Goal: Task Accomplishment & Management: Use online tool/utility

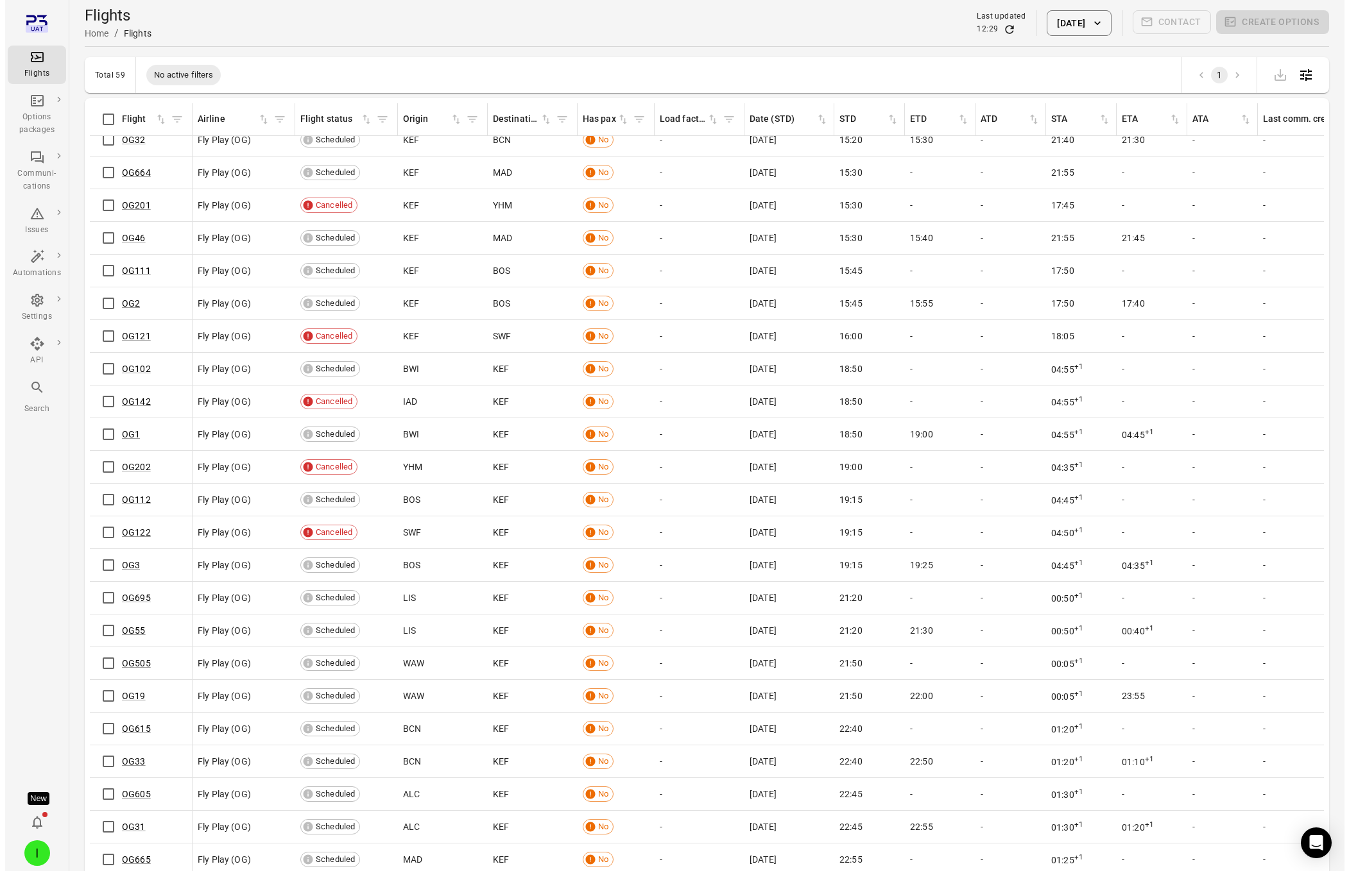
scroll to position [1145, 0]
click at [124, 855] on link "OG665" at bounding box center [131, 860] width 29 height 10
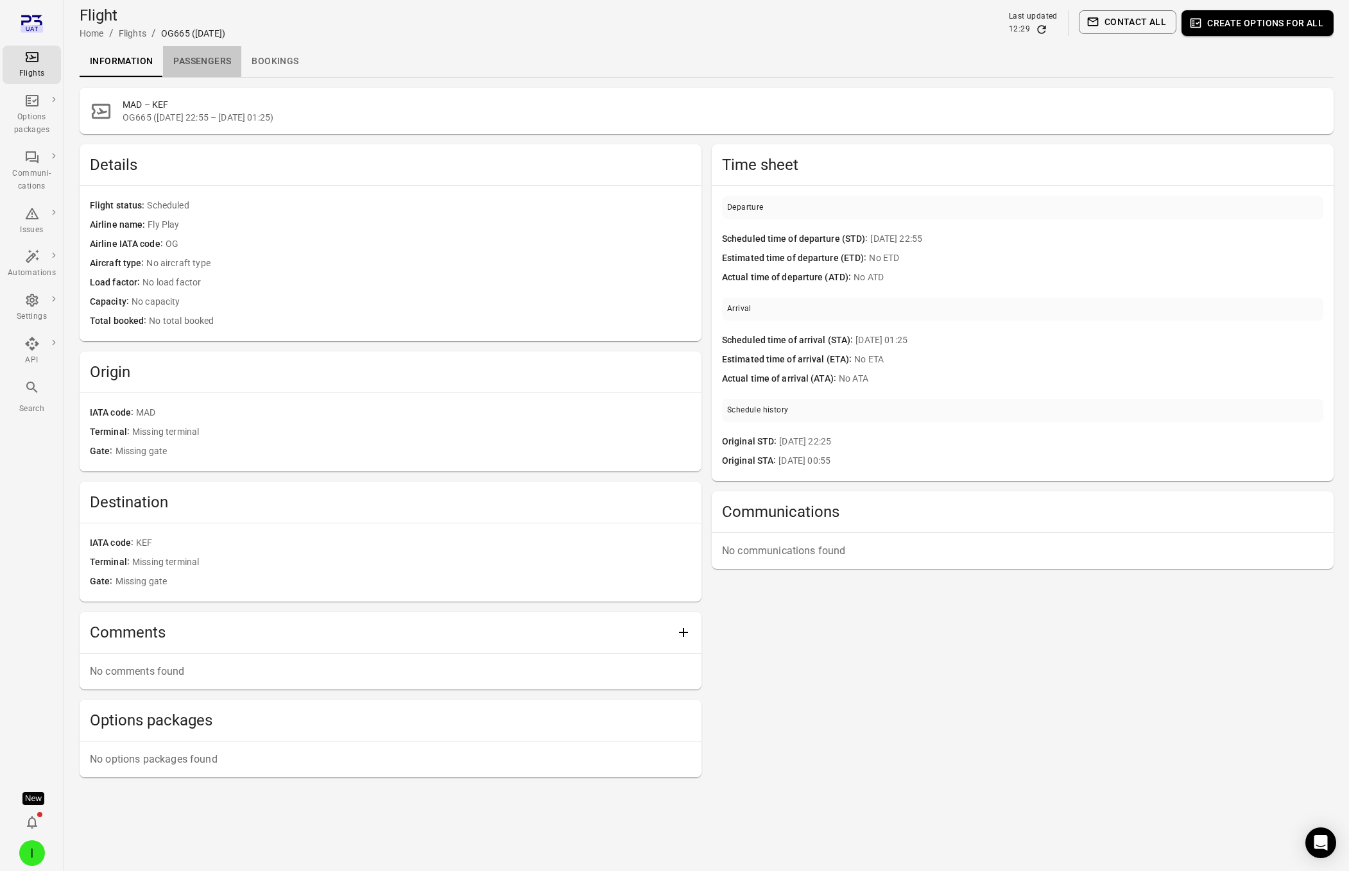
click at [200, 69] on link "Passengers" at bounding box center [202, 61] width 78 height 31
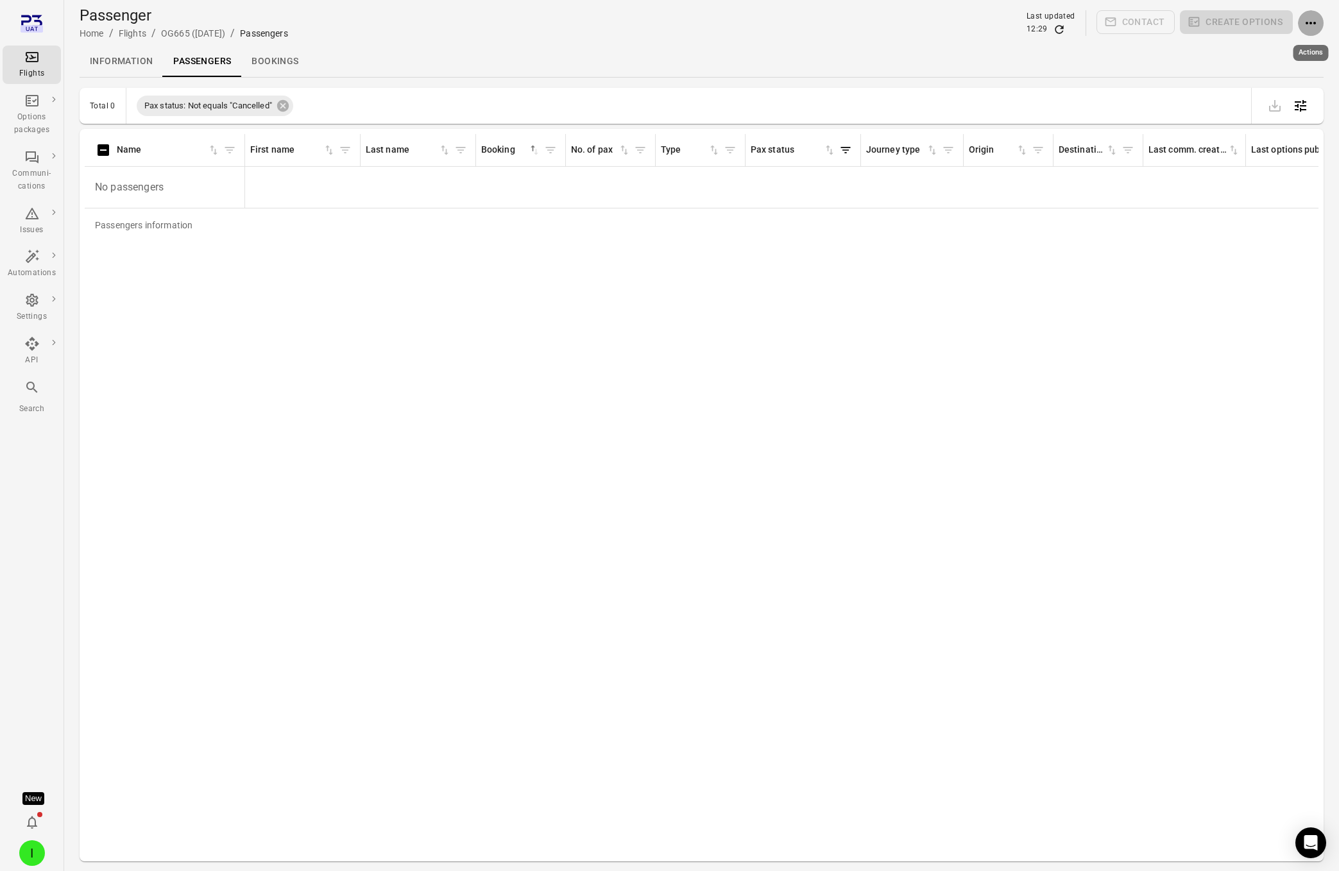
click at [1309, 23] on icon "Actions" at bounding box center [1310, 22] width 15 height 15
click at [1264, 52] on span "Add booking to flight" at bounding box center [1285, 47] width 85 height 13
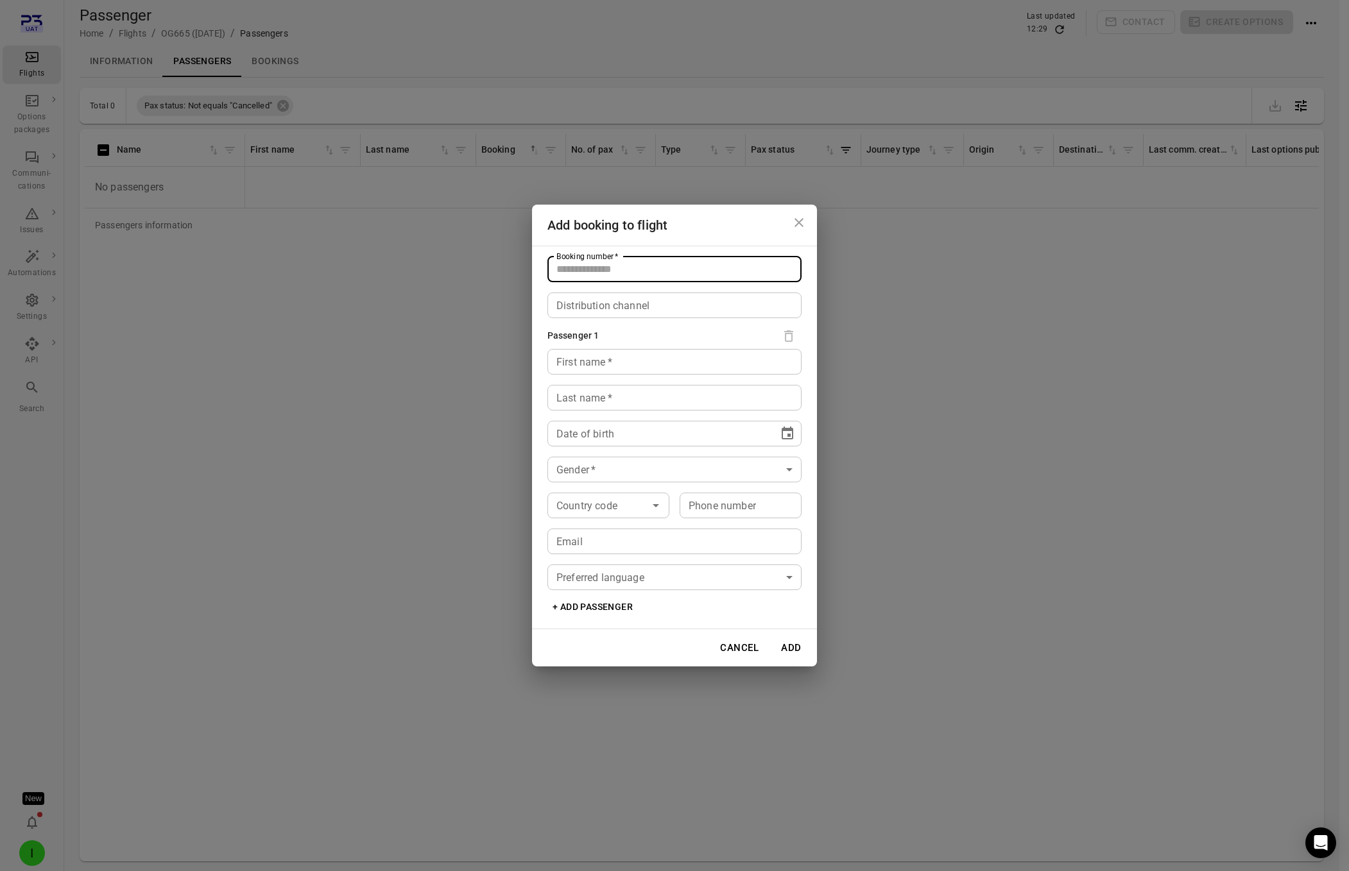
click at [665, 263] on input "Booking number   *" at bounding box center [674, 270] width 254 height 26
type input "*****"
click at [615, 354] on input "First name   *" at bounding box center [674, 362] width 254 height 26
type input "****"
click at [591, 392] on div "Last name   * Last name   *" at bounding box center [674, 398] width 254 height 26
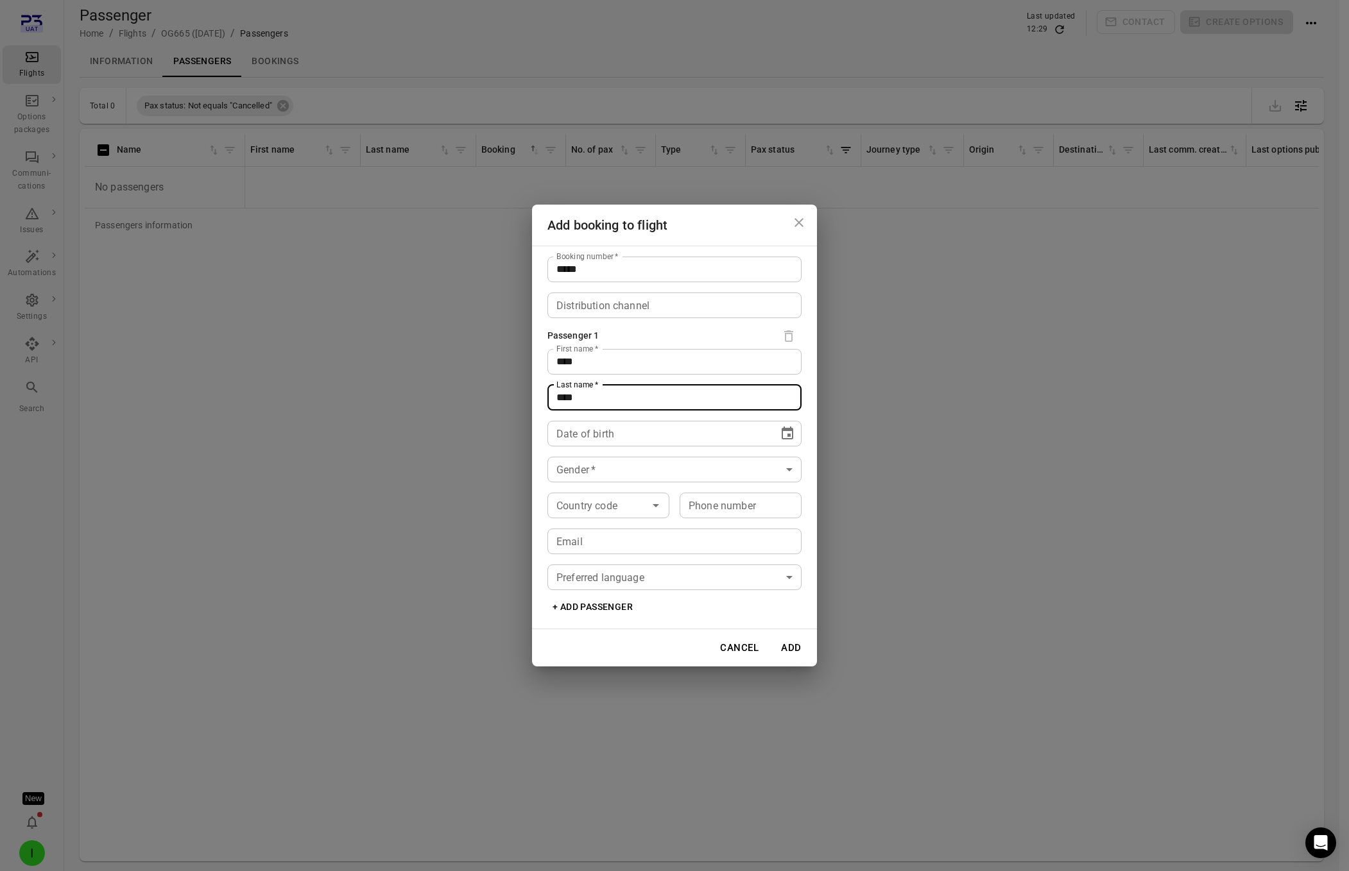
type input "****"
click at [570, 427] on div "Date of birth ** **** **** Date of birth" at bounding box center [674, 434] width 254 height 26
click at [790, 434] on icon "Choose date" at bounding box center [788, 433] width 12 height 13
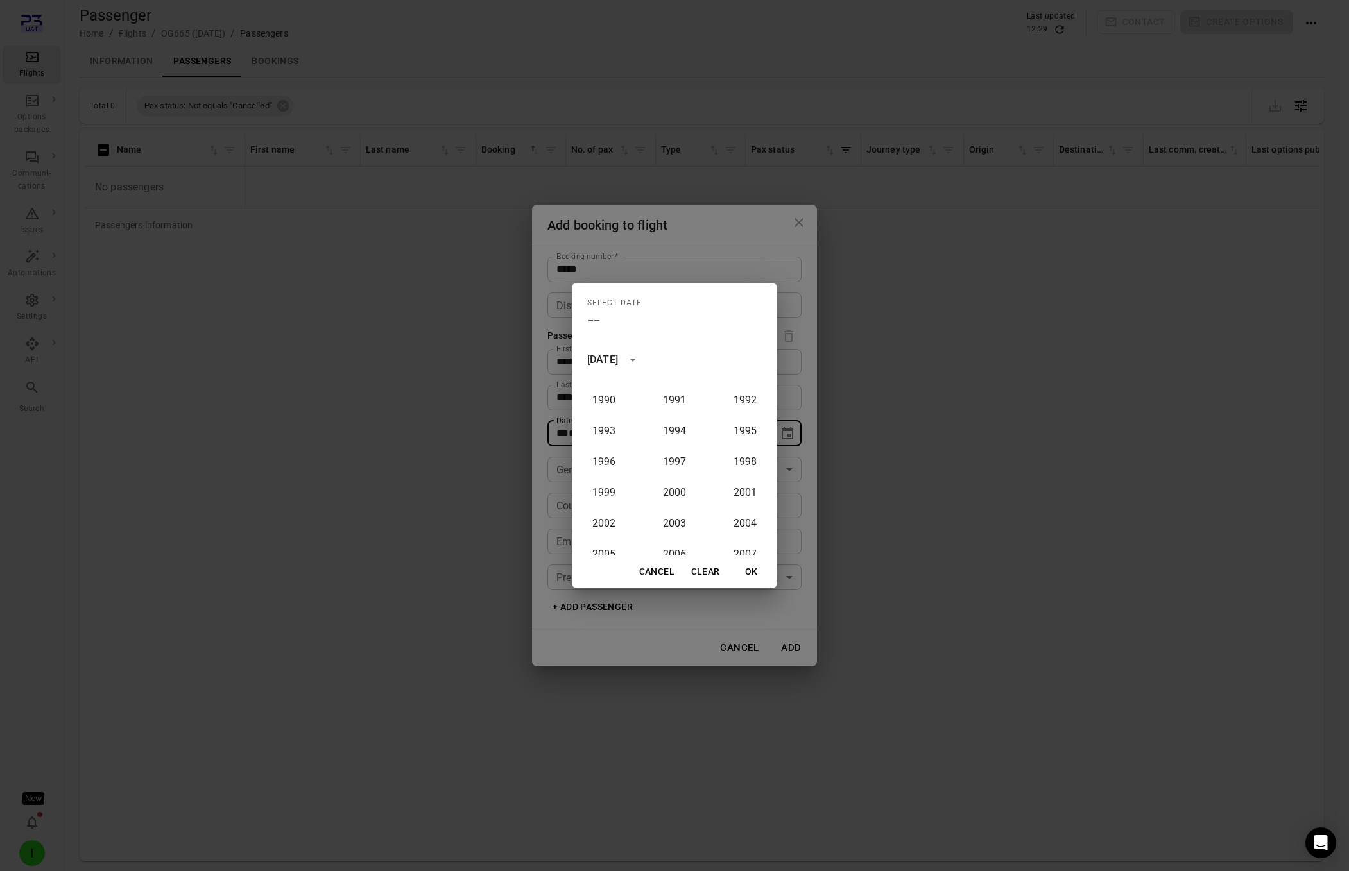
scroll to position [892, 0]
click at [669, 411] on button "1991" at bounding box center [674, 422] width 46 height 23
type input "**********"
click at [741, 576] on button "OK" at bounding box center [751, 572] width 41 height 24
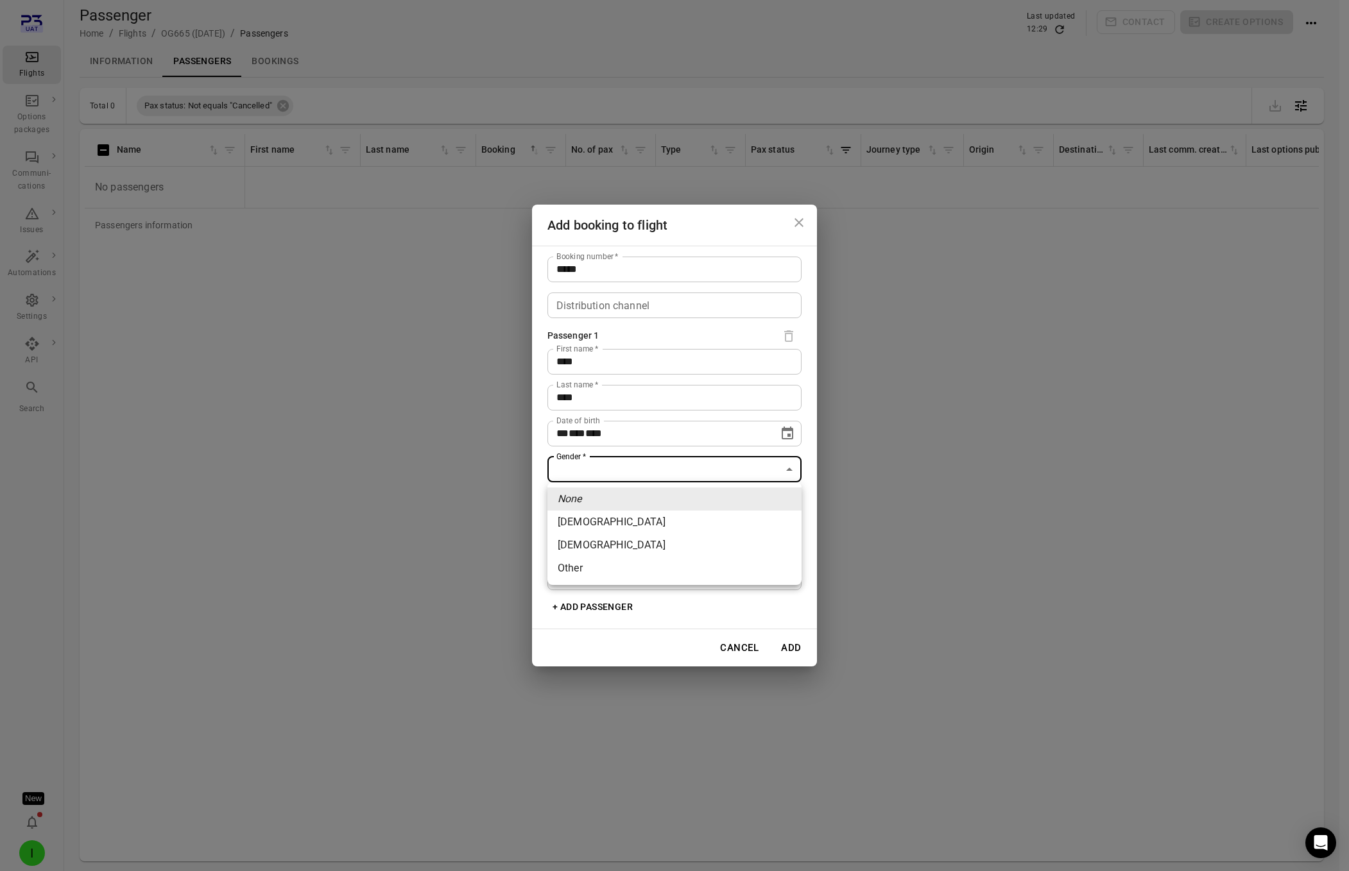
click at [639, 474] on body "**********" at bounding box center [674, 456] width 1349 height 913
click at [626, 522] on li "[DEMOGRAPHIC_DATA]" at bounding box center [674, 522] width 254 height 23
type input "******"
click at [787, 650] on button "Add" at bounding box center [791, 648] width 41 height 27
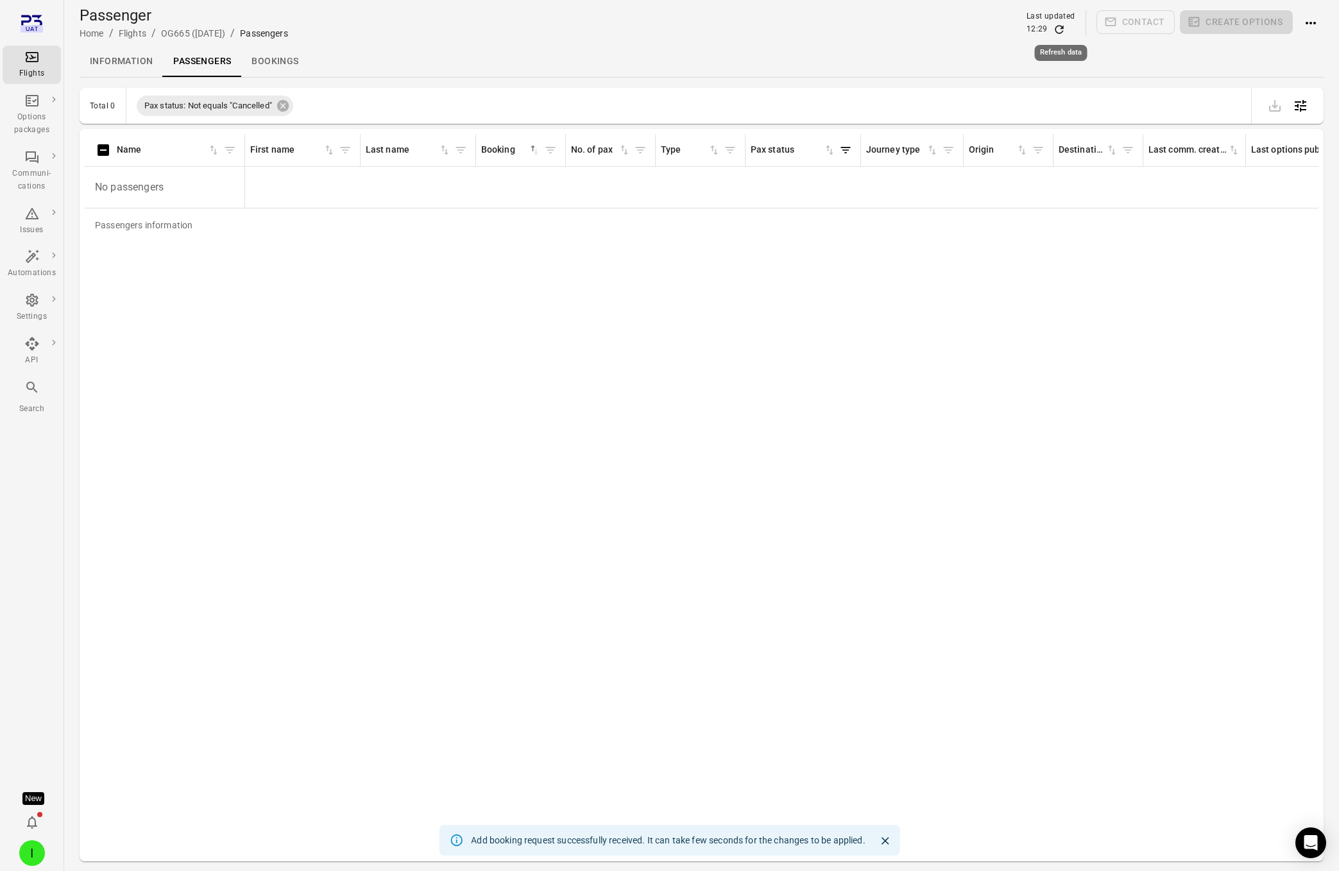
click at [1063, 31] on icon "Refresh data" at bounding box center [1059, 29] width 13 height 13
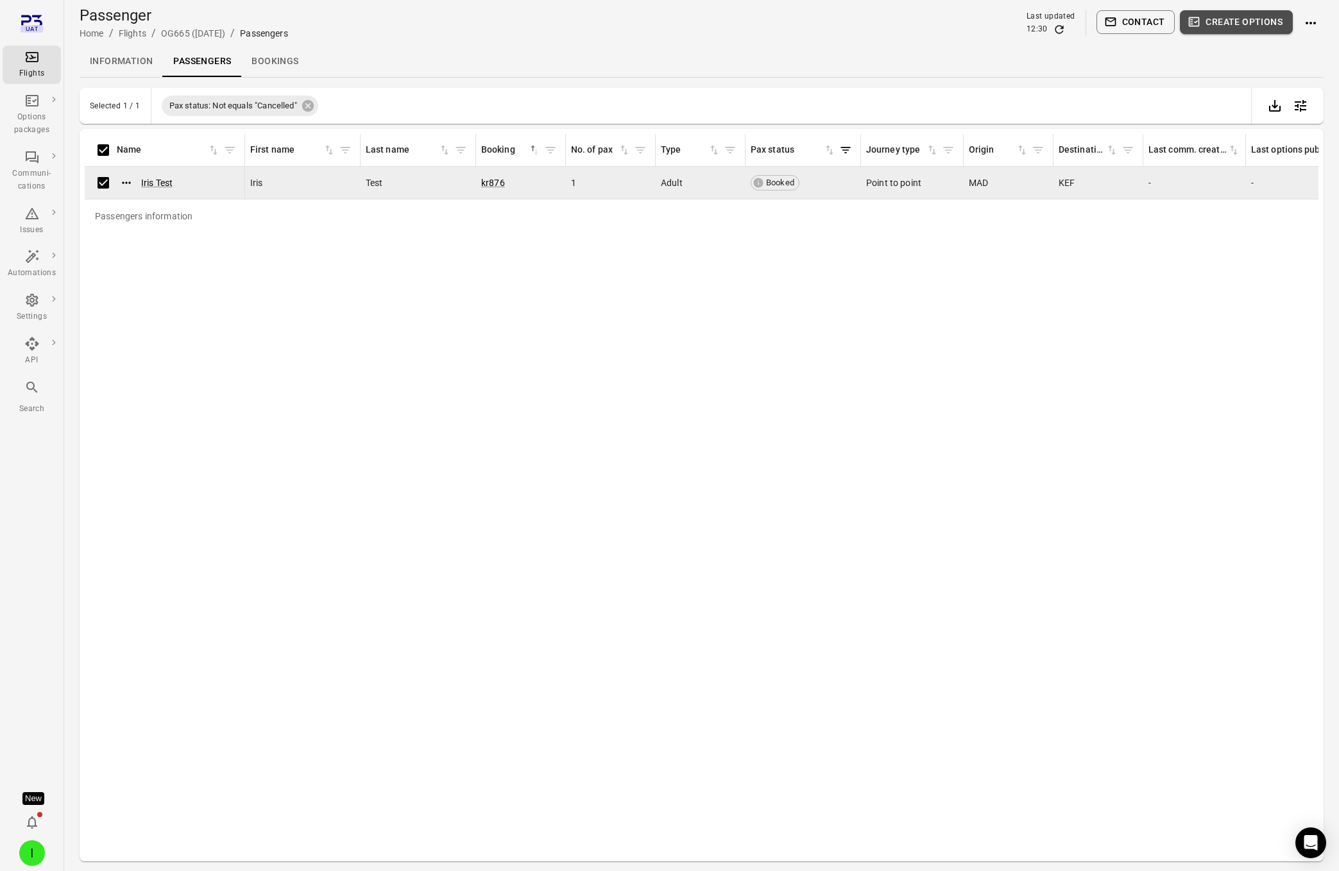
click at [1247, 19] on button "Create options" at bounding box center [1236, 22] width 113 height 24
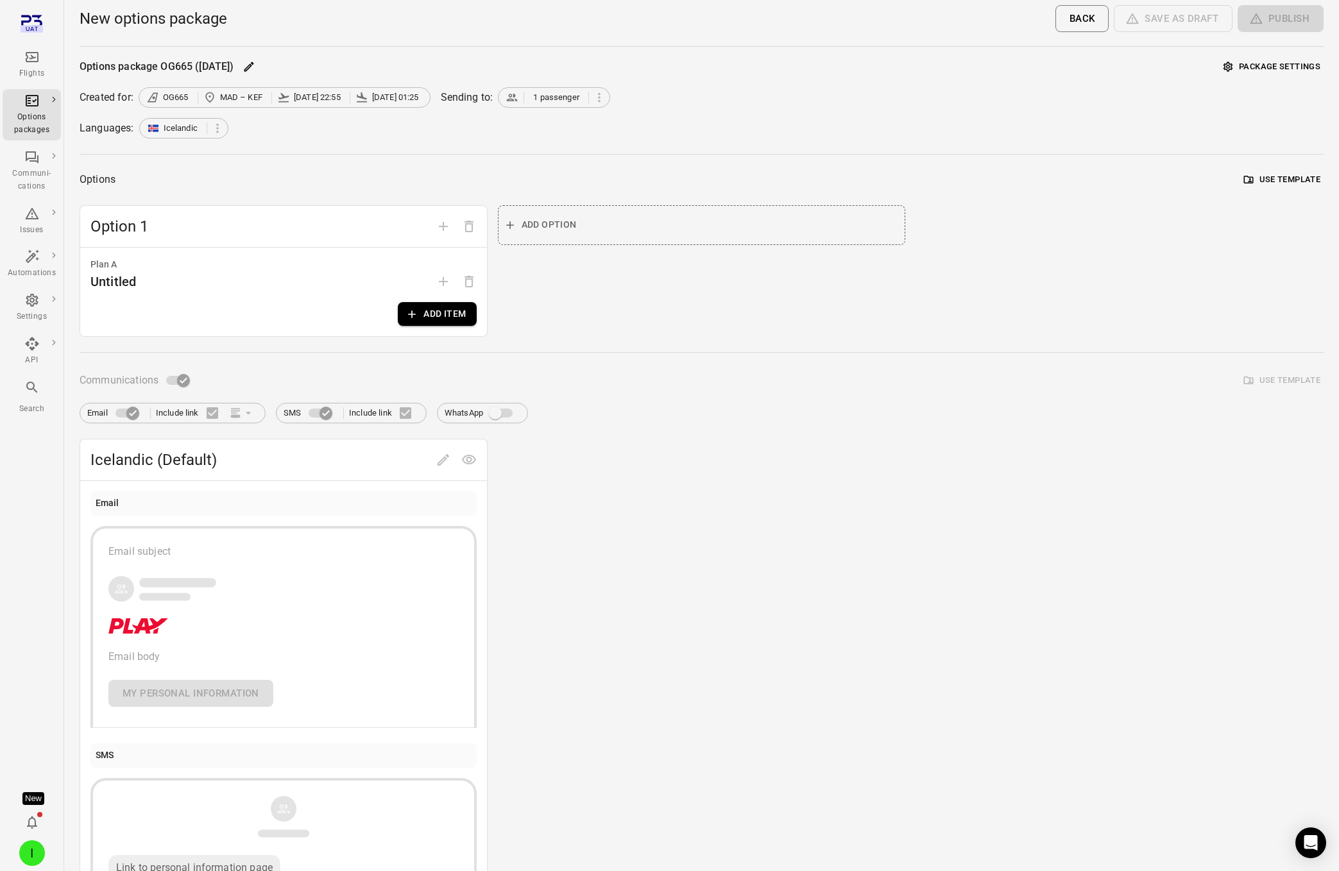
click at [446, 318] on button "Add item" at bounding box center [437, 314] width 78 height 24
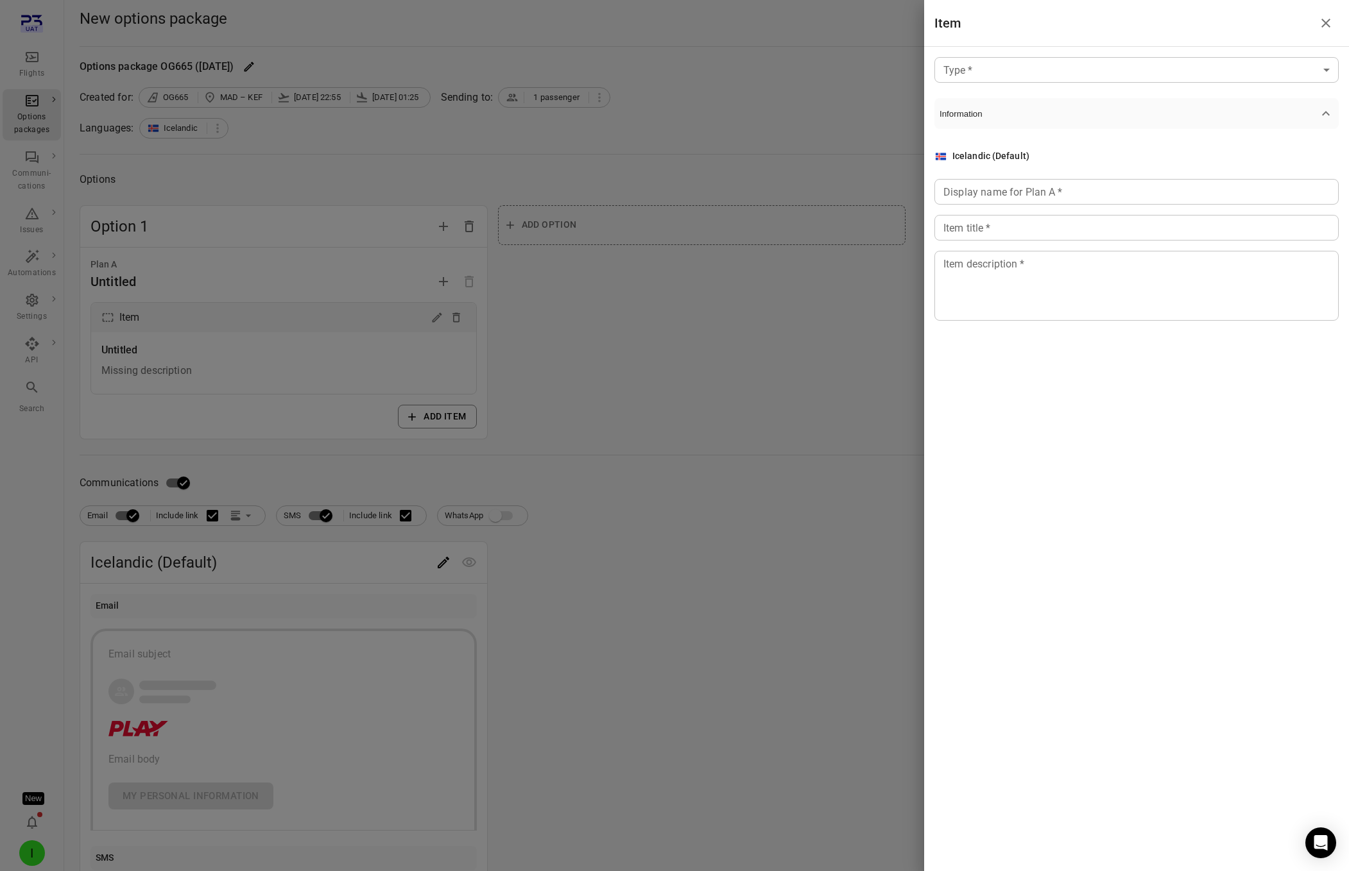
click at [961, 74] on body "Flights Options packages Communi-cations Issues Automations Settings API Search…" at bounding box center [674, 549] width 1349 height 1098
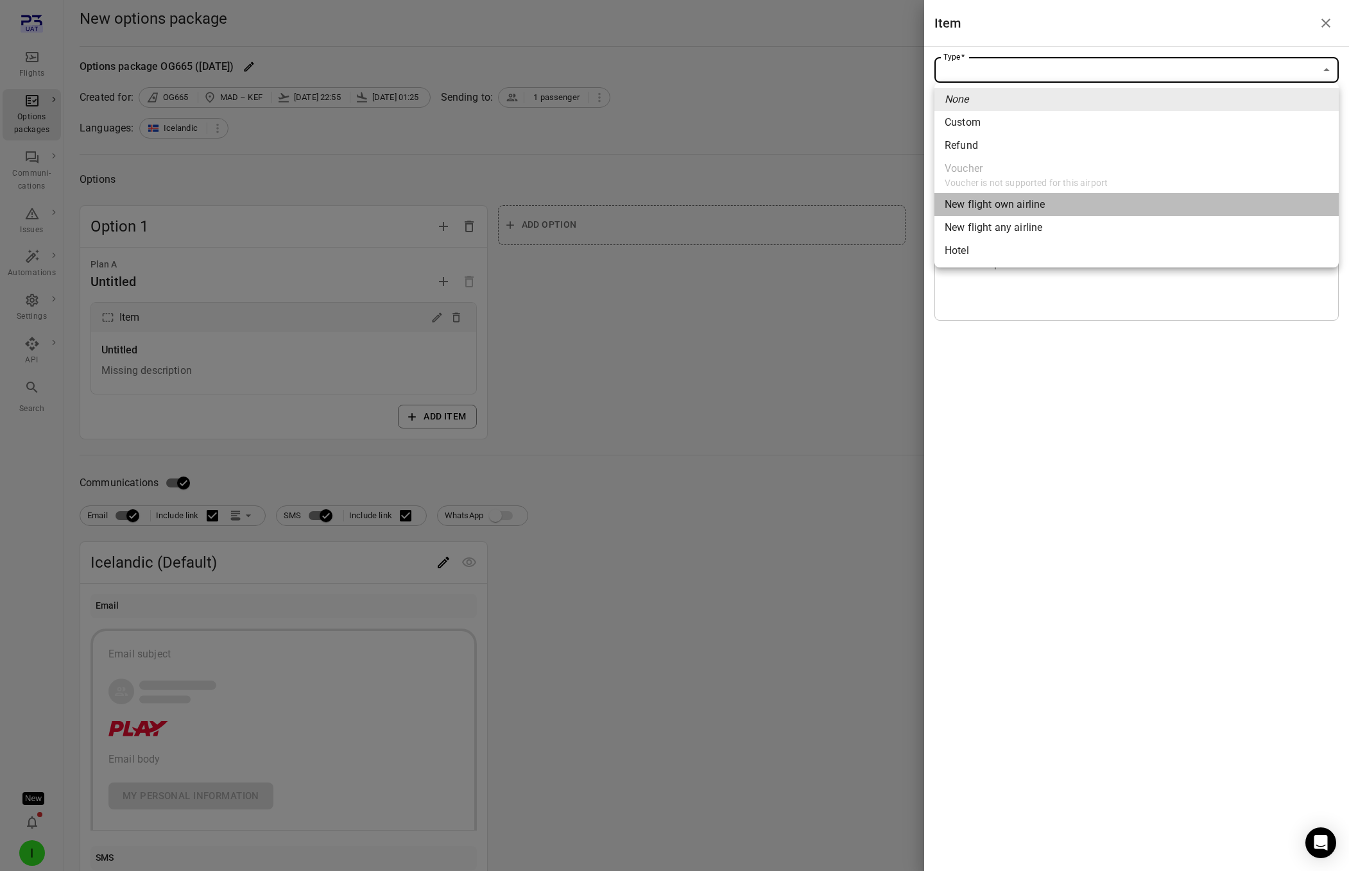
click at [983, 205] on span "New flight own airline" at bounding box center [1137, 204] width 384 height 15
type input "**********"
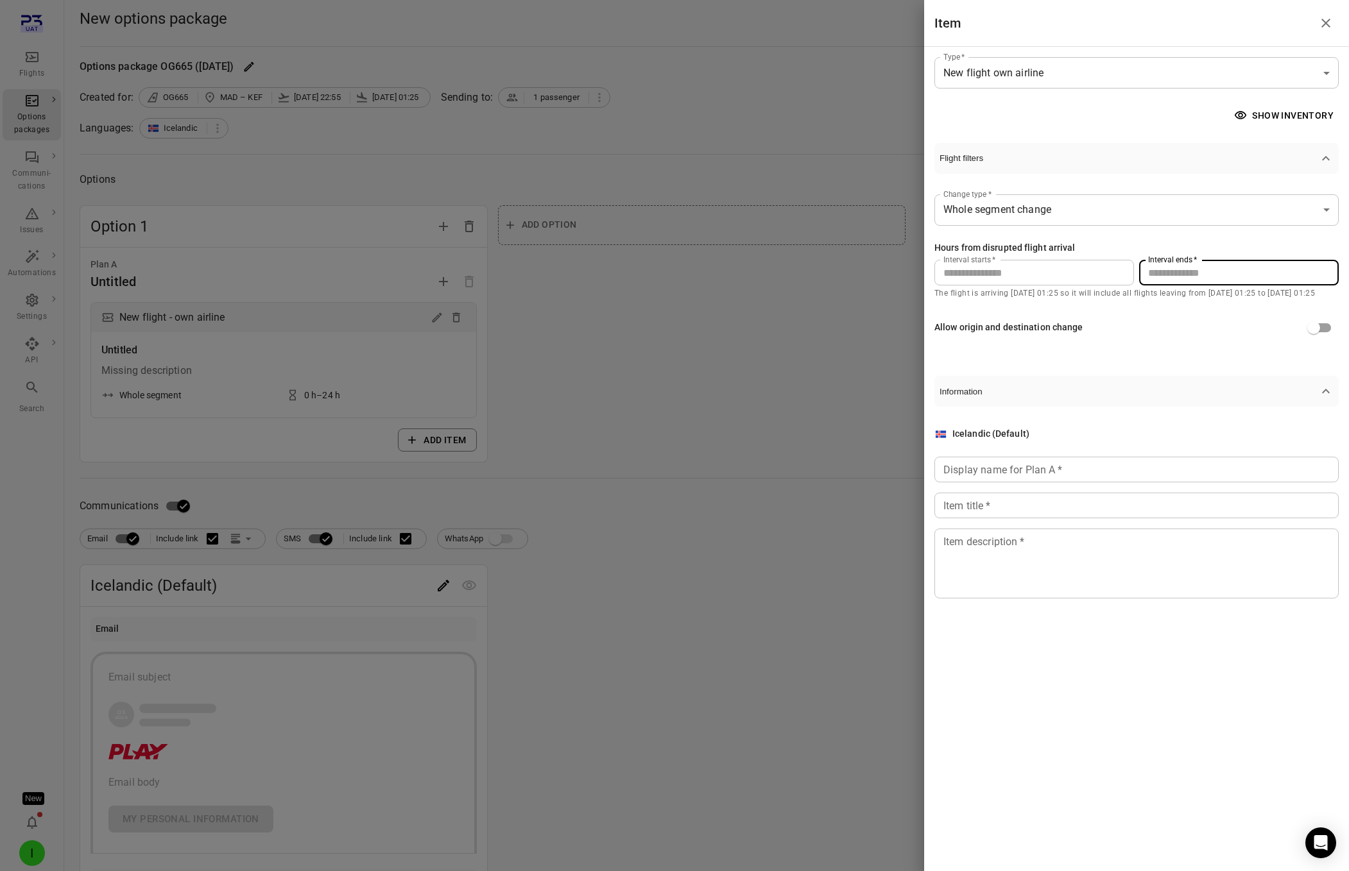
drag, startPoint x: 1163, startPoint y: 269, endPoint x: 1126, endPoint y: 265, distance: 36.8
click at [1126, 265] on div "Interval starts   * * Interval starts   * Interval ends   * ** Interval ends   *" at bounding box center [1136, 273] width 404 height 26
type input "**"
click at [1025, 478] on input "Display name for Plan A   *" at bounding box center [1136, 470] width 404 height 26
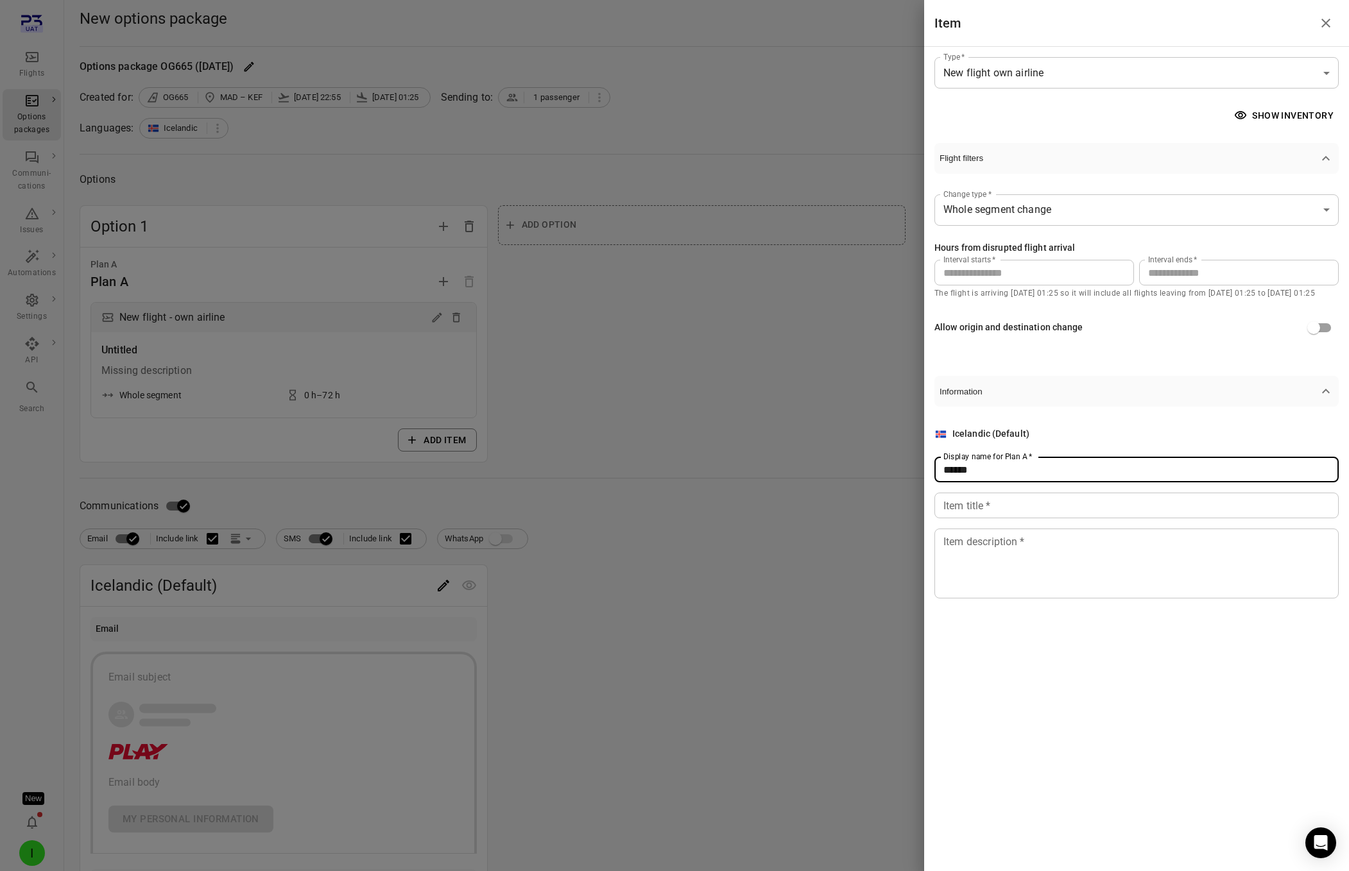
type input "******"
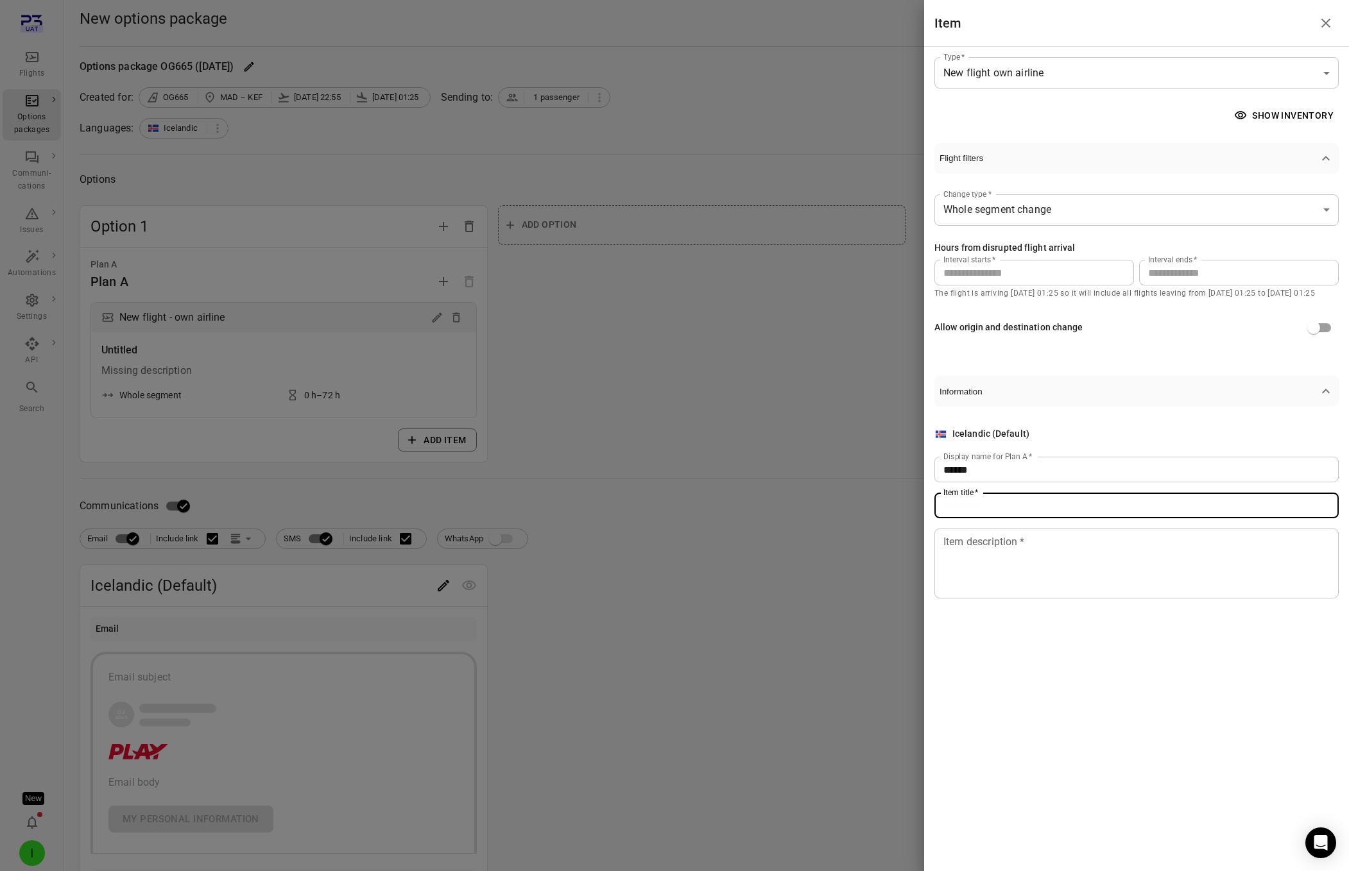
click at [1015, 511] on input "Item title   *" at bounding box center [1136, 506] width 404 height 26
type input "**********"
click at [1014, 542] on textarea "Item description   *" at bounding box center [1136, 564] width 386 height 59
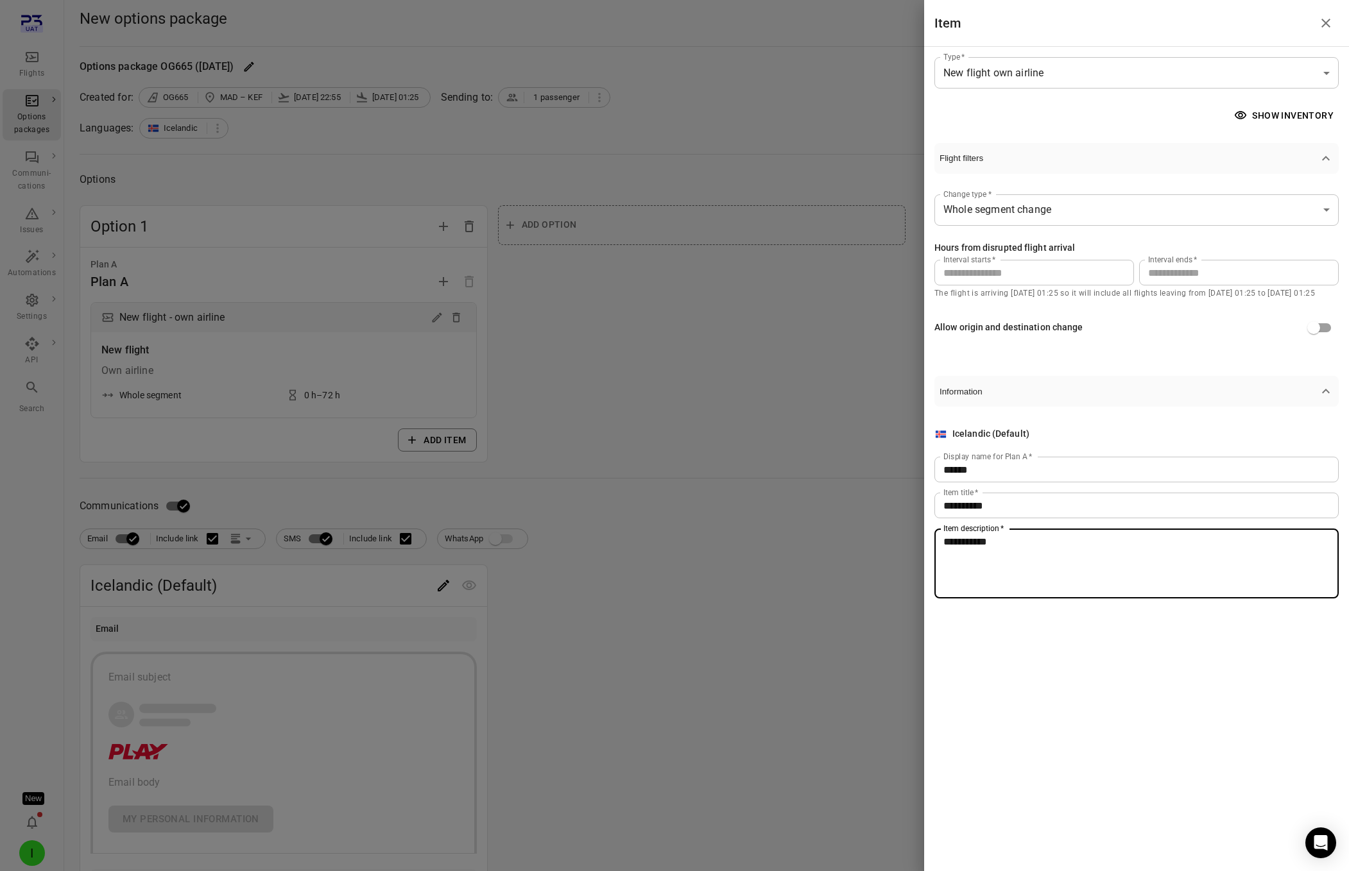
type textarea "**********"
click at [723, 433] on div at bounding box center [674, 435] width 1349 height 871
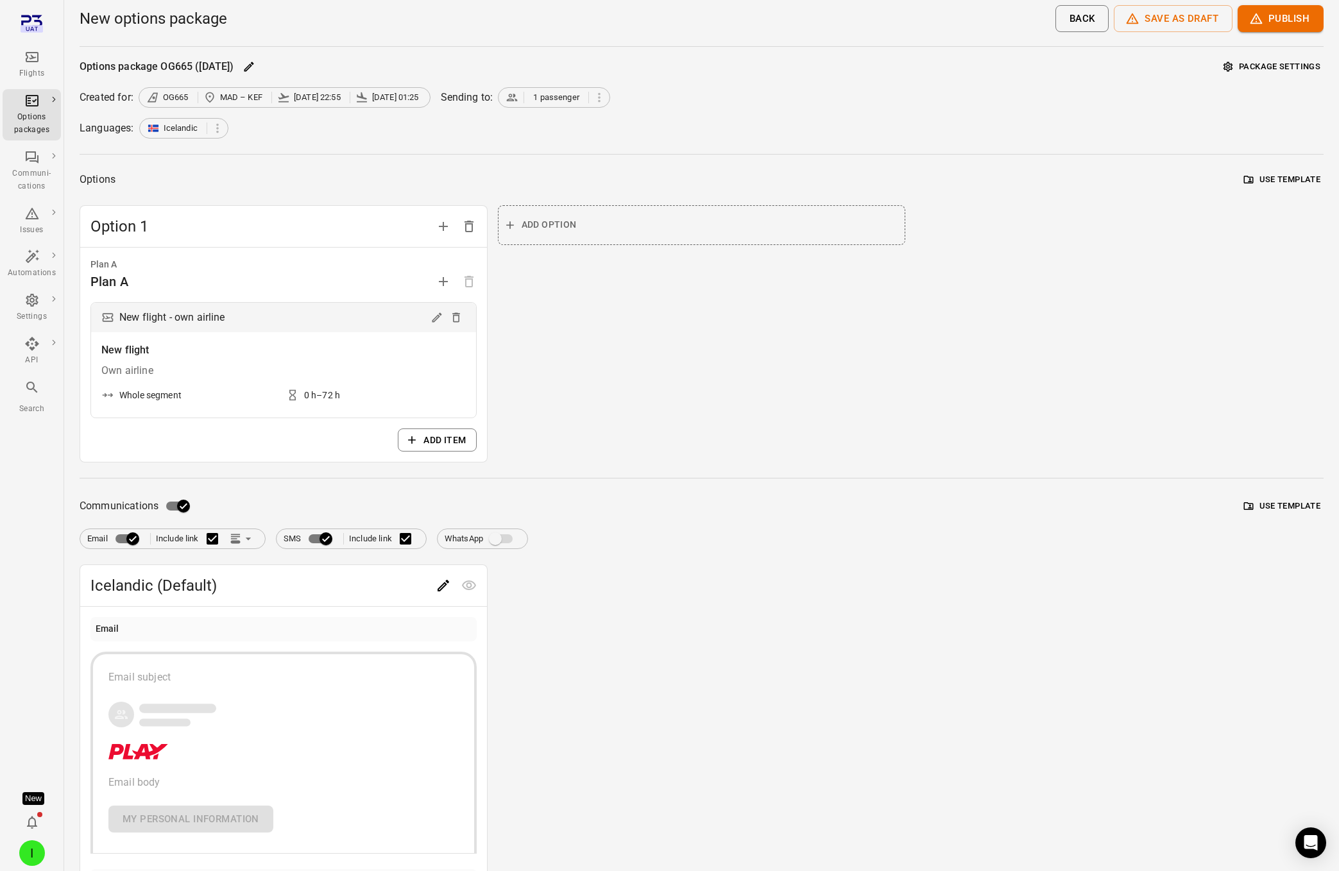
click at [1276, 67] on button "Package settings" at bounding box center [1272, 67] width 103 height 20
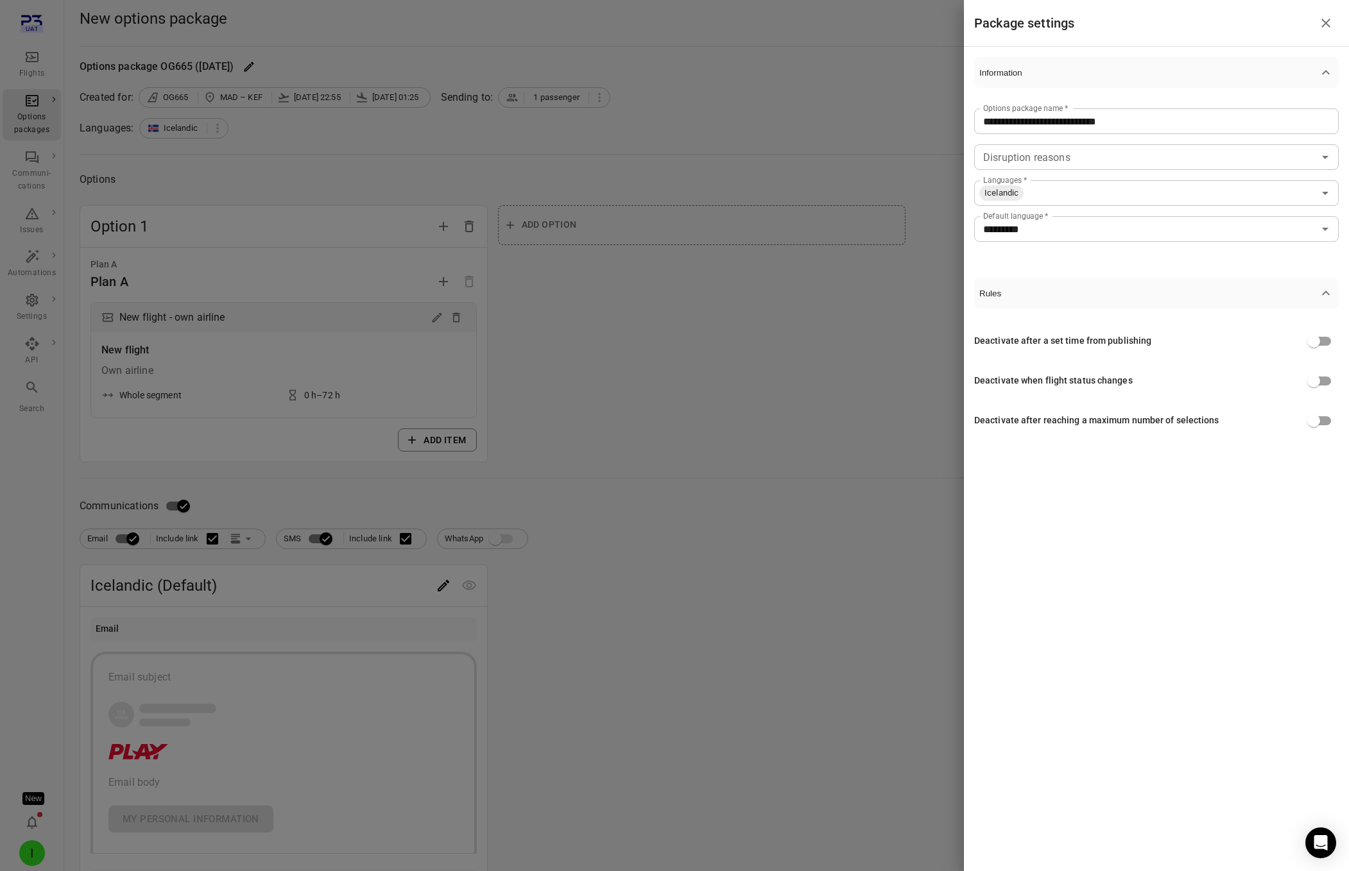
click at [1060, 157] on input "Disruption reasons" at bounding box center [1146, 157] width 336 height 18
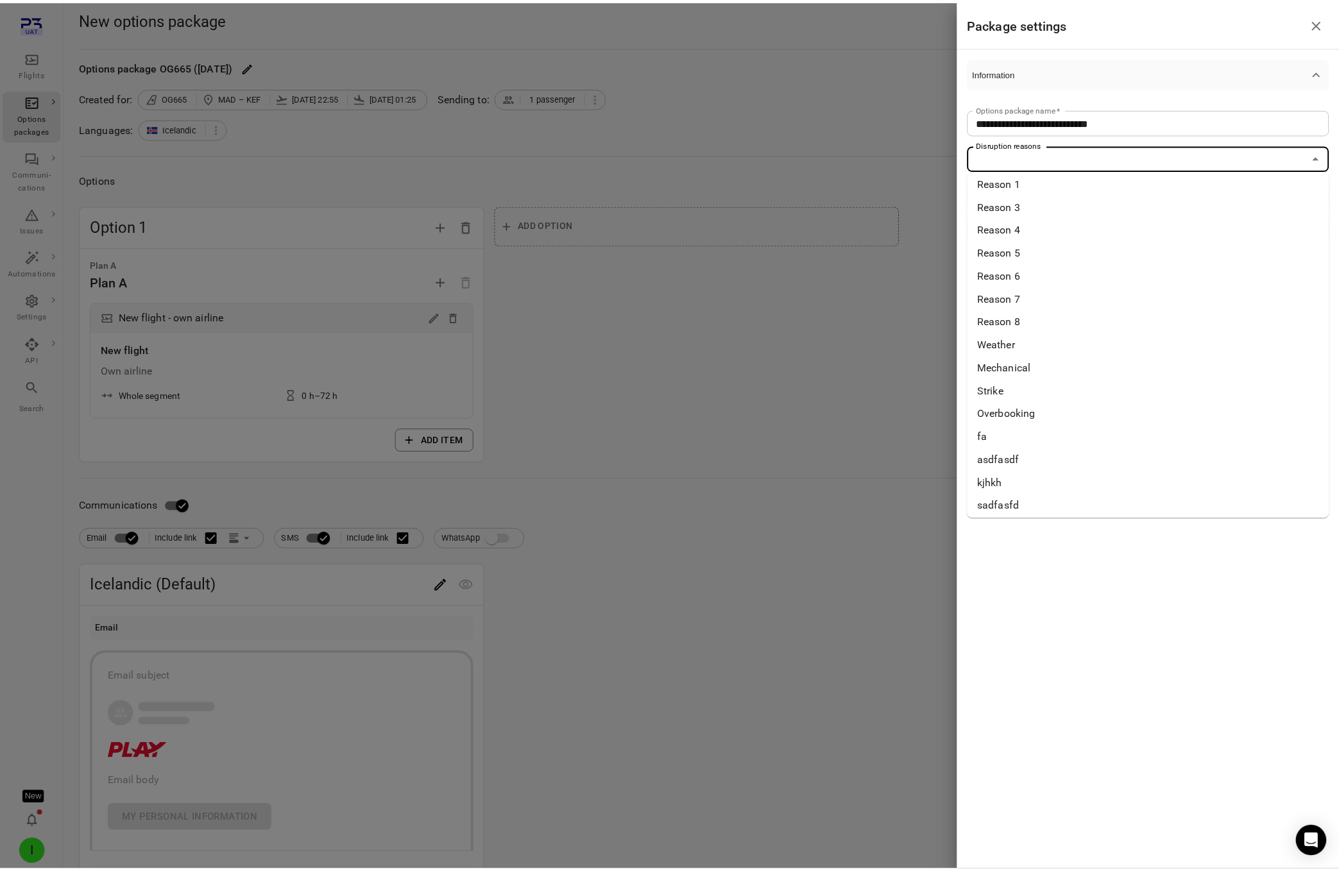
scroll to position [8, 0]
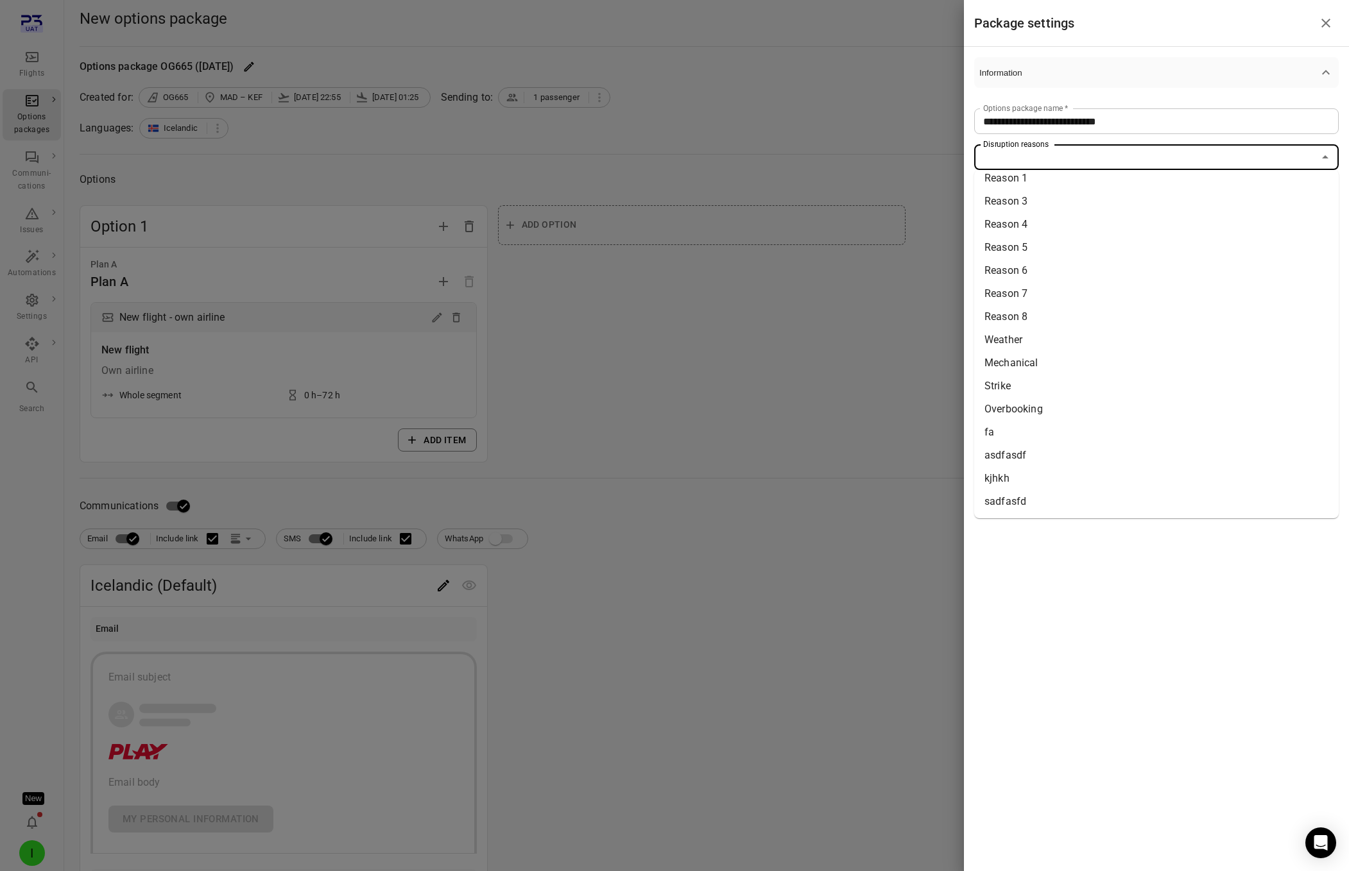
click at [1028, 370] on li "Mechanical" at bounding box center [1156, 363] width 364 height 23
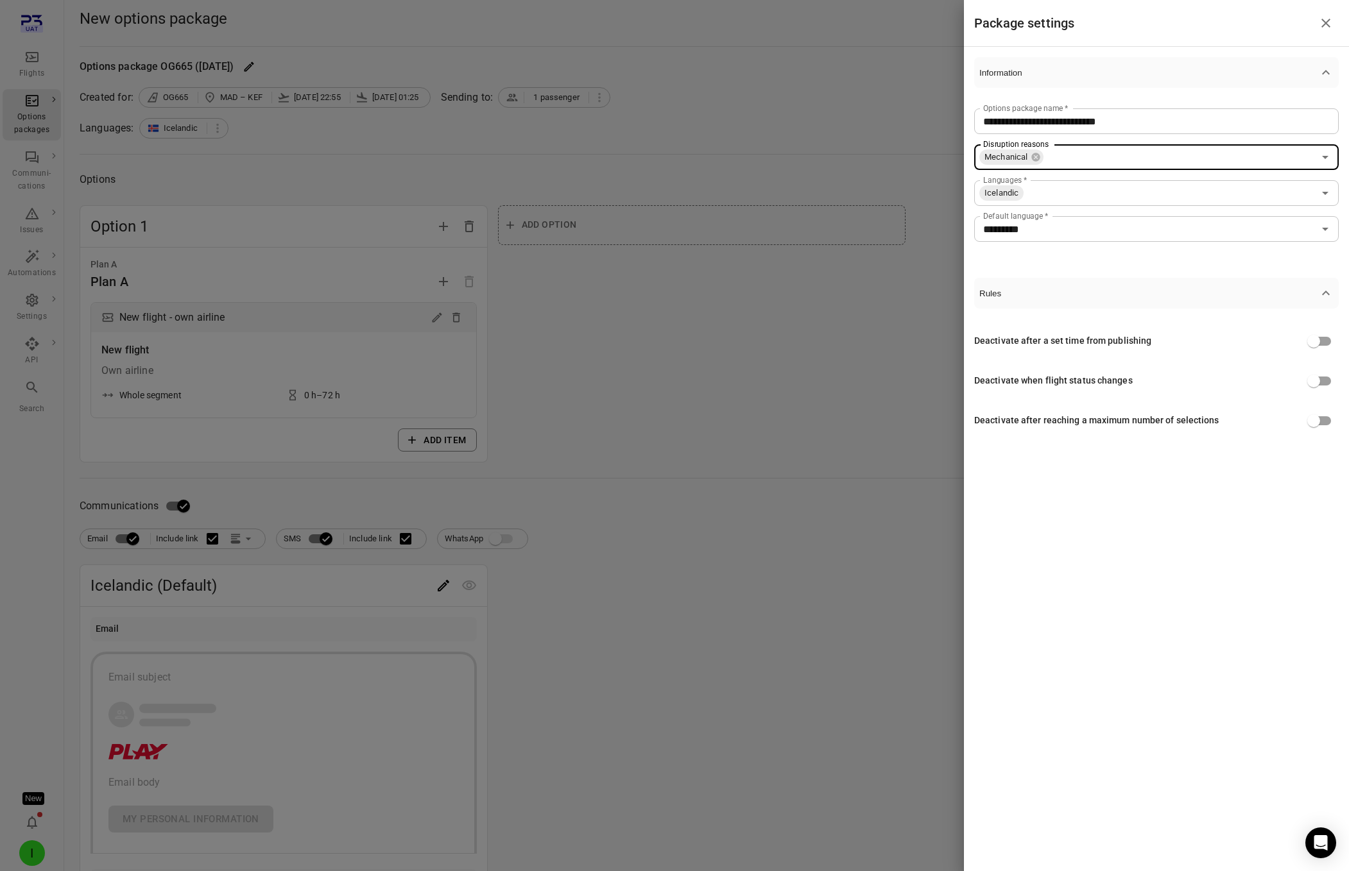
click at [818, 310] on div at bounding box center [674, 435] width 1349 height 871
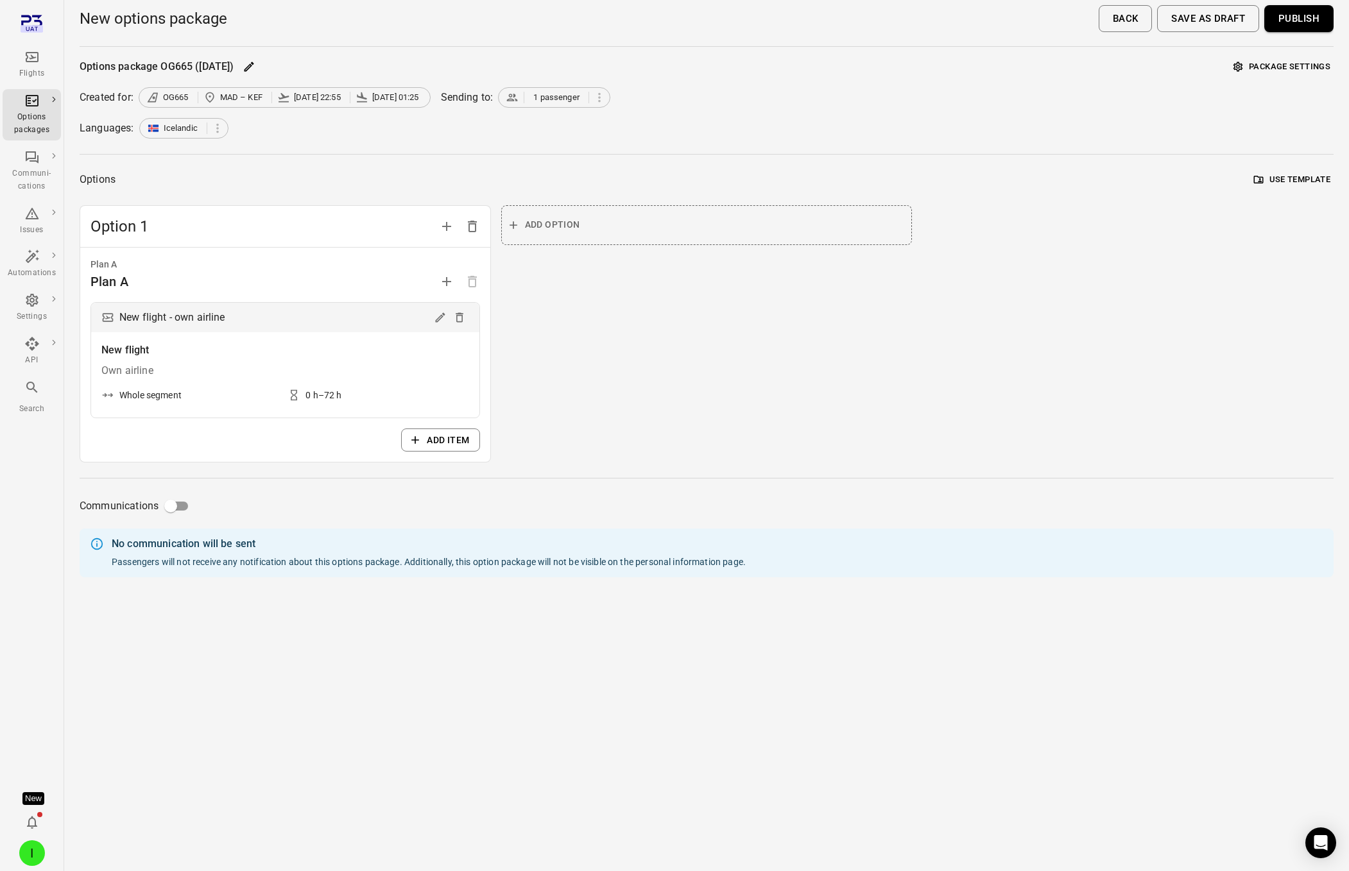
click at [1299, 22] on button "Publish" at bounding box center [1298, 18] width 69 height 27
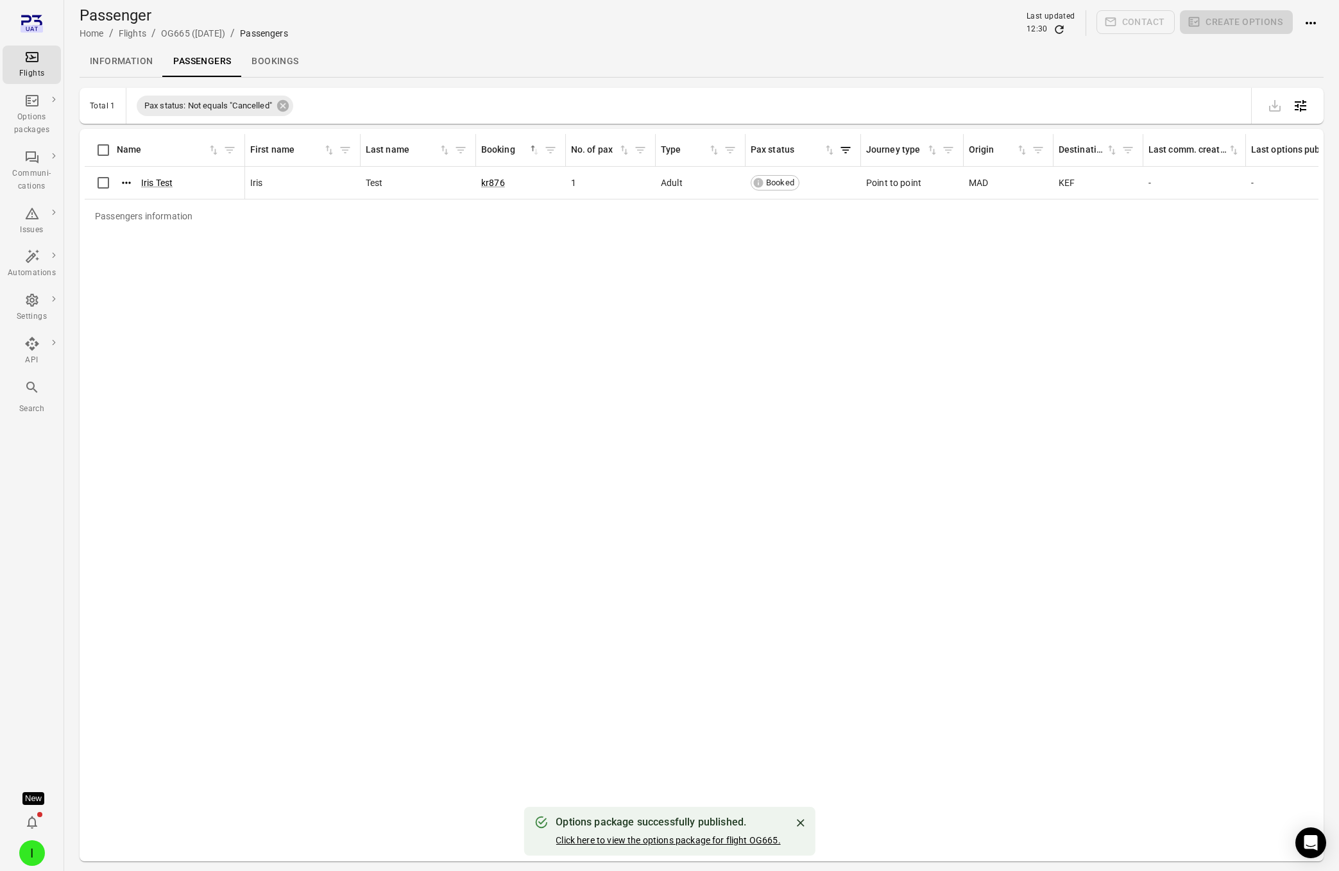
click at [597, 841] on link "Click here to view the options package for flight OG665." at bounding box center [668, 841] width 225 height 10
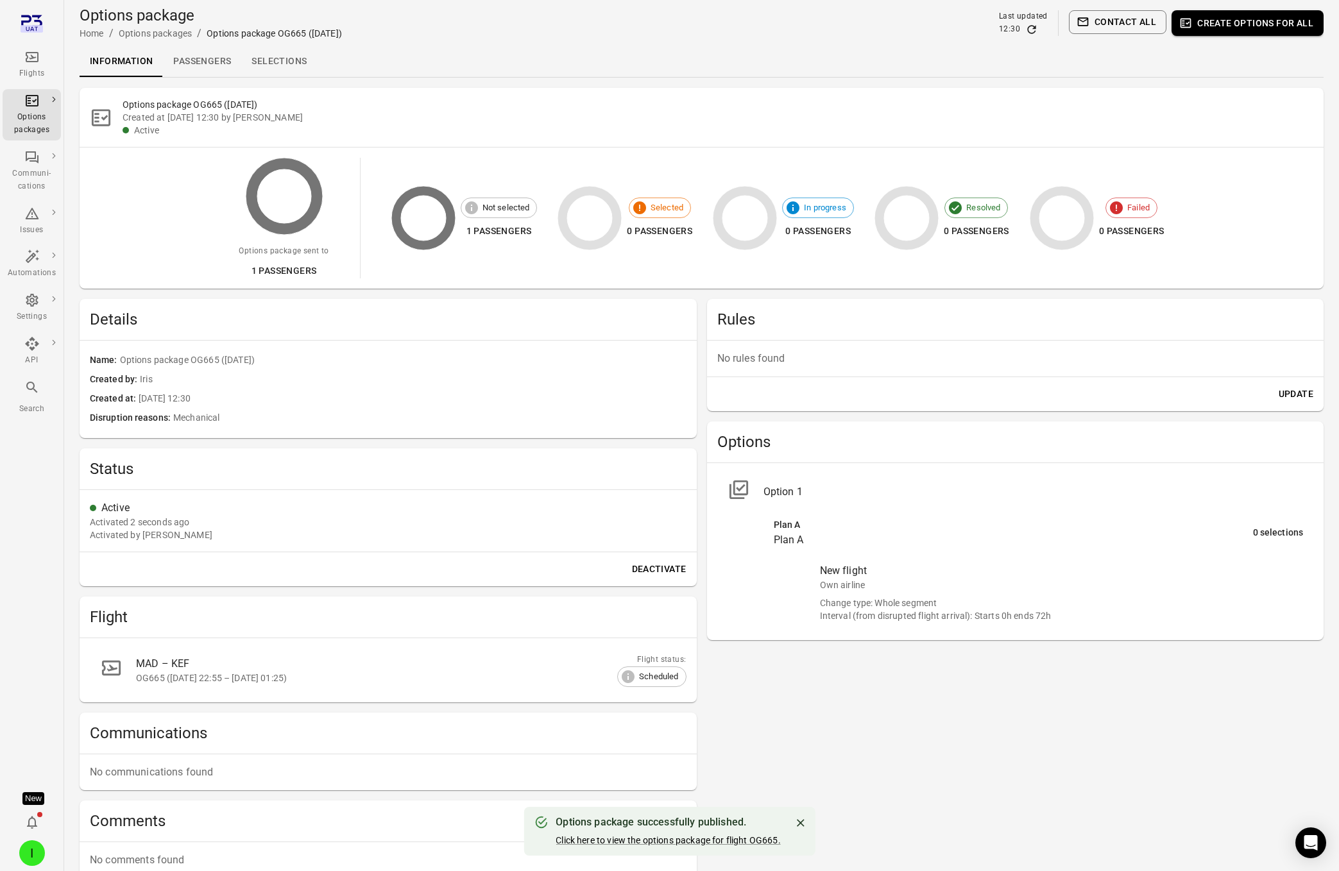
click at [304, 51] on link "Selections" at bounding box center [279, 61] width 76 height 31
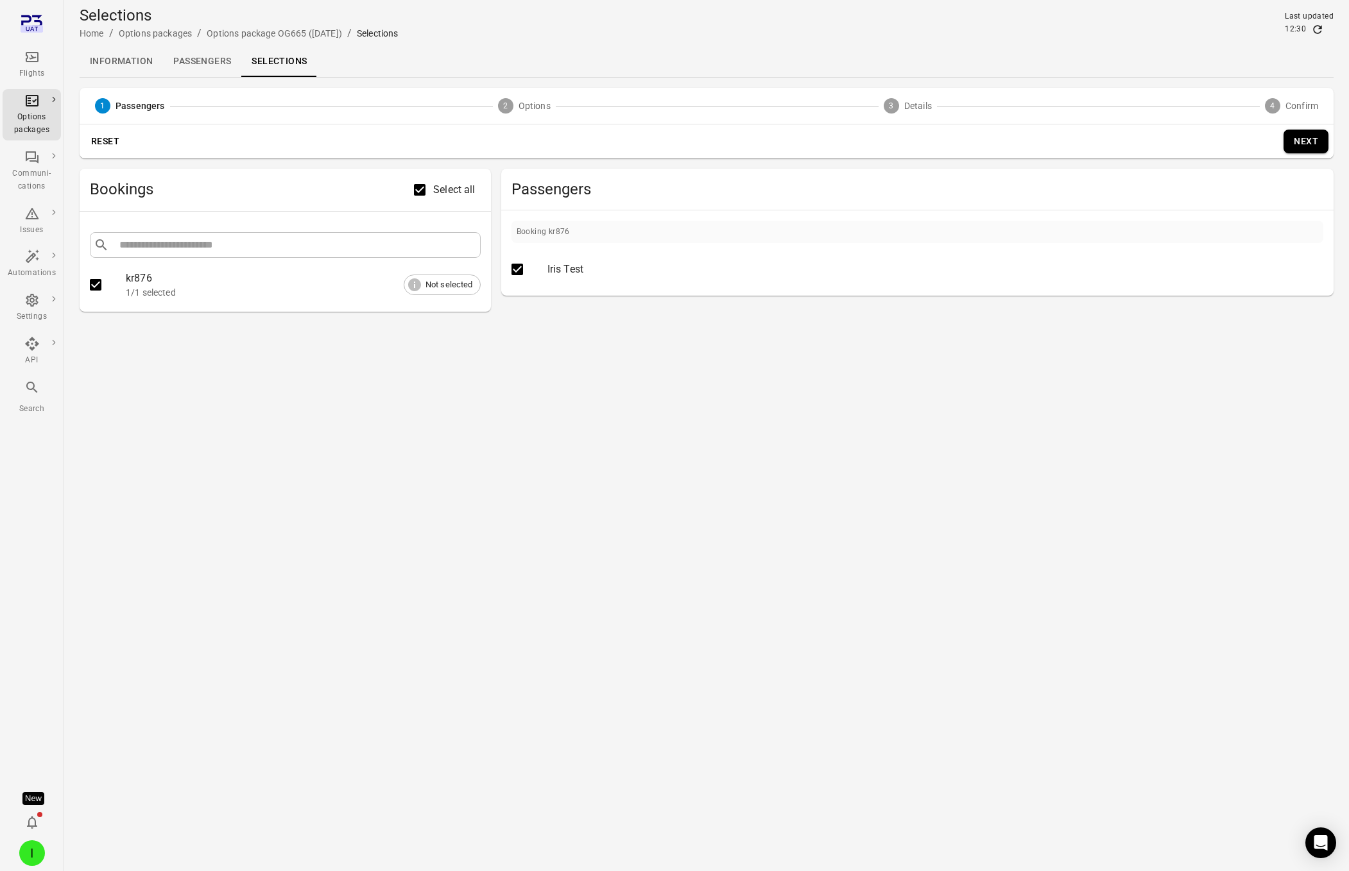
click at [1308, 144] on button "Next" at bounding box center [1305, 142] width 45 height 24
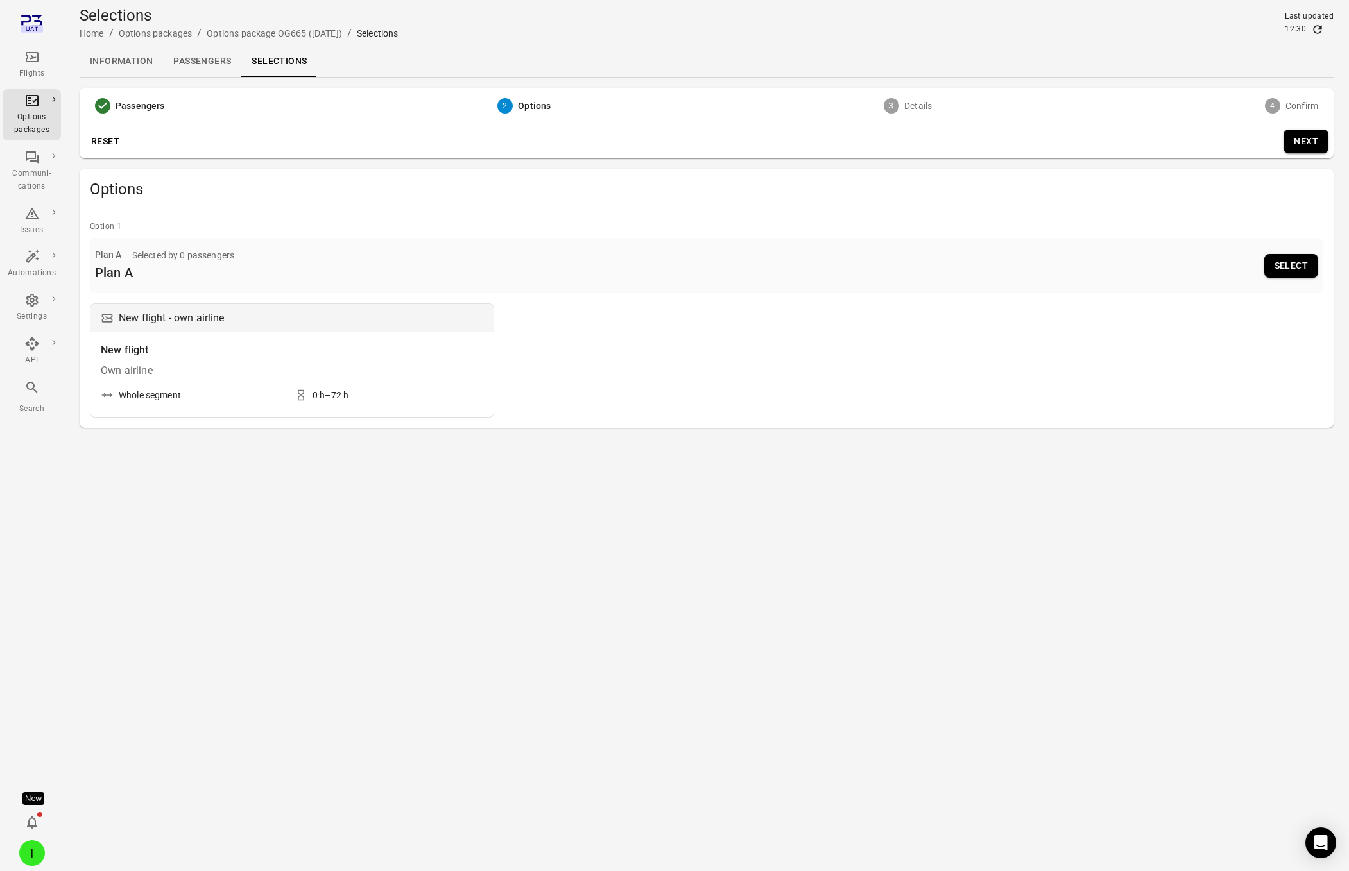
click at [1277, 264] on button "Select" at bounding box center [1291, 266] width 54 height 24
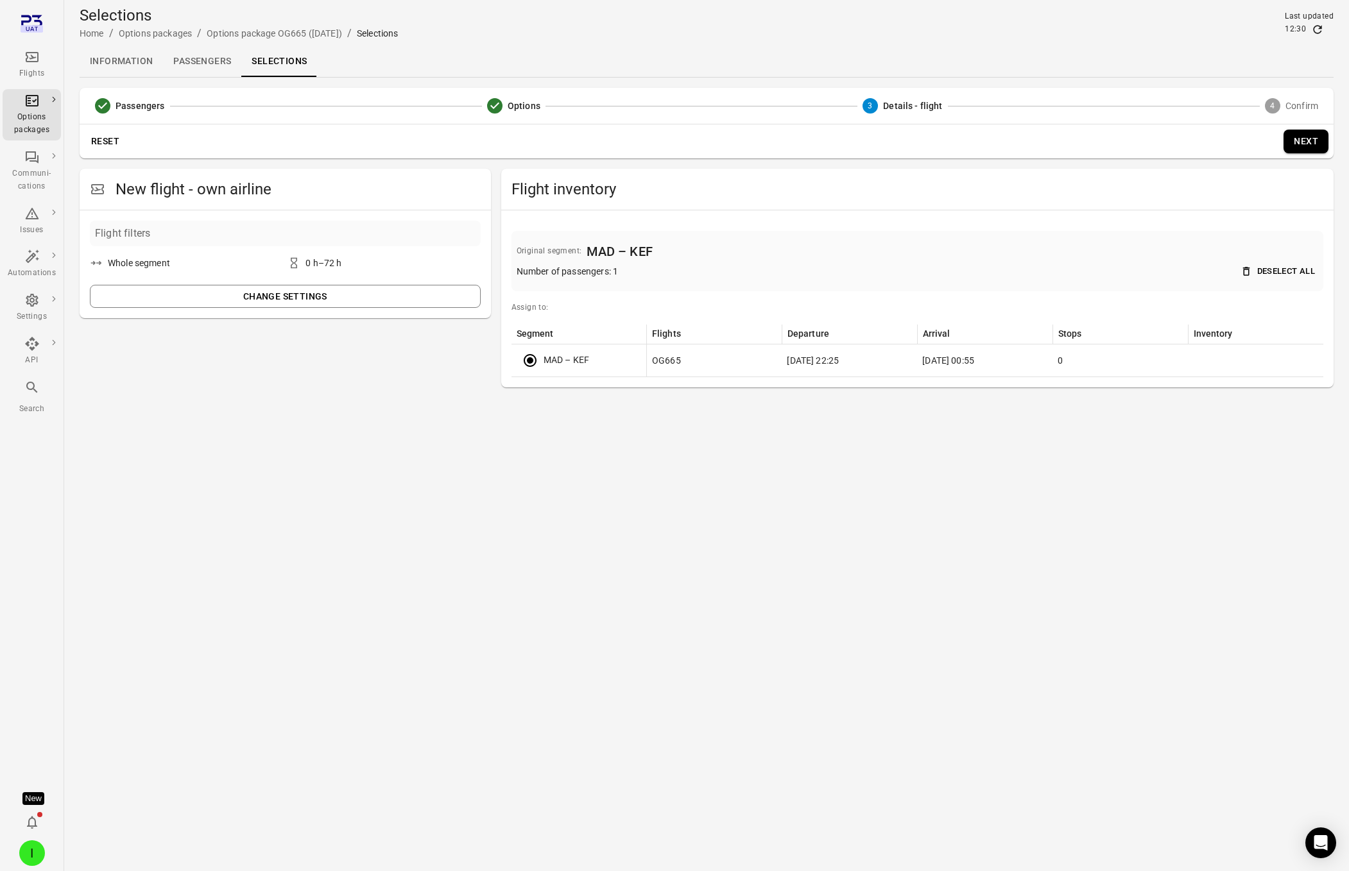
click at [1309, 146] on button "Next" at bounding box center [1305, 142] width 45 height 24
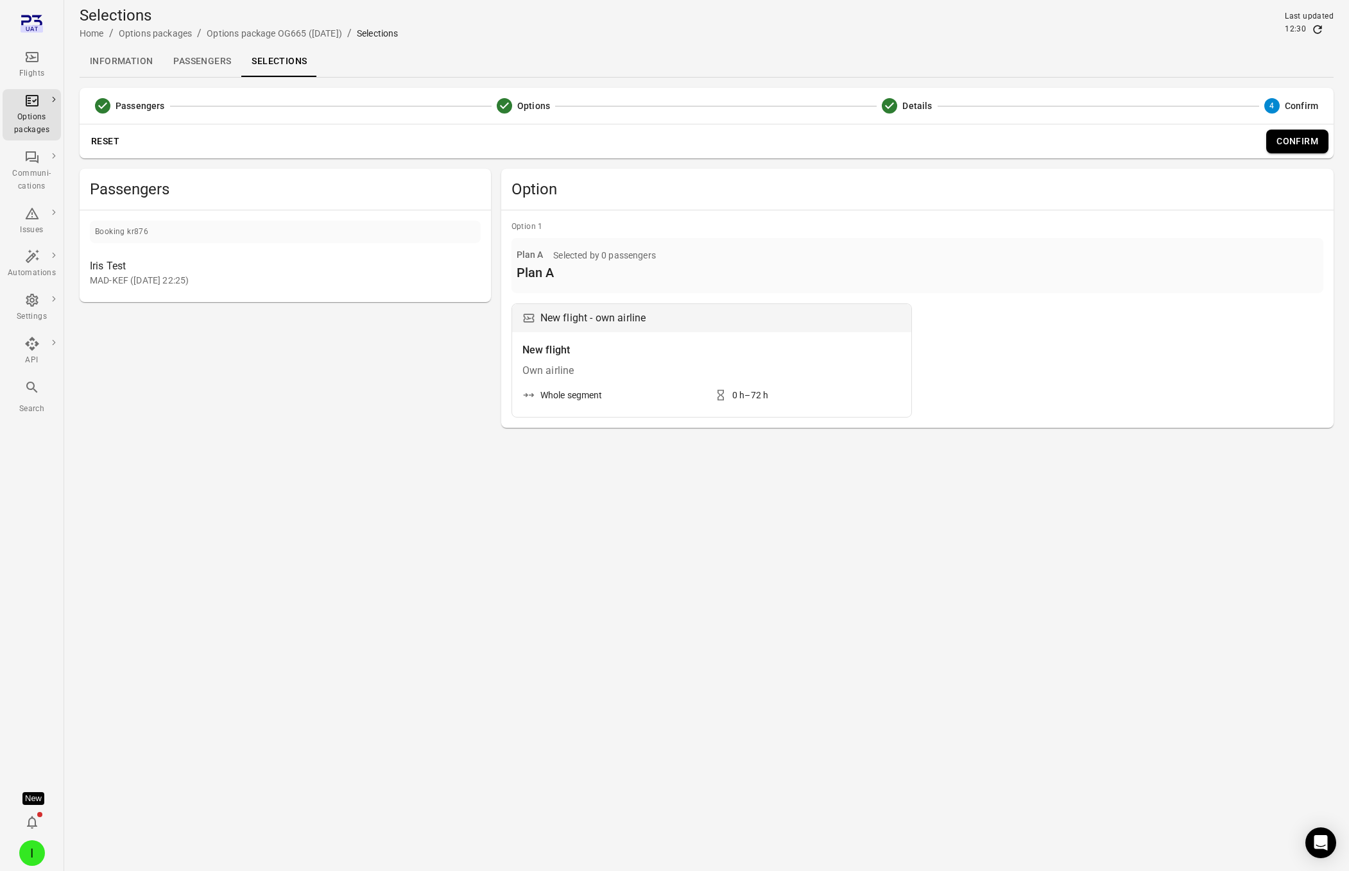
click at [1288, 146] on button "Confirm" at bounding box center [1297, 142] width 62 height 24
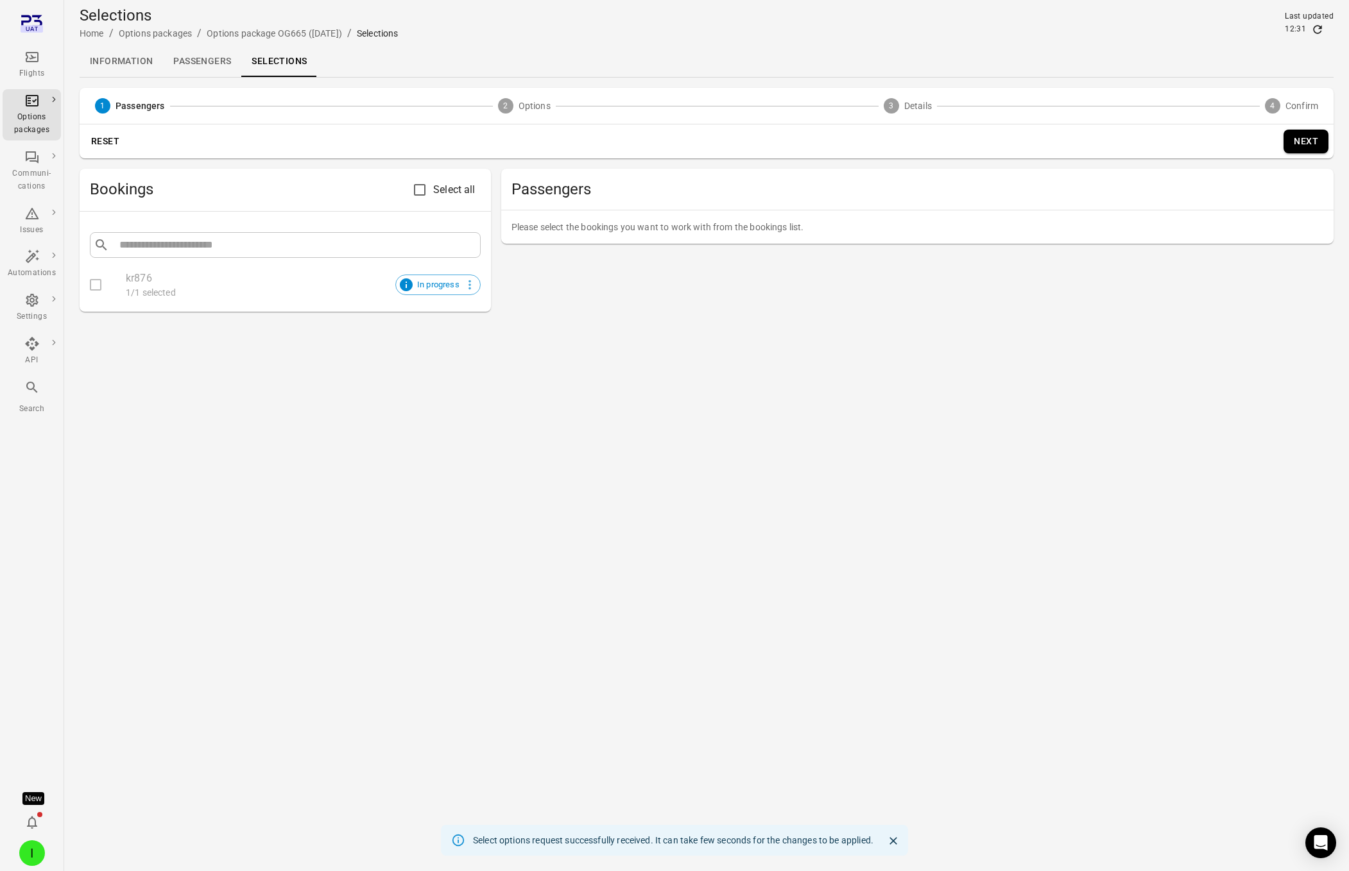
click at [191, 64] on link "Passengers" at bounding box center [202, 61] width 78 height 31
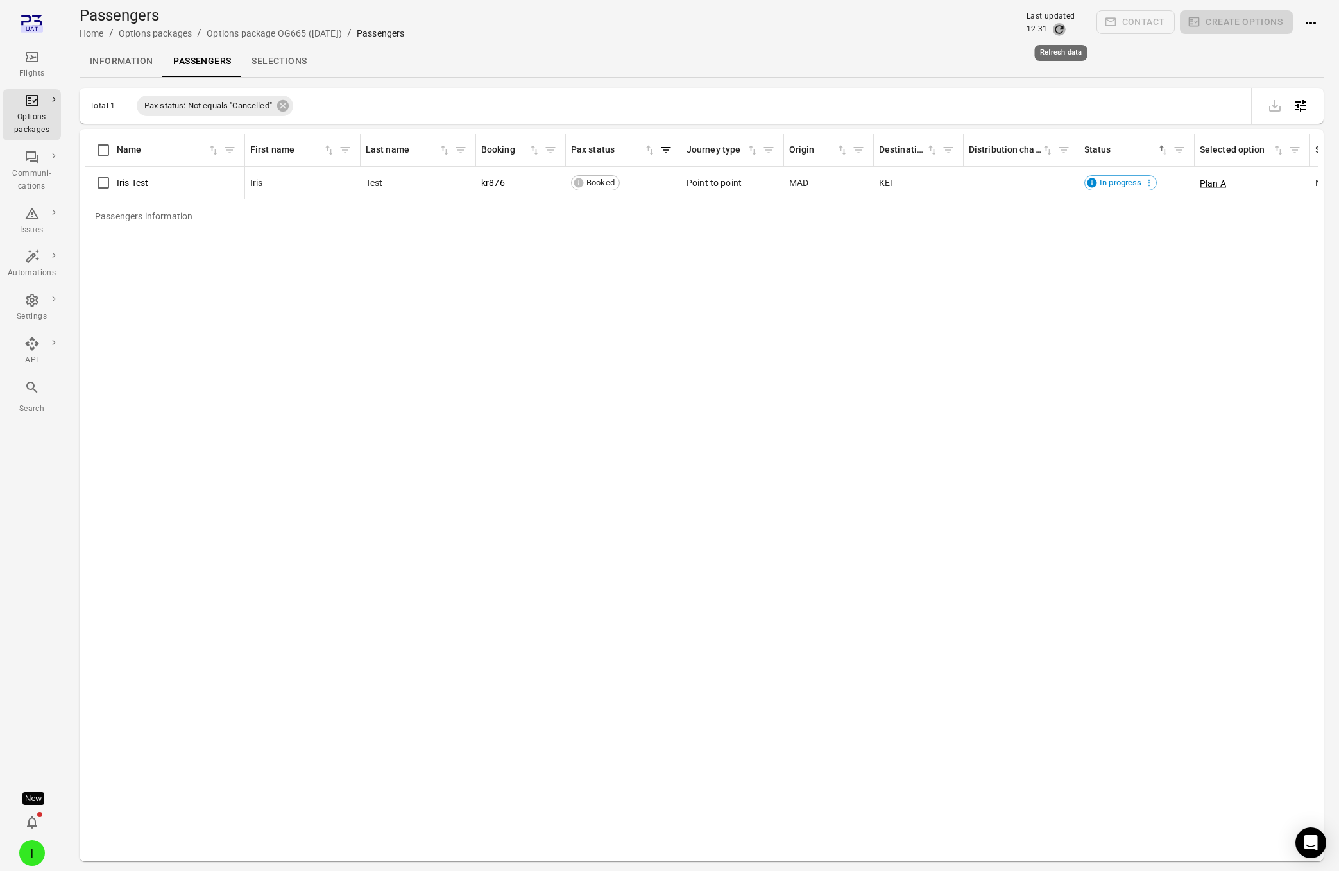
click at [1059, 27] on icon "Refresh data" at bounding box center [1059, 29] width 13 height 13
click at [1059, 26] on icon "Refresh data" at bounding box center [1059, 29] width 13 height 13
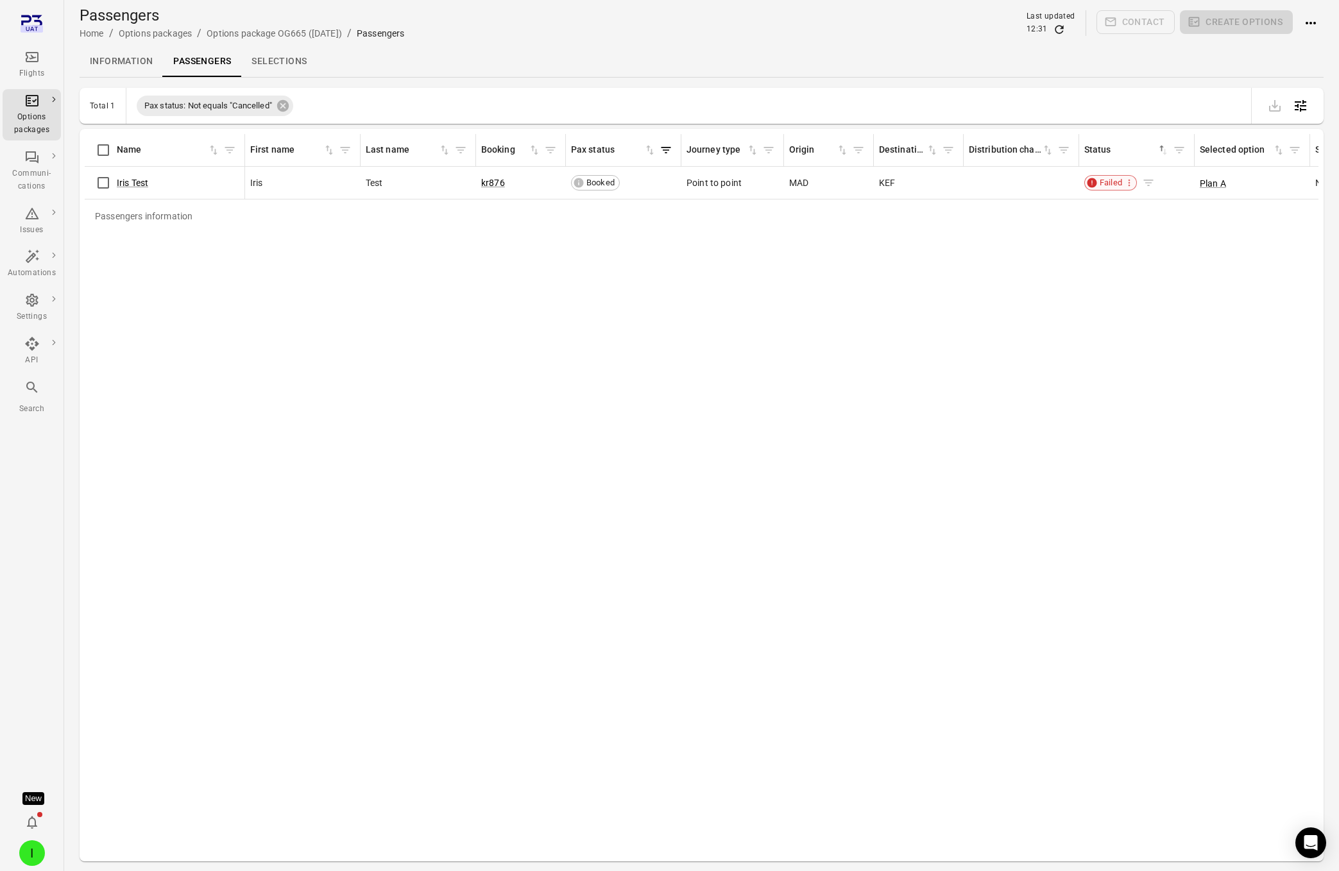
click at [1113, 187] on span "Failed" at bounding box center [1110, 182] width 31 height 13
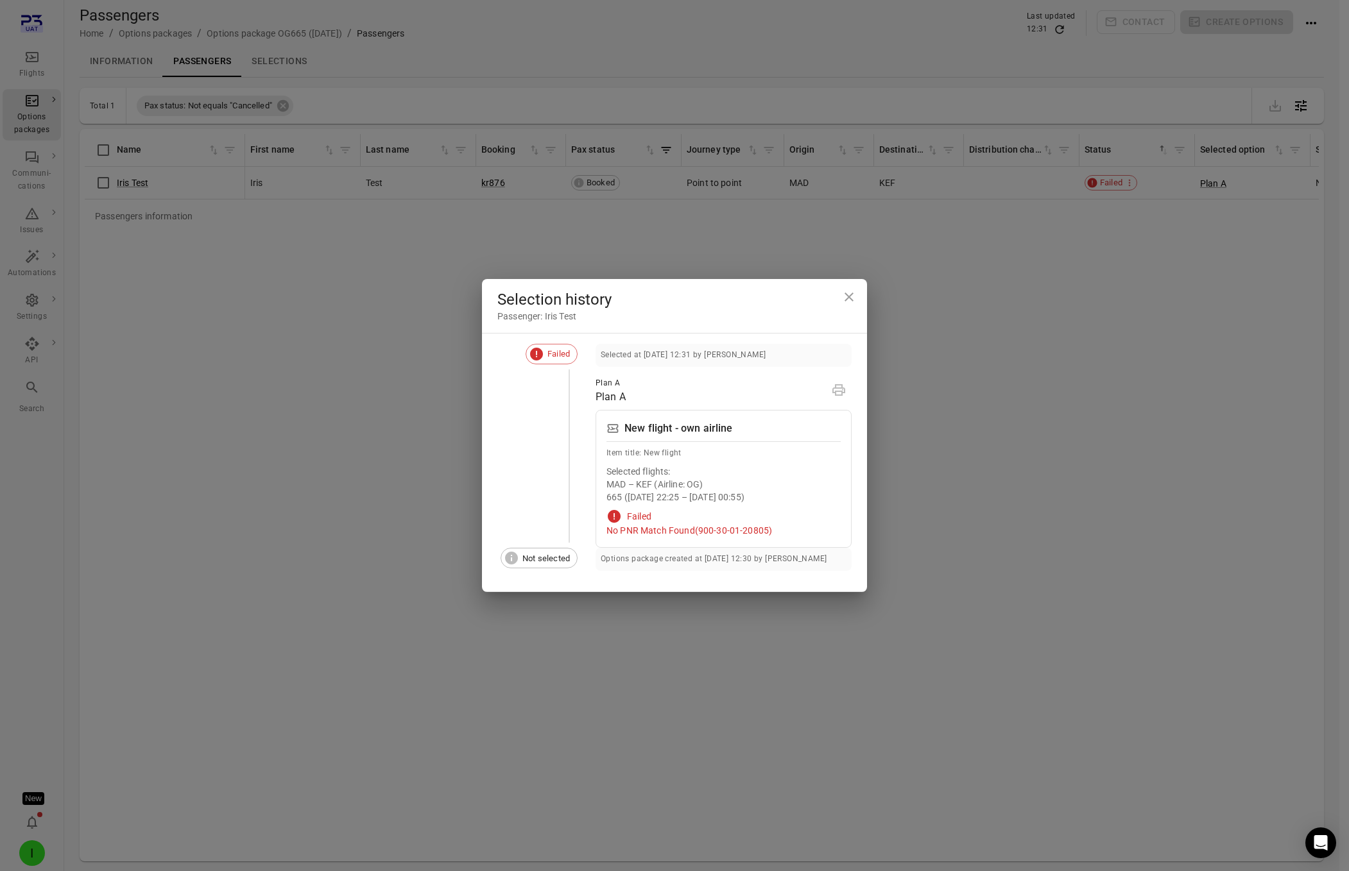
click at [845, 293] on icon "Close dialog" at bounding box center [849, 297] width 9 height 9
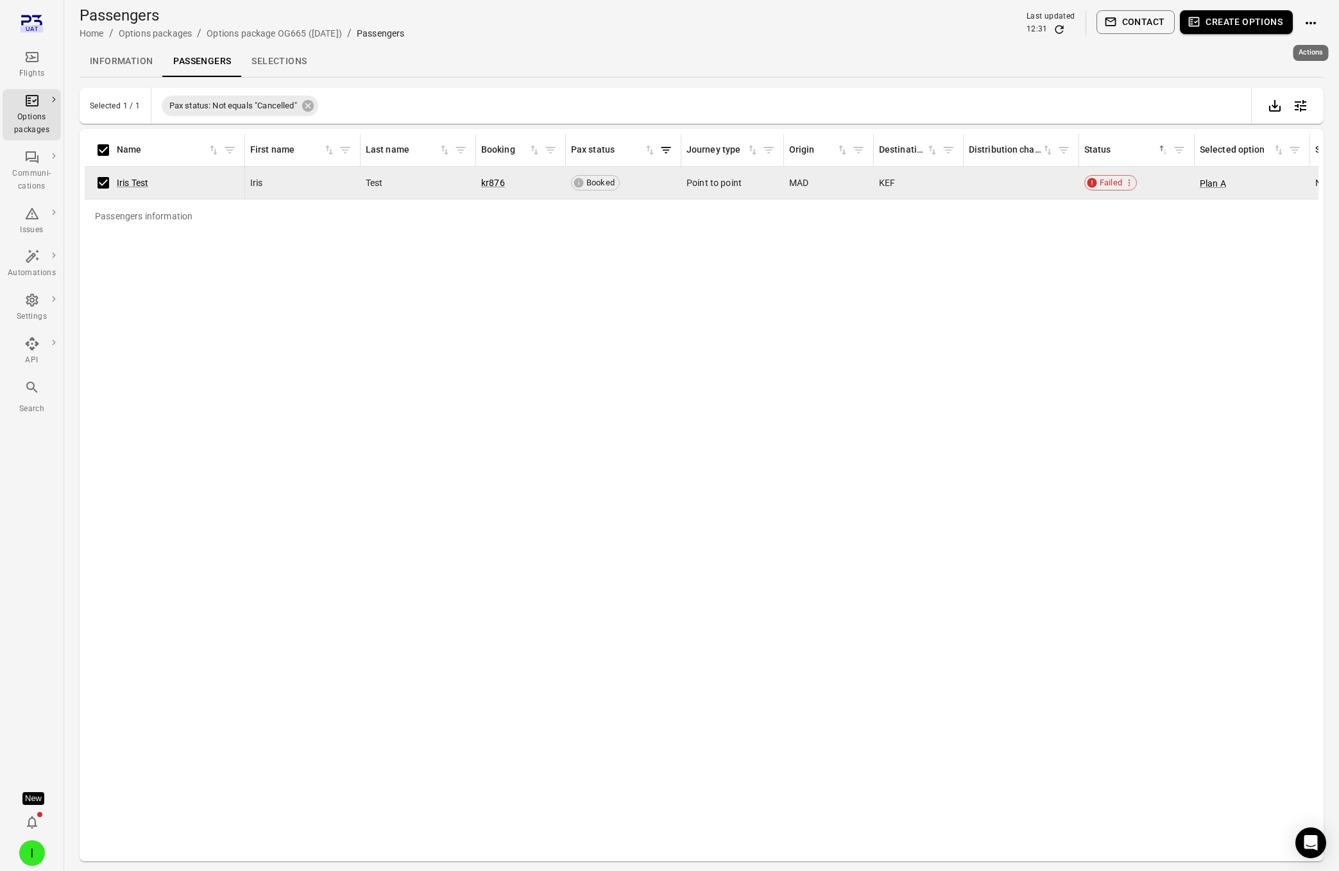
click at [1313, 25] on icon "Actions" at bounding box center [1310, 22] width 15 height 15
click at [1274, 121] on span "Resend options package" at bounding box center [1277, 118] width 99 height 13
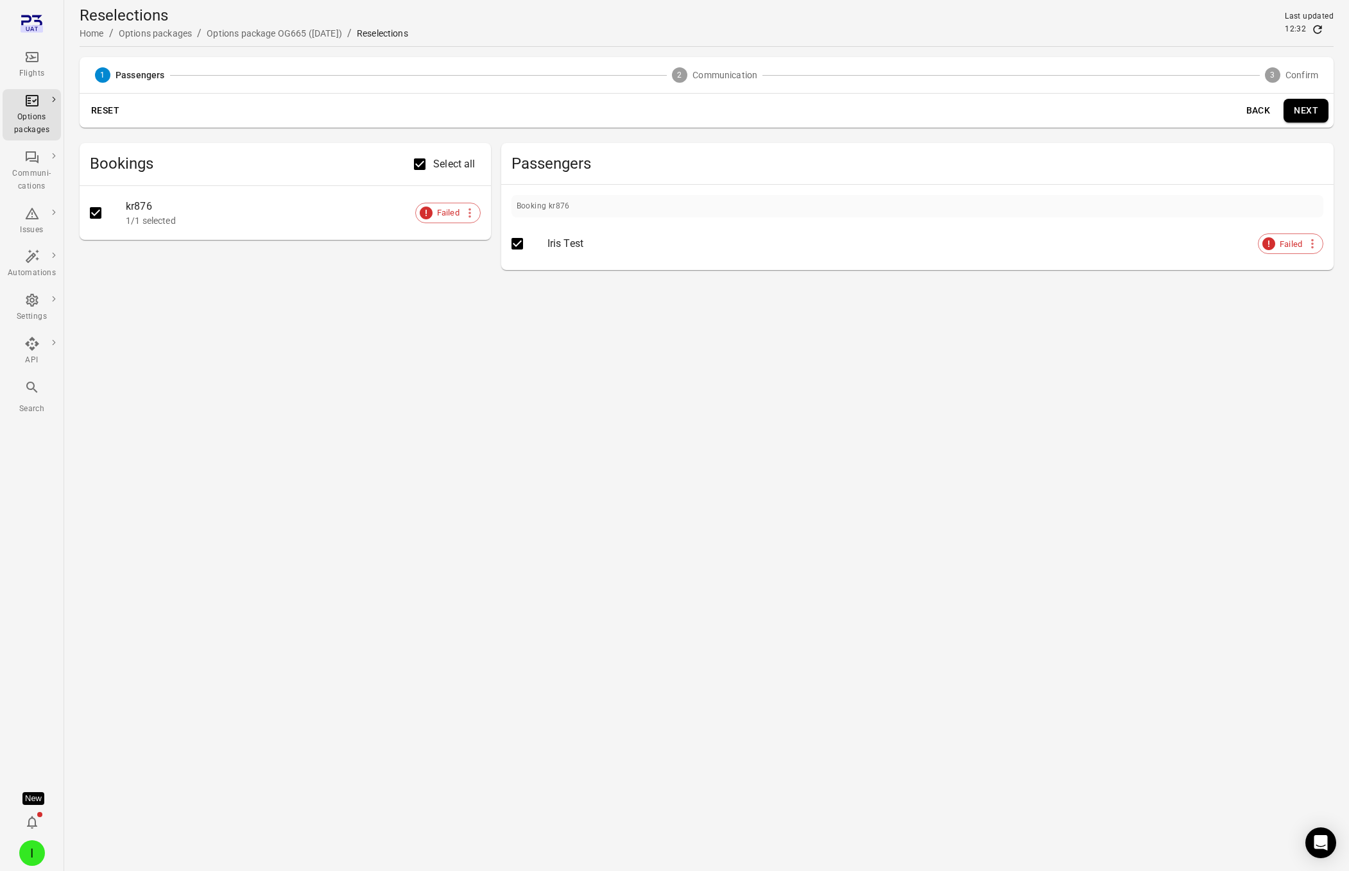
click at [1303, 108] on button "Next" at bounding box center [1305, 111] width 45 height 24
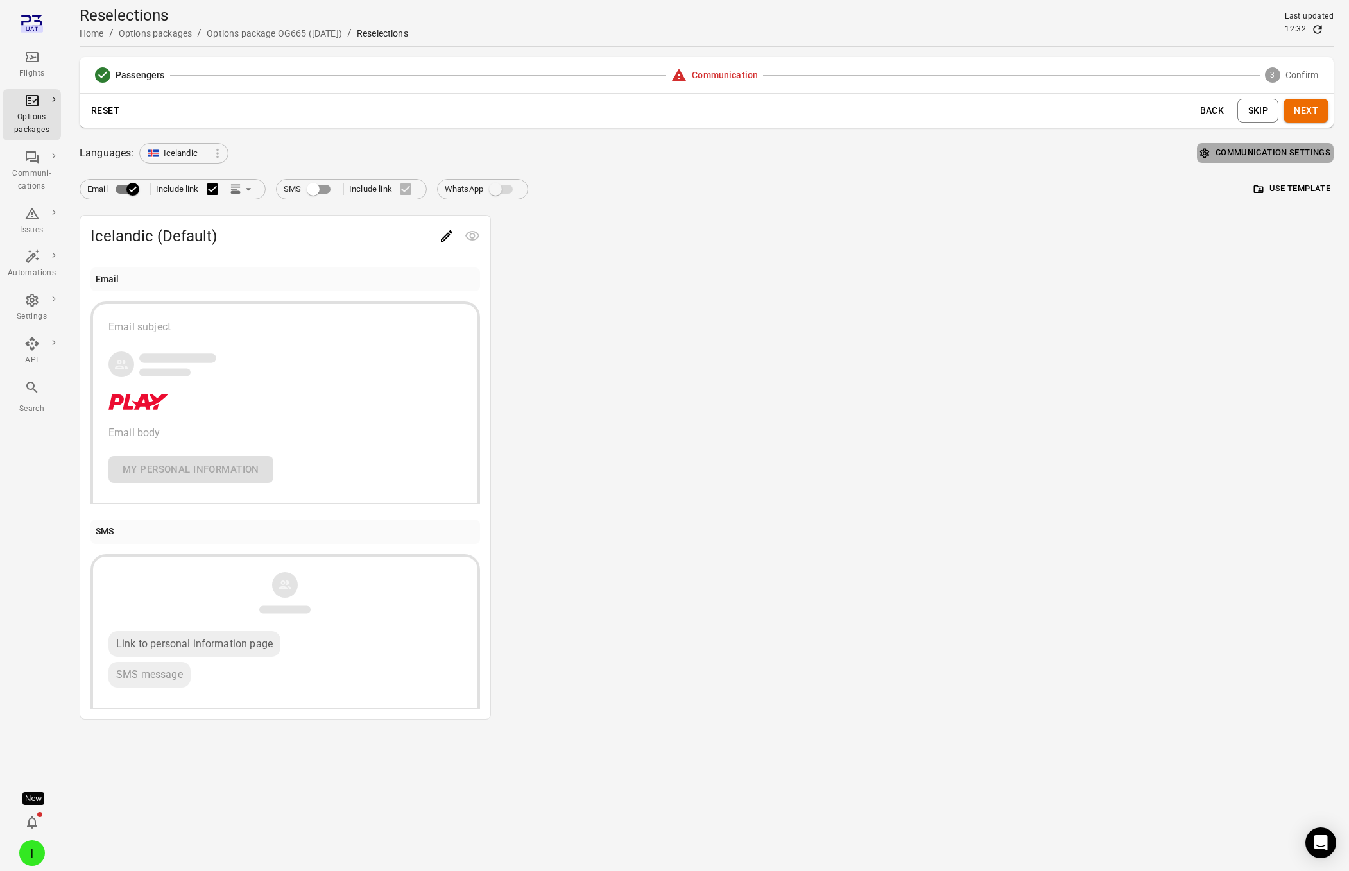
click at [1282, 149] on button "Communication settings" at bounding box center [1265, 153] width 137 height 20
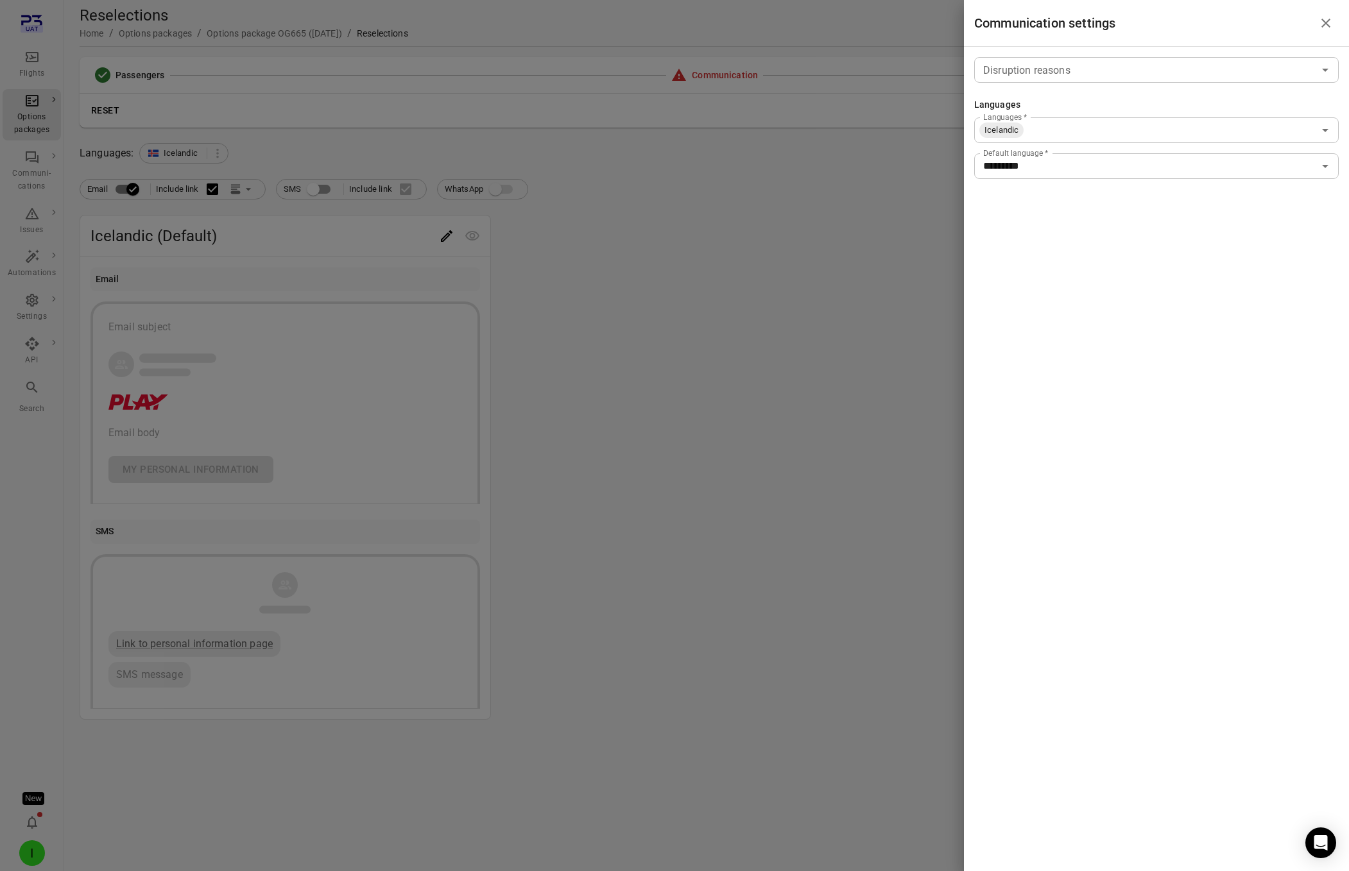
click at [1082, 76] on input "Disruption reasons" at bounding box center [1146, 70] width 336 height 18
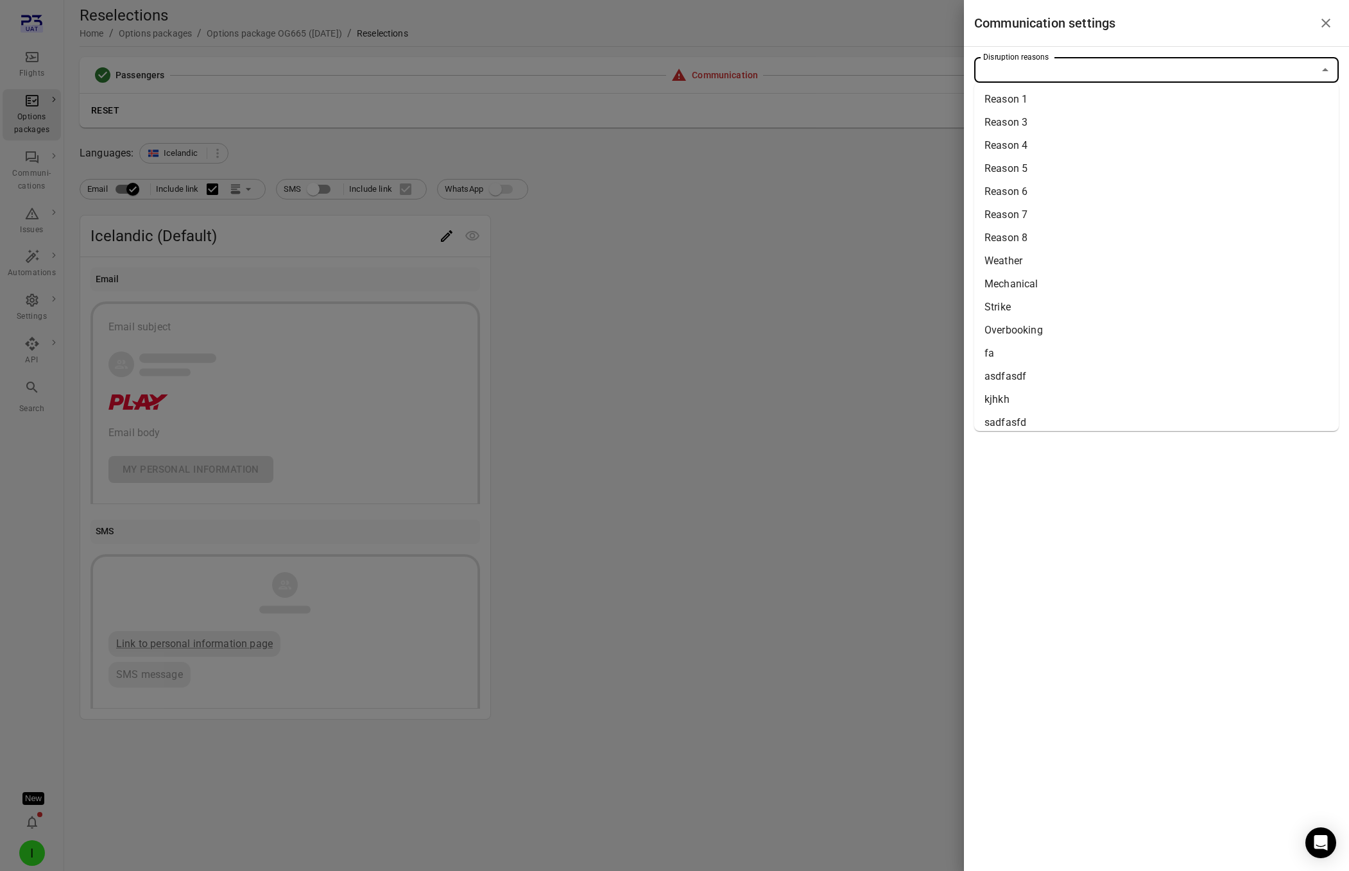
click at [1009, 332] on li "Overbooking" at bounding box center [1156, 330] width 364 height 23
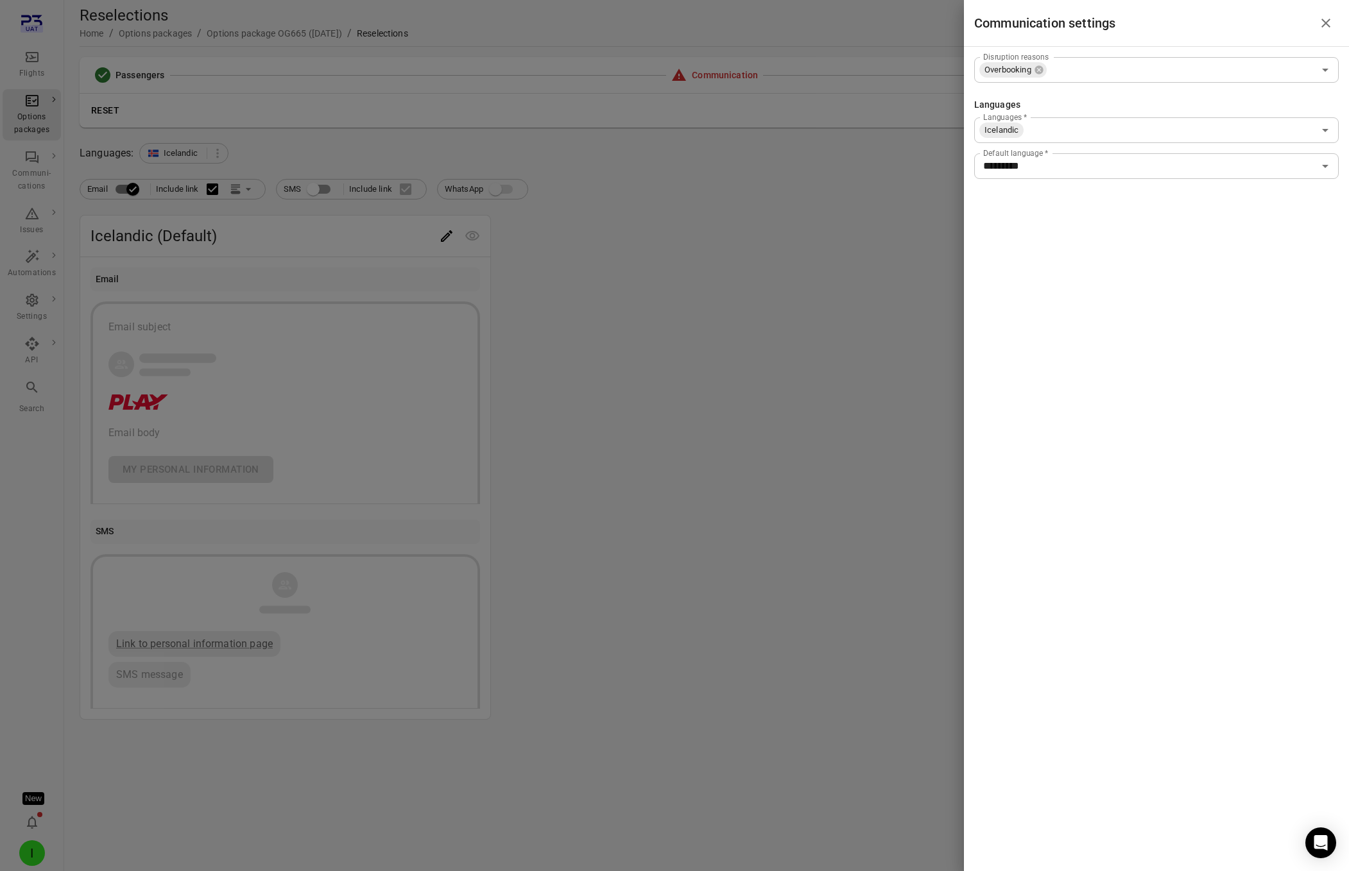
click at [812, 359] on div at bounding box center [674, 435] width 1349 height 871
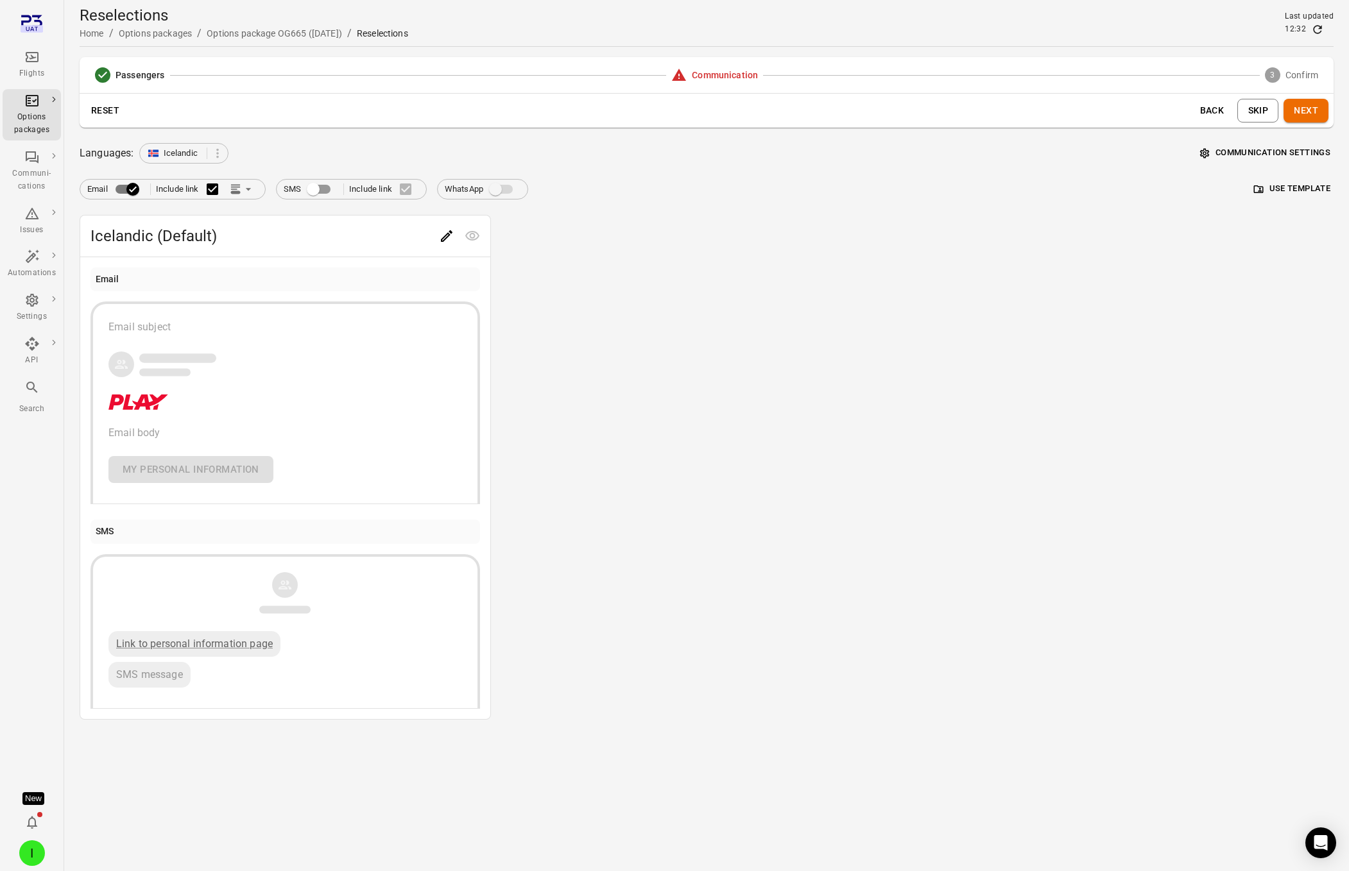
click at [436, 234] on button "Edit" at bounding box center [447, 236] width 26 height 26
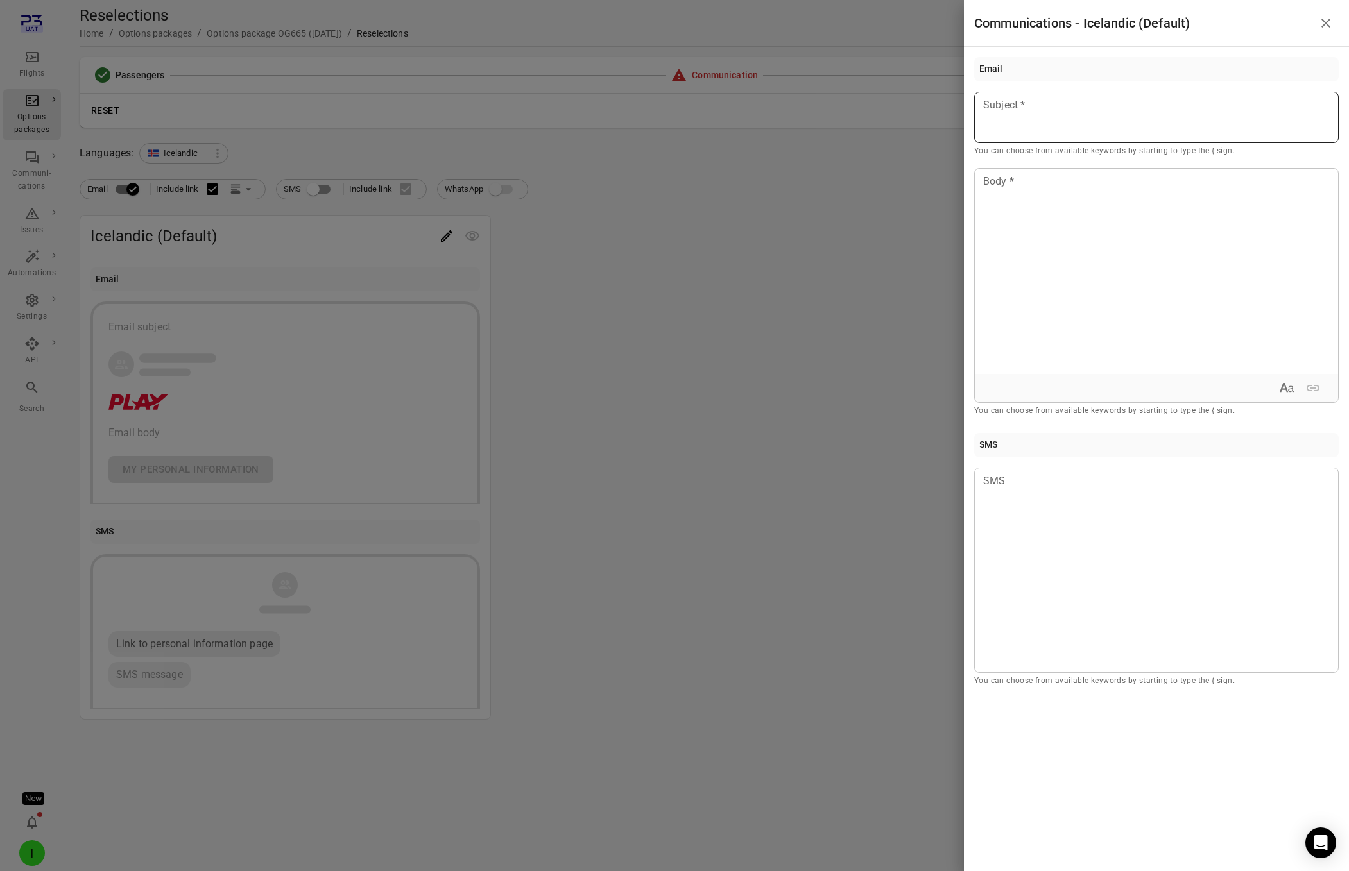
click at [1187, 114] on div at bounding box center [1156, 117] width 364 height 51
click at [1118, 208] on div at bounding box center [1156, 271] width 363 height 205
drag, startPoint x: 627, startPoint y: 296, endPoint x: 620, endPoint y: 298, distance: 7.2
click at [625, 296] on div at bounding box center [674, 435] width 1349 height 871
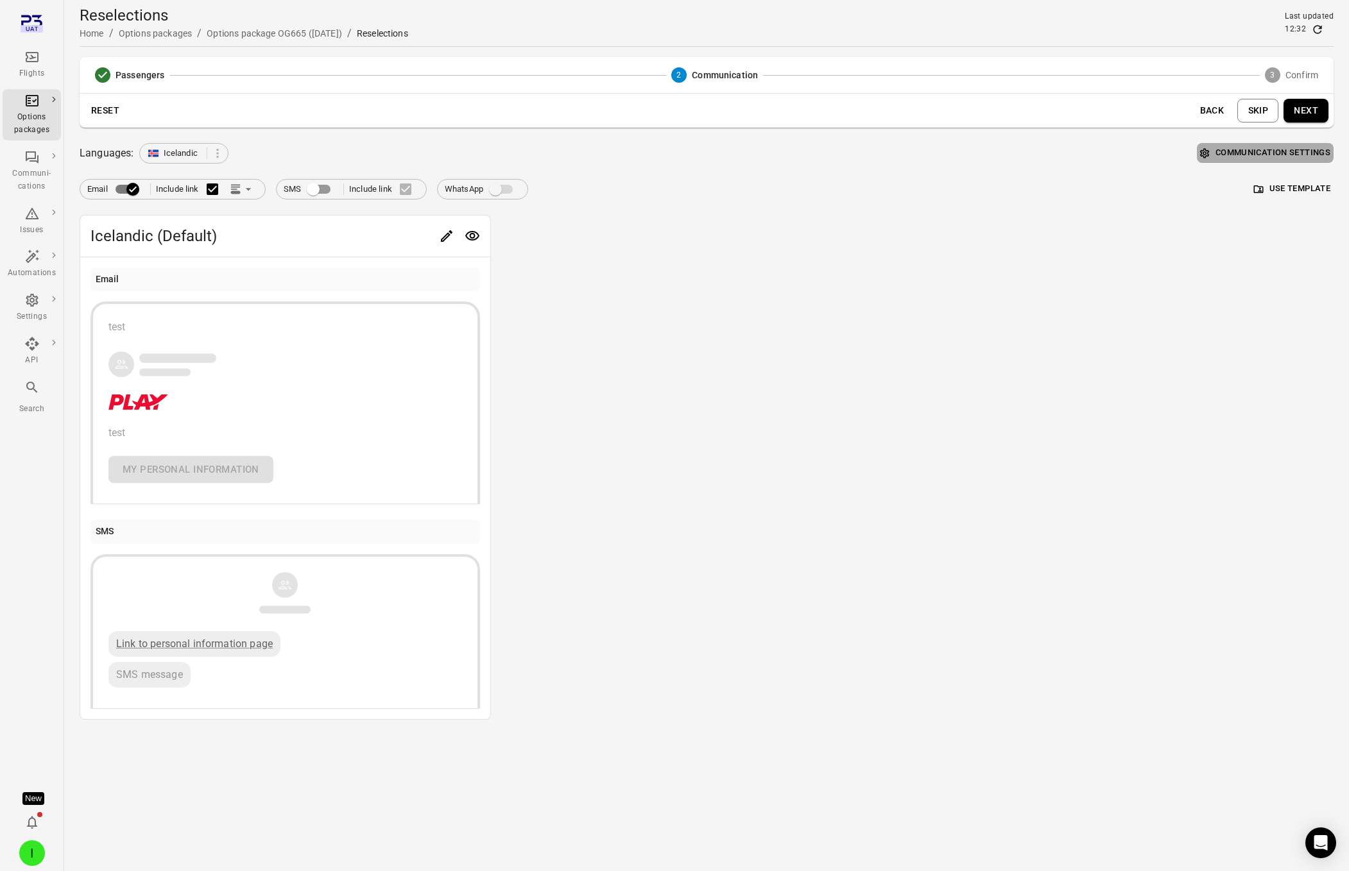
click at [1264, 154] on button "Communication settings" at bounding box center [1265, 153] width 137 height 20
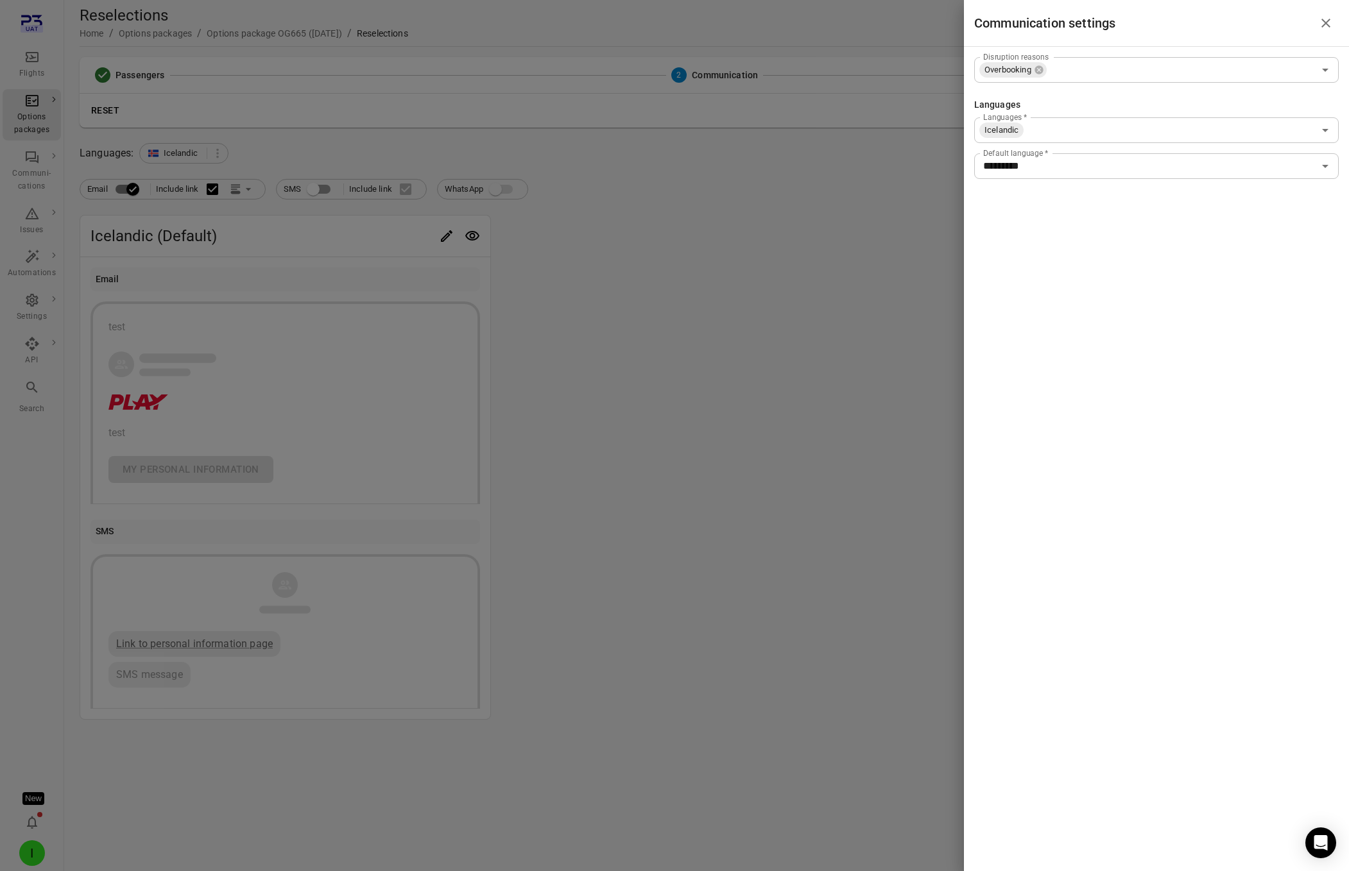
click at [581, 400] on div at bounding box center [674, 435] width 1349 height 871
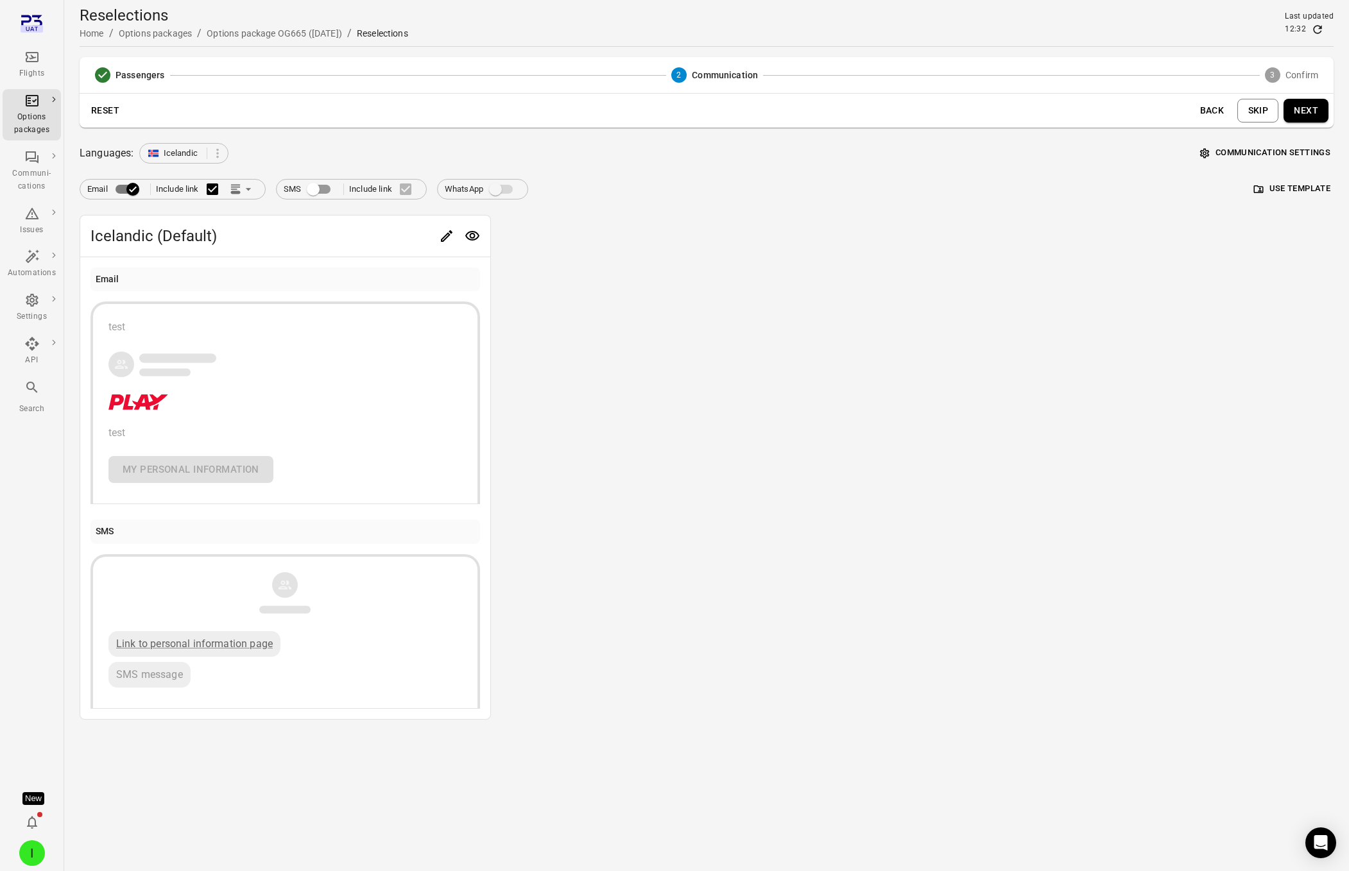
click at [1306, 114] on button "Next" at bounding box center [1305, 111] width 45 height 24
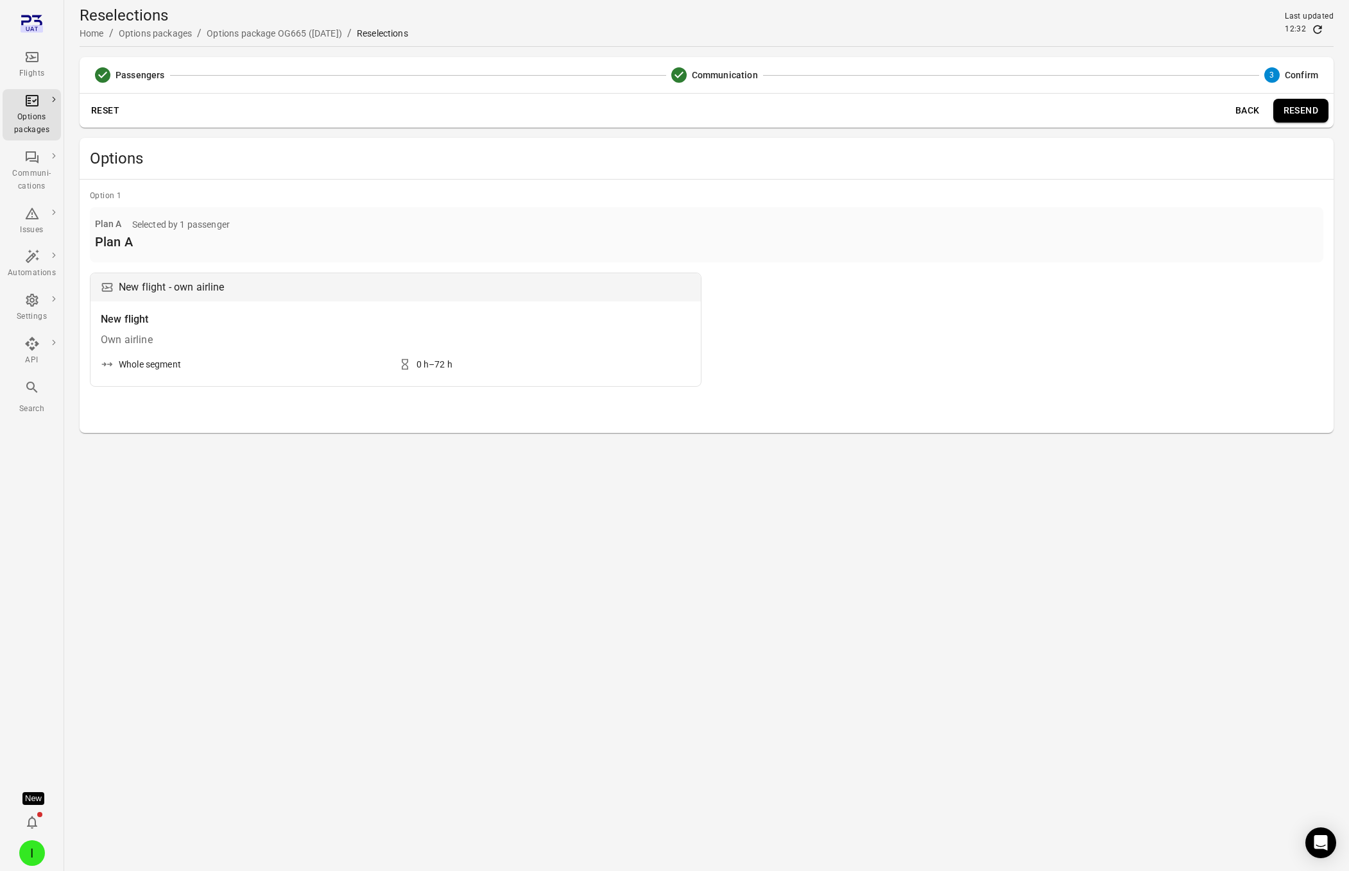
click at [1299, 110] on button "Resend" at bounding box center [1300, 111] width 55 height 24
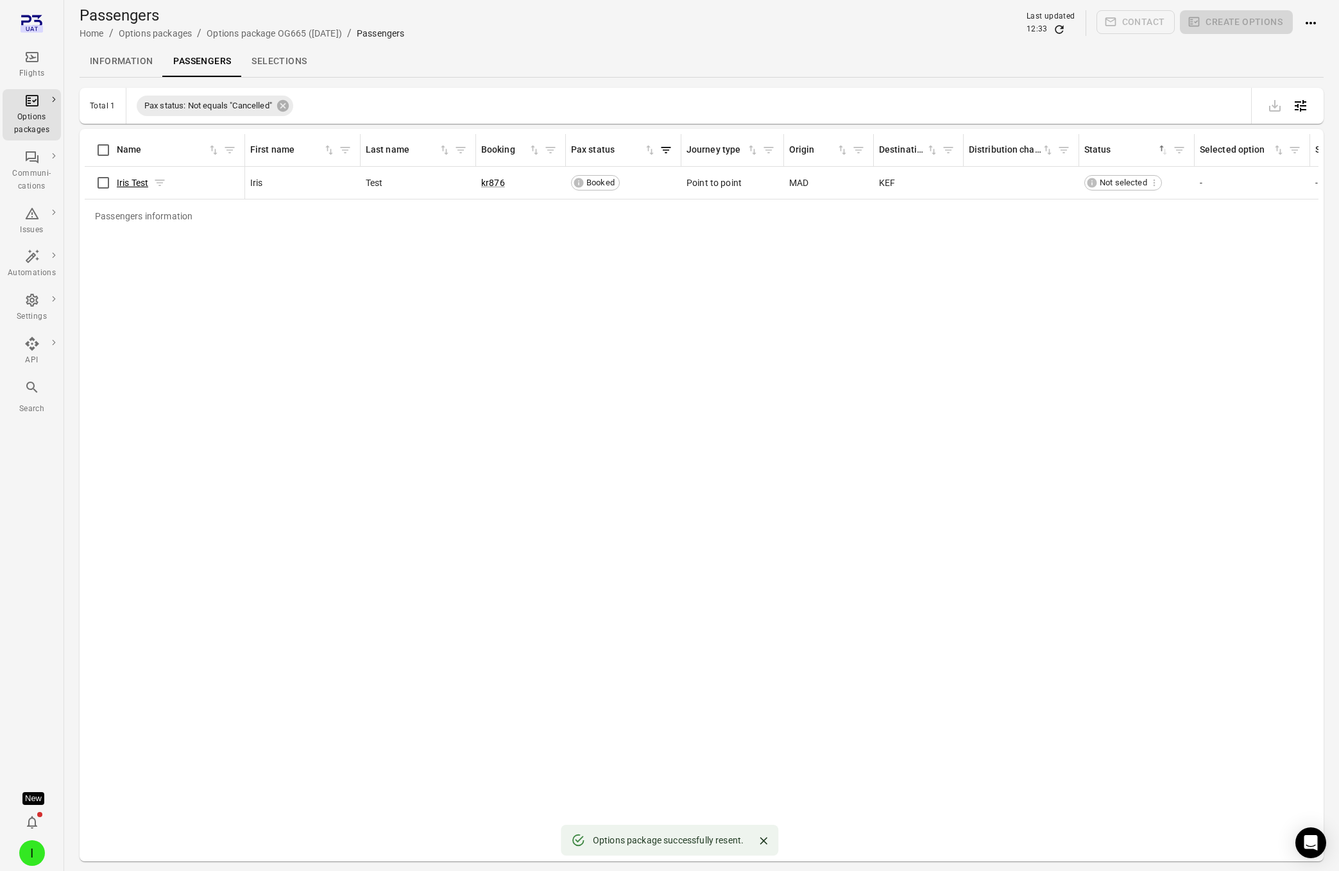
click at [126, 185] on link "Iris Test" at bounding box center [132, 183] width 31 height 10
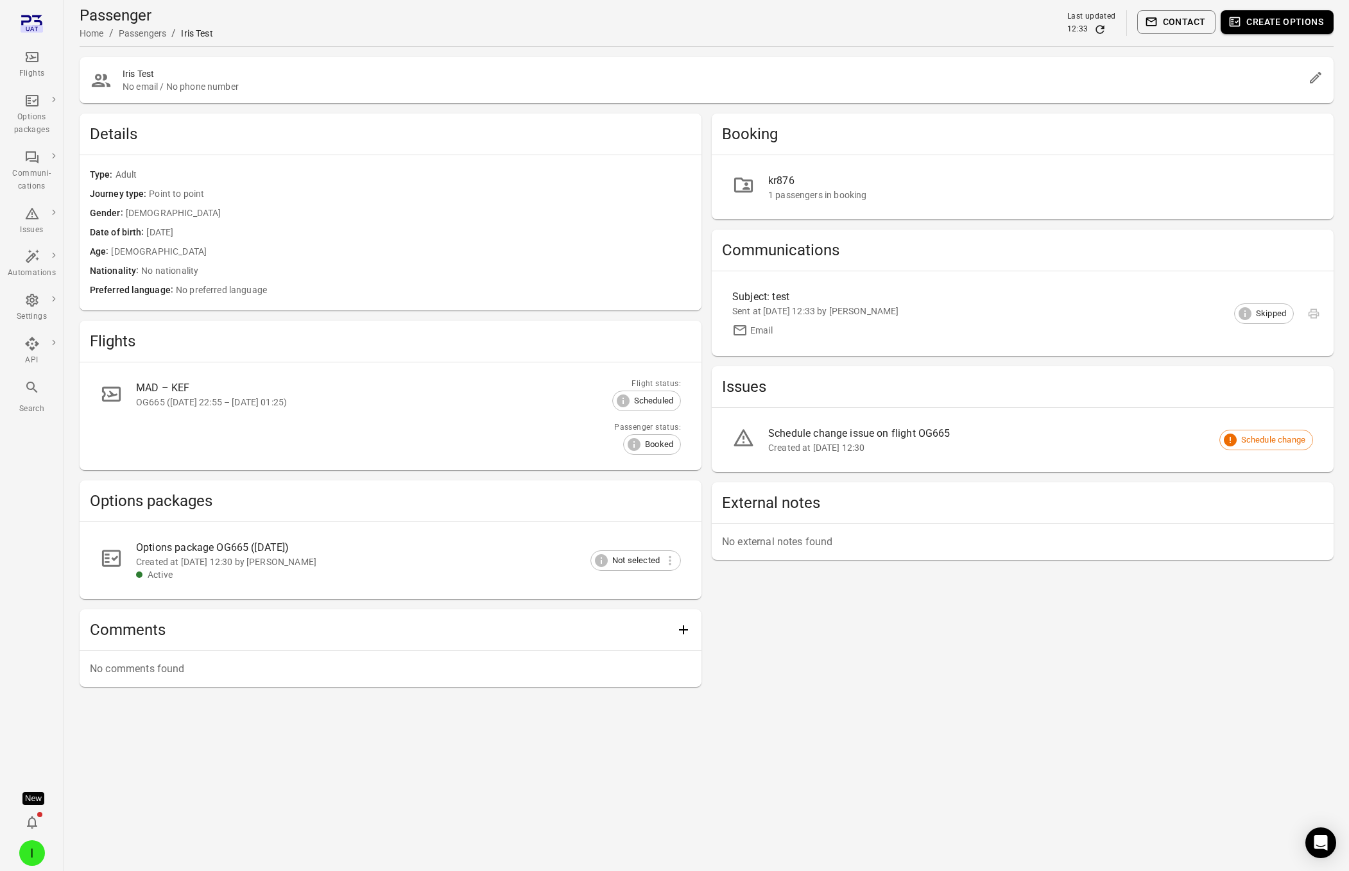
click at [1108, 31] on div "12:33" at bounding box center [1091, 29] width 49 height 13
click at [1099, 29] on icon "Refresh data" at bounding box center [1099, 29] width 13 height 13
click at [785, 313] on div "Sent at 5 Sep 2025 12:33 by Iris" at bounding box center [1012, 311] width 560 height 13
click at [200, 544] on div "Options package OG665 (5 Sep)" at bounding box center [398, 547] width 524 height 15
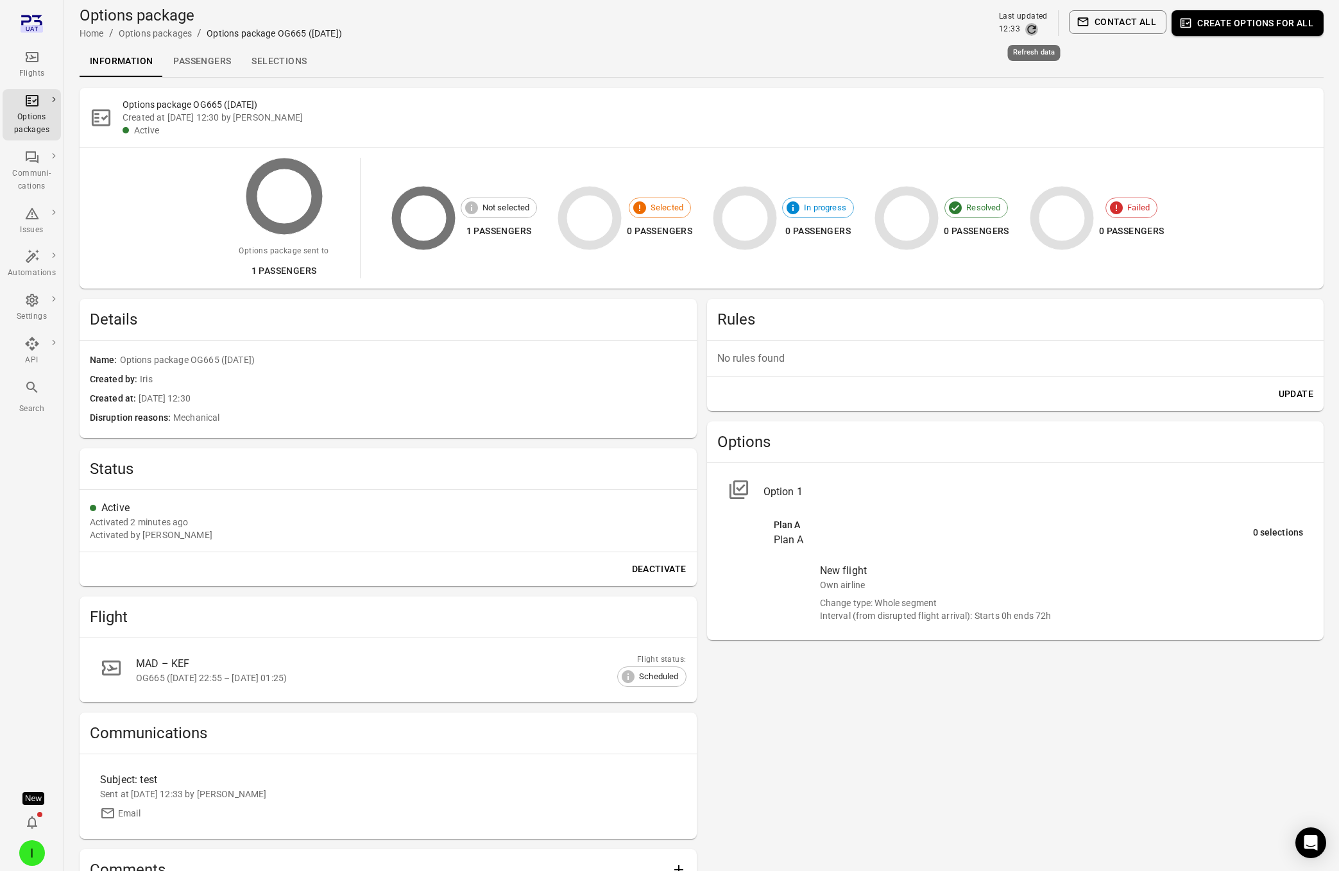
click at [1036, 24] on icon "Refresh data" at bounding box center [1031, 29] width 13 height 13
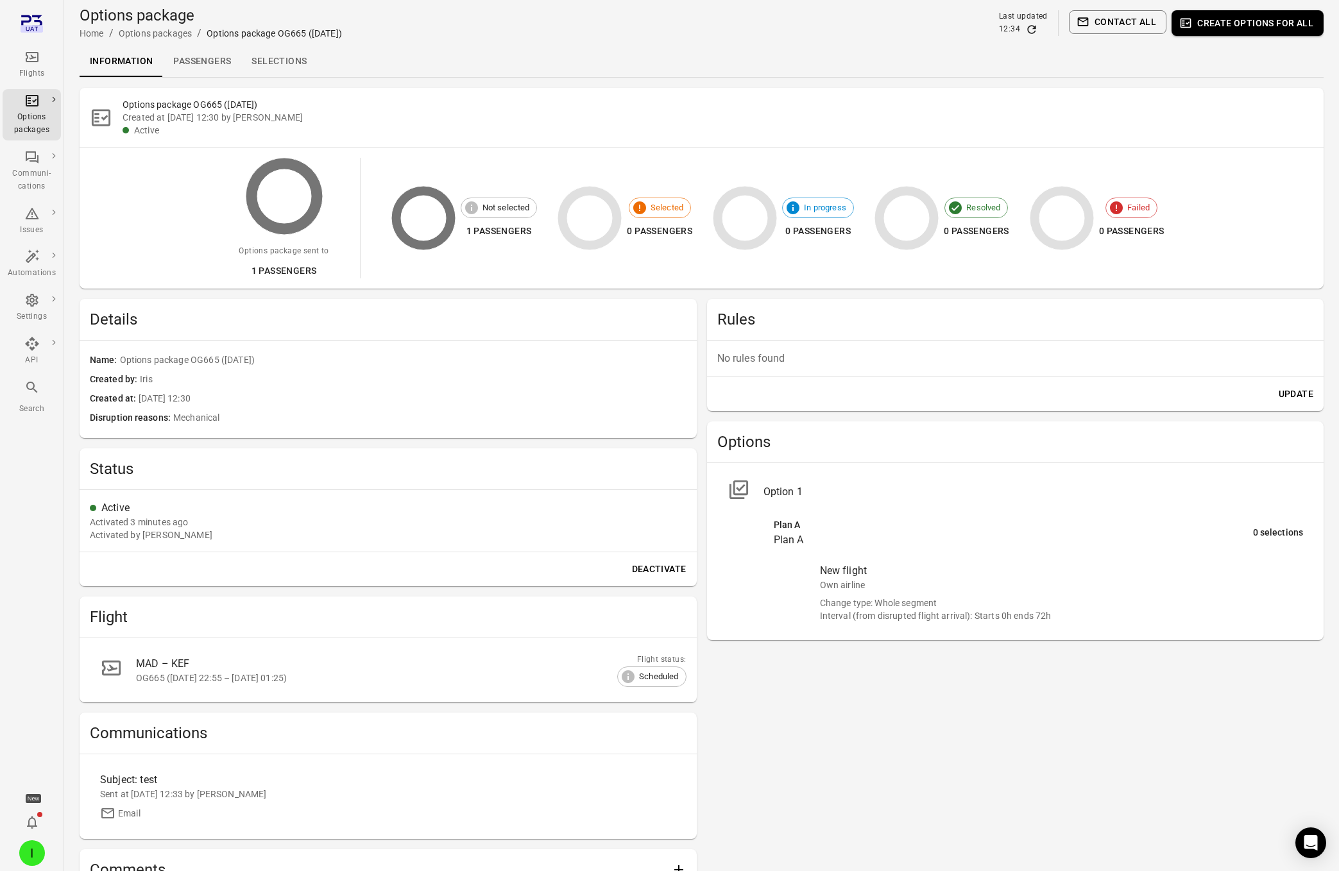
click at [1035, 31] on icon "Refresh data" at bounding box center [1031, 29] width 13 height 13
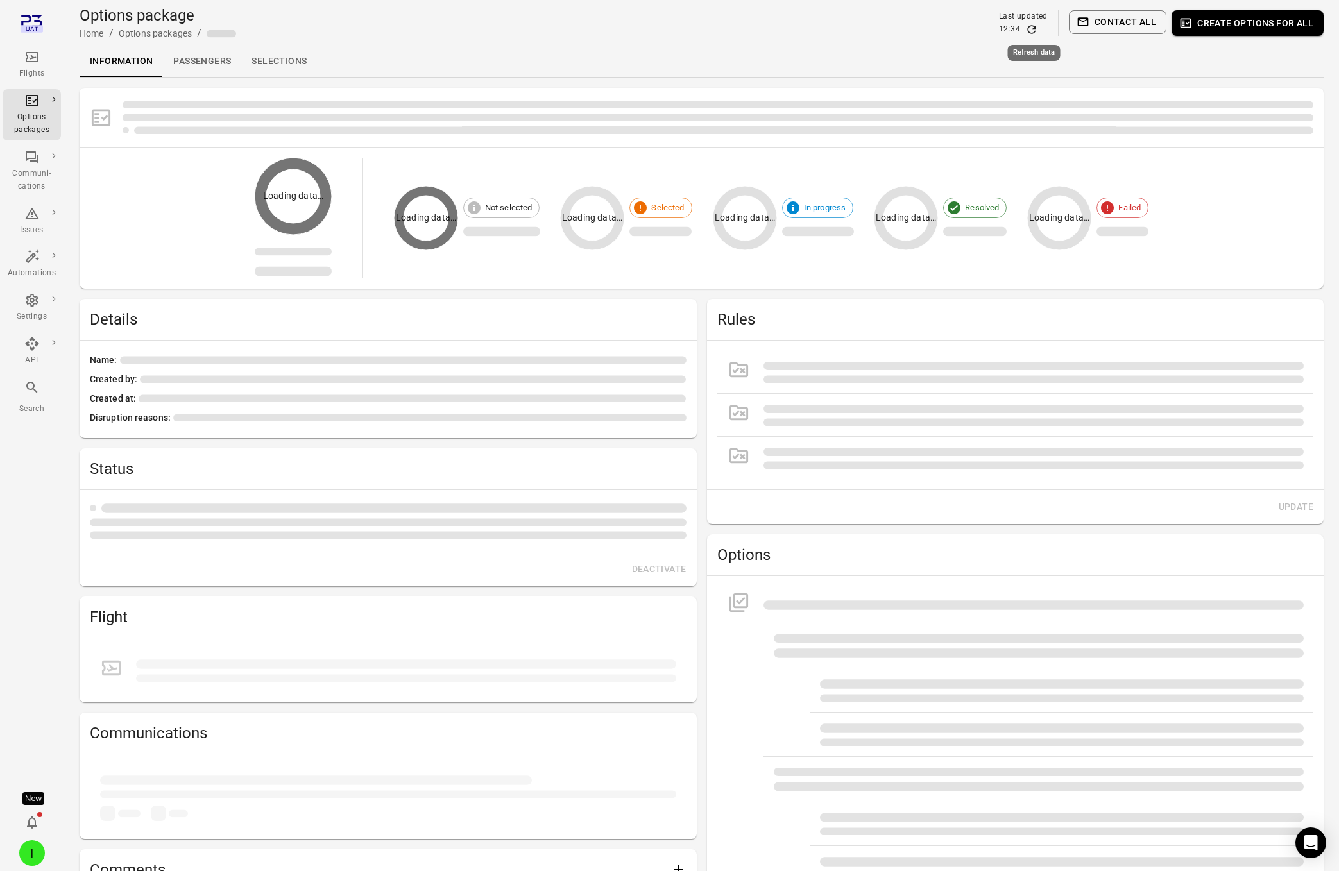
click at [1035, 31] on icon "Refresh data" at bounding box center [1031, 29] width 13 height 13
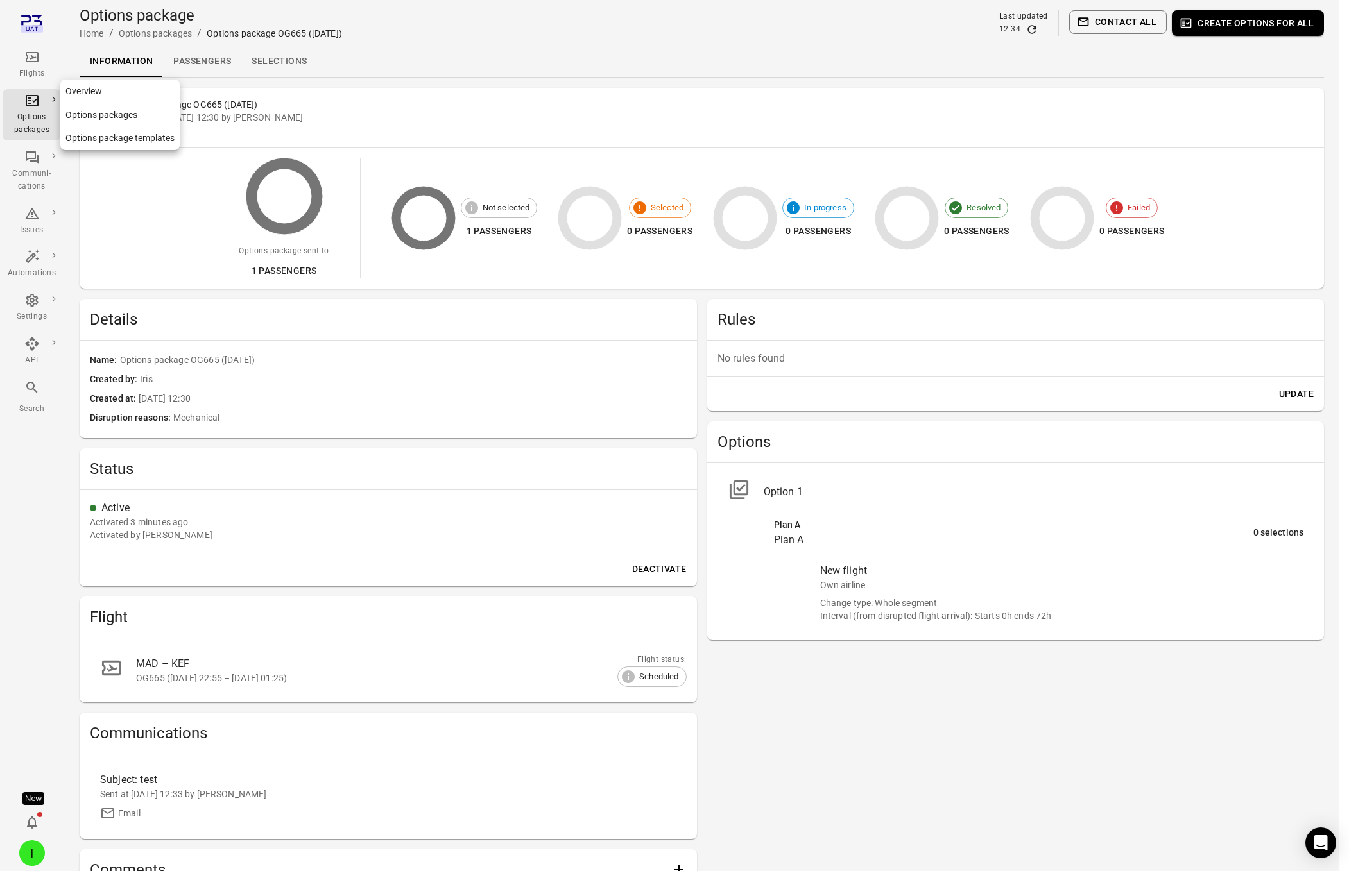
click at [35, 116] on div "Options packages" at bounding box center [32, 124] width 48 height 26
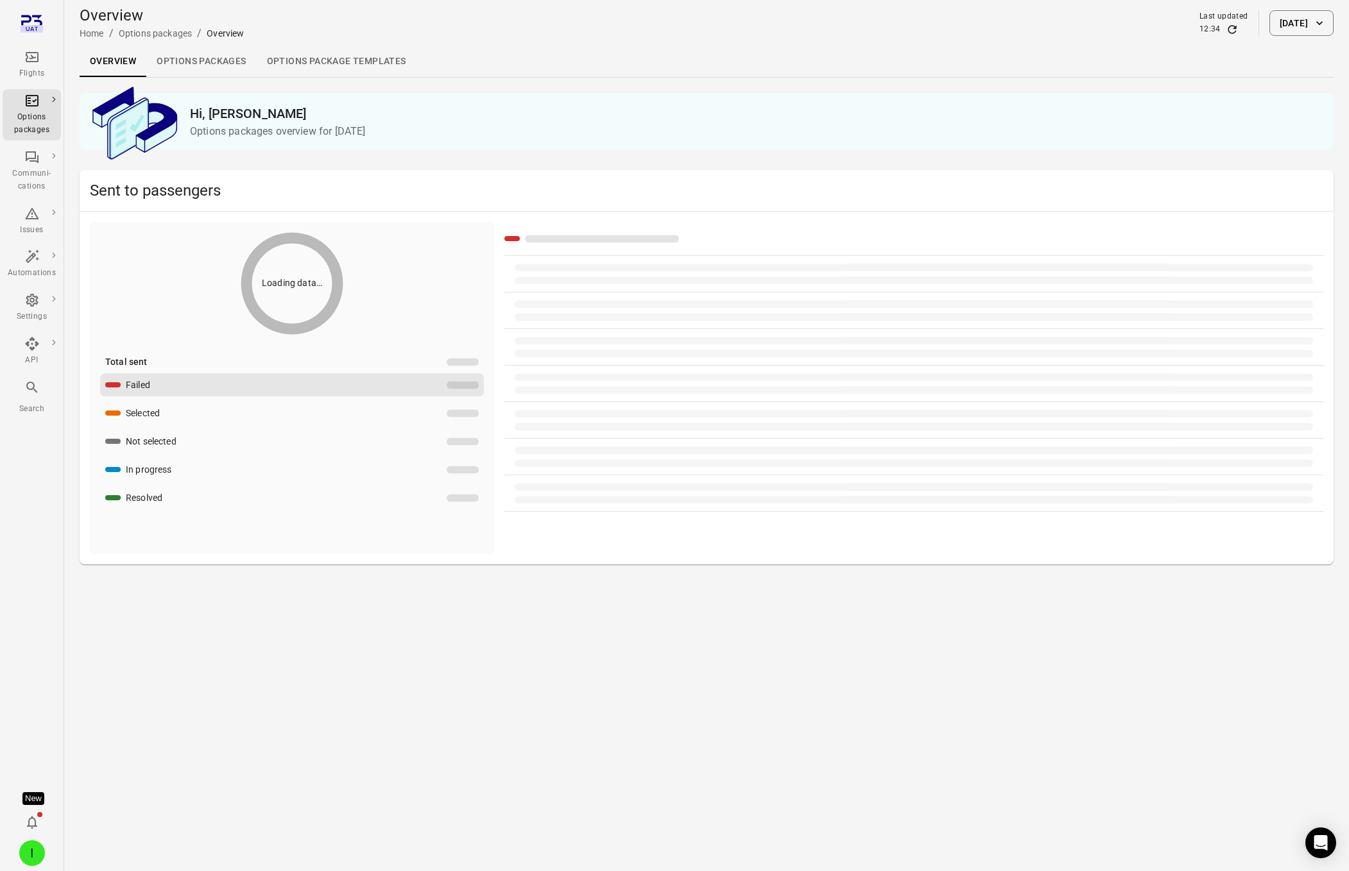
click at [219, 64] on link "Options packages" at bounding box center [201, 61] width 110 height 31
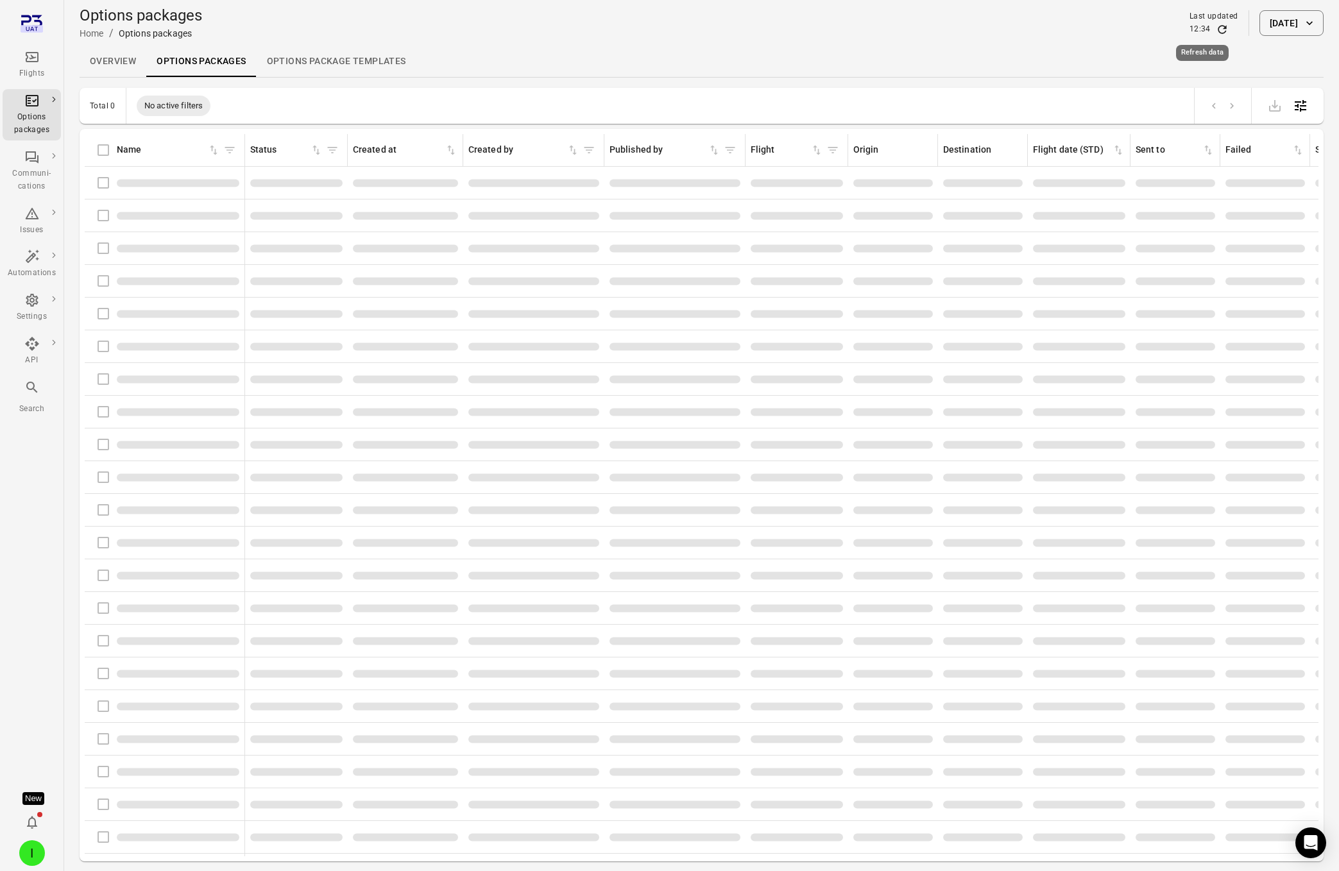
click at [1218, 26] on icon "Refresh data" at bounding box center [1222, 29] width 8 height 8
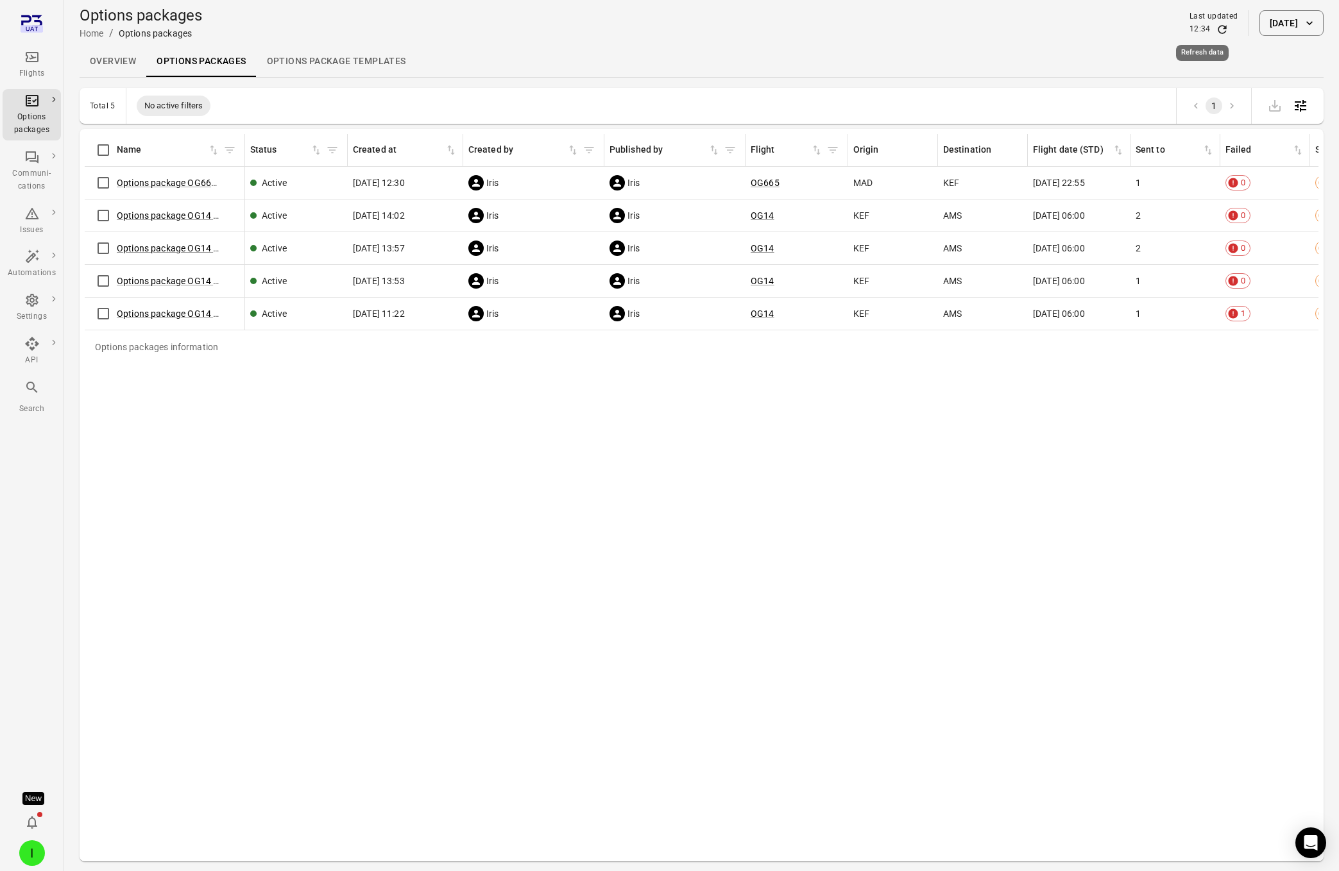
click at [1216, 33] on icon "Refresh data" at bounding box center [1222, 29] width 13 height 13
click at [160, 184] on link "Options package OG665 ([DATE])" at bounding box center [184, 183] width 135 height 10
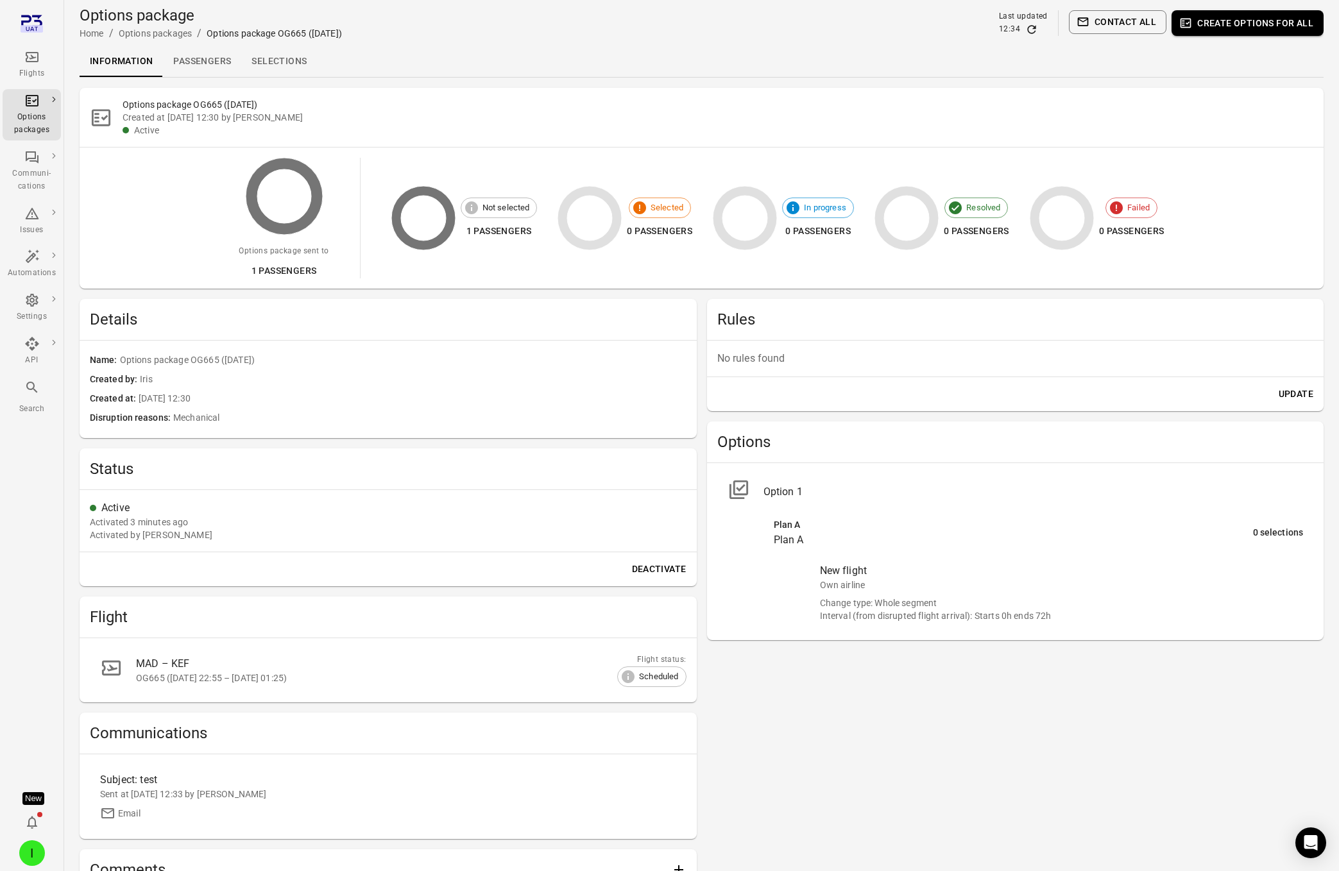
click at [1033, 28] on icon "Refresh data" at bounding box center [1031, 29] width 13 height 13
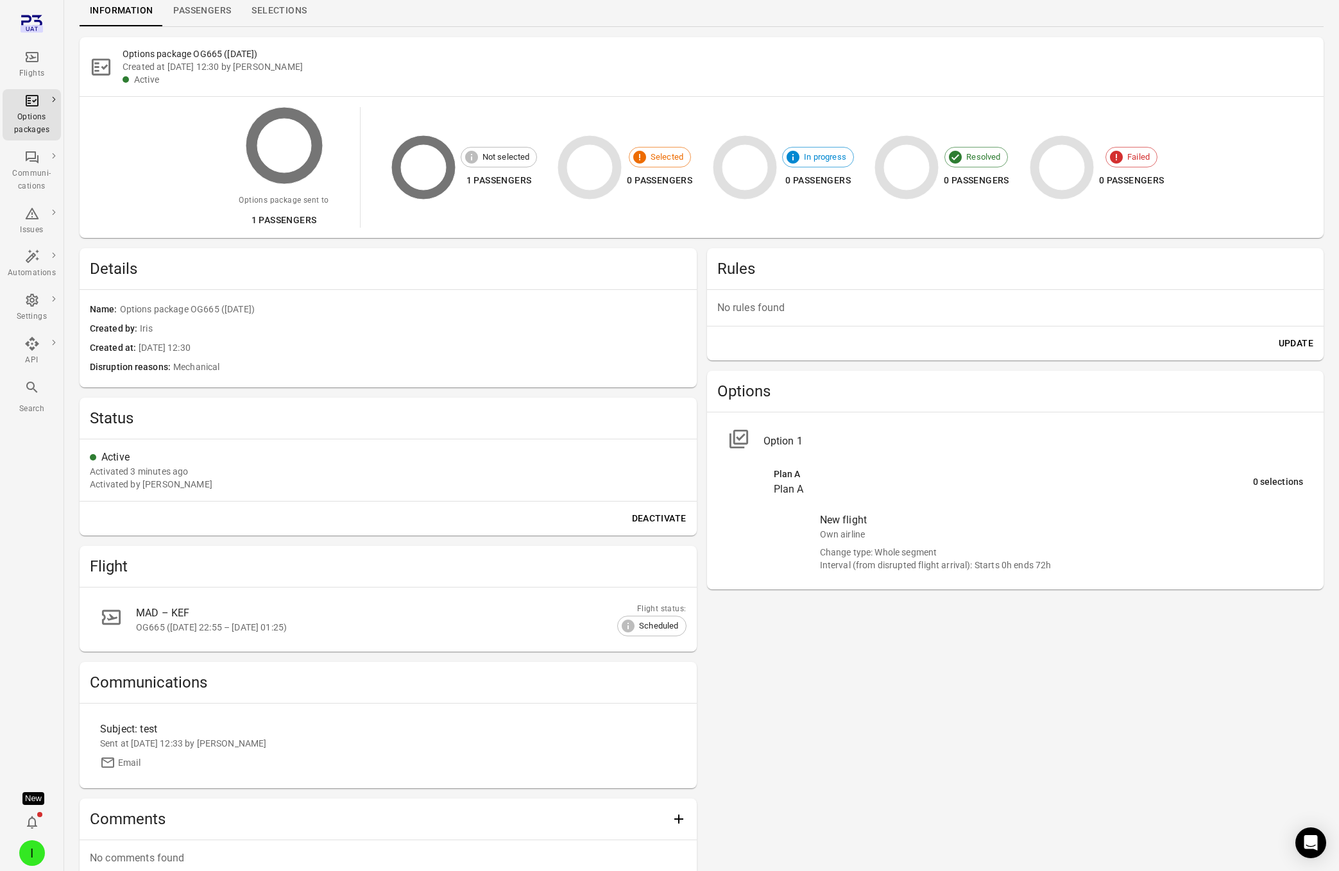
scroll to position [128, 0]
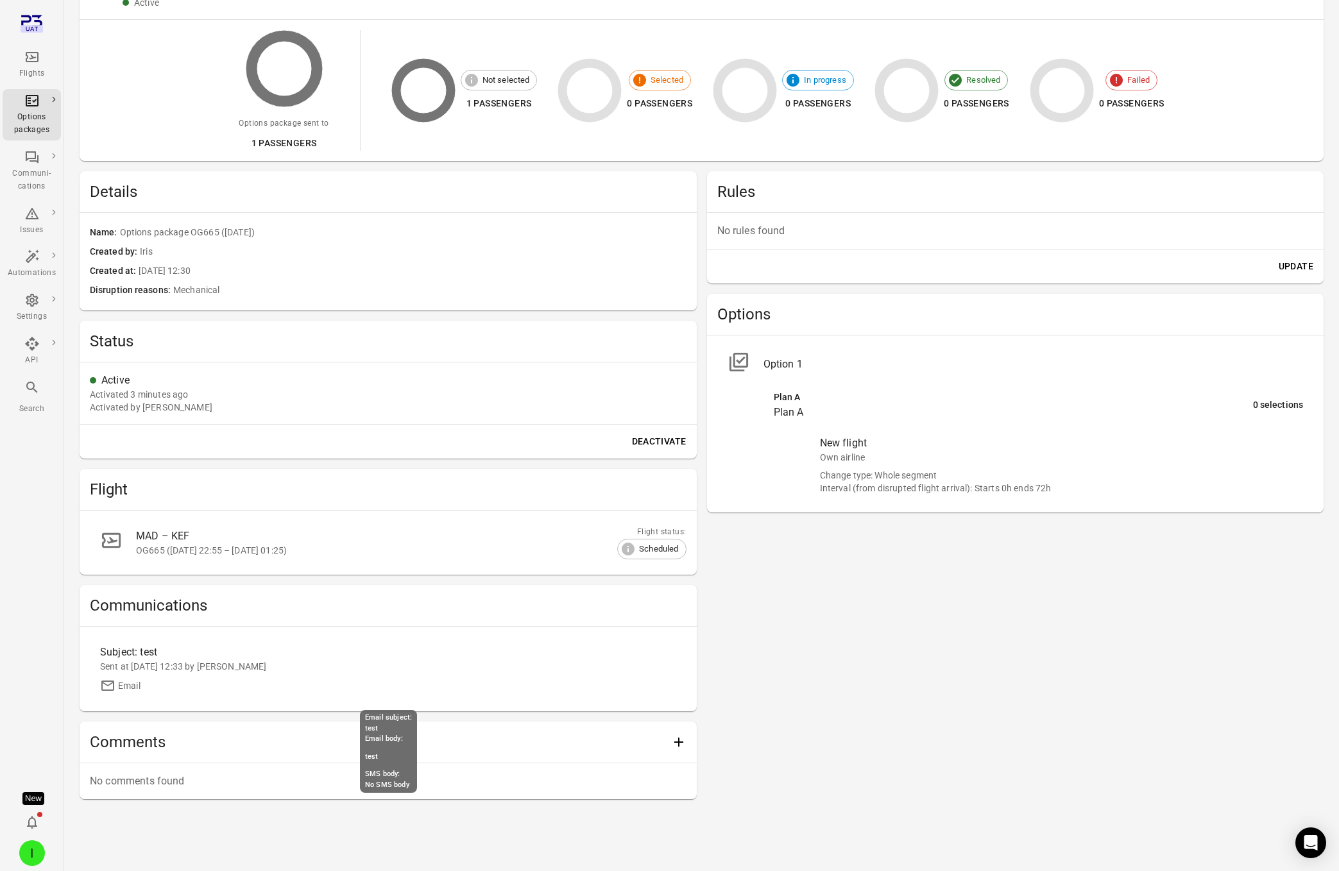
click at [123, 651] on div "Subject: test" at bounding box center [316, 652] width 432 height 15
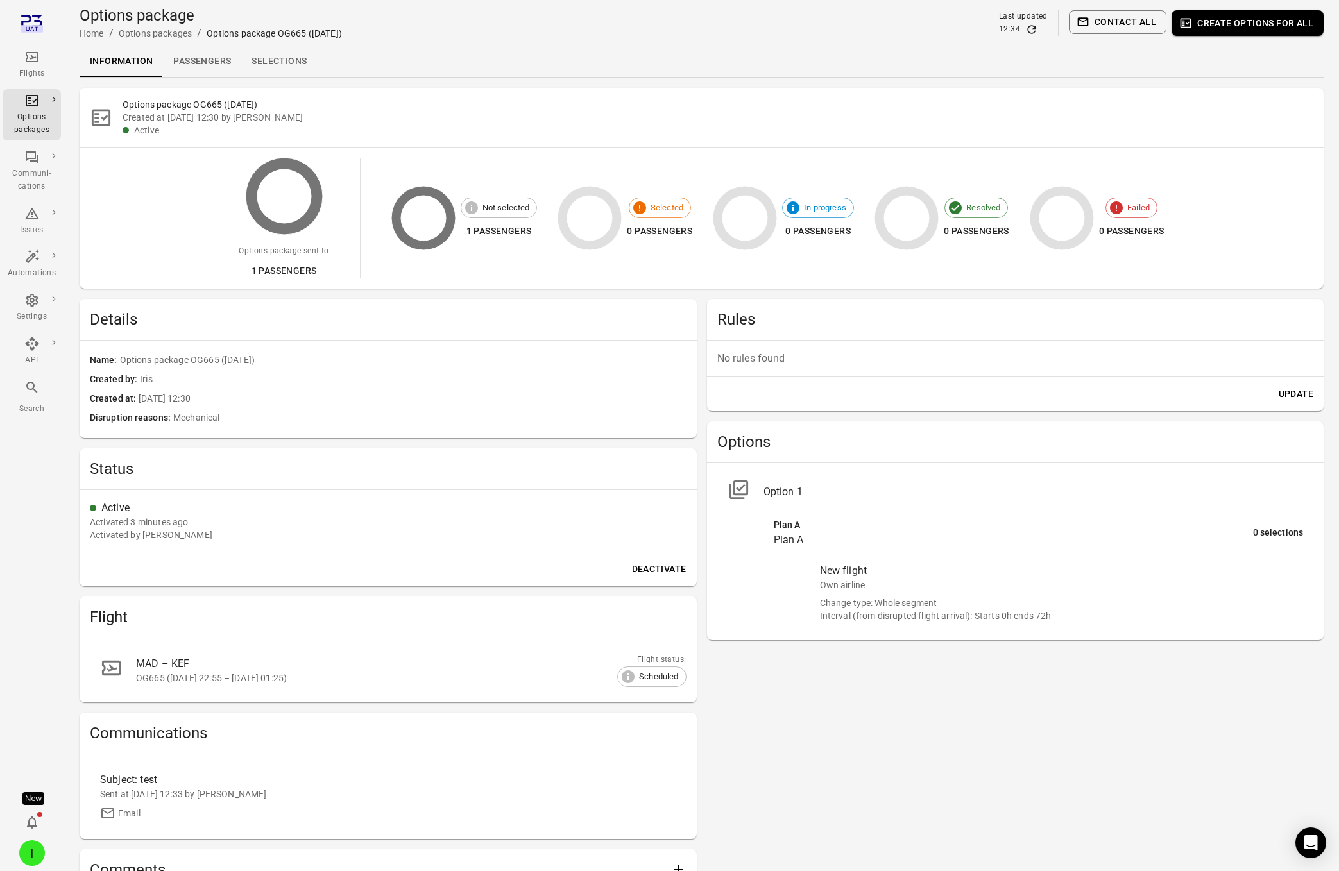
click at [212, 62] on link "Passengers" at bounding box center [202, 61] width 78 height 31
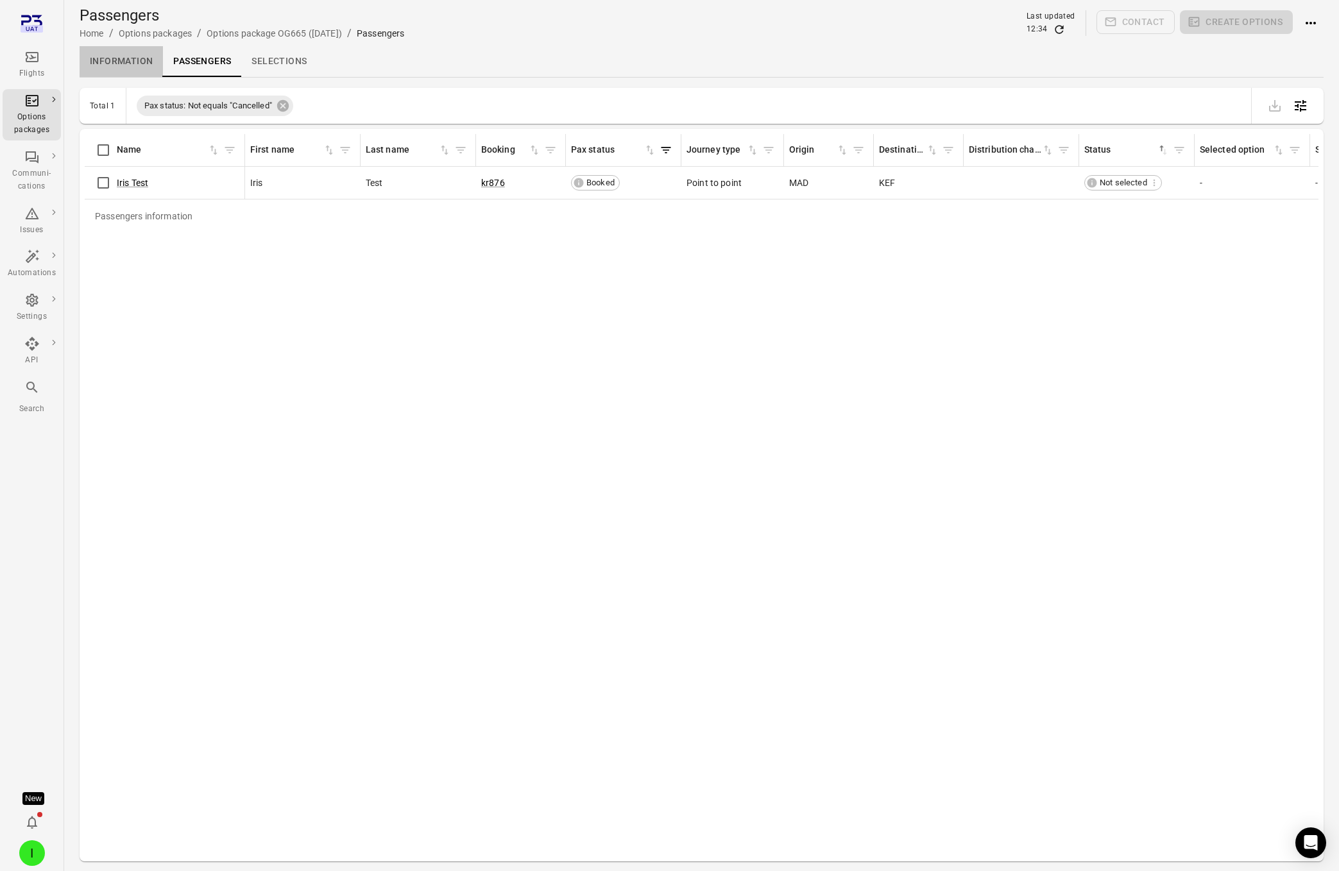
click at [147, 55] on link "Information" at bounding box center [121, 61] width 83 height 31
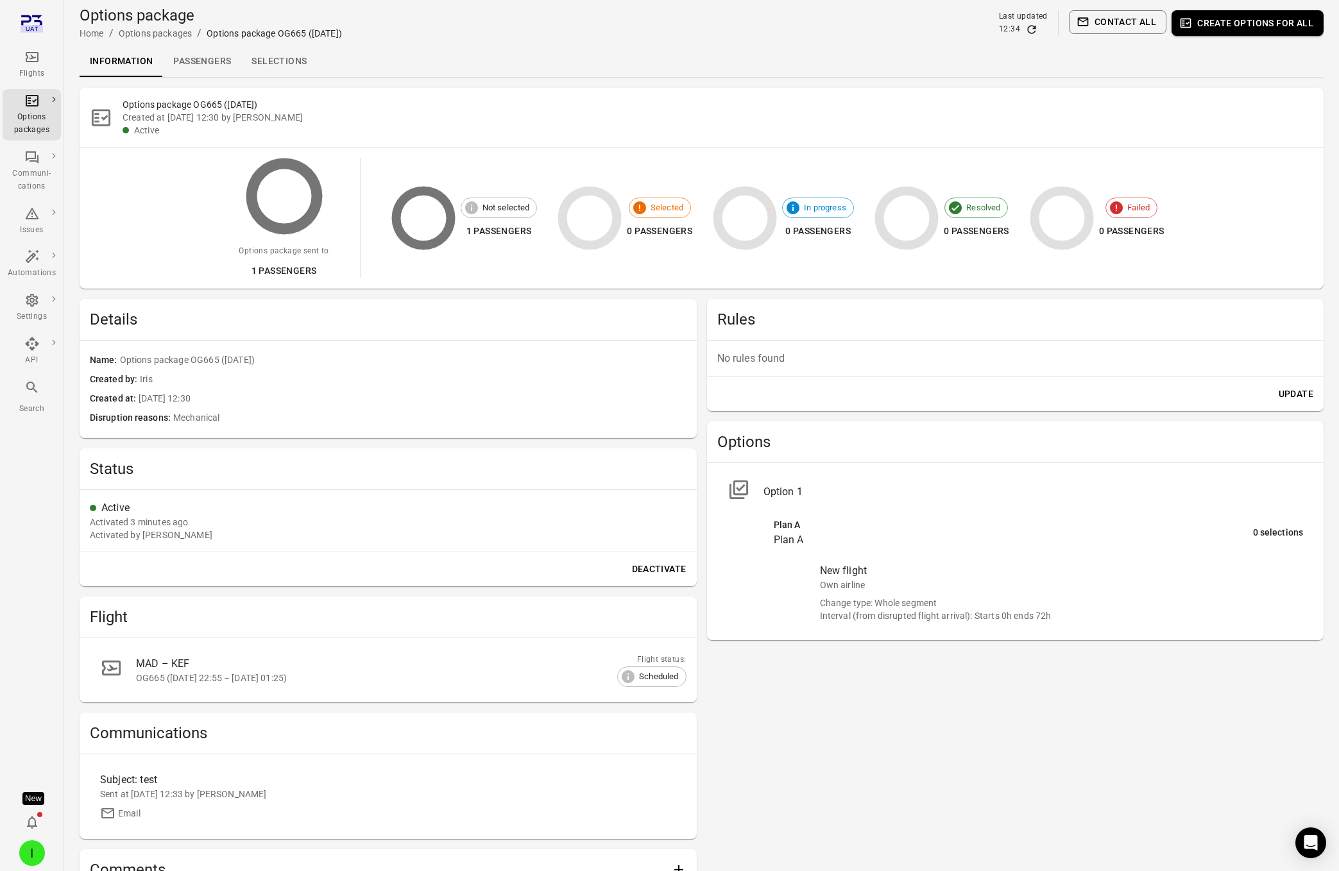
click at [1026, 30] on div "12:34" at bounding box center [1023, 29] width 49 height 13
click at [1036, 28] on icon "Refresh data" at bounding box center [1031, 29] width 8 height 8
click at [570, 89] on div "Options package OG665 (5 Sep) Created at 5 Sep 2025 12:30 by Iris Active" at bounding box center [702, 117] width 1244 height 59
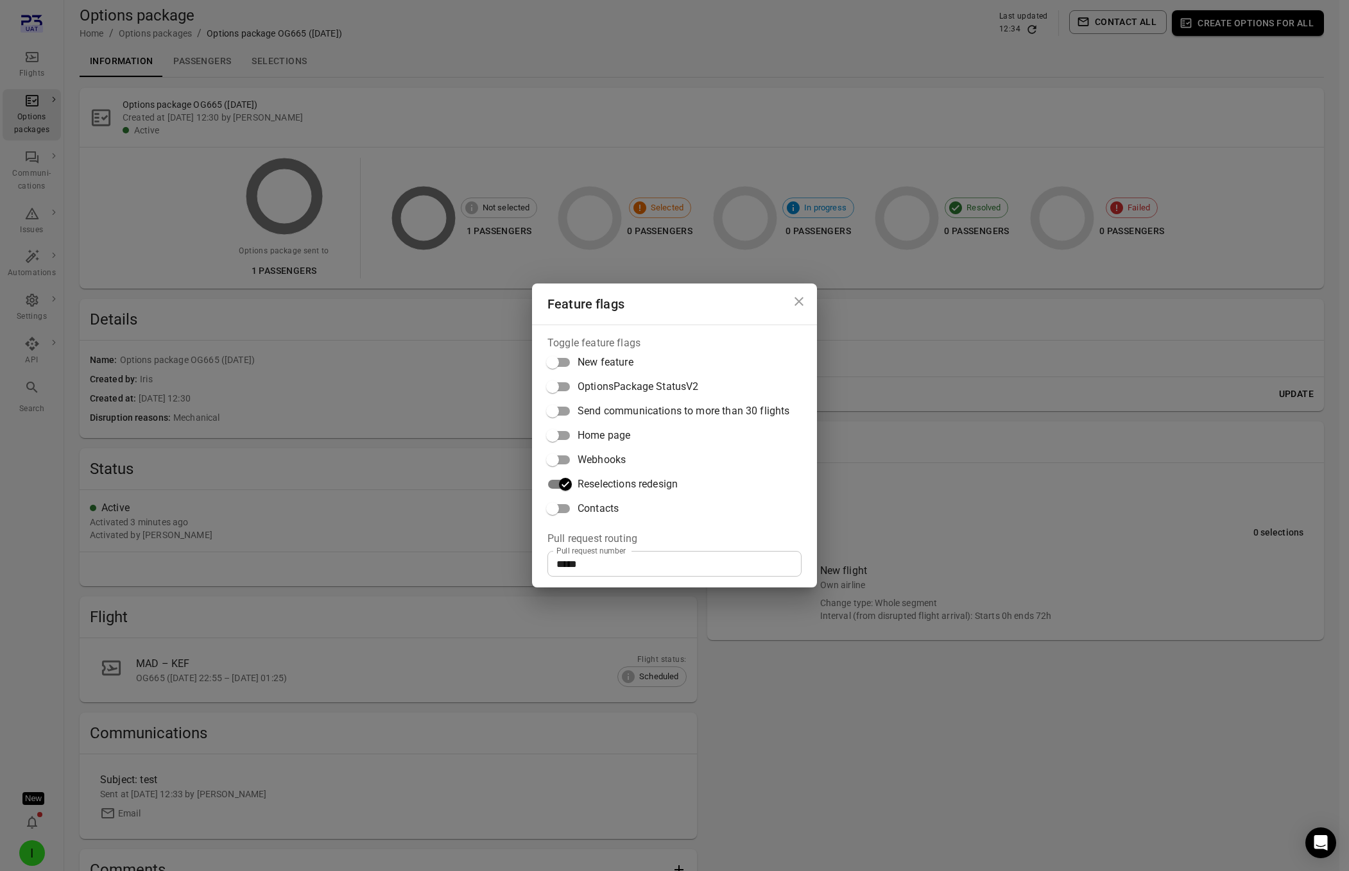
click at [560, 74] on div "Feature flags Toggle feature flags New feature OptionsPackage StatusV2 Send com…" at bounding box center [674, 435] width 1349 height 871
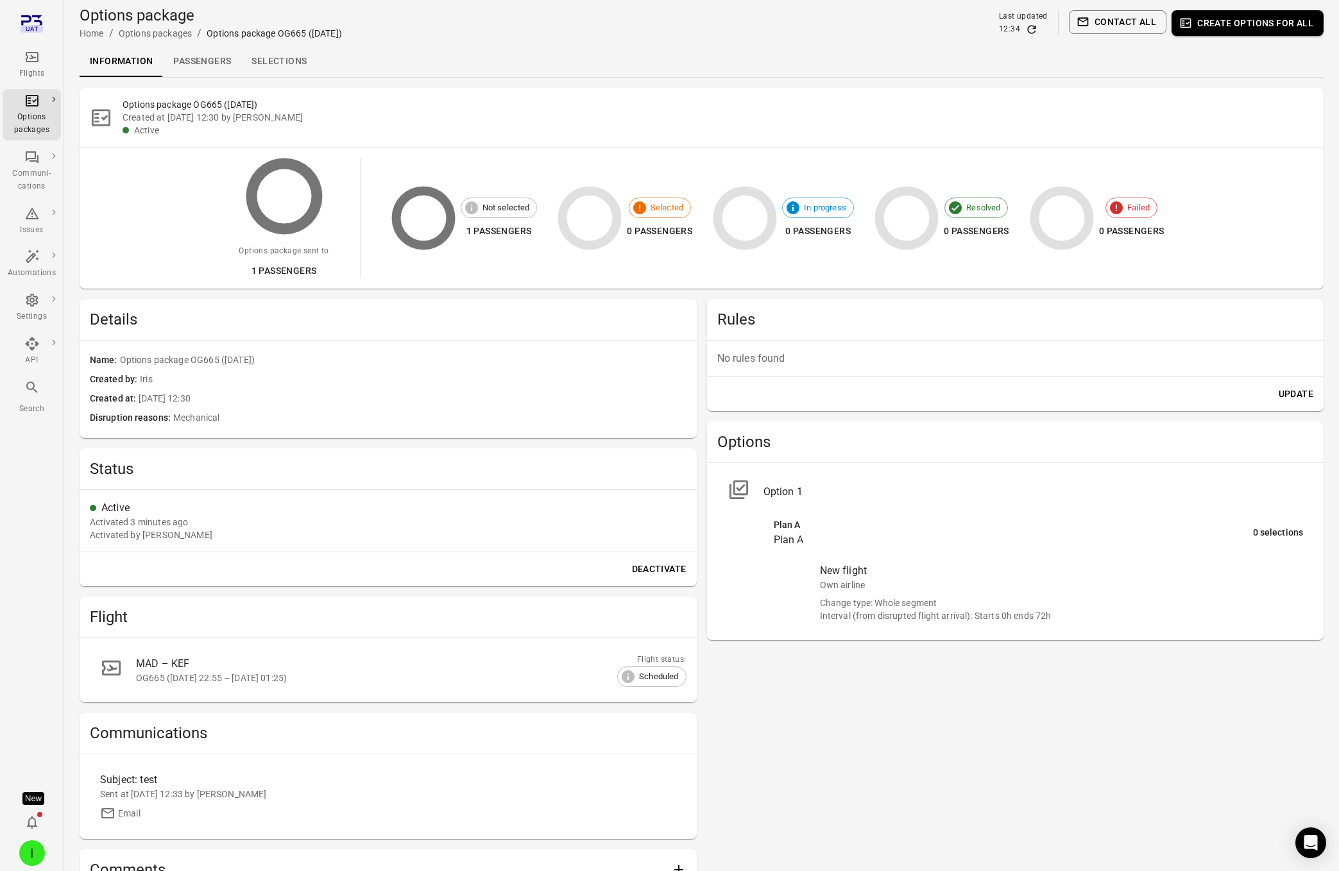
click at [274, 64] on link "Selections" at bounding box center [279, 61] width 76 height 31
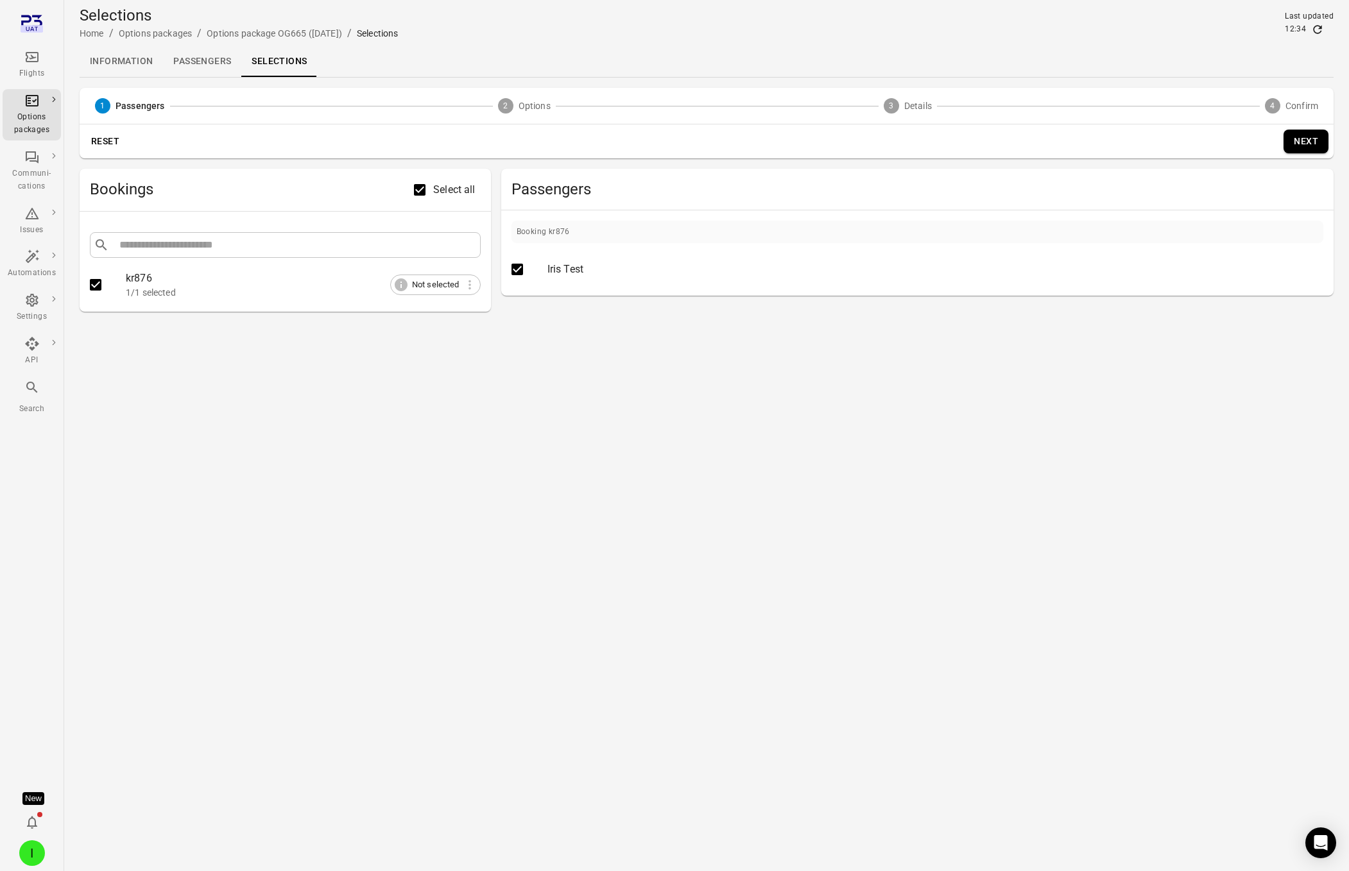
click at [230, 51] on link "Passengers" at bounding box center [202, 61] width 78 height 31
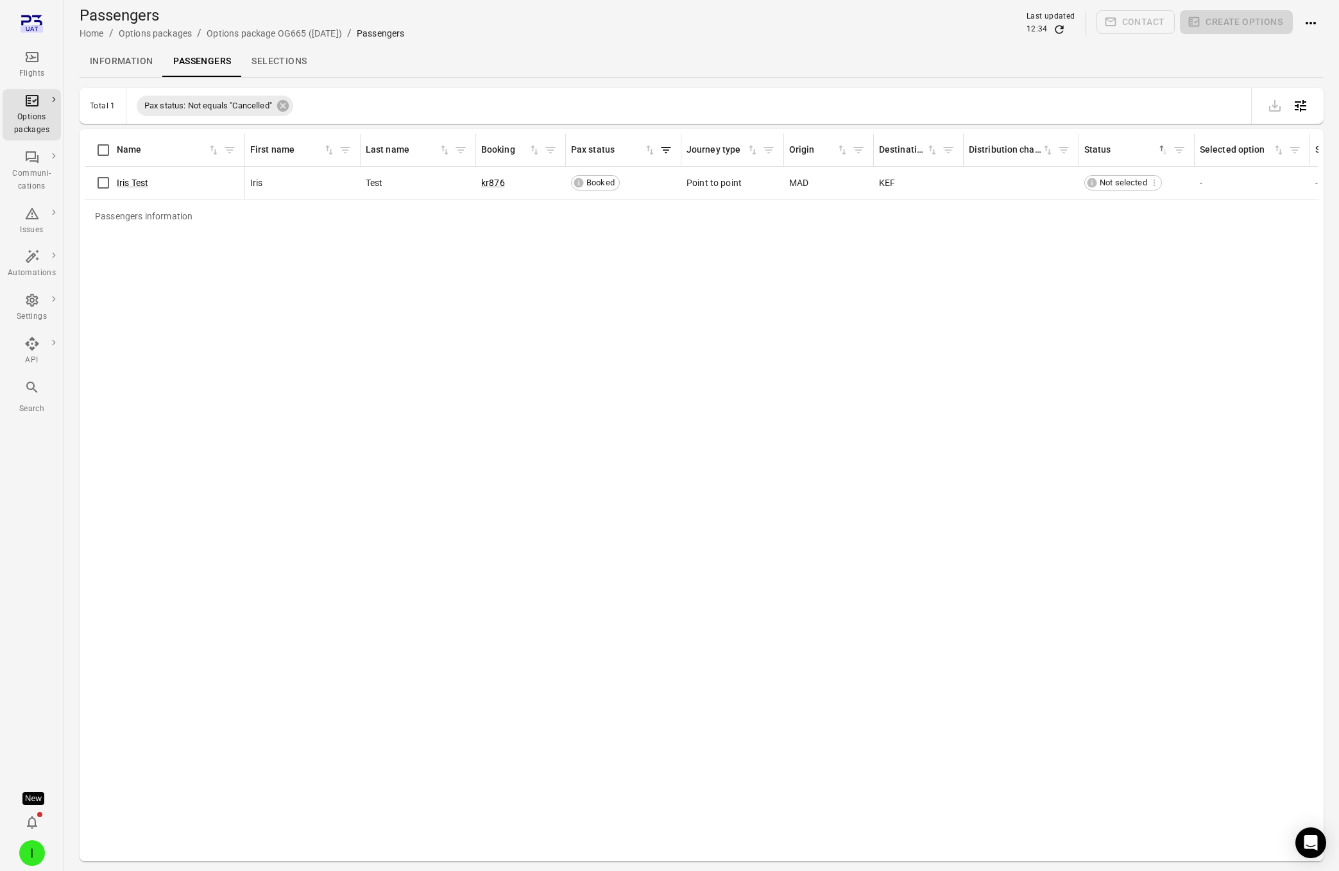
click at [33, 65] on div "Flights" at bounding box center [32, 64] width 48 height 31
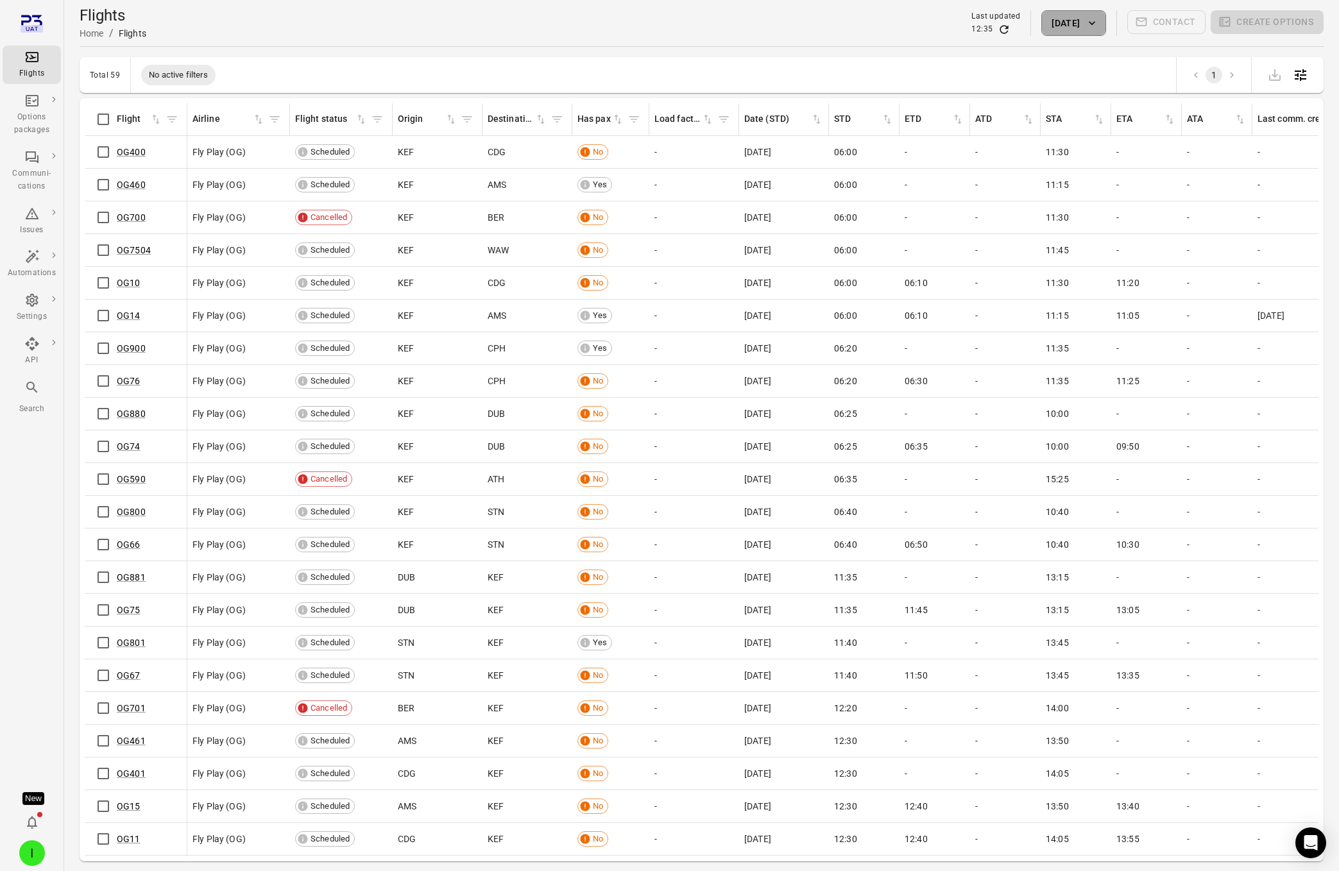
click at [1056, 18] on button "[DATE]" at bounding box center [1074, 23] width 64 height 26
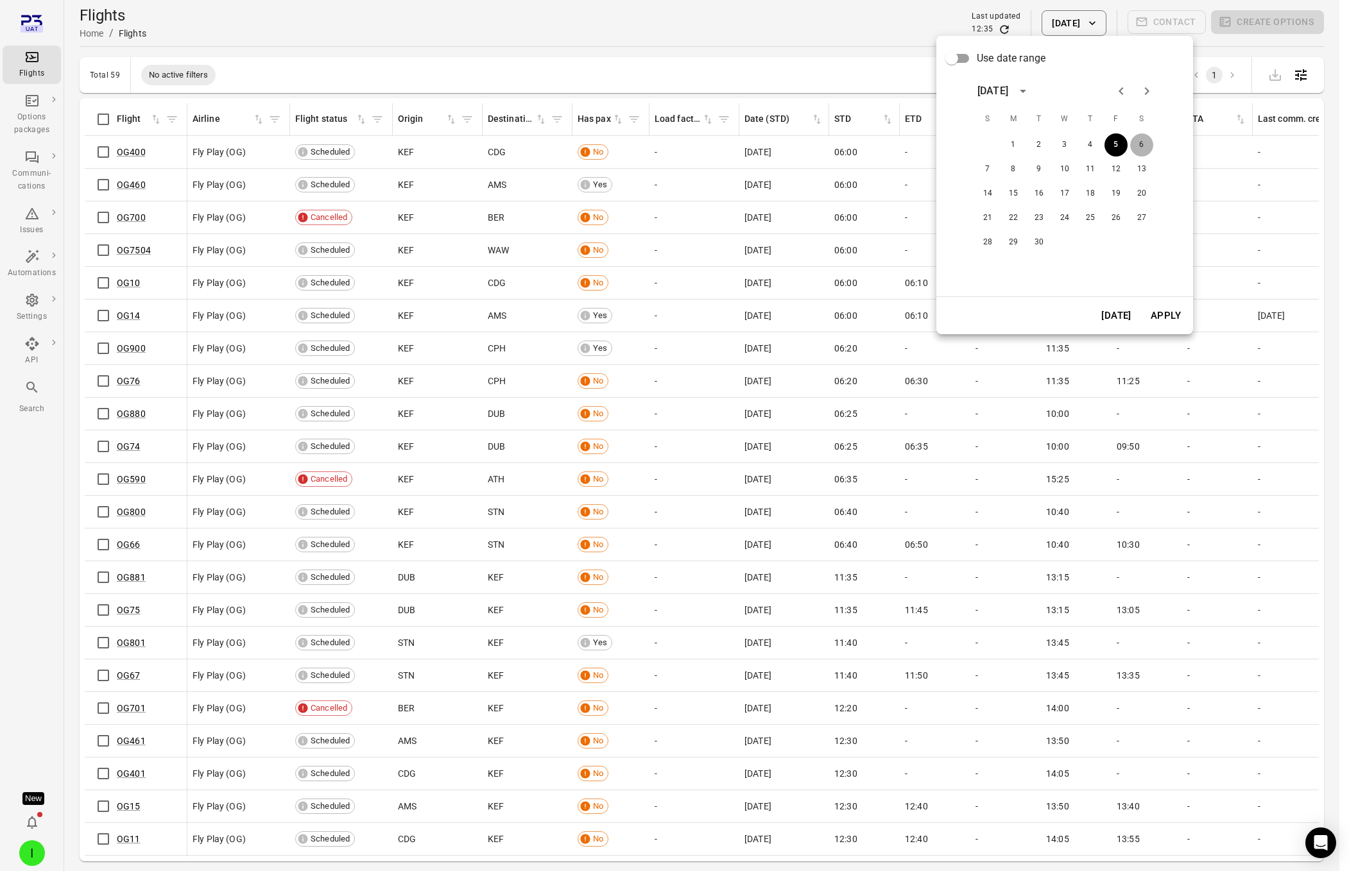
click at [1140, 147] on button "6" at bounding box center [1141, 144] width 23 height 23
click at [1170, 314] on button "Apply" at bounding box center [1166, 315] width 44 height 27
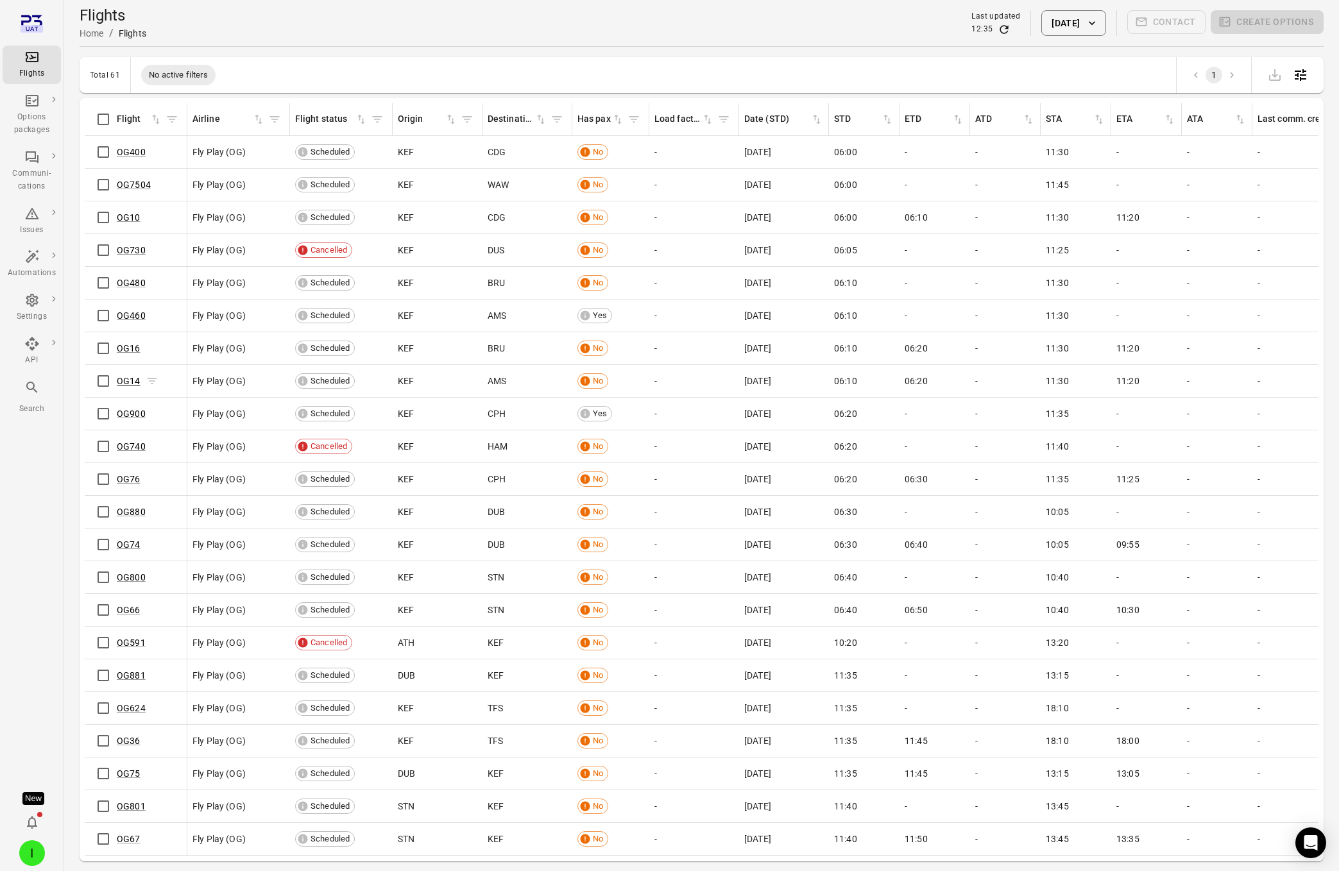
click at [133, 381] on link "OG14" at bounding box center [129, 381] width 24 height 10
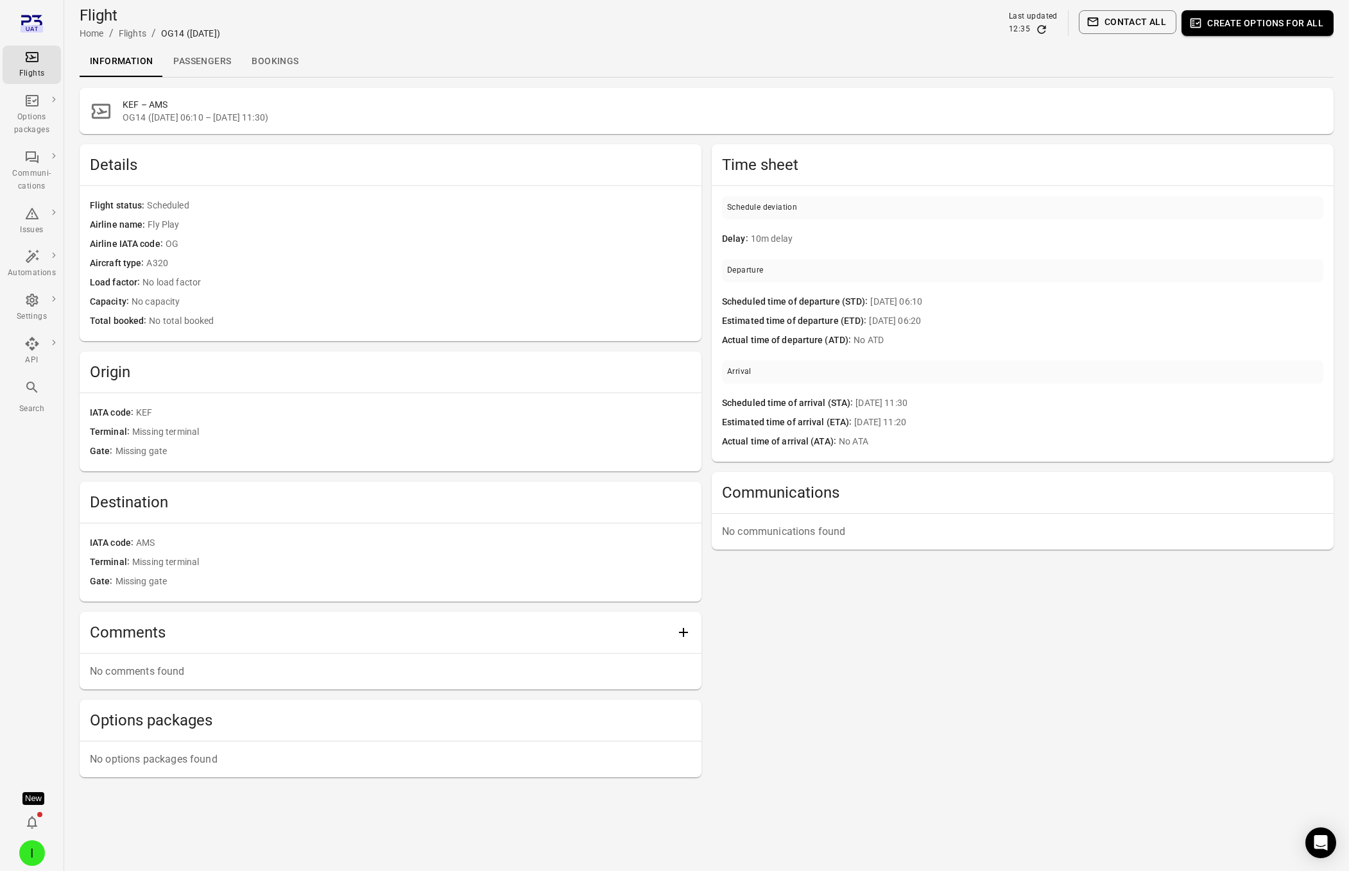
click at [204, 67] on link "Passengers" at bounding box center [202, 61] width 78 height 31
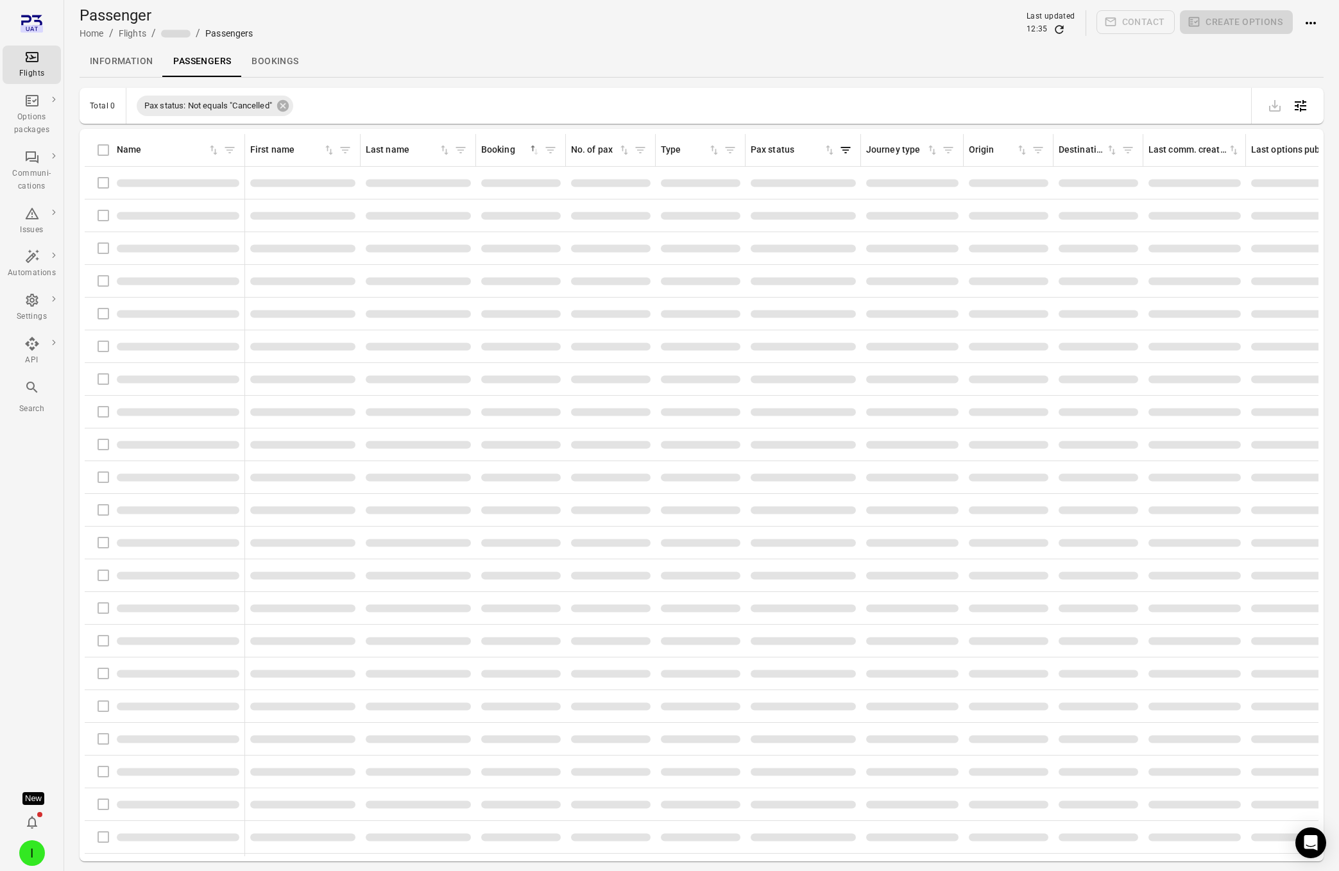
click at [1307, 21] on icon "Actions" at bounding box center [1310, 22] width 15 height 15
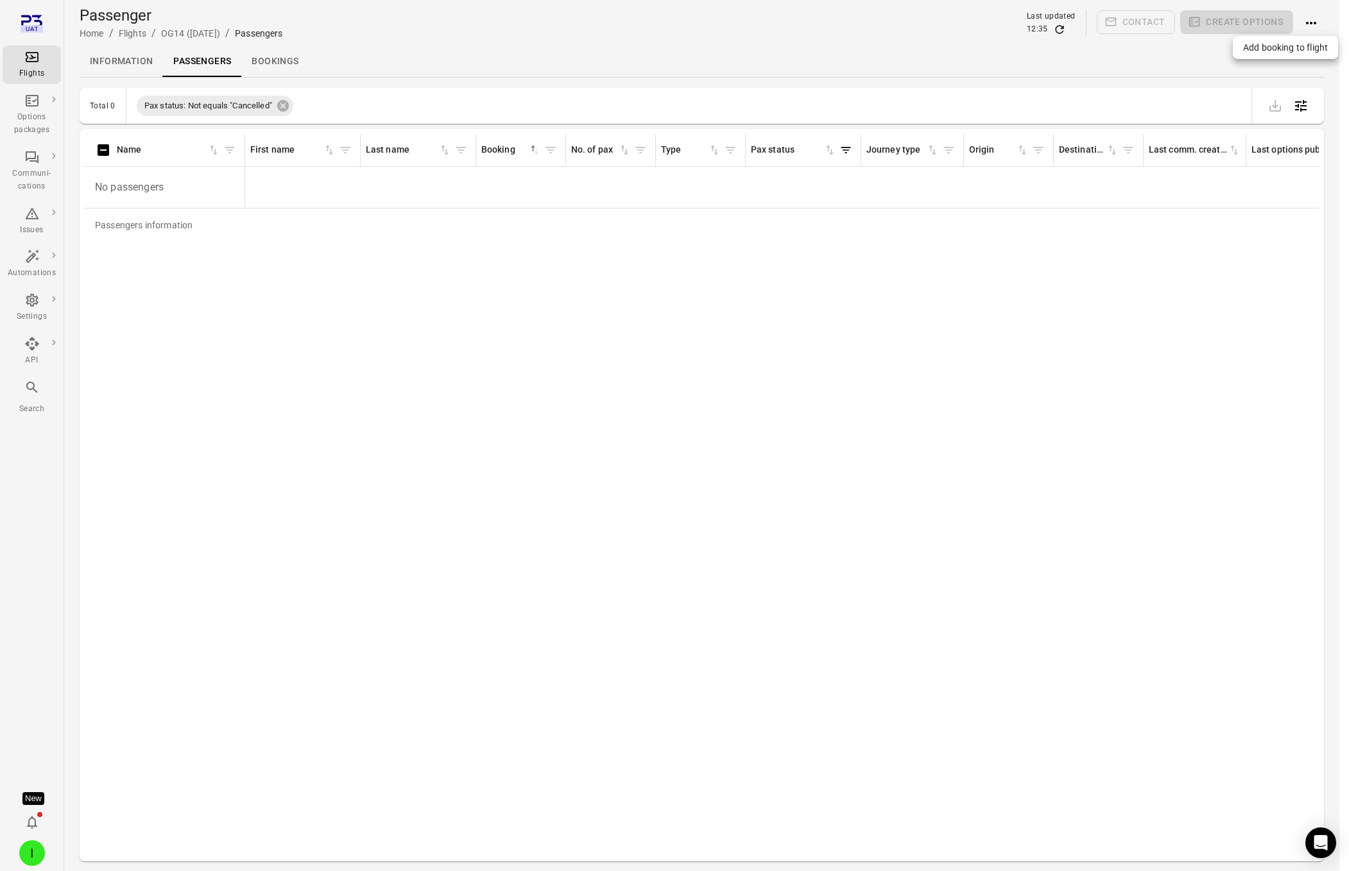
click at [1258, 42] on span "Add booking to flight" at bounding box center [1285, 47] width 85 height 13
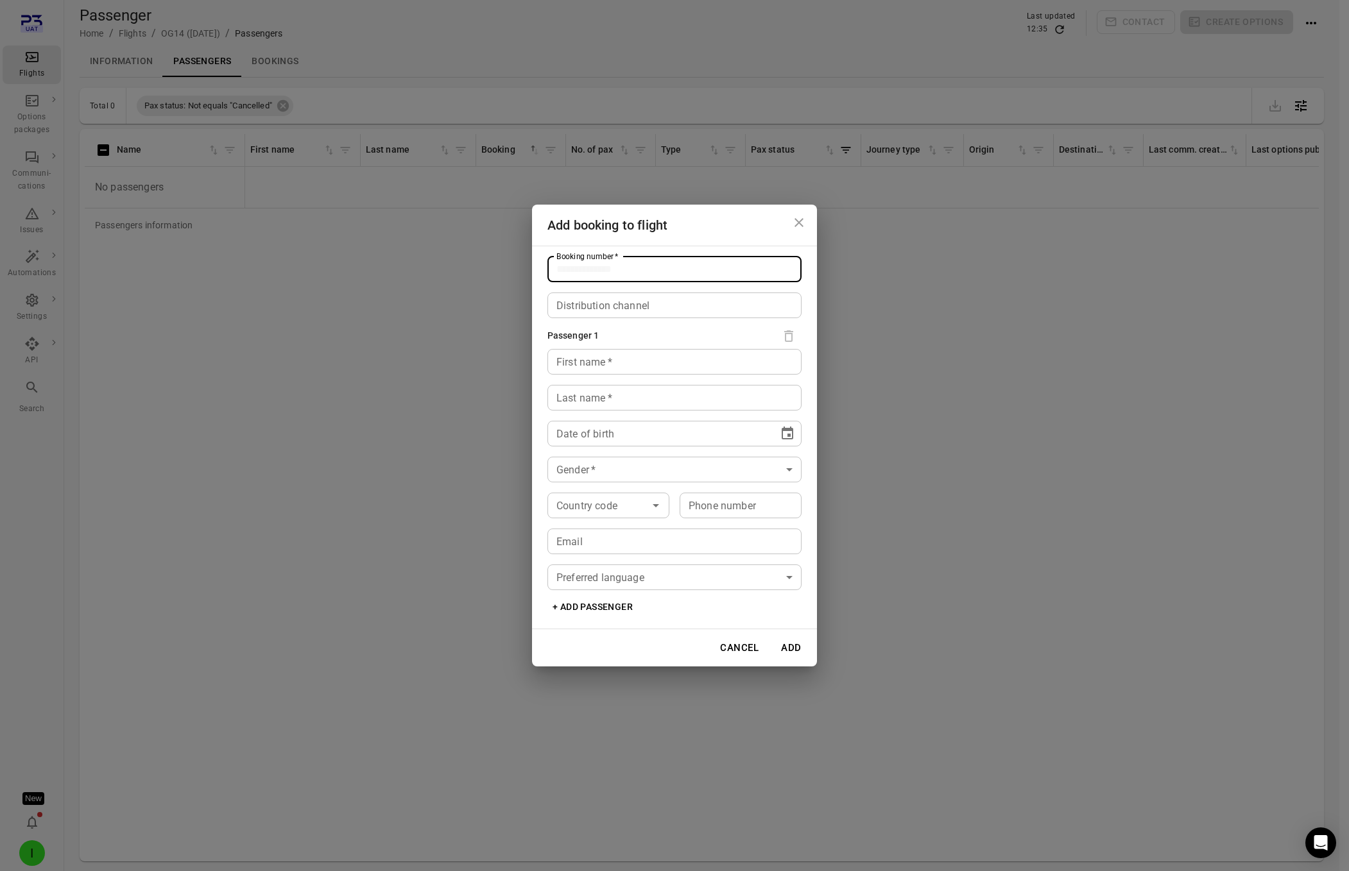
click at [631, 272] on input "Booking number   *" at bounding box center [674, 270] width 254 height 26
type input "*"
type input "****"
click at [600, 371] on input "First name   *" at bounding box center [674, 362] width 254 height 26
type input "****"
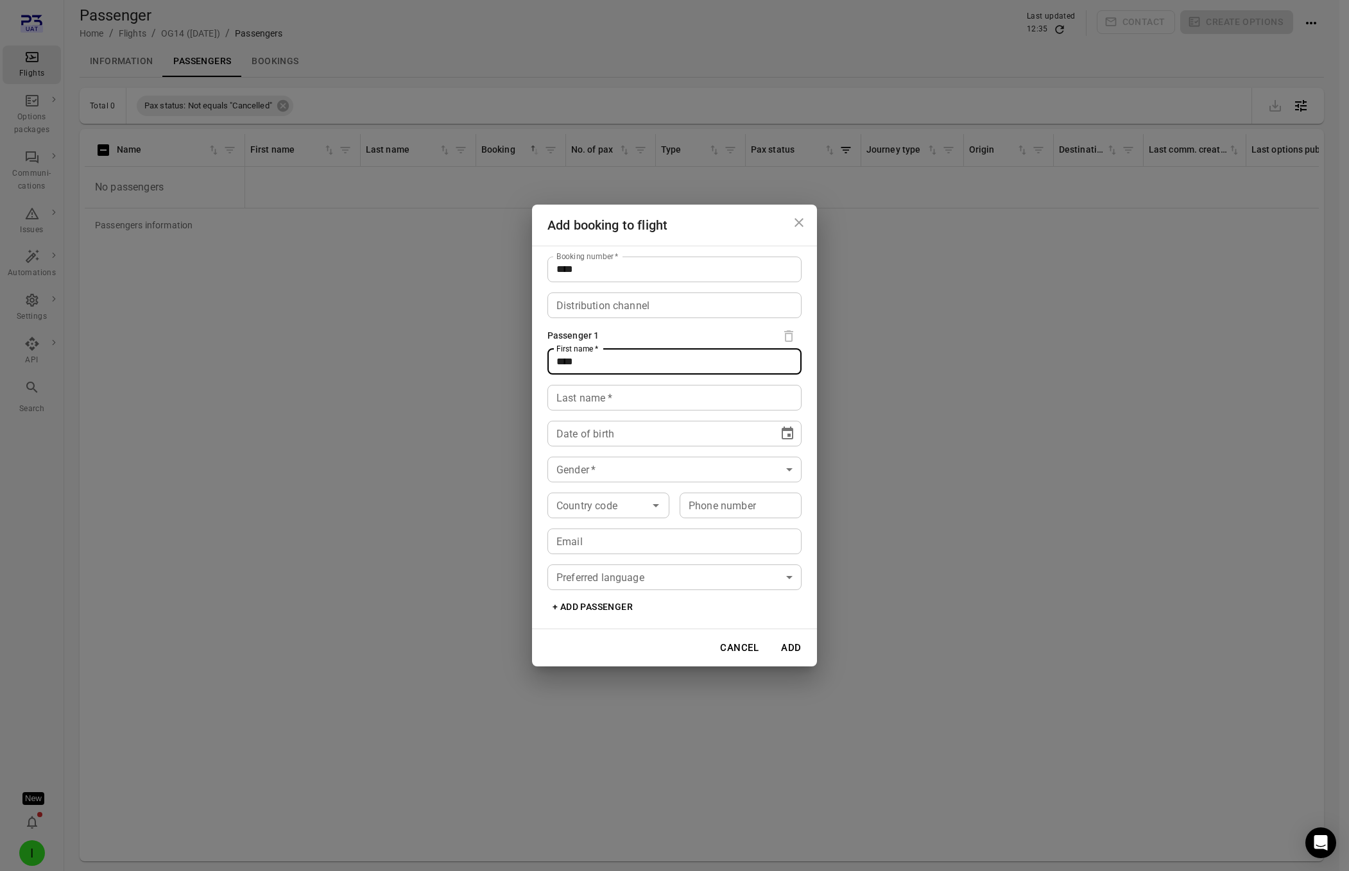
click at [585, 399] on div "Last name   * Last name   *" at bounding box center [674, 398] width 254 height 26
type input "****"
click at [585, 435] on span "****" at bounding box center [579, 434] width 21 height 10
click at [786, 433] on icon "Choose date" at bounding box center [787, 433] width 15 height 15
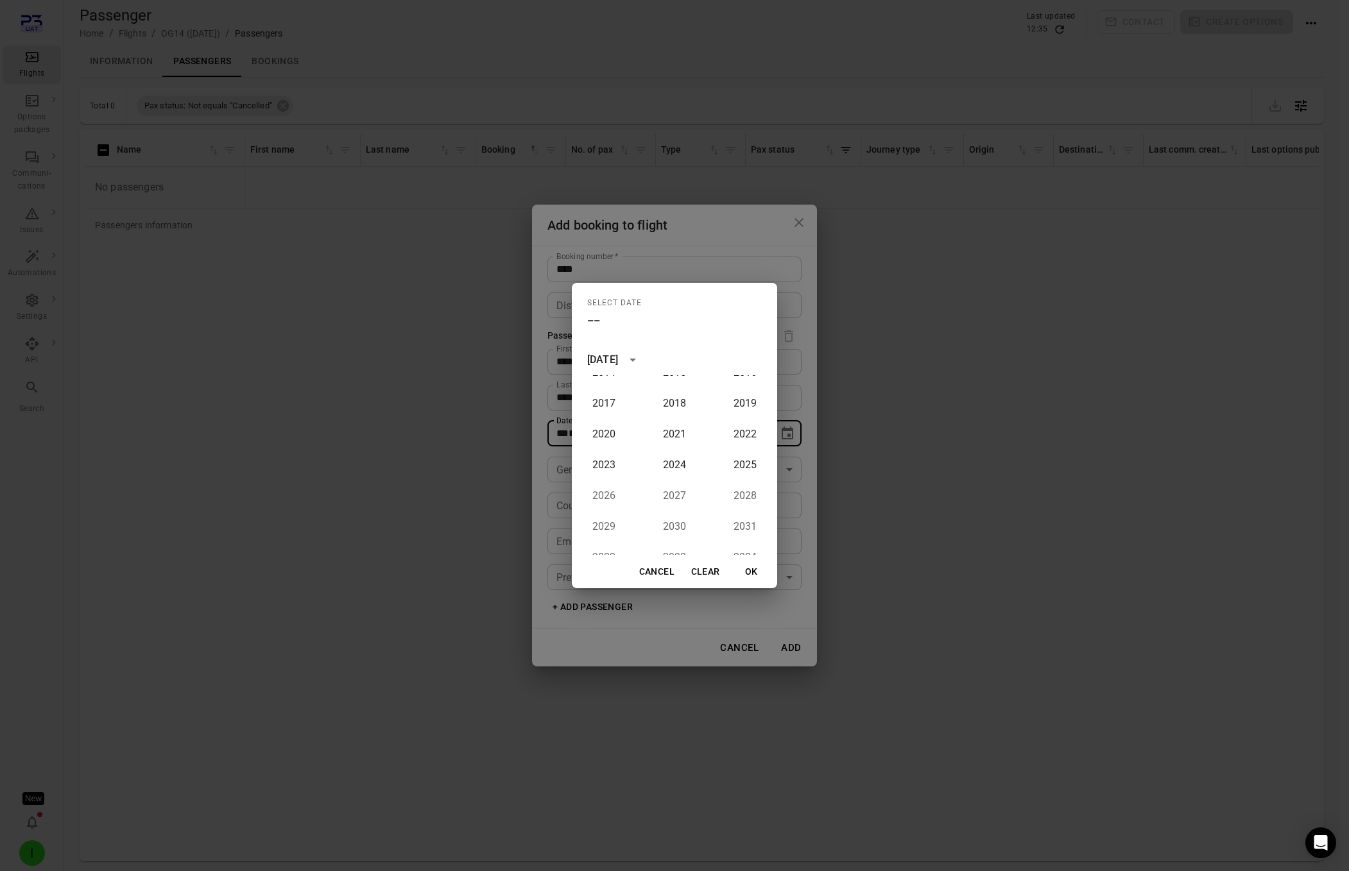
scroll to position [1387, 0]
click at [671, 479] on div "1900 1901 1902 1903 1904 1905 1906 1907 1908 1909 1910 1911 1912 1913 1914 1915…" at bounding box center [674, 465] width 205 height 180
click at [665, 484] on div "1900 1901 1902 1903 1904 1905 1906 1907 1908 1909 1910 1911 1912 1913 1914 1915…" at bounding box center [674, 465] width 205 height 180
click at [666, 443] on div "1900 1901 1902 1903 1904 1905 1906 1907 1908 1909 1910 1911 1912 1913 1914 1915…" at bounding box center [674, 465] width 205 height 180
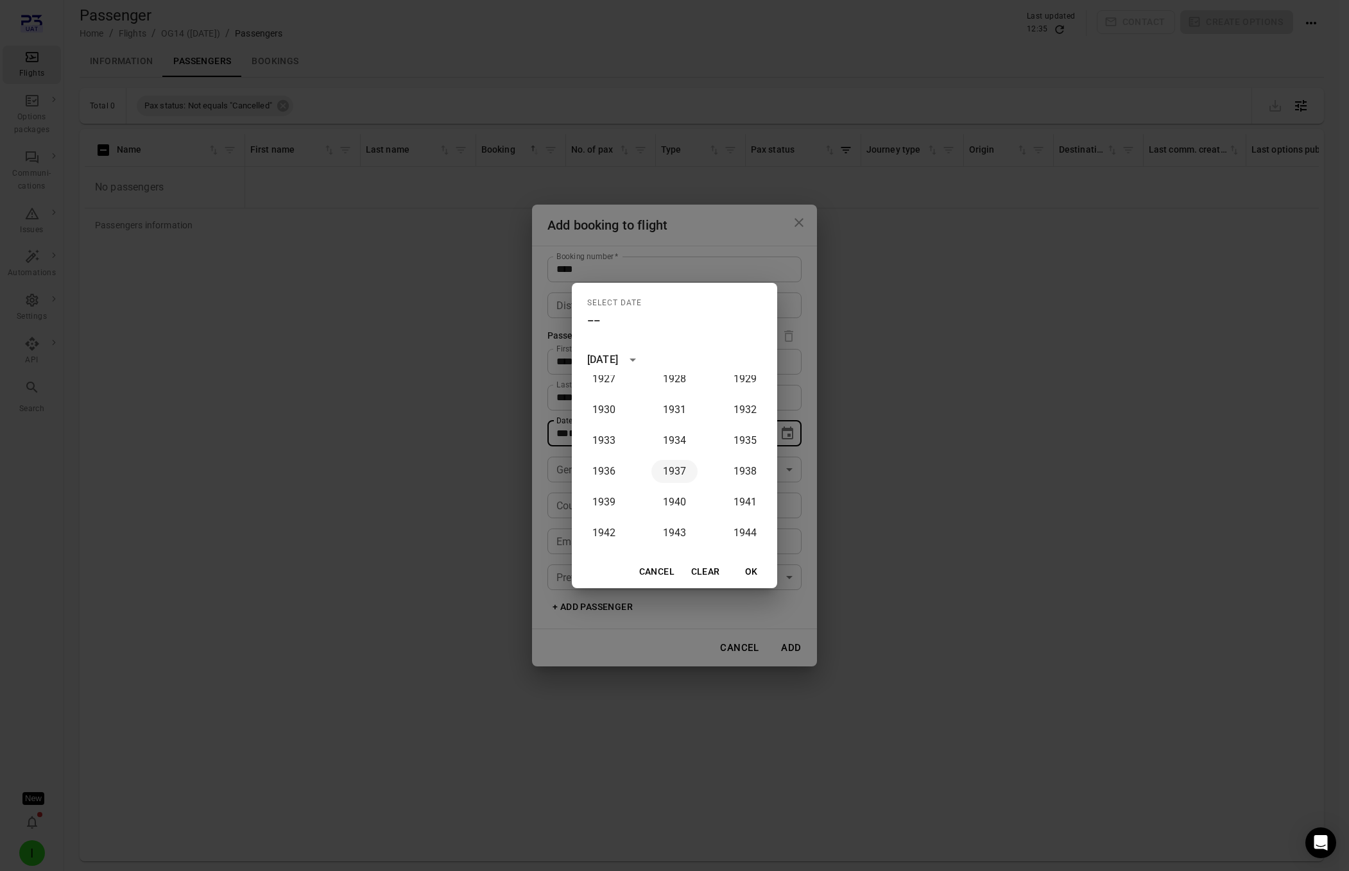
click at [668, 469] on button "1937" at bounding box center [674, 471] width 46 height 23
type input "**********"
click at [746, 575] on button "OK" at bounding box center [751, 572] width 41 height 24
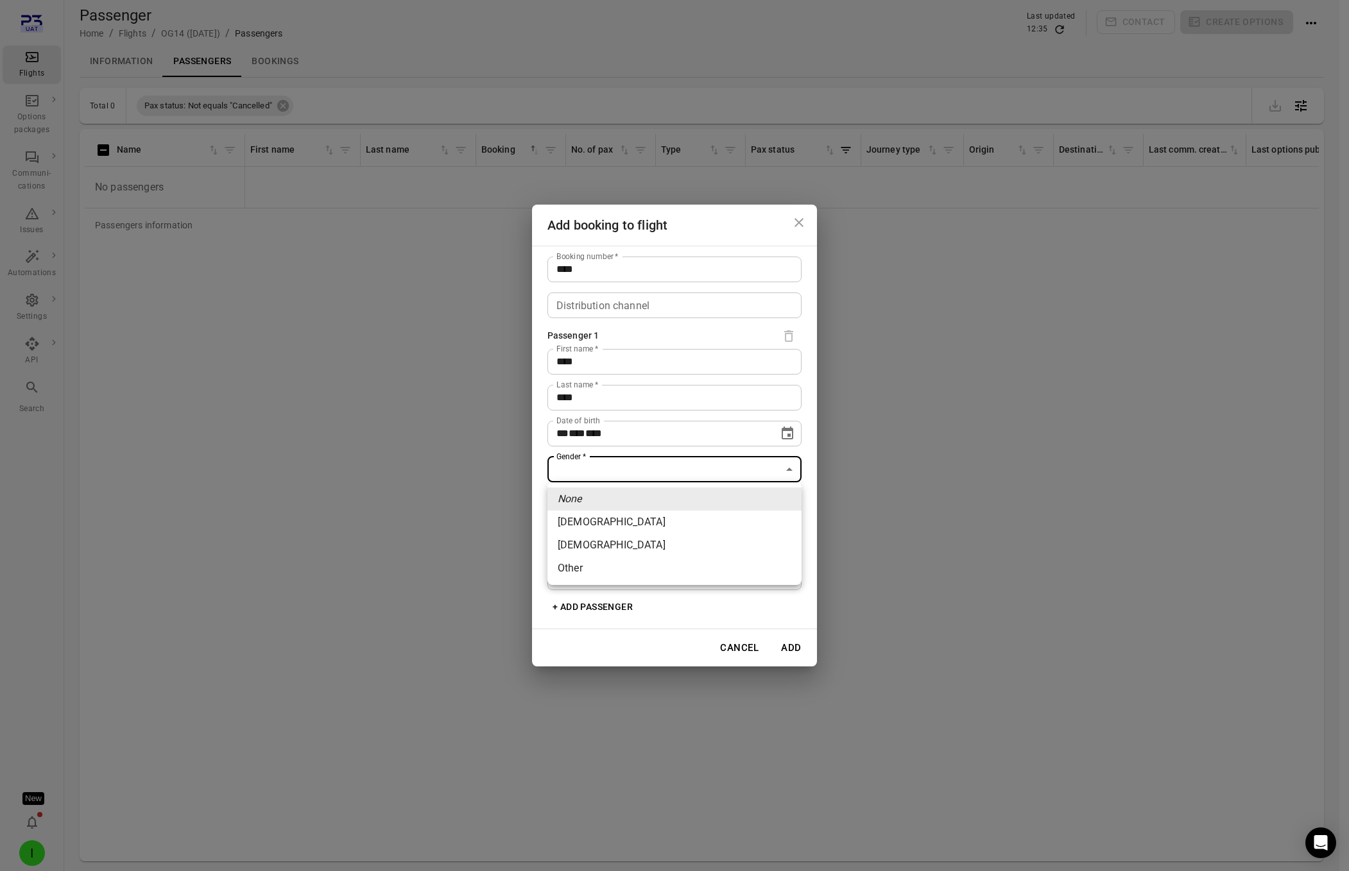
click at [622, 479] on body "**********" at bounding box center [674, 456] width 1349 height 913
drag, startPoint x: 639, startPoint y: 517, endPoint x: 643, endPoint y: 523, distance: 7.8
click at [640, 518] on li "[DEMOGRAPHIC_DATA]" at bounding box center [674, 522] width 254 height 23
type input "******"
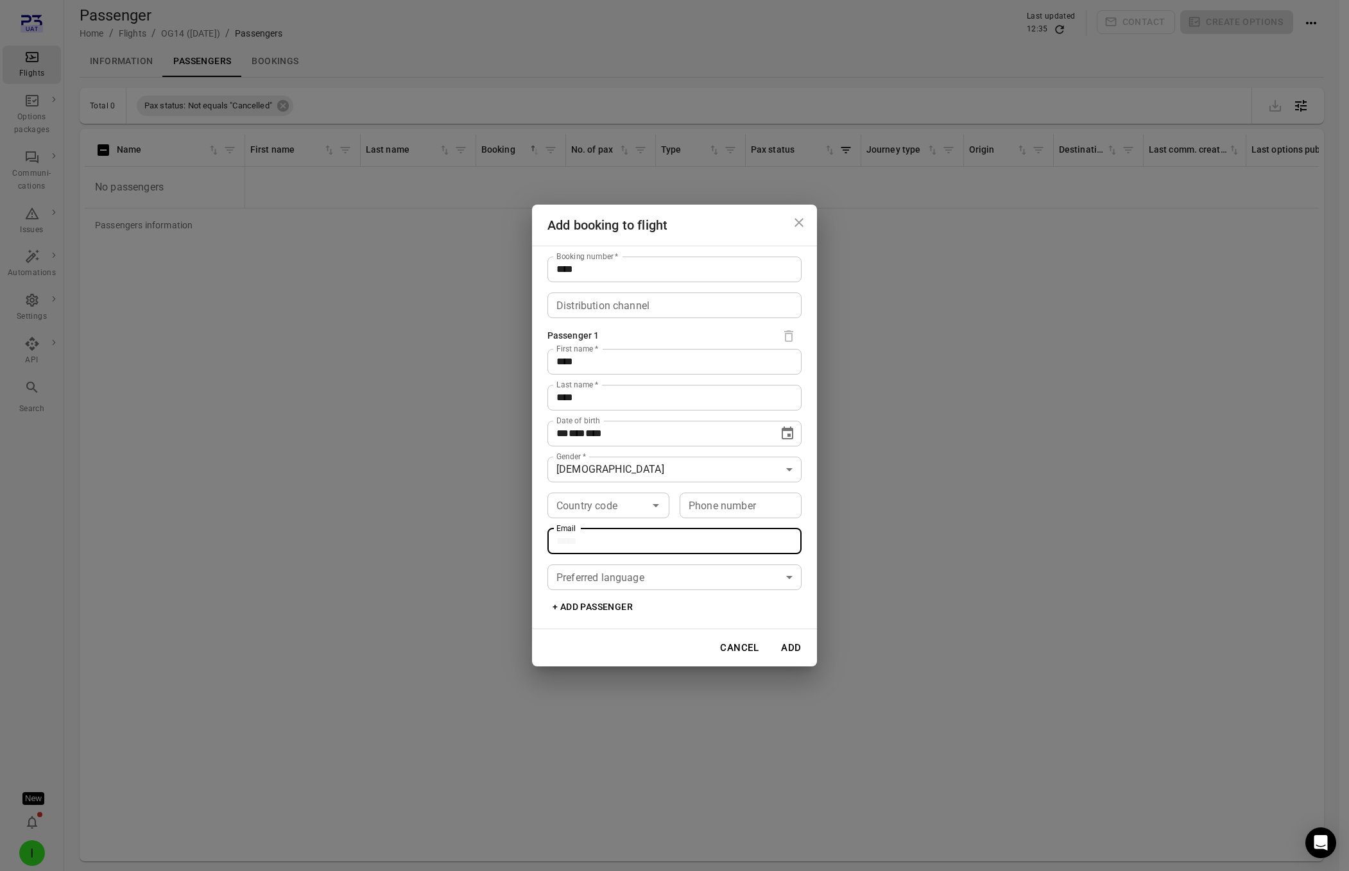
click at [601, 540] on input "Email" at bounding box center [674, 542] width 254 height 26
type input "**********"
click at [801, 649] on button "Add" at bounding box center [791, 648] width 41 height 27
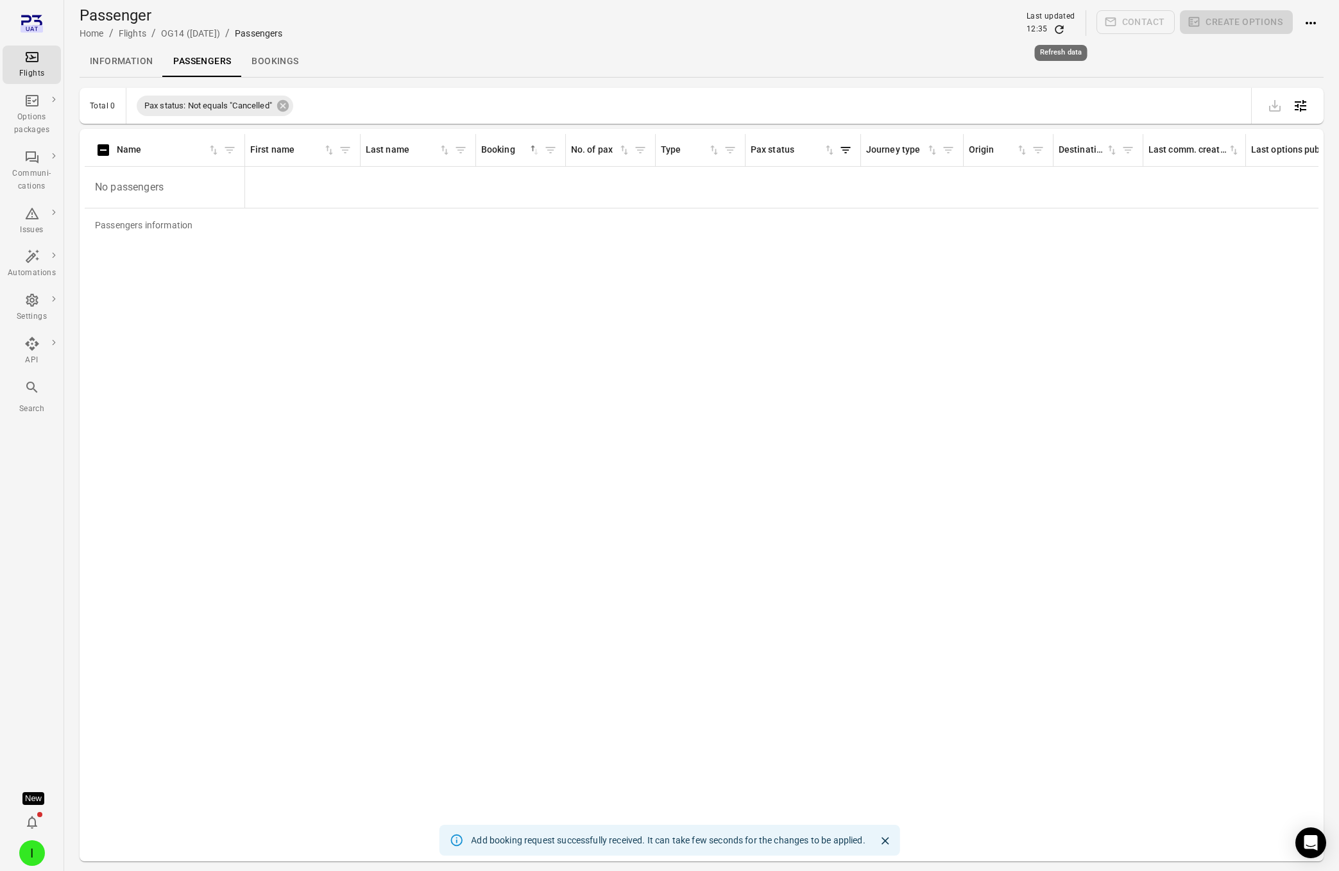
click at [1063, 28] on icon "Refresh data" at bounding box center [1059, 29] width 8 height 8
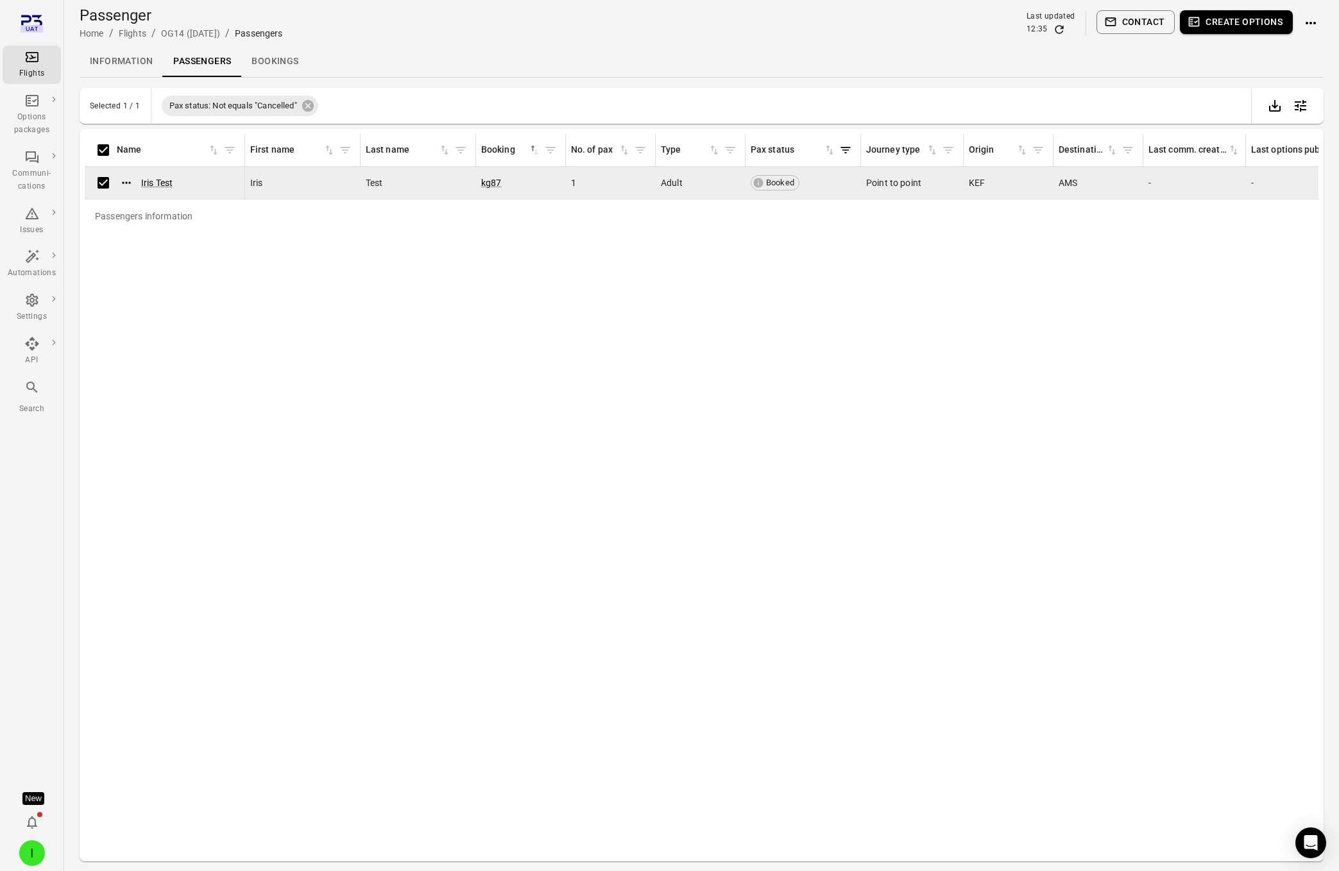
click at [1252, 26] on button "Create options" at bounding box center [1236, 22] width 113 height 24
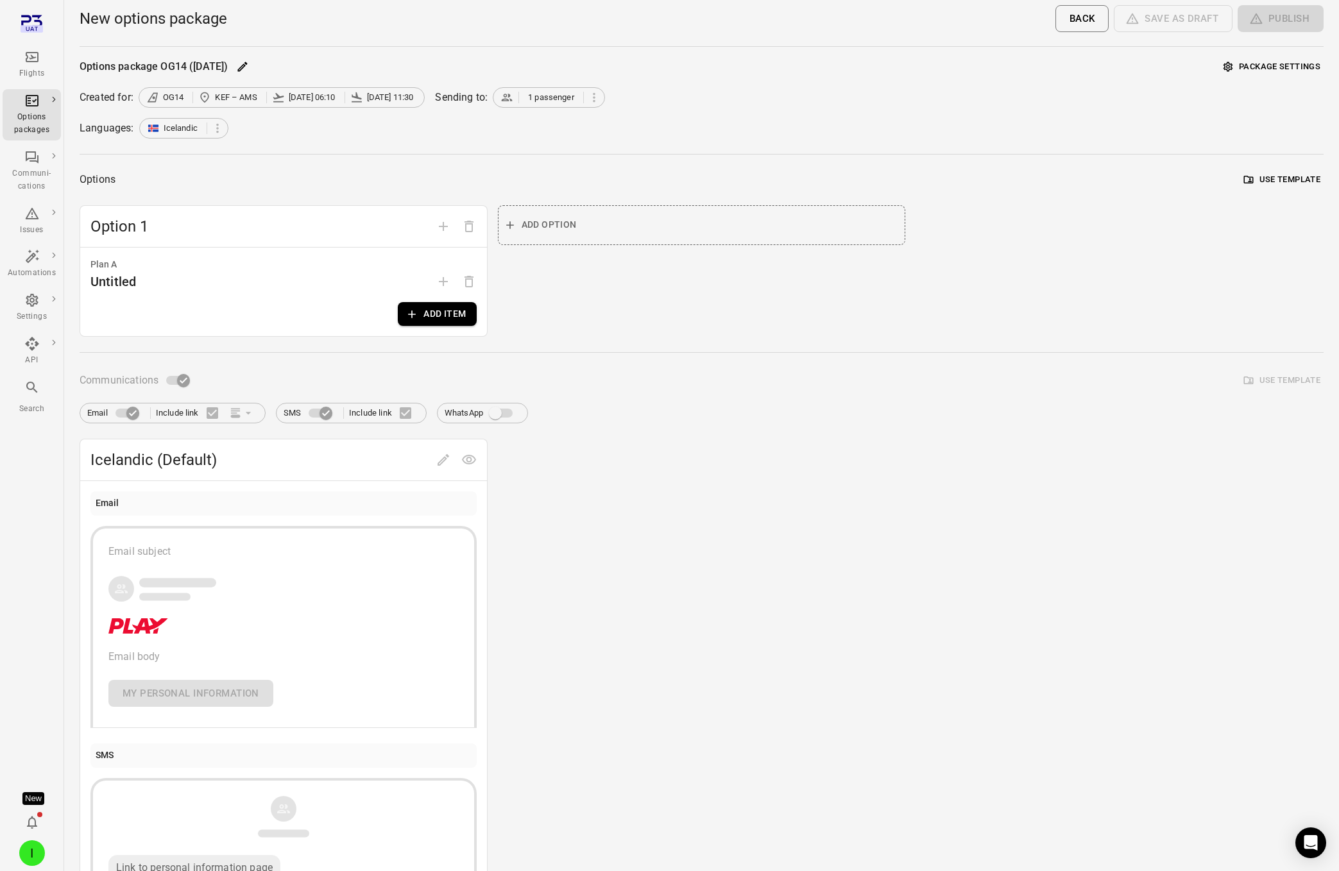
click at [403, 317] on button "Add item" at bounding box center [437, 314] width 78 height 24
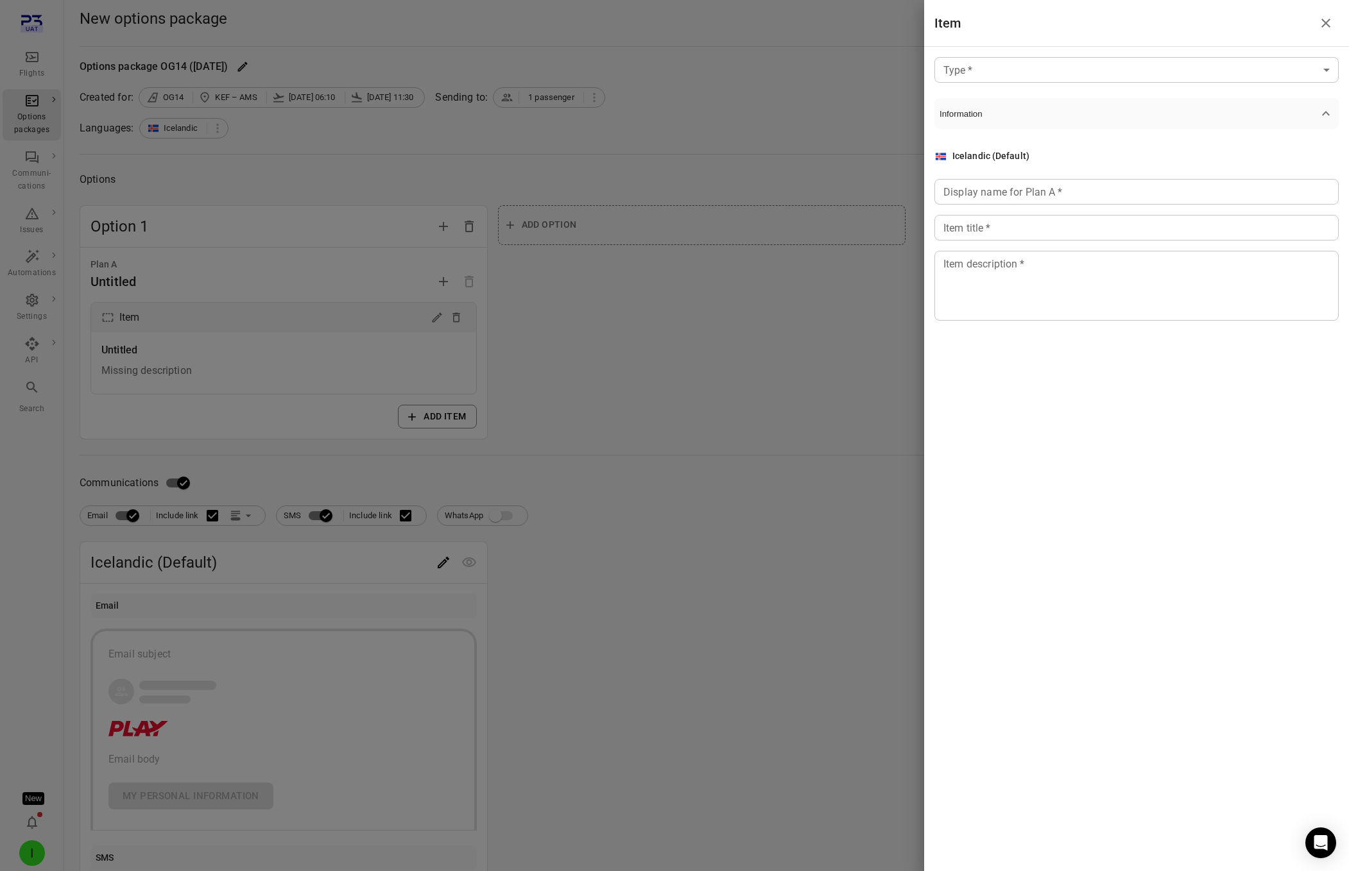
click at [1136, 71] on body "Flights Options packages Communi-cations Issues Automations Settings API Search…" at bounding box center [674, 549] width 1349 height 1098
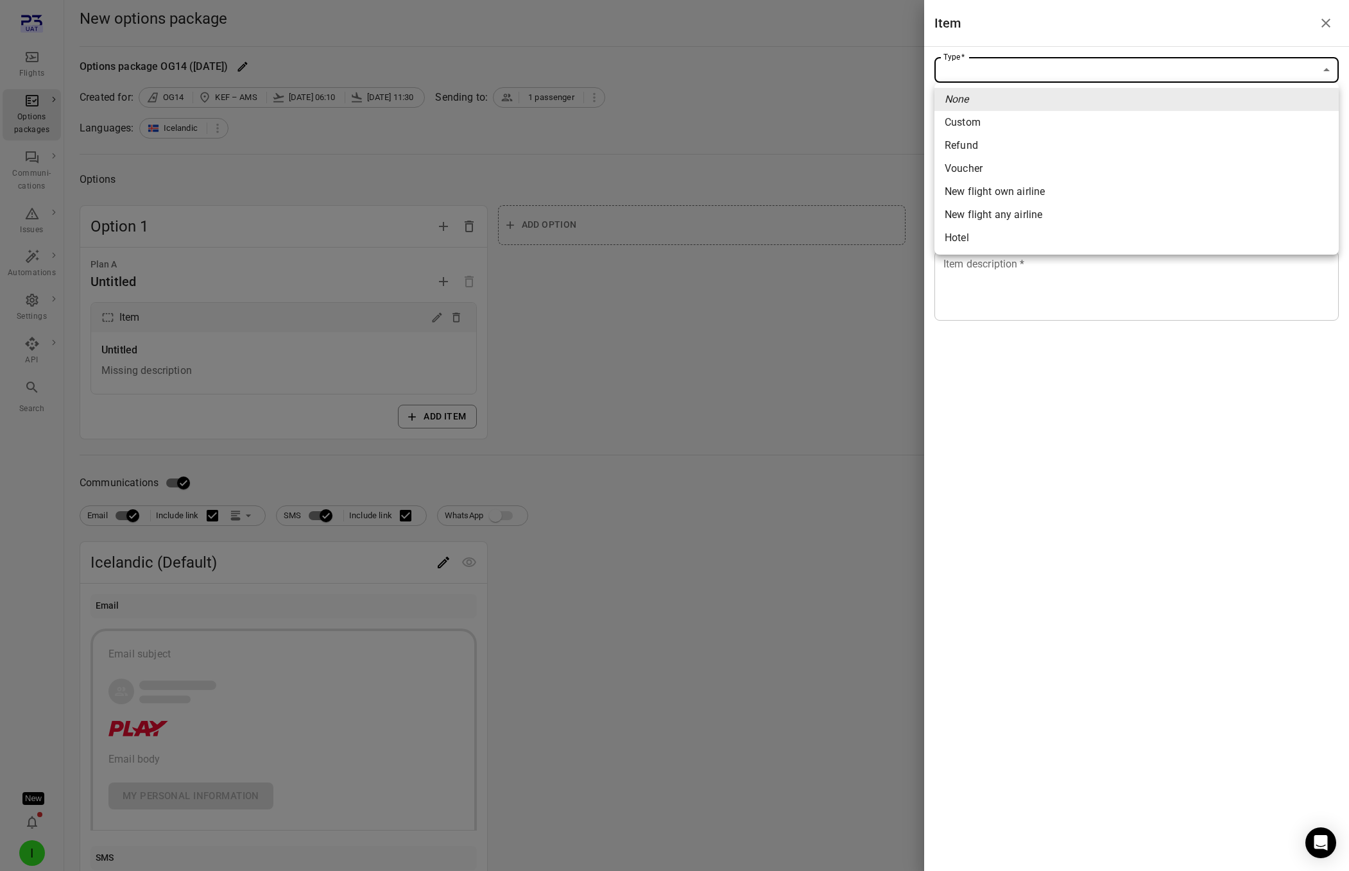
click at [1074, 183] on li "New flight own airline" at bounding box center [1136, 191] width 404 height 23
type input "**********"
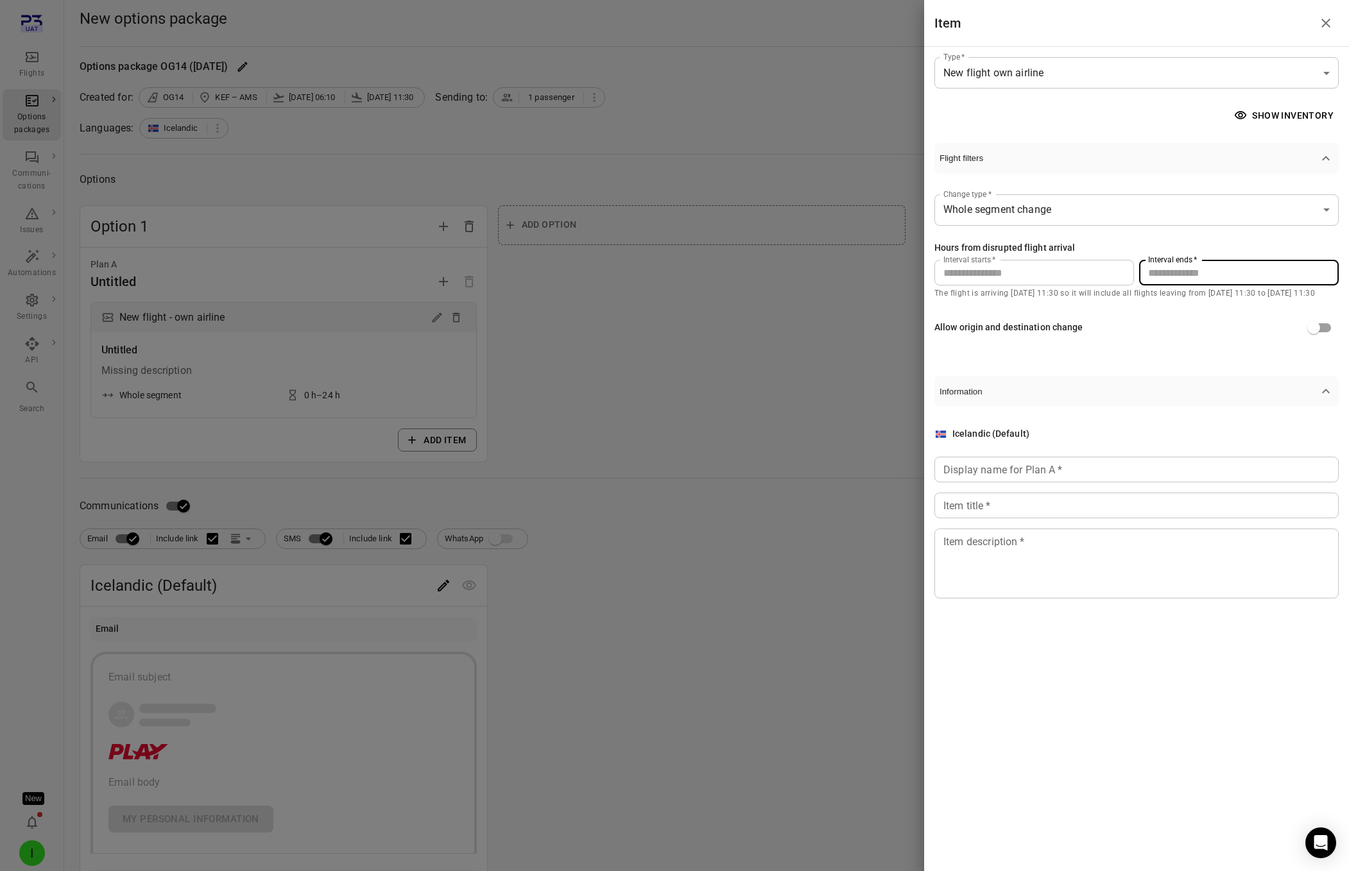
drag, startPoint x: 1171, startPoint y: 272, endPoint x: 1089, endPoint y: 264, distance: 81.9
click at [1089, 264] on div "Interval starts   * * Interval starts   * Interval ends   * ** Interval ends   *" at bounding box center [1136, 273] width 404 height 26
type input "**"
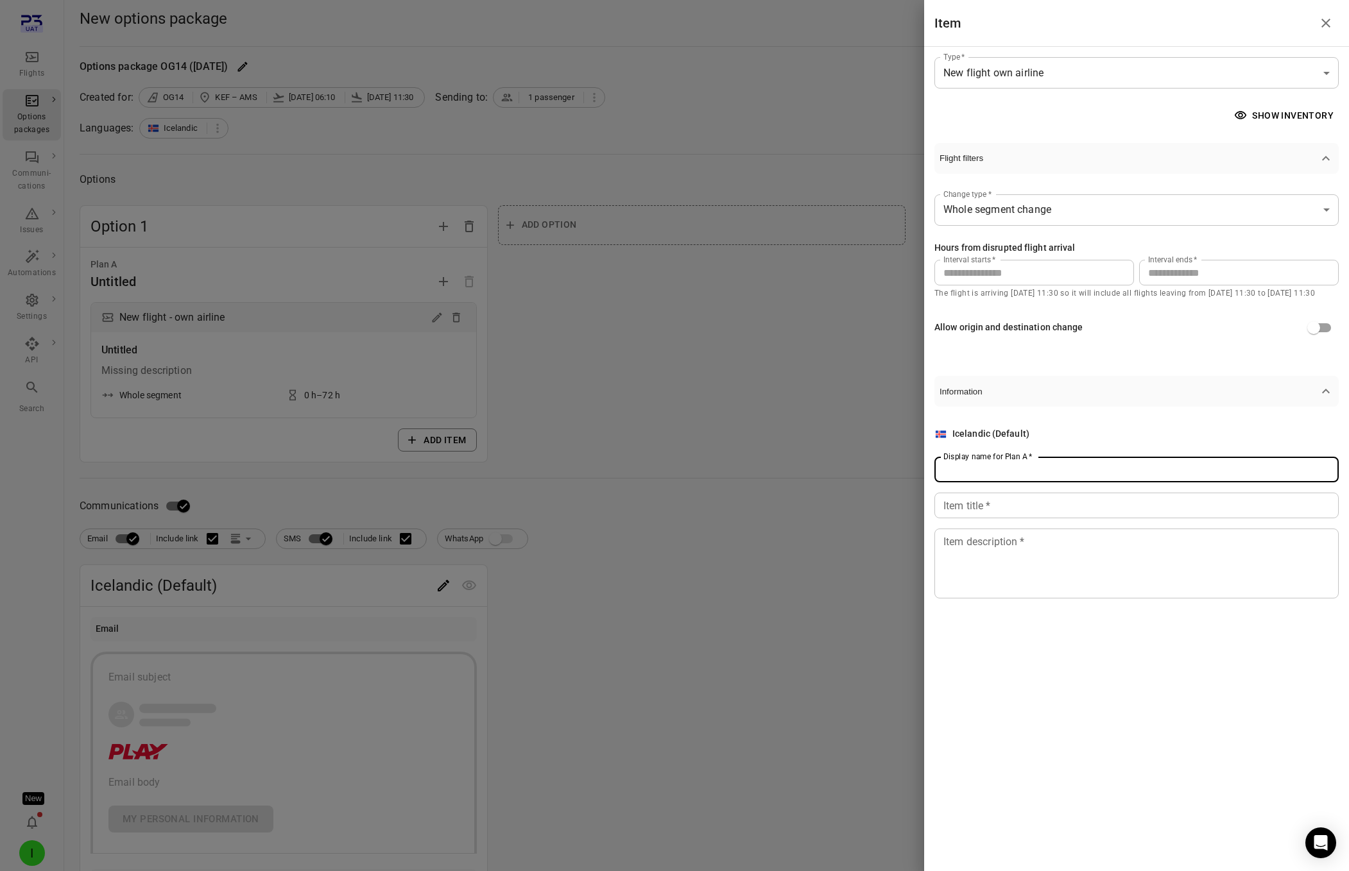
click at [1006, 466] on div "Display name for Plan A   * Display name for Plan A   *" at bounding box center [1136, 470] width 404 height 26
type input "******"
click at [991, 510] on input "Item title   *" at bounding box center [1136, 506] width 404 height 26
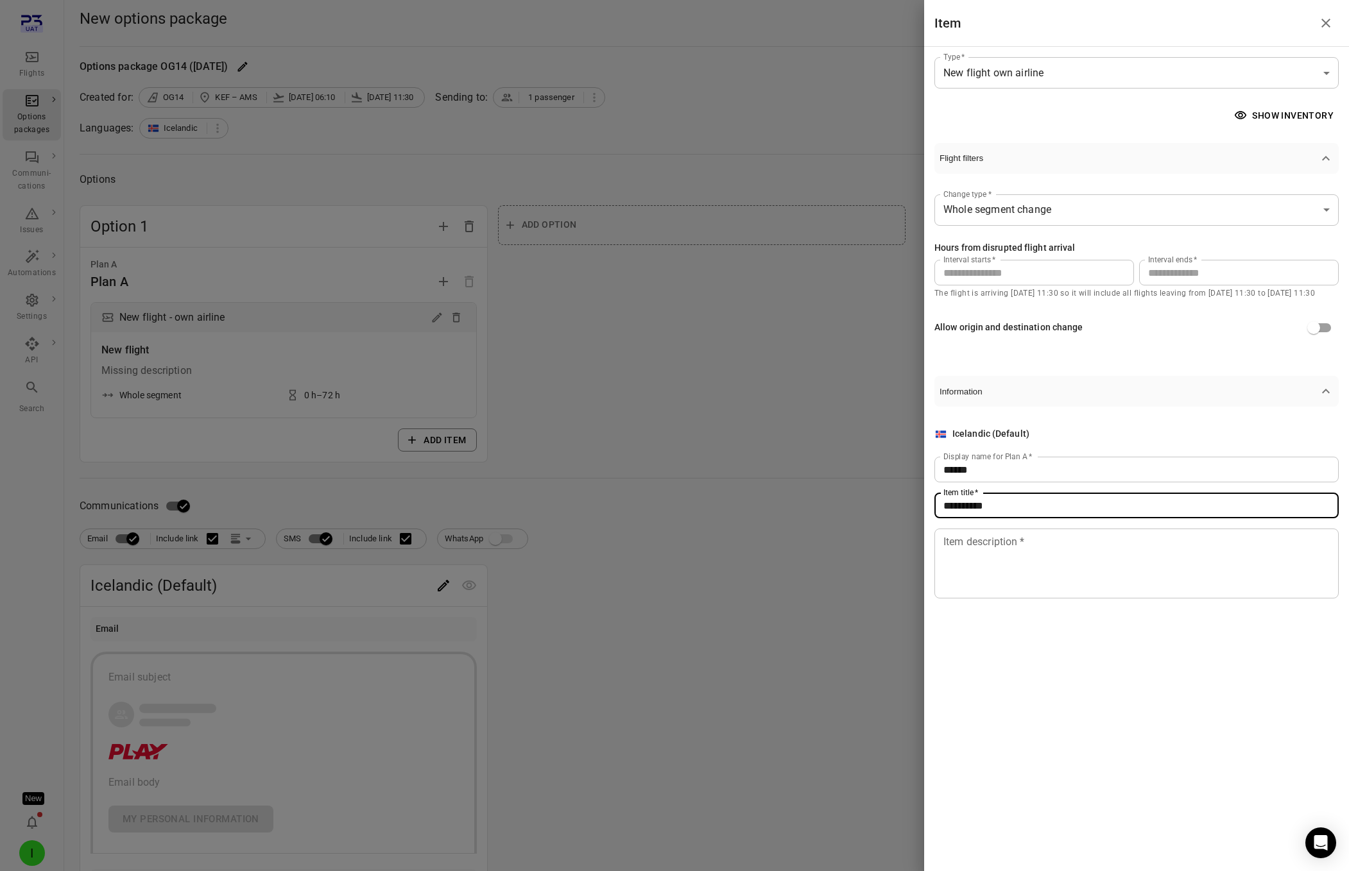
type input "**********"
click at [999, 565] on textarea "Item description   *" at bounding box center [1136, 564] width 386 height 59
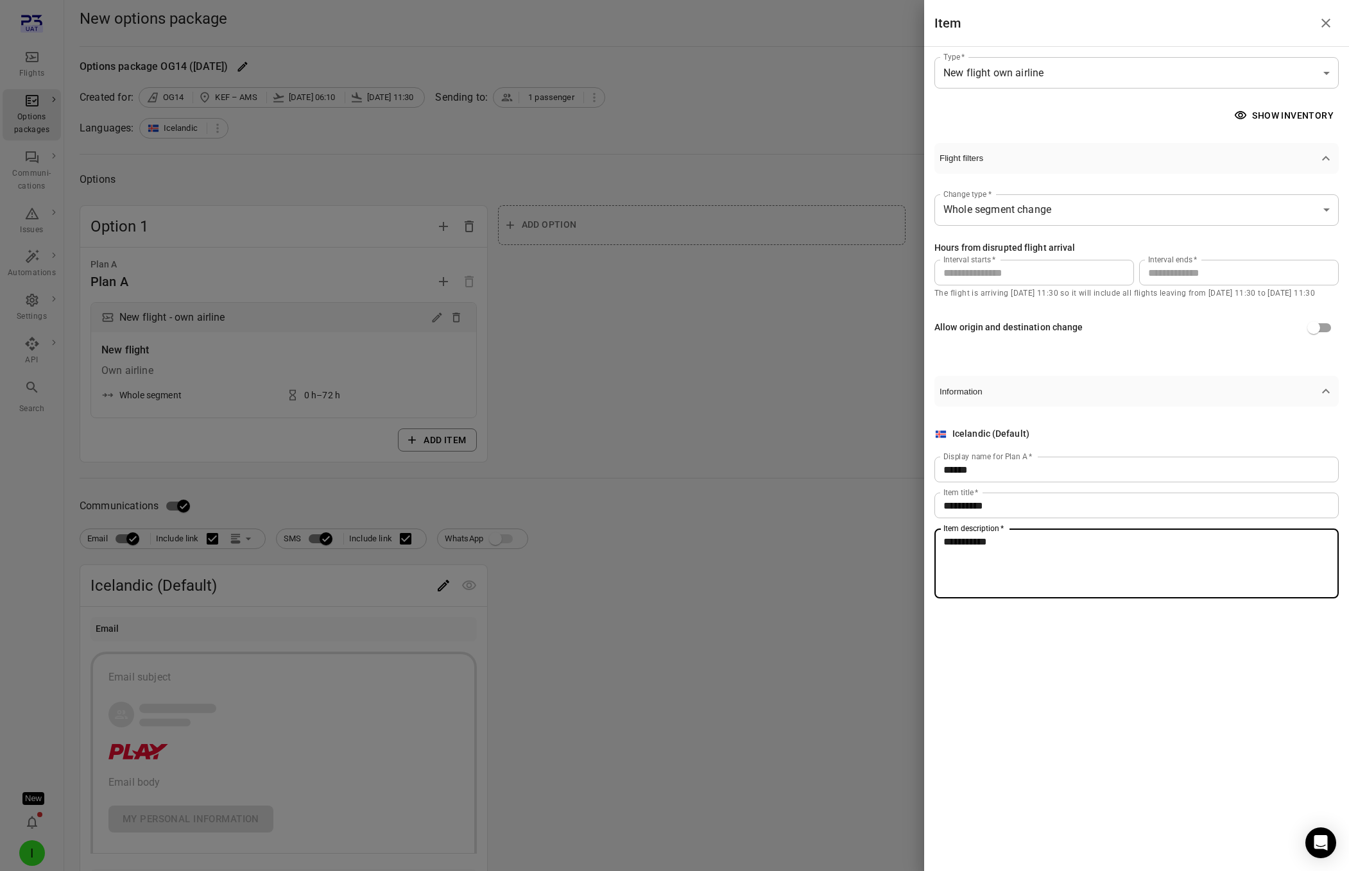
type textarea "**********"
click at [356, 489] on div at bounding box center [674, 435] width 1349 height 871
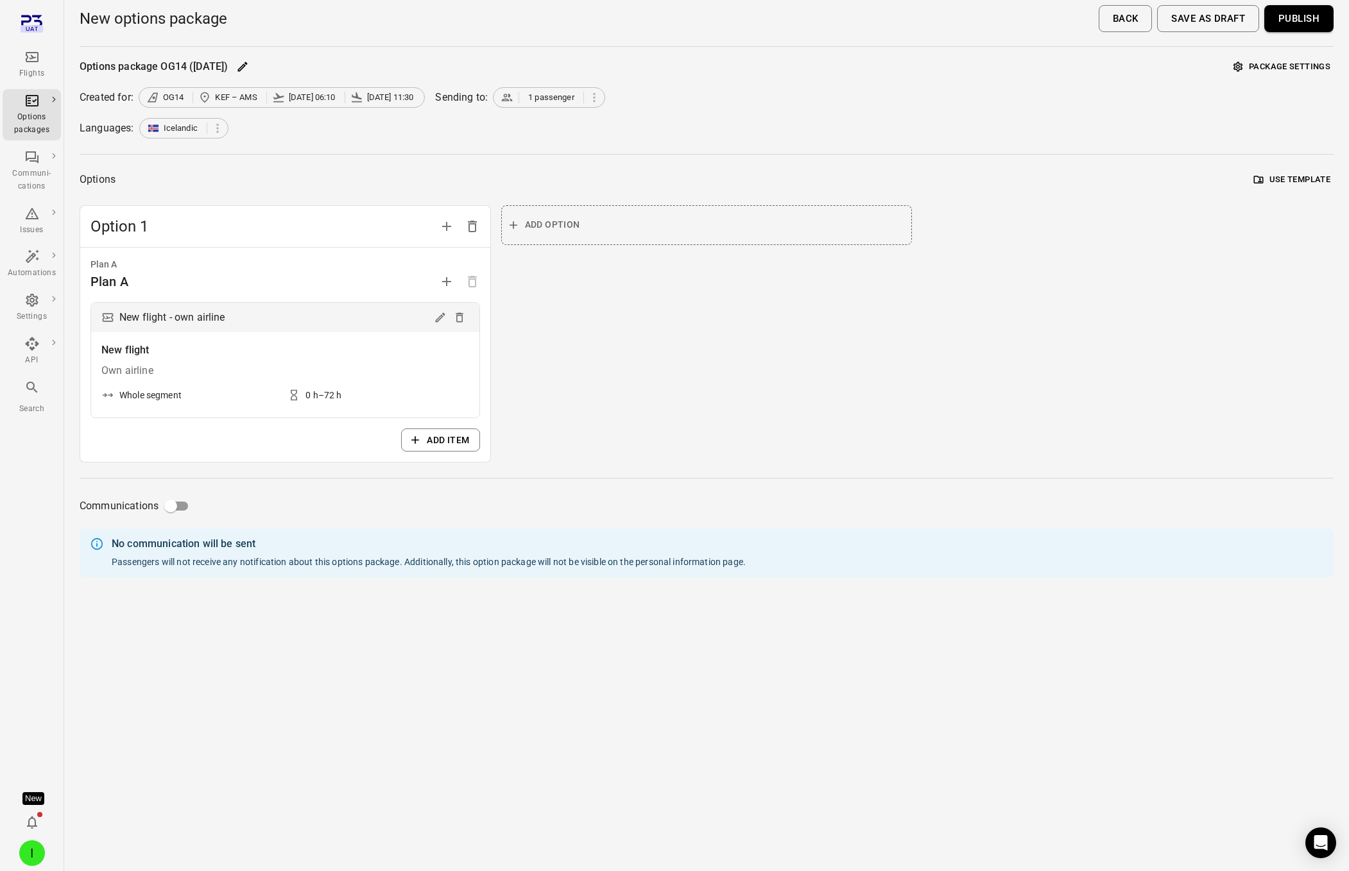
click at [1288, 17] on button "Publish" at bounding box center [1298, 18] width 69 height 27
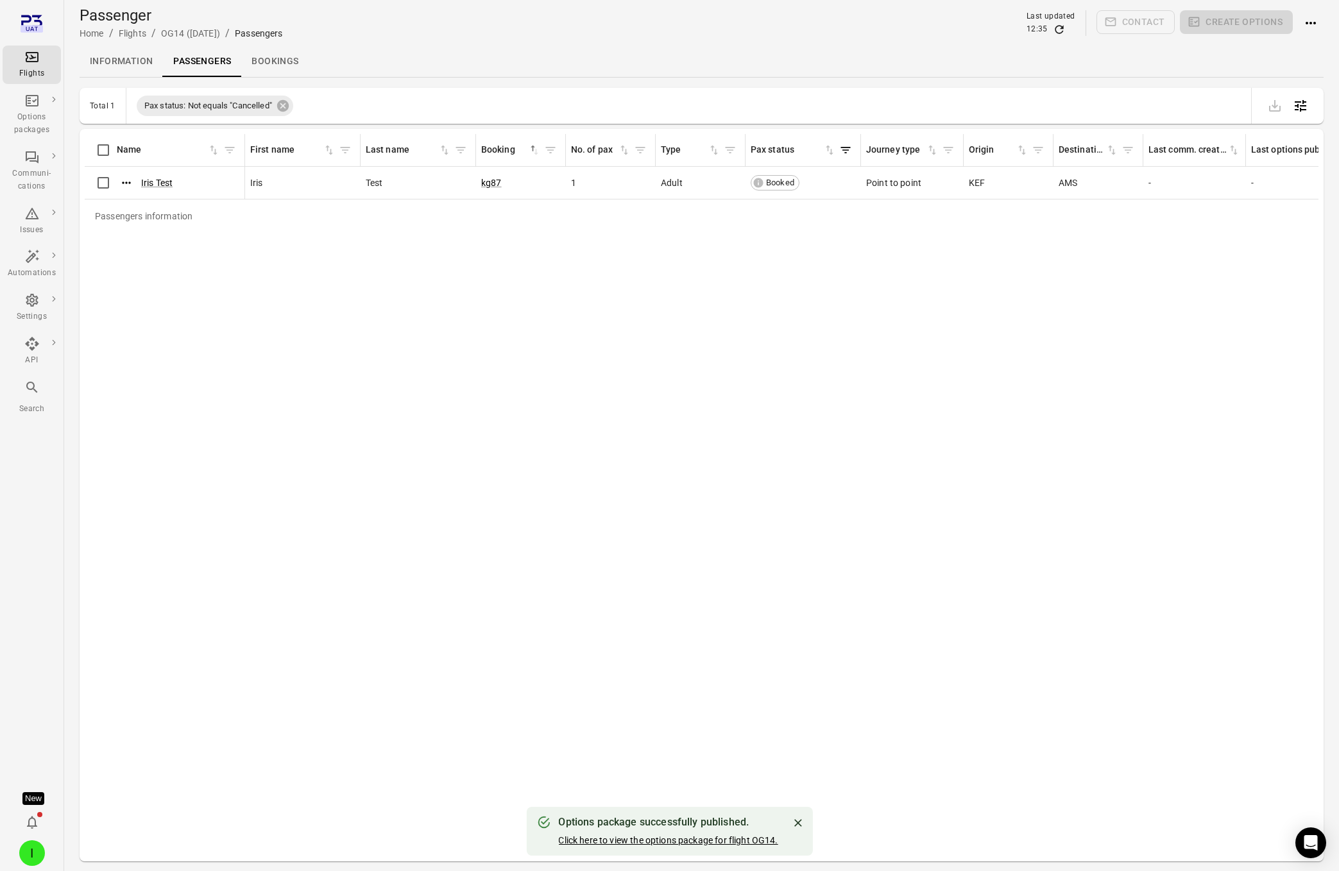
click at [749, 839] on link "Click here to view the options package for flight OG14." at bounding box center [667, 841] width 219 height 10
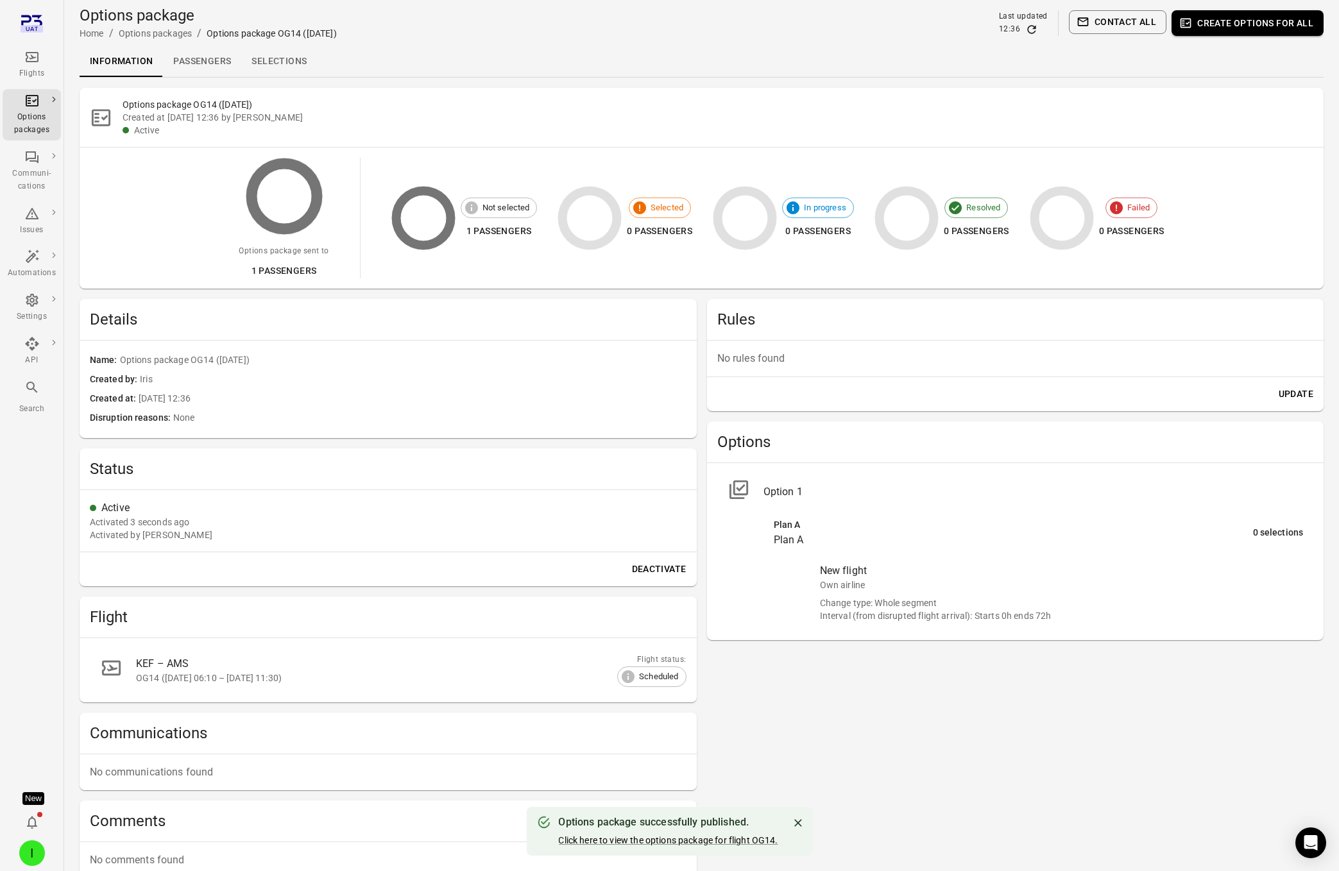
click at [268, 55] on link "Selections" at bounding box center [279, 61] width 76 height 31
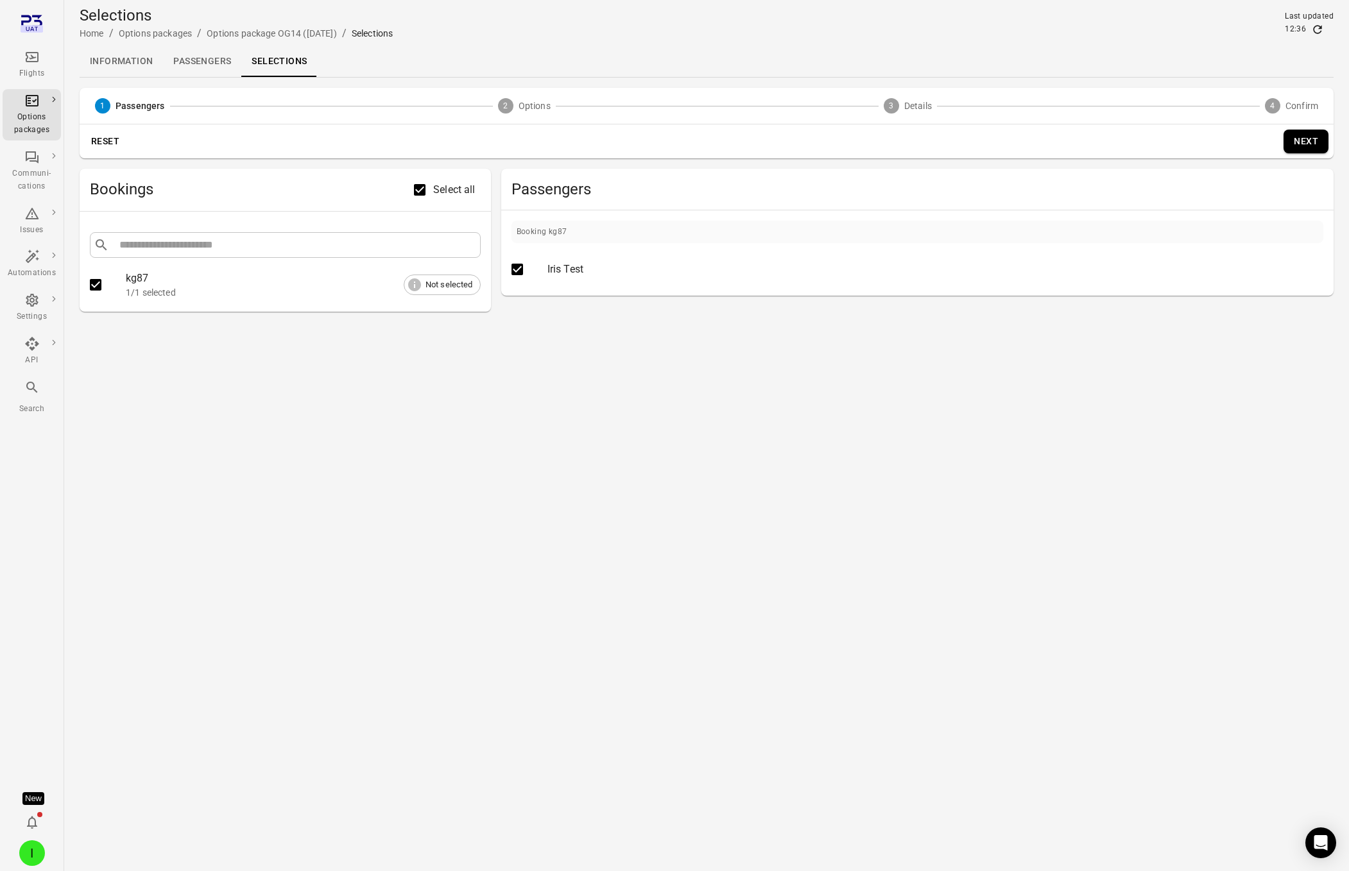
click at [1287, 142] on button "Next" at bounding box center [1305, 142] width 45 height 24
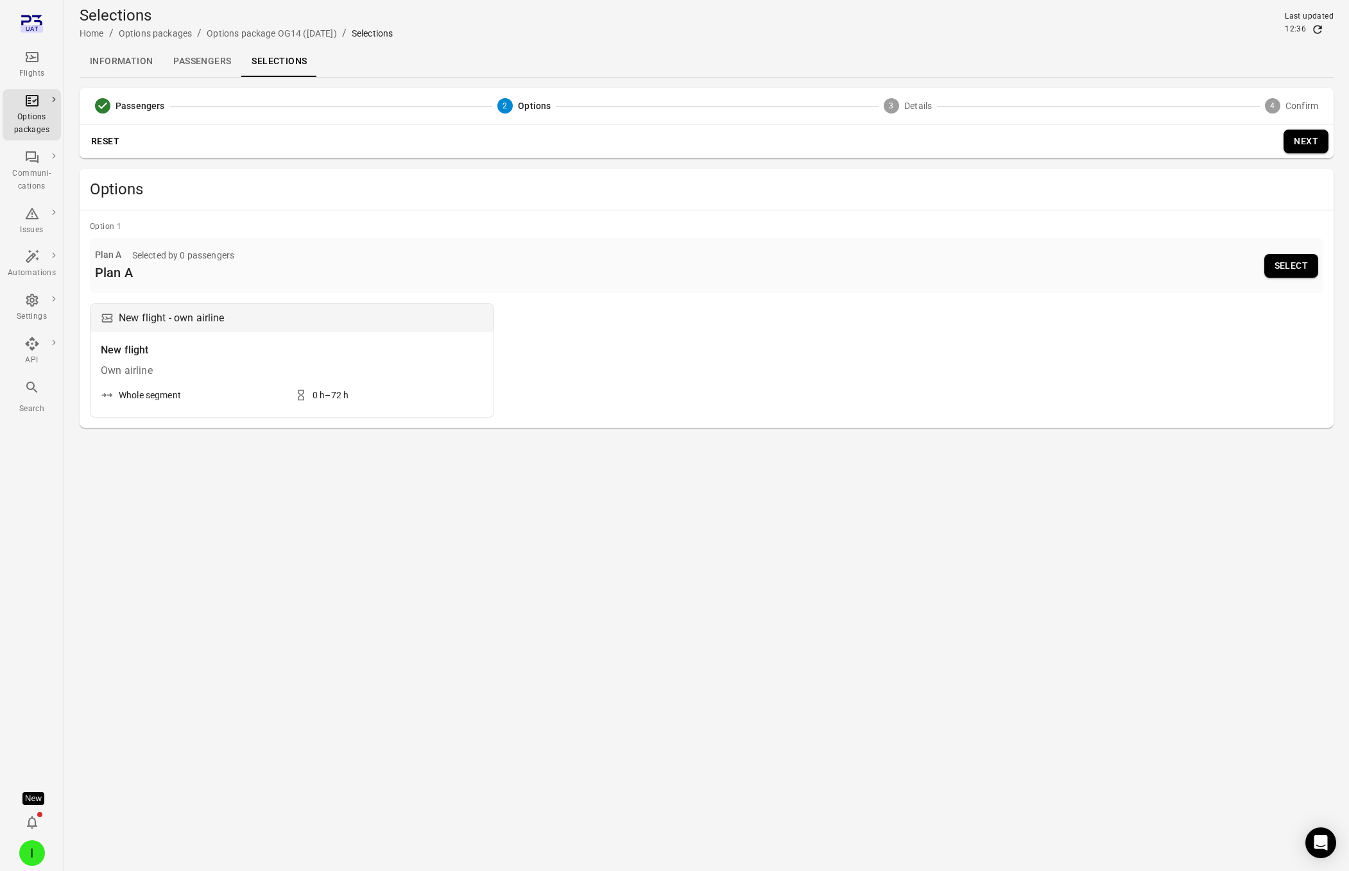
click at [1303, 261] on button "Select" at bounding box center [1291, 266] width 54 height 24
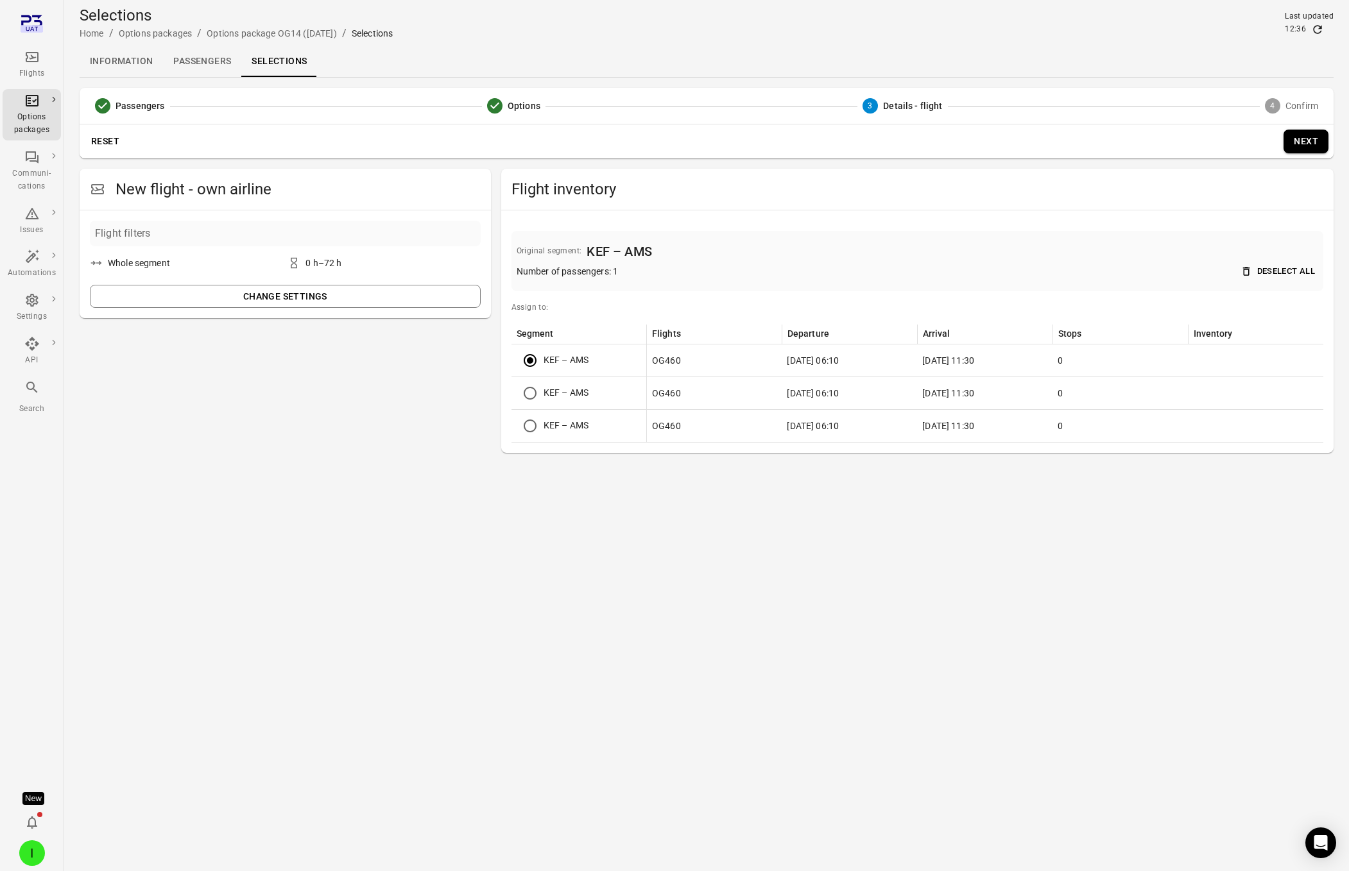
click at [1317, 141] on button "Next" at bounding box center [1305, 142] width 45 height 24
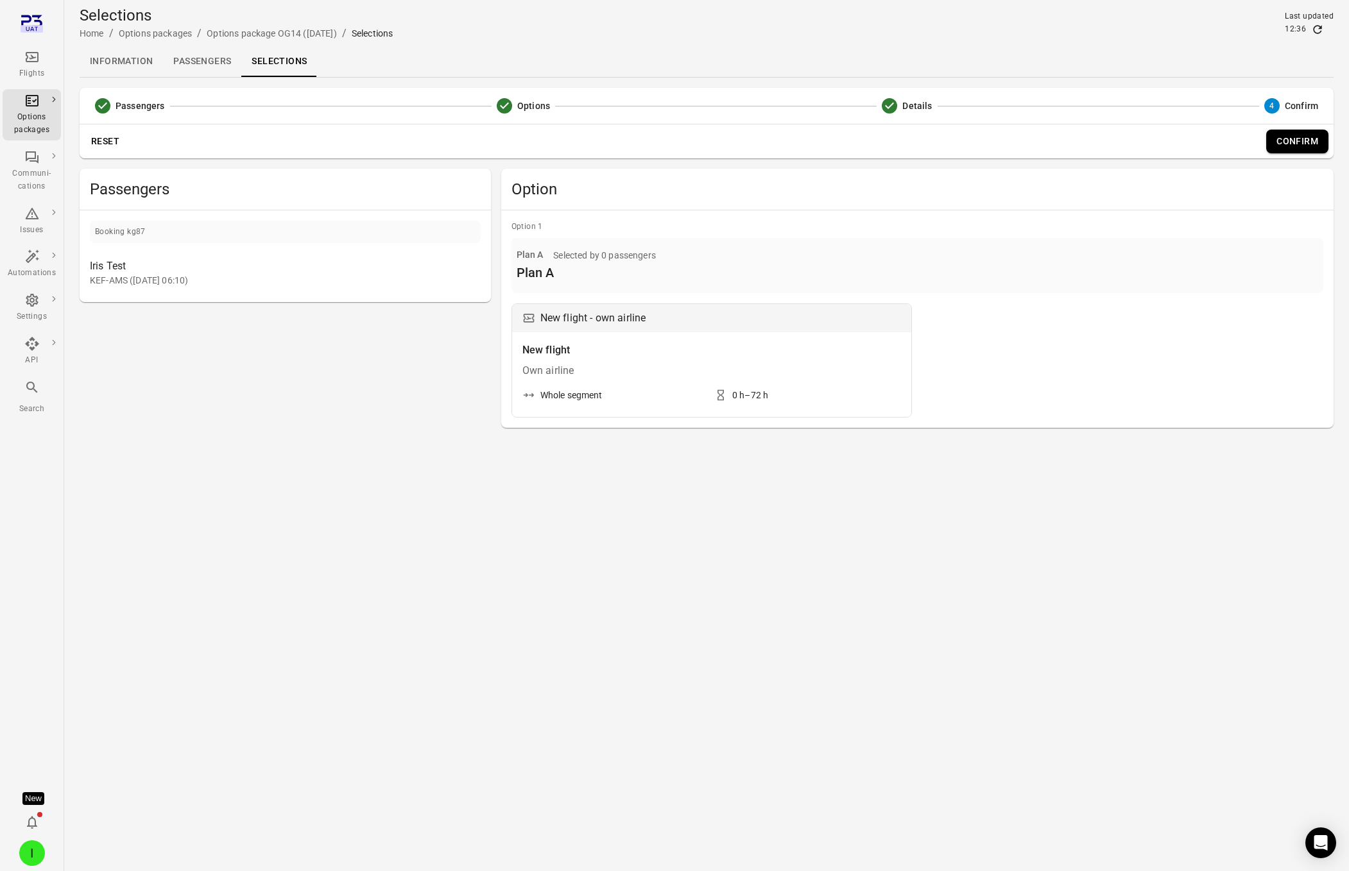
click at [1292, 145] on button "Confirm" at bounding box center [1297, 142] width 62 height 24
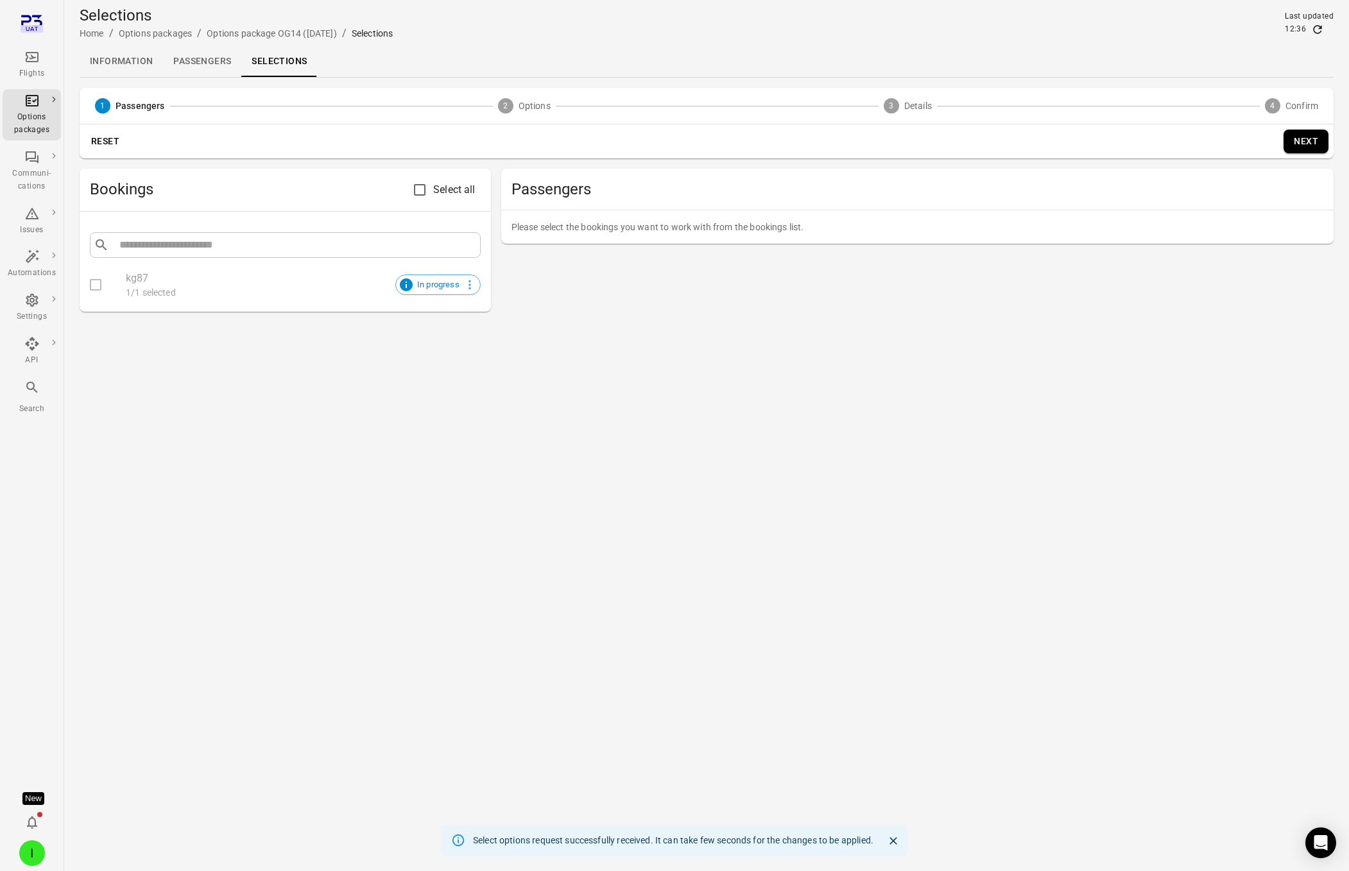
click at [197, 62] on link "Passengers" at bounding box center [202, 61] width 78 height 31
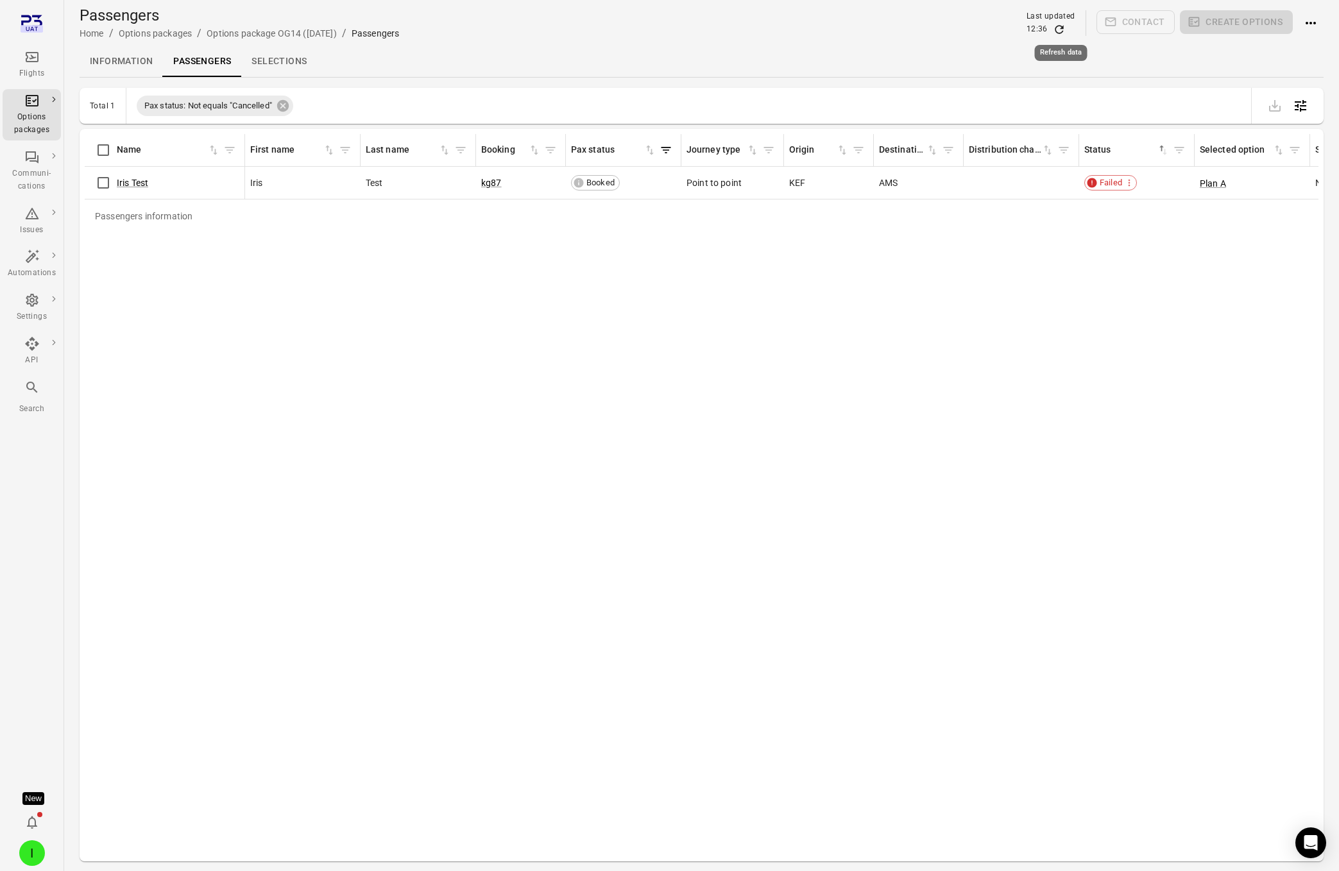
click at [1060, 26] on icon "Refresh data" at bounding box center [1059, 29] width 13 height 13
click at [1118, 185] on span "Failed" at bounding box center [1110, 182] width 31 height 13
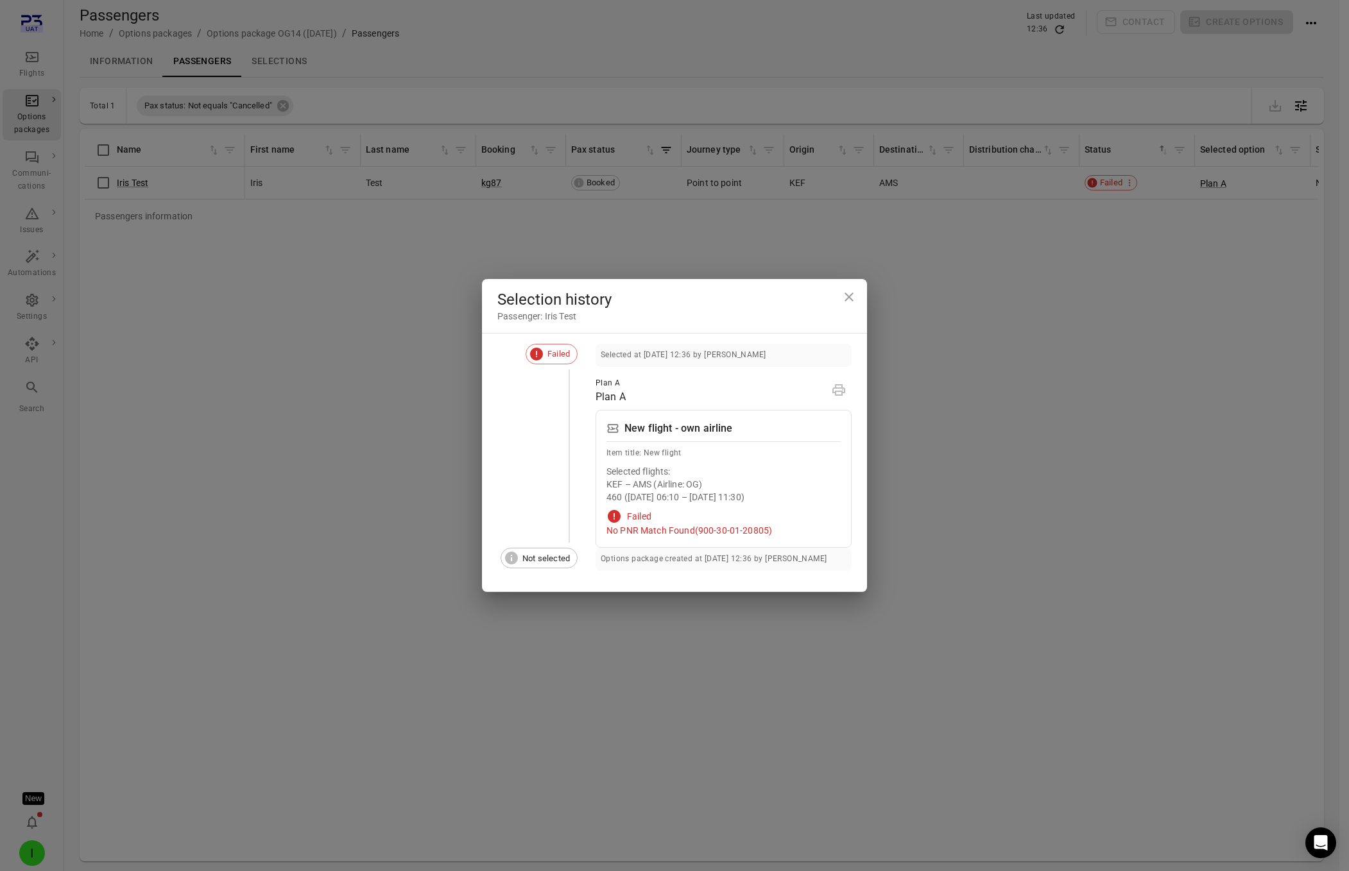
click at [662, 203] on div "Selection history Passenger: Iris Test Failed Selected at 5 Sep 2025 12:36 by I…" at bounding box center [674, 435] width 1349 height 871
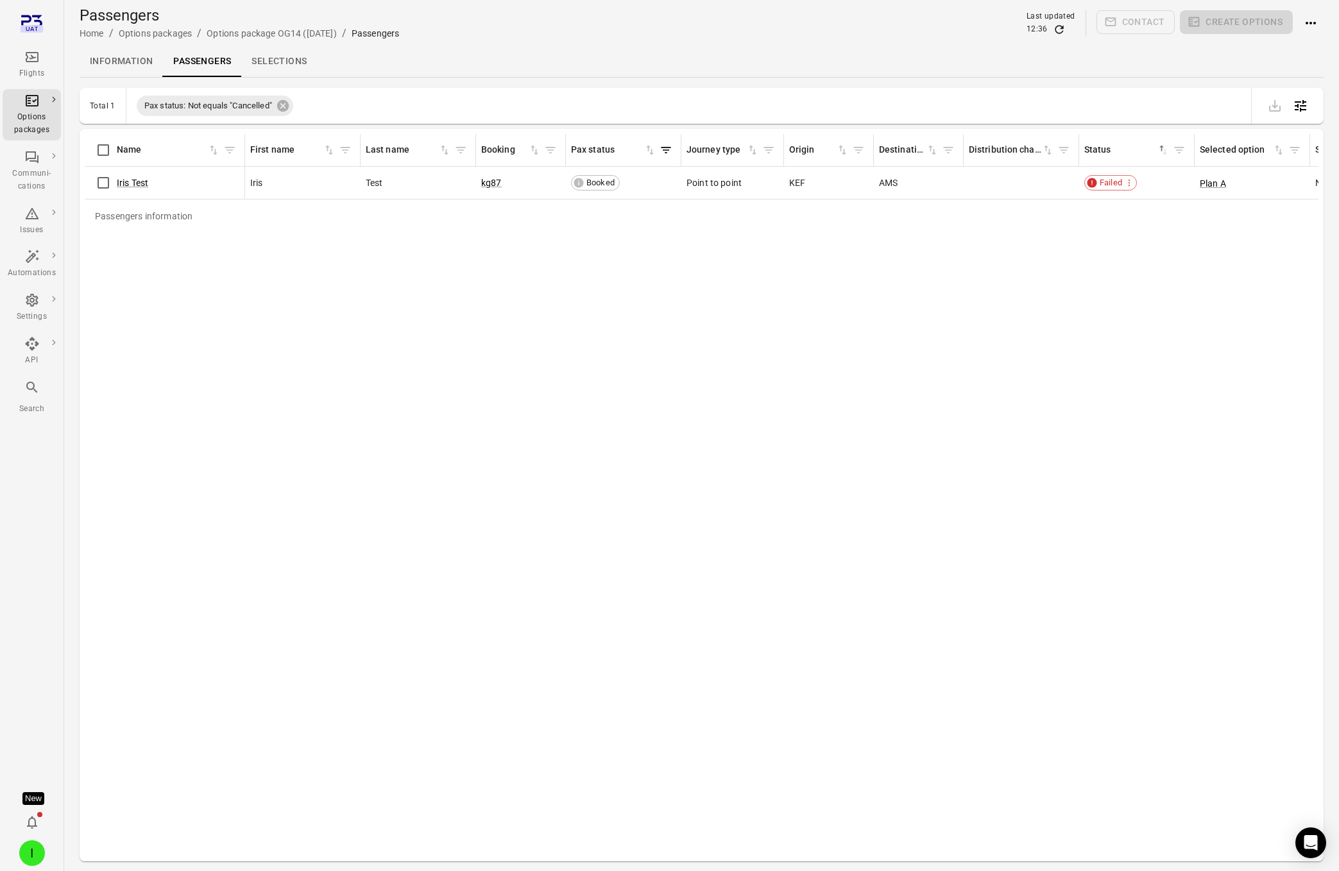
click at [1296, 16] on div "Contact Create options" at bounding box center [1210, 23] width 227 height 26
click at [1309, 19] on icon "Actions" at bounding box center [1310, 22] width 15 height 15
click at [1278, 109] on link "Resend options package" at bounding box center [1278, 118] width 120 height 23
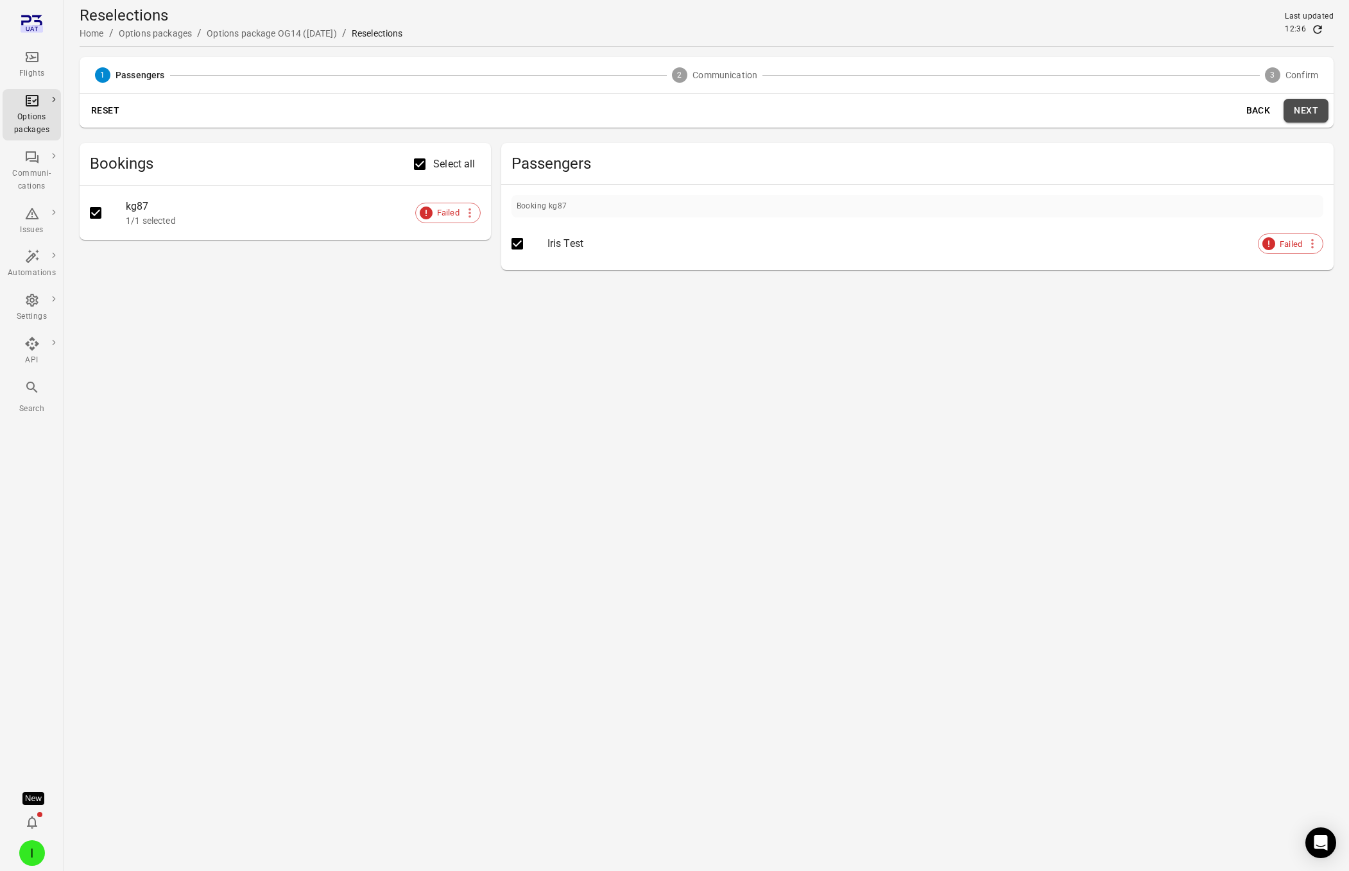
click at [1312, 112] on button "Next" at bounding box center [1305, 111] width 45 height 24
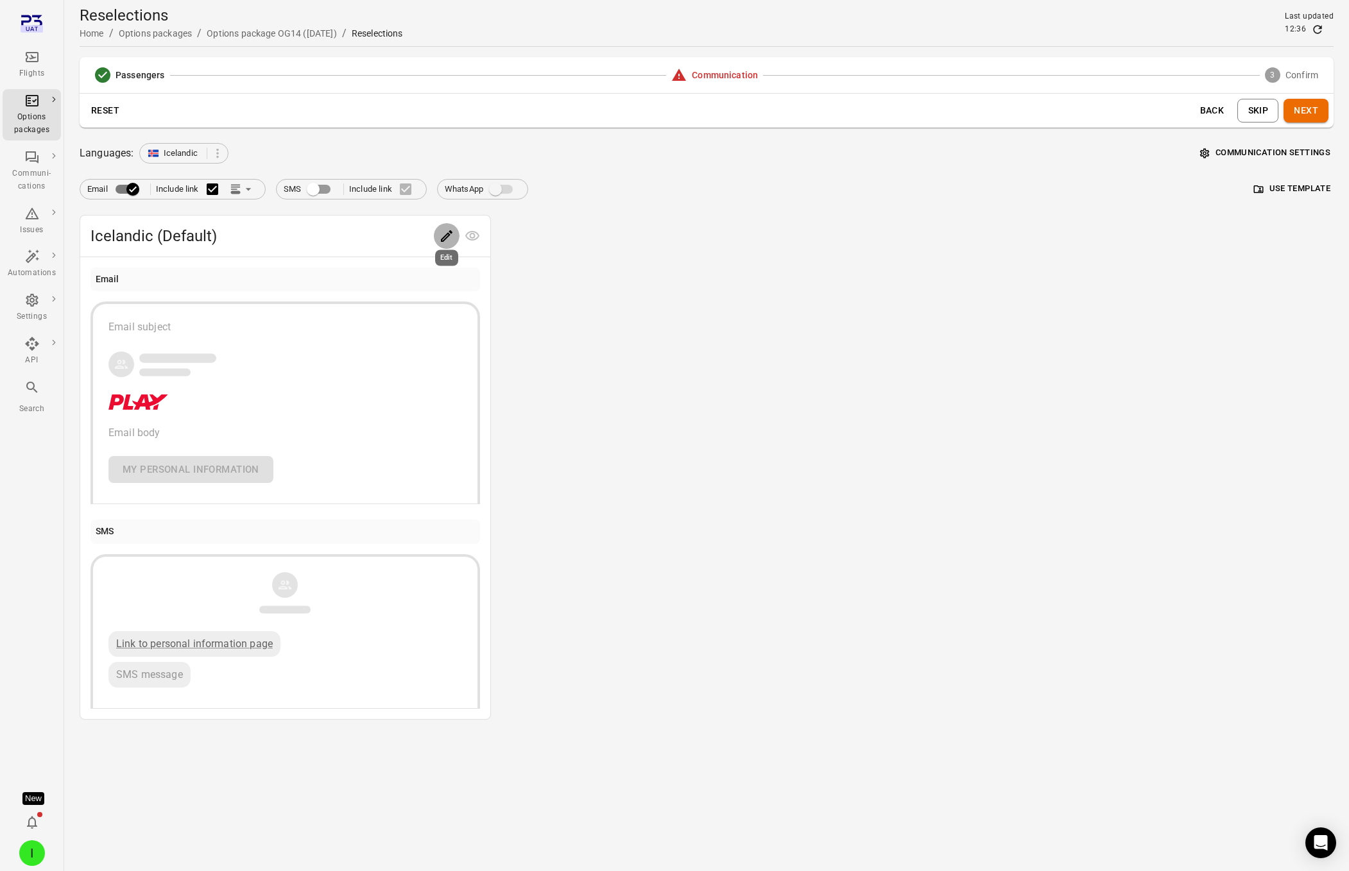
click at [445, 236] on icon "Edit" at bounding box center [446, 235] width 15 height 15
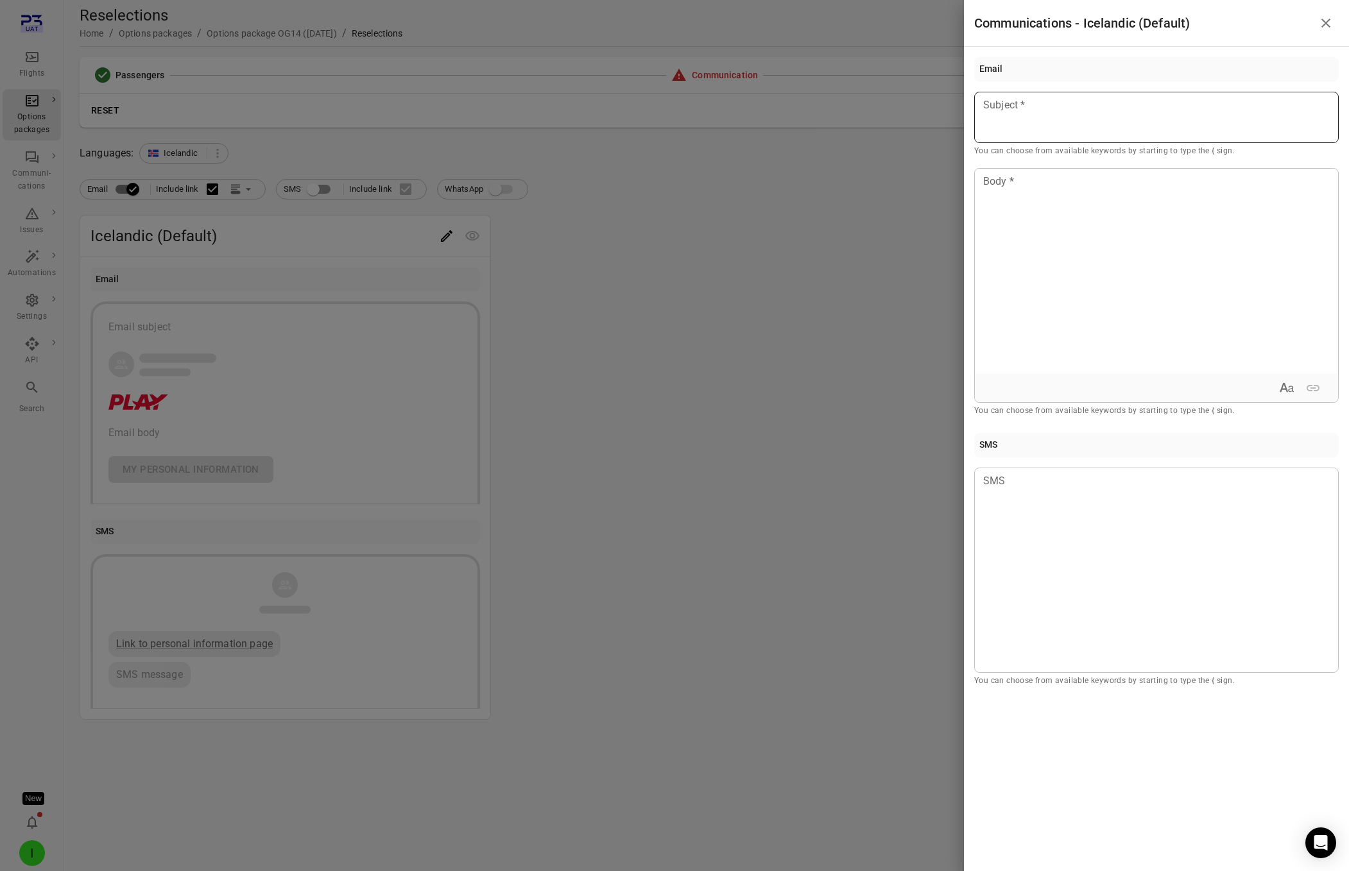
click at [1122, 98] on p at bounding box center [1156, 105] width 345 height 15
click at [1106, 179] on p at bounding box center [1156, 181] width 345 height 15
click at [879, 257] on div at bounding box center [674, 435] width 1349 height 871
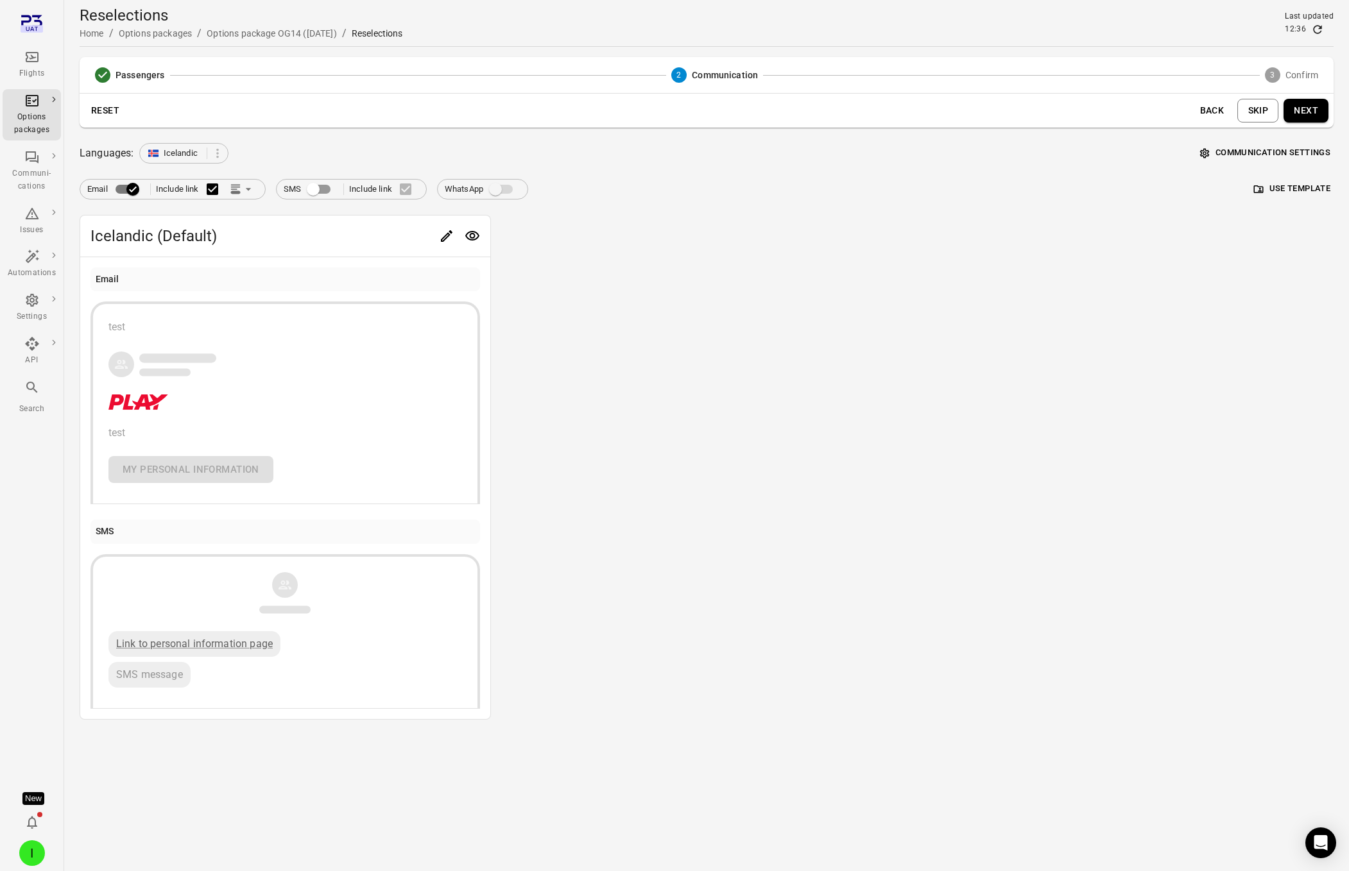
click at [1265, 150] on button "Communication settings" at bounding box center [1265, 153] width 137 height 20
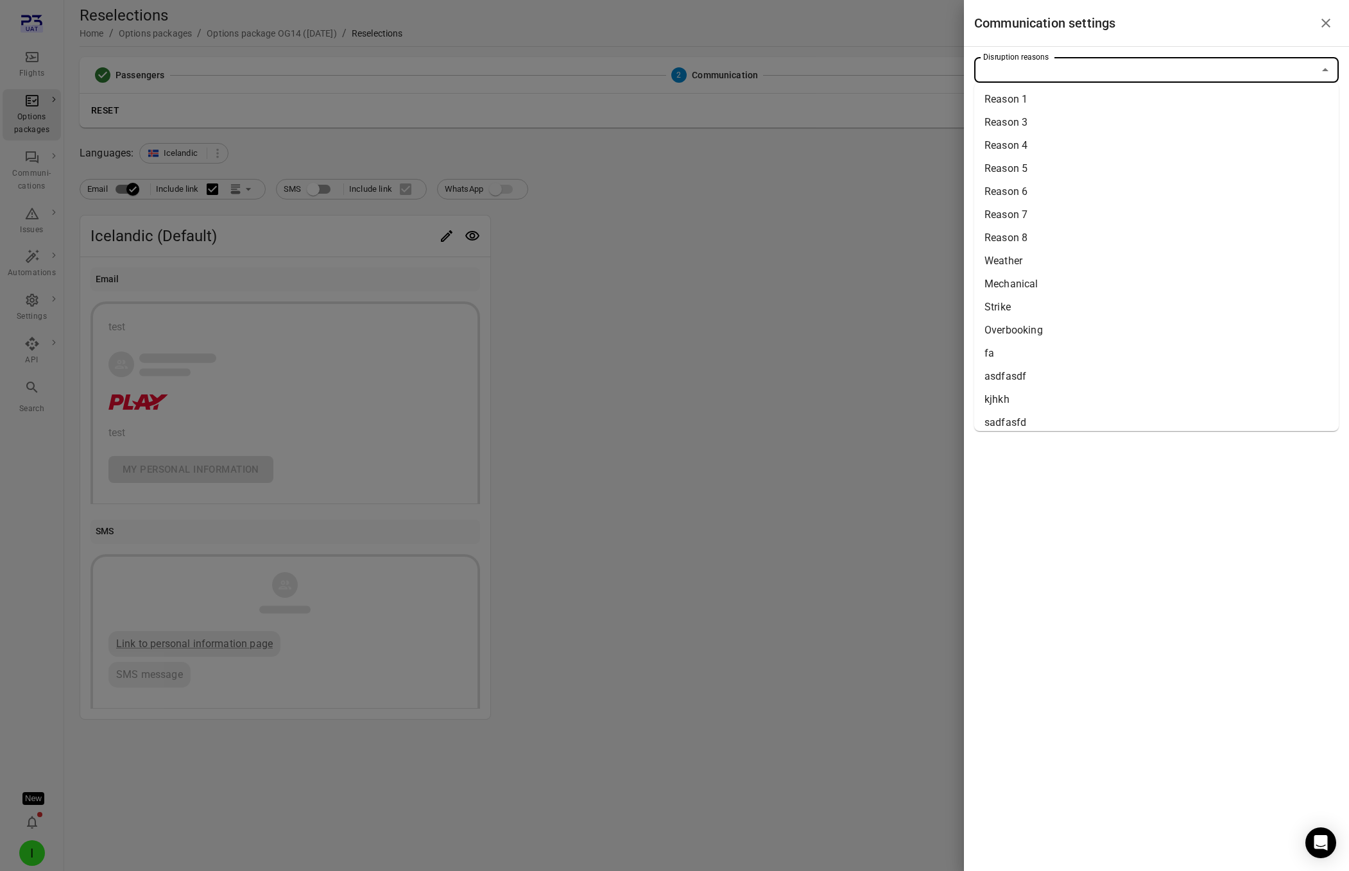
click at [1043, 74] on input "Disruption reasons" at bounding box center [1146, 70] width 336 height 18
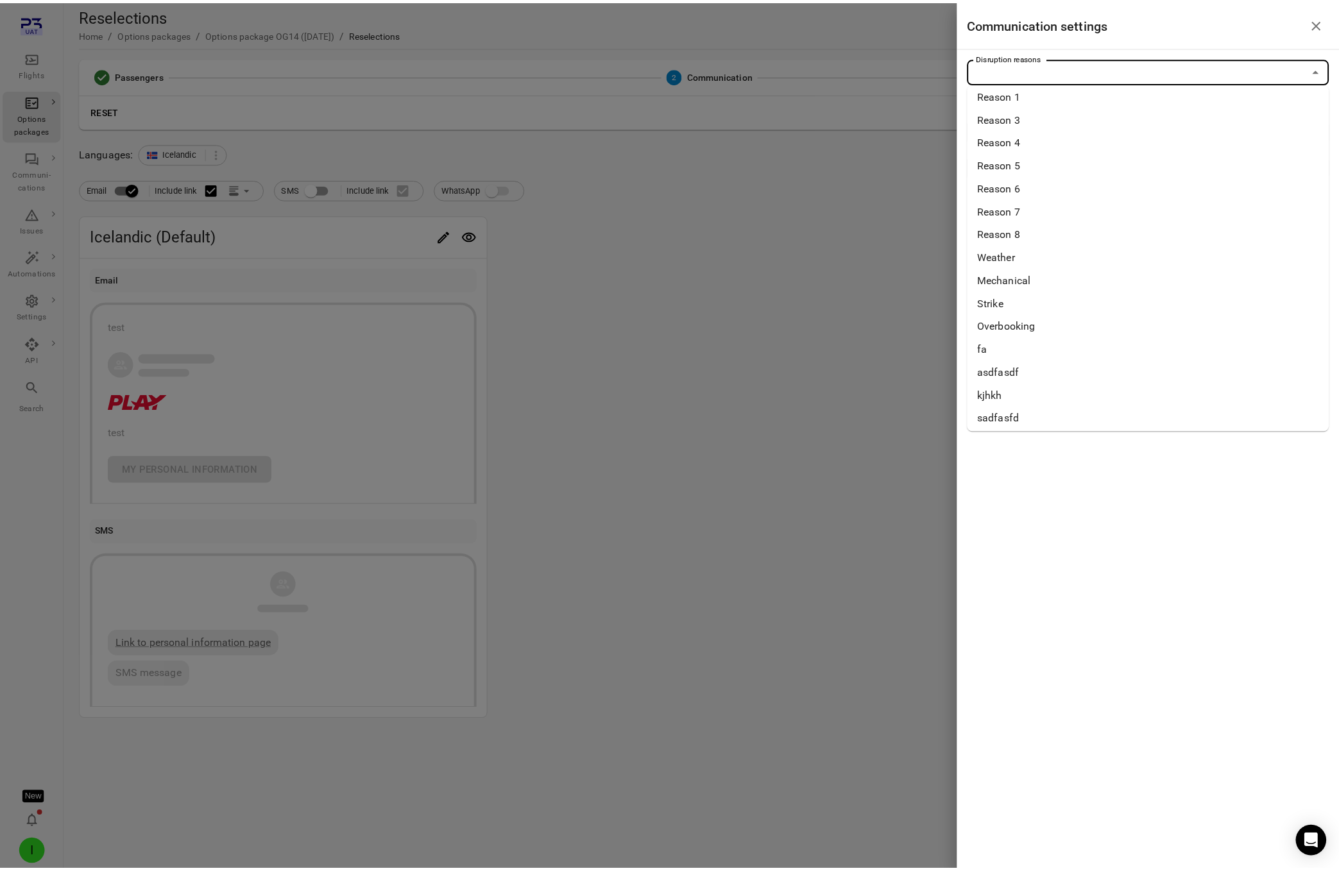
scroll to position [8, 0]
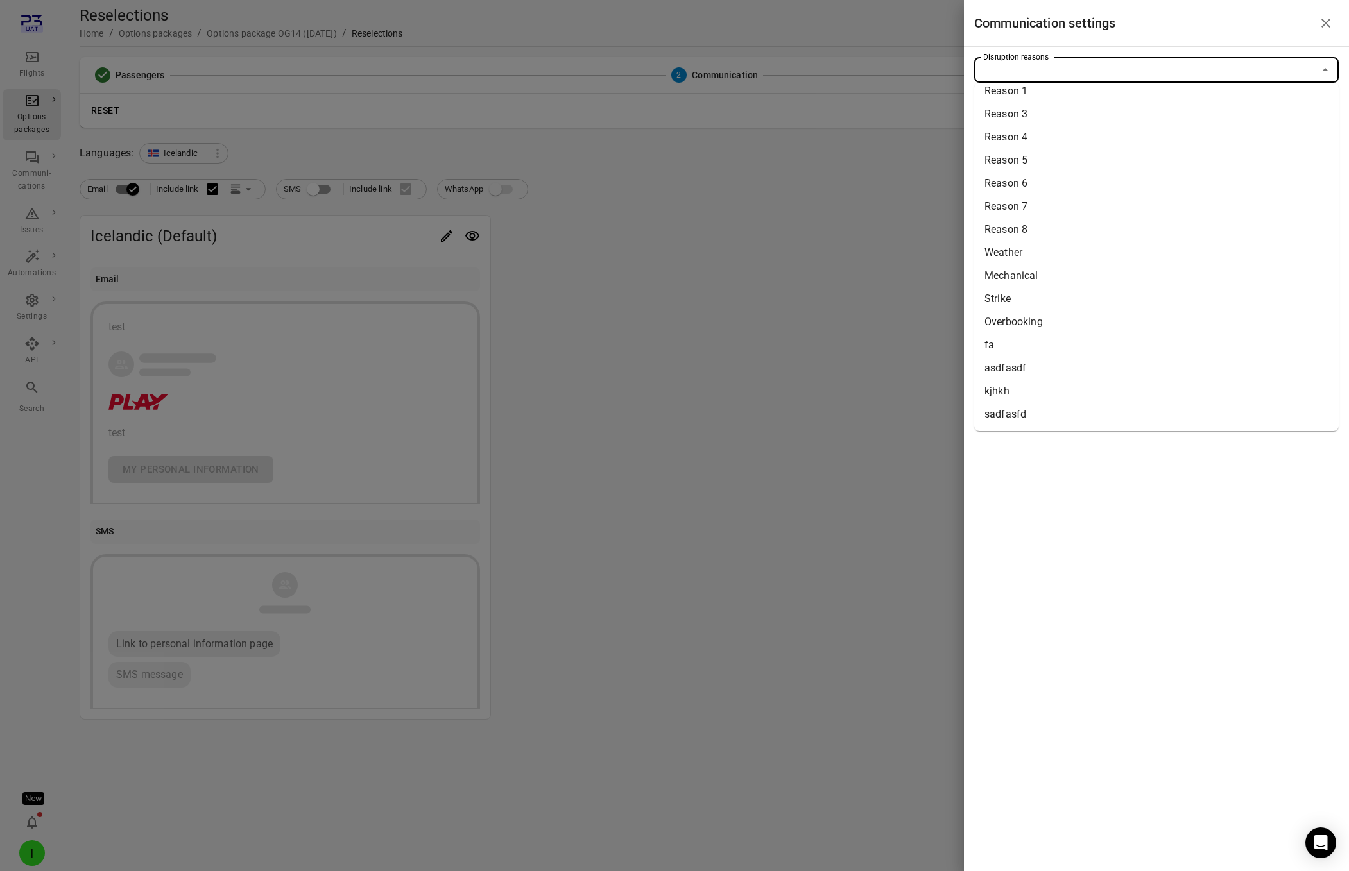
click at [1011, 300] on li "Strike" at bounding box center [1156, 298] width 364 height 23
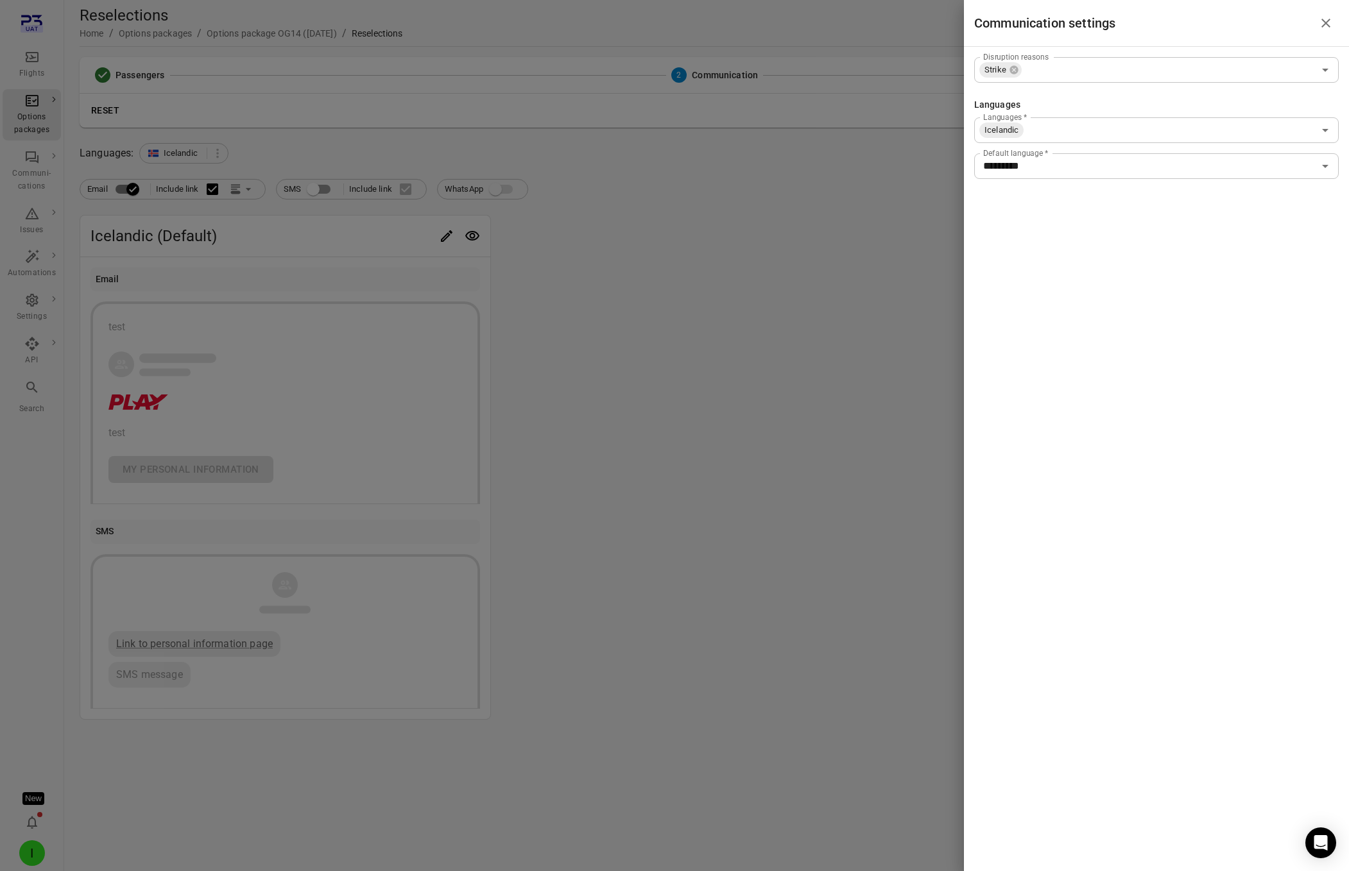
click at [753, 438] on div at bounding box center [674, 435] width 1349 height 871
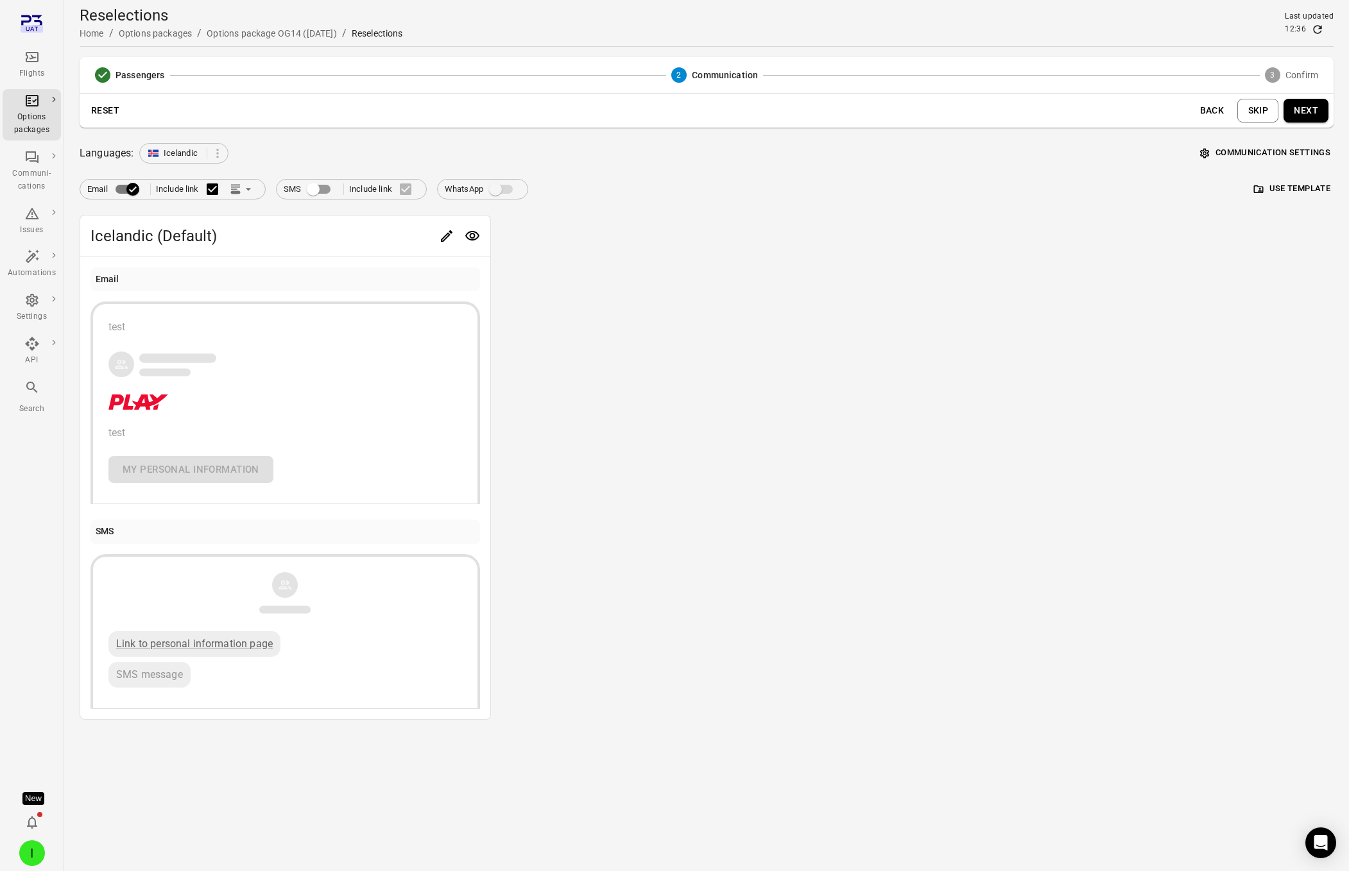
click at [1308, 109] on button "Next" at bounding box center [1305, 111] width 45 height 24
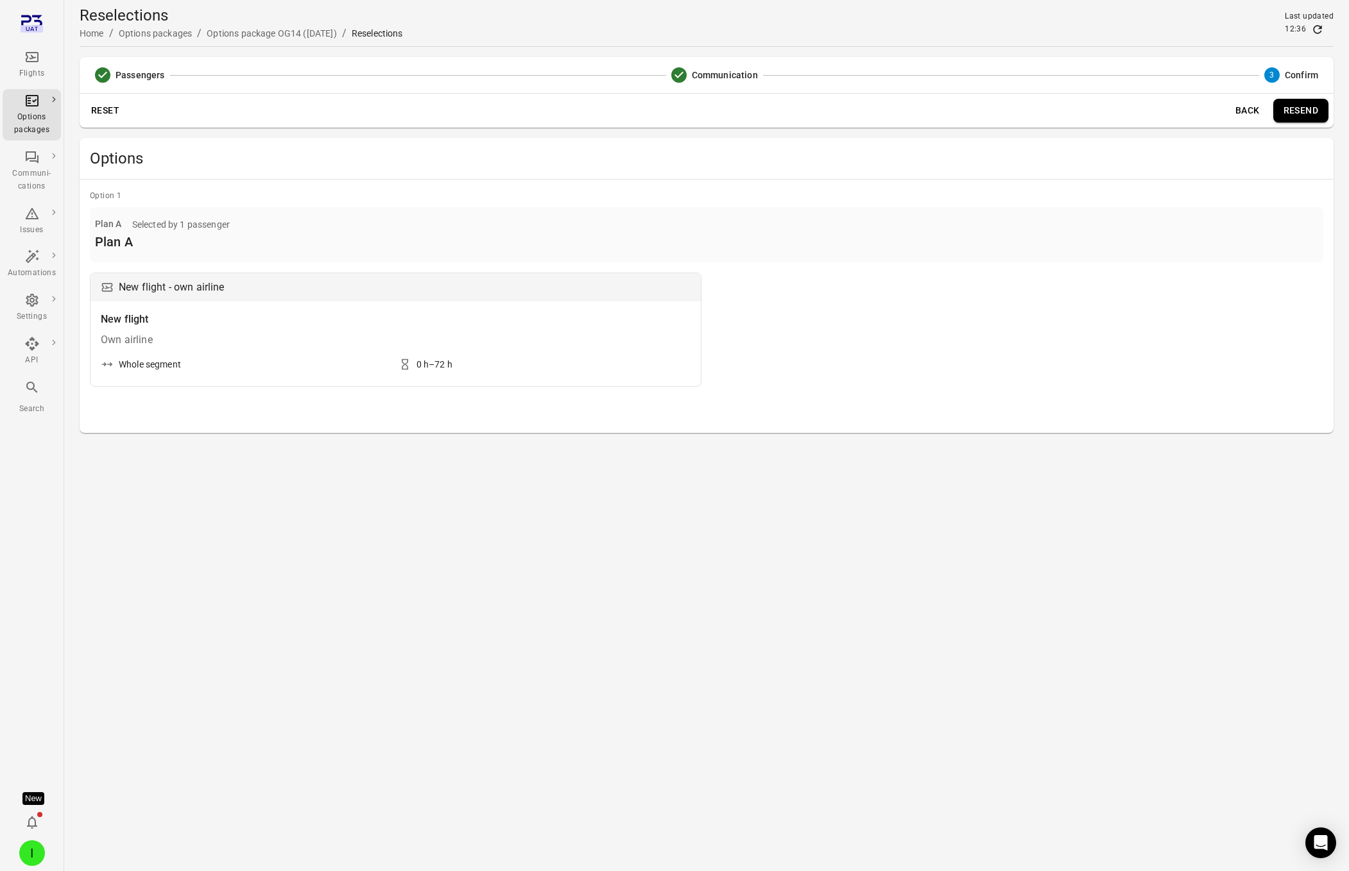
click at [1297, 112] on button "Resend" at bounding box center [1300, 111] width 55 height 24
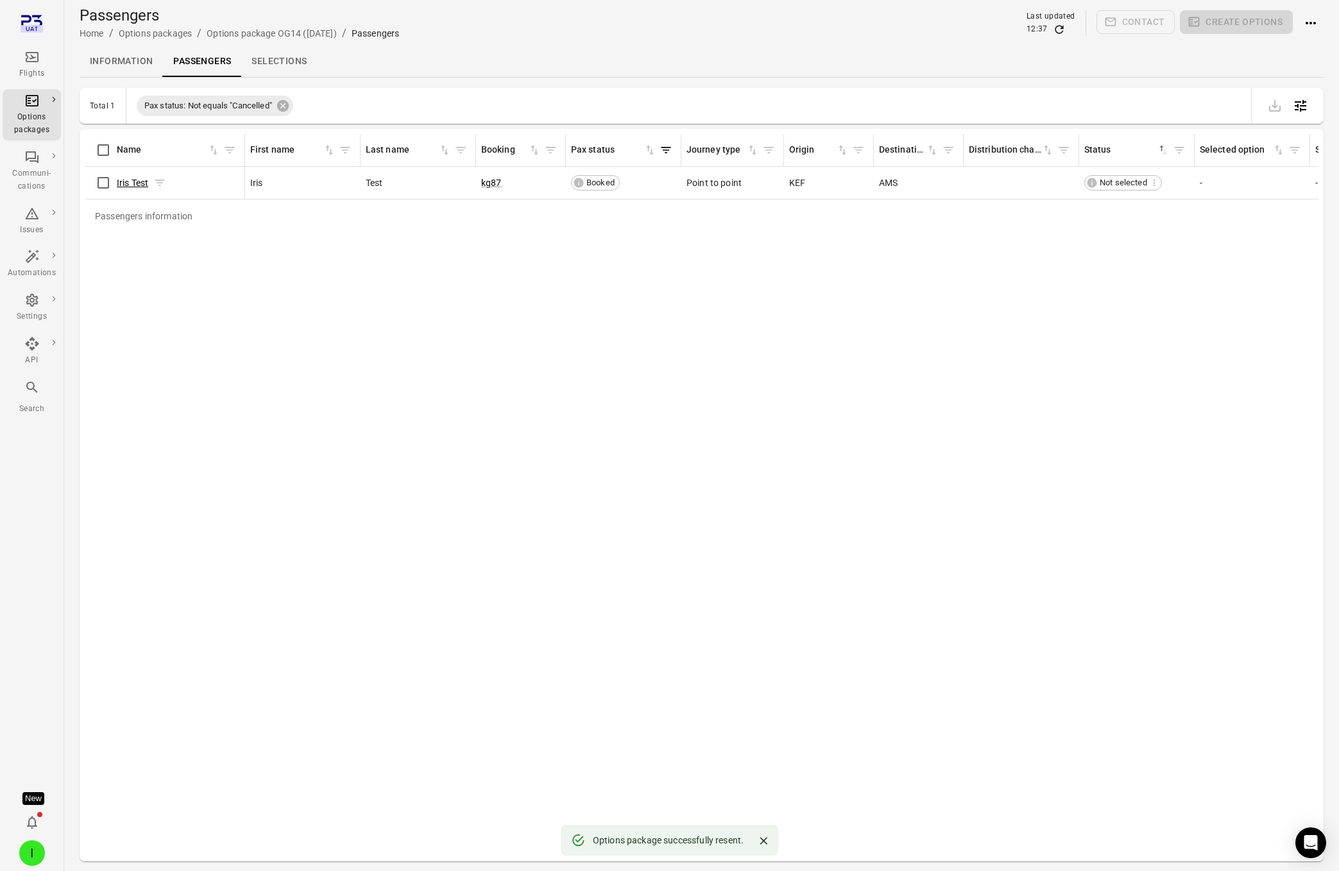
click at [124, 184] on link "Iris Test" at bounding box center [132, 183] width 31 height 10
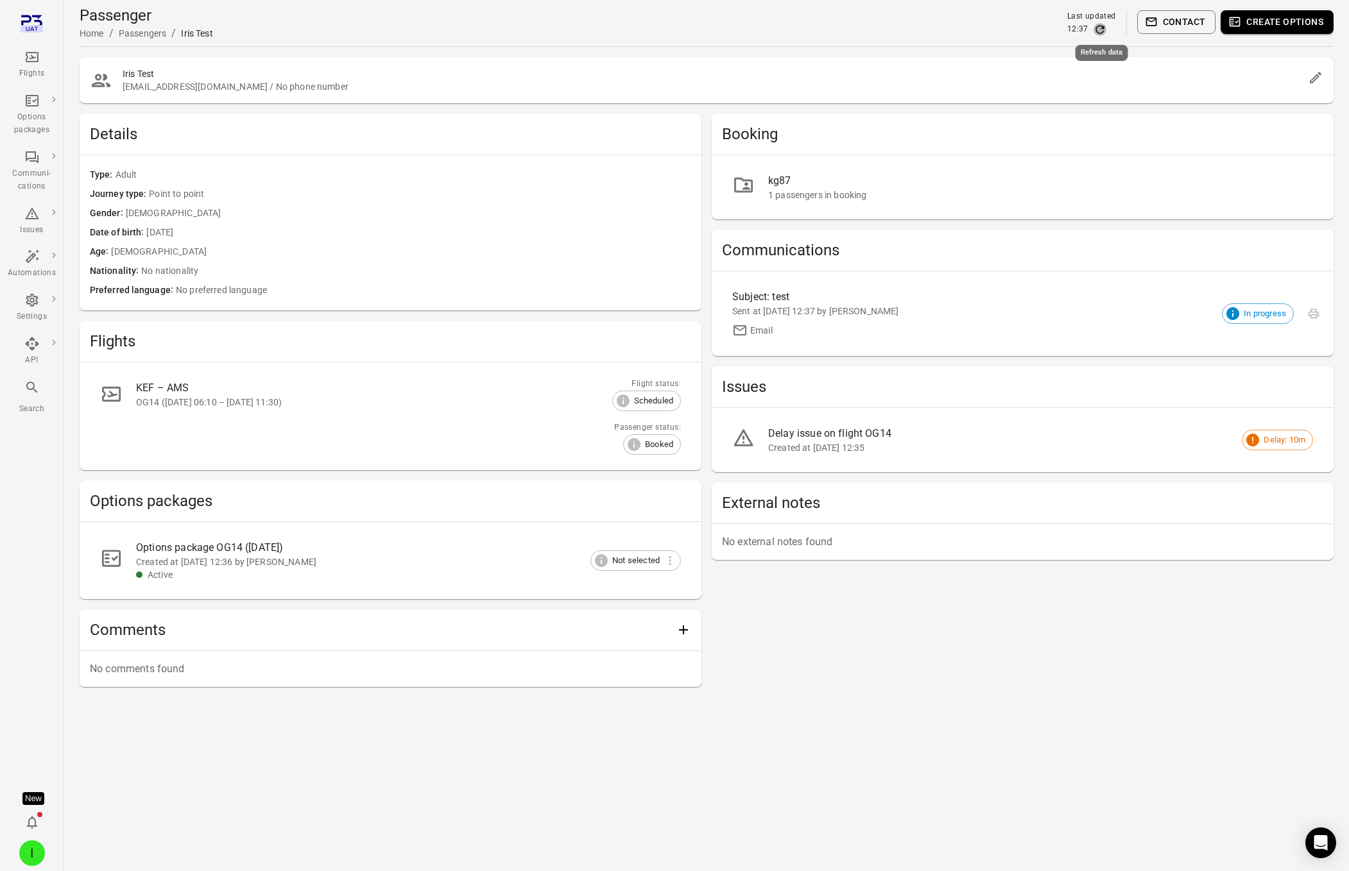
click at [1099, 28] on icon "Refresh data" at bounding box center [1099, 29] width 13 height 13
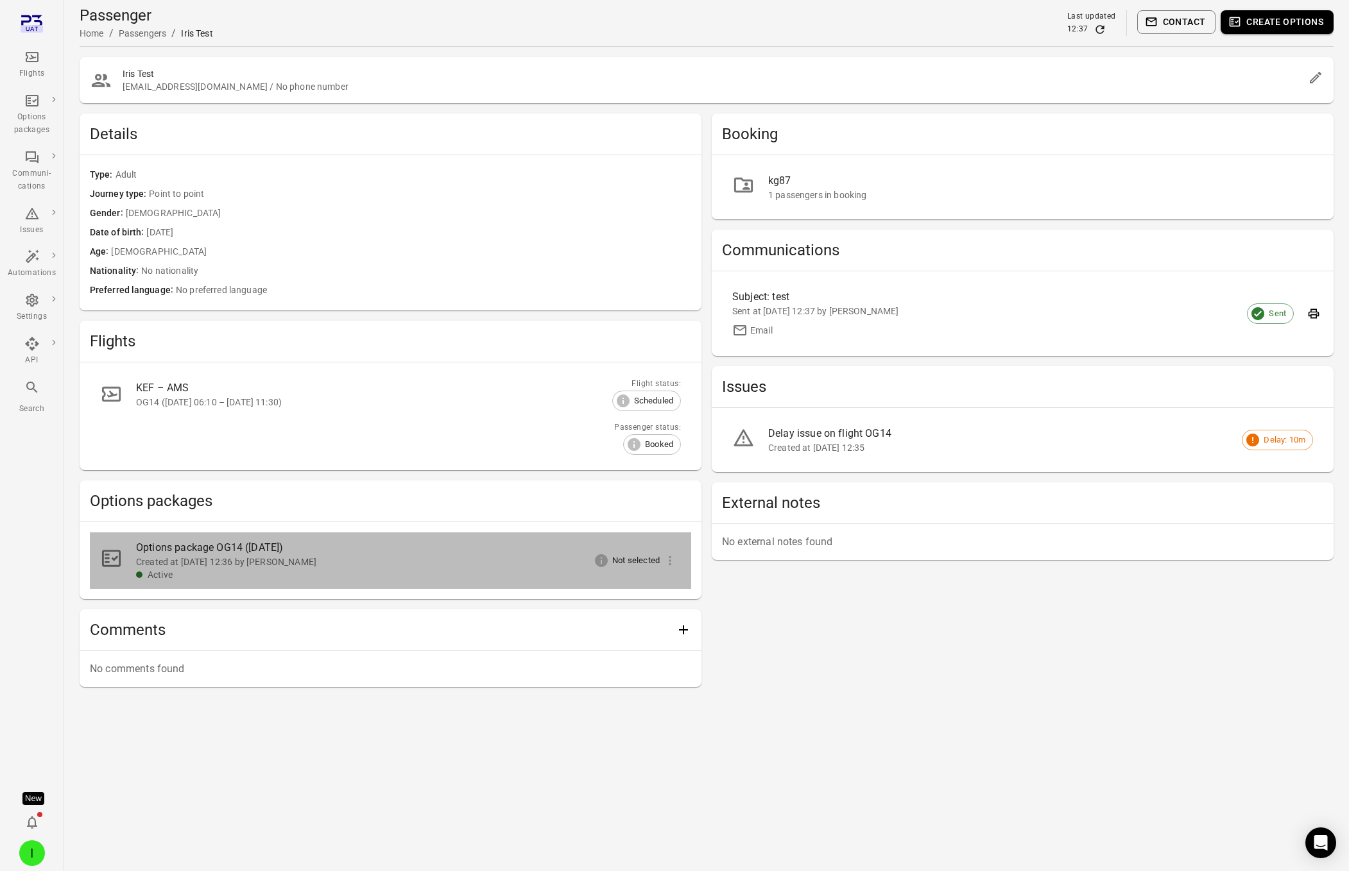
click at [295, 552] on div "Options package OG14 (6 Sep)" at bounding box center [398, 547] width 524 height 15
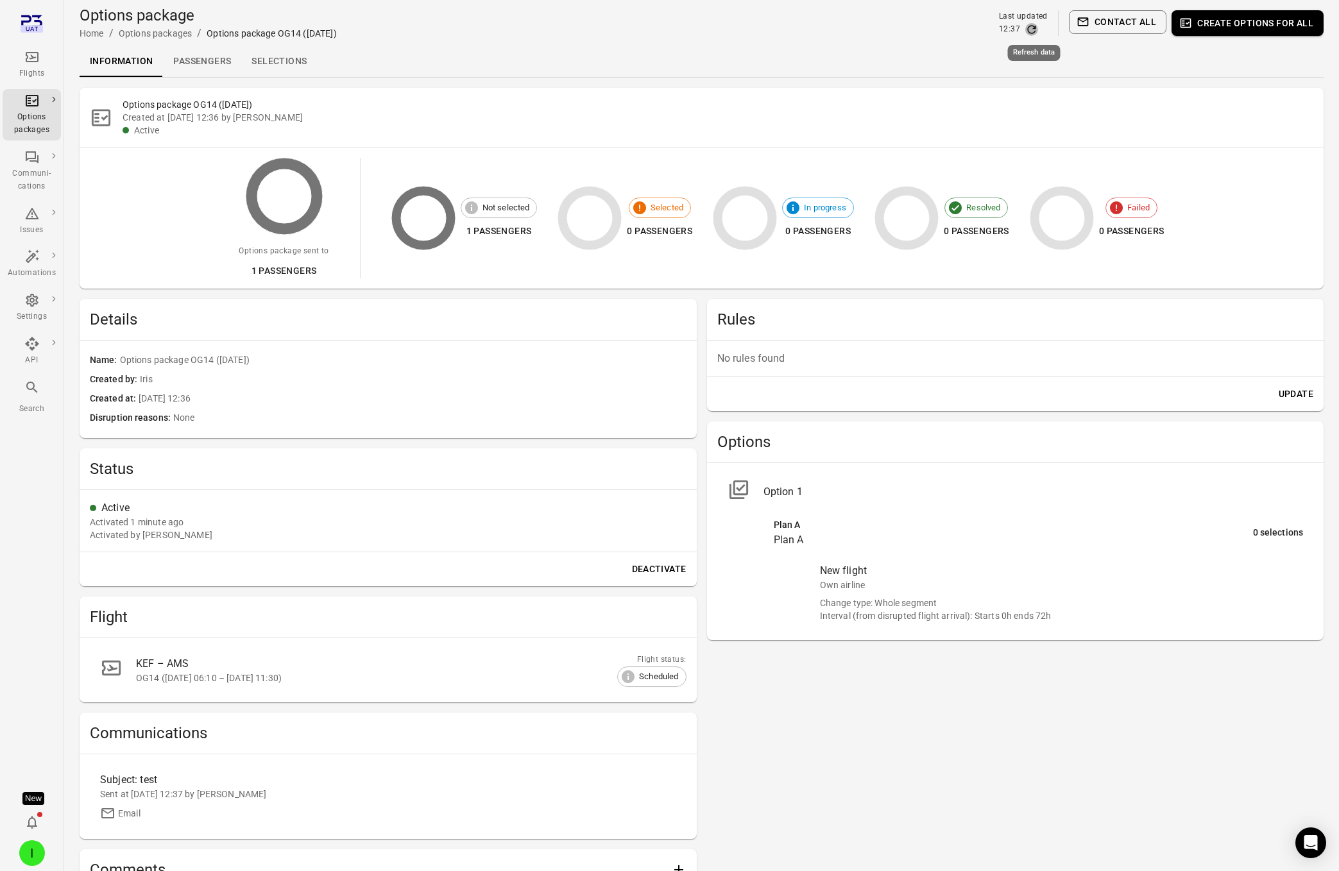
click at [1034, 28] on icon "Refresh data" at bounding box center [1031, 29] width 8 height 8
click at [1034, 28] on icon "Refresh data" at bounding box center [1031, 29] width 13 height 13
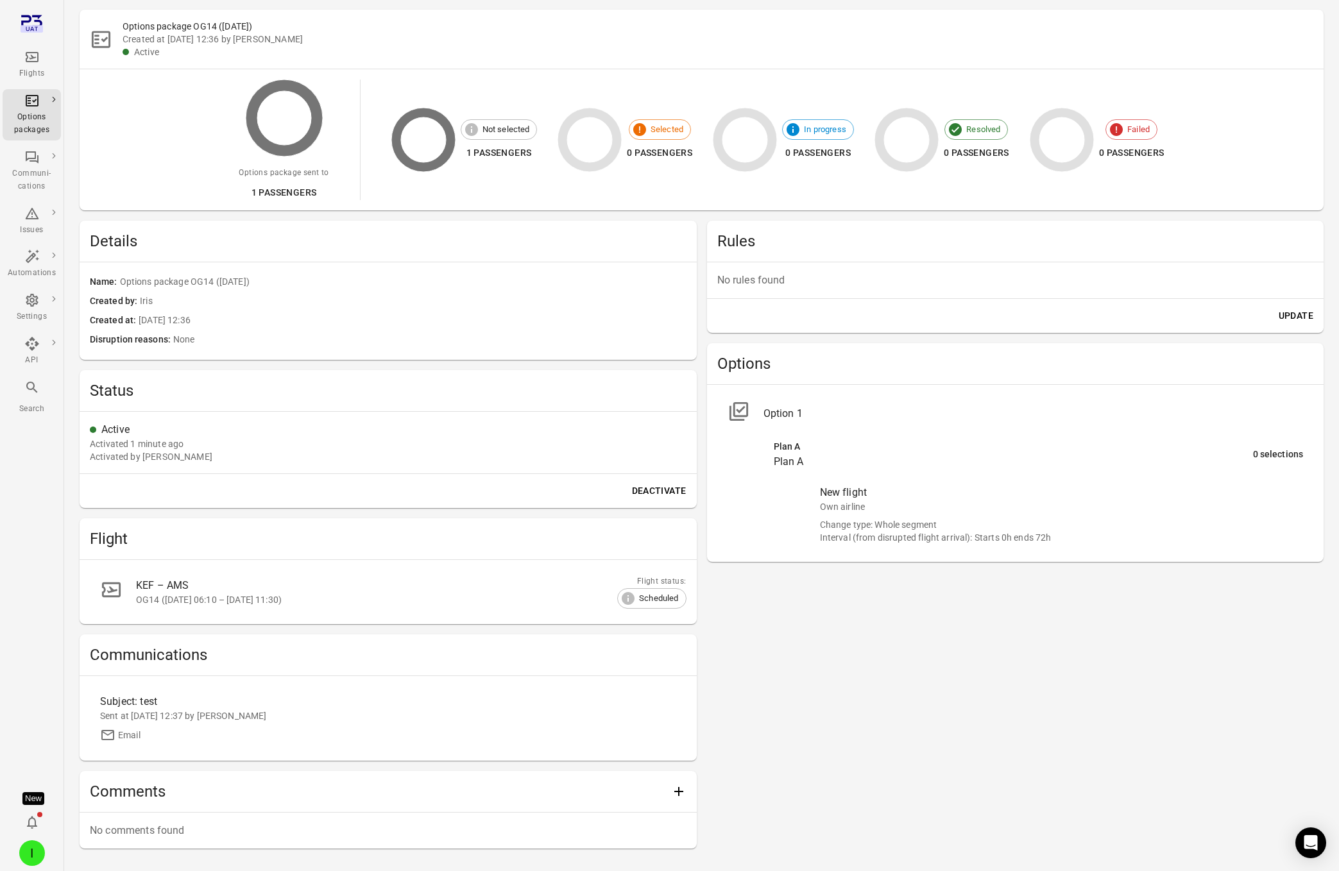
scroll to position [128, 0]
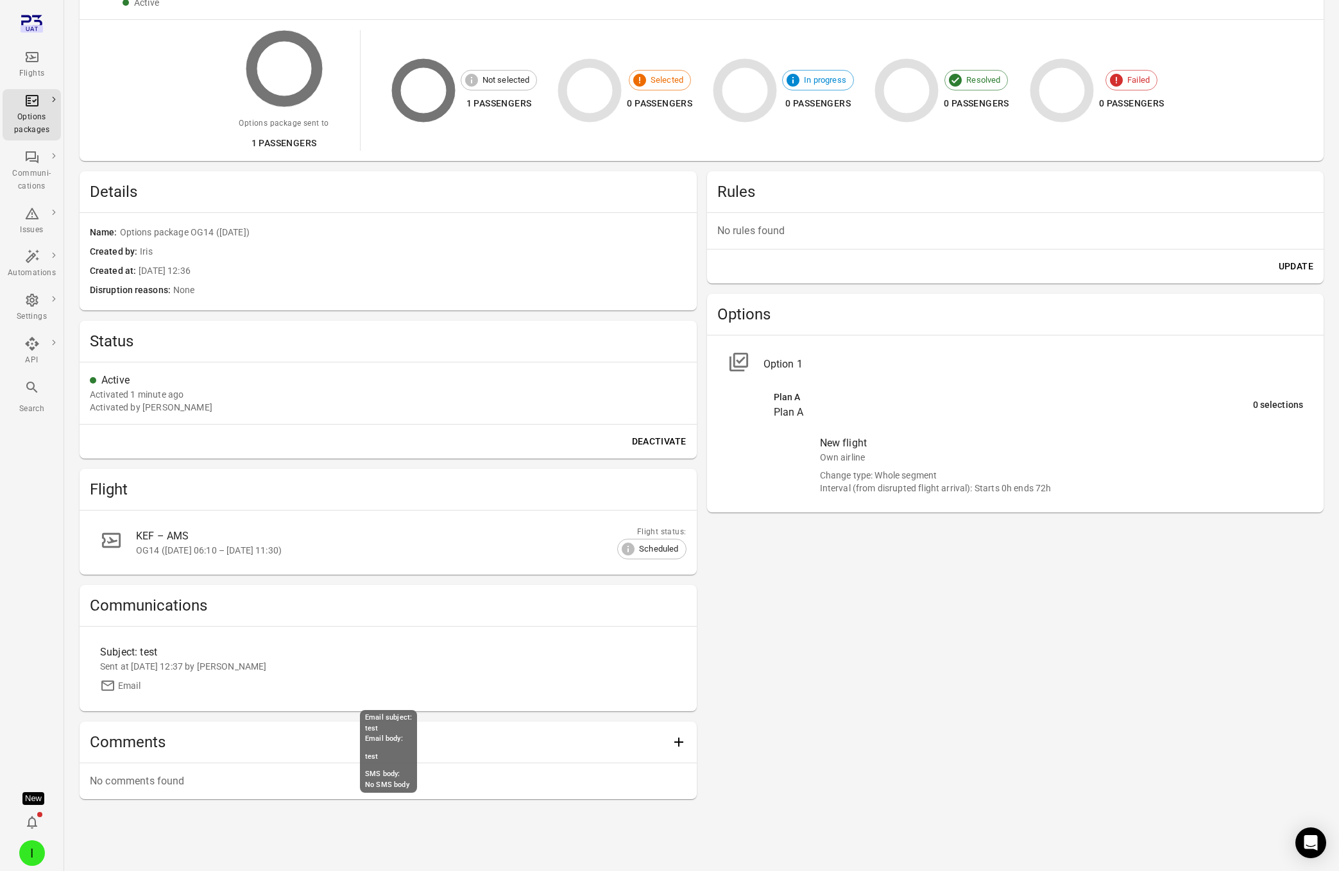
click at [202, 652] on div "Subject: test" at bounding box center [316, 652] width 432 height 15
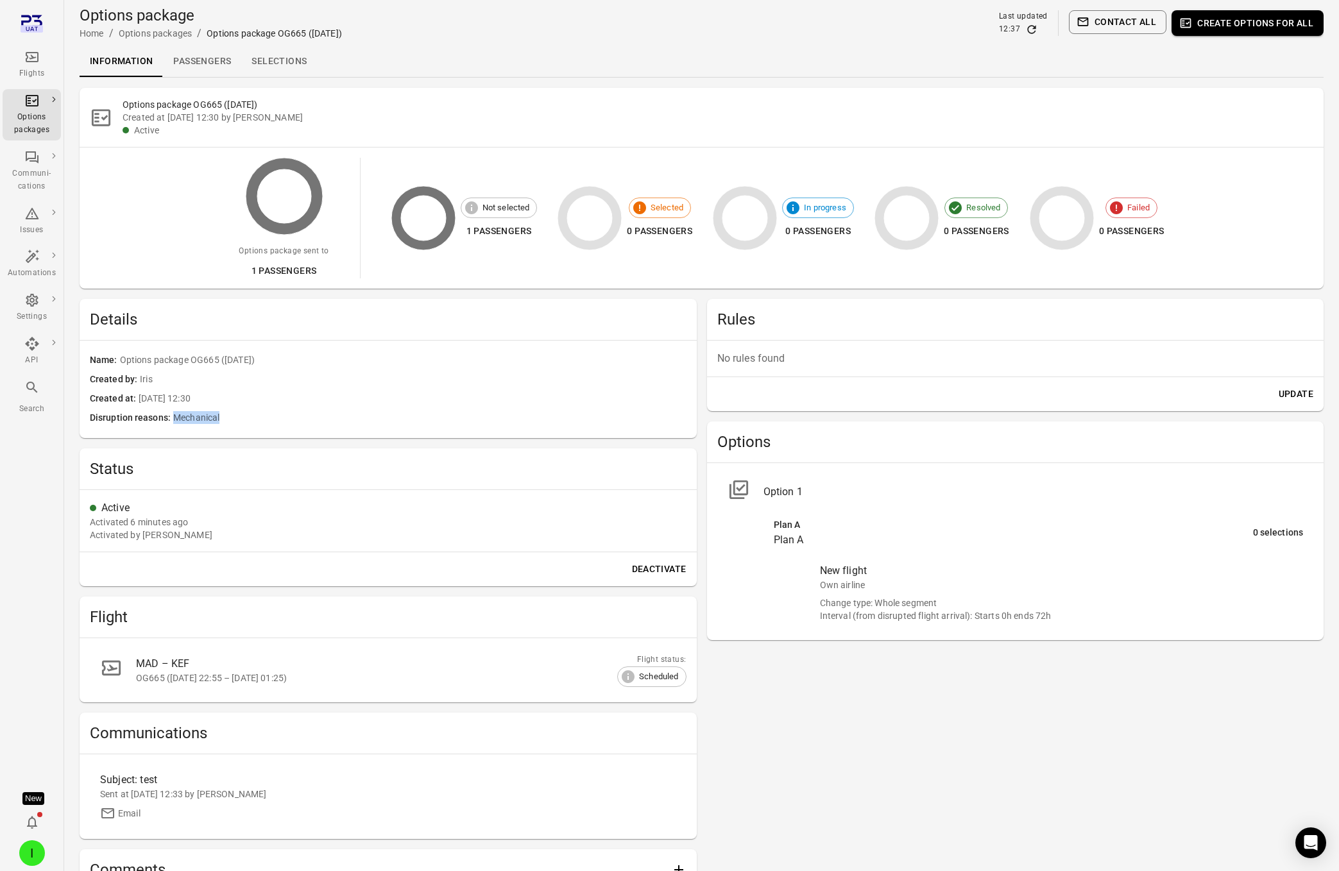
click at [222, 423] on div "Disruption reasons Mechanical" at bounding box center [388, 418] width 597 height 19
click at [221, 422] on span "Mechanical" at bounding box center [429, 418] width 513 height 14
click at [200, 420] on span "Mechanical" at bounding box center [429, 418] width 513 height 14
drag, startPoint x: 171, startPoint y: 415, endPoint x: 221, endPoint y: 418, distance: 50.2
click at [221, 418] on span "Mechanical" at bounding box center [429, 418] width 513 height 14
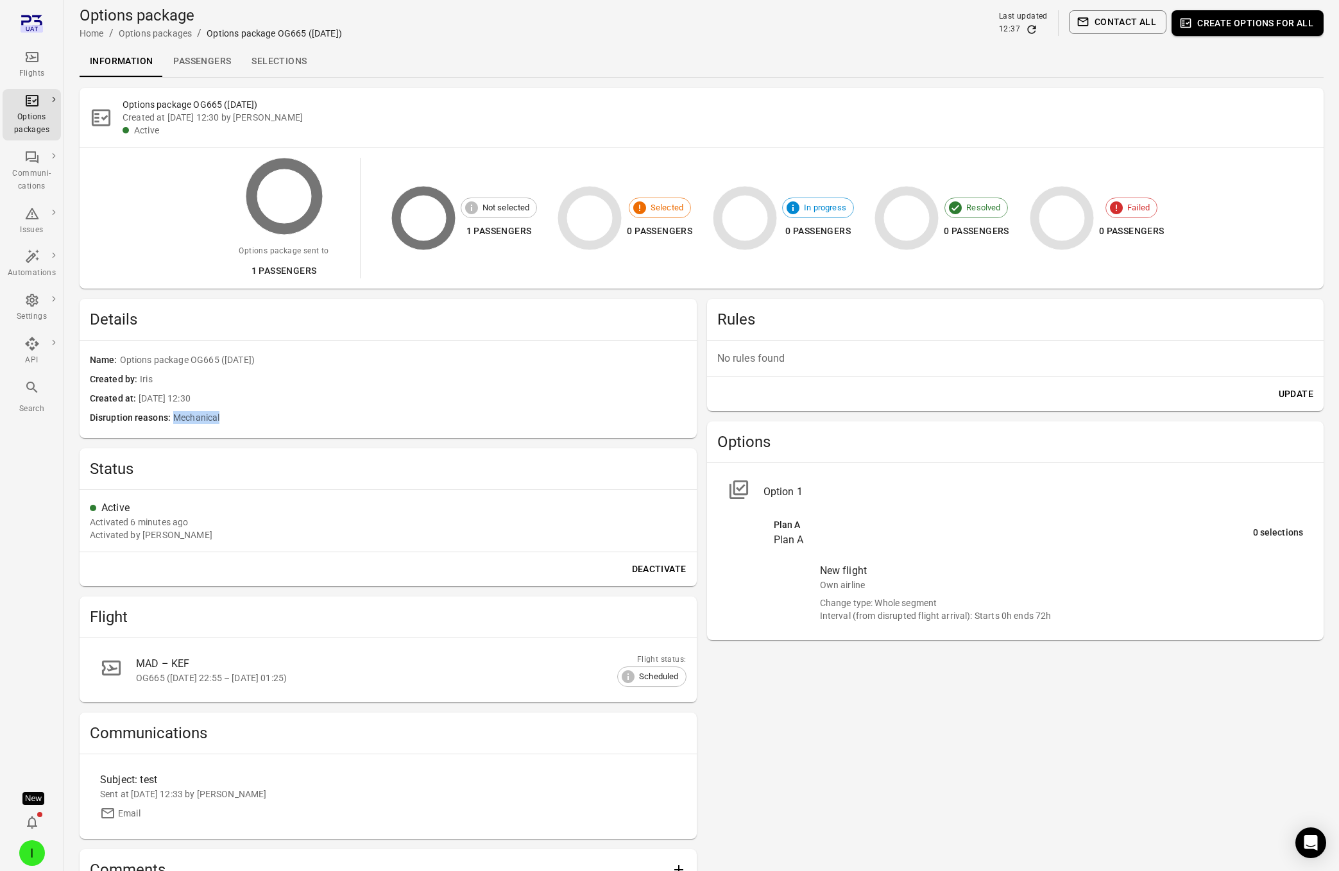
drag, startPoint x: 191, startPoint y: 419, endPoint x: 182, endPoint y: 420, distance: 8.4
click at [175, 418] on span "Mechanical" at bounding box center [429, 418] width 513 height 14
copy span "Mechanical"
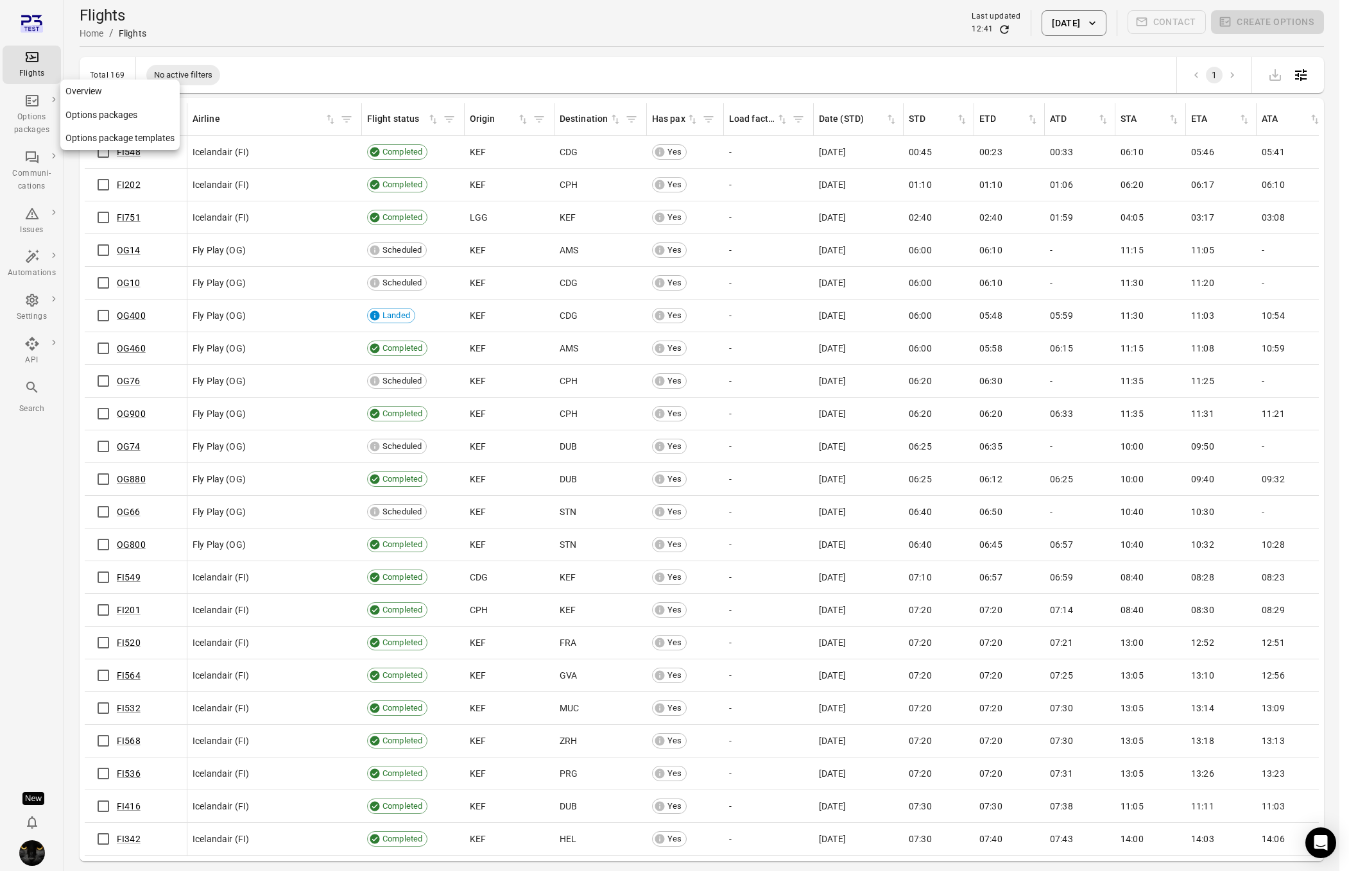
click at [30, 125] on div "Options packages" at bounding box center [32, 124] width 48 height 26
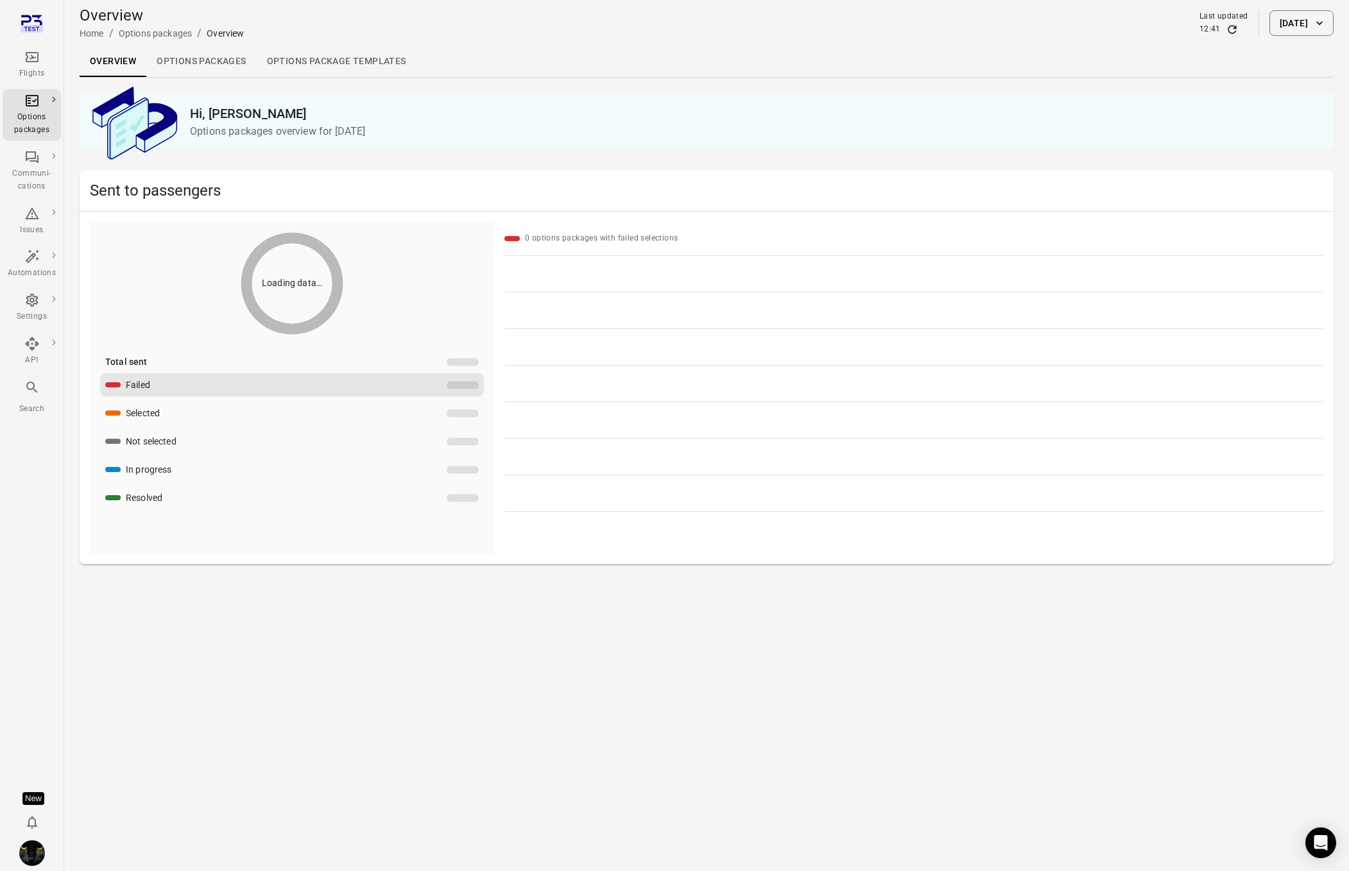
click at [213, 64] on link "Options packages" at bounding box center [201, 61] width 110 height 31
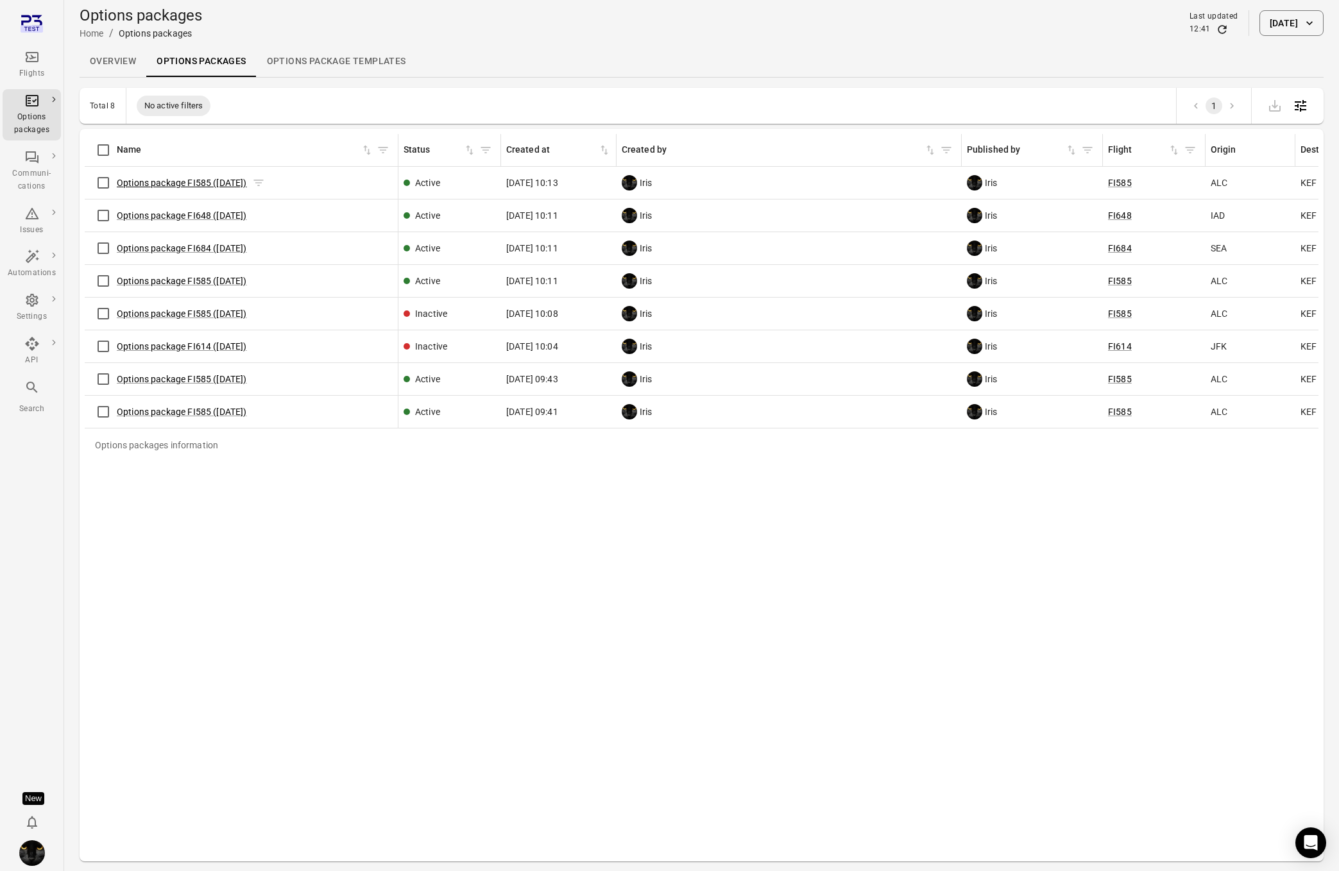
click at [172, 179] on link "Options package FI585 (5 Sep)" at bounding box center [182, 183] width 130 height 10
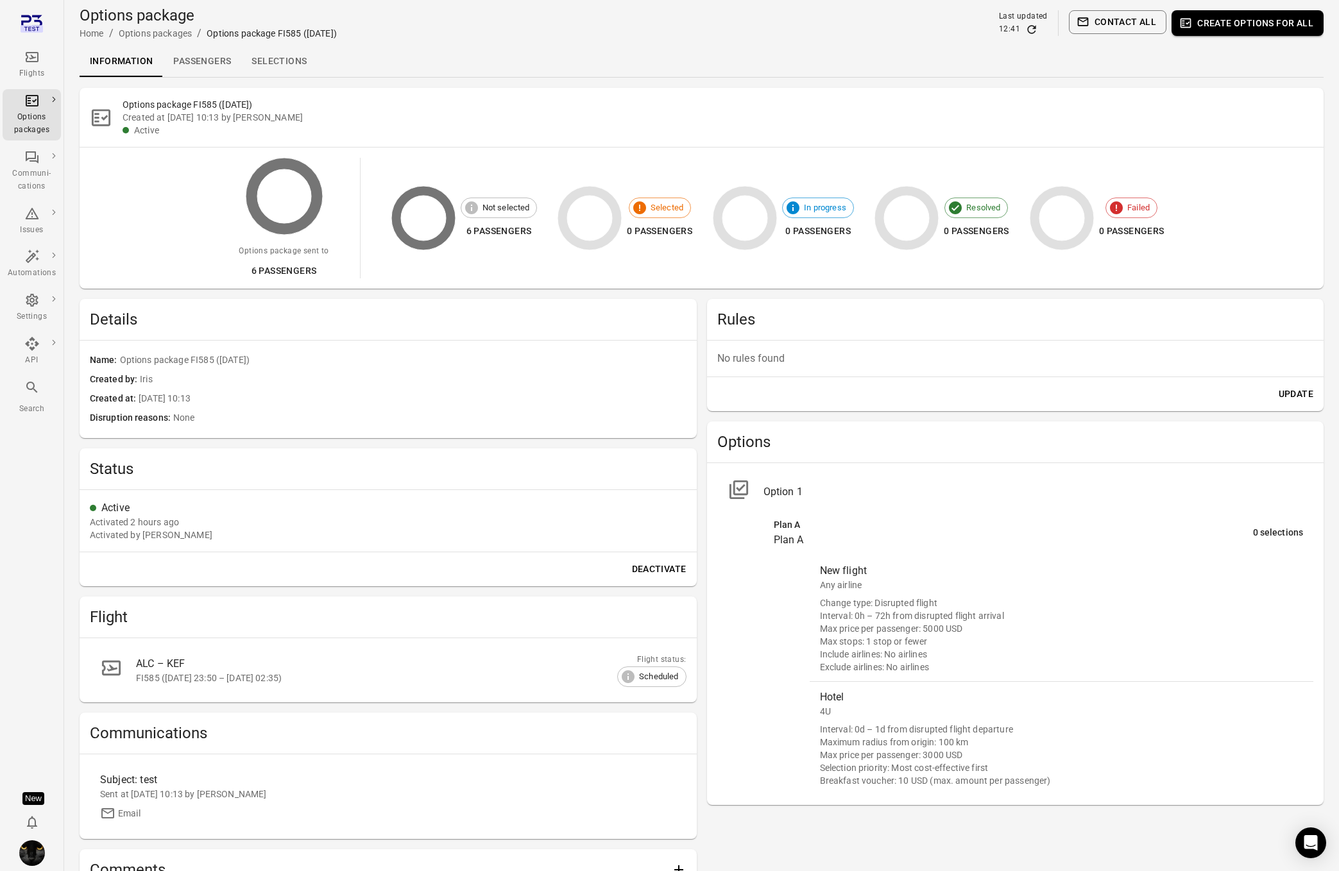
click at [218, 64] on link "Passengers" at bounding box center [202, 61] width 78 height 31
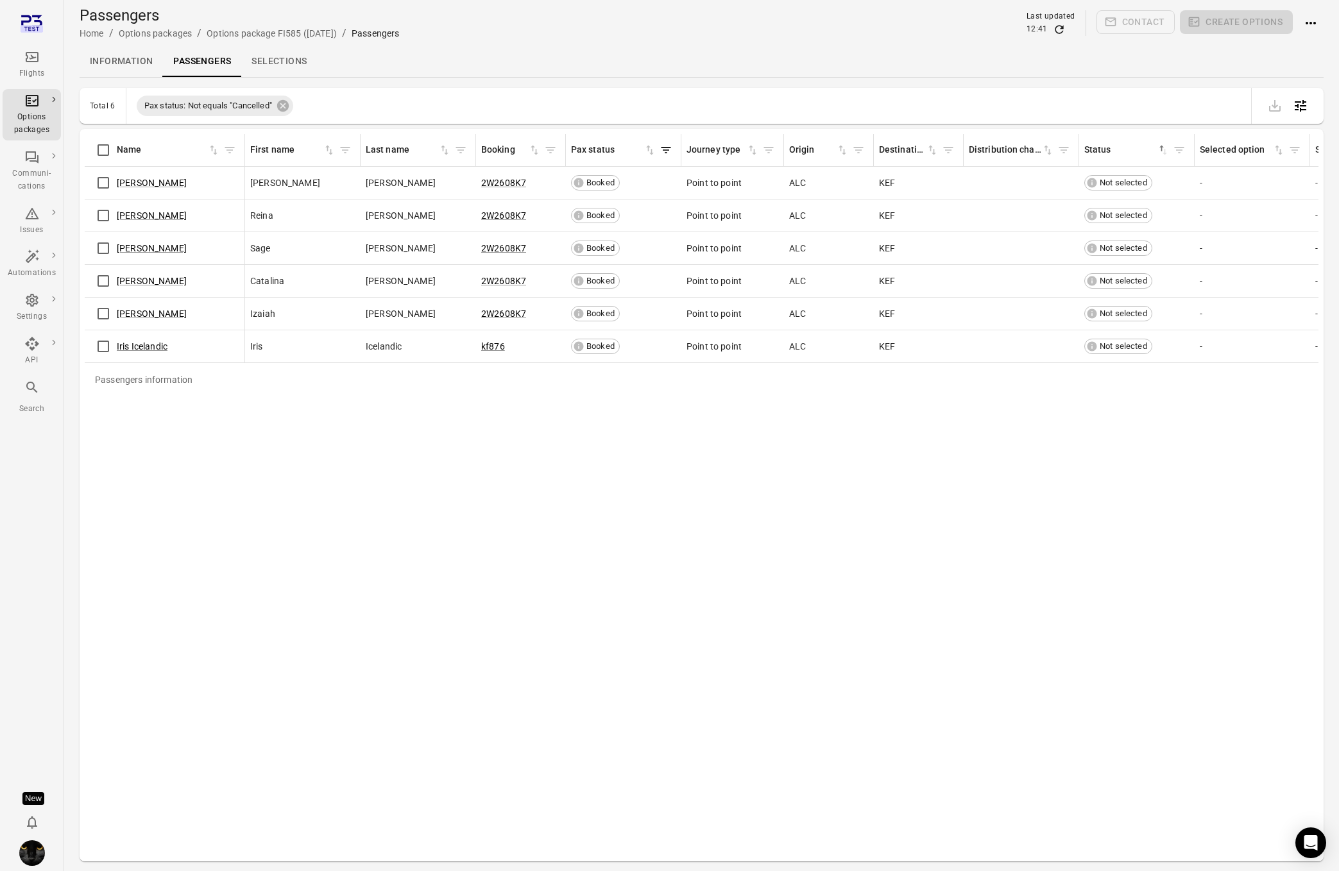
click at [31, 61] on icon "Main navigation" at bounding box center [32, 57] width 13 height 10
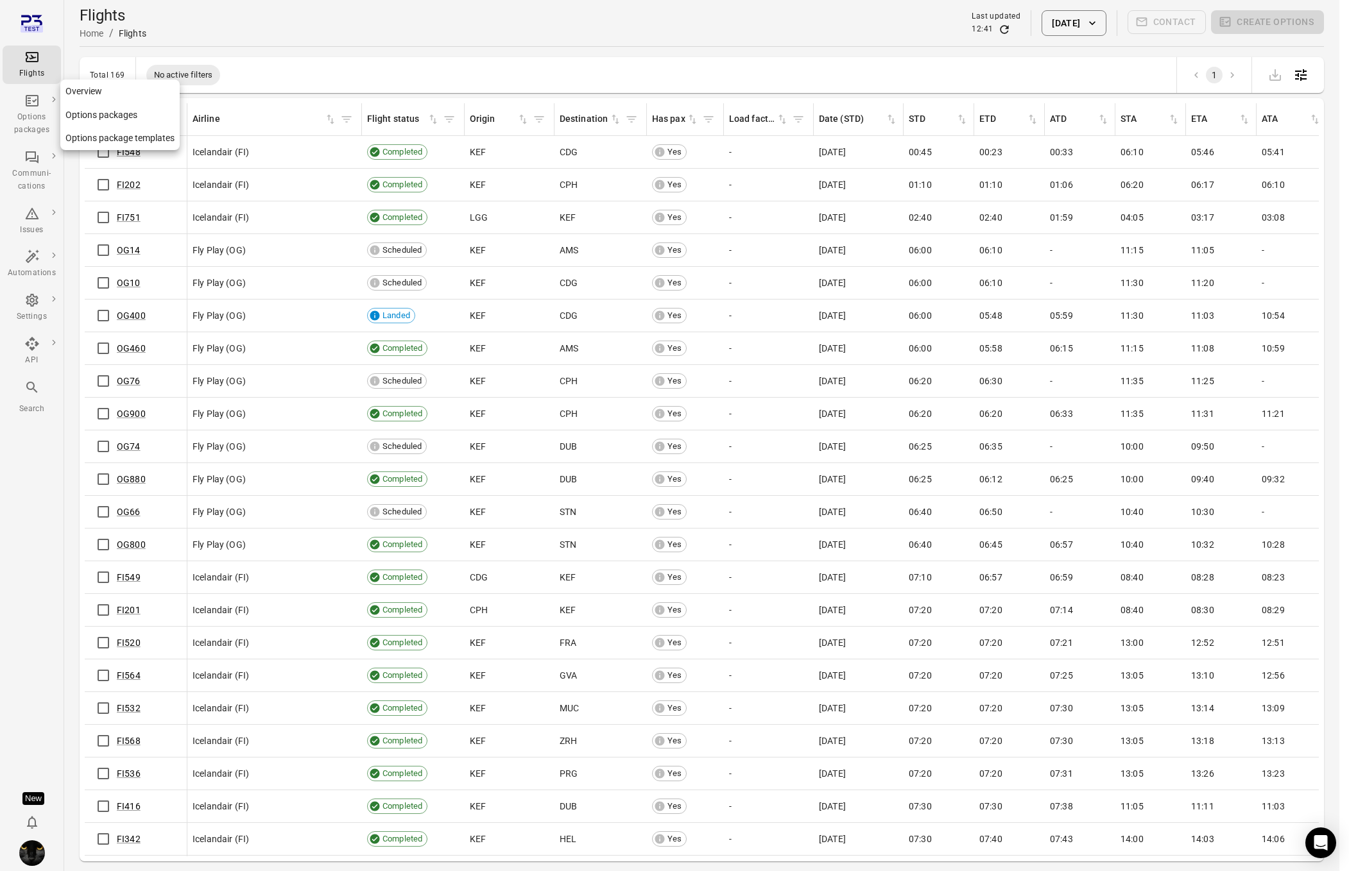
click at [28, 130] on div "Options packages" at bounding box center [32, 124] width 48 height 26
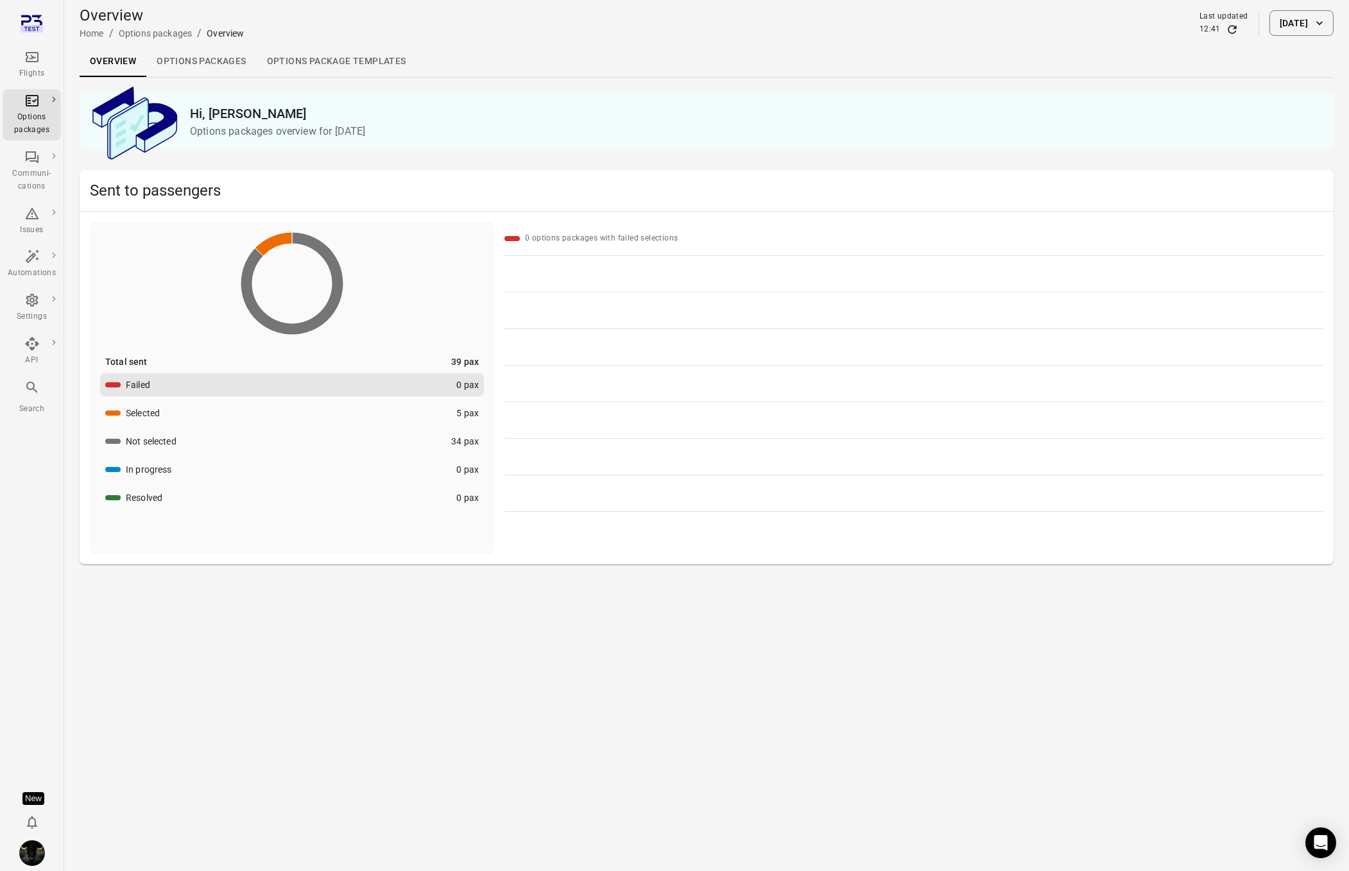
click at [31, 60] on icon "Main navigation" at bounding box center [31, 56] width 15 height 15
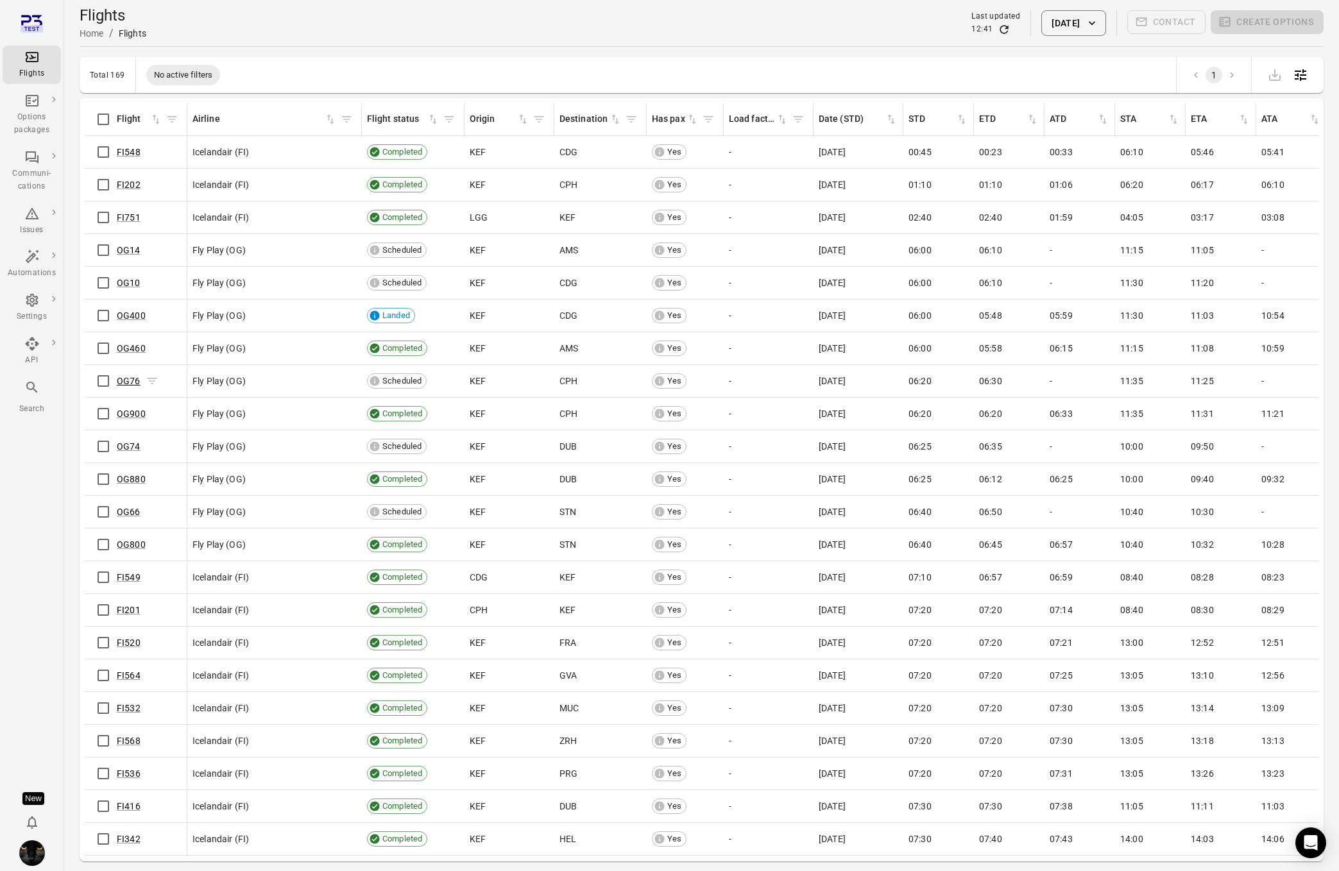
click at [124, 380] on link "OG76" at bounding box center [129, 381] width 24 height 10
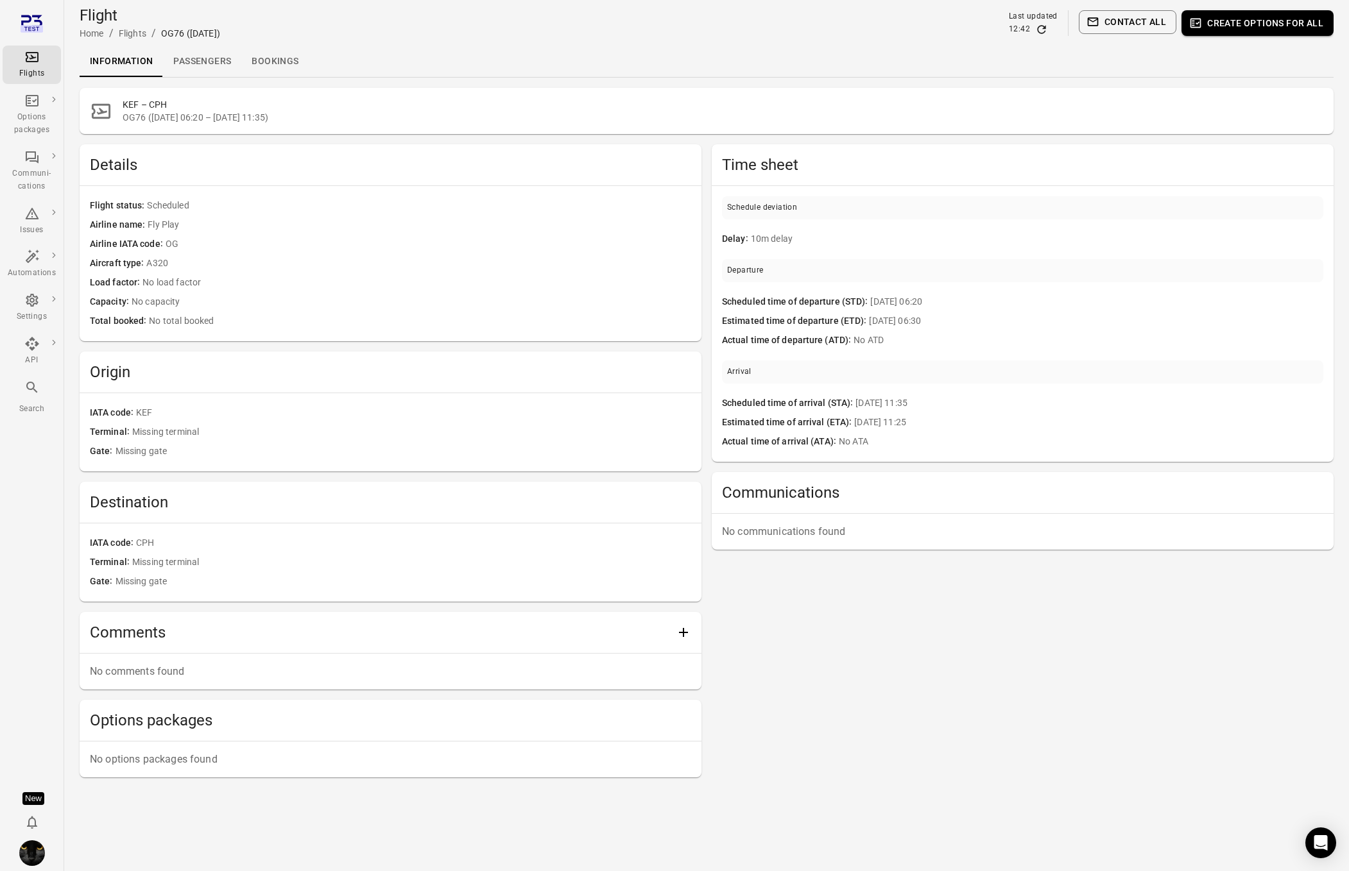
click at [210, 59] on link "Passengers" at bounding box center [202, 61] width 78 height 31
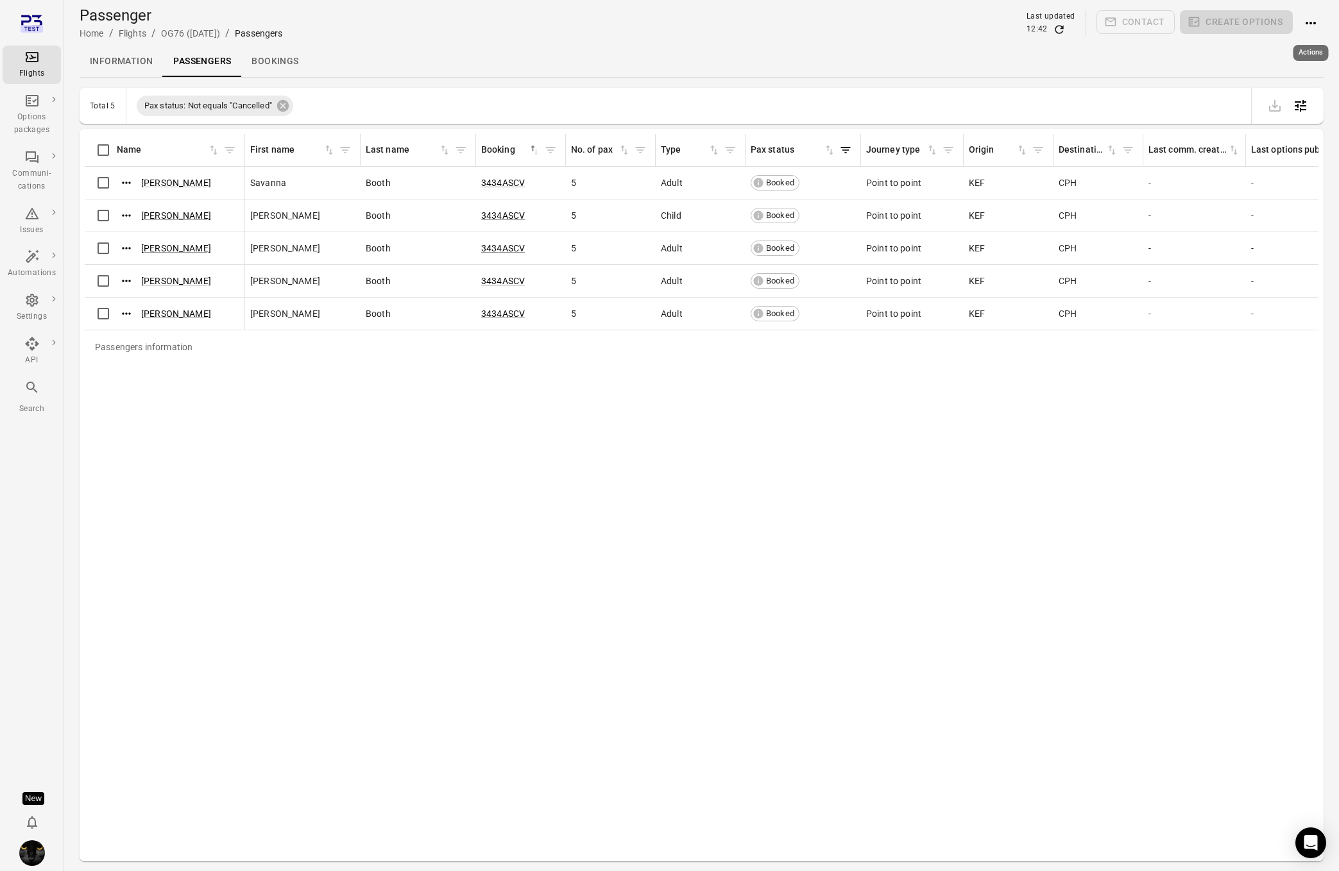
click at [1309, 19] on icon "Actions" at bounding box center [1310, 22] width 15 height 15
click at [1254, 48] on span "Add booking to flight" at bounding box center [1285, 47] width 85 height 13
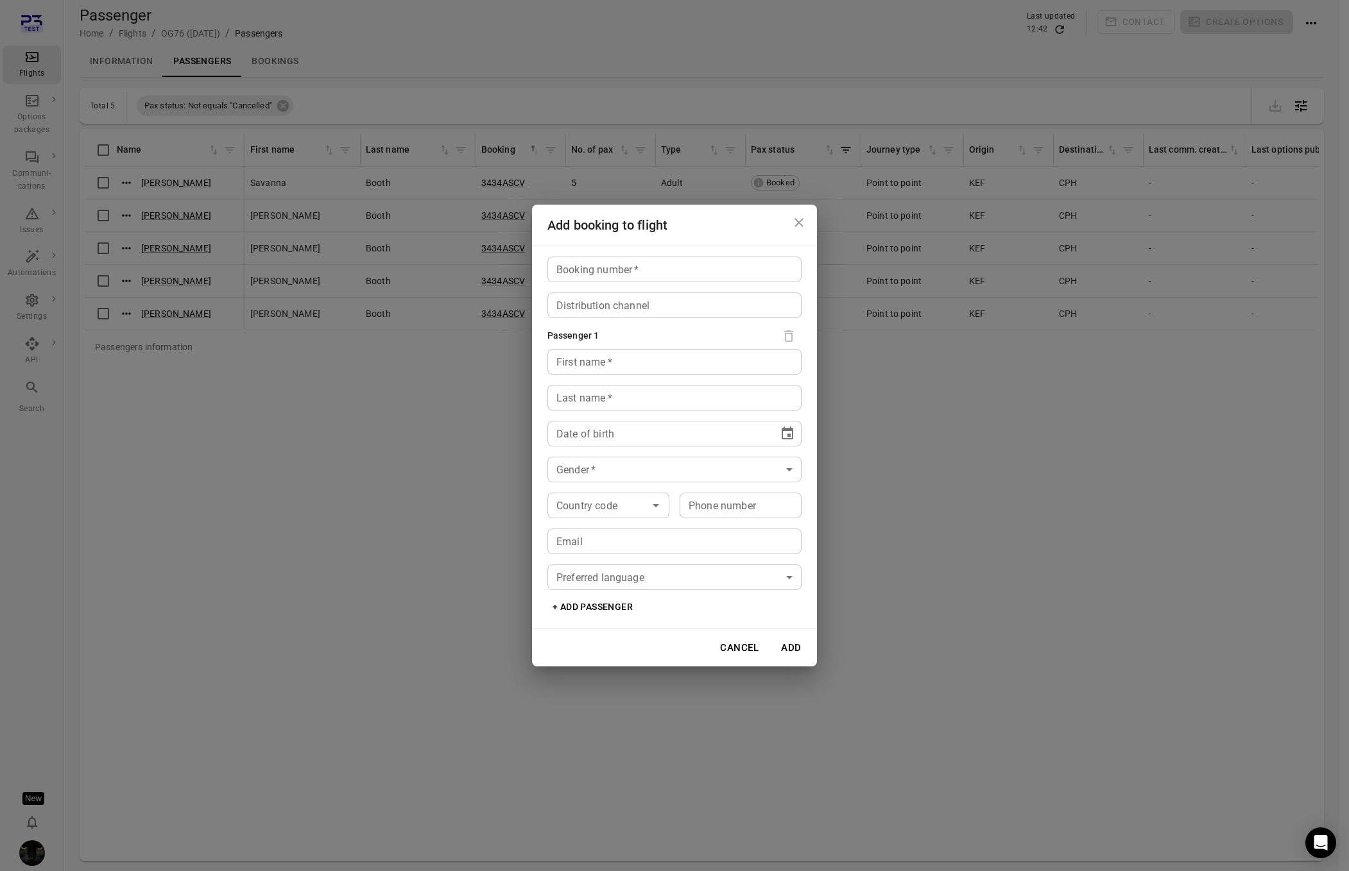
click at [618, 271] on input "Booking number   *" at bounding box center [674, 270] width 254 height 26
type input "*****"
click at [590, 369] on input "First name   *" at bounding box center [674, 362] width 254 height 26
type input "****"
click at [581, 388] on input "Last name   *" at bounding box center [674, 398] width 254 height 26
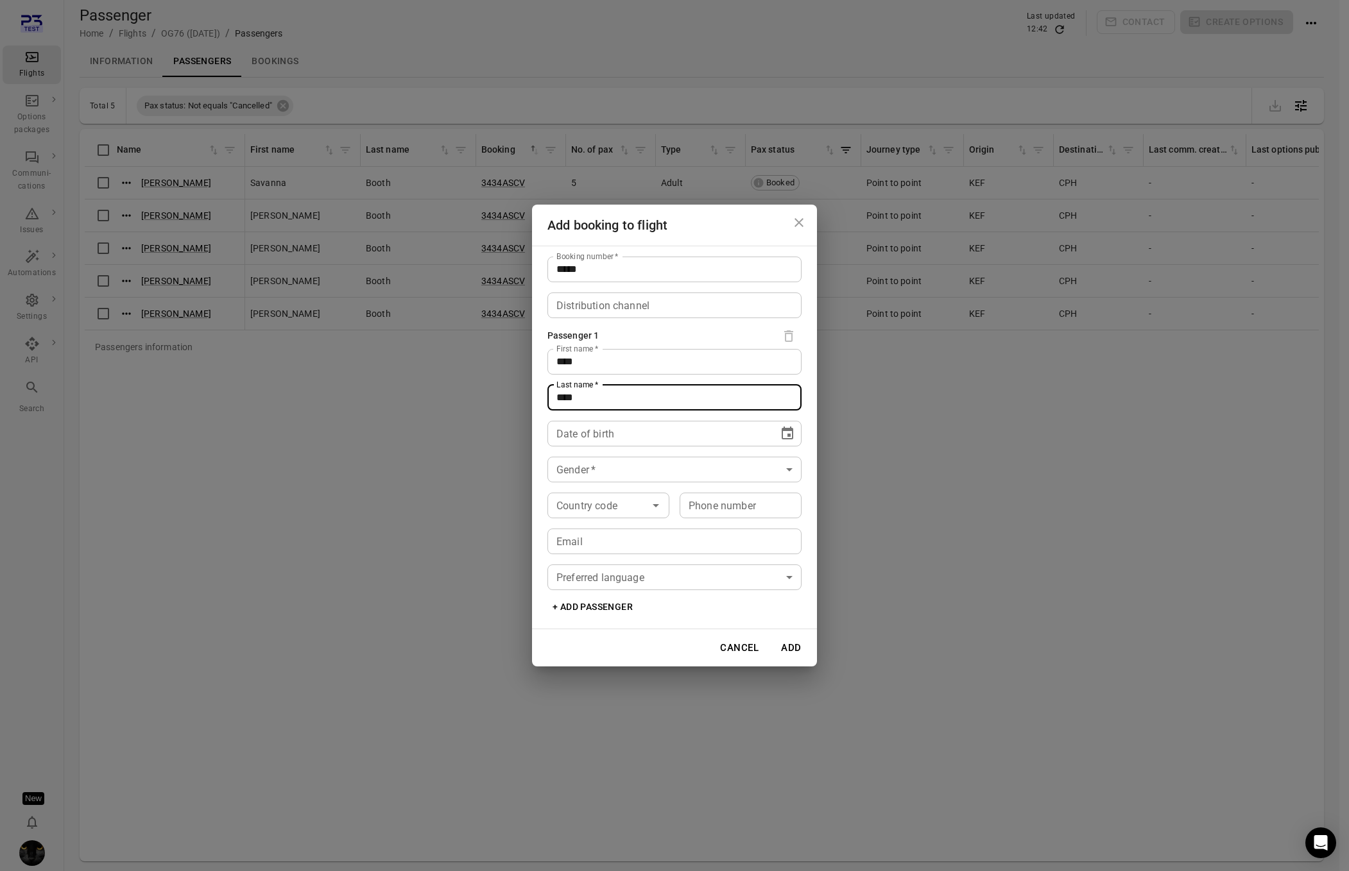
type input "****"
click at [795, 429] on button "Choose date" at bounding box center [788, 434] width 26 height 26
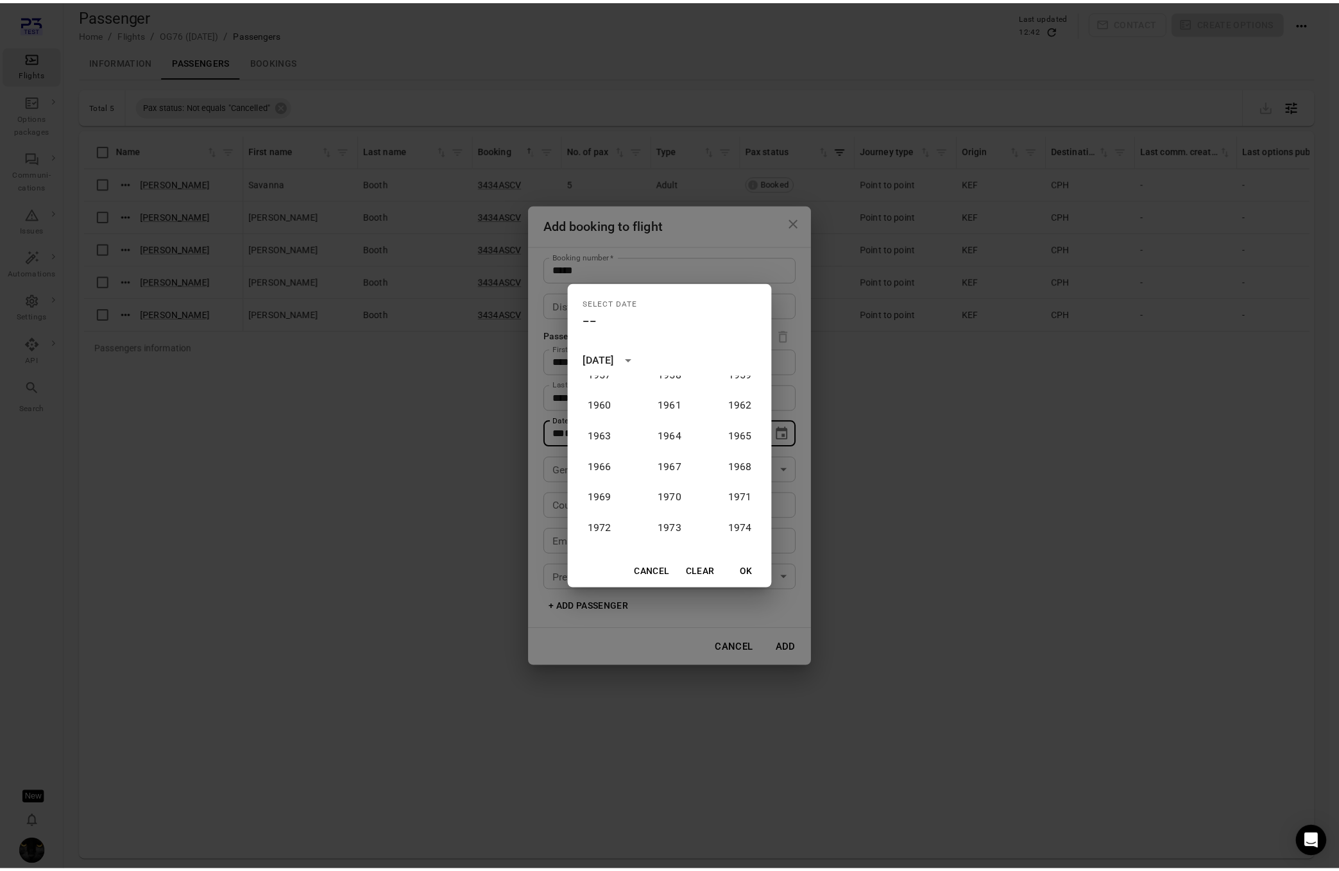
scroll to position [172, 0]
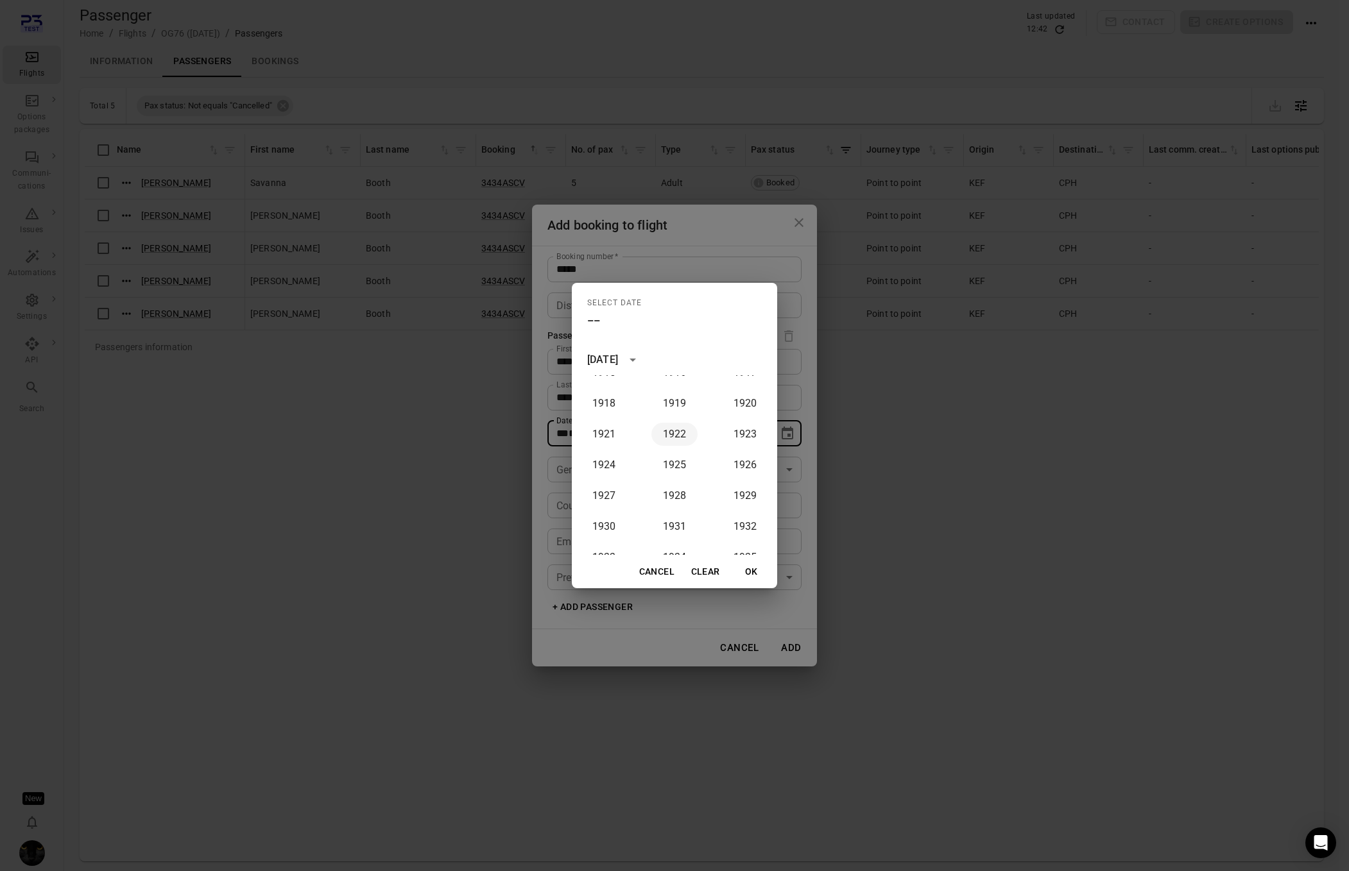
click at [668, 435] on button "1922" at bounding box center [674, 434] width 46 height 23
type input "**********"
click at [760, 578] on button "OK" at bounding box center [751, 572] width 41 height 24
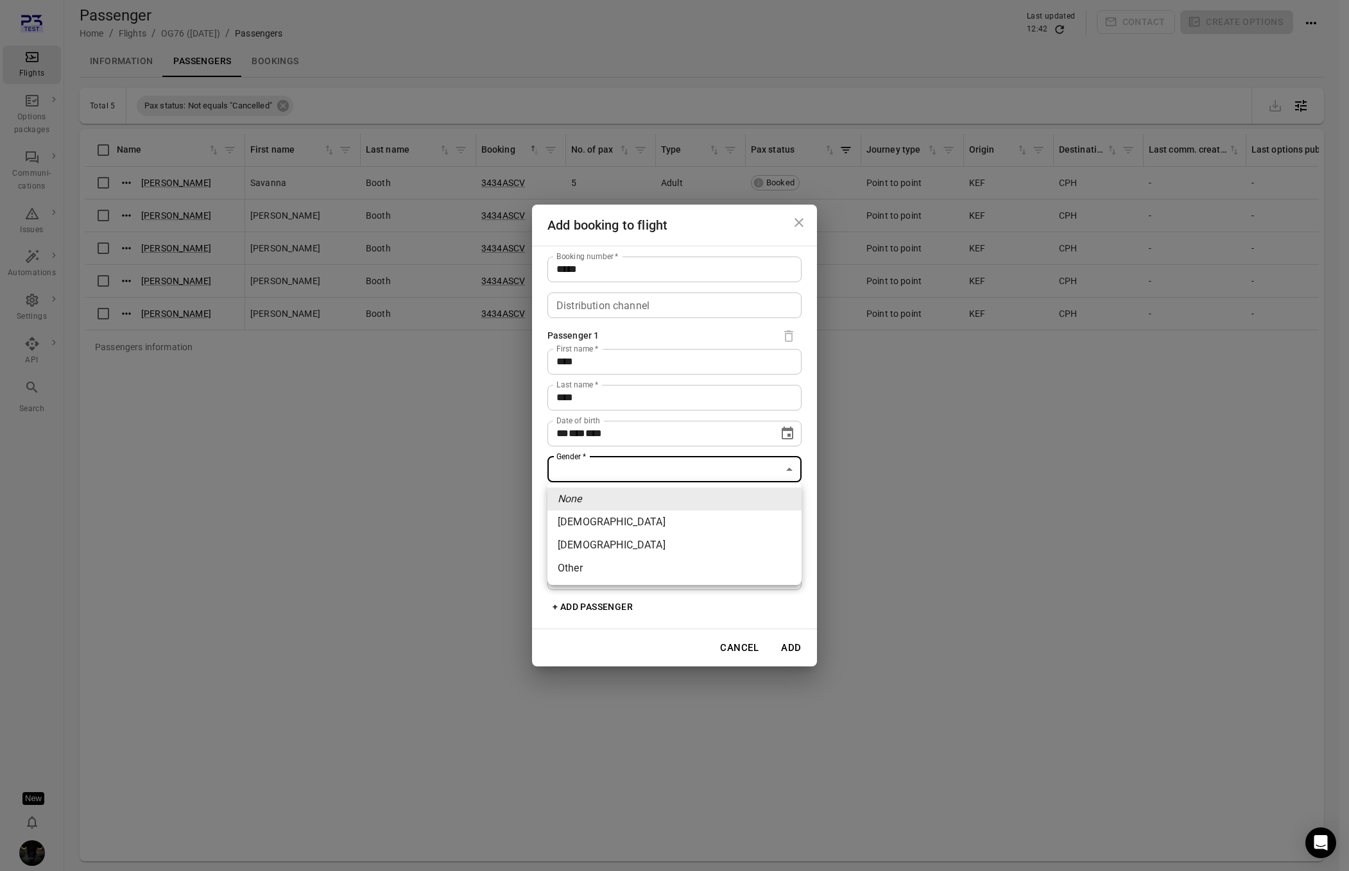
click at [636, 465] on body "Flights Options packages Communi-cations Issues Automations Settings API Search…" at bounding box center [674, 456] width 1349 height 913
click at [612, 519] on li "Female" at bounding box center [674, 522] width 254 height 23
type input "******"
click at [796, 647] on button "Add" at bounding box center [791, 648] width 41 height 27
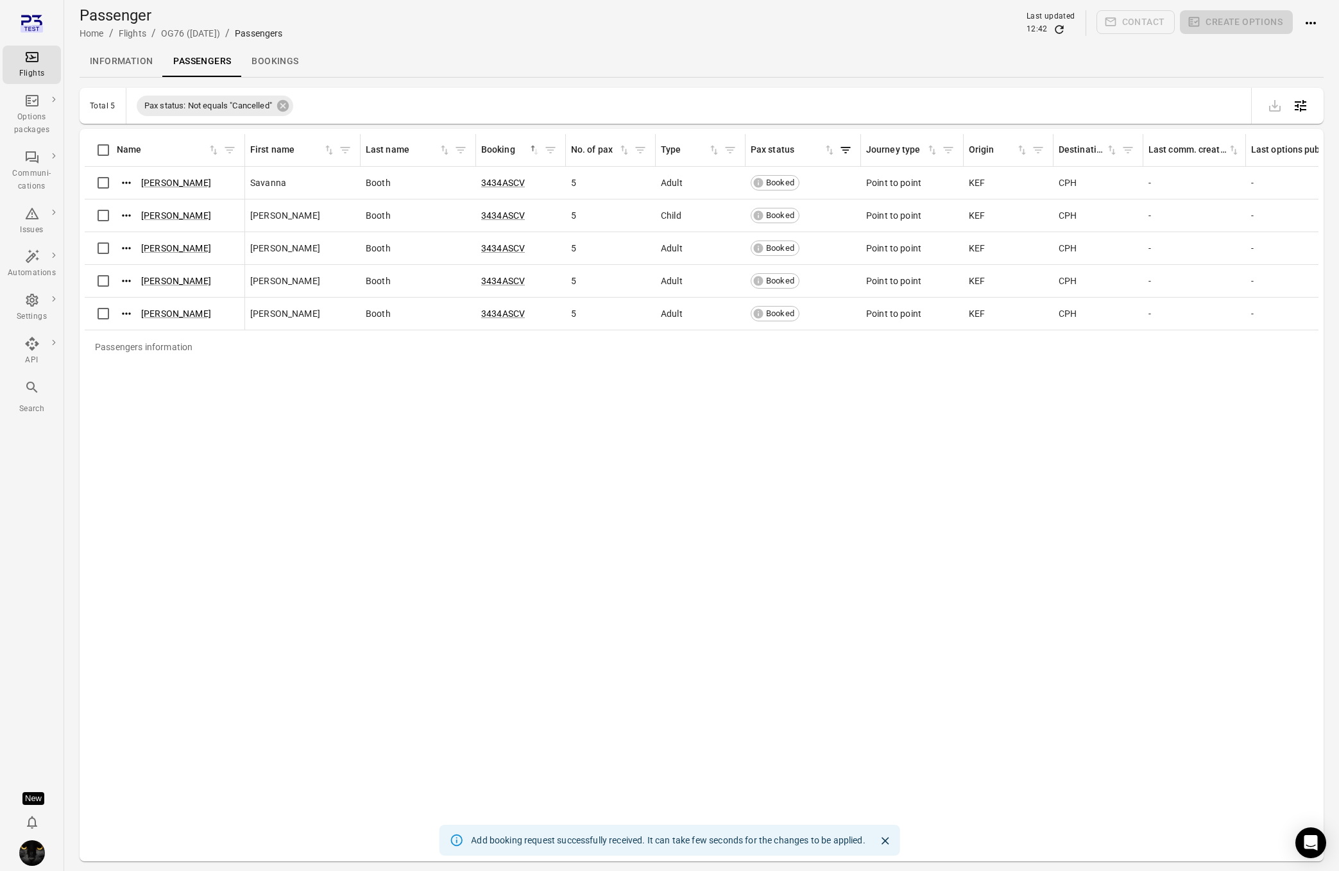
click at [1062, 28] on icon "Refresh data" at bounding box center [1059, 29] width 8 height 8
click at [1060, 32] on icon "Refresh data" at bounding box center [1059, 29] width 13 height 13
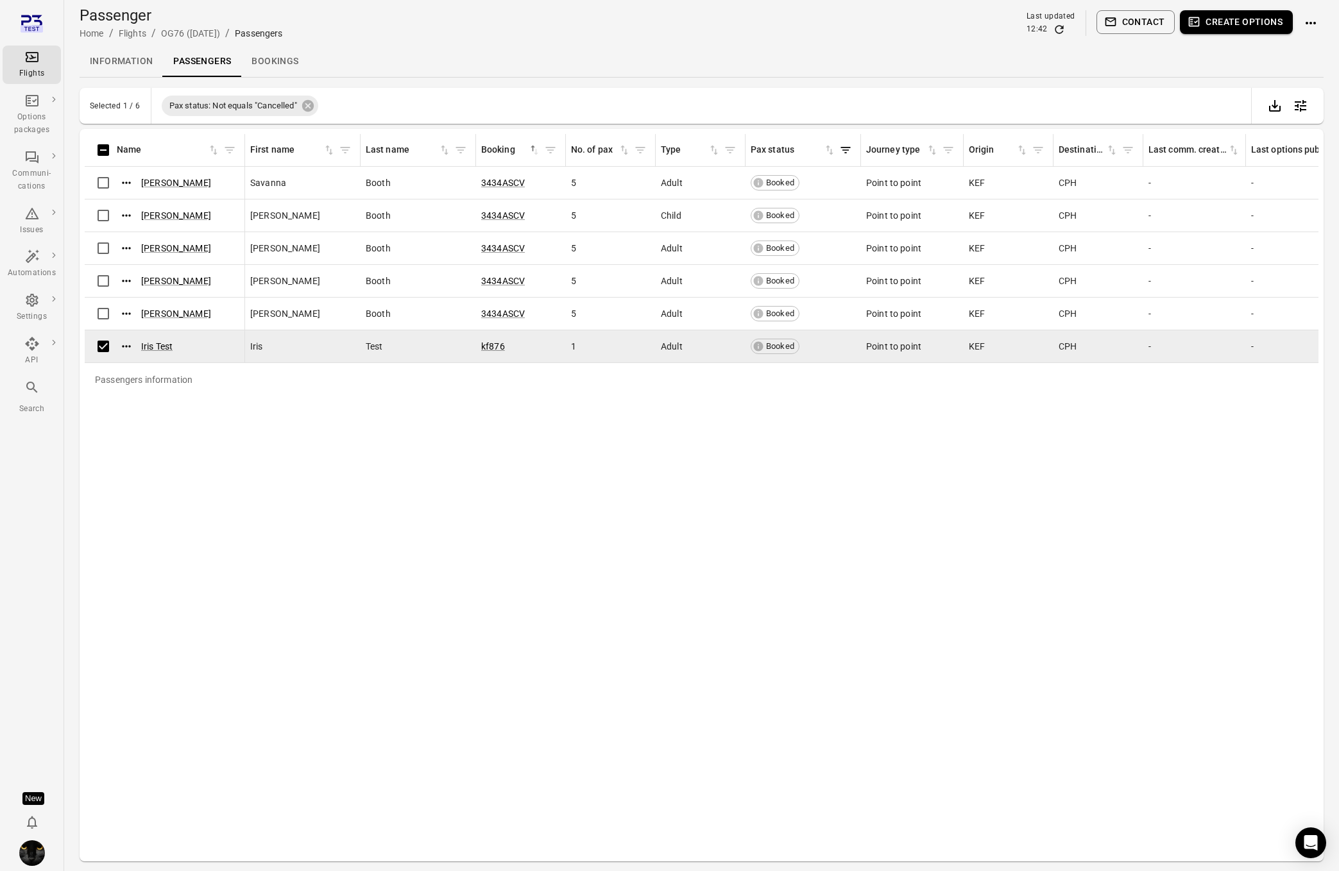
click at [1253, 31] on button "Create options" at bounding box center [1236, 22] width 113 height 24
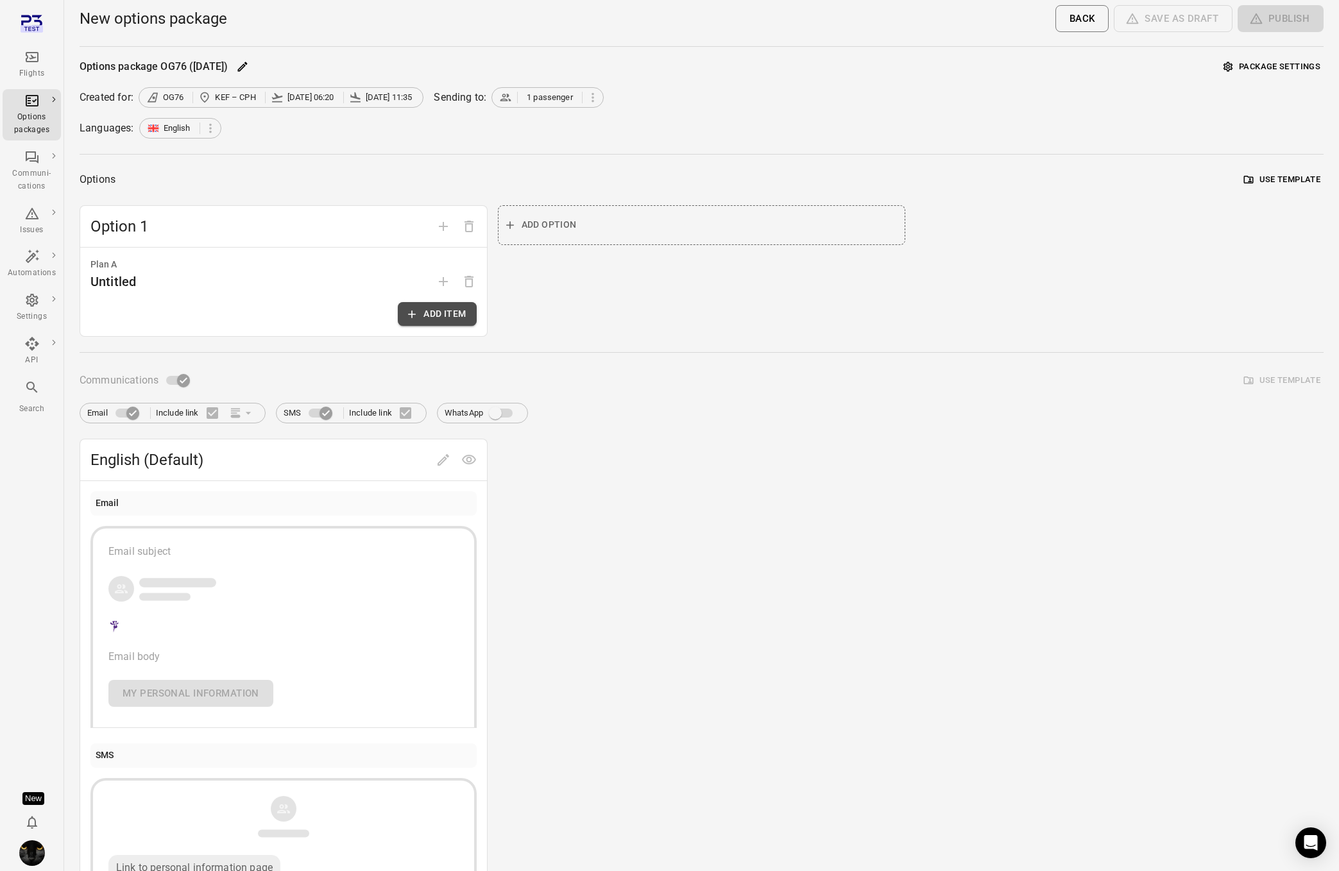
click at [426, 319] on button "Add item" at bounding box center [437, 314] width 78 height 24
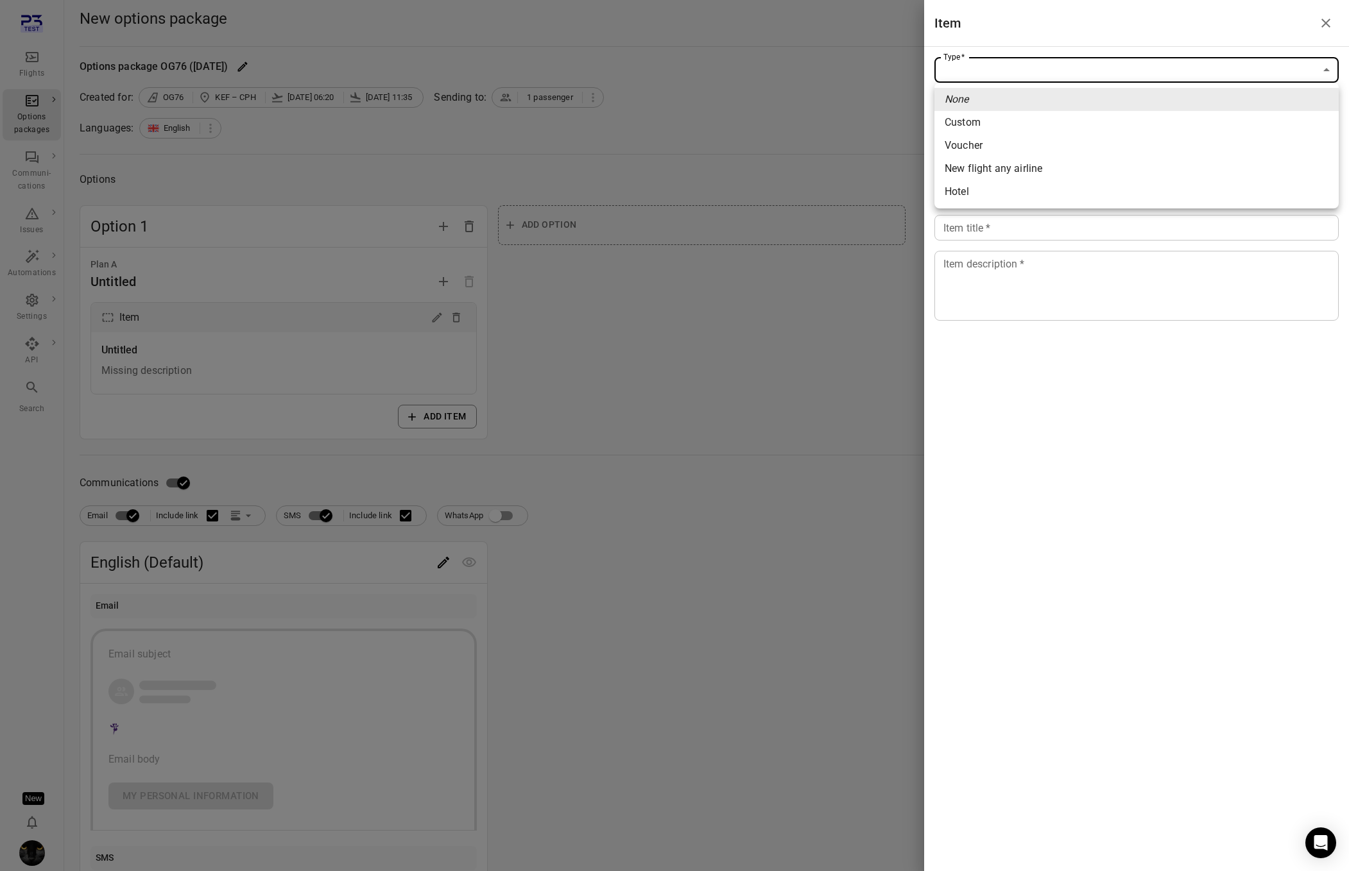
click at [988, 60] on body "Flights Options packages Communi-cations Issues Automations Settings API Search…" at bounding box center [674, 549] width 1349 height 1098
click at [991, 162] on span "New flight any airline" at bounding box center [1137, 168] width 384 height 15
type input "**********"
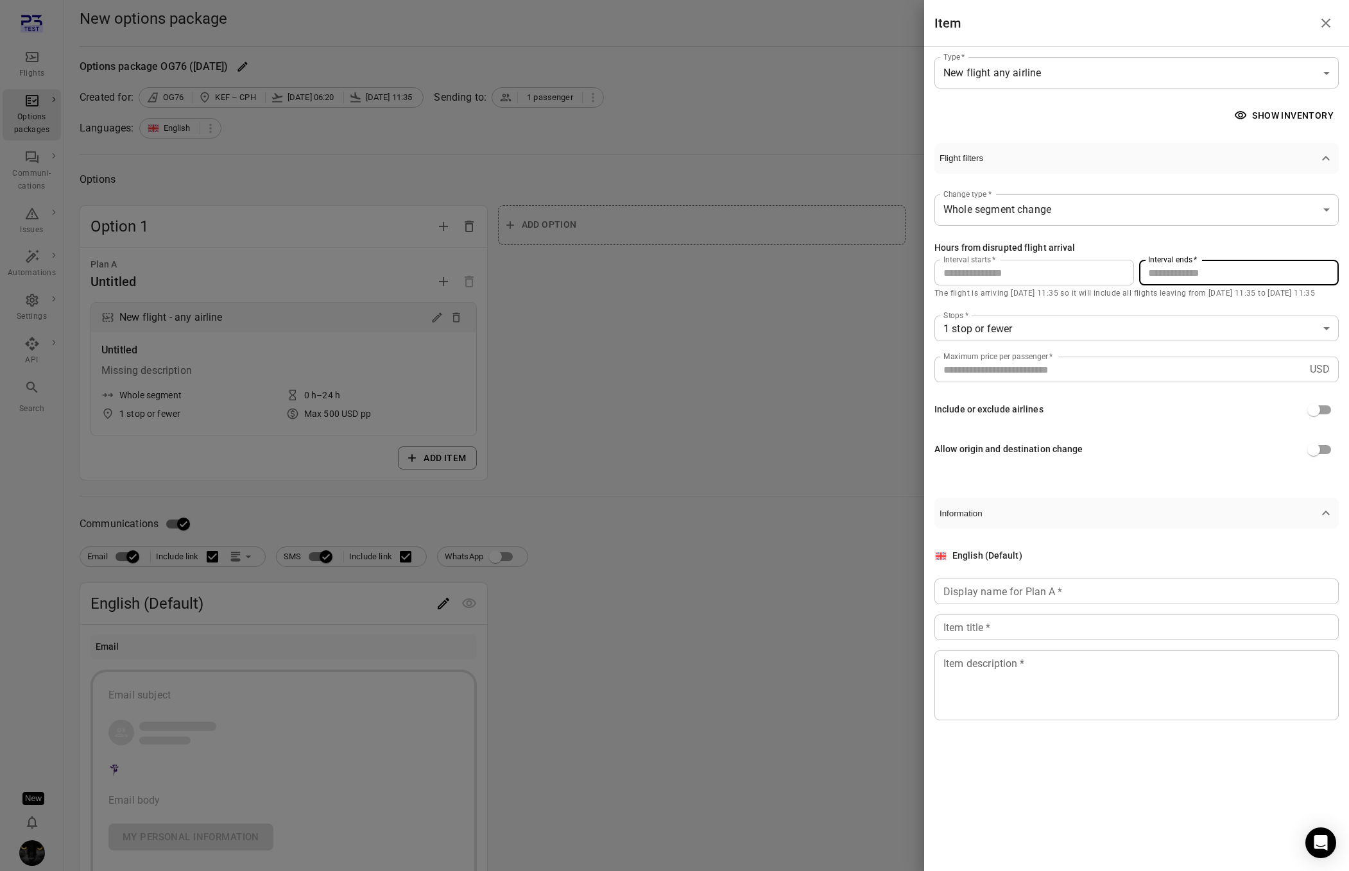
drag, startPoint x: 1186, startPoint y: 268, endPoint x: 1130, endPoint y: 258, distance: 56.8
click at [1130, 258] on div "Hours from disrupted flight arrival Interval starts   * * Interval starts   * I…" at bounding box center [1136, 271] width 404 height 60
type input "**"
click at [1090, 601] on input "Display name for Plan A   *" at bounding box center [1136, 592] width 404 height 26
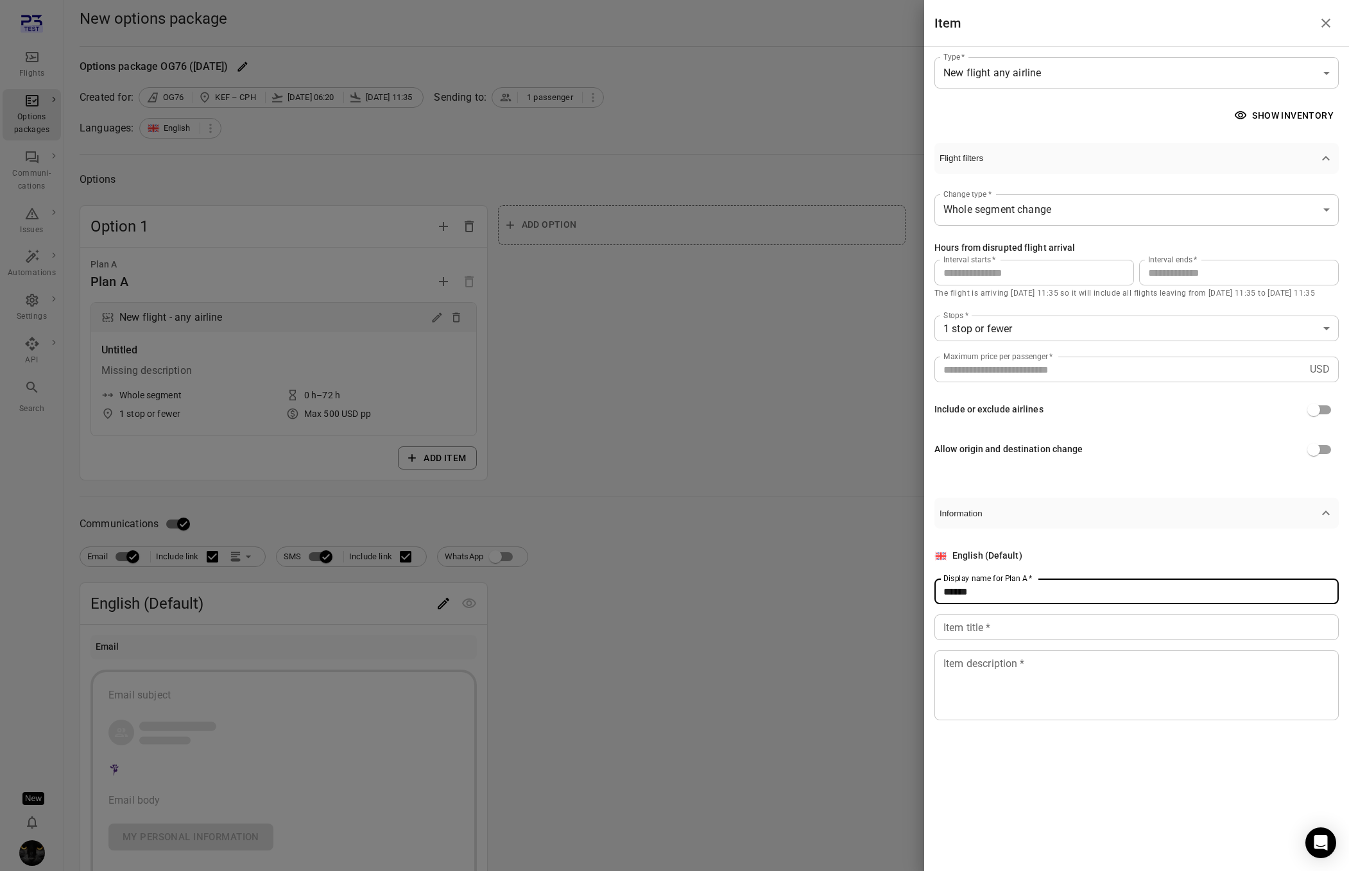
type input "******"
click at [1079, 640] on input "Item title   *" at bounding box center [1136, 628] width 404 height 26
type input "**********"
click at [1079, 708] on textarea "Item description   *" at bounding box center [1136, 685] width 386 height 59
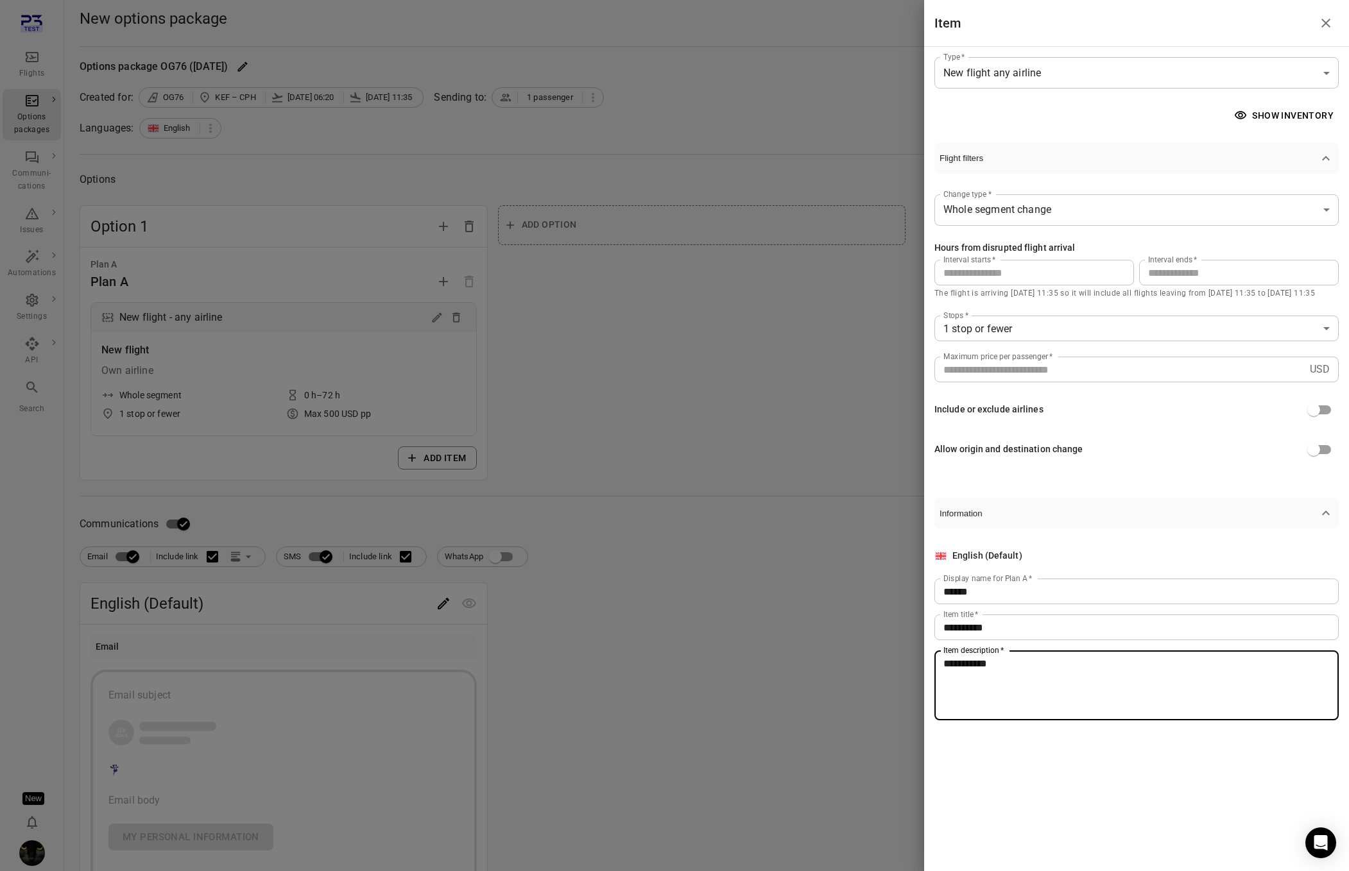
type textarea "**********"
click at [646, 432] on div at bounding box center [674, 435] width 1349 height 871
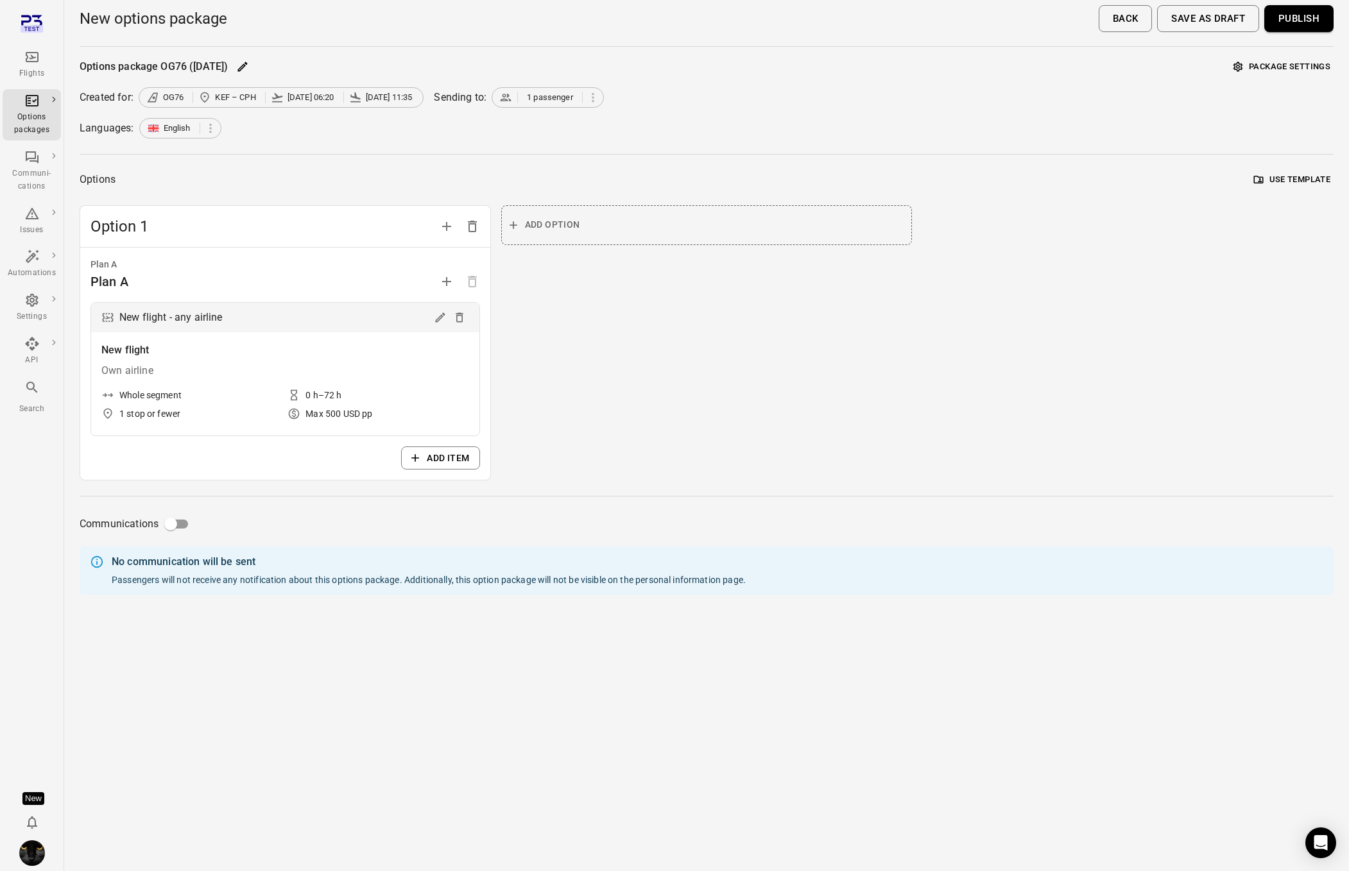
drag, startPoint x: 1313, startPoint y: 23, endPoint x: 851, endPoint y: 325, distance: 551.8
click at [1313, 23] on button "Publish" at bounding box center [1298, 18] width 69 height 27
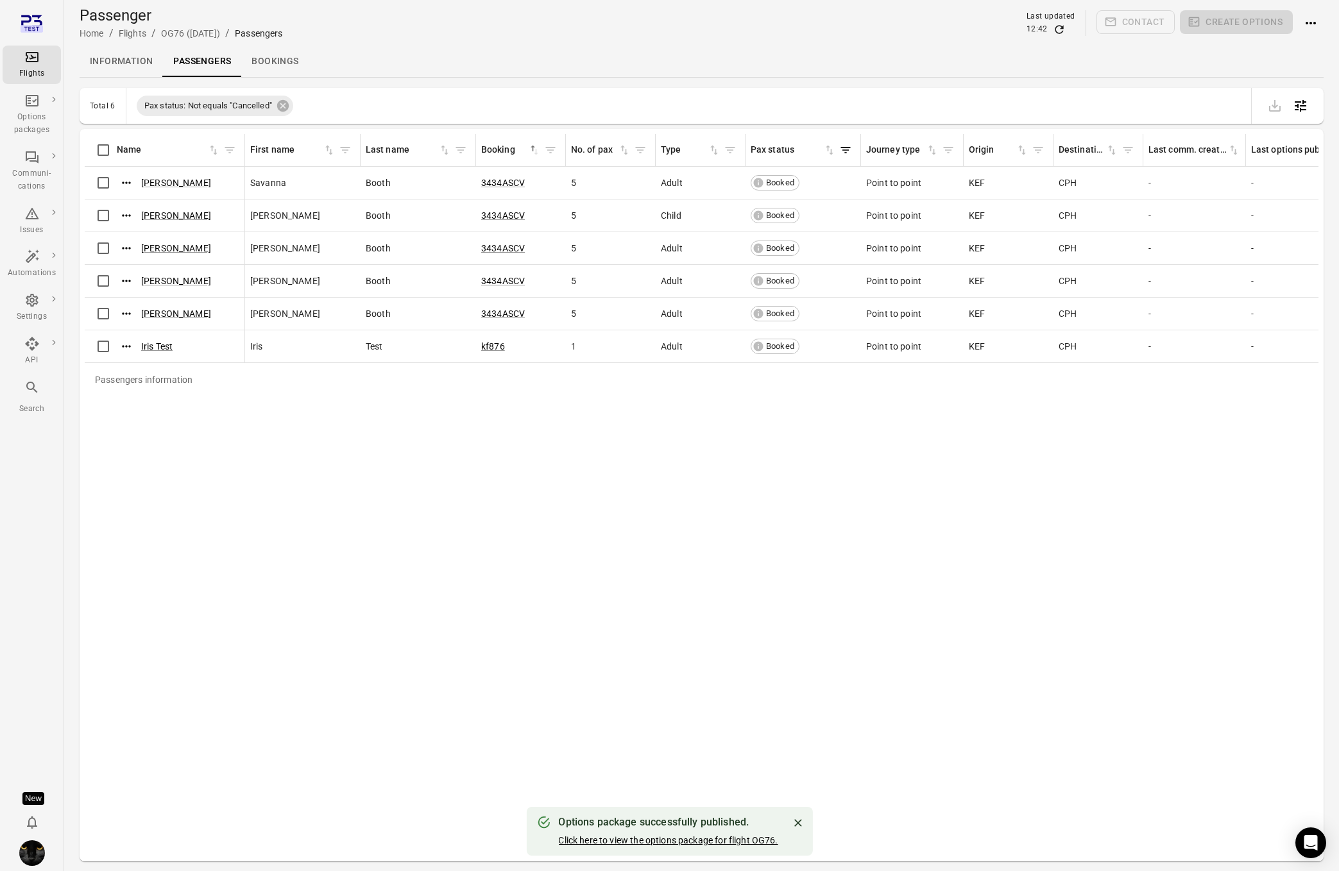
click at [674, 841] on link "Click here to view the options package for flight OG76." at bounding box center [667, 841] width 219 height 10
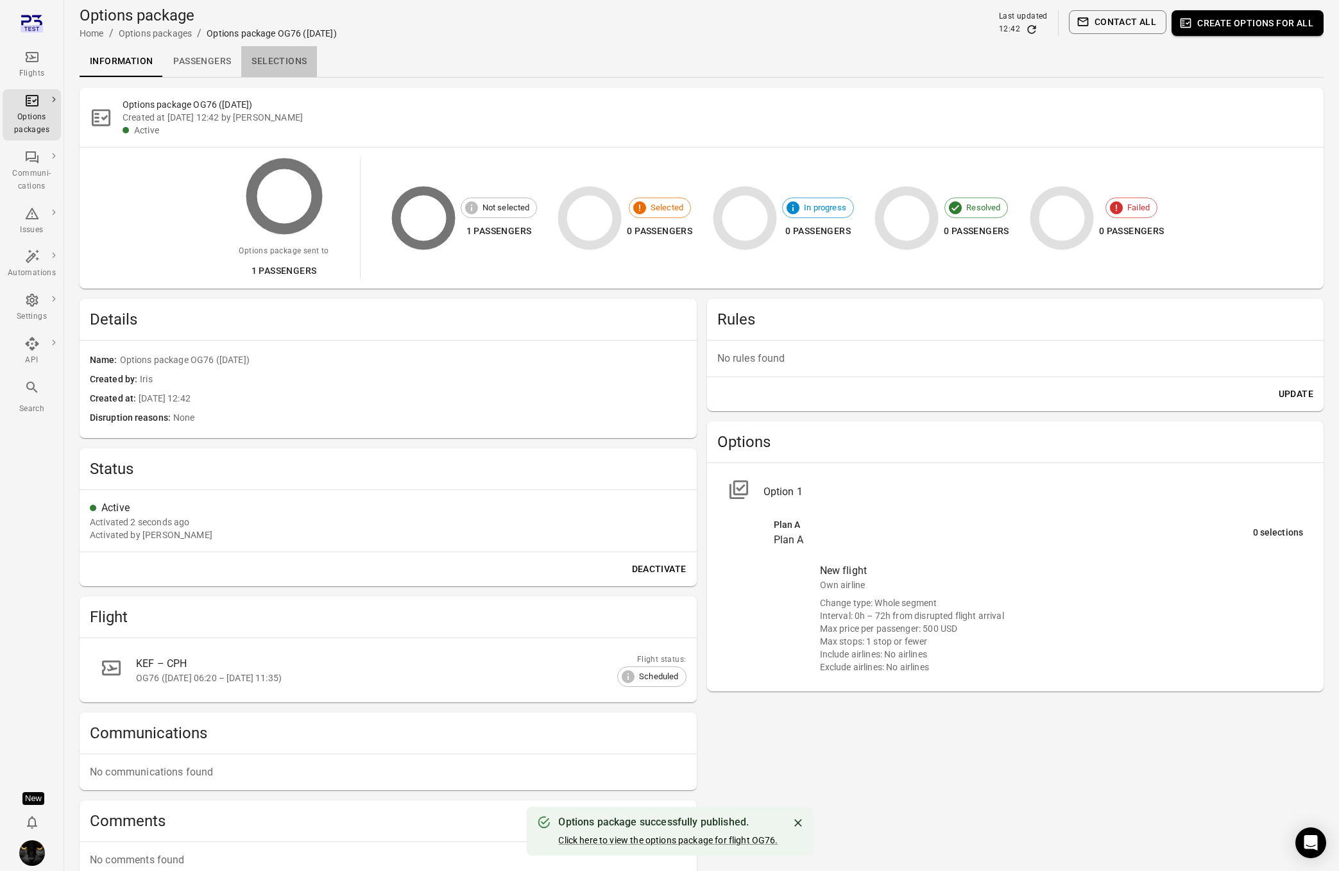
click at [259, 60] on link "Selections" at bounding box center [279, 61] width 76 height 31
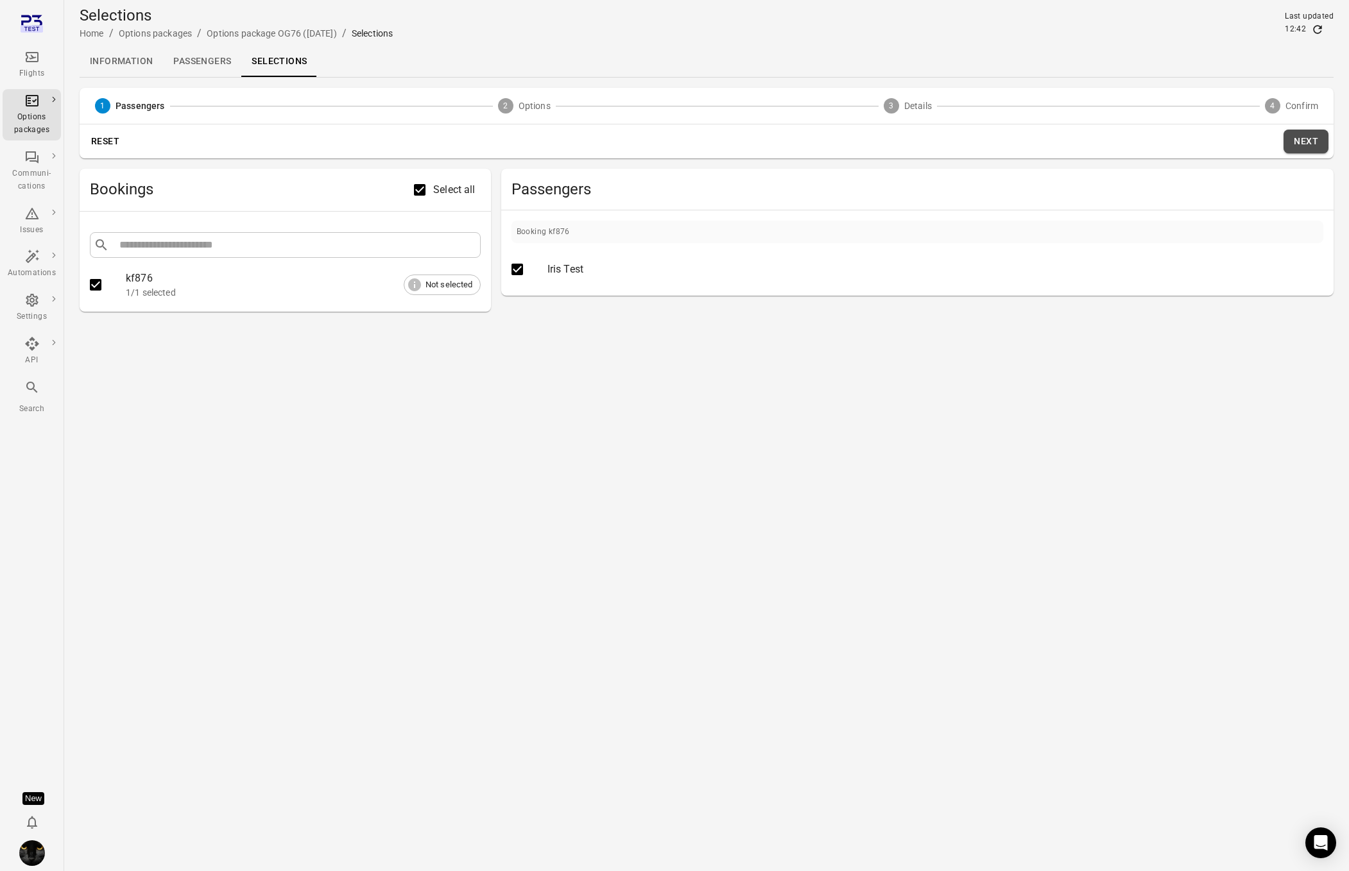
click at [1303, 139] on button "Next" at bounding box center [1305, 142] width 45 height 24
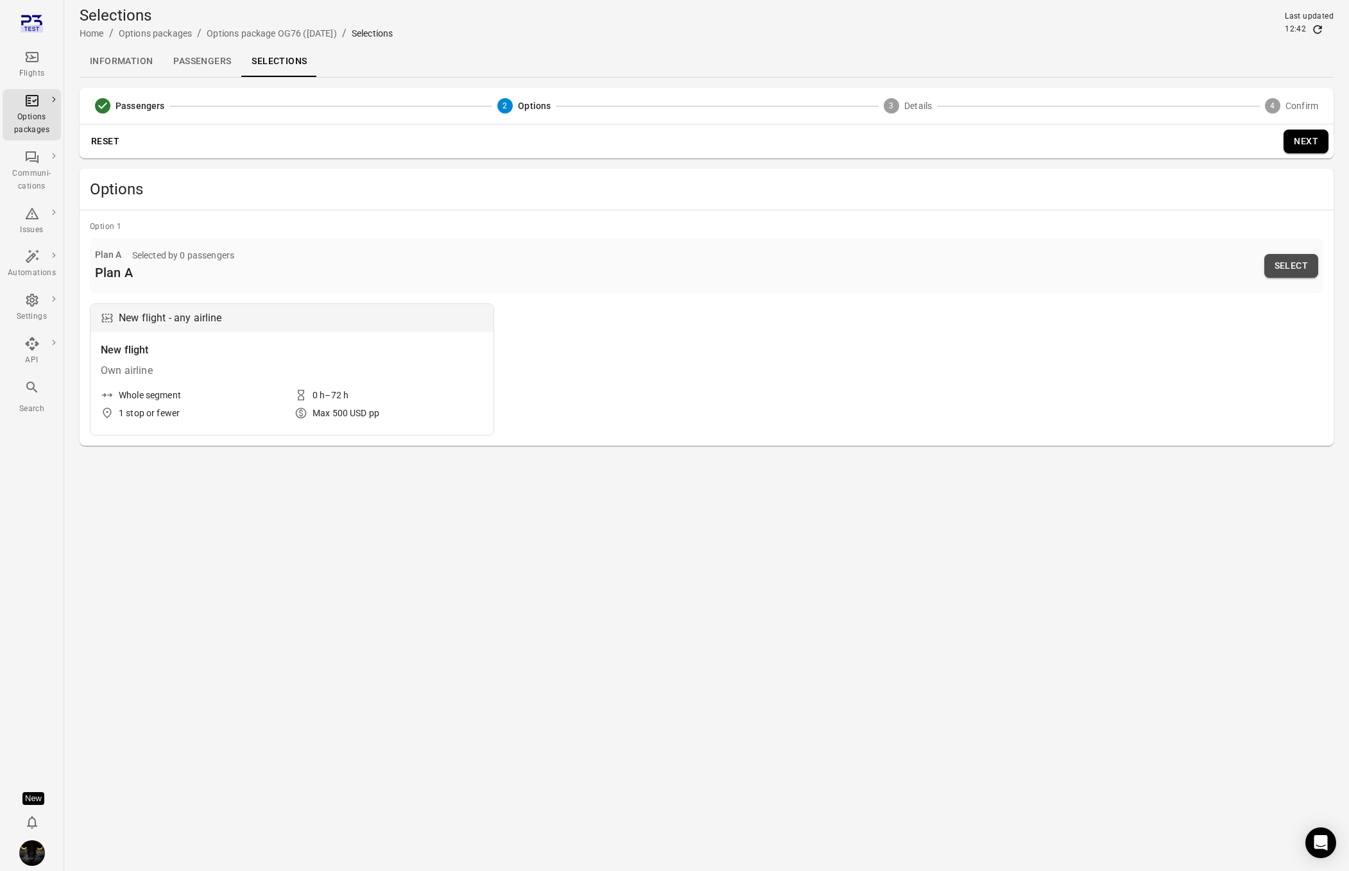
click at [1300, 266] on button "Select" at bounding box center [1291, 266] width 54 height 24
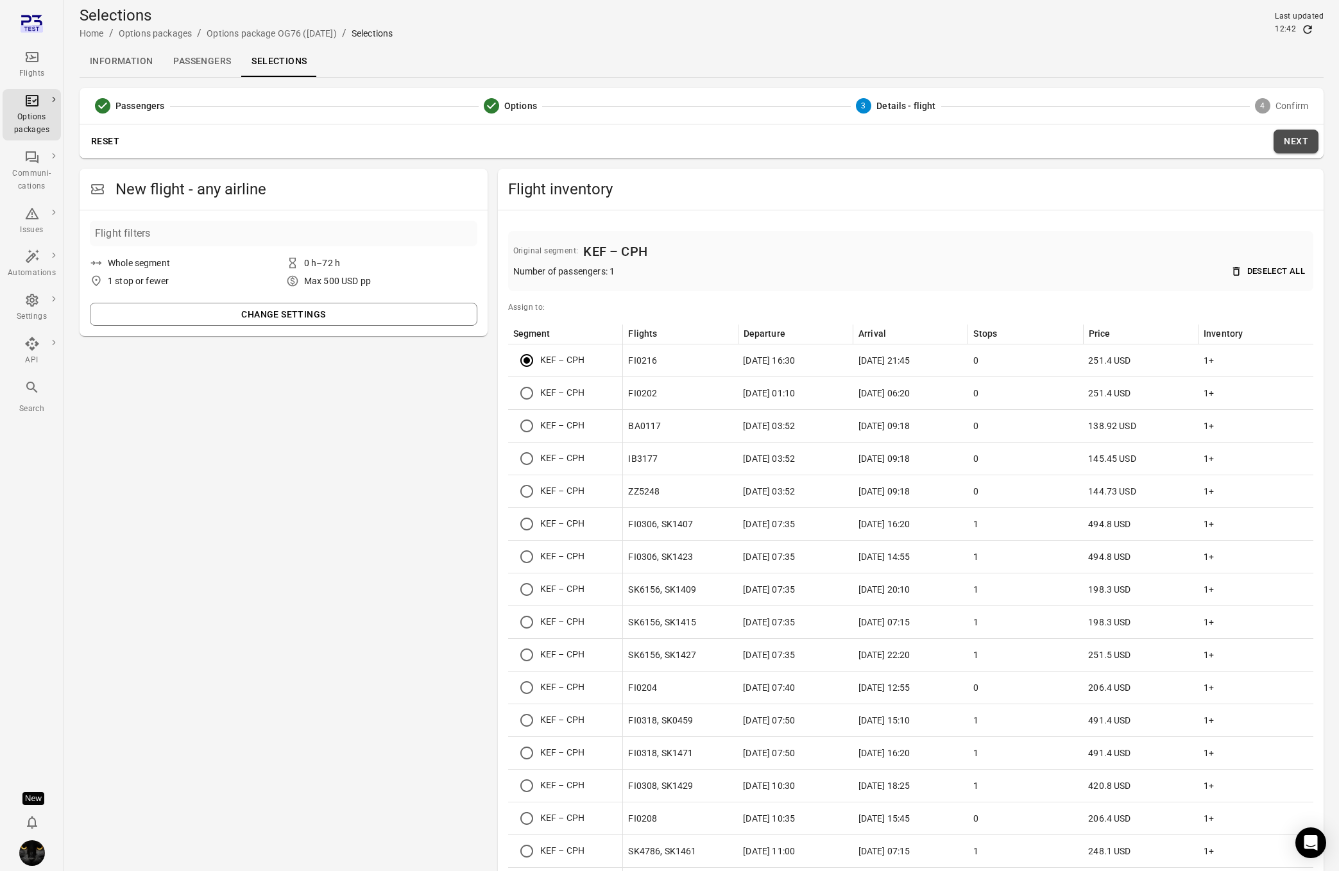
click at [1294, 150] on button "Next" at bounding box center [1296, 142] width 45 height 24
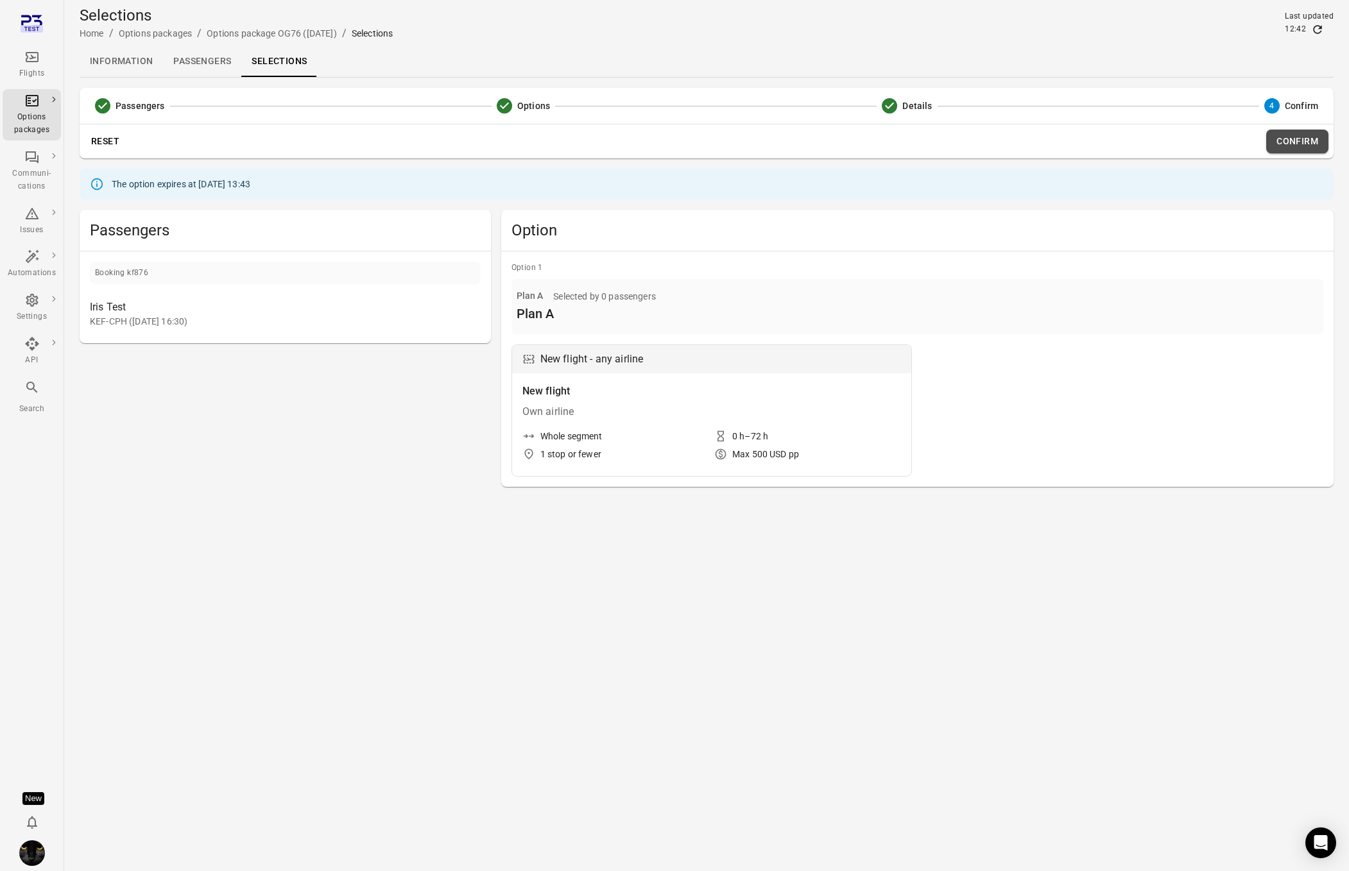
drag, startPoint x: 1291, startPoint y: 142, endPoint x: 1270, endPoint y: 138, distance: 21.6
click at [1285, 141] on button "Confirm" at bounding box center [1297, 142] width 62 height 24
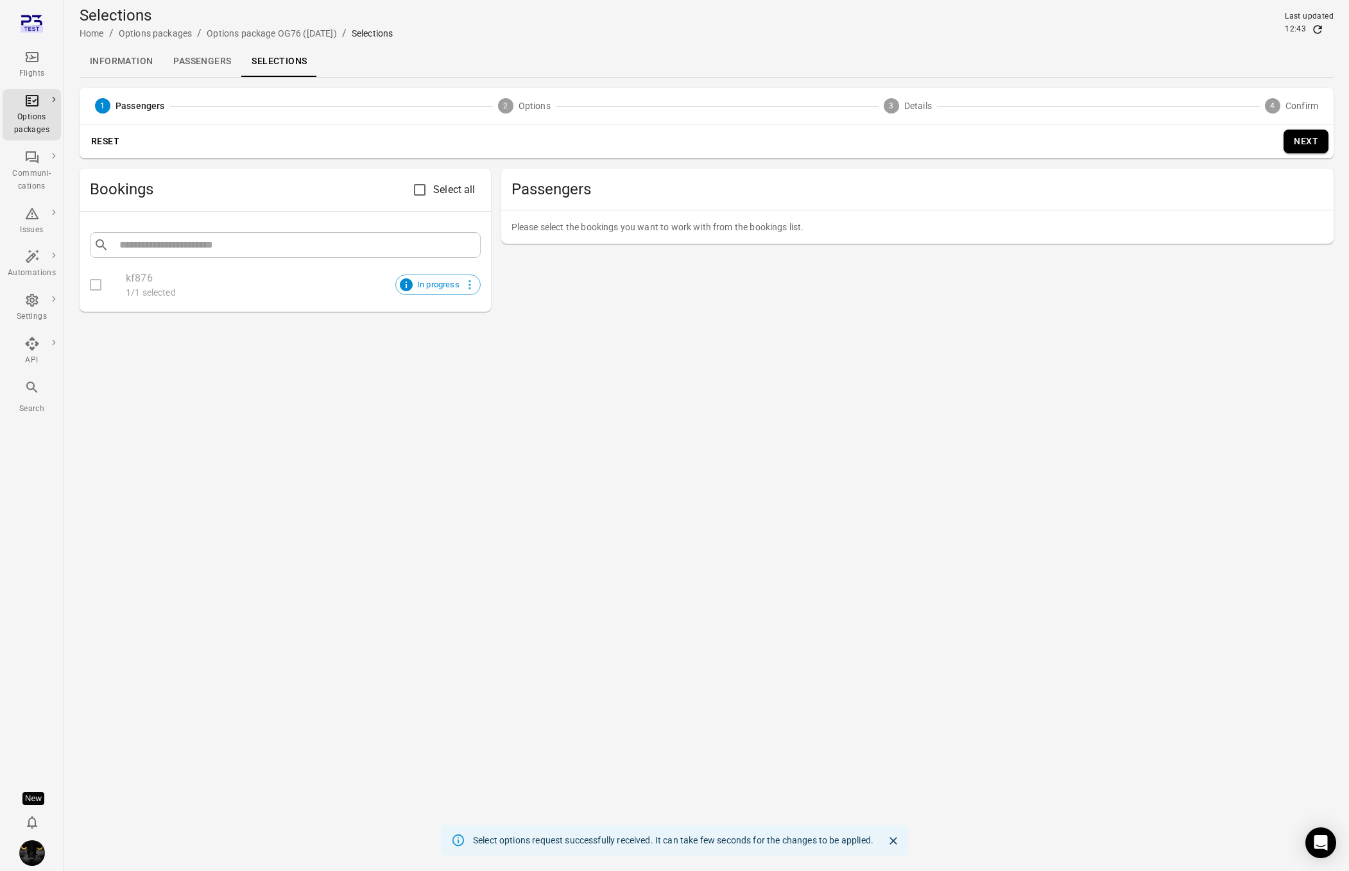
click at [200, 62] on link "Passengers" at bounding box center [202, 61] width 78 height 31
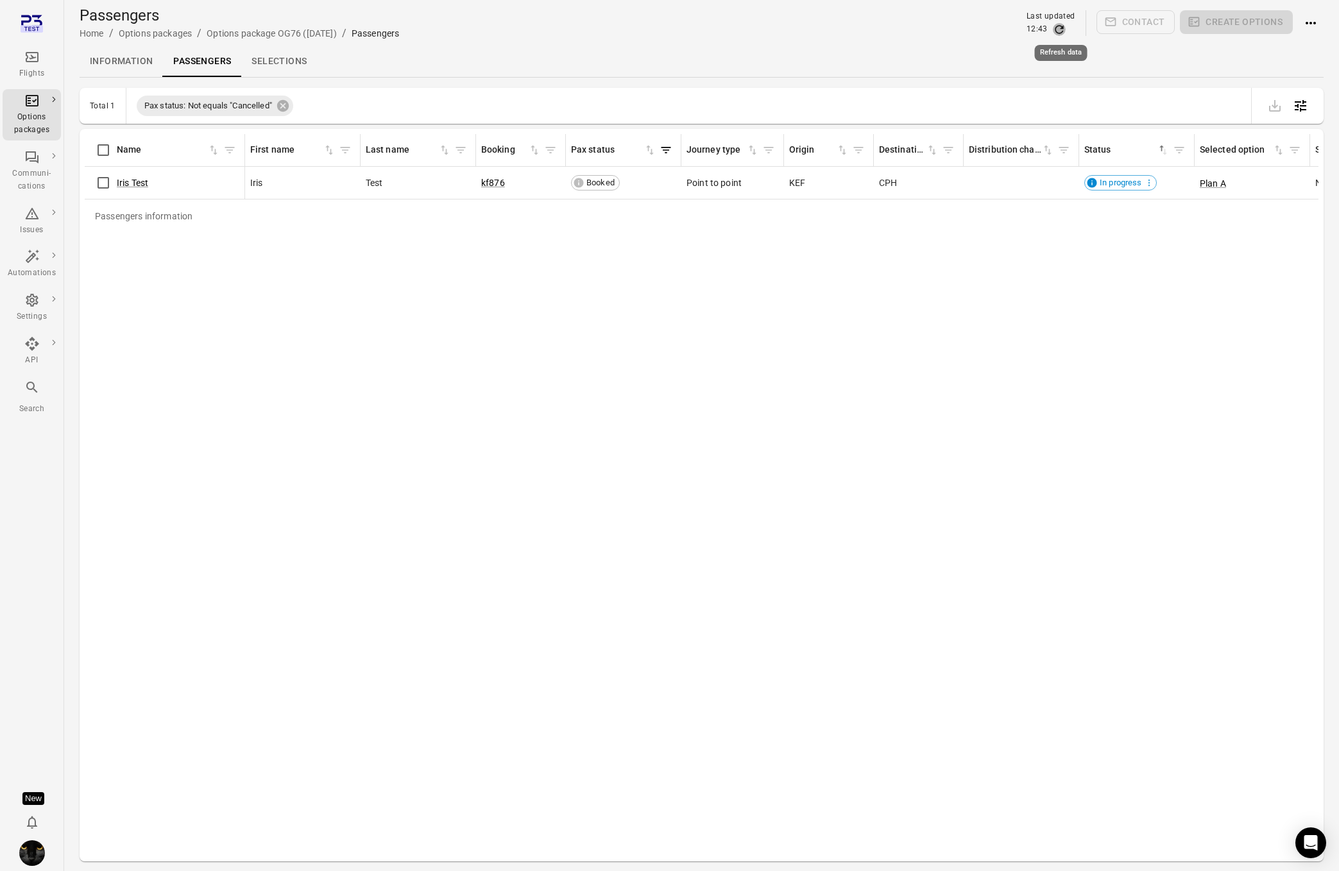
click at [1061, 27] on icon "Refresh data" at bounding box center [1059, 29] width 13 height 13
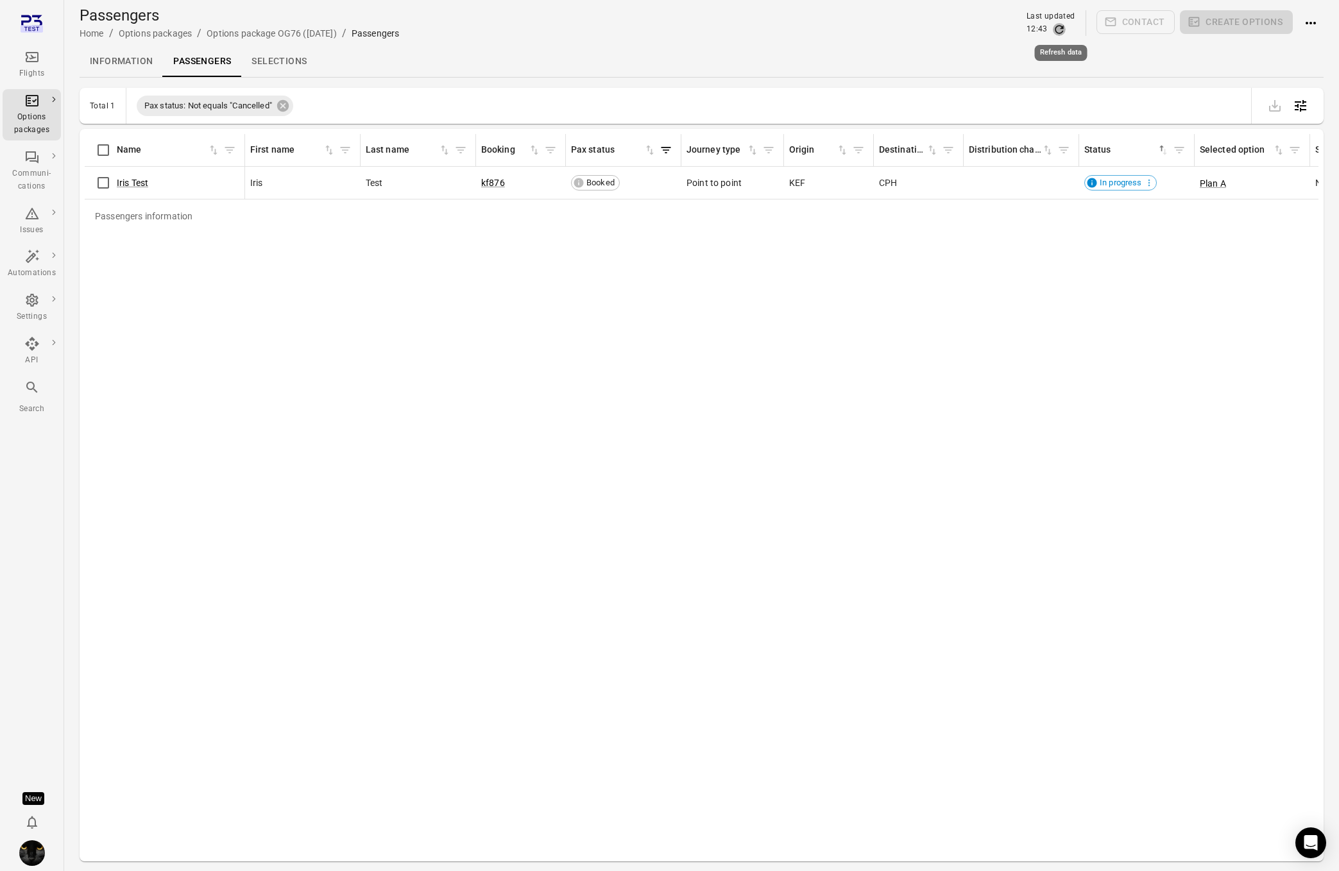
click at [1061, 27] on icon "Refresh data" at bounding box center [1059, 29] width 13 height 13
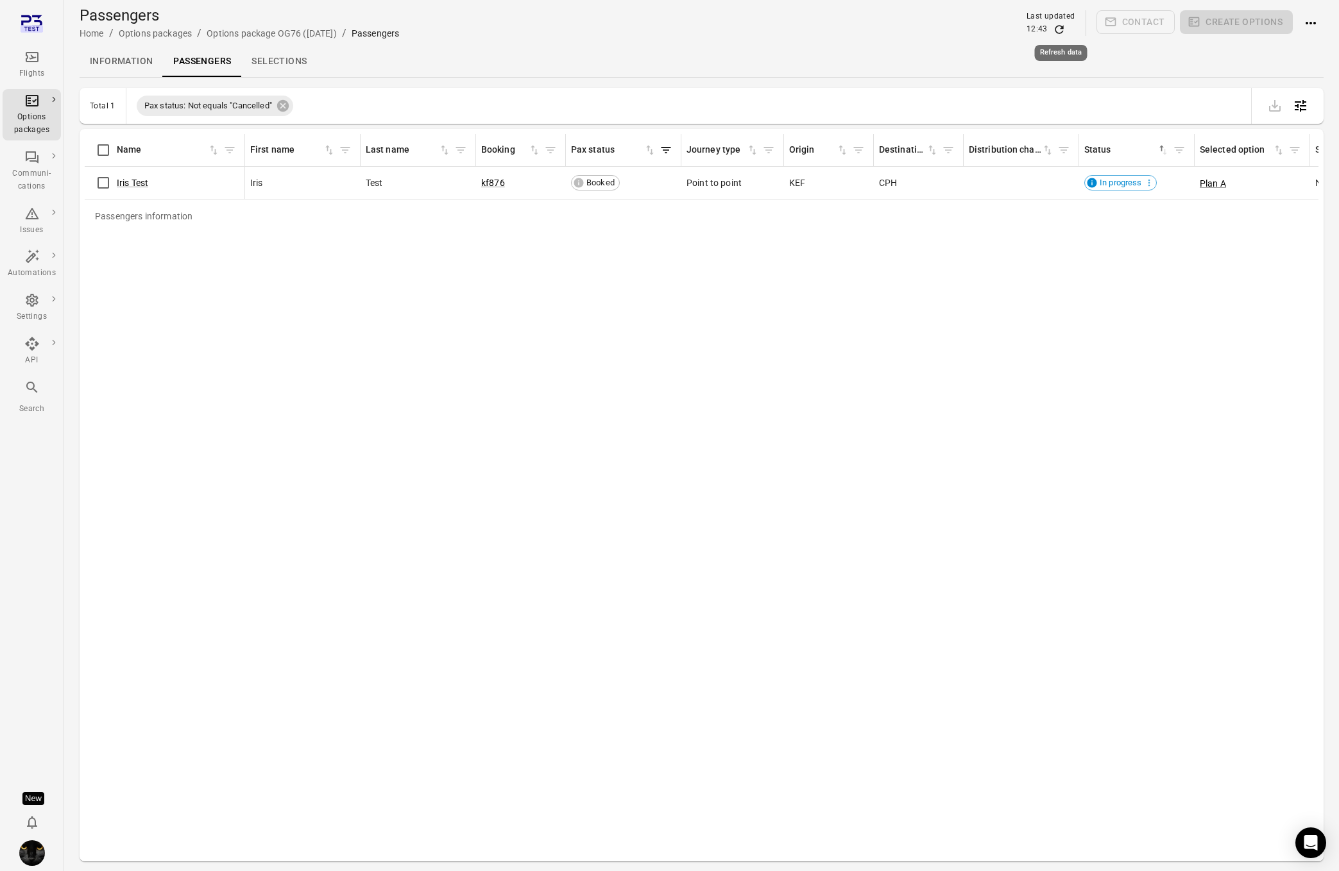
click at [1061, 27] on icon "Refresh data" at bounding box center [1059, 29] width 13 height 13
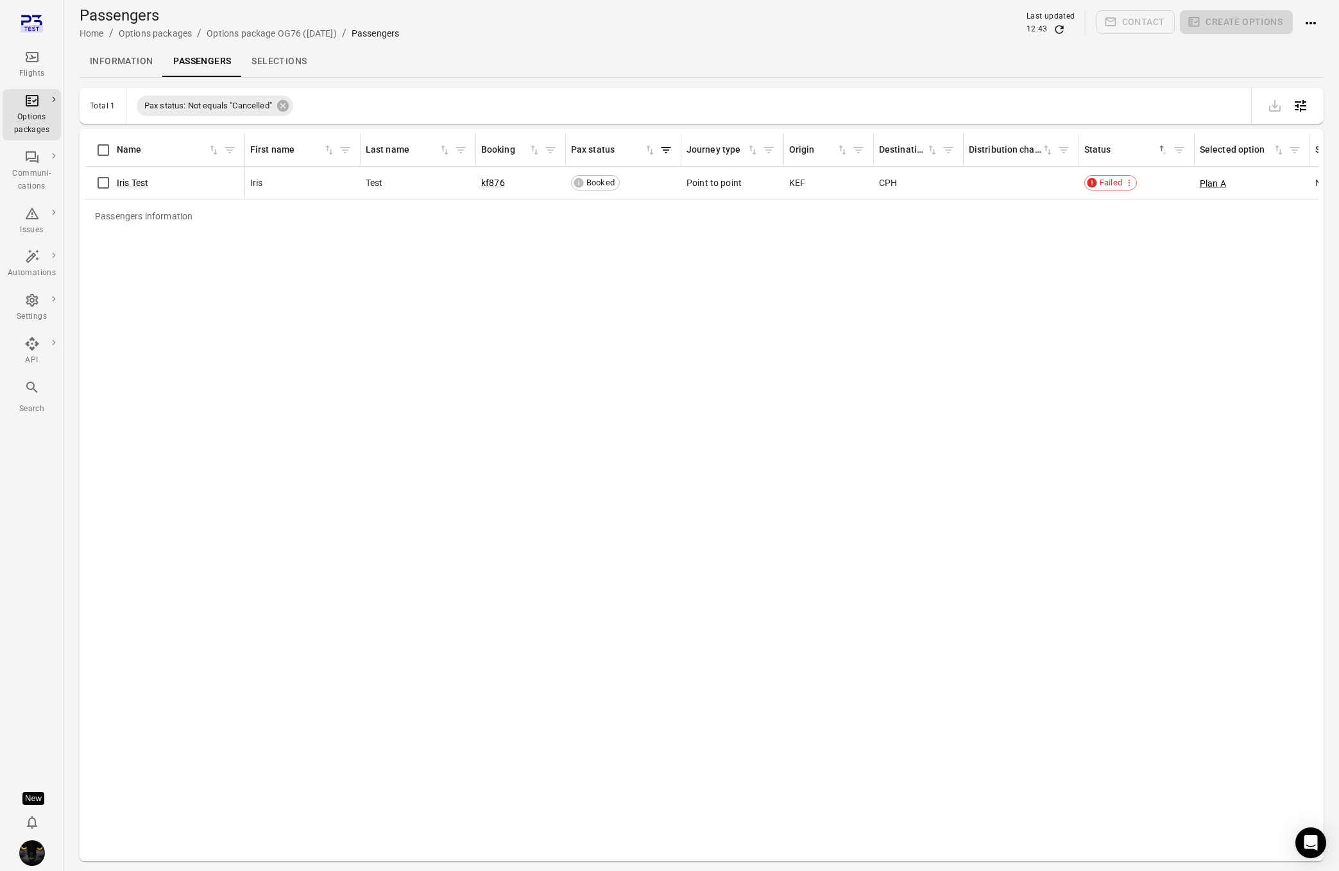
click at [292, 64] on link "Selections" at bounding box center [279, 61] width 76 height 31
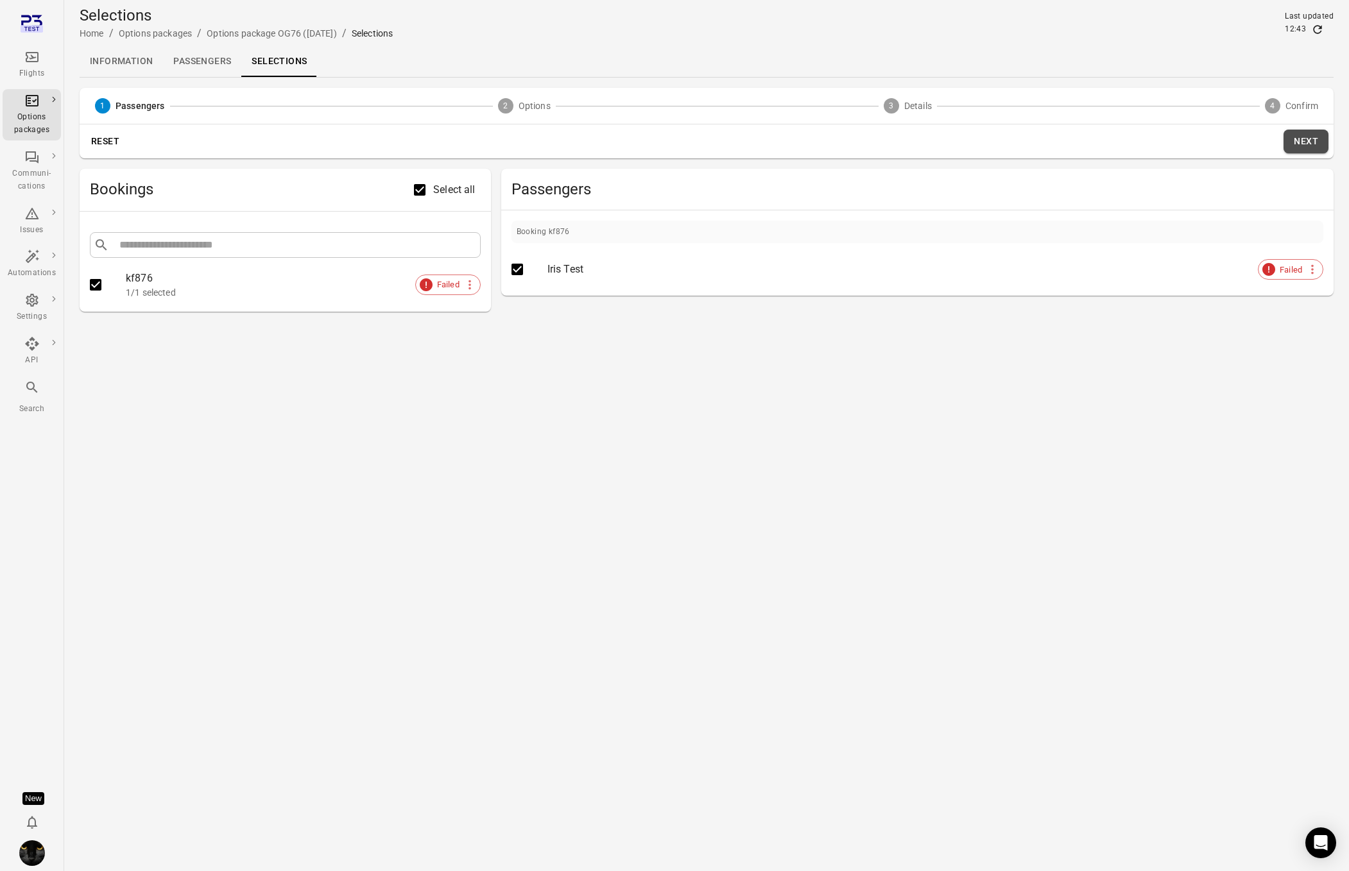
click at [1312, 141] on button "Next" at bounding box center [1305, 142] width 45 height 24
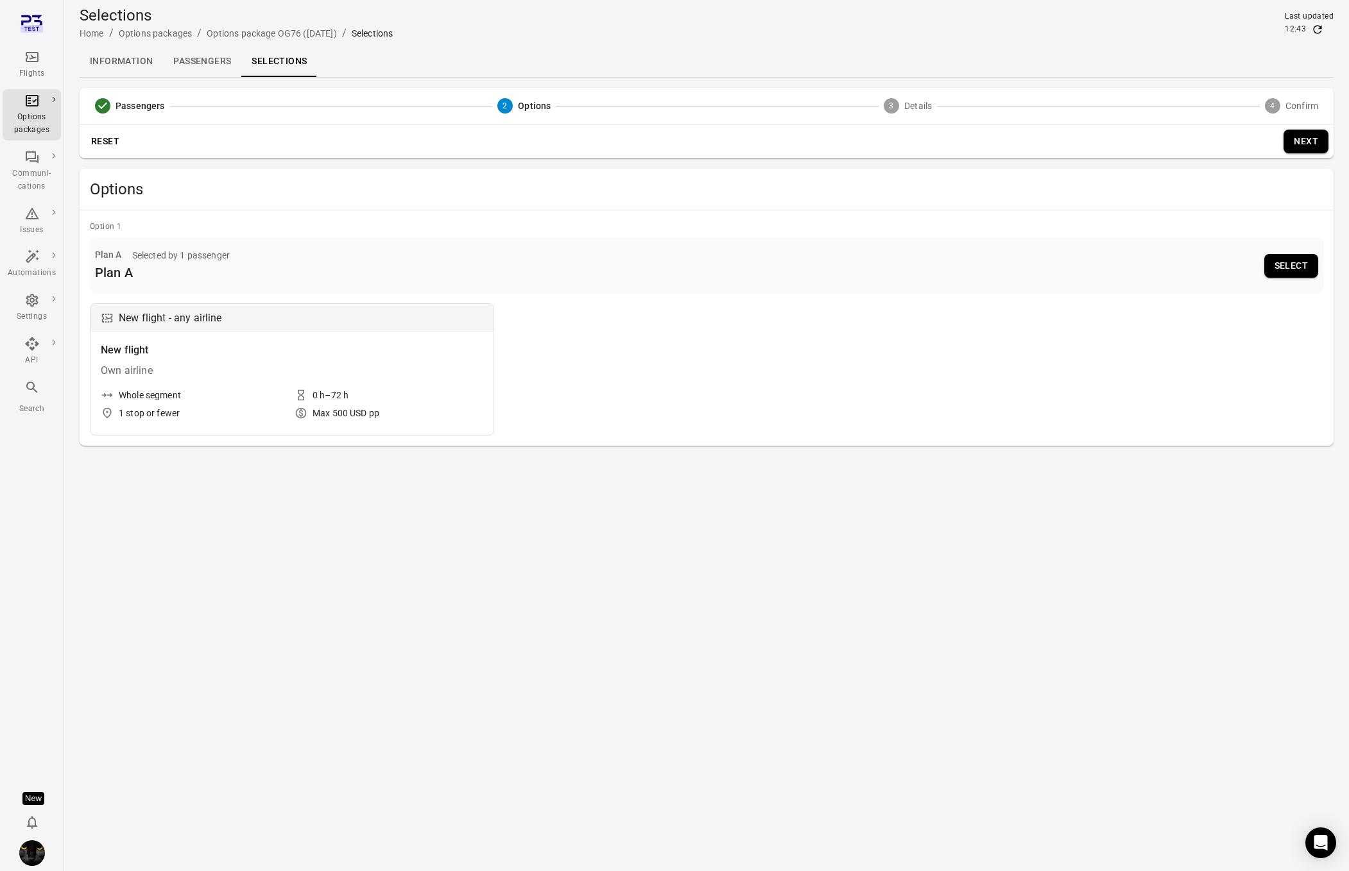
click at [1288, 266] on button "Select" at bounding box center [1291, 266] width 54 height 24
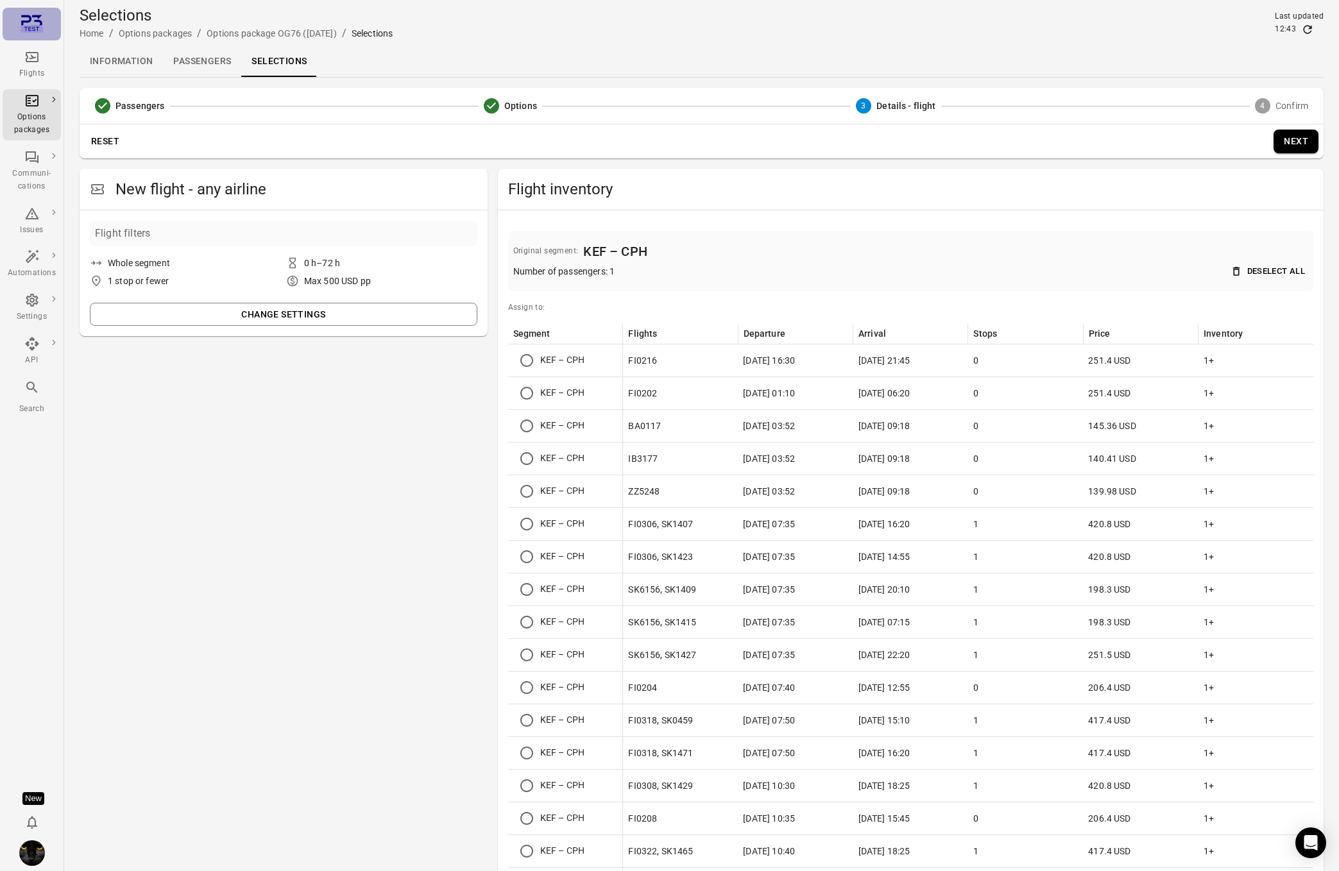
click at [37, 19] on icon "Main navigation" at bounding box center [32, 24] width 22 height 22
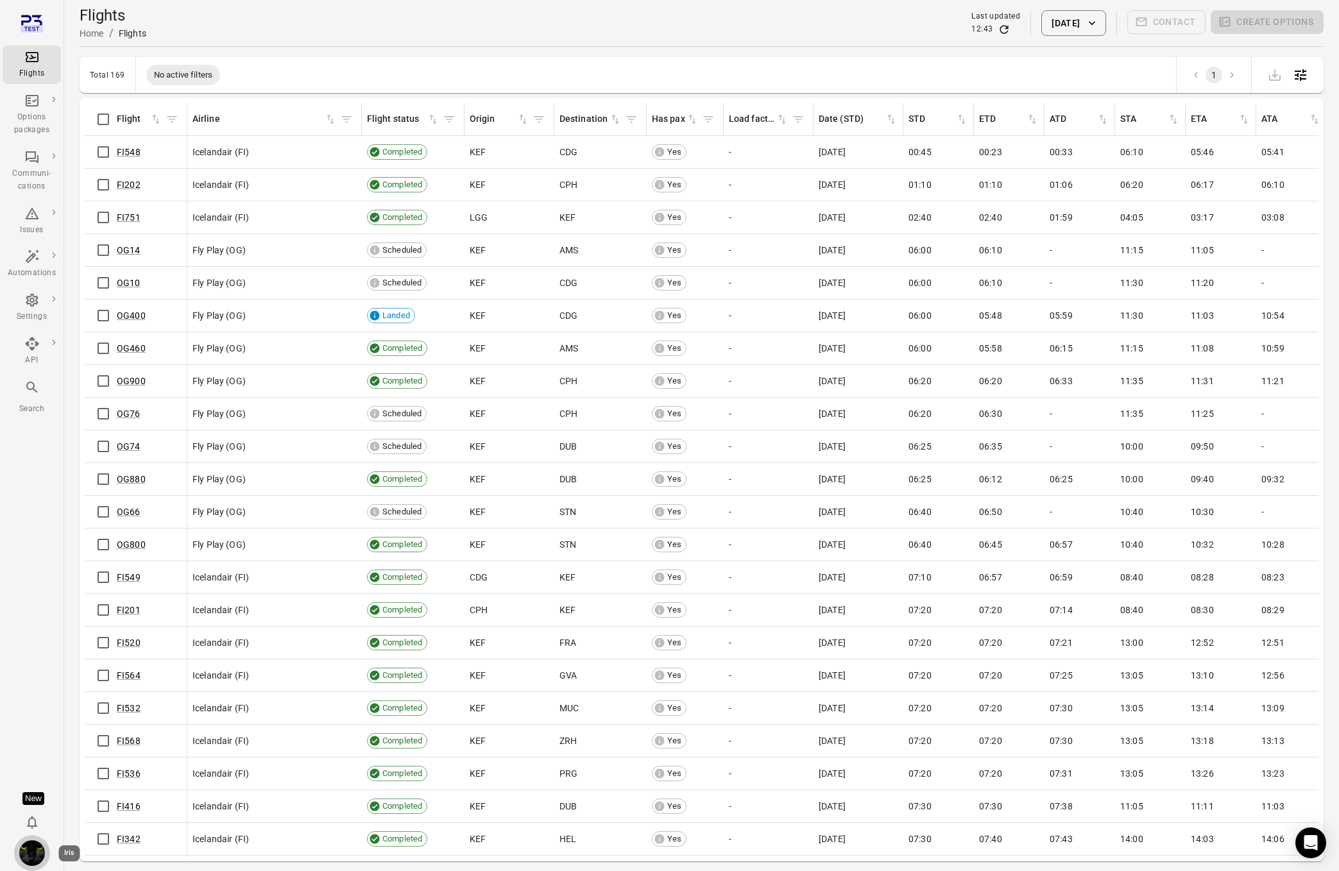
click at [26, 859] on img "Iris" at bounding box center [32, 854] width 26 height 26
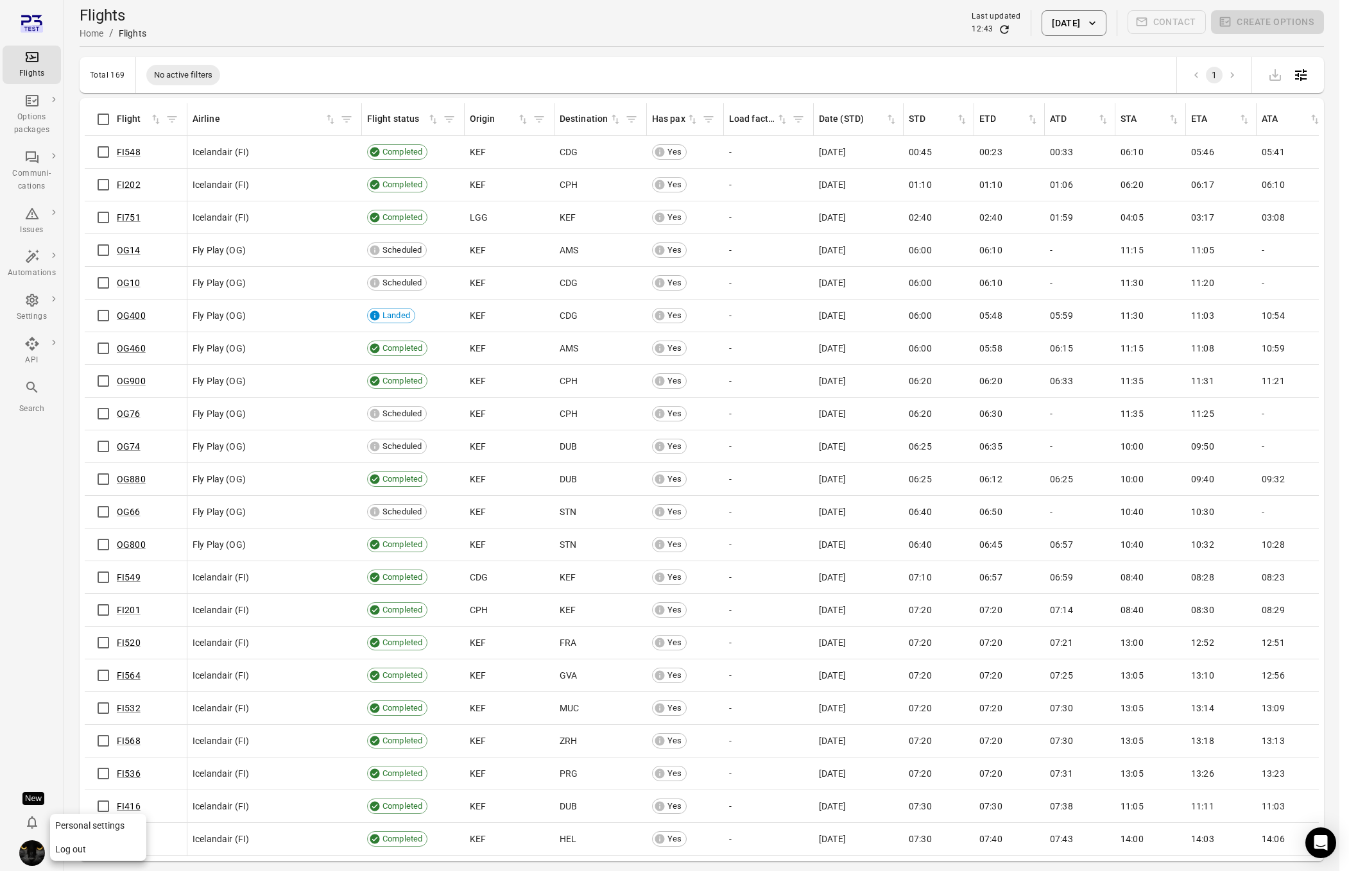
click at [69, 666] on div at bounding box center [674, 435] width 1349 height 871
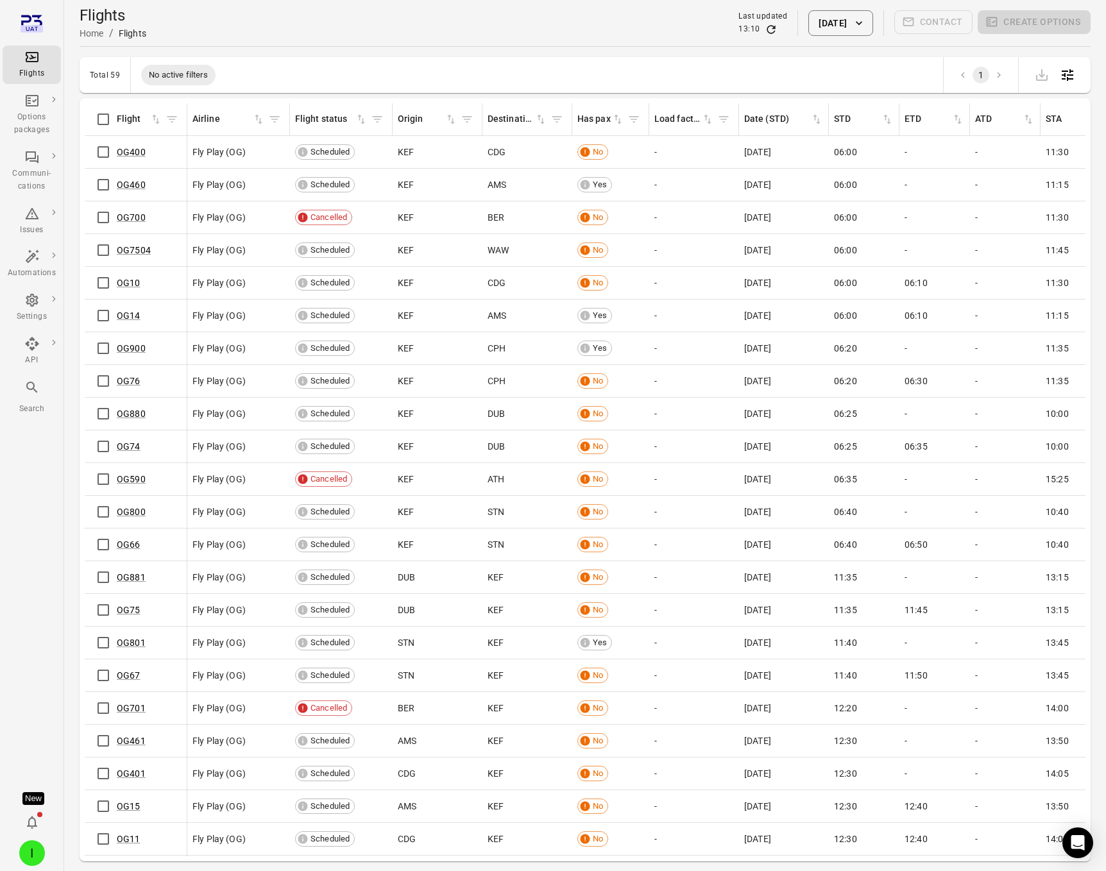
click at [852, 21] on button "[DATE]" at bounding box center [841, 23] width 64 height 26
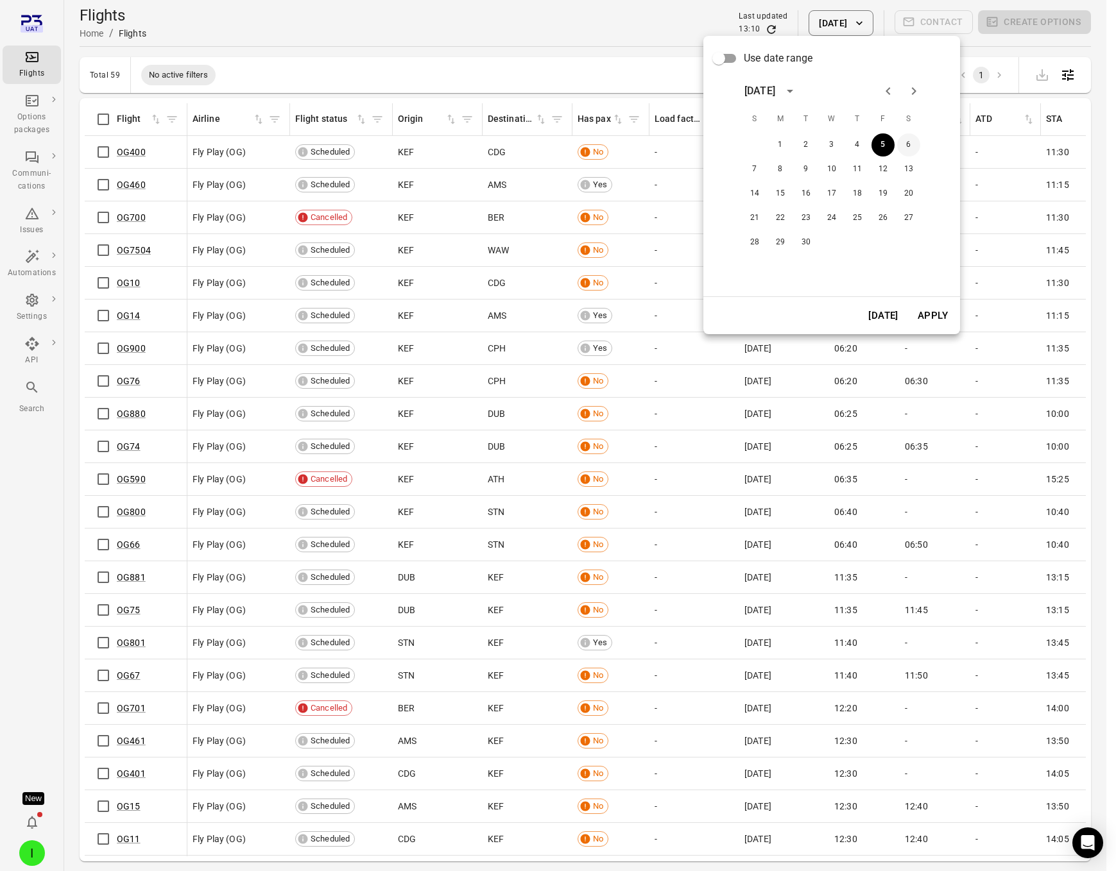
click at [905, 150] on button "6" at bounding box center [908, 144] width 23 height 23
click at [936, 332] on div "[DATE] Apply" at bounding box center [831, 315] width 257 height 37
click at [933, 318] on button "Apply" at bounding box center [933, 315] width 44 height 27
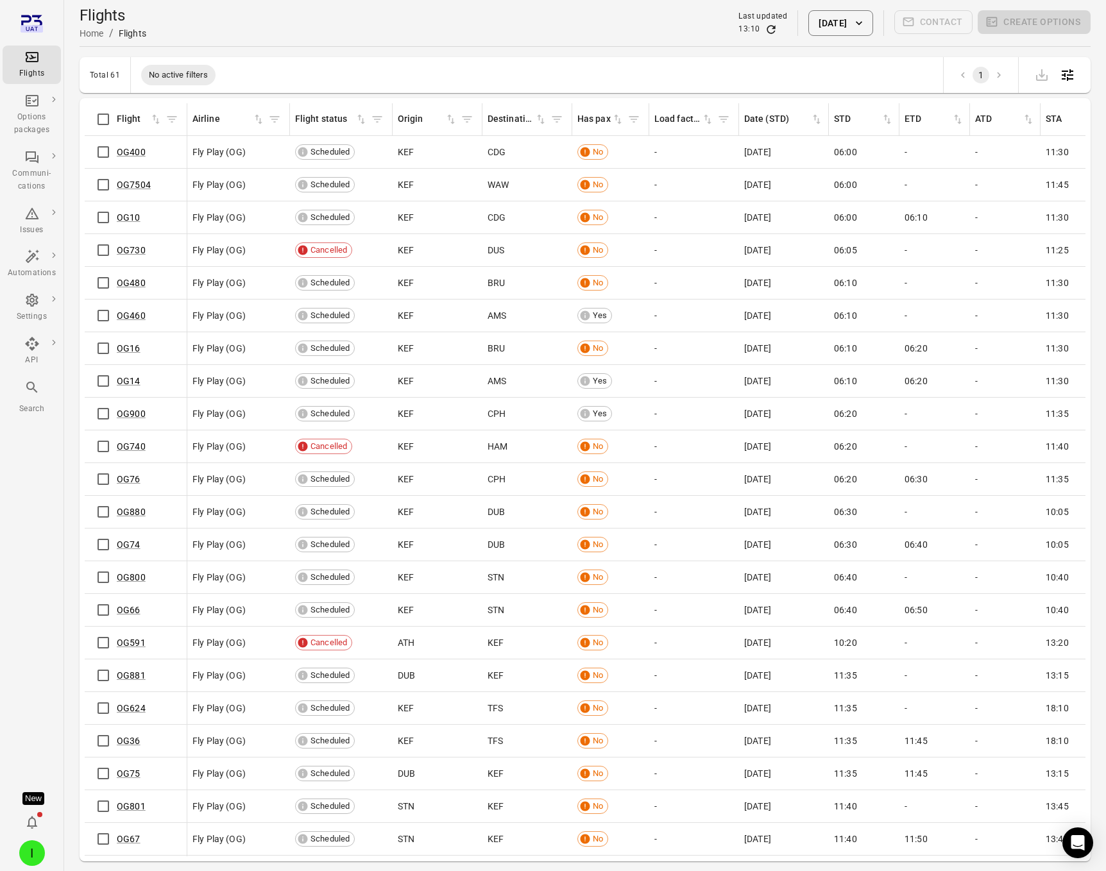
click at [819, 27] on button "[DATE]" at bounding box center [841, 23] width 64 height 26
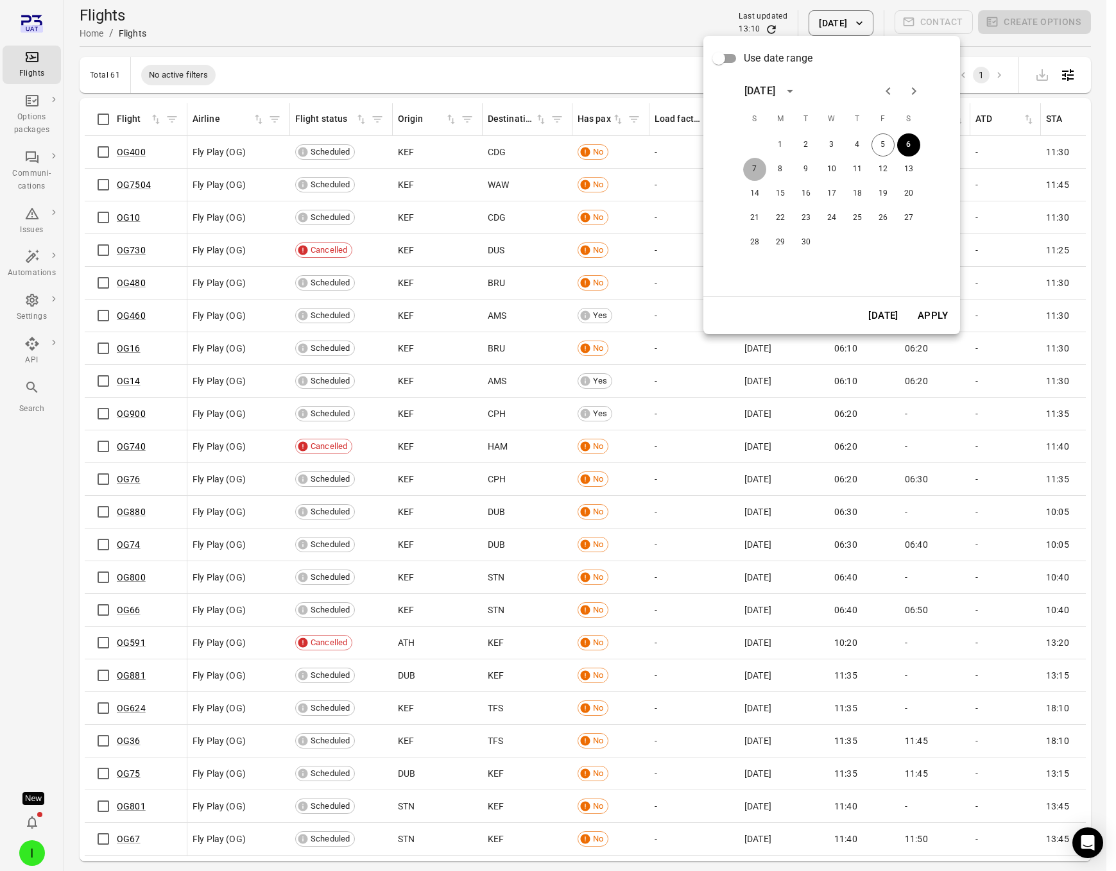
click at [755, 170] on button "7" at bounding box center [754, 169] width 23 height 23
click at [927, 316] on button "Apply" at bounding box center [933, 315] width 44 height 27
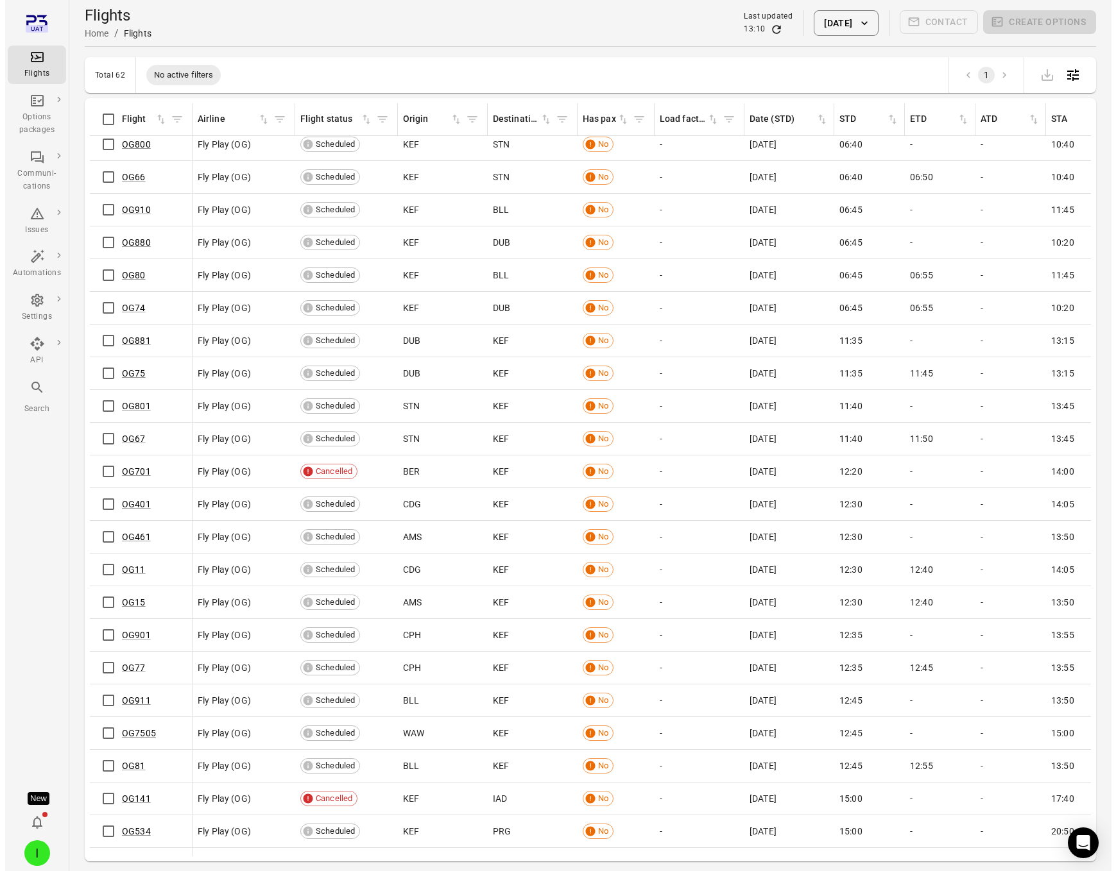
scroll to position [268, 0]
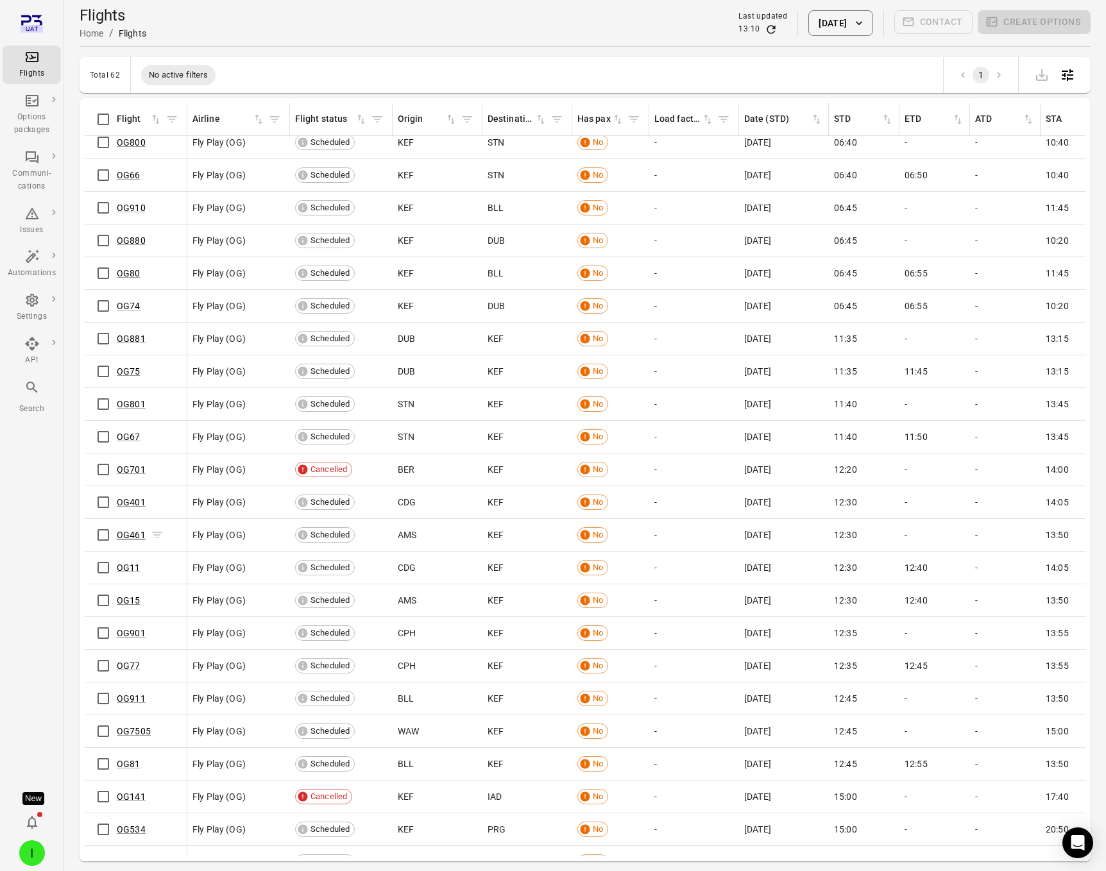
click at [126, 536] on link "OG461" at bounding box center [131, 535] width 29 height 10
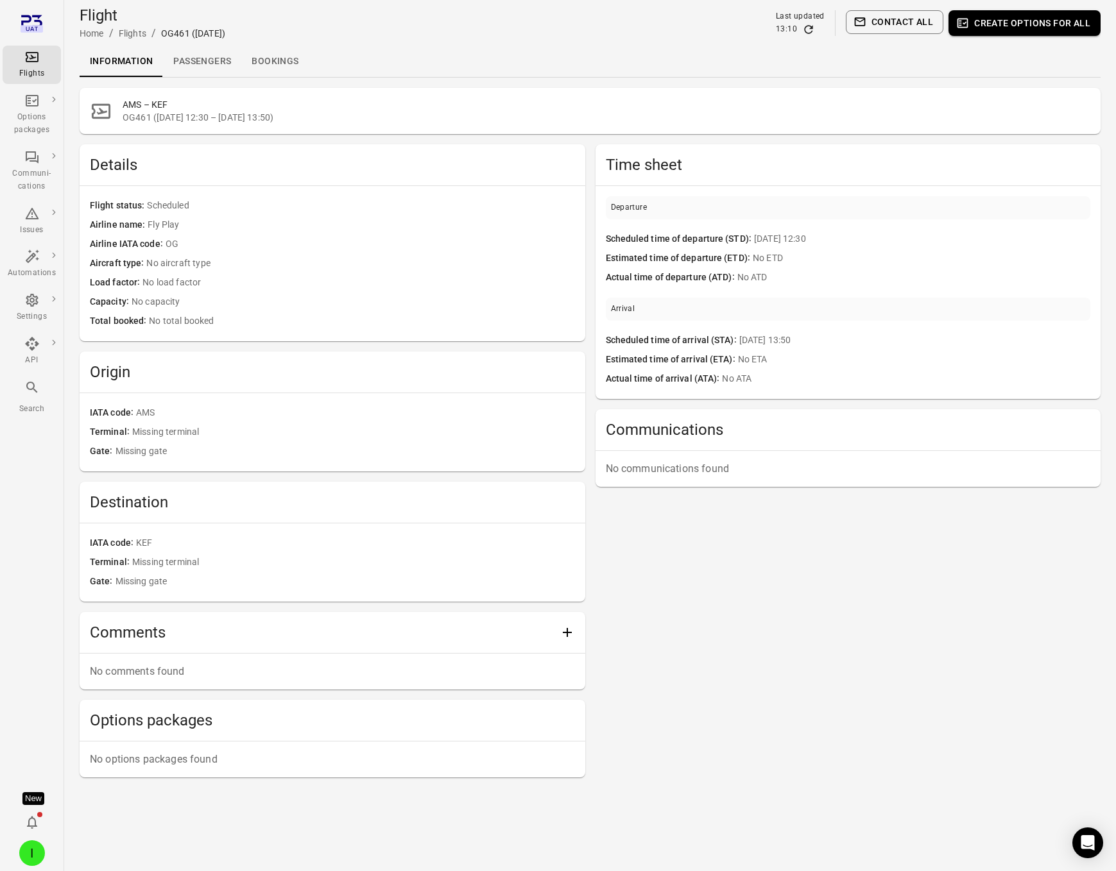
click at [200, 55] on link "Passengers" at bounding box center [202, 61] width 78 height 31
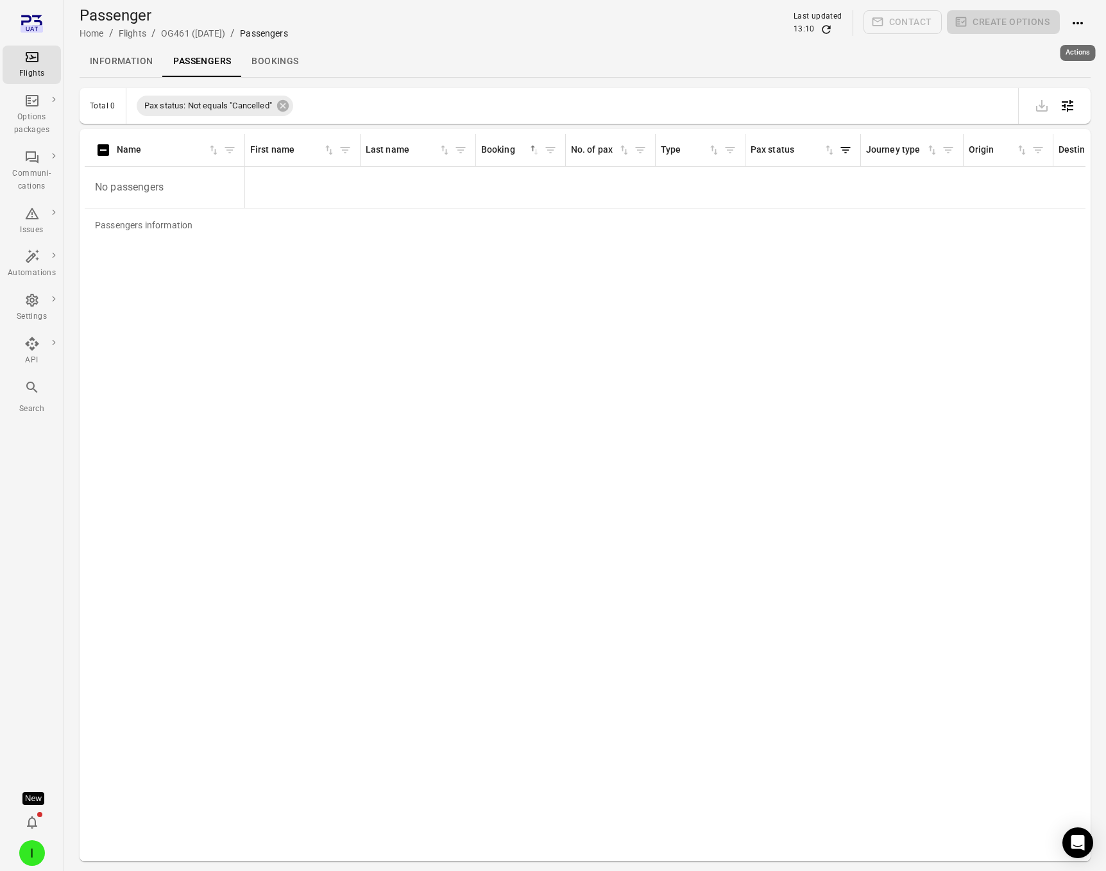
click at [1077, 22] on icon "Actions" at bounding box center [1078, 23] width 10 height 3
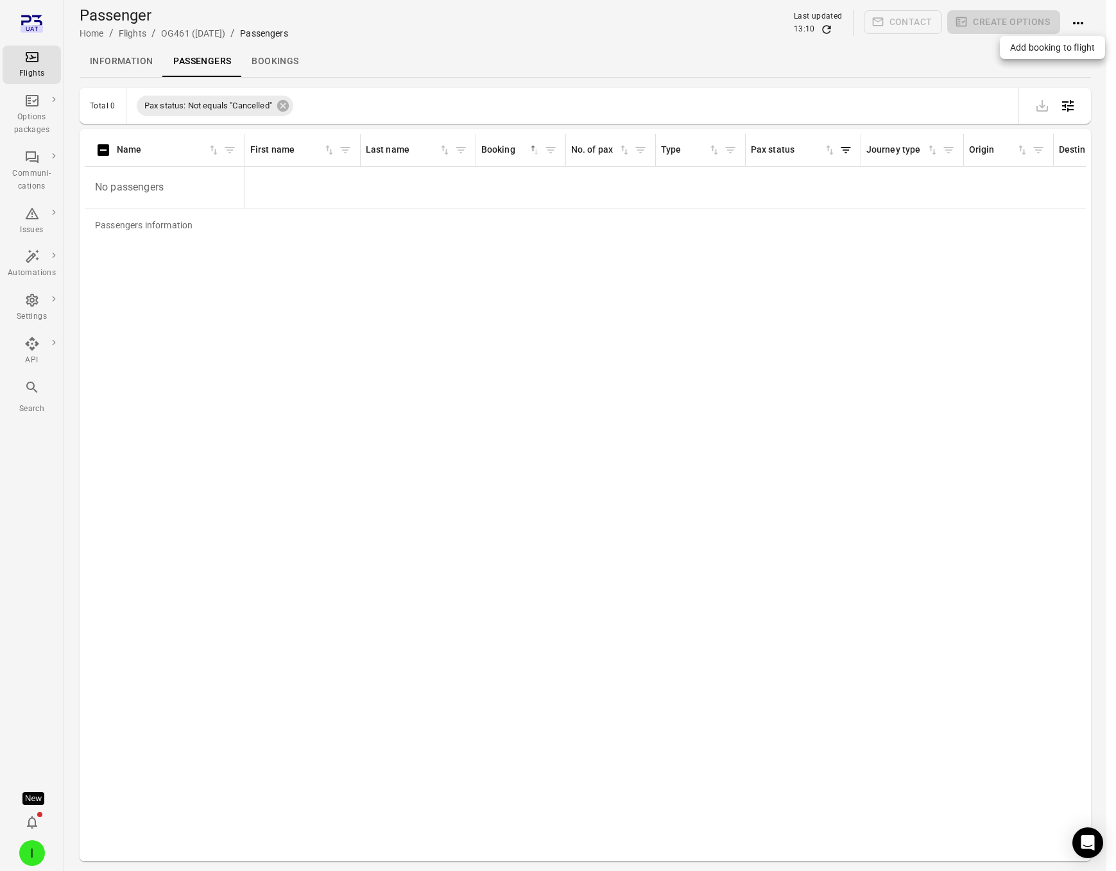
click at [1062, 44] on span "Add booking to flight" at bounding box center [1052, 47] width 85 height 13
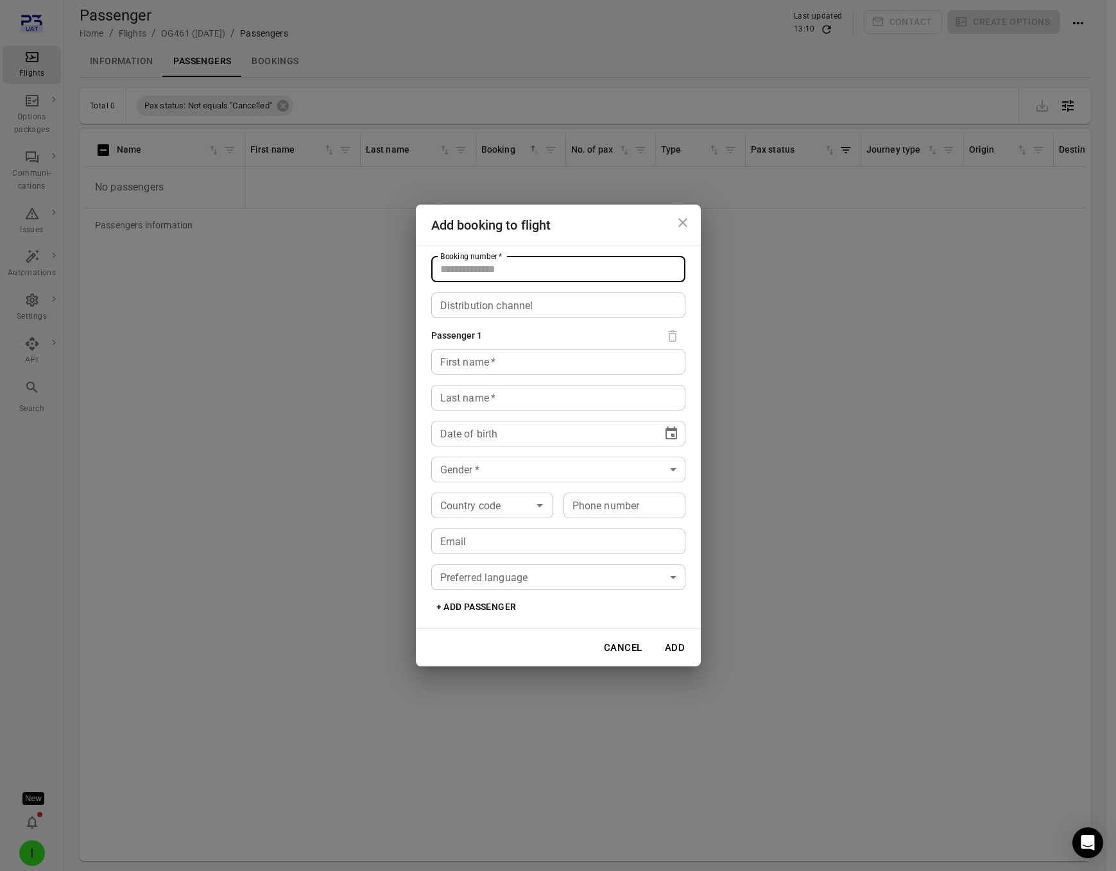
click at [525, 273] on input "Booking number   *" at bounding box center [558, 270] width 254 height 26
type input "*****"
click at [463, 367] on input "First name   *" at bounding box center [558, 362] width 254 height 26
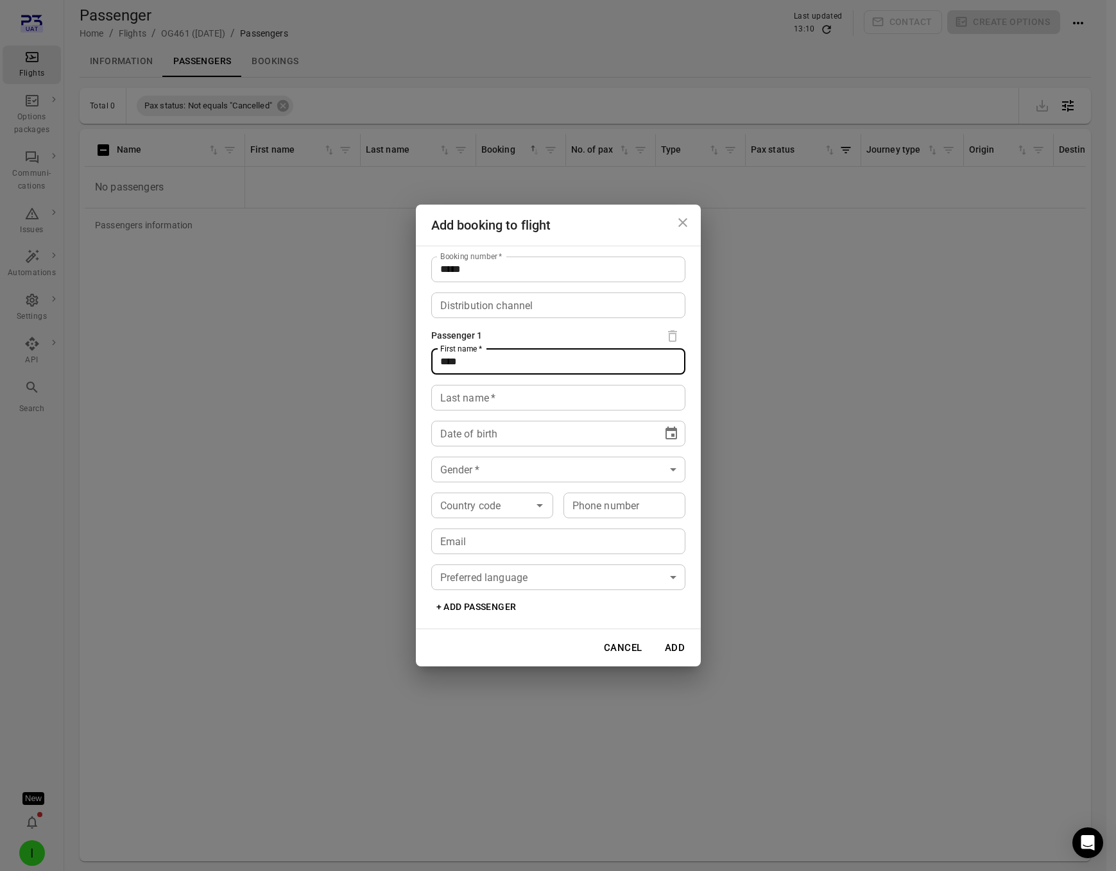
type input "****"
click at [449, 399] on div "Last name   * Last name   *" at bounding box center [558, 398] width 254 height 26
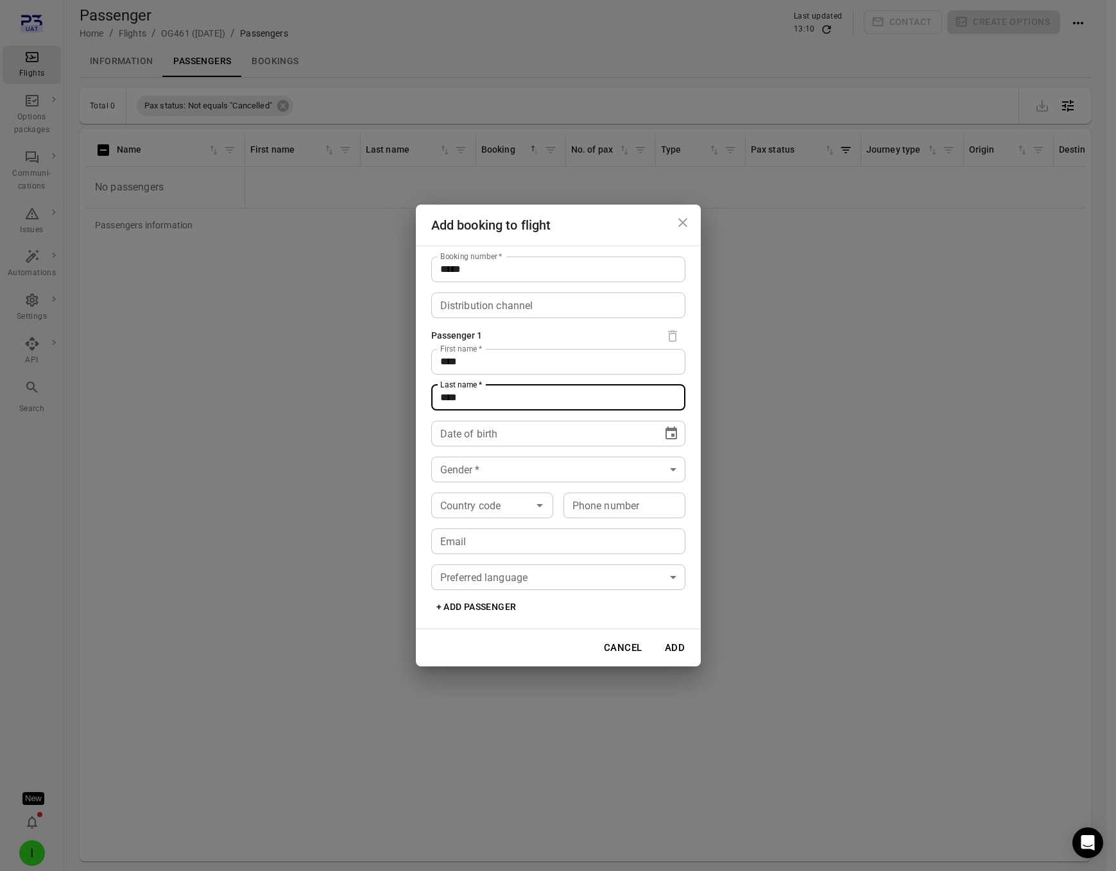
type input "****"
click at [462, 437] on span "****" at bounding box center [462, 434] width 21 height 10
click at [673, 433] on icon "Choose date" at bounding box center [671, 433] width 15 height 15
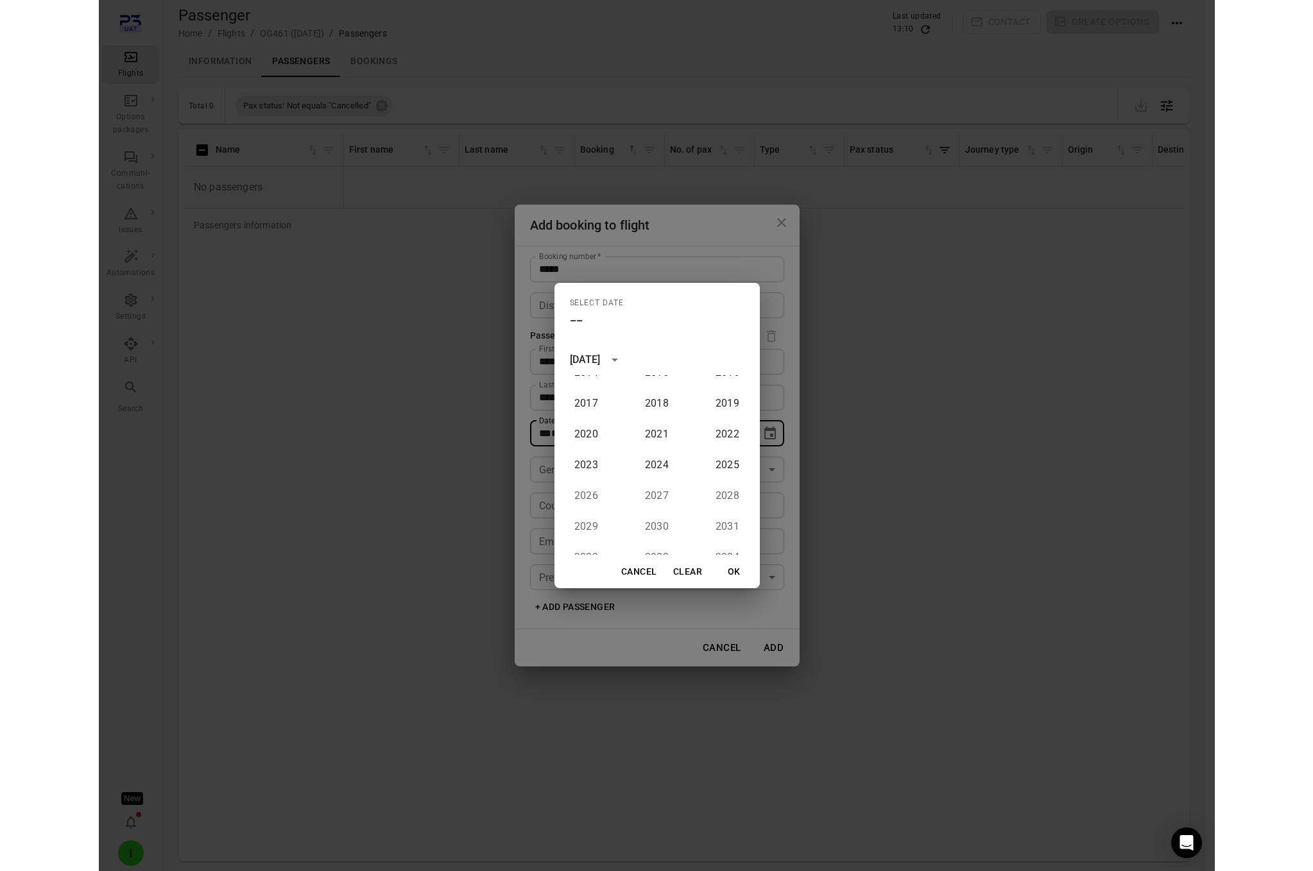
scroll to position [530, 0]
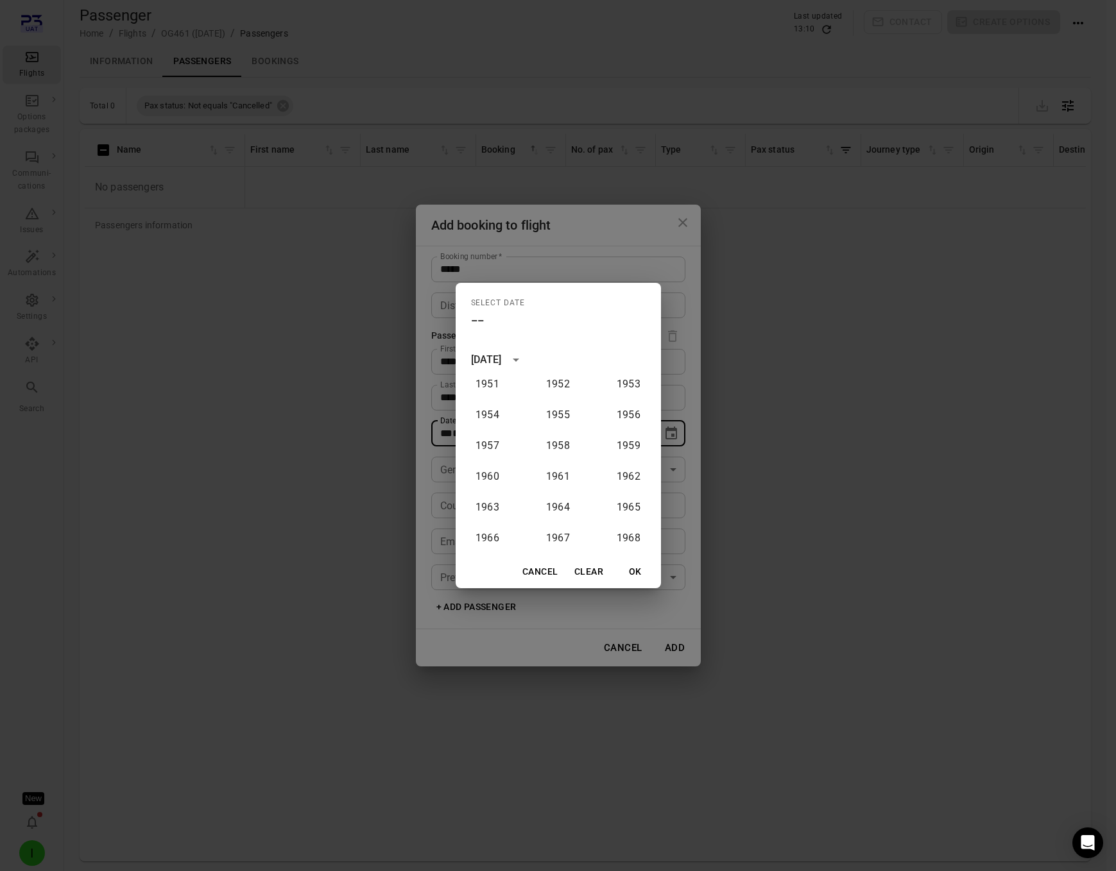
click at [553, 431] on div "1900 1901 1902 1903 1904 1905 1906 1907 1908 1909 1910 1911 1912 1913 1914 1915…" at bounding box center [558, 465] width 205 height 180
click at [558, 421] on button "1955" at bounding box center [558, 415] width 46 height 23
type input "**********"
click at [639, 567] on button "OK" at bounding box center [635, 572] width 41 height 24
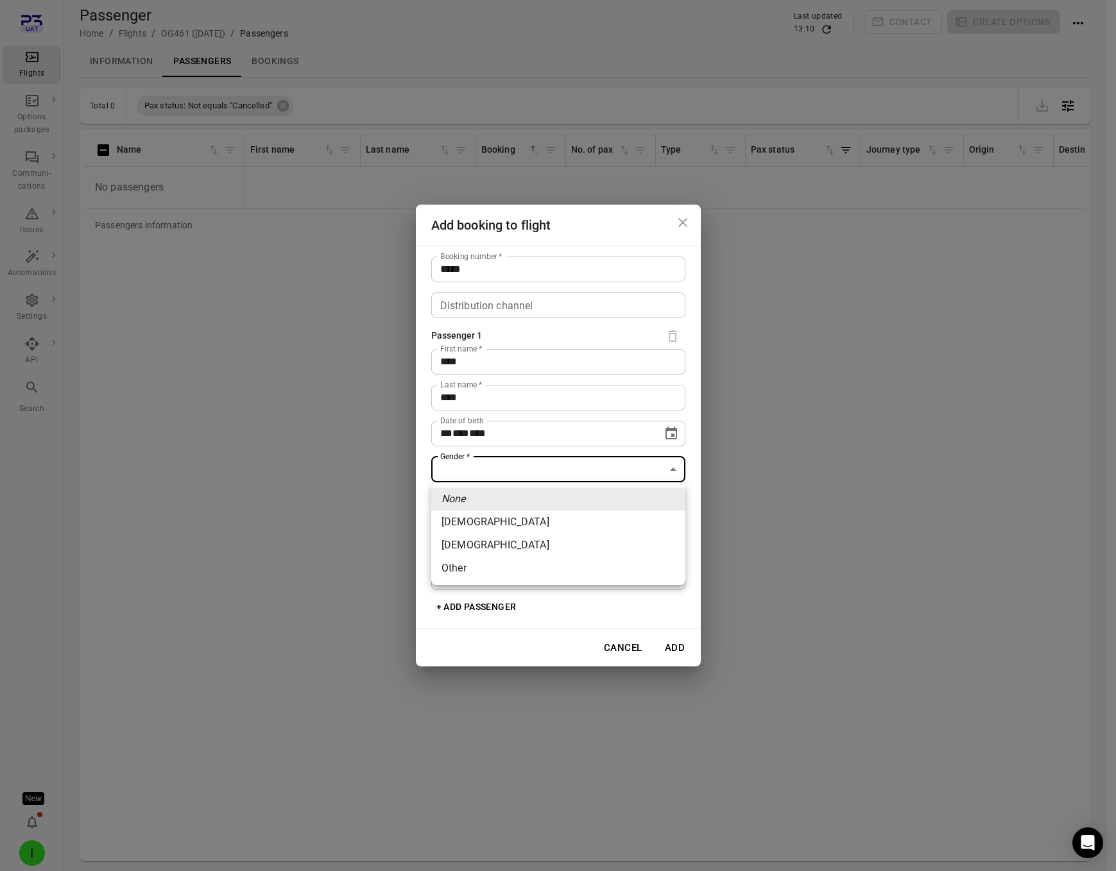
click at [507, 474] on body "**********" at bounding box center [558, 456] width 1116 height 913
click at [490, 522] on li "[DEMOGRAPHIC_DATA]" at bounding box center [558, 522] width 254 height 23
type input "******"
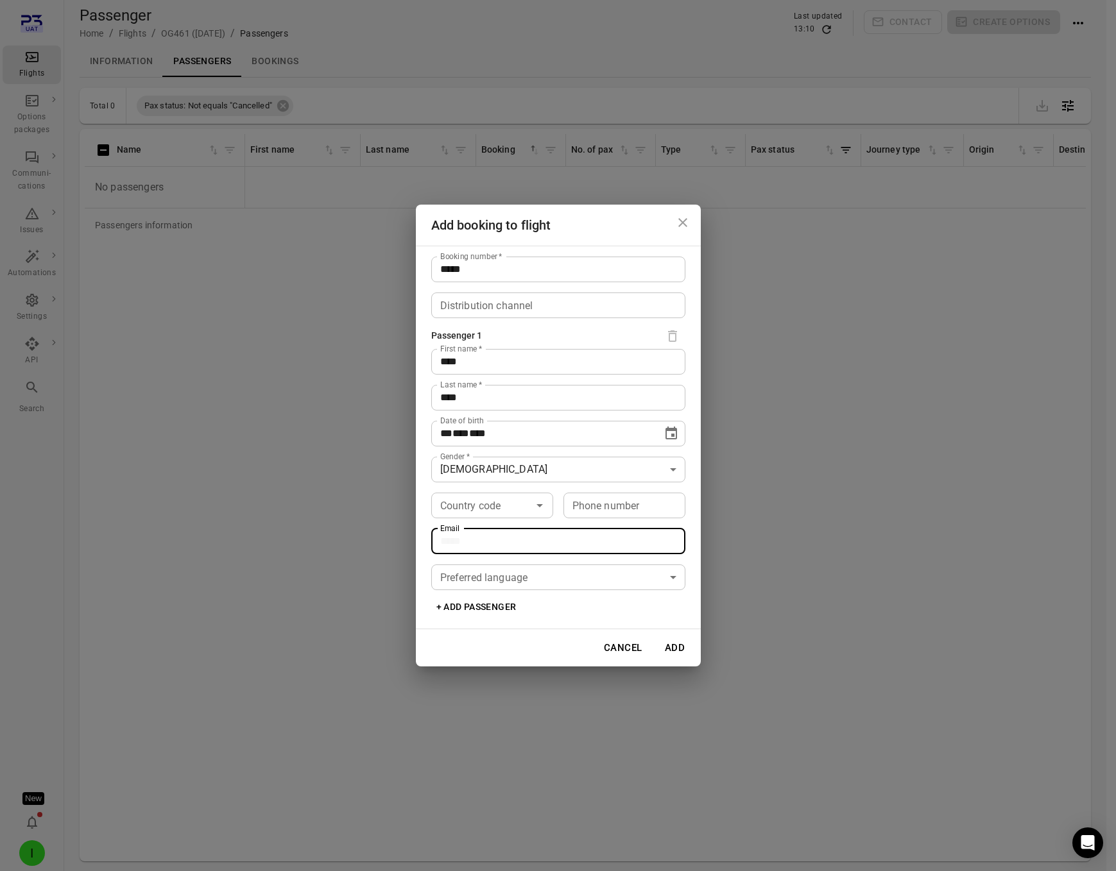
click at [471, 542] on input "Email" at bounding box center [558, 542] width 254 height 26
type input "**********"
click at [665, 646] on button "Add" at bounding box center [675, 648] width 41 height 27
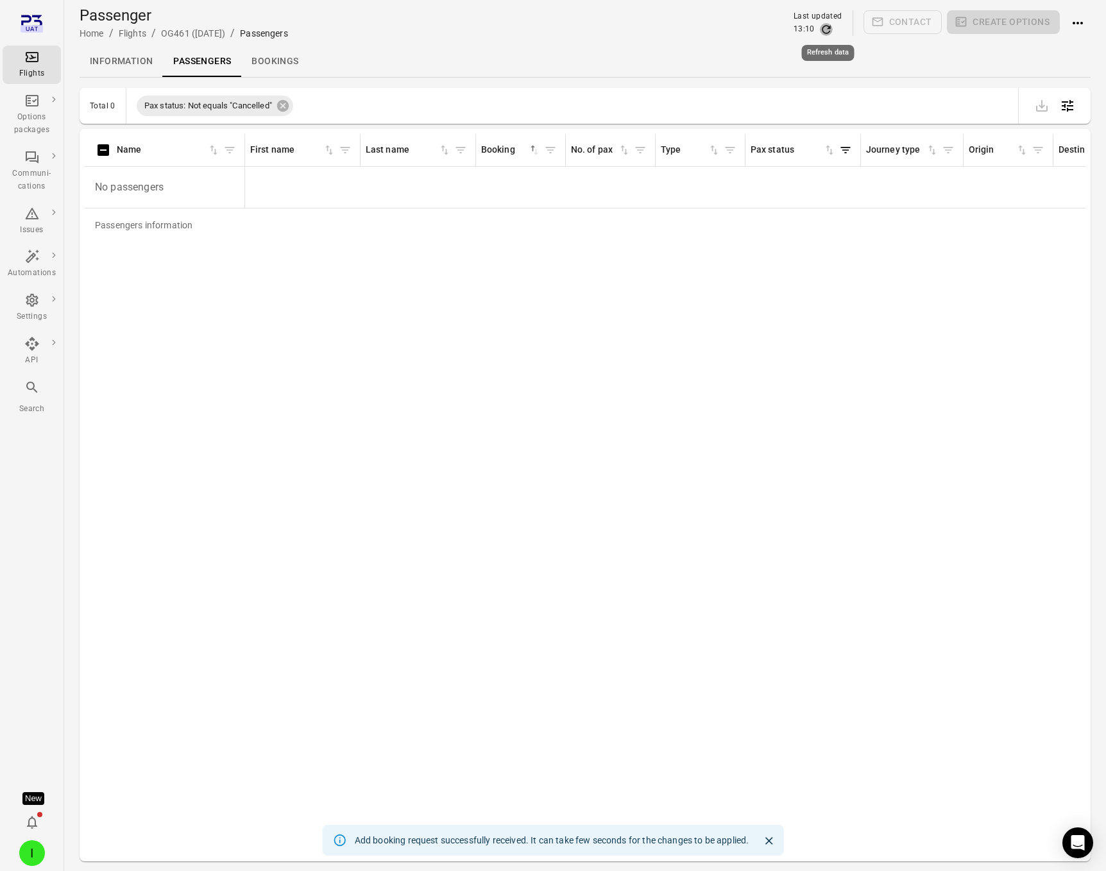
click at [825, 29] on icon "Refresh data" at bounding box center [826, 29] width 13 height 13
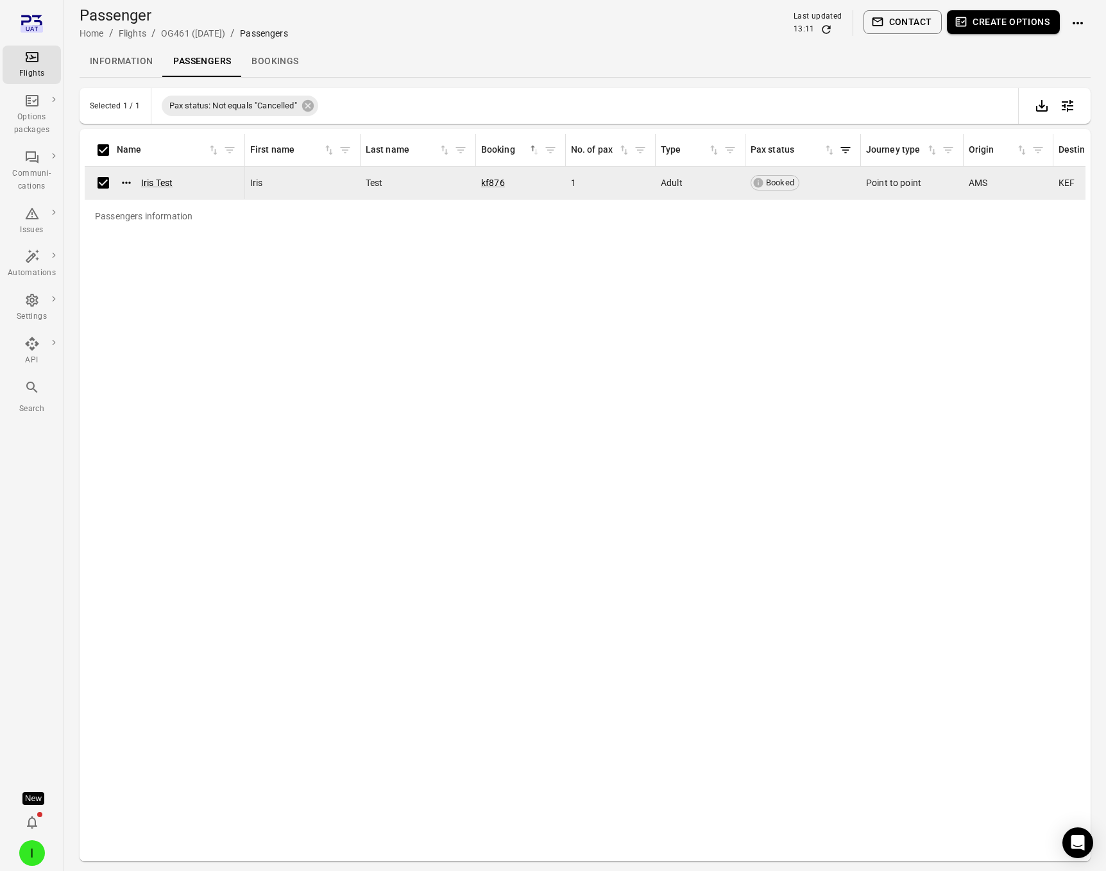
click at [987, 32] on button "Create options" at bounding box center [1003, 22] width 113 height 24
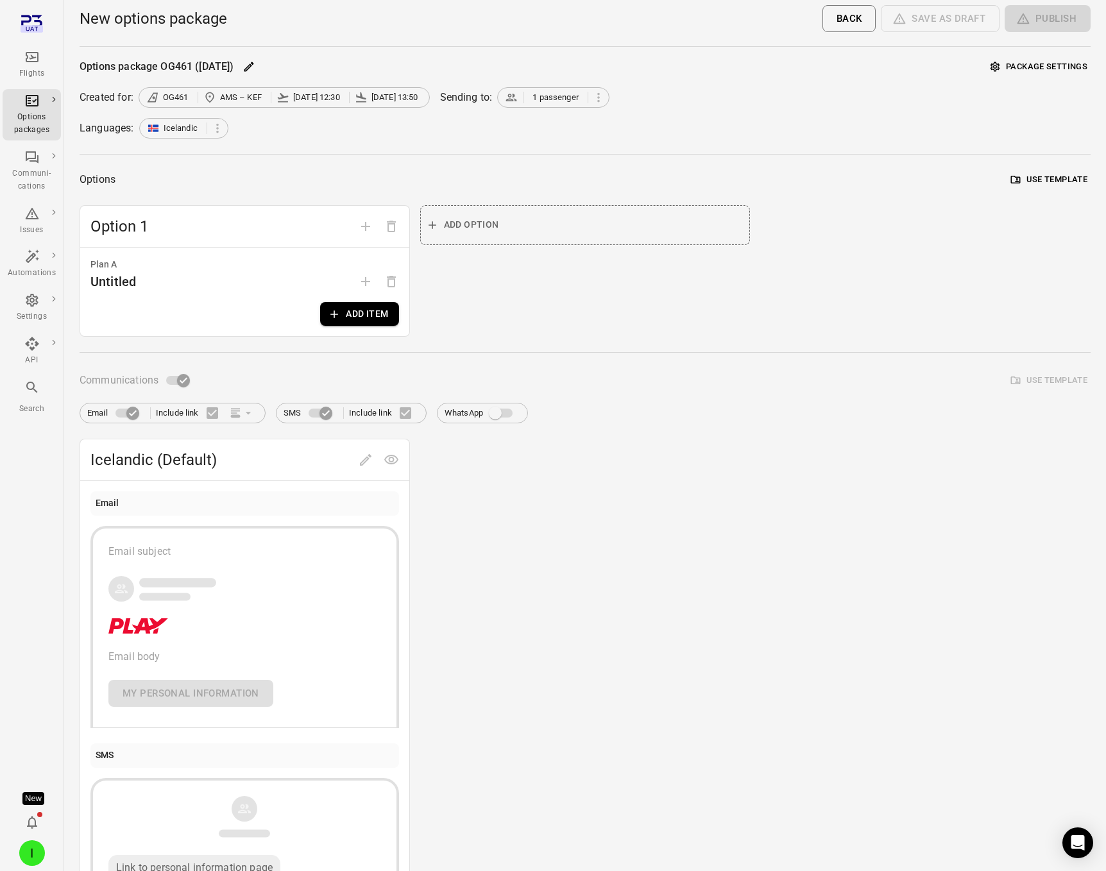
click at [363, 314] on button "Add item" at bounding box center [359, 314] width 78 height 24
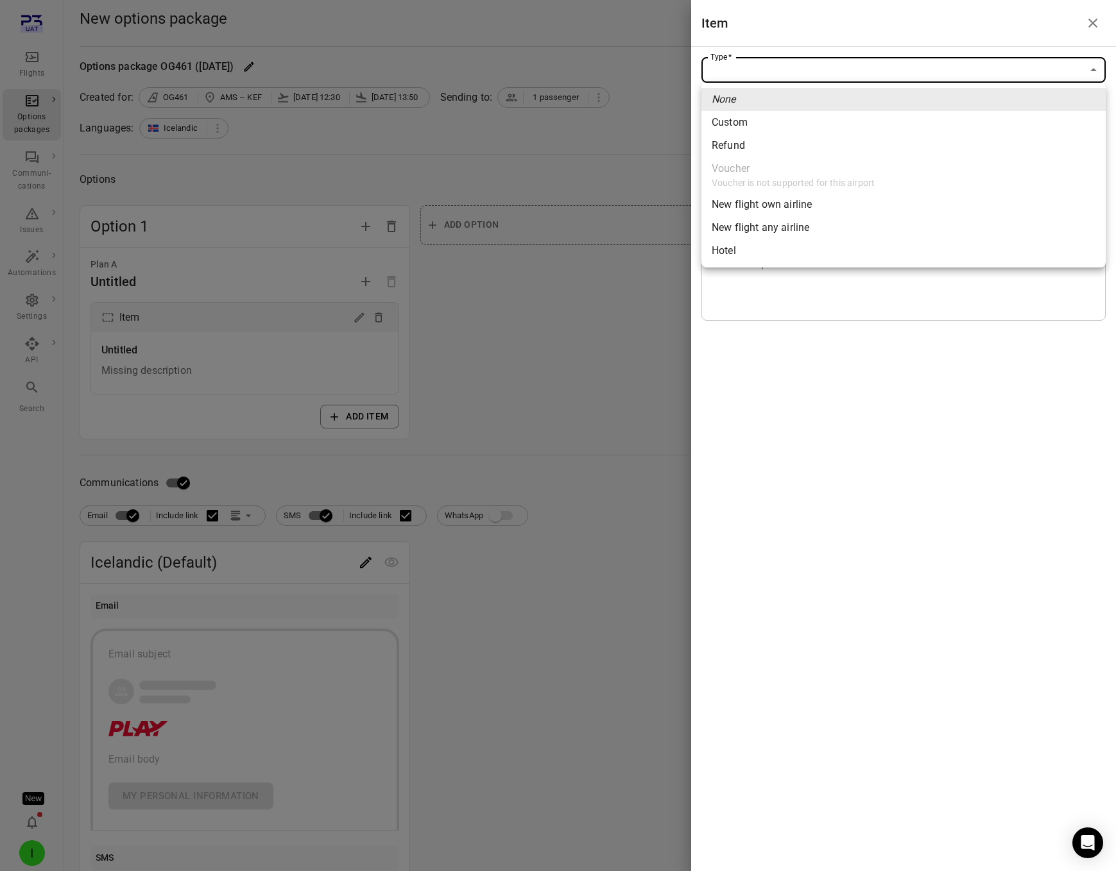
click at [927, 71] on body "Flights Options packages Communi-cations Issues Automations Settings API Search…" at bounding box center [558, 549] width 1116 height 1098
click at [843, 203] on span "New flight own airline" at bounding box center [904, 204] width 384 height 15
type input "**********"
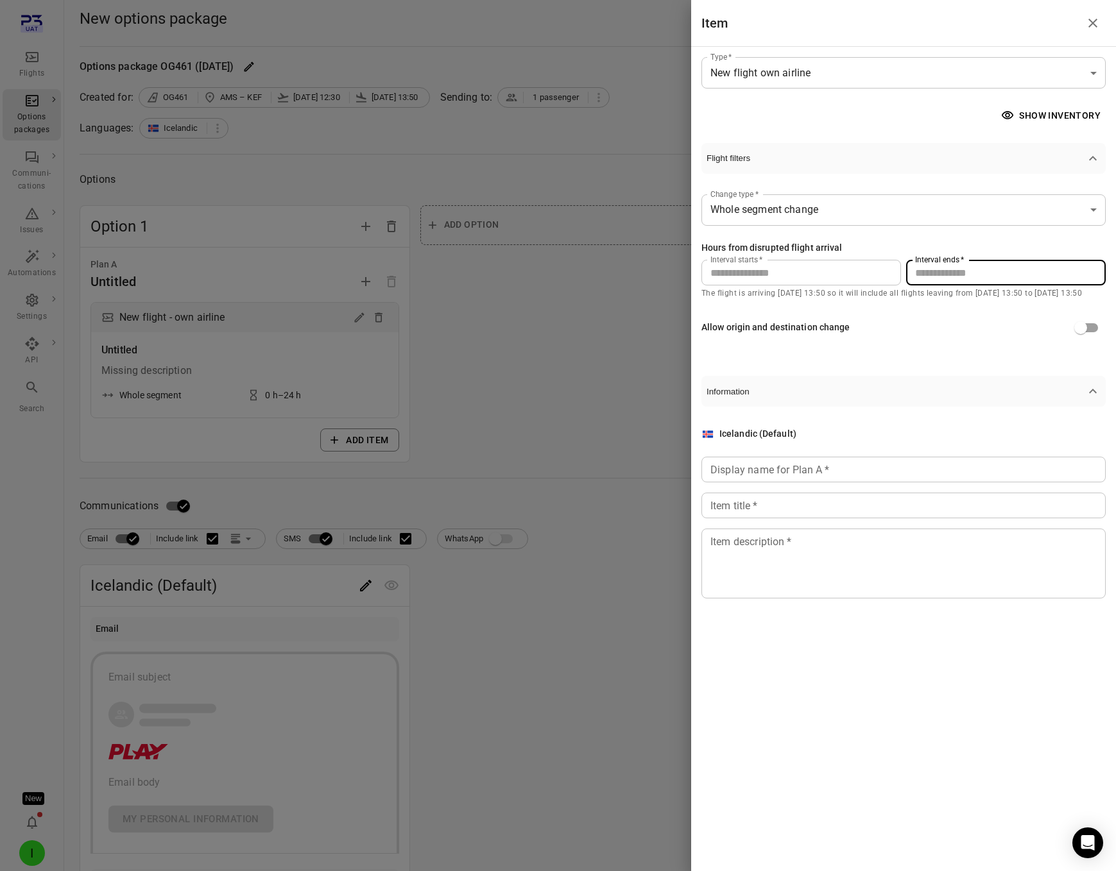
drag, startPoint x: 932, startPoint y: 276, endPoint x: 910, endPoint y: 272, distance: 22.2
click at [910, 272] on input "**" at bounding box center [1006, 273] width 200 height 26
type input "**"
click at [823, 467] on input "Display name for Plan A   *" at bounding box center [903, 470] width 404 height 26
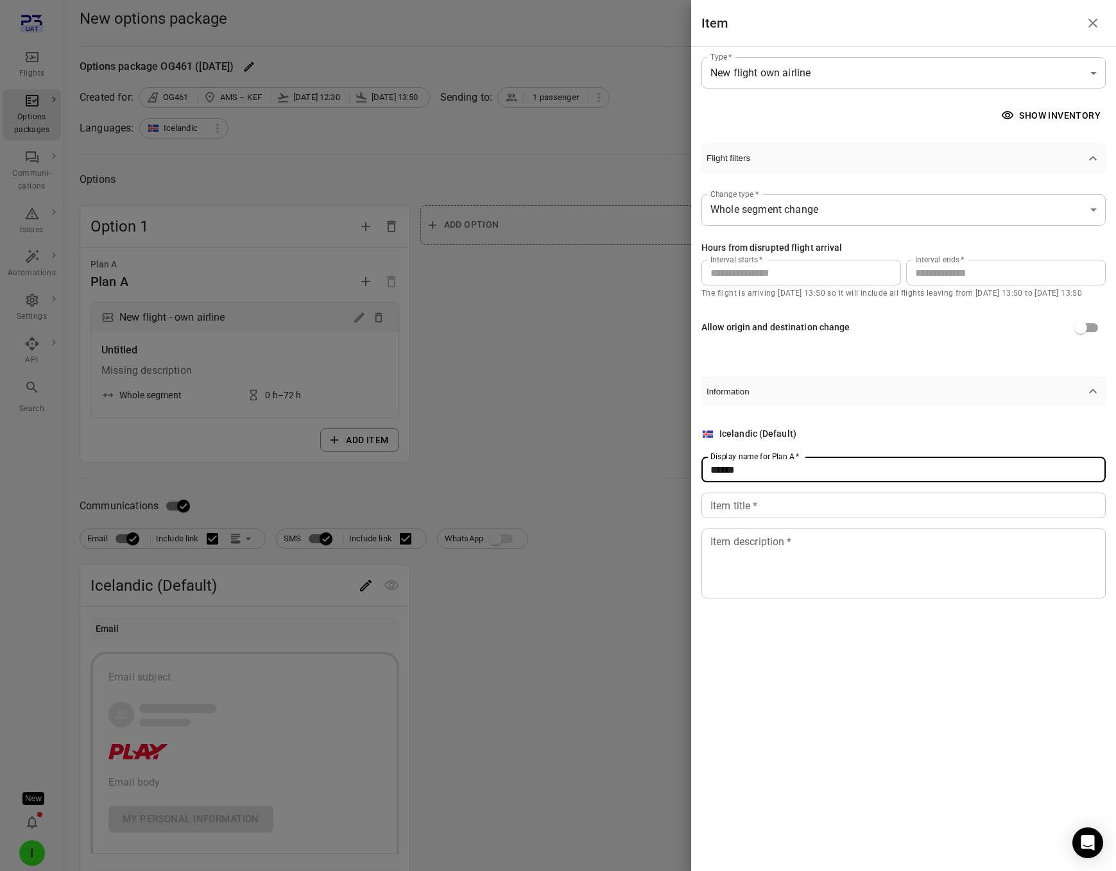
type input "******"
click at [800, 500] on input "Item title   *" at bounding box center [903, 506] width 404 height 26
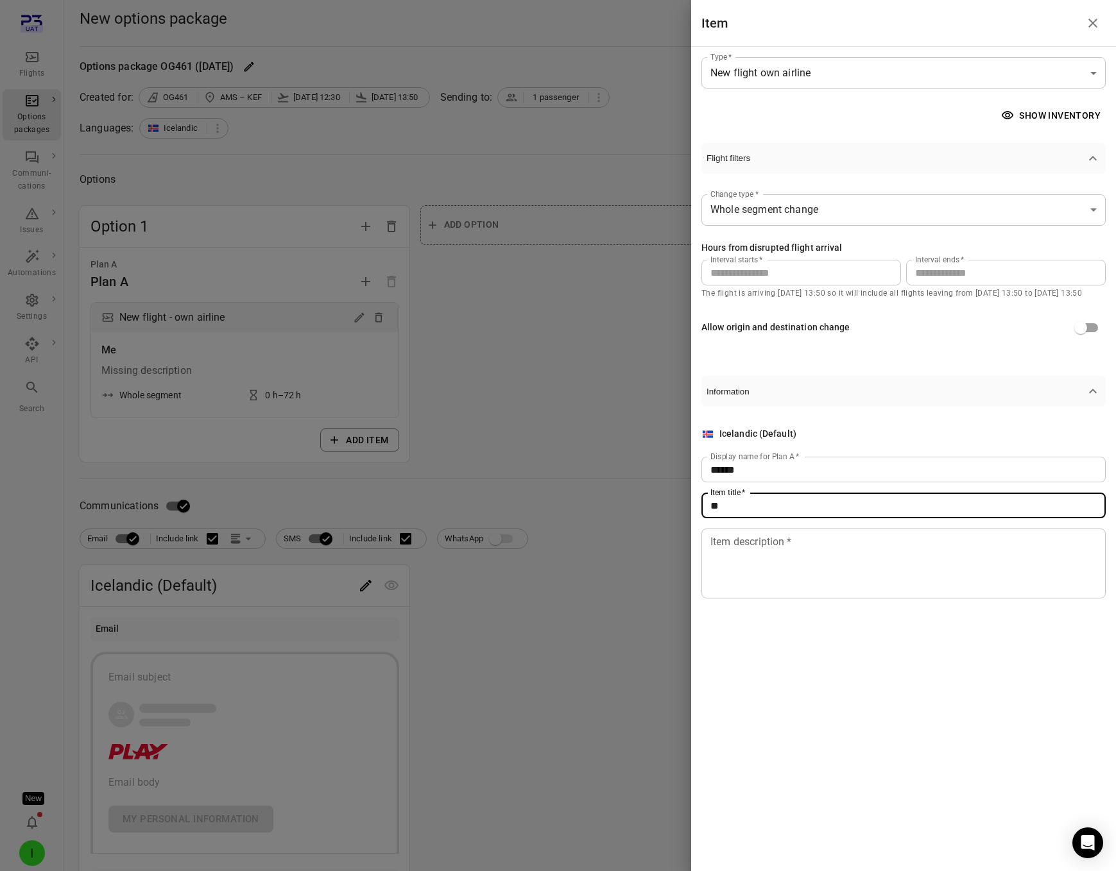
type input "*"
type input "**********"
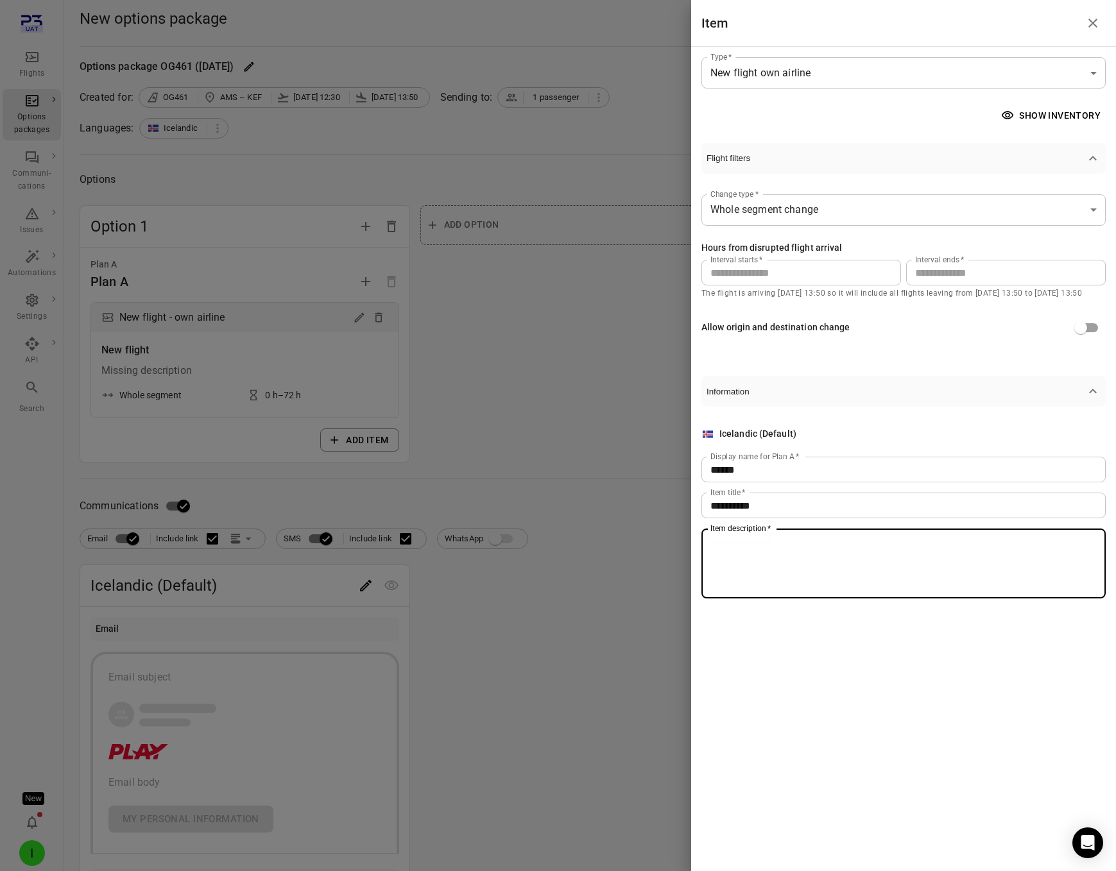
click at [717, 547] on textarea "Item description   *" at bounding box center [903, 564] width 386 height 59
type textarea "**********"
click at [645, 356] on div at bounding box center [558, 435] width 1116 height 871
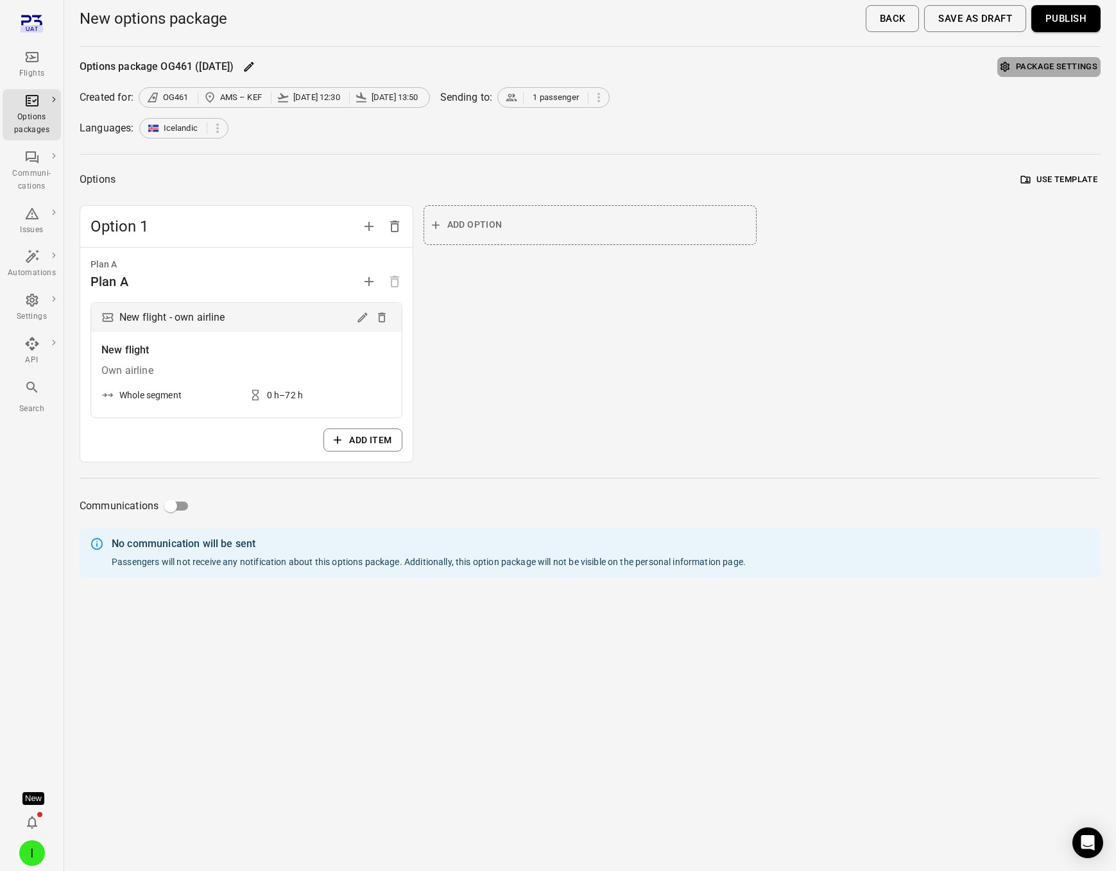
click at [1011, 58] on button "Package settings" at bounding box center [1048, 67] width 103 height 20
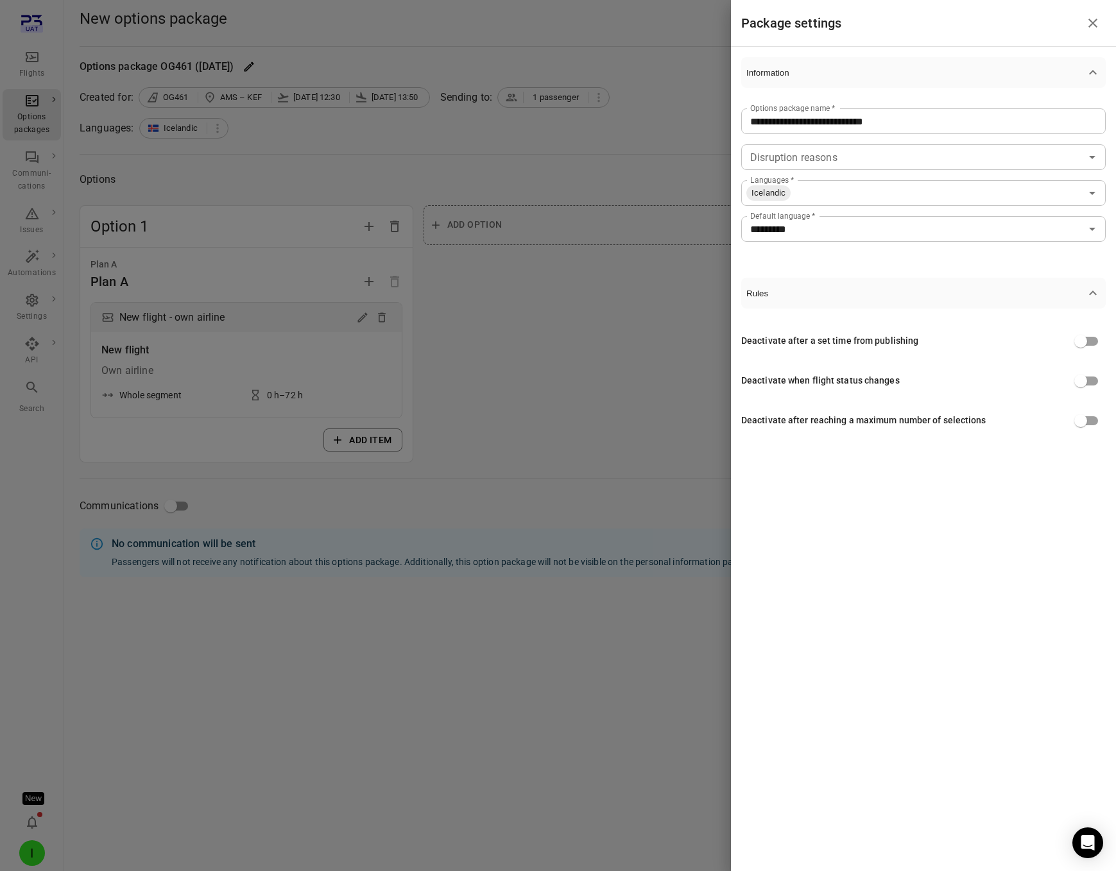
click at [830, 154] on input "Disruption reasons" at bounding box center [913, 157] width 336 height 18
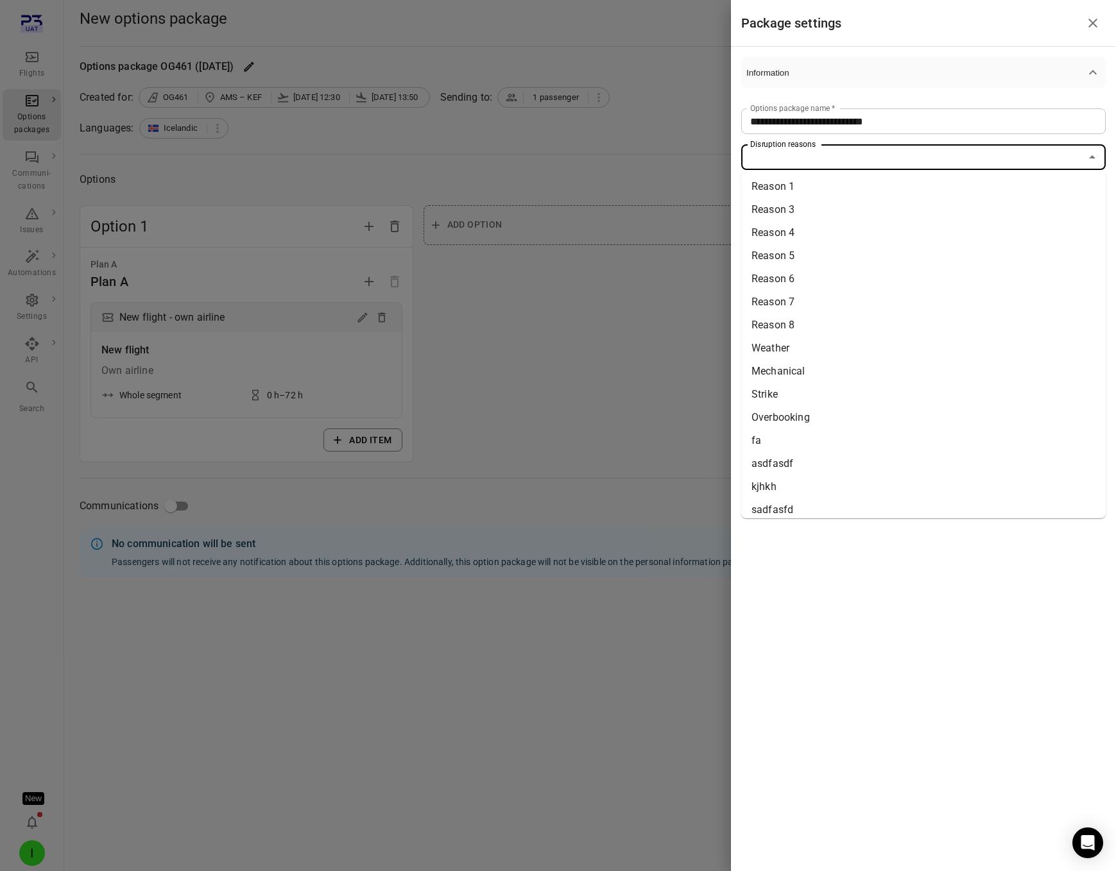
click at [830, 154] on input "Disruption reasons" at bounding box center [913, 157] width 336 height 18
click at [764, 373] on li "Mechanical" at bounding box center [923, 371] width 364 height 23
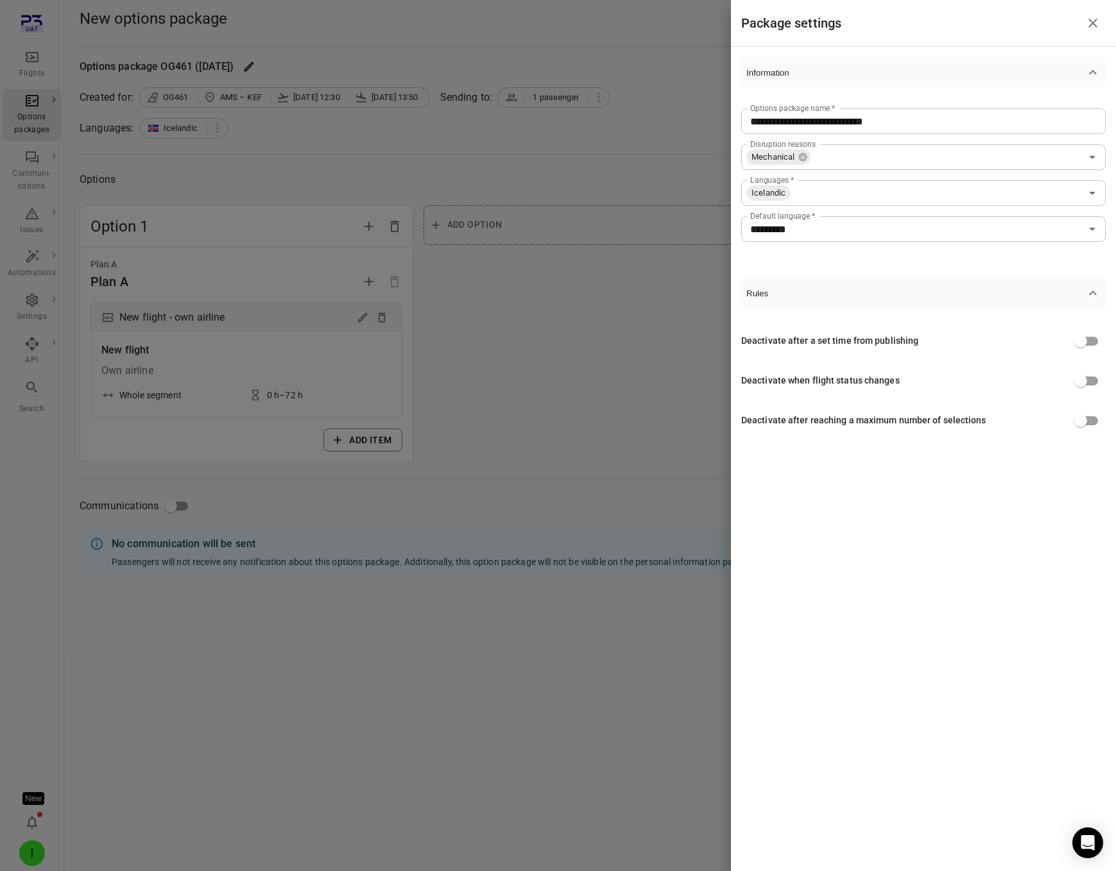
click at [578, 339] on div at bounding box center [558, 435] width 1116 height 871
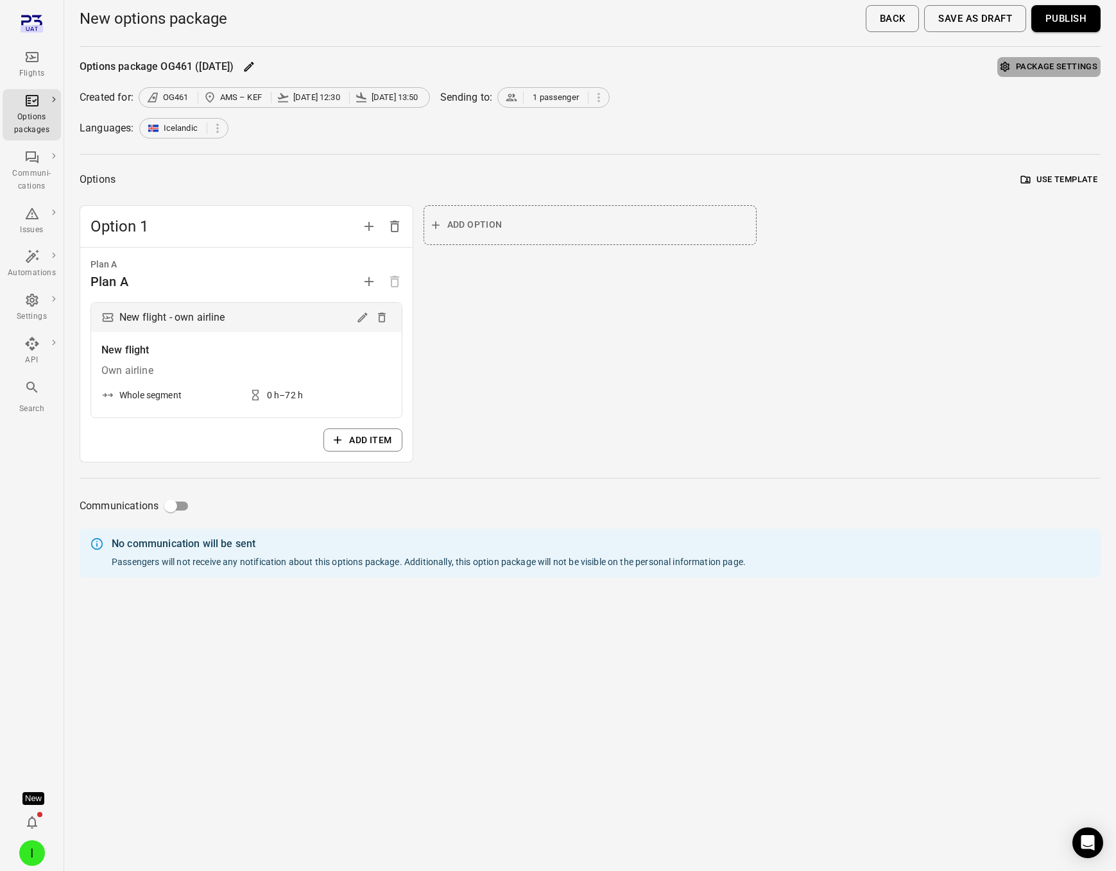
click at [1024, 67] on button "Package settings" at bounding box center [1048, 67] width 103 height 20
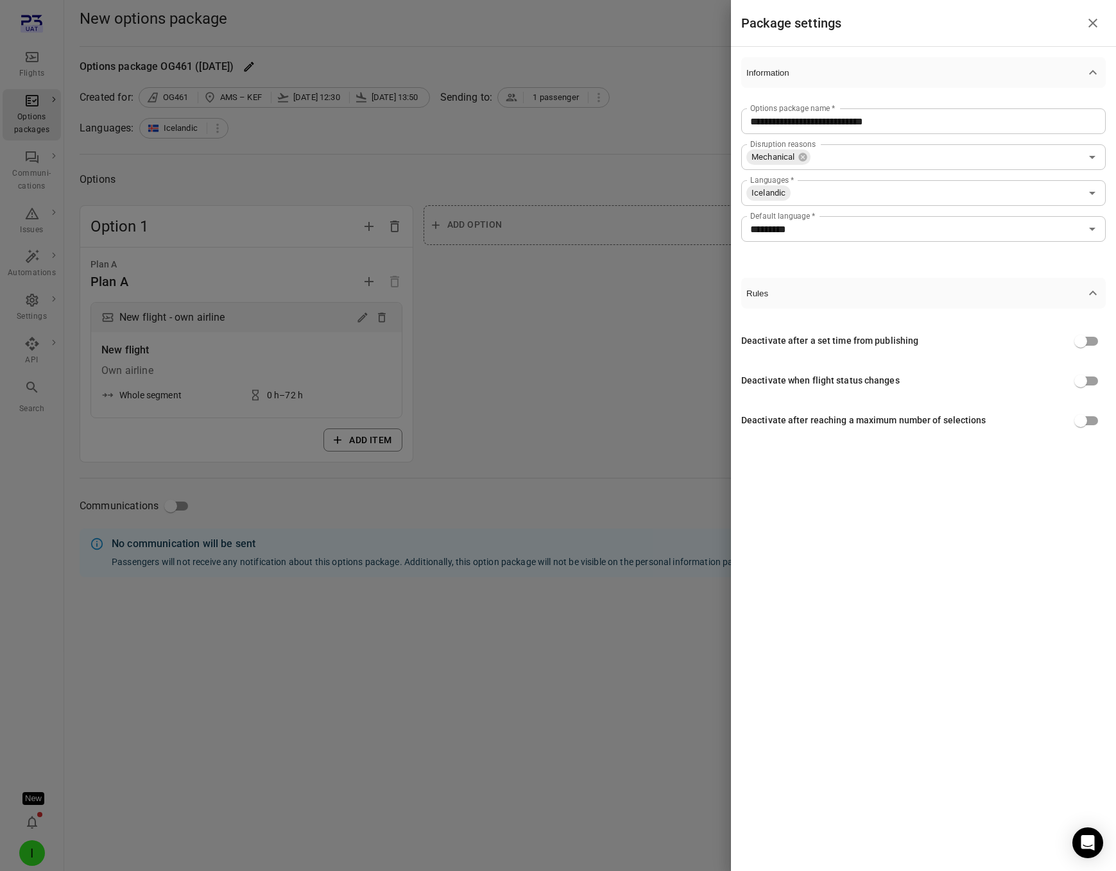
drag, startPoint x: 572, startPoint y: 379, endPoint x: 596, endPoint y: 372, distance: 25.4
click at [572, 379] on div at bounding box center [558, 435] width 1116 height 871
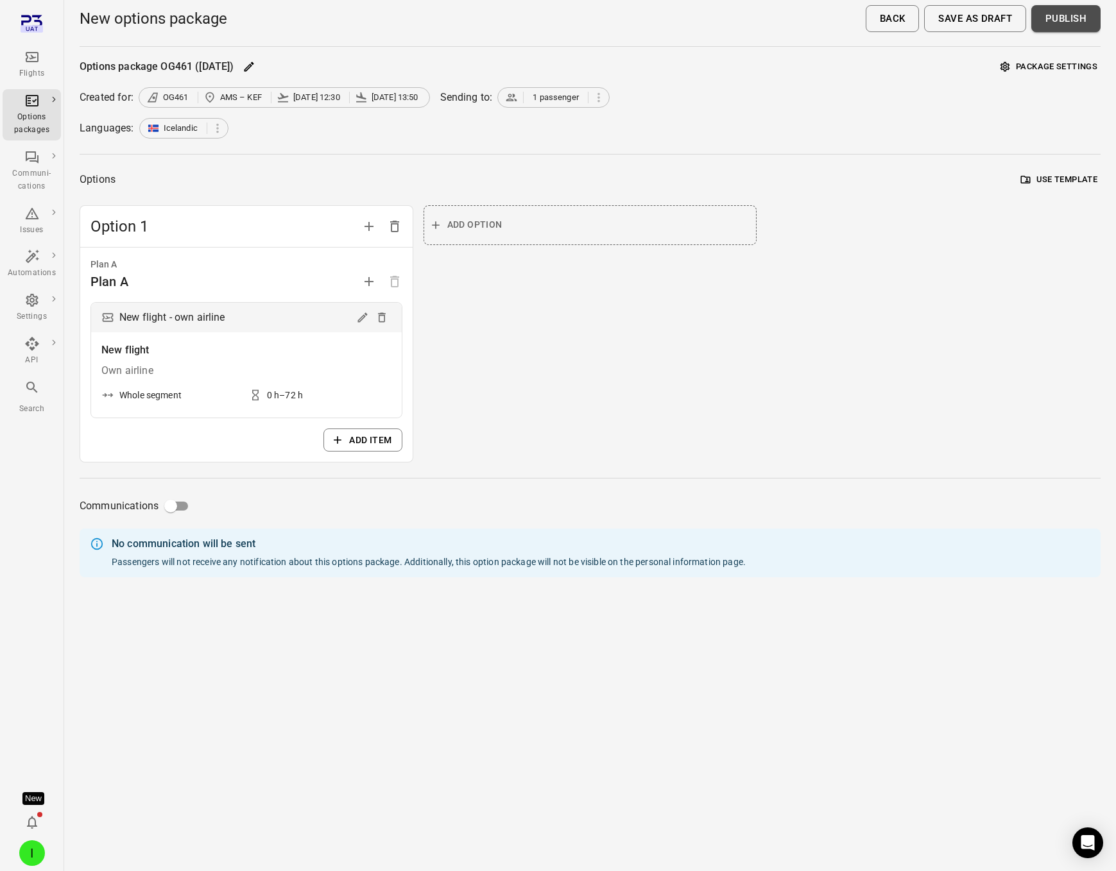
click at [1072, 13] on button "Publish" at bounding box center [1065, 18] width 69 height 27
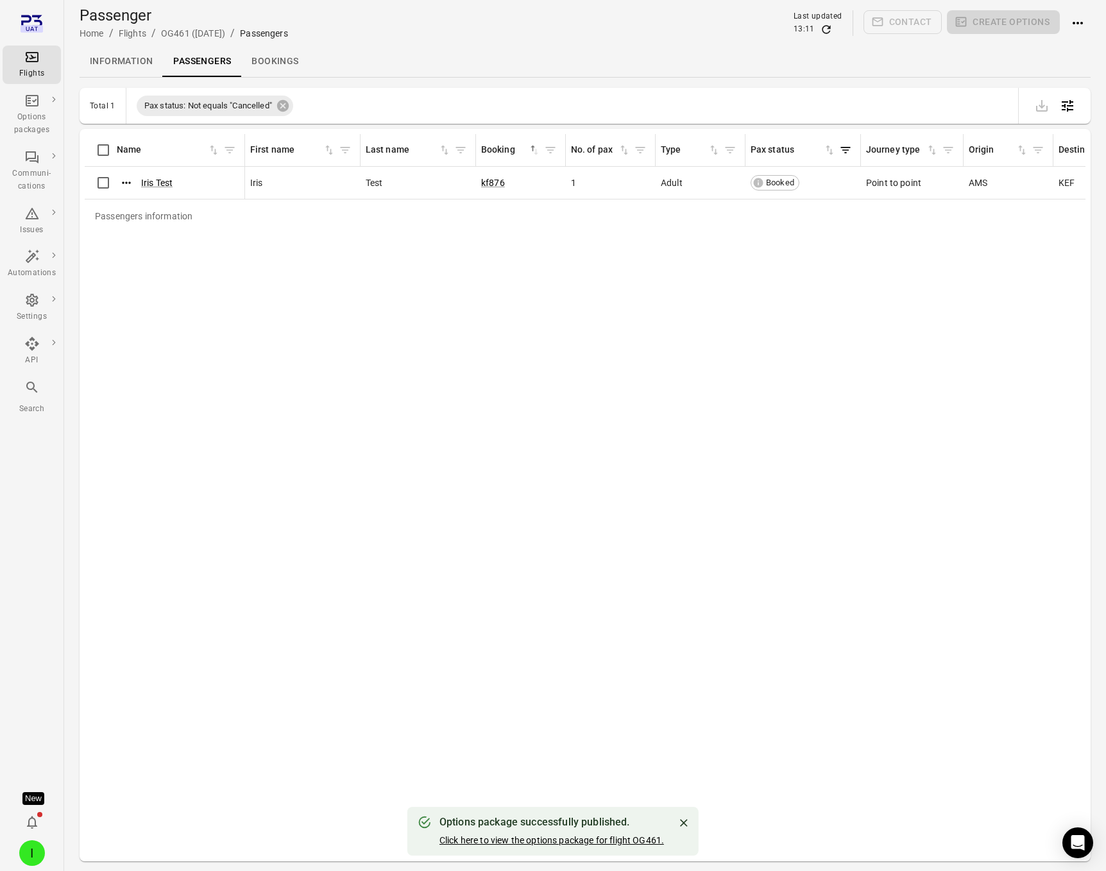
click at [481, 840] on link "Click here to view the options package for flight OG461." at bounding box center [552, 841] width 225 height 10
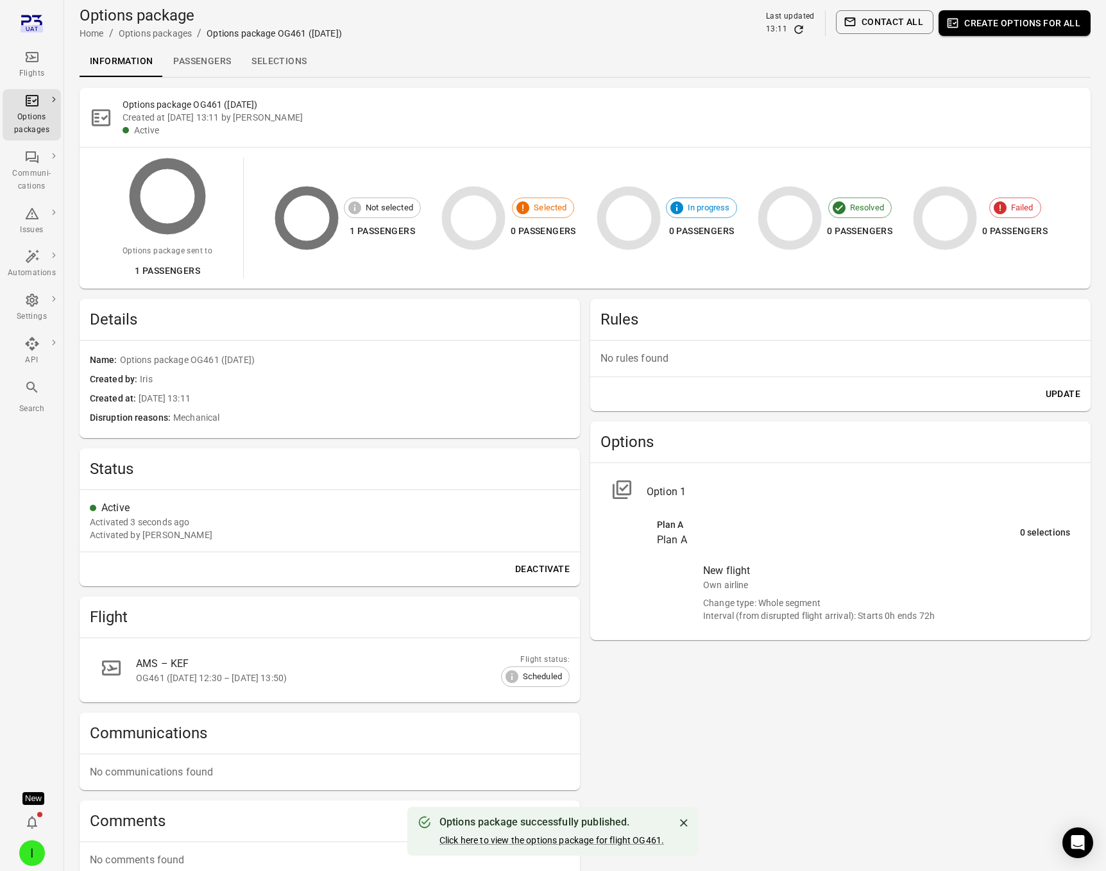
click at [271, 61] on link "Selections" at bounding box center [279, 61] width 76 height 31
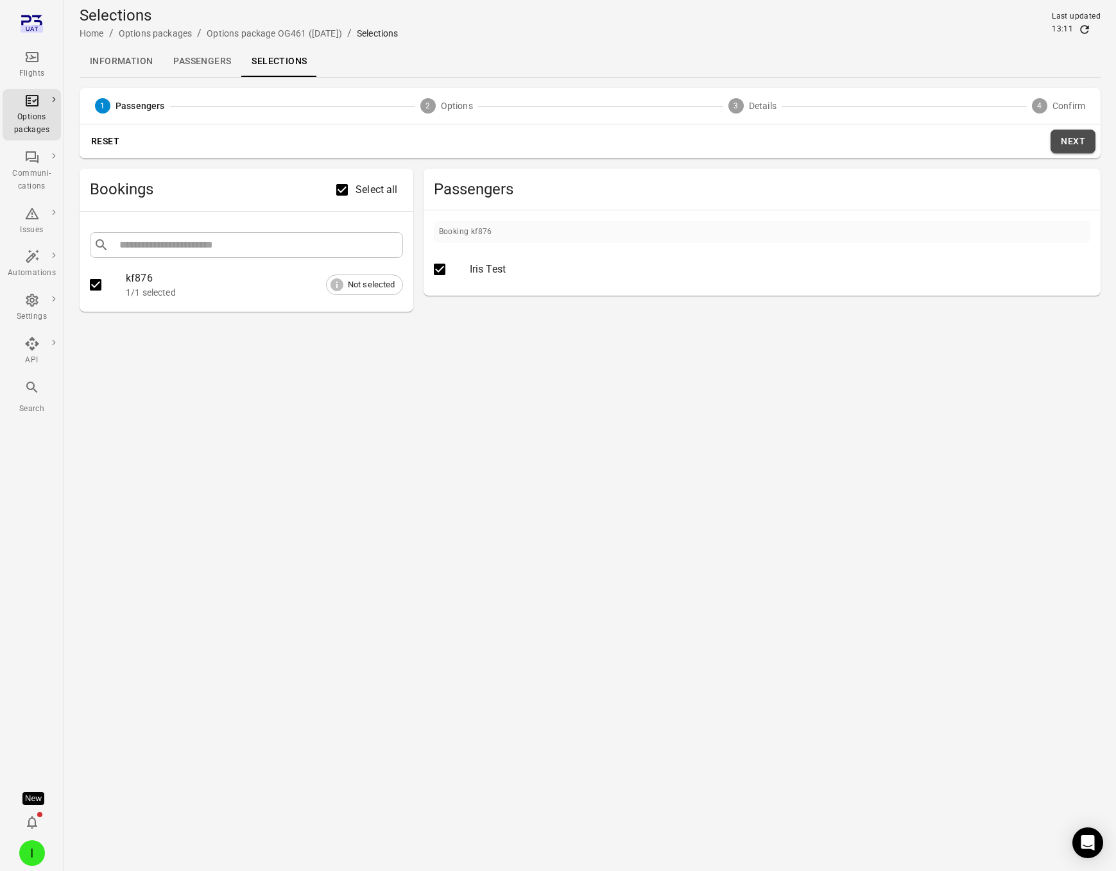
click at [1080, 141] on button "Next" at bounding box center [1073, 142] width 45 height 24
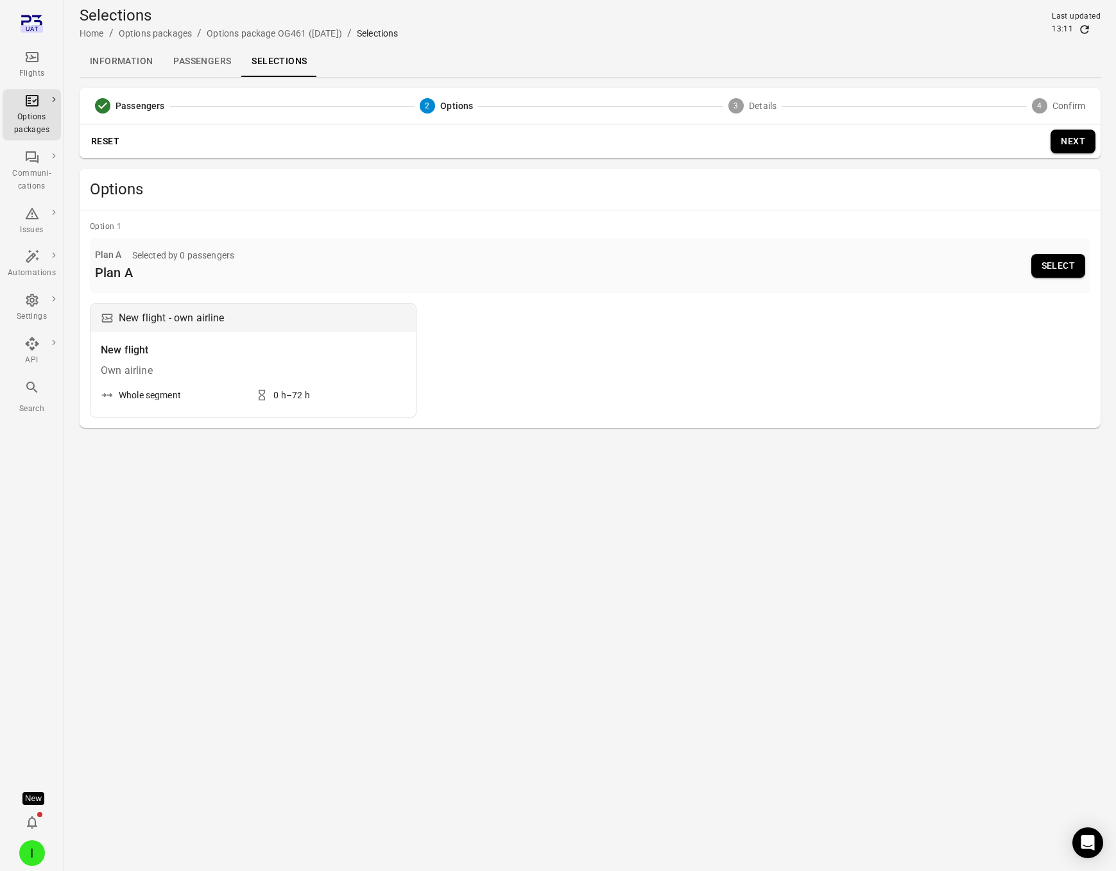
click at [1043, 259] on button "Select" at bounding box center [1058, 266] width 54 height 24
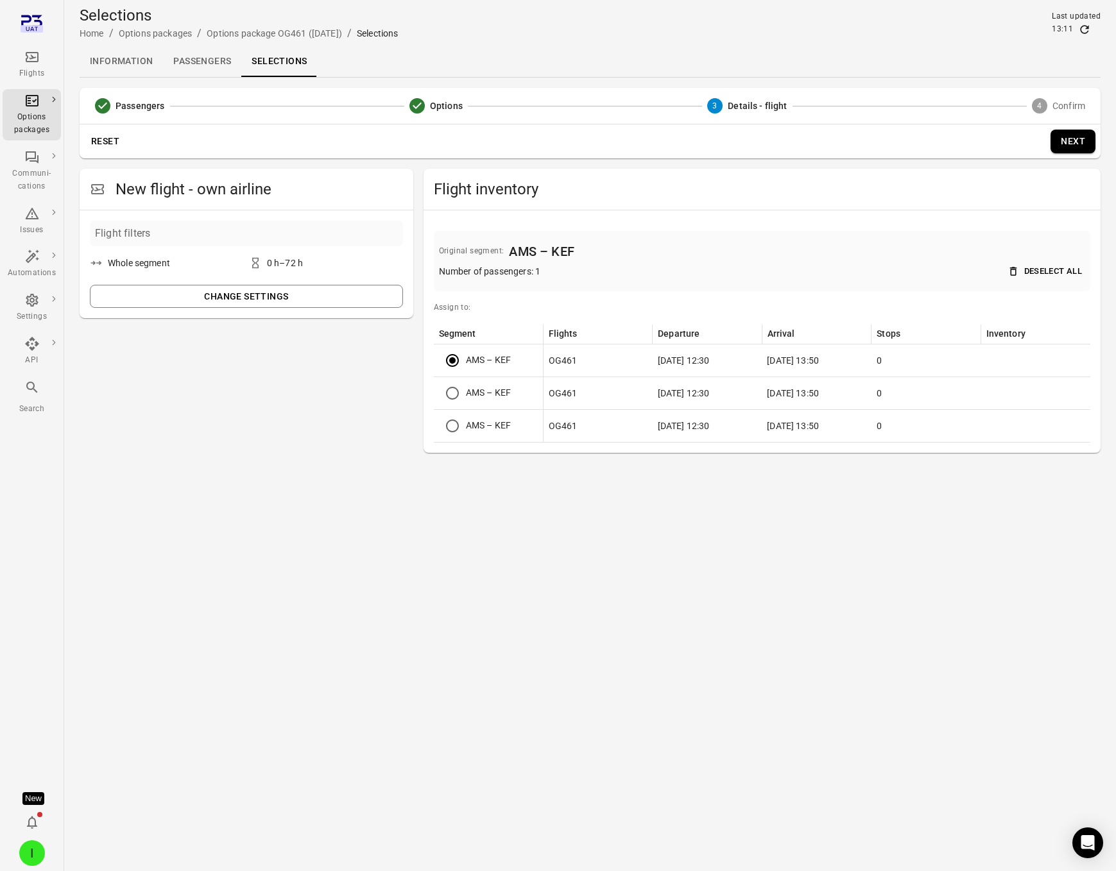
click at [1079, 141] on button "Next" at bounding box center [1073, 142] width 45 height 24
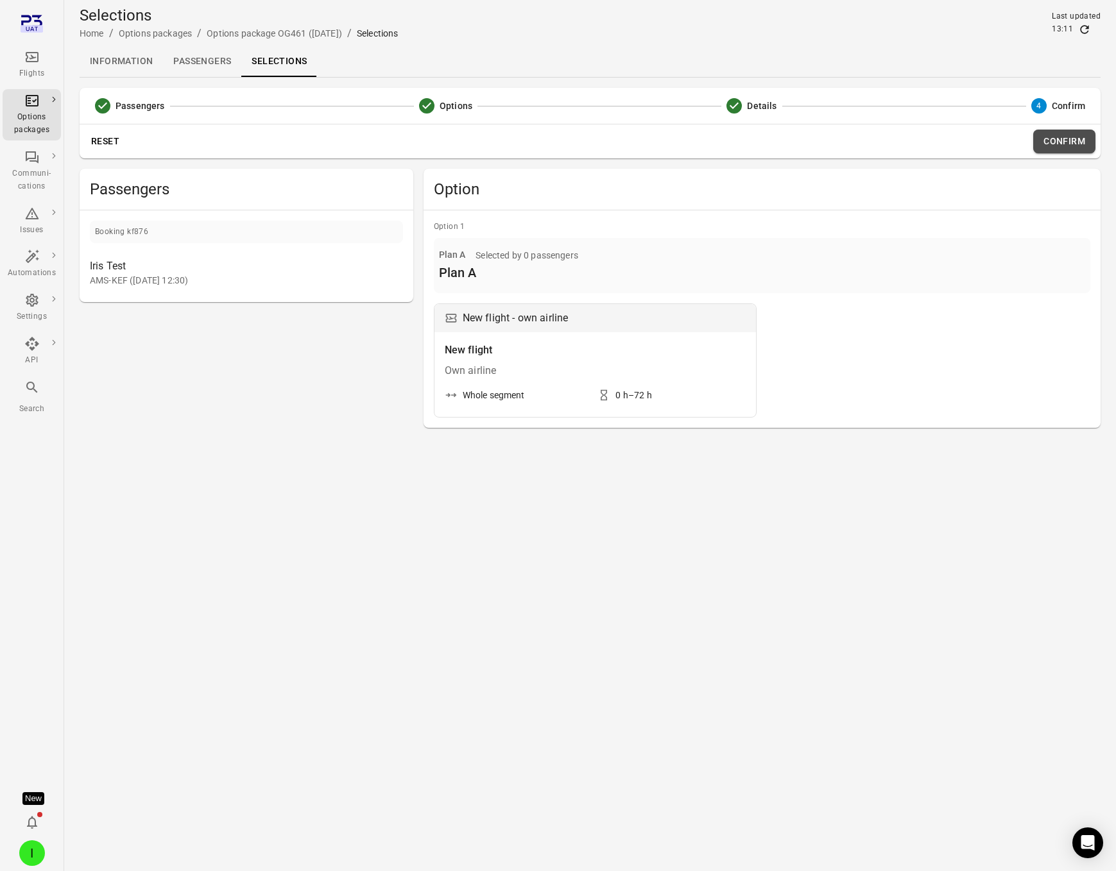
click at [1073, 142] on button "Confirm" at bounding box center [1064, 142] width 62 height 24
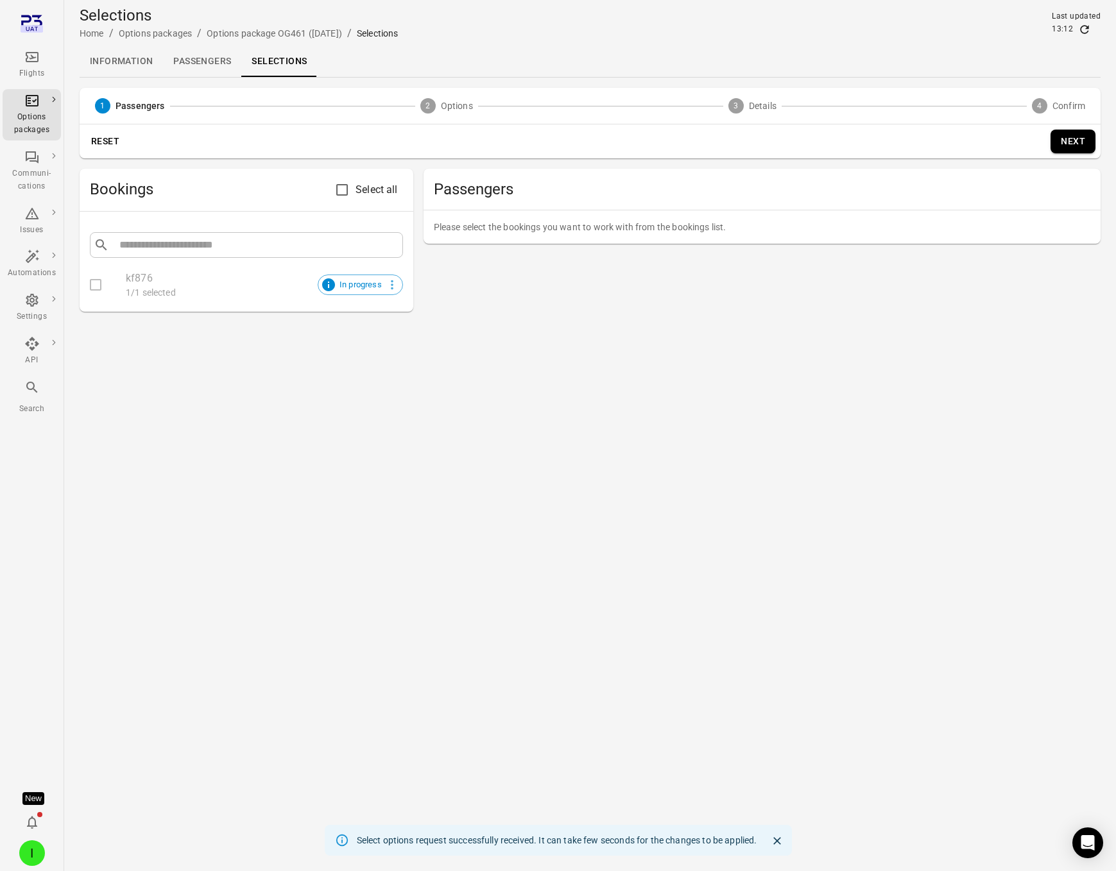
click at [198, 64] on link "Passengers" at bounding box center [202, 61] width 78 height 31
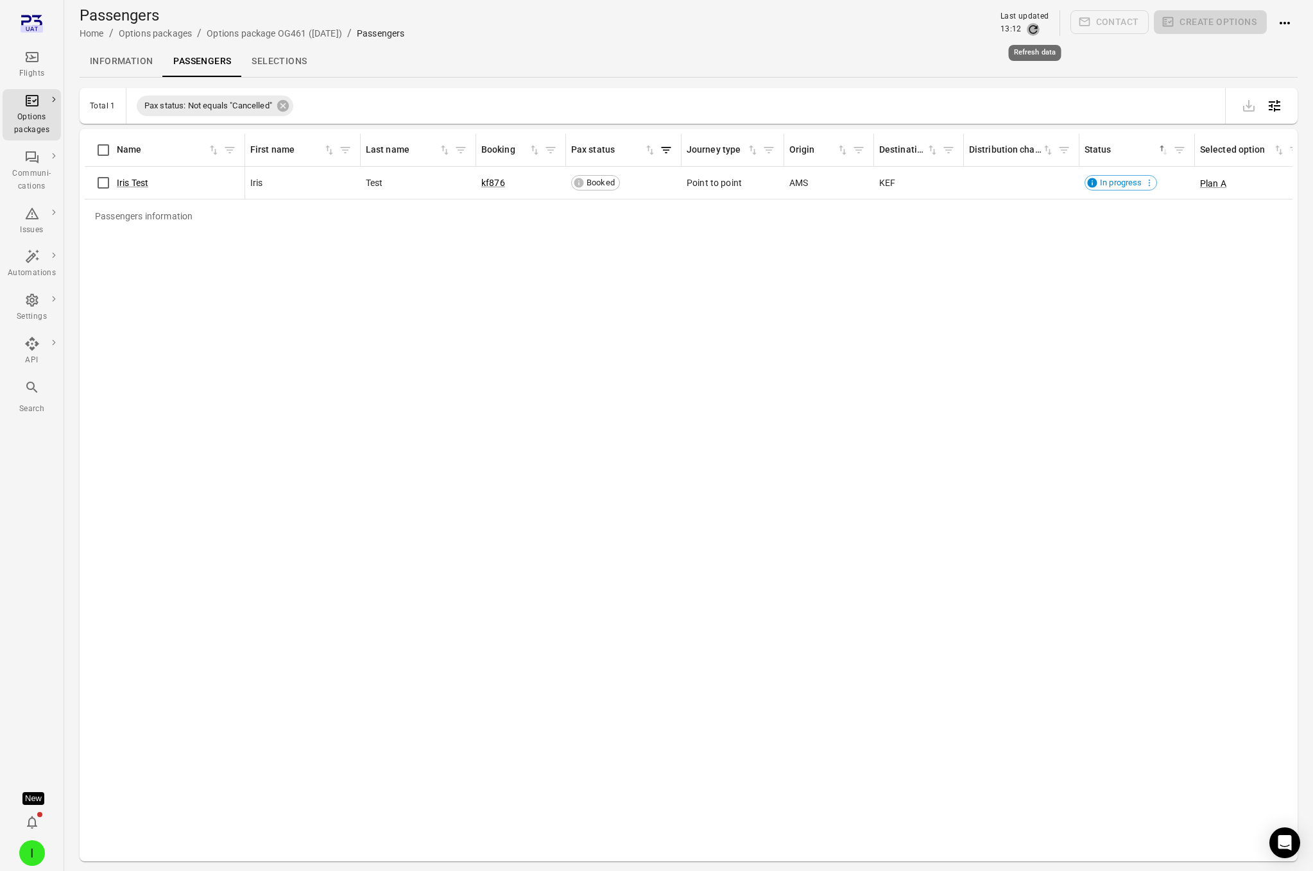
click at [1038, 30] on icon "Refresh data" at bounding box center [1033, 29] width 13 height 13
click at [1035, 30] on icon "Refresh data" at bounding box center [1033, 29] width 13 height 13
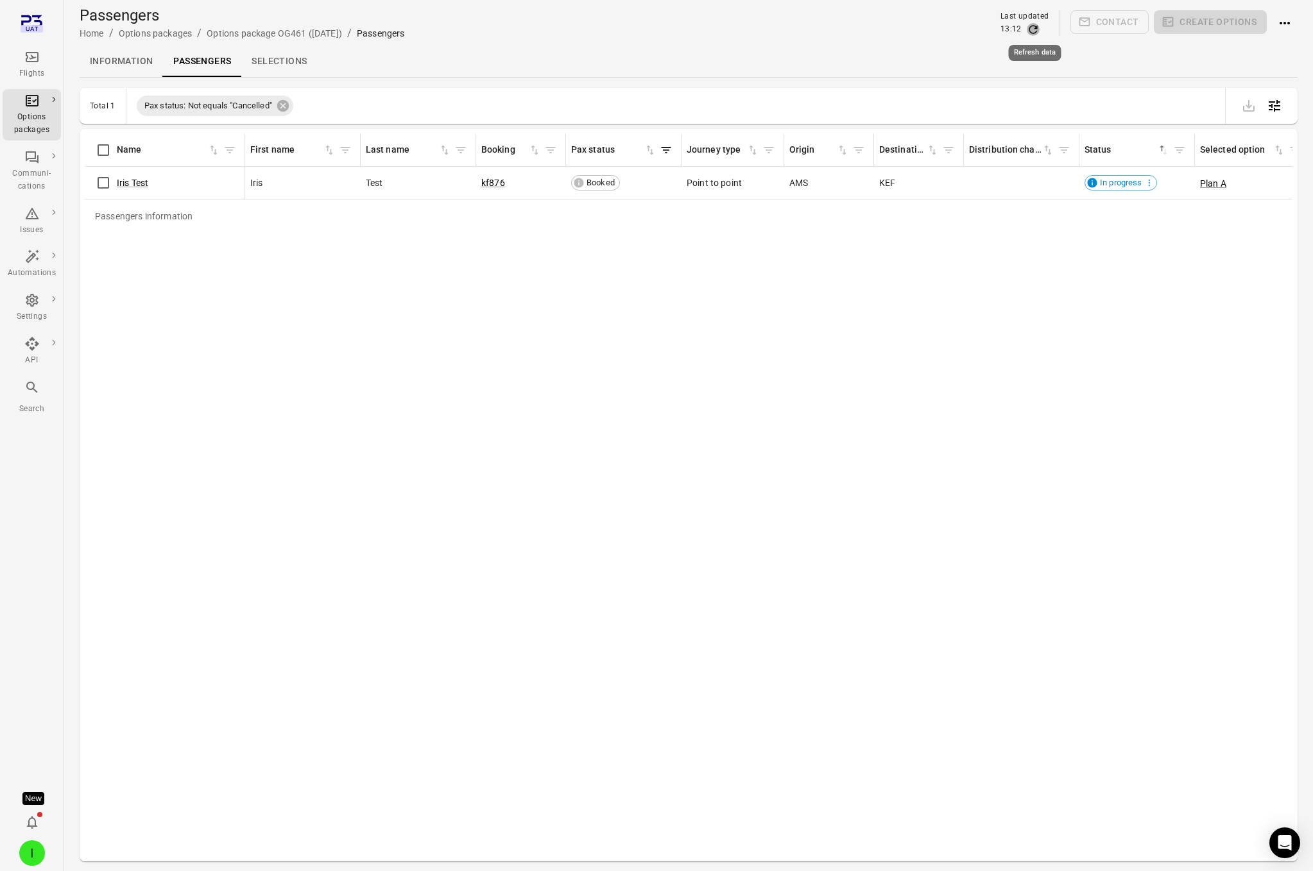
click at [1035, 30] on icon "Refresh data" at bounding box center [1033, 29] width 13 height 13
click at [1106, 21] on icon "Actions" at bounding box center [1284, 22] width 15 height 15
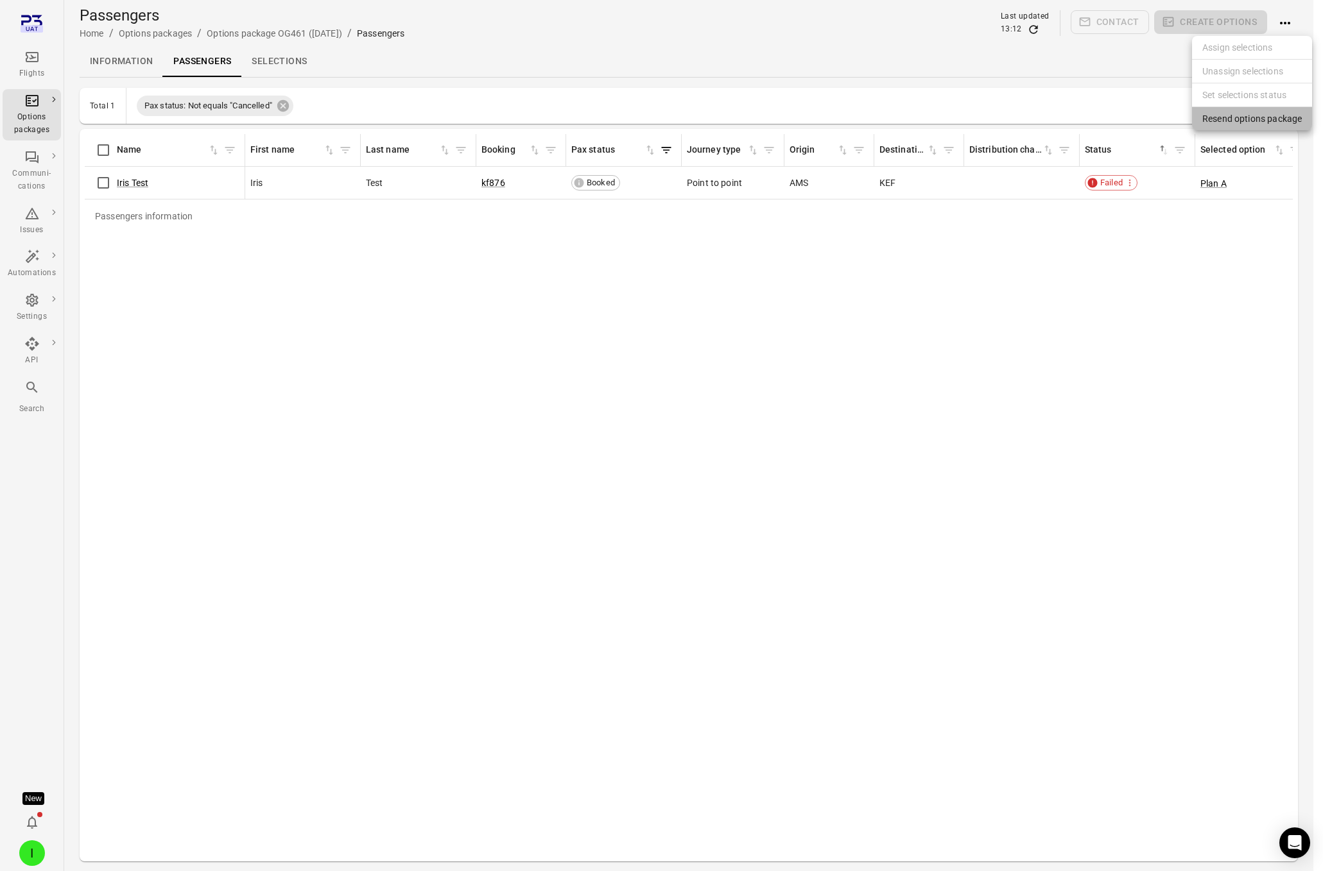
click at [1106, 119] on span "Resend options package" at bounding box center [1251, 118] width 99 height 13
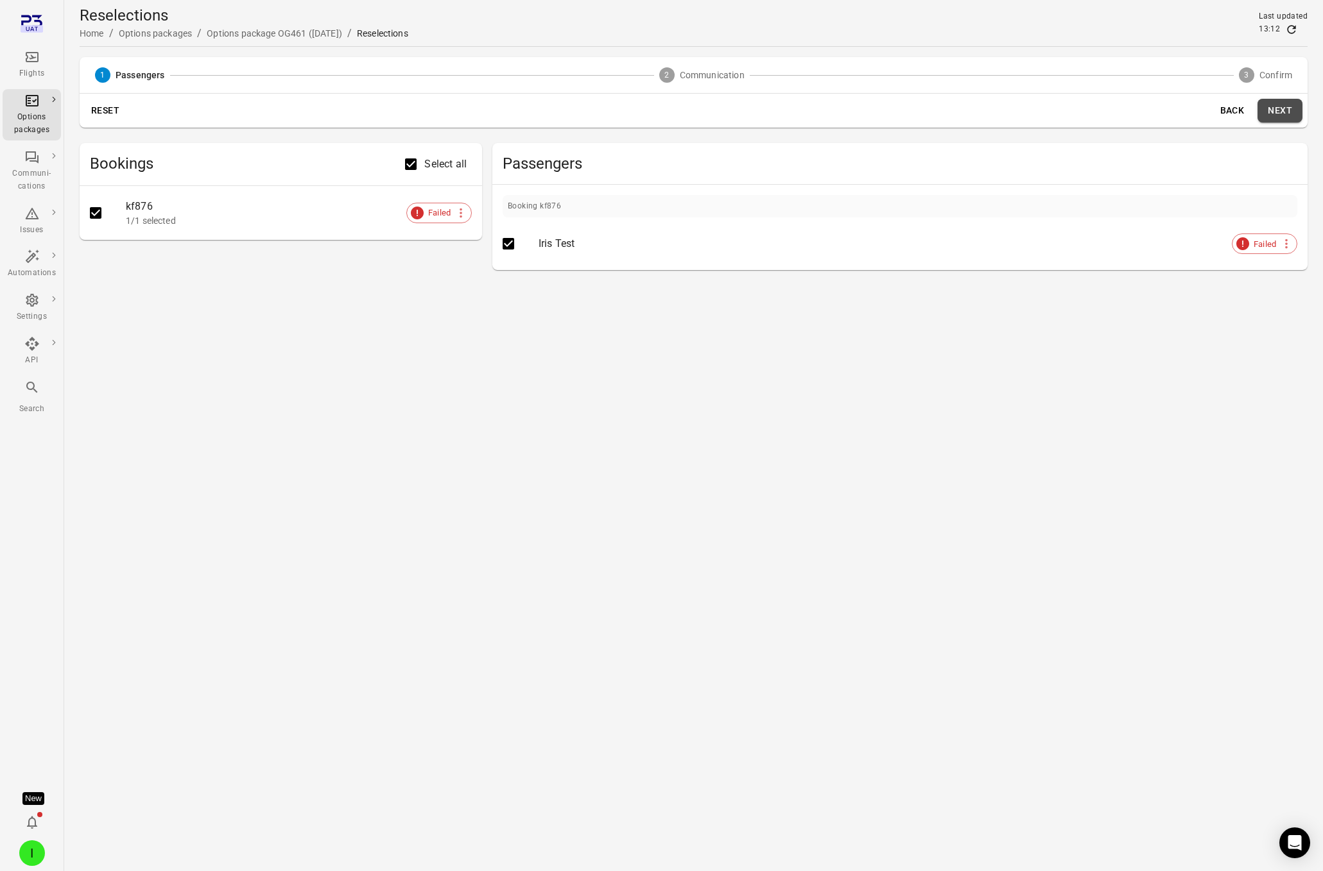
click at [1106, 108] on button "Next" at bounding box center [1279, 111] width 45 height 24
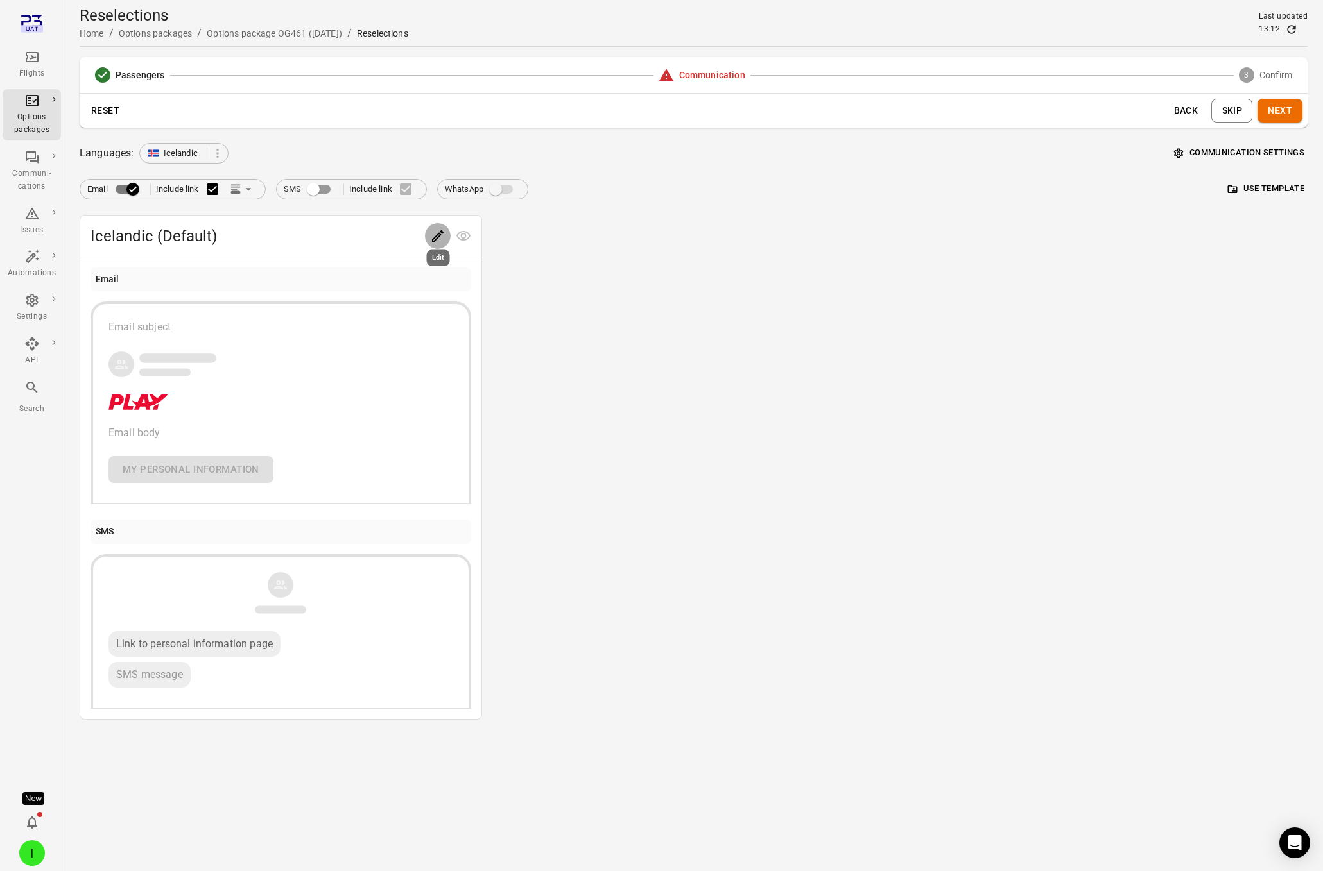
click at [436, 234] on icon "Edit" at bounding box center [437, 235] width 15 height 15
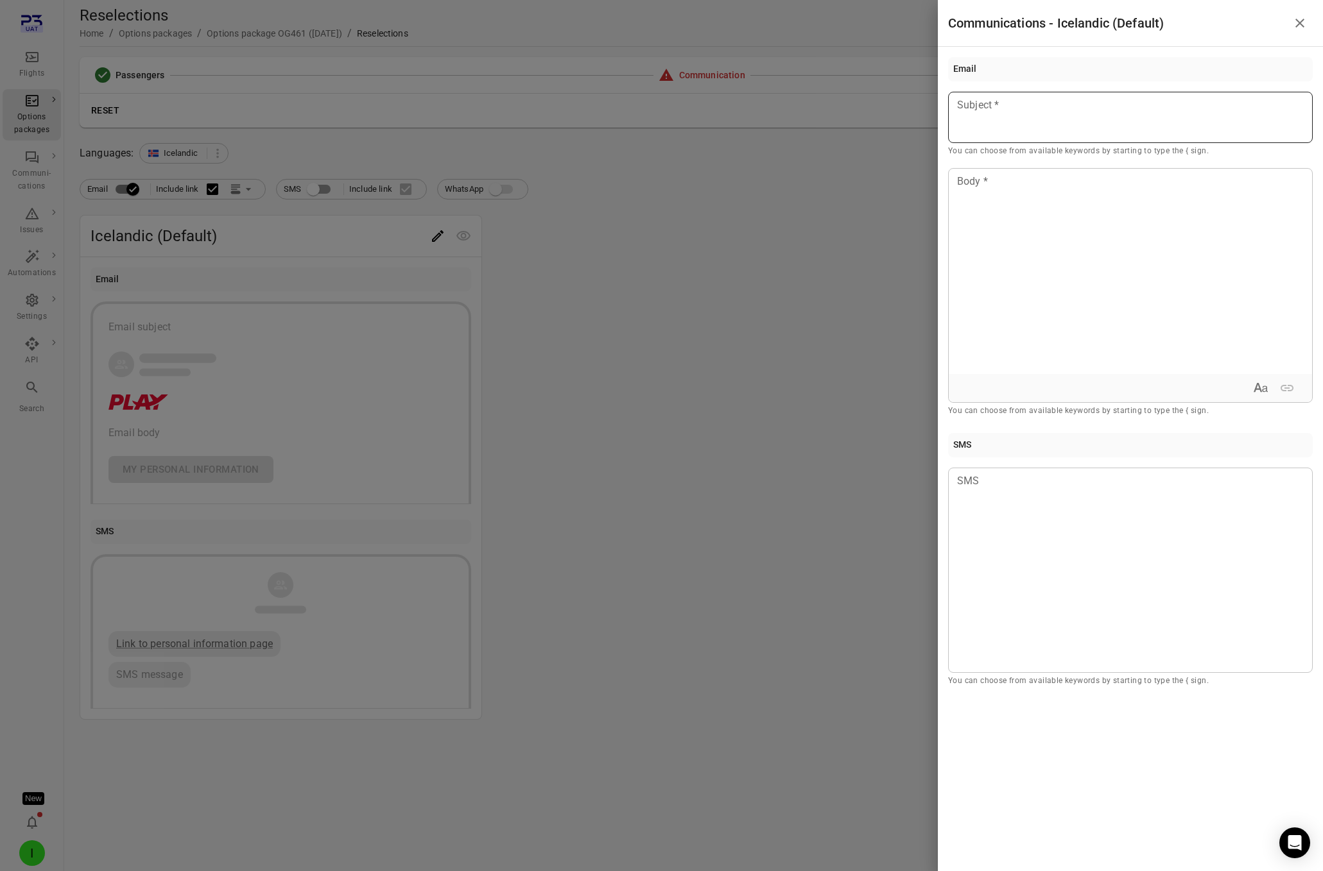
click at [1042, 126] on div at bounding box center [1130, 117] width 364 height 51
click at [1046, 223] on div at bounding box center [1129, 271] width 363 height 205
click at [712, 379] on div at bounding box center [661, 435] width 1323 height 871
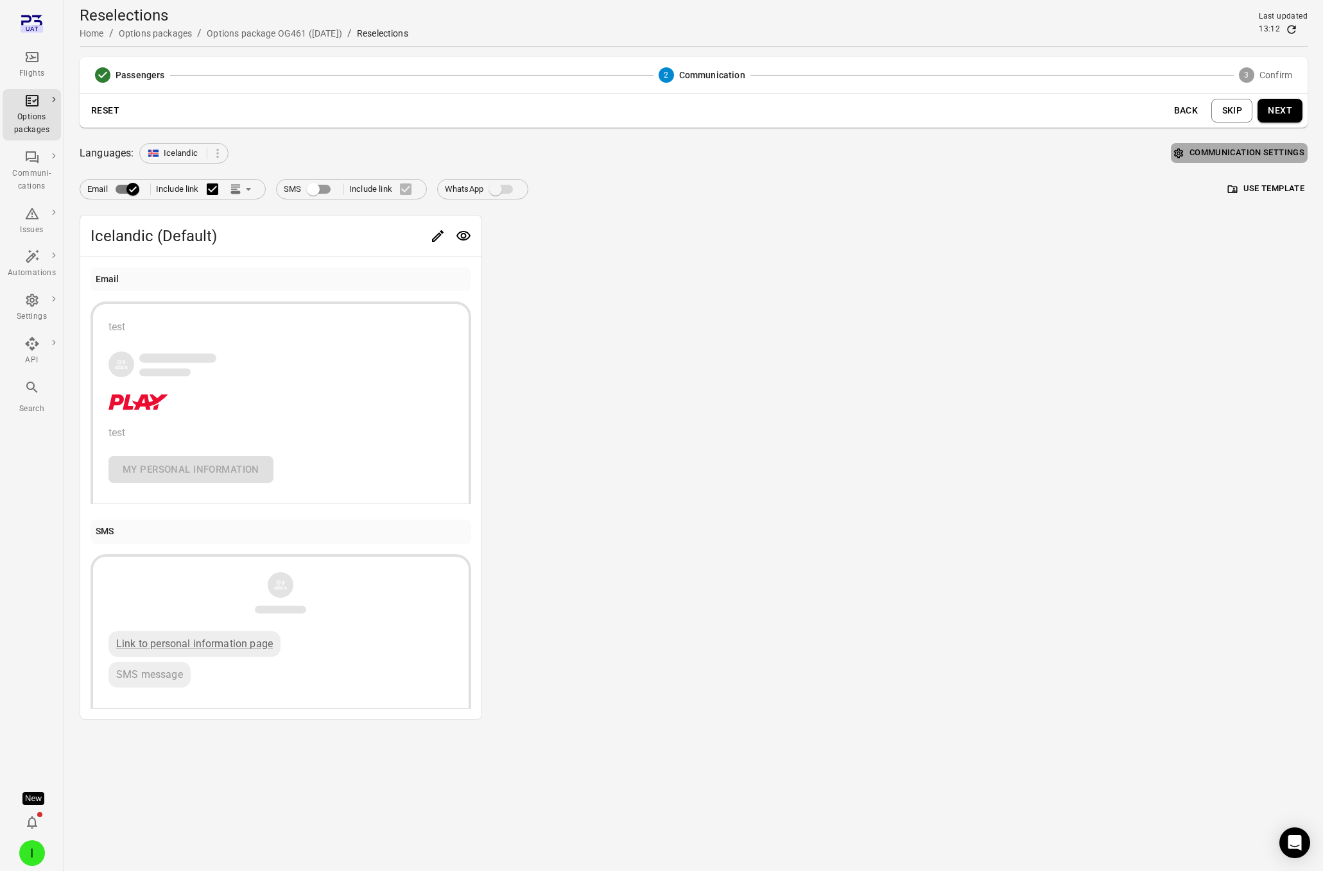
click at [1106, 151] on button "Communication settings" at bounding box center [1239, 153] width 137 height 20
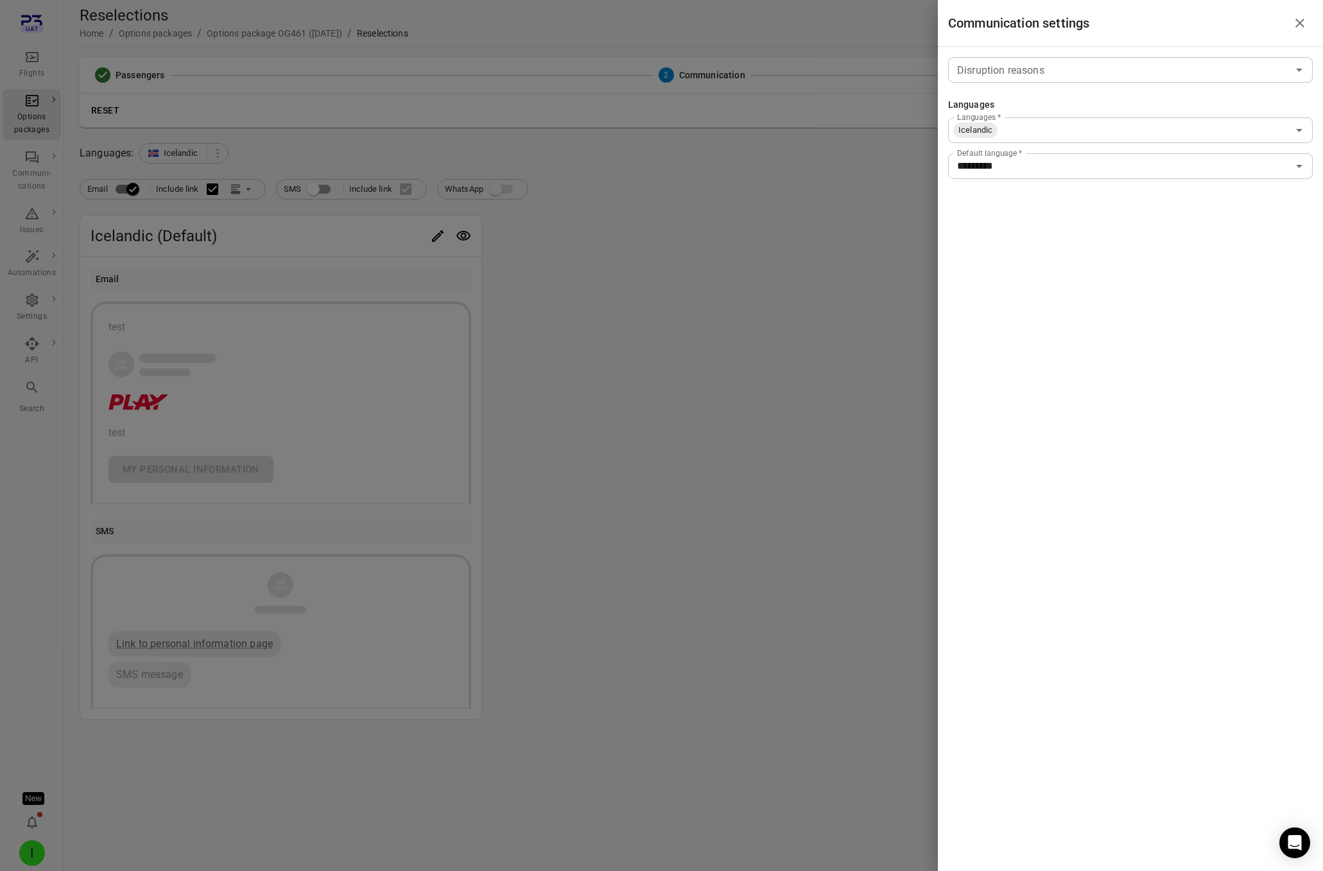
click at [990, 73] on input "Disruption reasons" at bounding box center [1120, 70] width 336 height 18
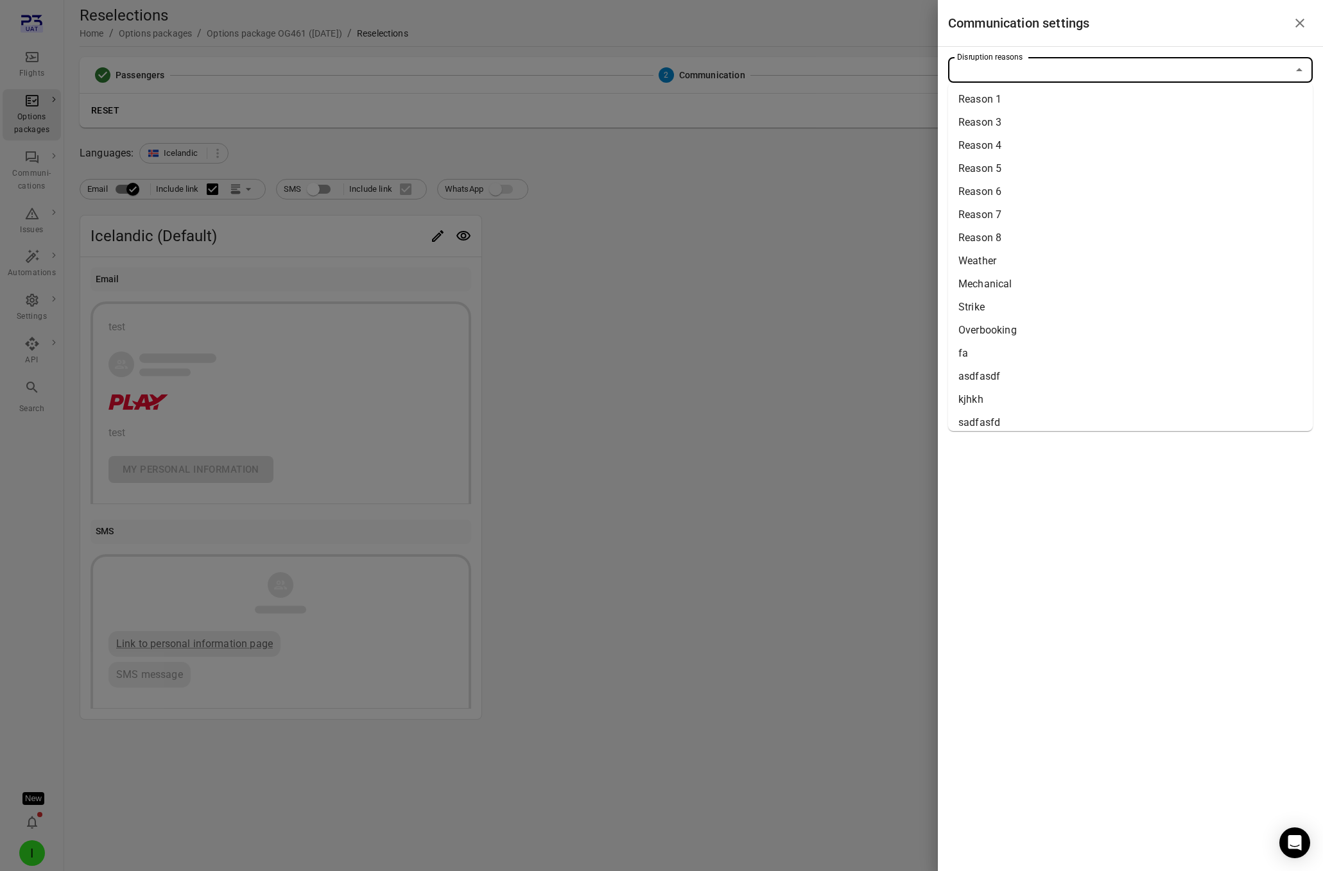
click at [979, 324] on li "Overbooking" at bounding box center [1130, 330] width 364 height 23
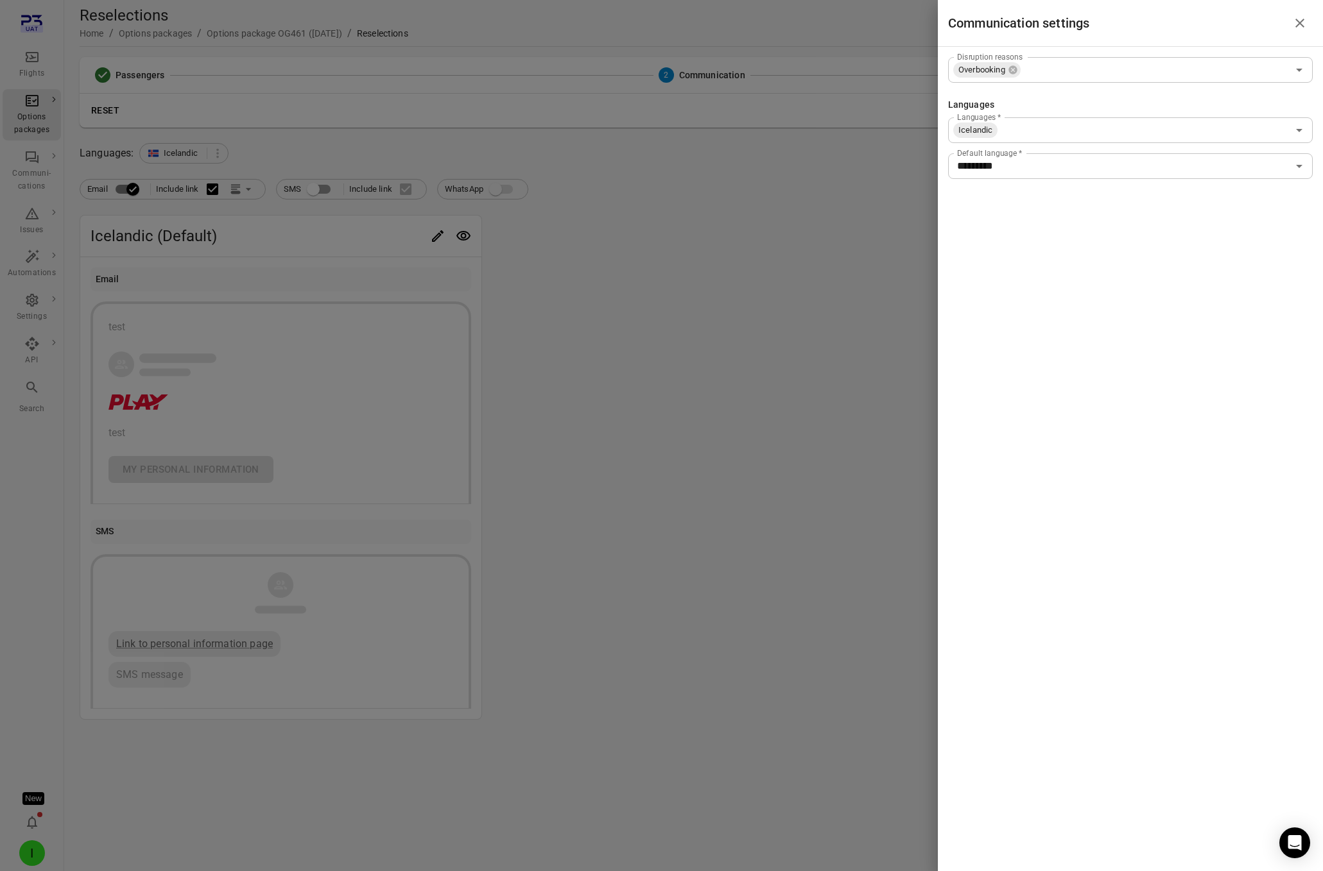
click at [683, 300] on div at bounding box center [661, 435] width 1323 height 871
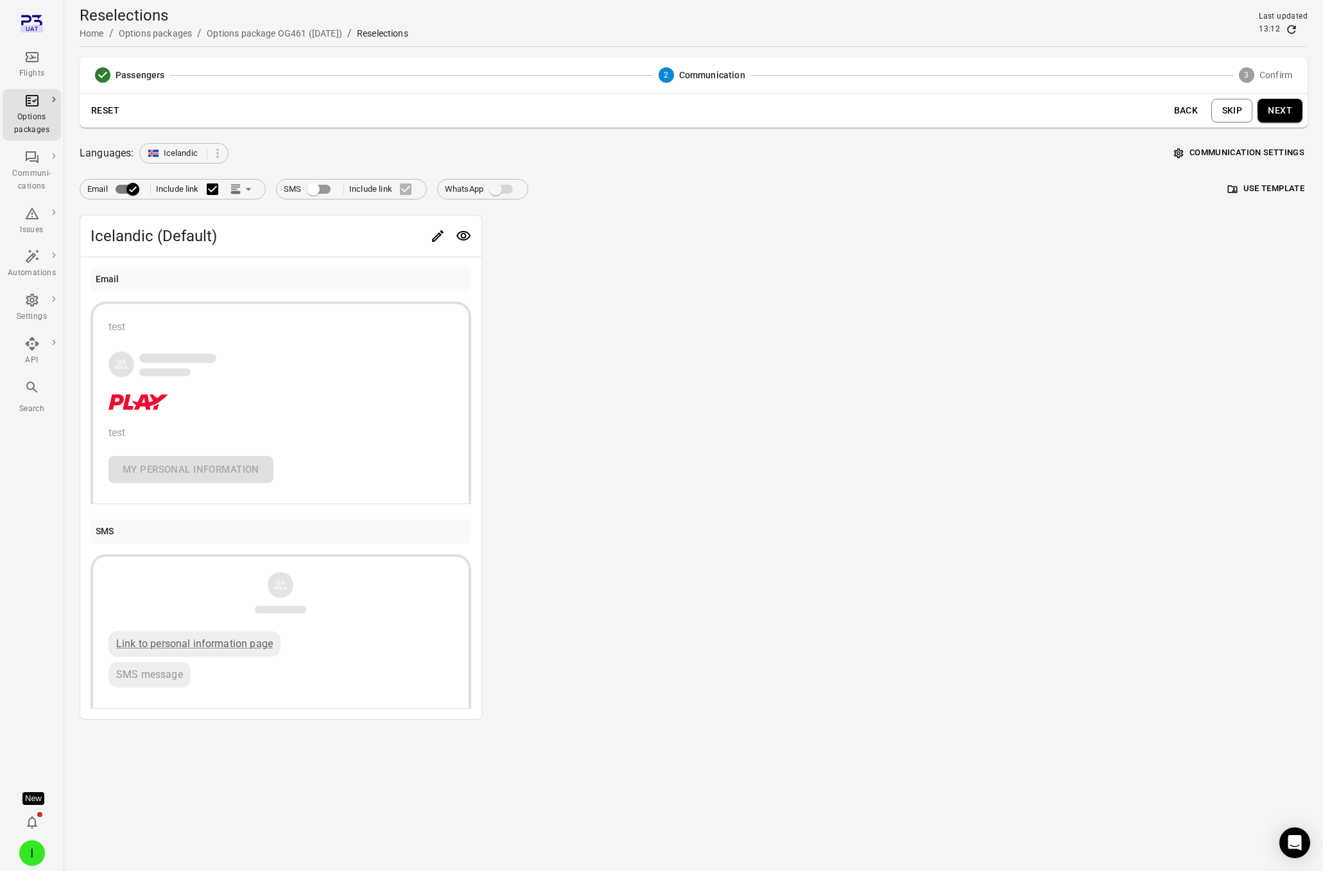
click at [1106, 153] on button "Communication settings" at bounding box center [1239, 153] width 137 height 20
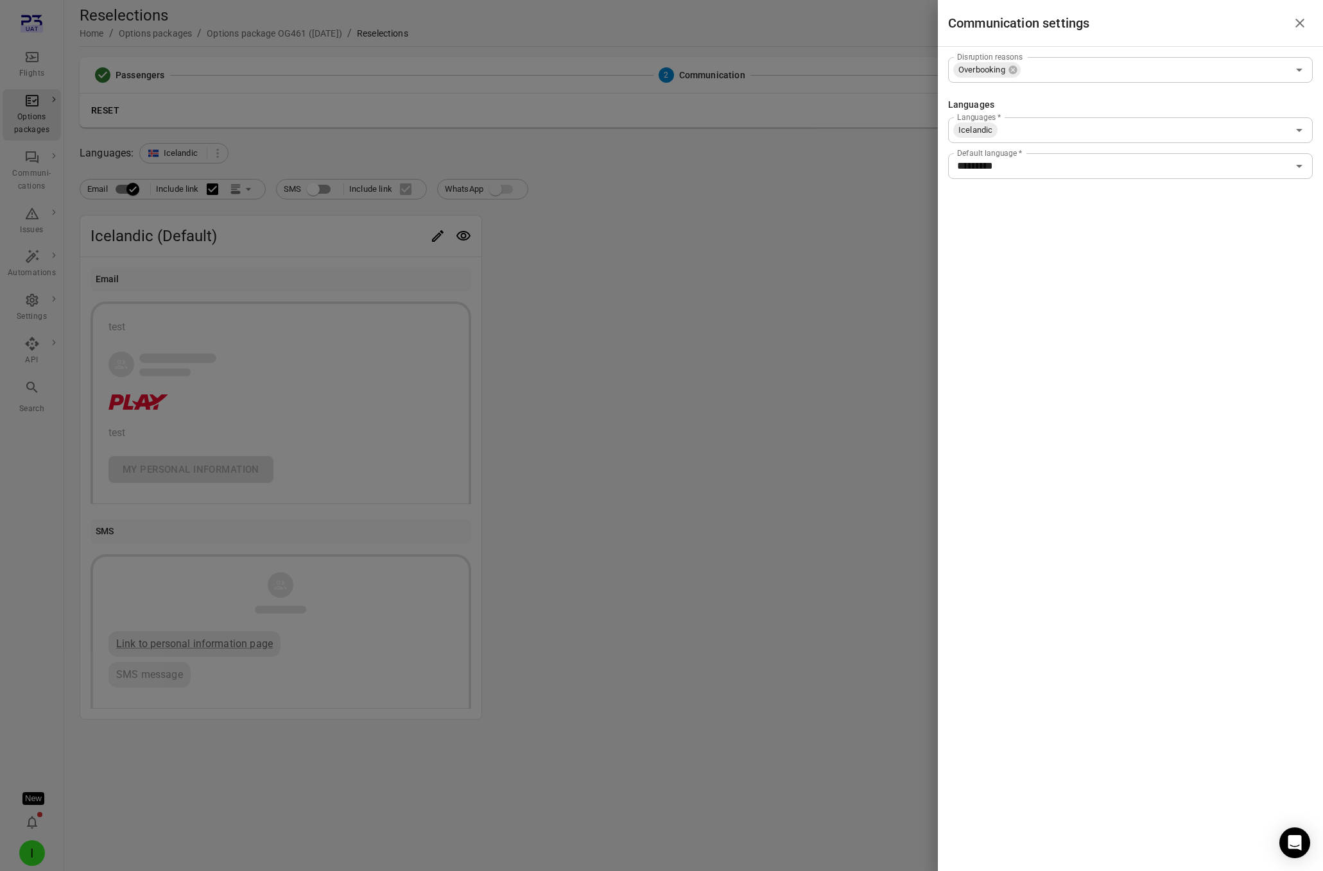
click at [743, 255] on div at bounding box center [661, 435] width 1323 height 871
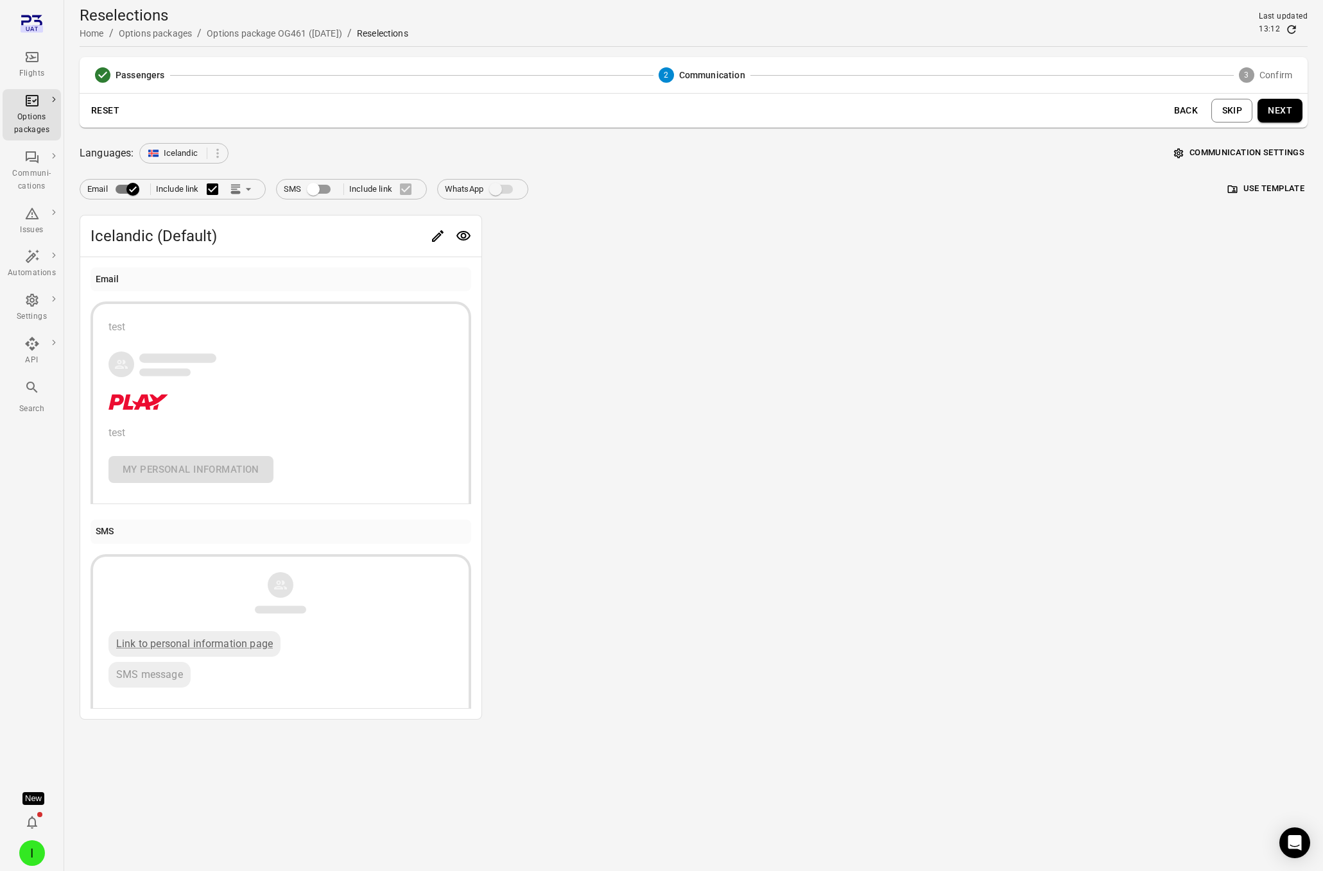
click at [1106, 113] on button "Next" at bounding box center [1279, 111] width 45 height 24
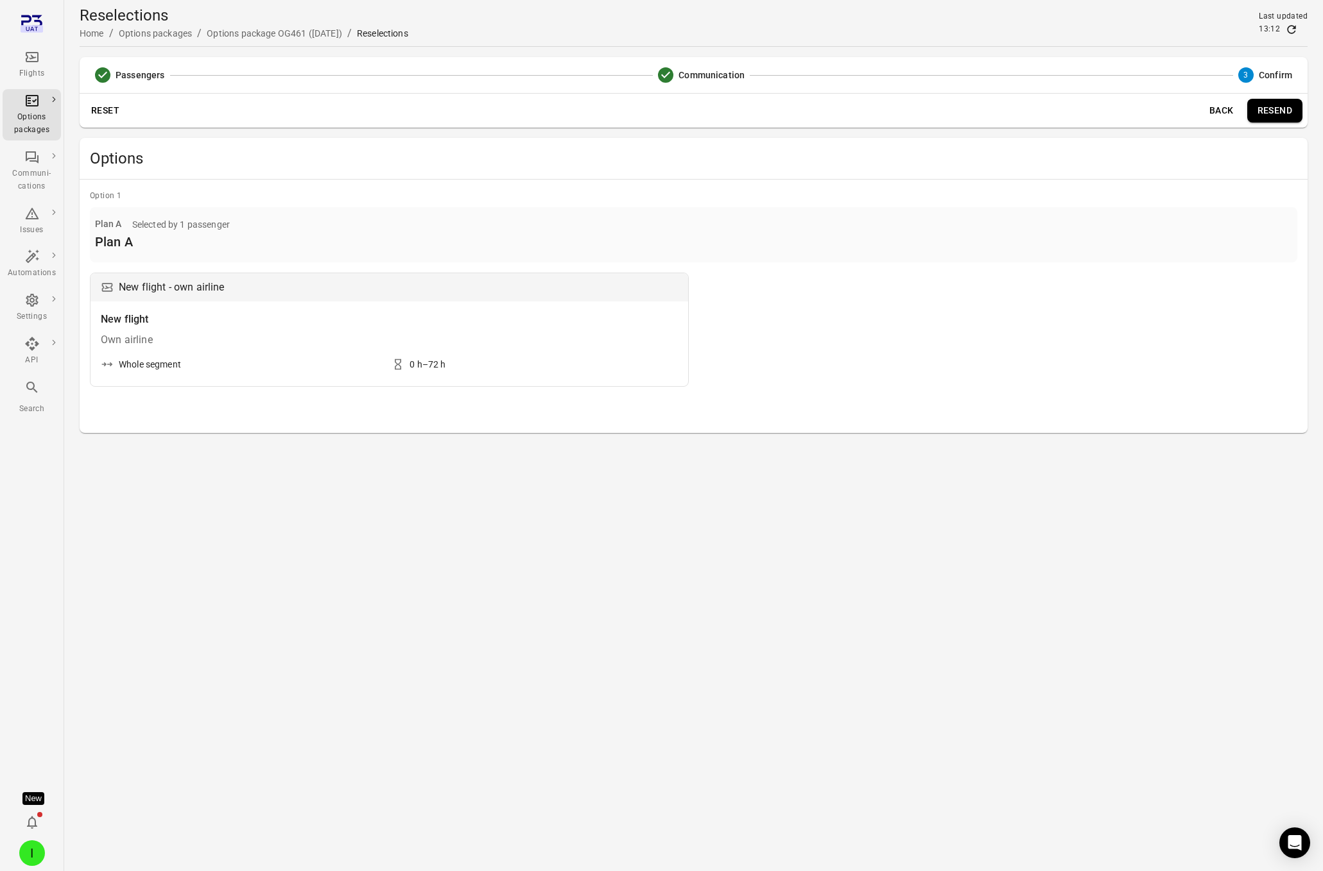
click at [1106, 111] on button "Resend" at bounding box center [1274, 111] width 55 height 24
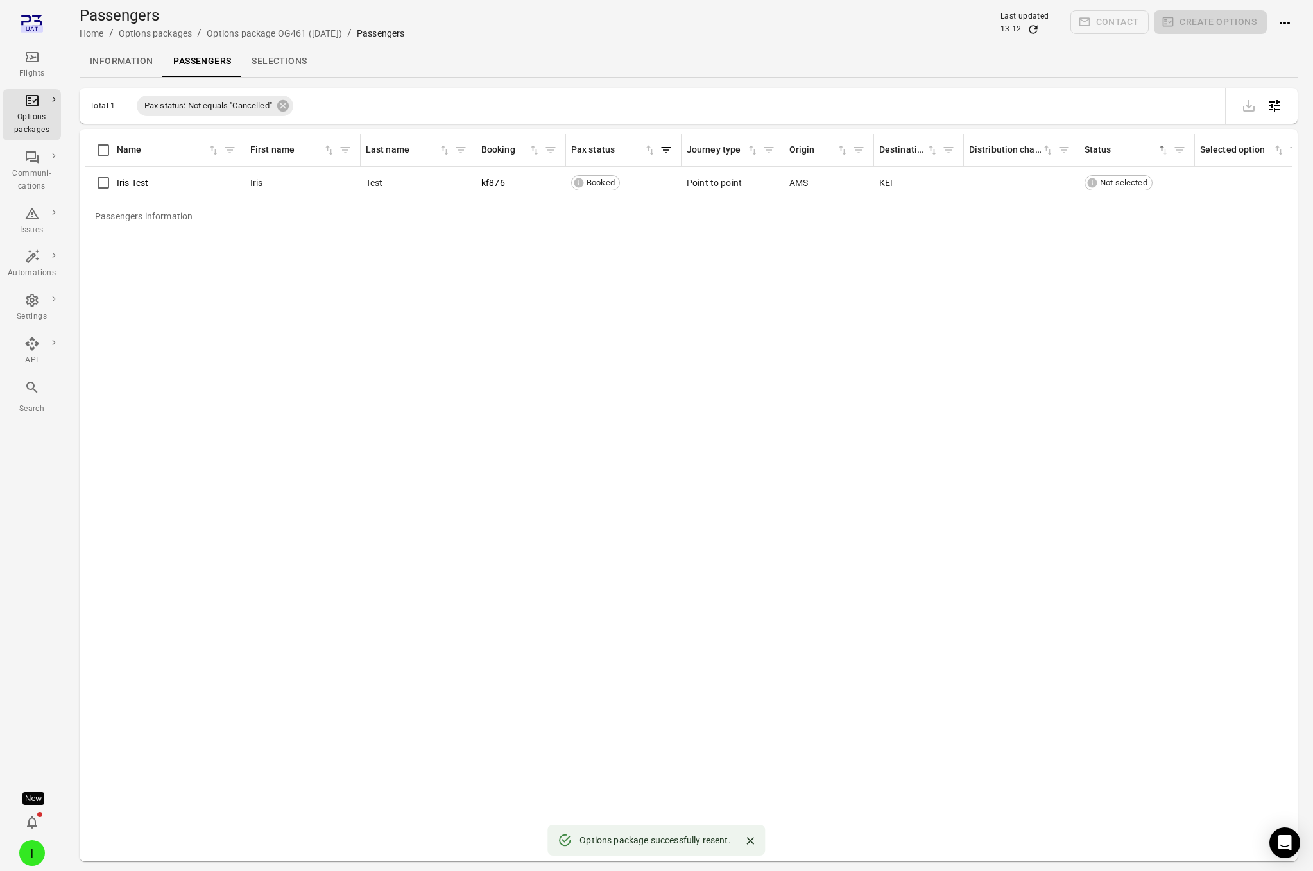
click at [118, 57] on link "Information" at bounding box center [121, 61] width 83 height 31
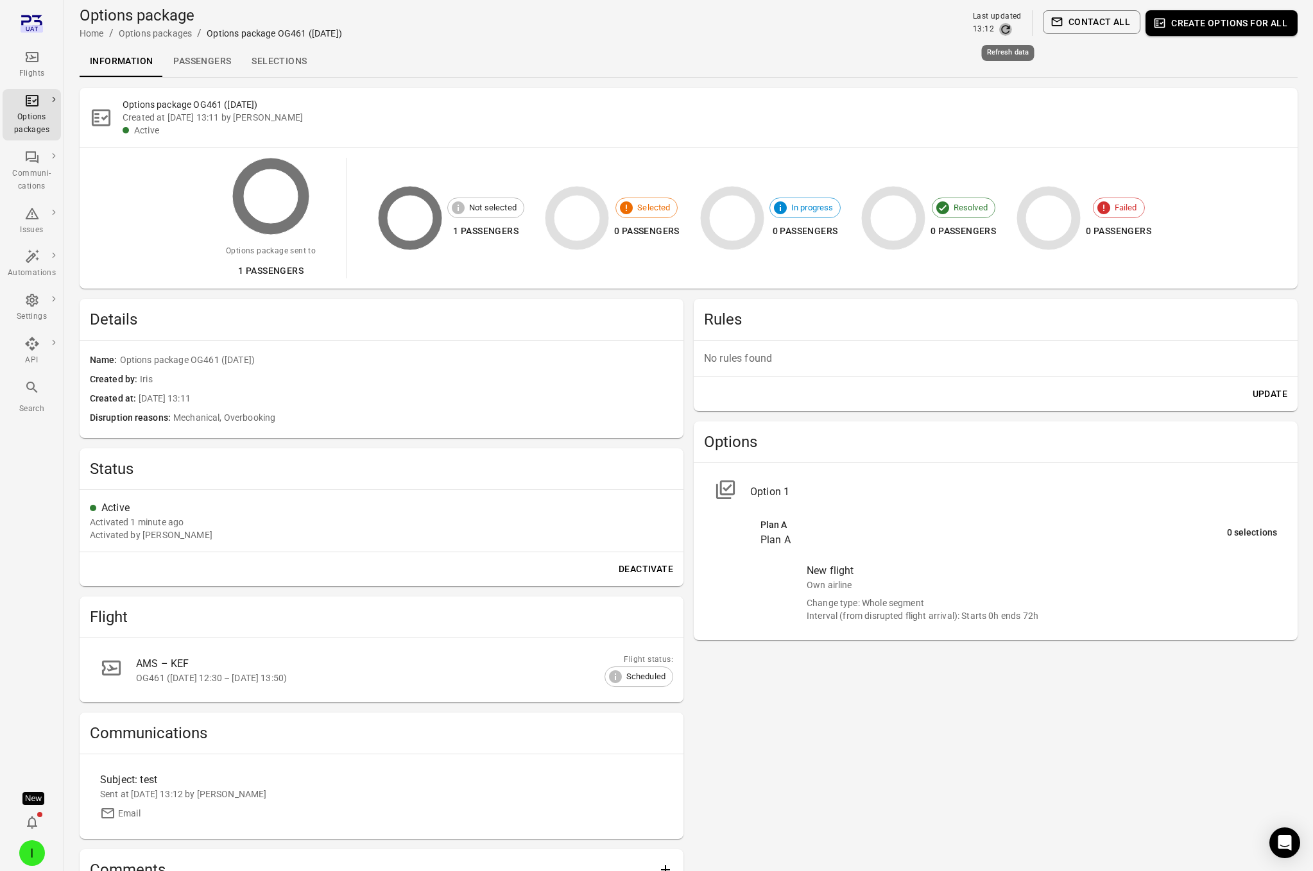
click at [1005, 27] on icon "Refresh data" at bounding box center [1005, 29] width 13 height 13
click at [33, 69] on div "Flights" at bounding box center [32, 73] width 48 height 13
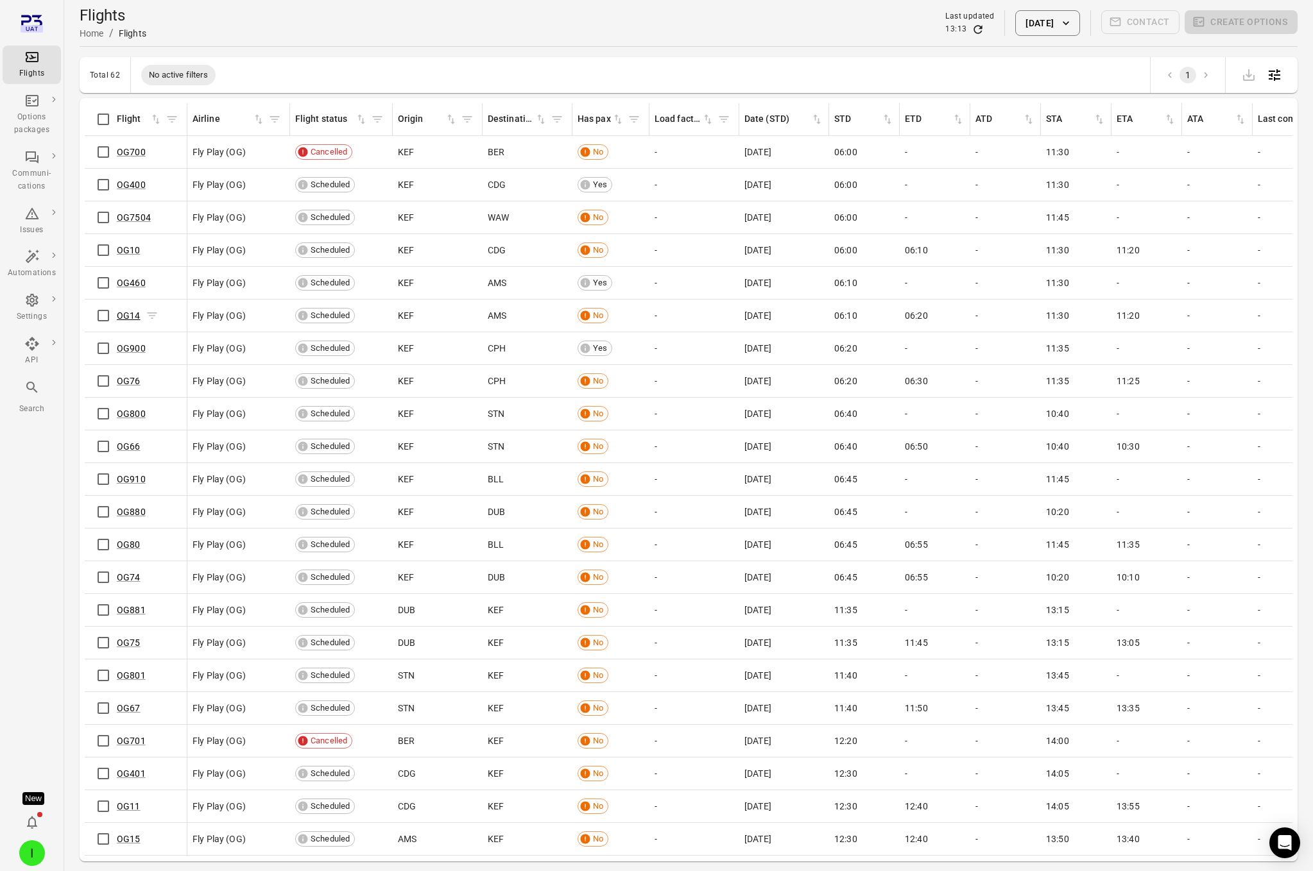
click at [128, 316] on link "OG14" at bounding box center [129, 316] width 24 height 10
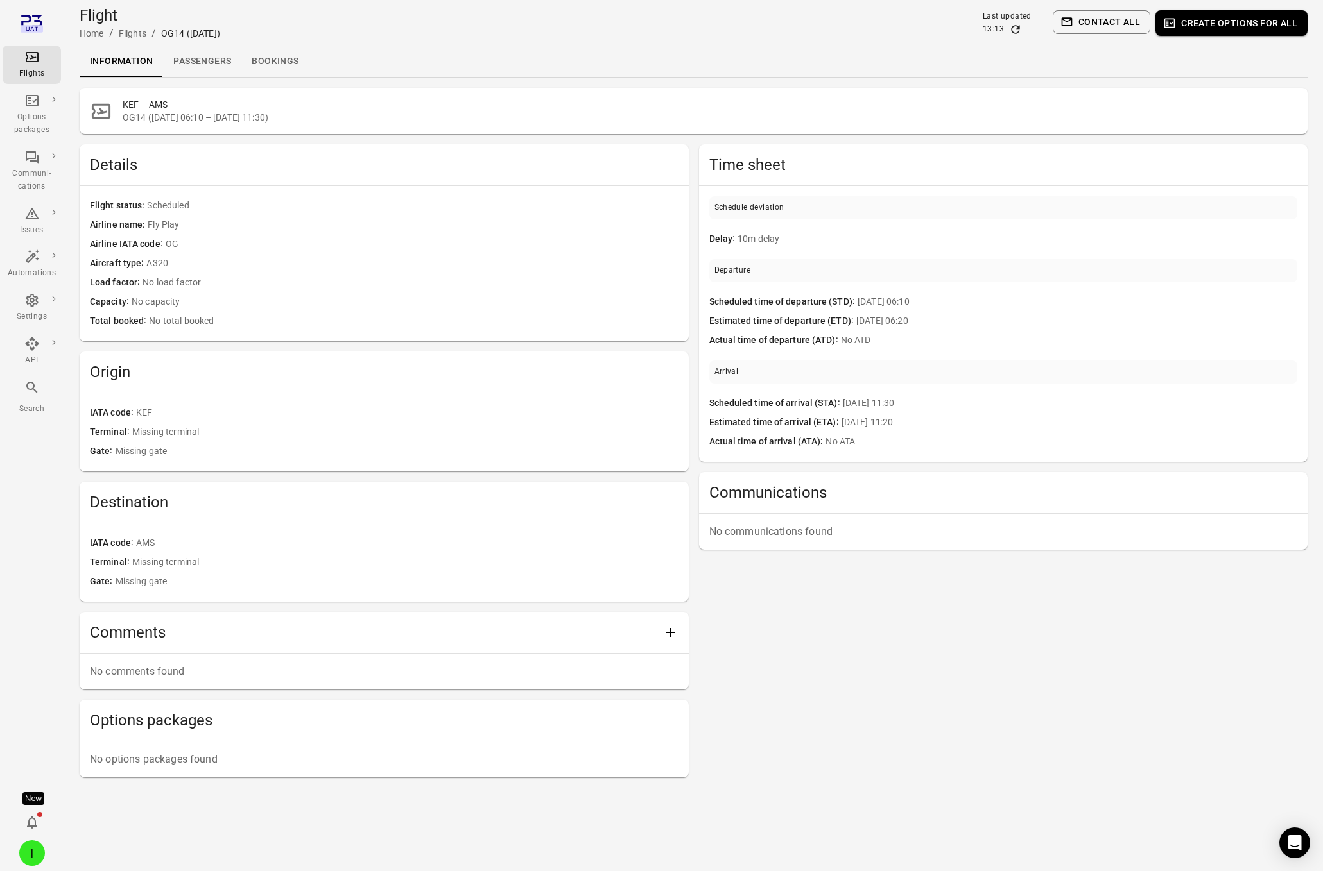
click at [219, 68] on link "Passengers" at bounding box center [202, 61] width 78 height 31
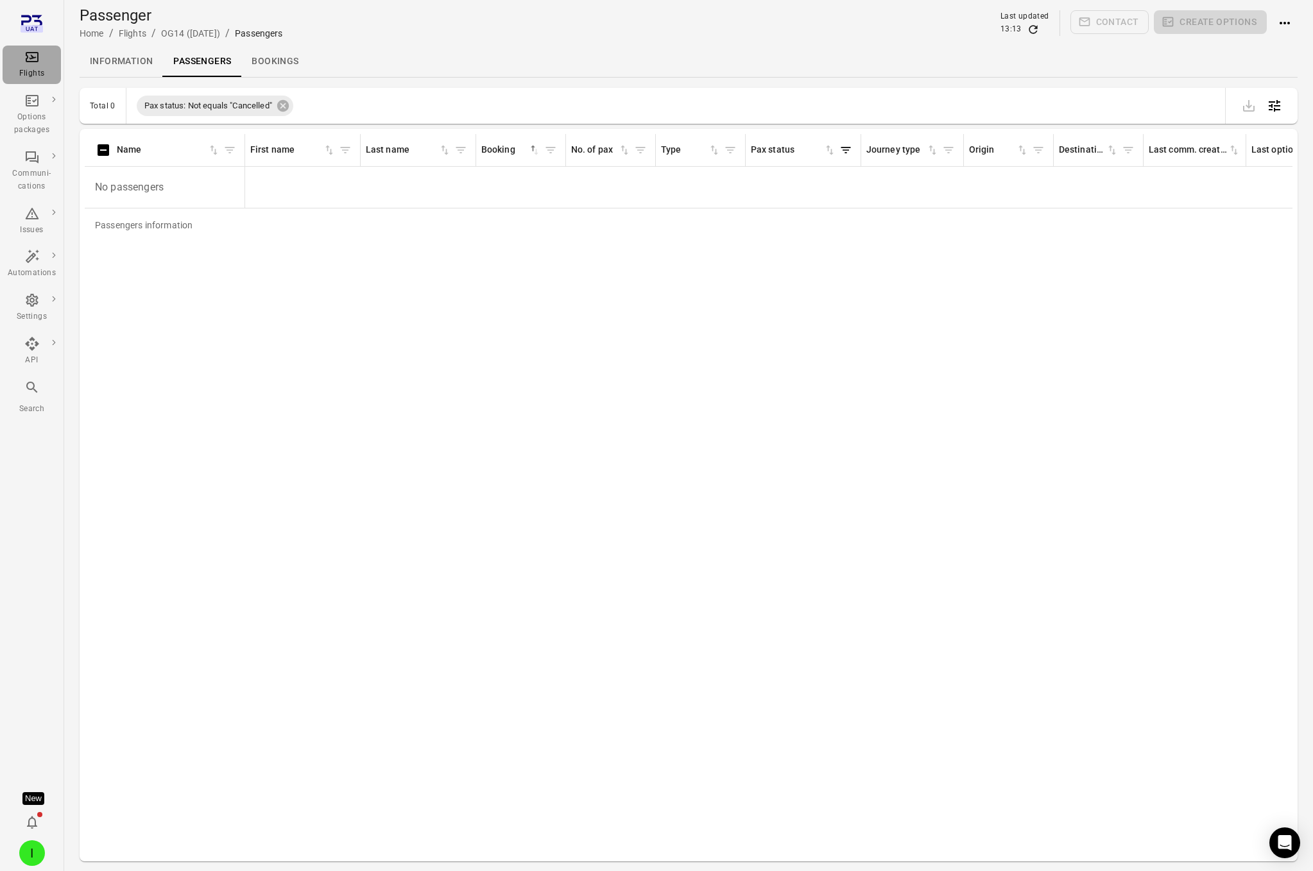
click at [34, 74] on div "Flights" at bounding box center [32, 73] width 48 height 13
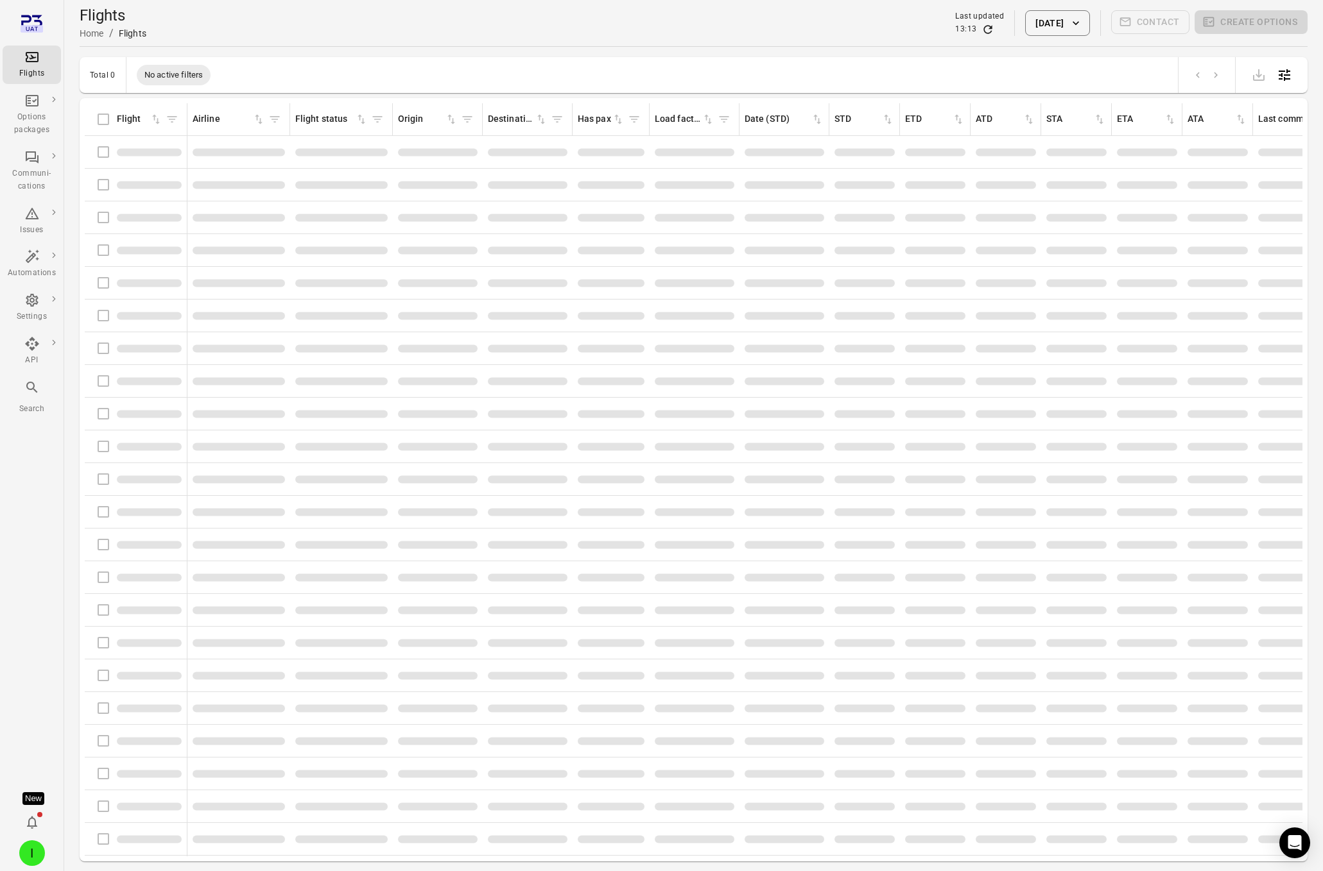
click at [31, 107] on icon "Main navigation" at bounding box center [31, 100] width 15 height 15
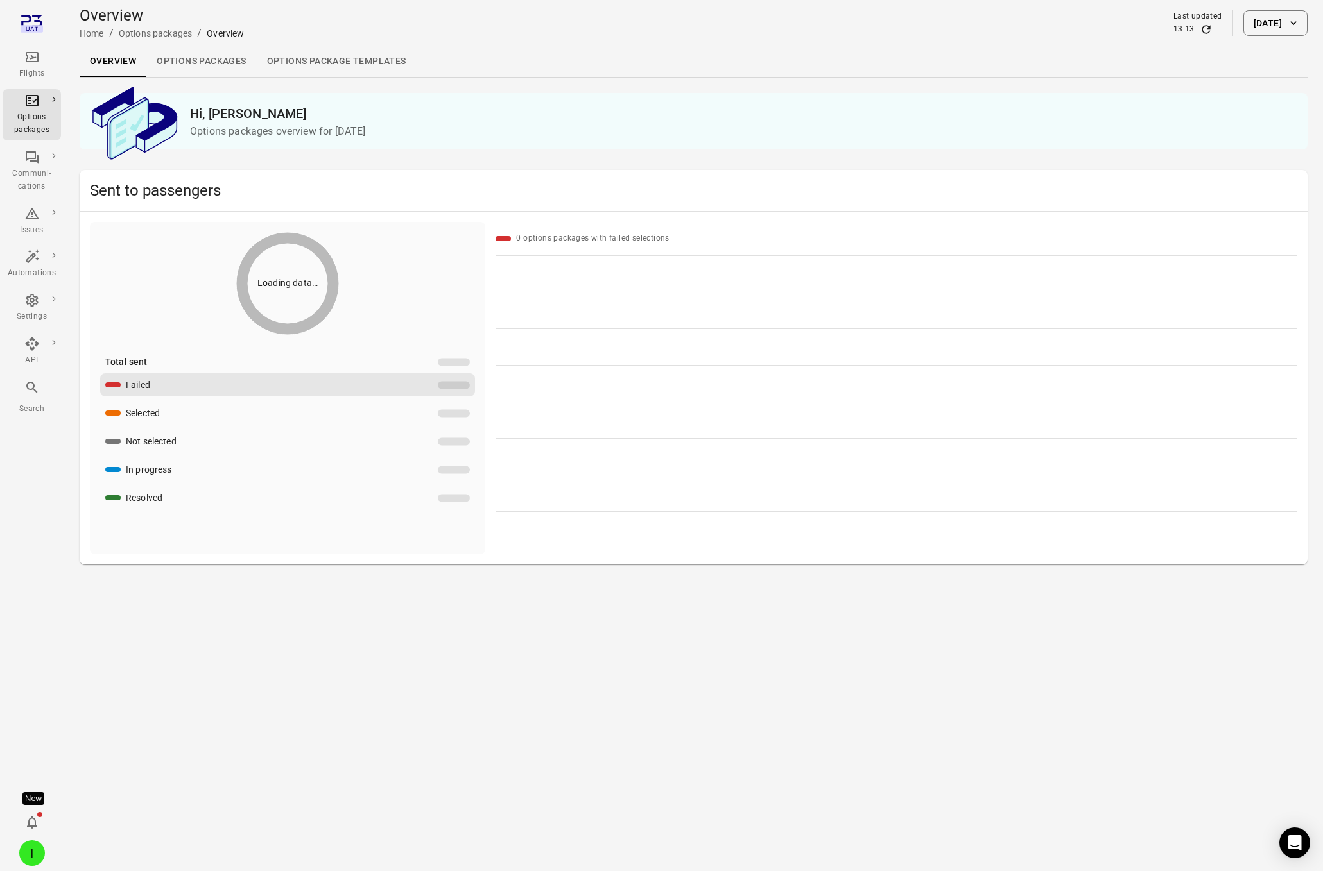
click at [231, 60] on link "Options packages" at bounding box center [201, 61] width 110 height 31
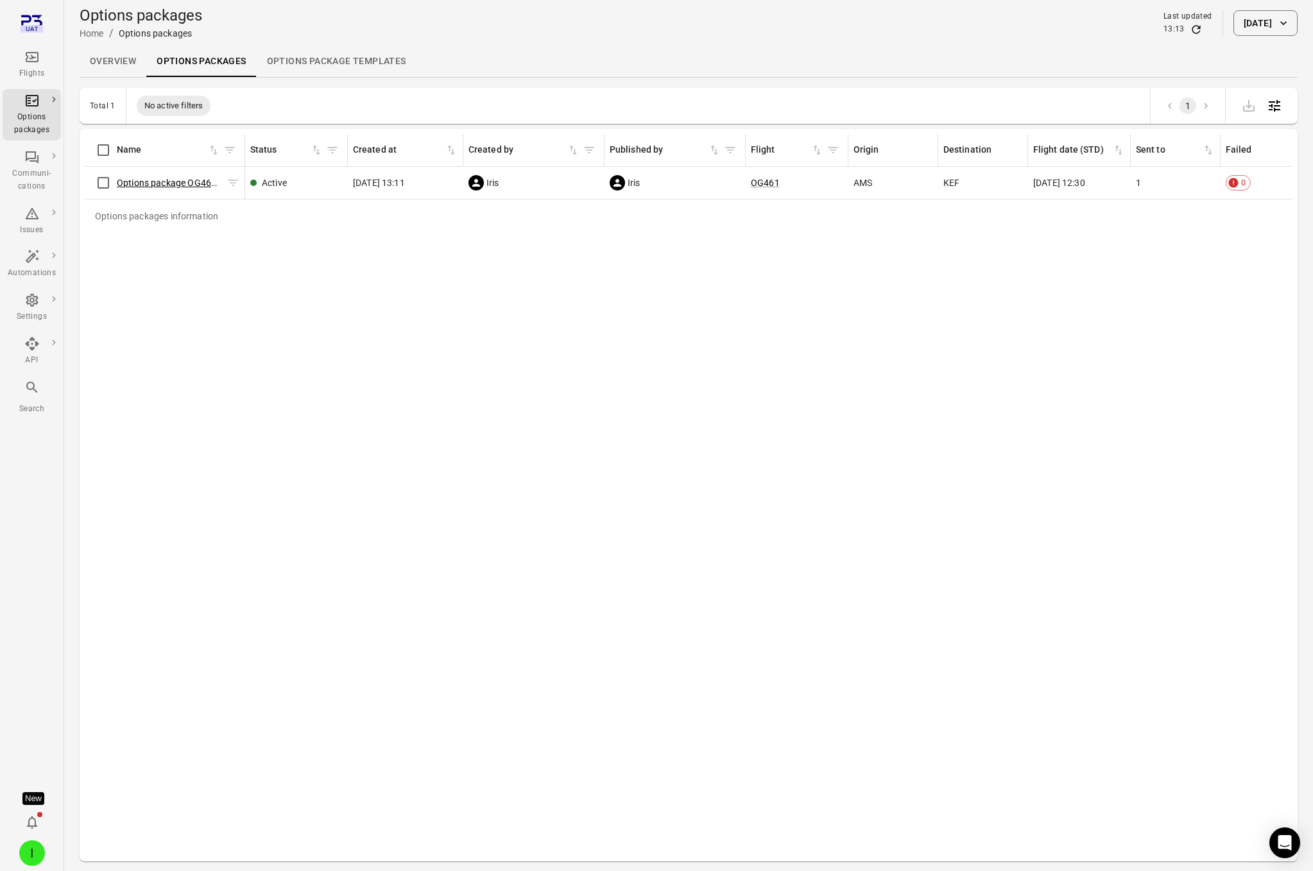
click at [167, 180] on link "Options package OG461 (7 Sep)" at bounding box center [184, 183] width 135 height 10
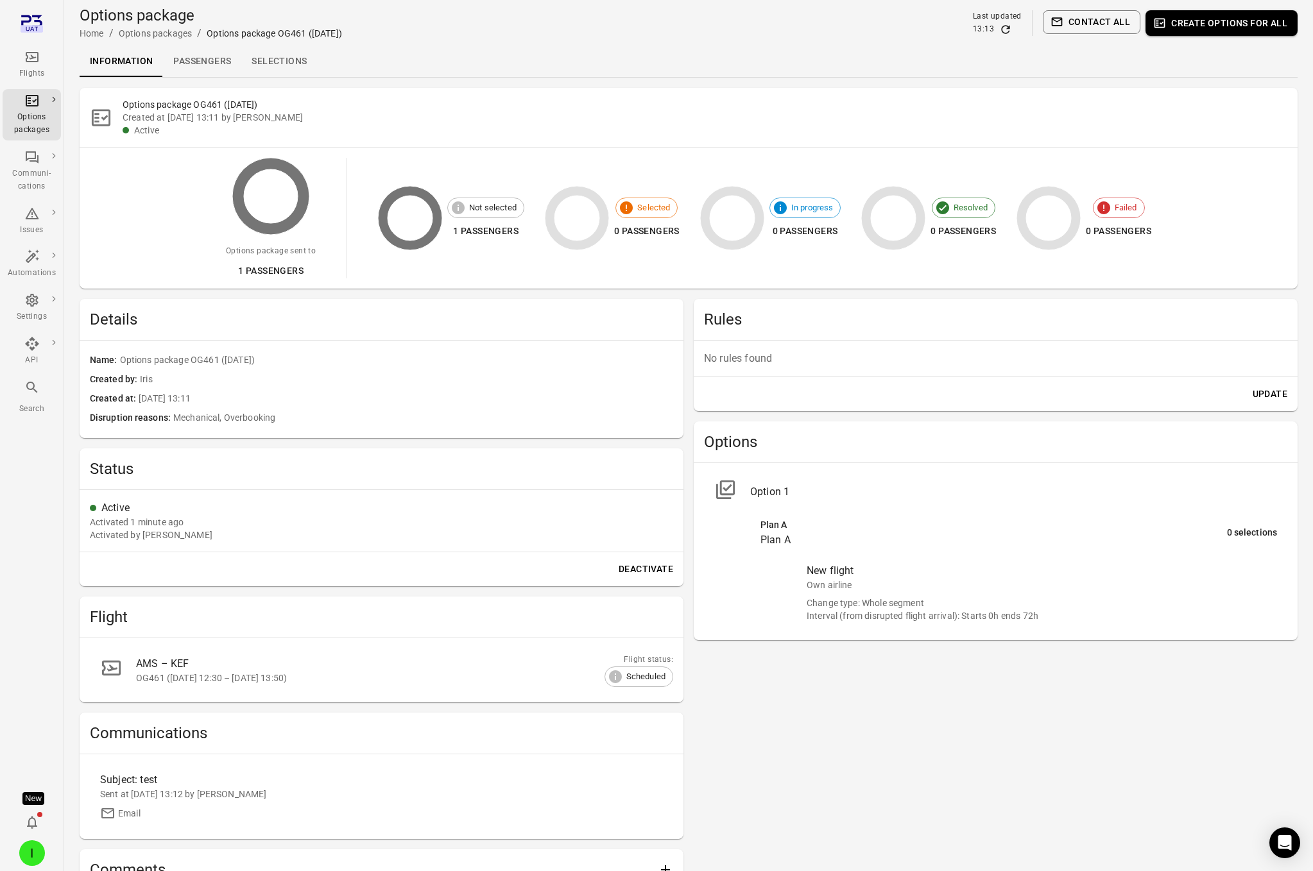
click at [196, 54] on link "Passengers" at bounding box center [202, 61] width 78 height 31
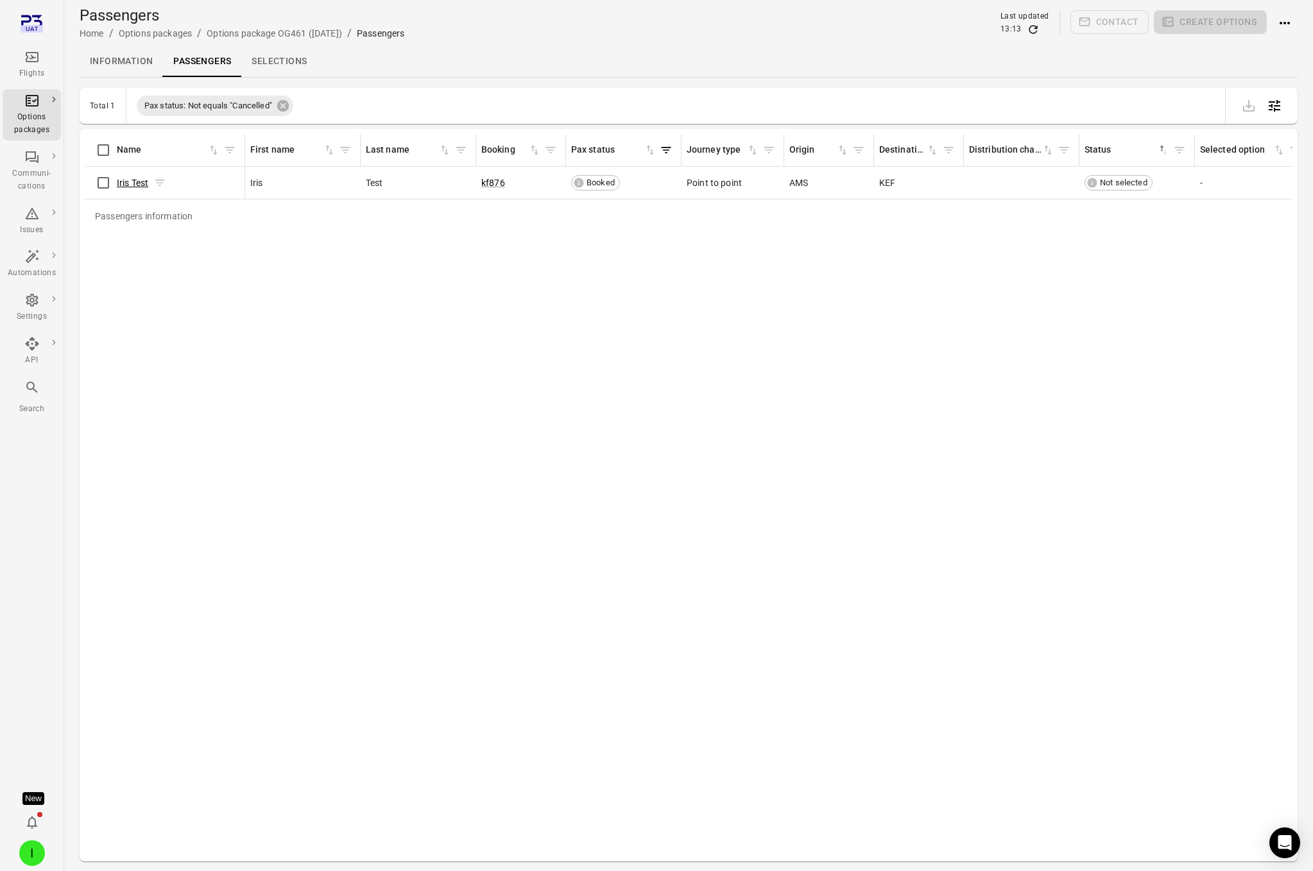
click at [139, 185] on link "Iris Test" at bounding box center [132, 183] width 31 height 10
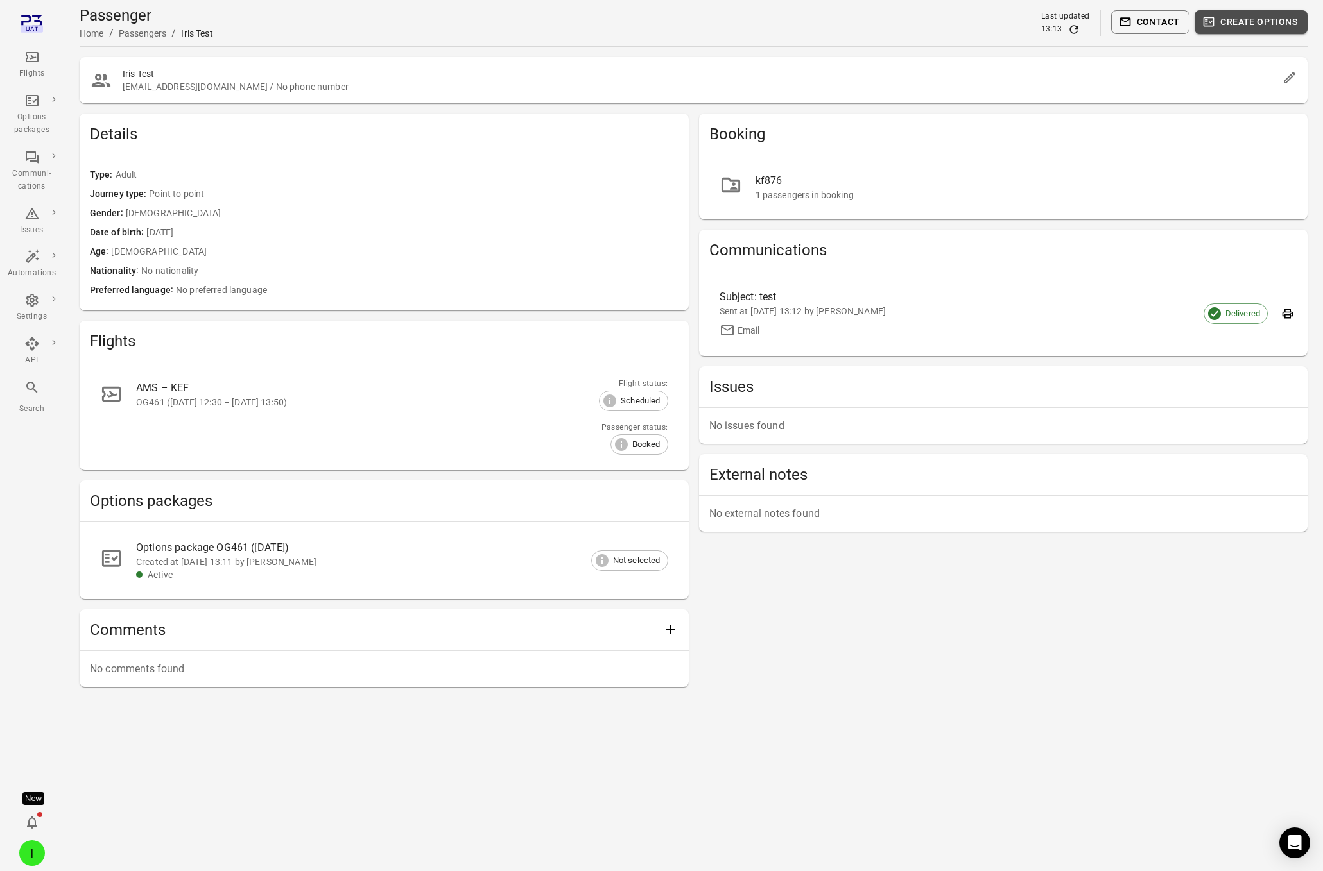
click at [1106, 25] on button "Create options" at bounding box center [1250, 22] width 113 height 24
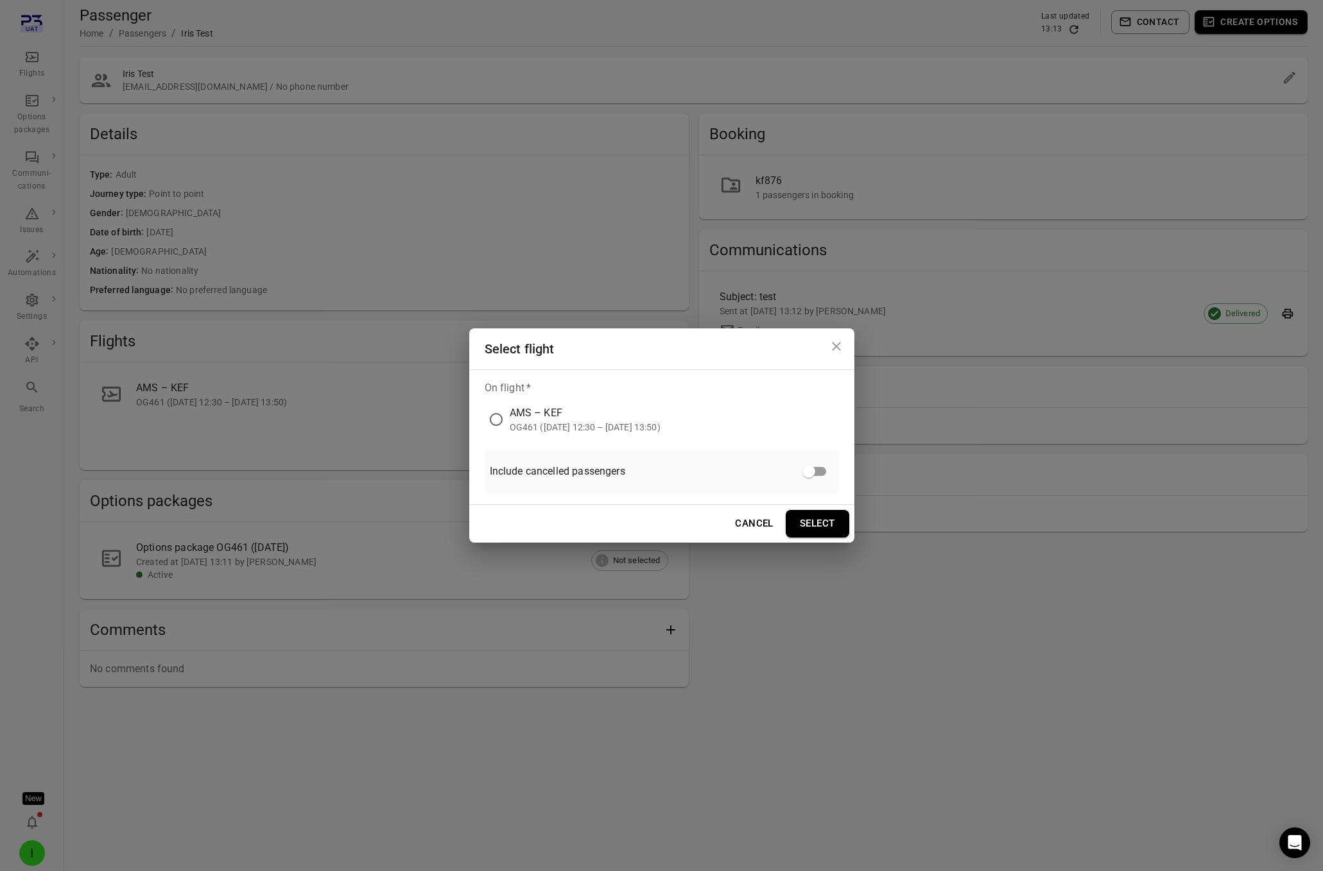
click at [823, 519] on button "Select" at bounding box center [817, 523] width 64 height 27
click at [531, 409] on div "AMS – KEF" at bounding box center [585, 413] width 151 height 15
click at [555, 421] on div "OG461 (7 Sep 2025 12:30 – 7 Sep 2025 13:50)" at bounding box center [585, 427] width 151 height 13
click at [826, 515] on button "Select" at bounding box center [817, 523] width 64 height 27
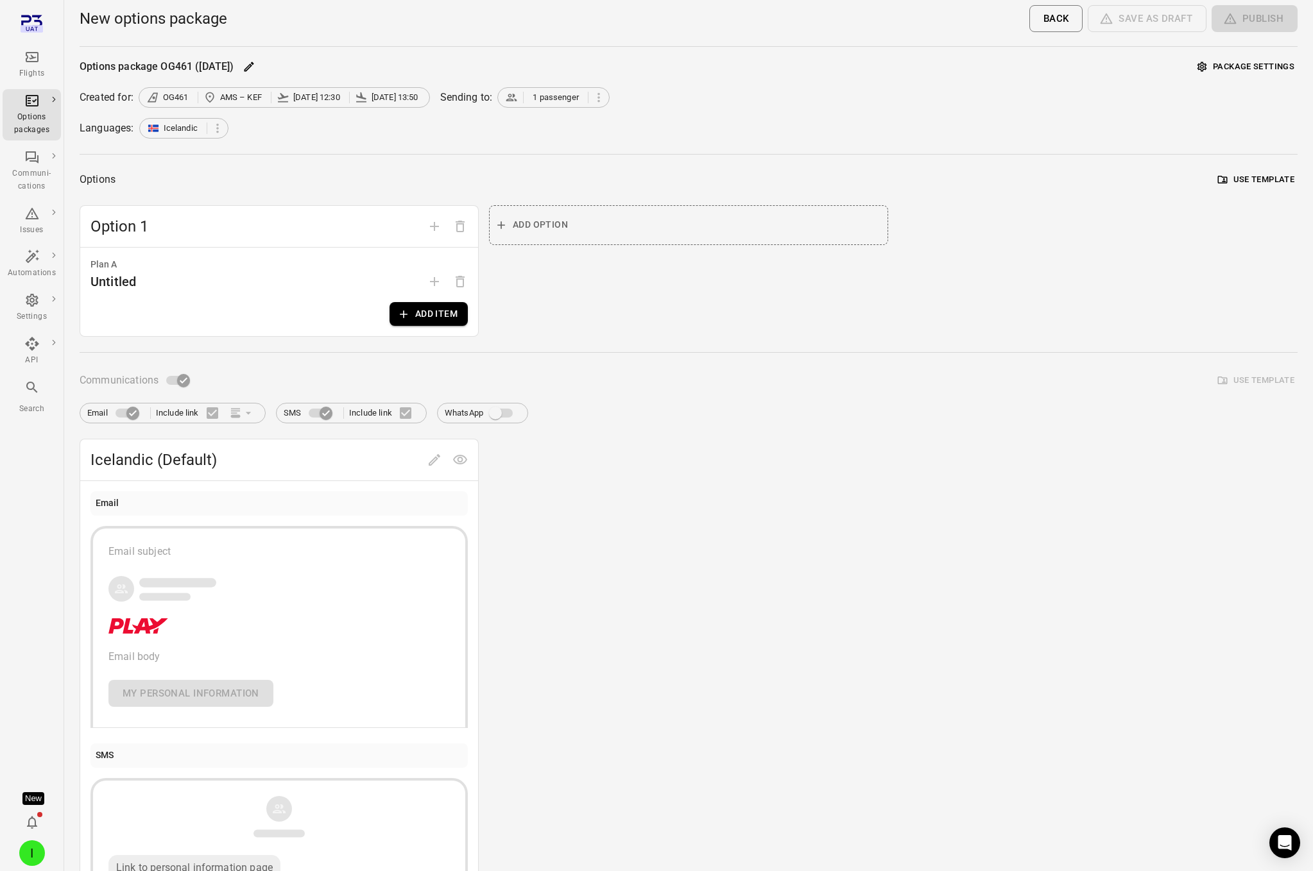
click at [415, 314] on button "Add item" at bounding box center [429, 314] width 78 height 24
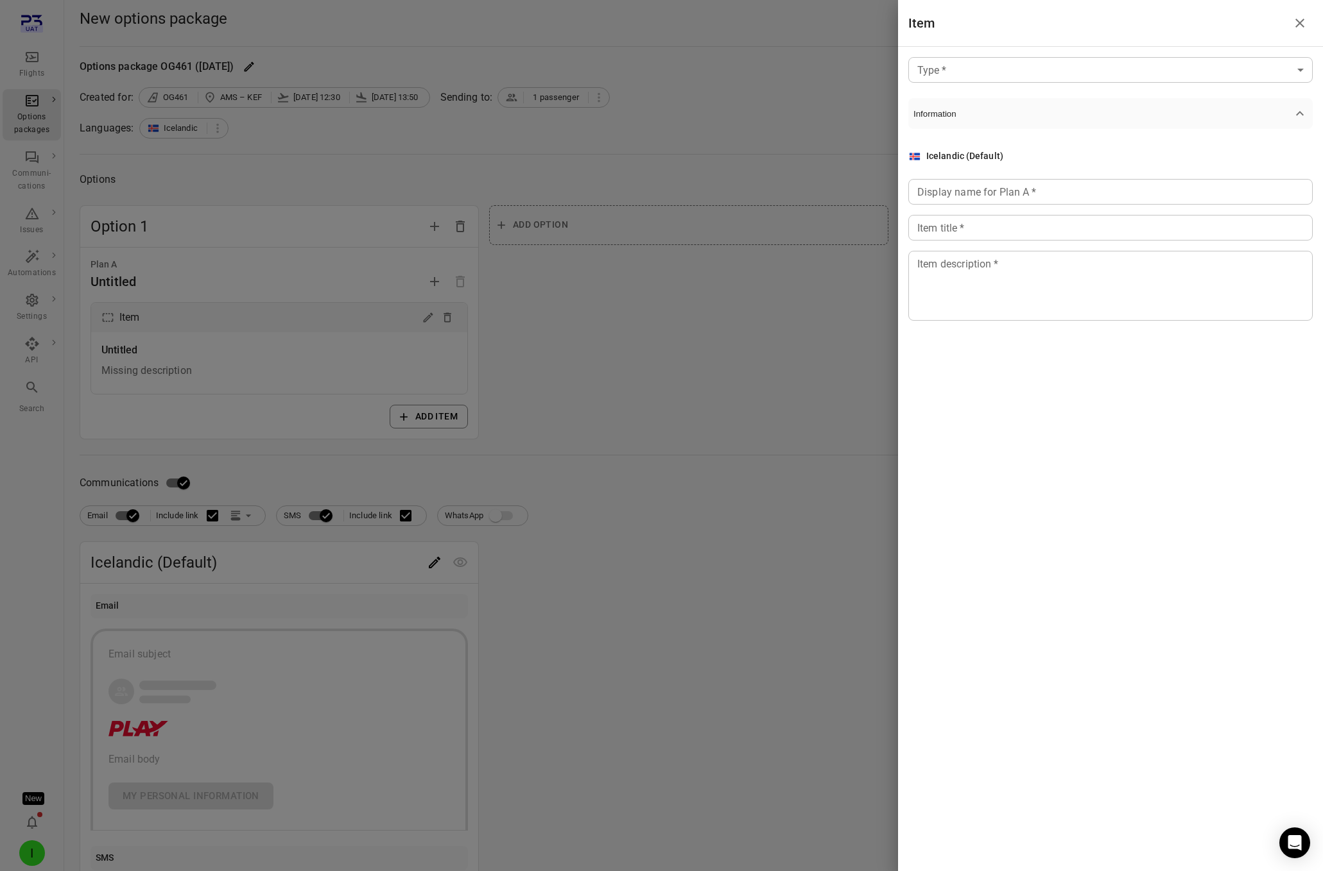
click at [960, 81] on body "Flights Options packages Communi-cations Issues Automations Settings API Search…" at bounding box center [661, 549] width 1323 height 1098
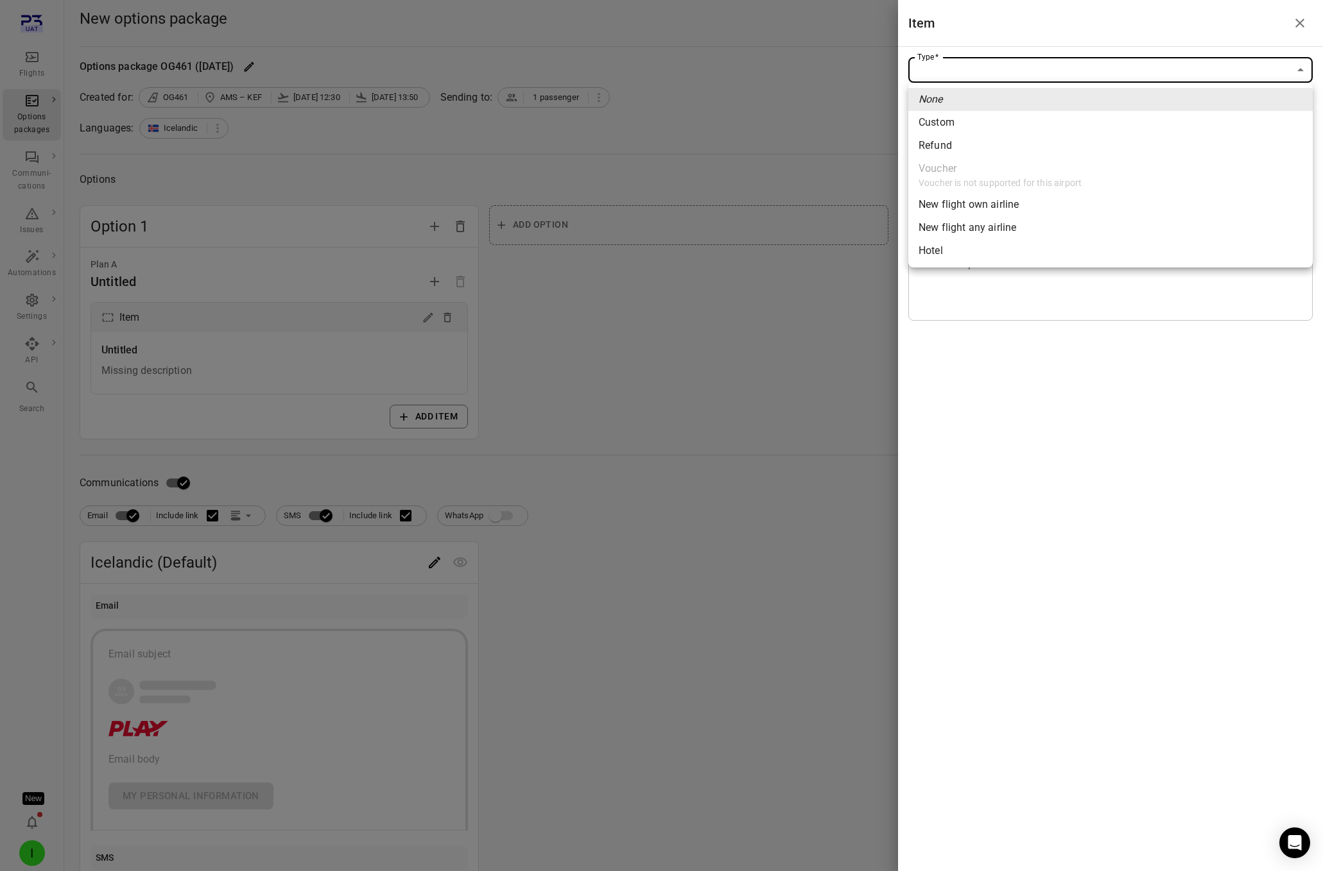
click at [958, 210] on span "New flight own airline" at bounding box center [1110, 204] width 384 height 15
type input "**********"
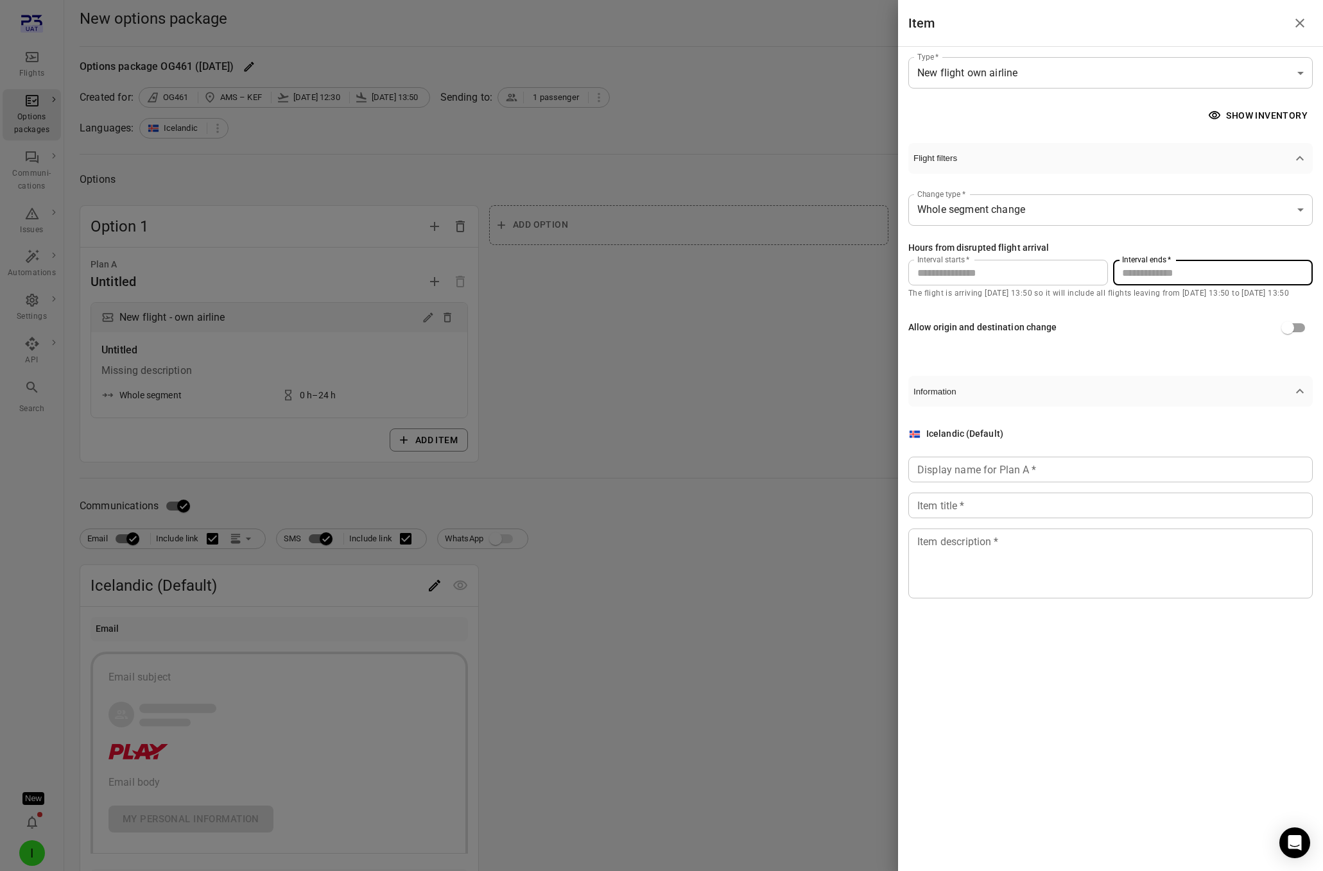
drag, startPoint x: 1153, startPoint y: 275, endPoint x: 1081, endPoint y: 268, distance: 71.6
click at [1083, 269] on div "Interval starts   * * Interval starts   * Interval ends   * ** Interval ends   *" at bounding box center [1110, 273] width 404 height 26
type input "**"
click at [992, 468] on div "Display name for Plan A   * Display name for Plan A   *" at bounding box center [1110, 470] width 404 height 26
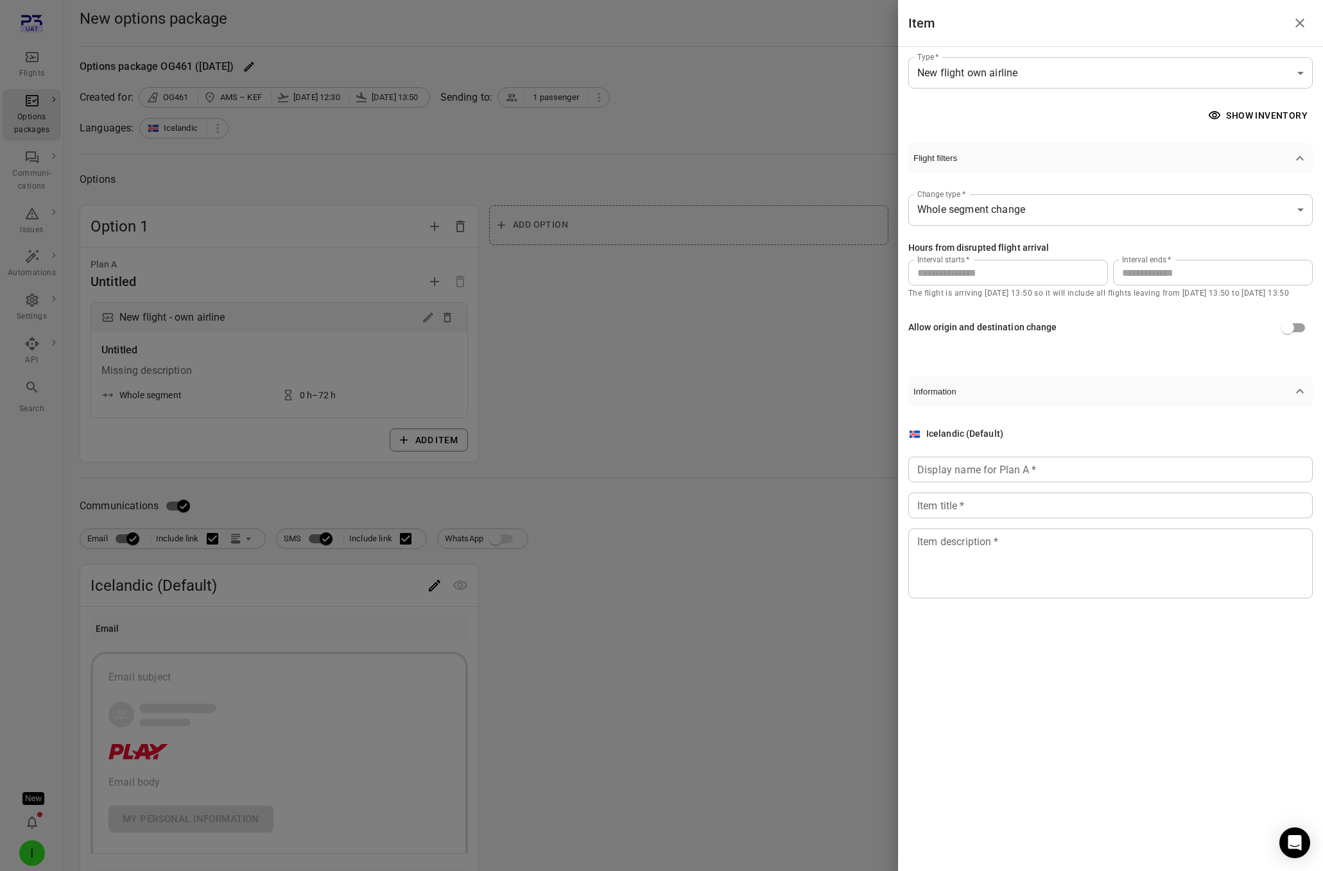
click at [992, 468] on input "Display name for Plan A   *" at bounding box center [1110, 470] width 404 height 26
type input "******"
click at [975, 508] on input "Item title   *" at bounding box center [1110, 506] width 404 height 26
type input "*"
type input "**********"
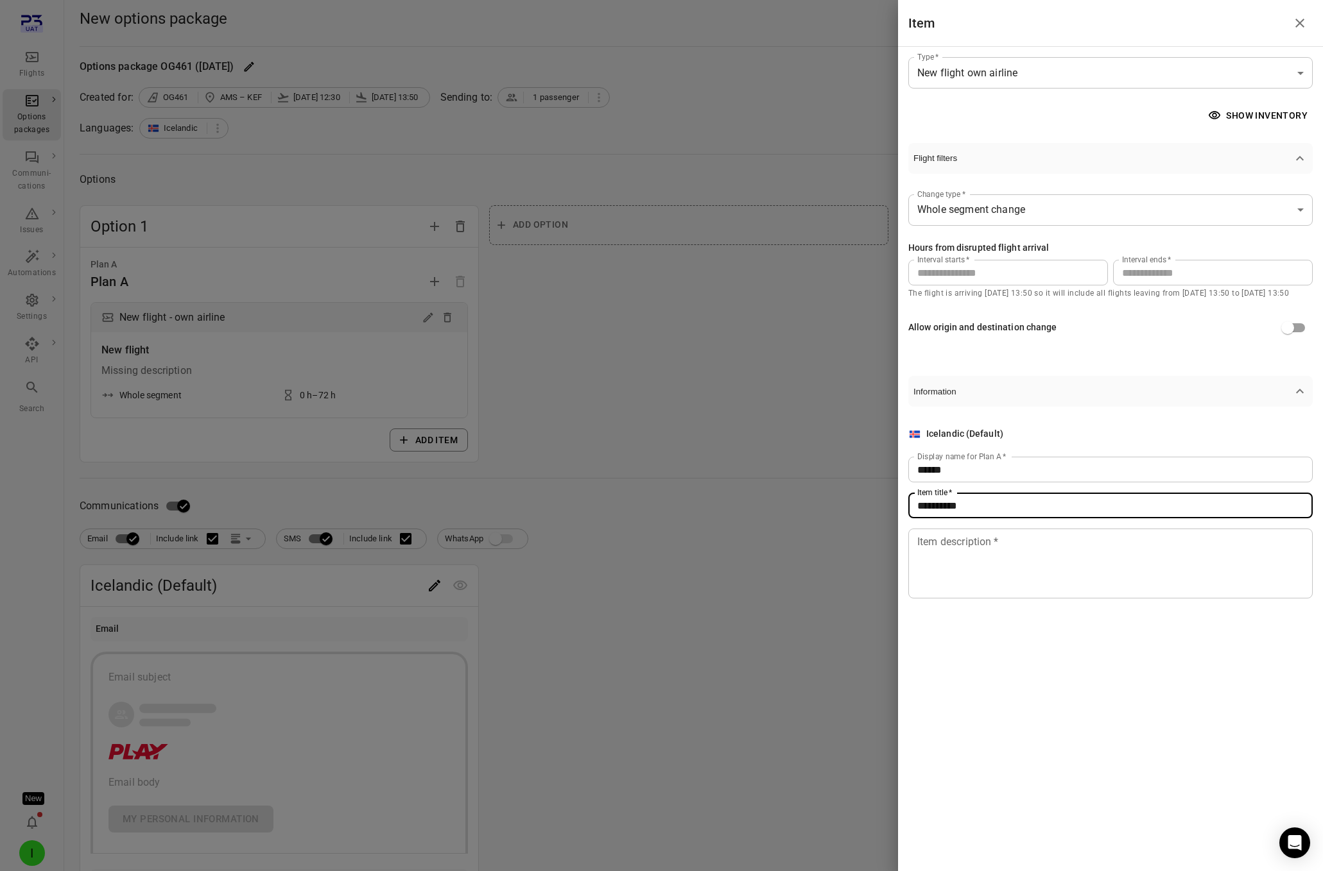
click at [969, 556] on textarea "Item description   *" at bounding box center [1110, 564] width 386 height 59
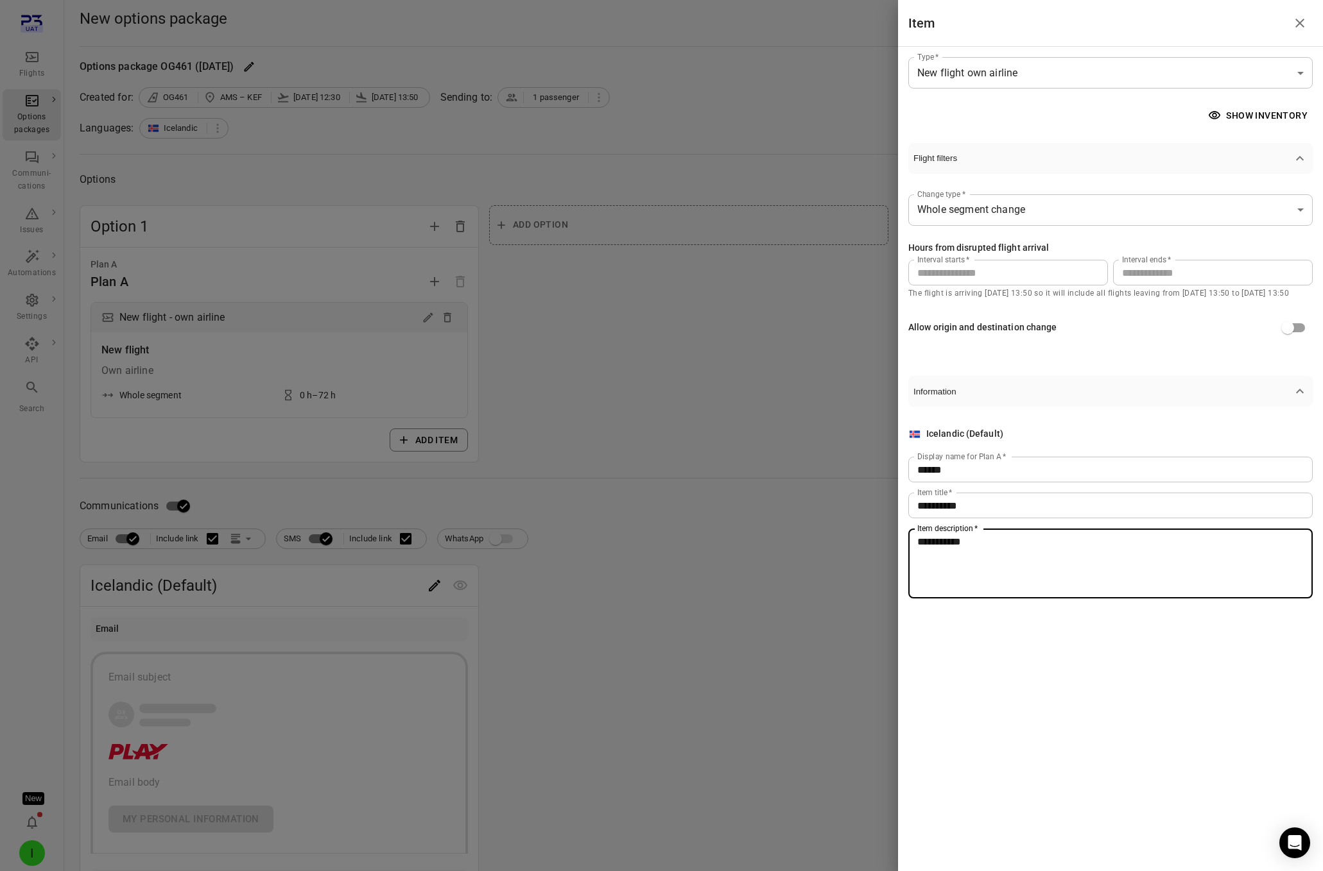
type textarea "**********"
drag, startPoint x: 502, startPoint y: 554, endPoint x: 183, endPoint y: 525, distance: 320.9
click at [502, 554] on div at bounding box center [661, 435] width 1323 height 871
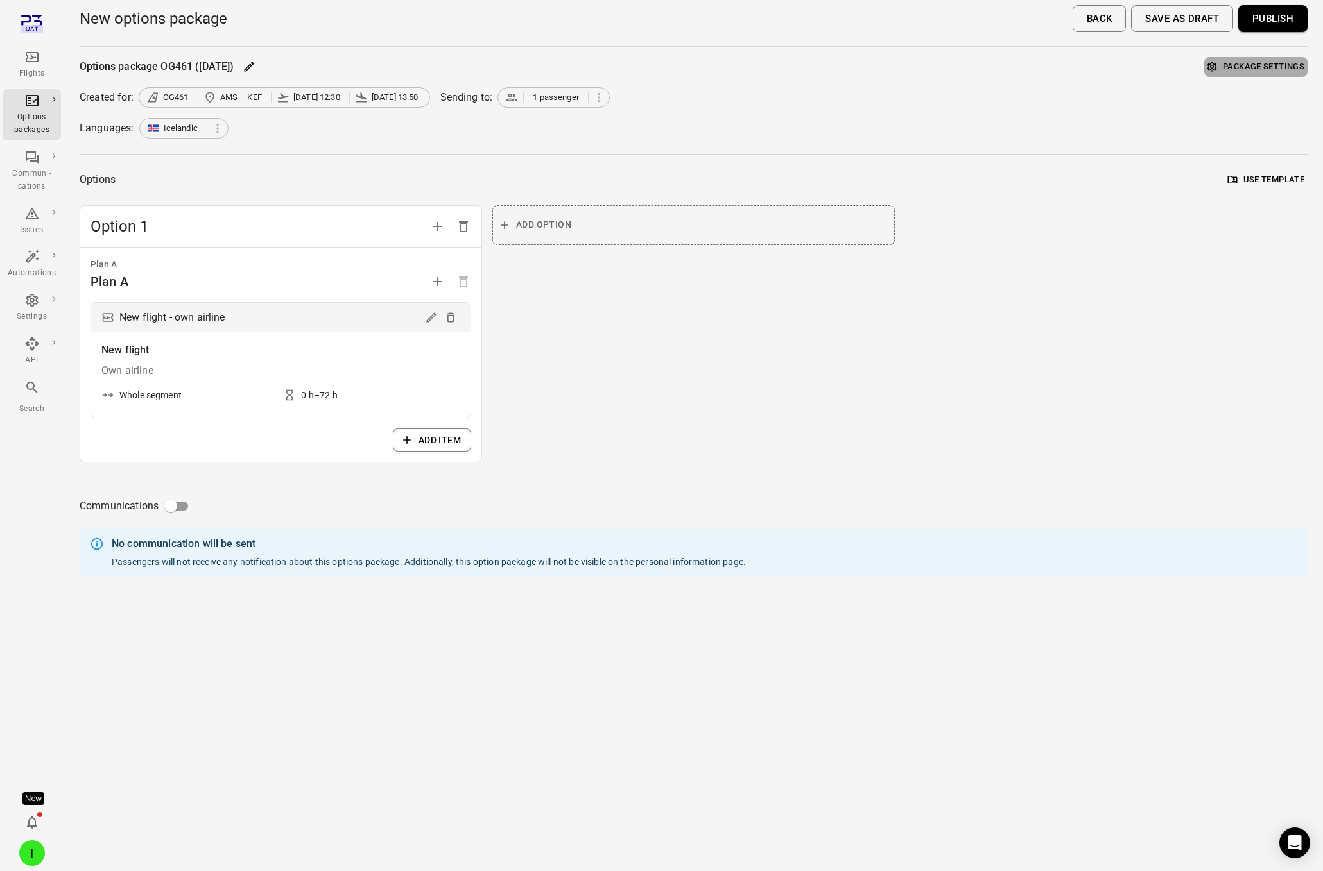
click at [1106, 61] on button "Package settings" at bounding box center [1255, 67] width 103 height 20
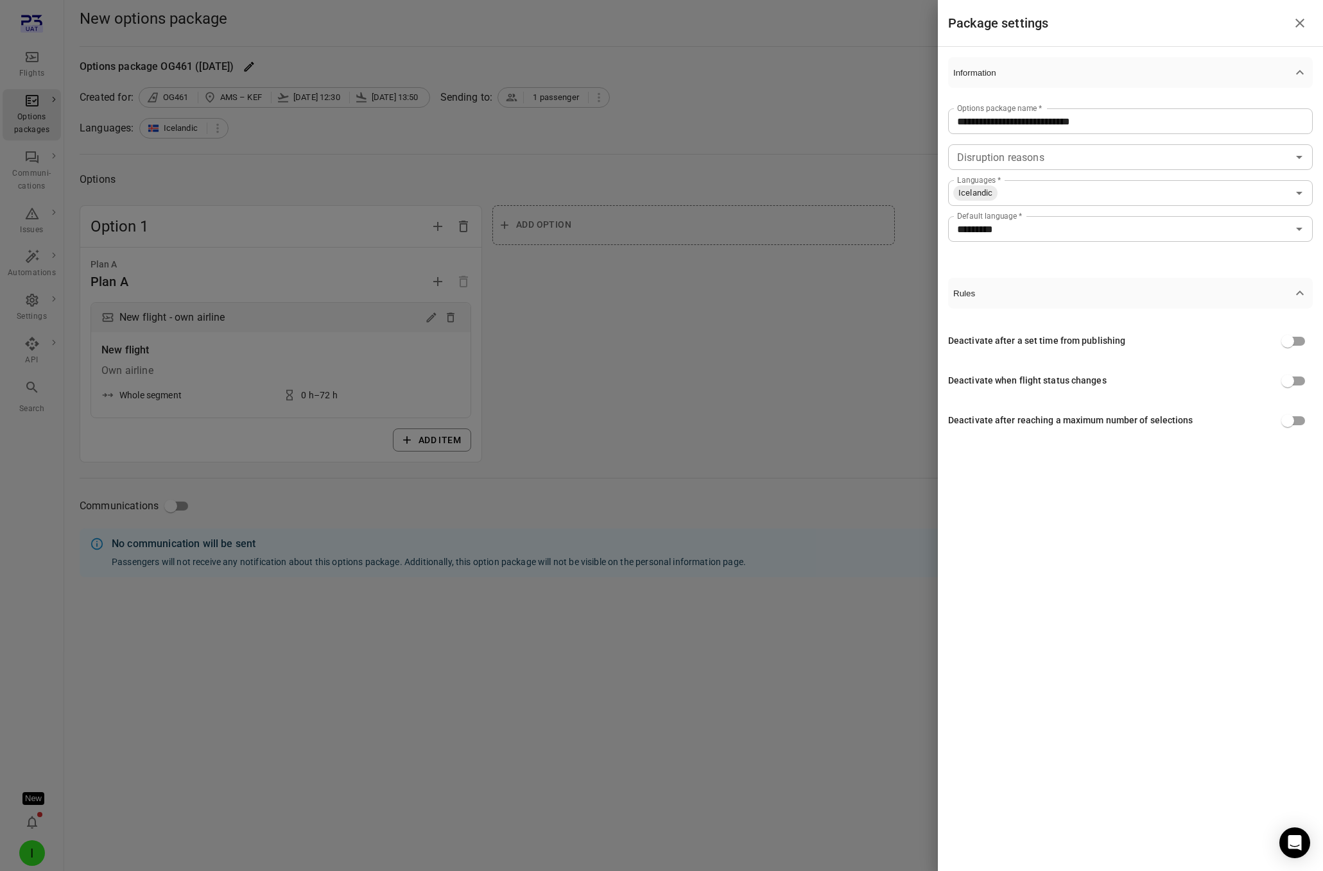
click at [734, 95] on div at bounding box center [661, 435] width 1323 height 871
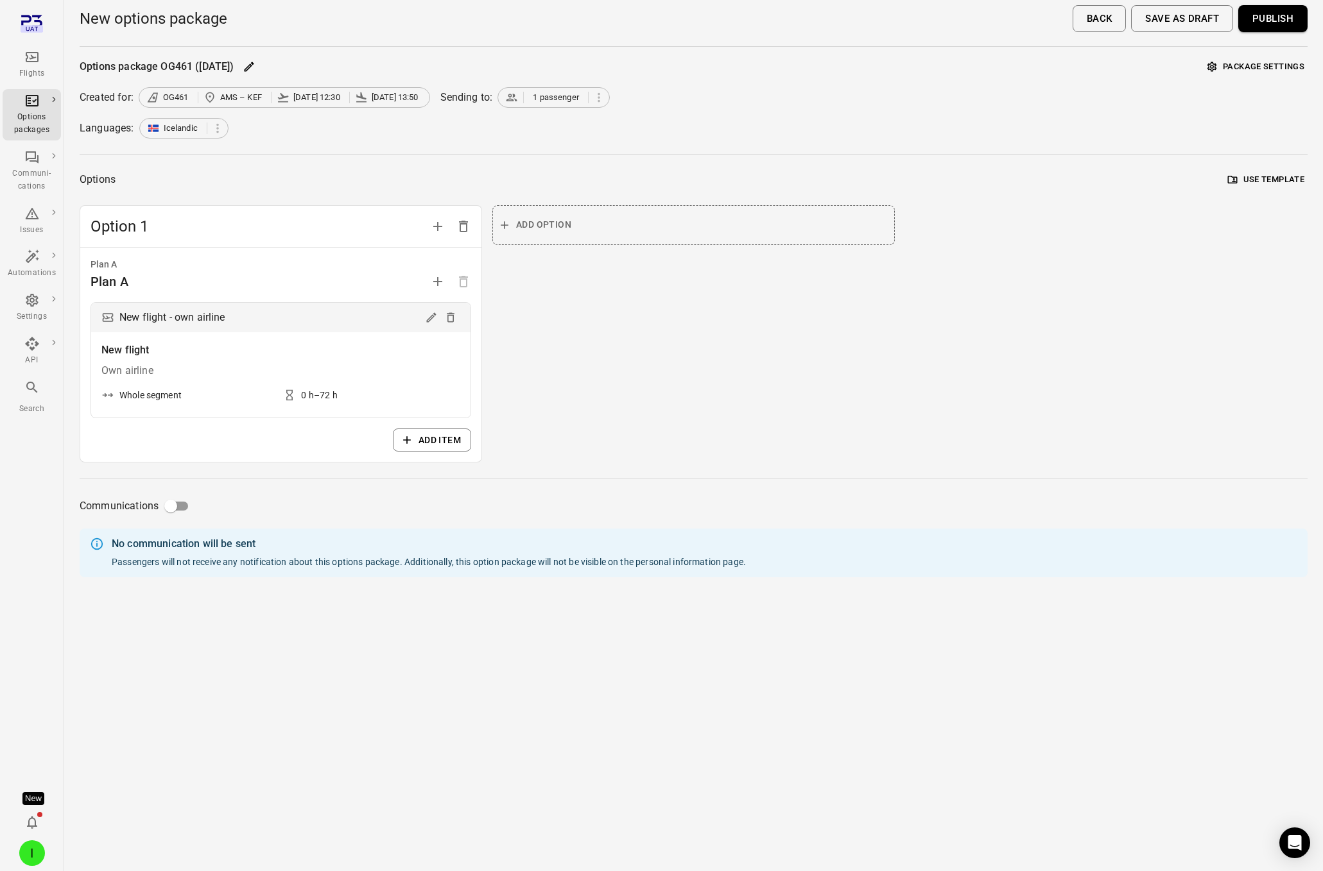
click at [1106, 21] on button "Publish" at bounding box center [1272, 18] width 69 height 27
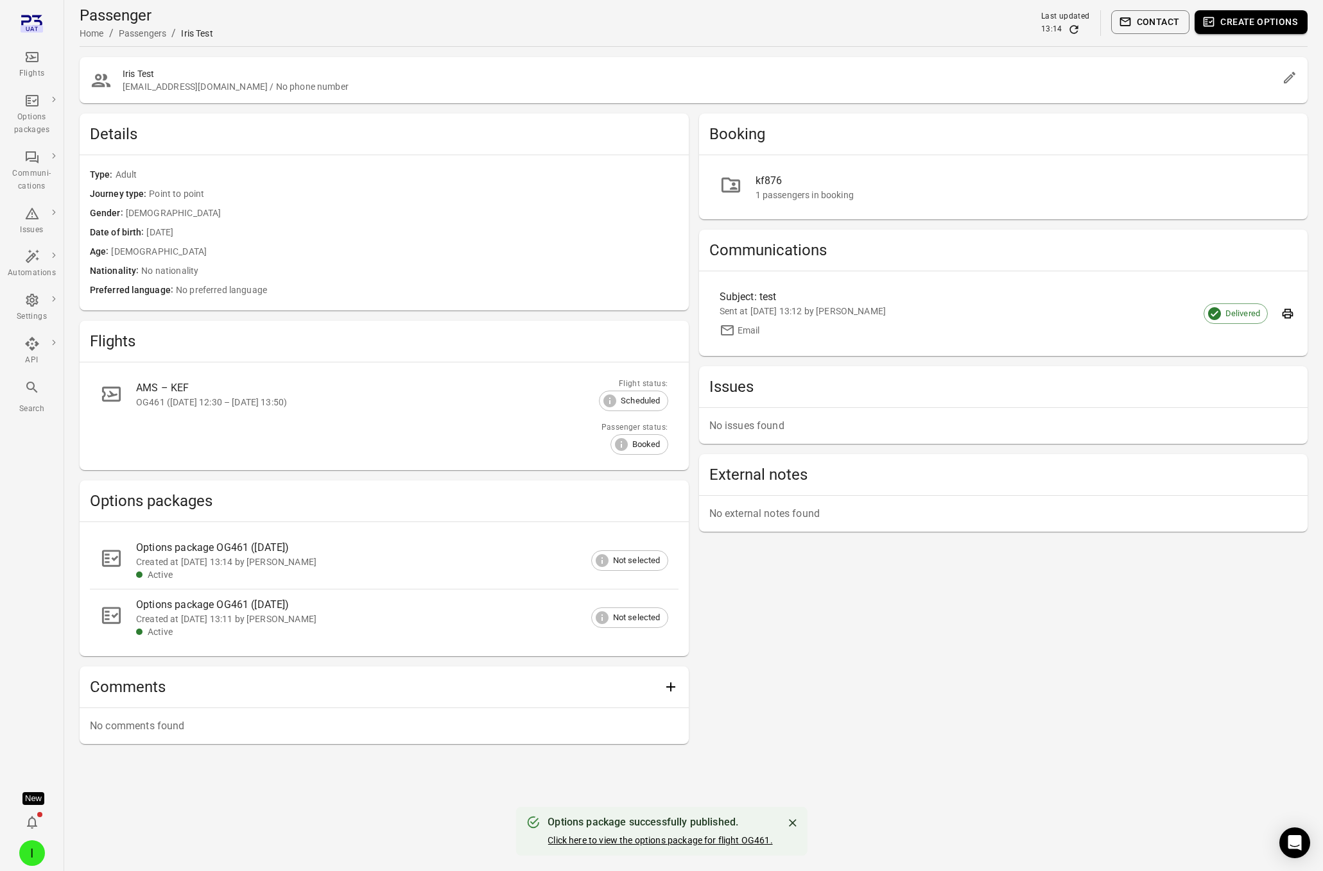
click at [739, 839] on link "Click here to view the options package for flight OG461." at bounding box center [659, 841] width 225 height 10
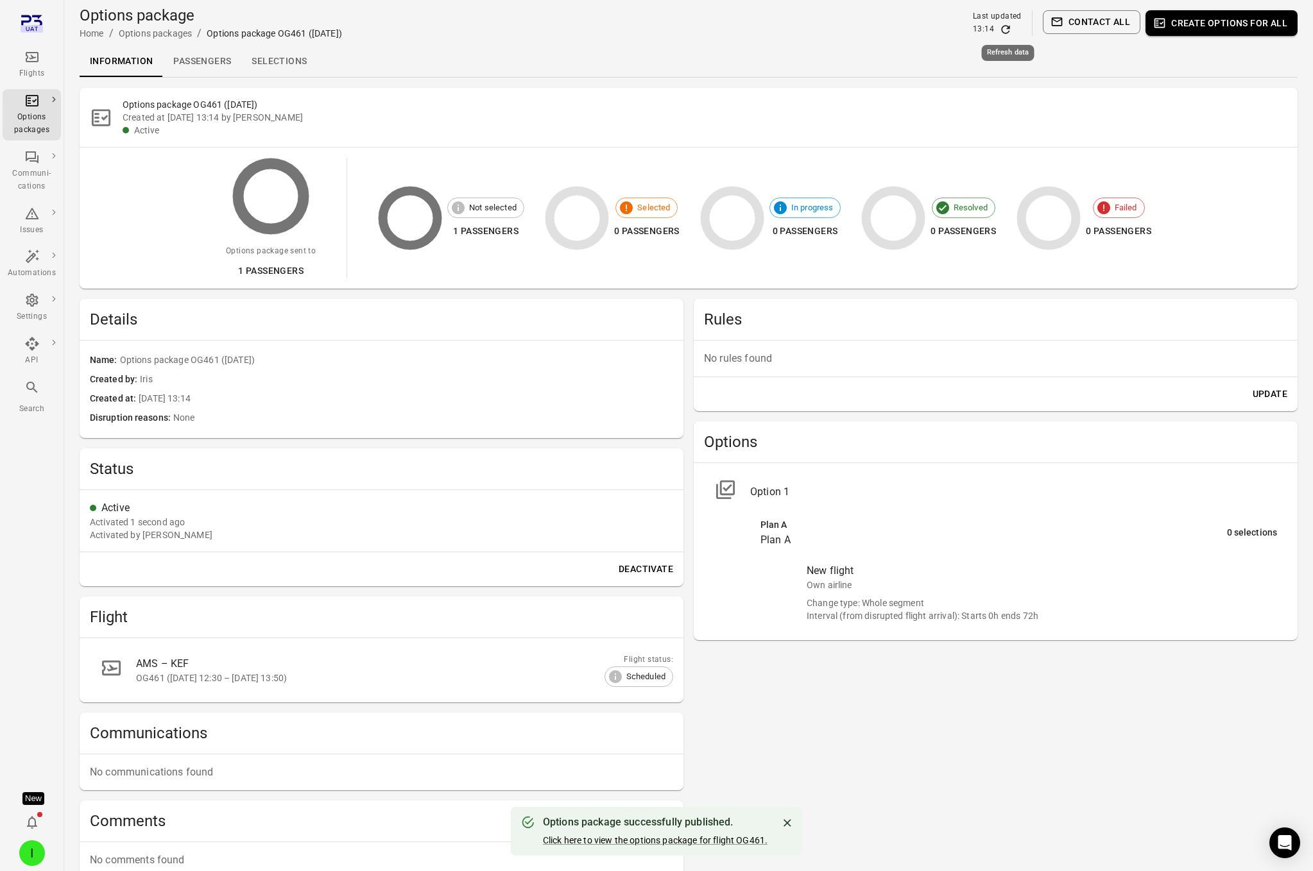
click at [1006, 28] on icon "Refresh data" at bounding box center [1005, 29] width 13 height 13
click at [287, 64] on link "Selections" at bounding box center [279, 61] width 76 height 31
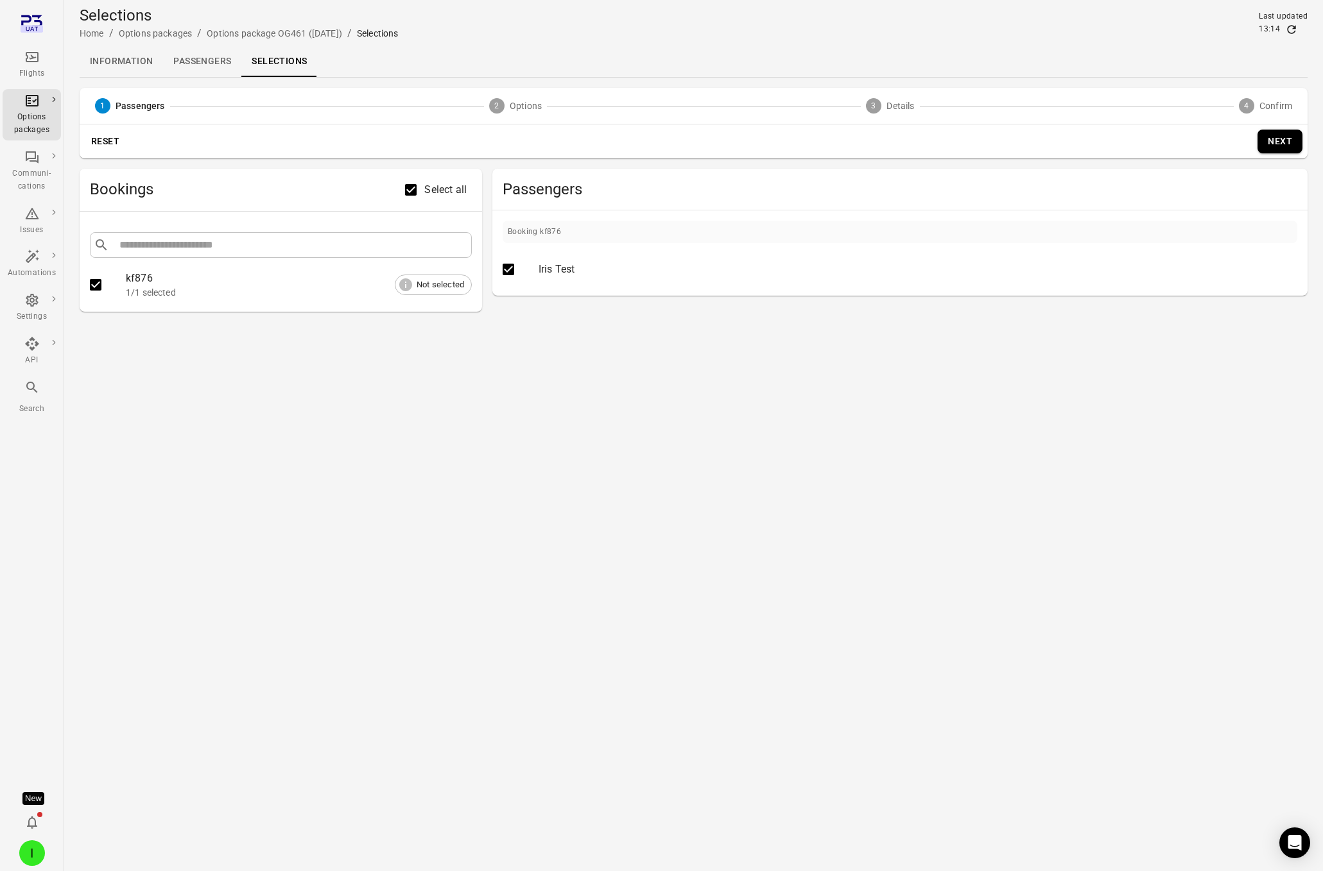
click at [1106, 143] on button "Next" at bounding box center [1279, 142] width 45 height 24
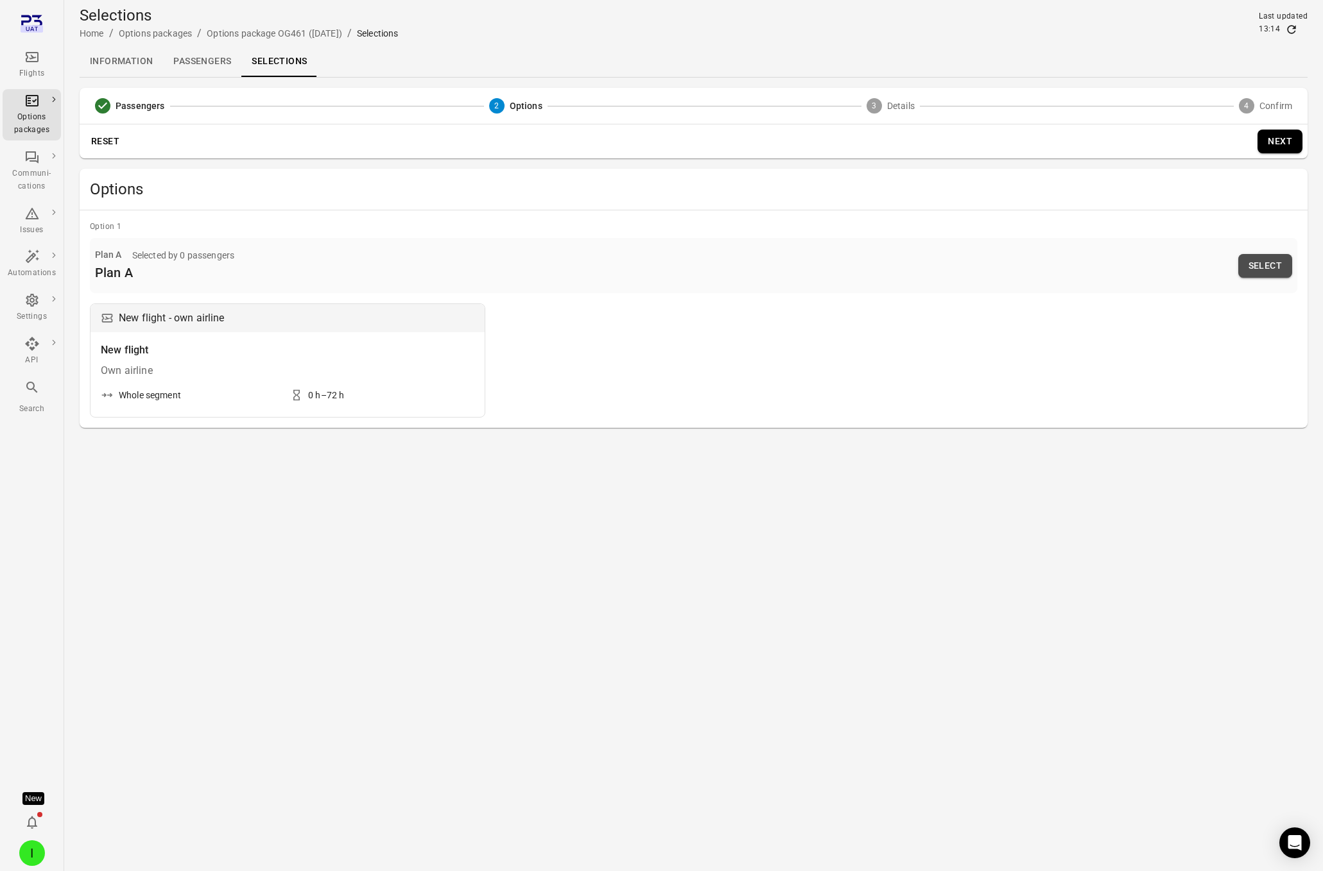
click at [1106, 269] on button "Select" at bounding box center [1265, 266] width 54 height 24
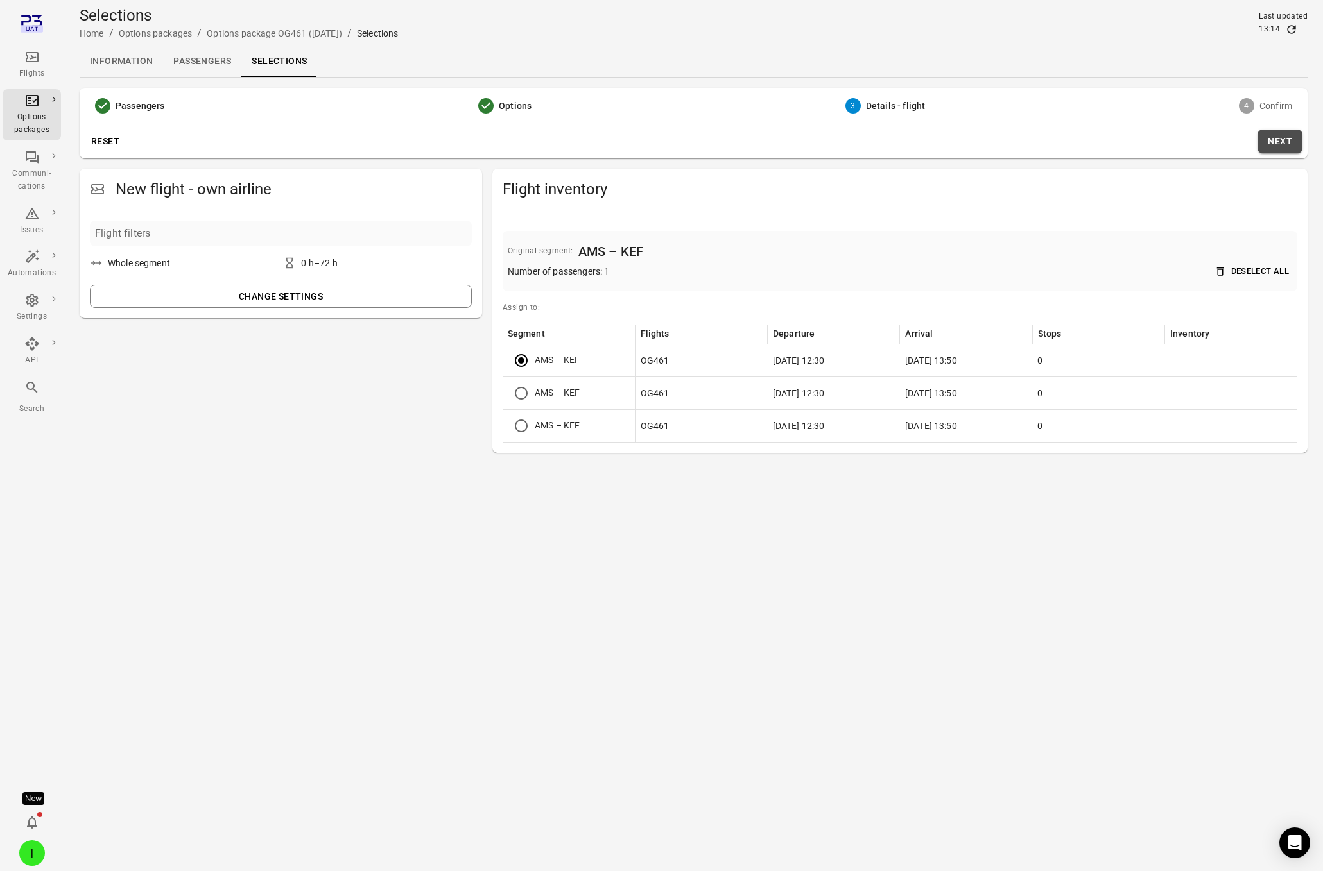
click at [1106, 137] on button "Next" at bounding box center [1279, 142] width 45 height 24
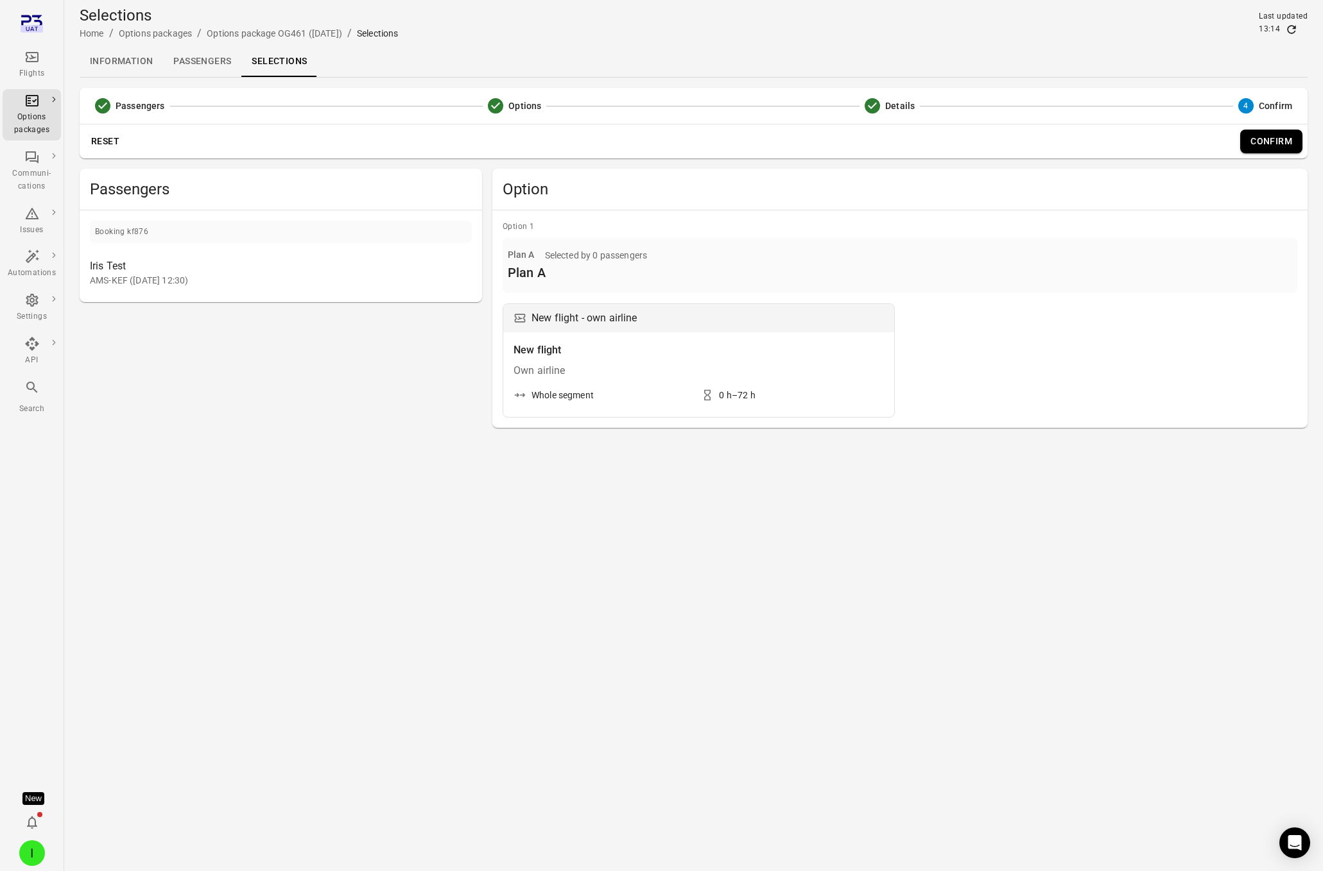
click at [1106, 142] on button "Confirm" at bounding box center [1271, 142] width 62 height 24
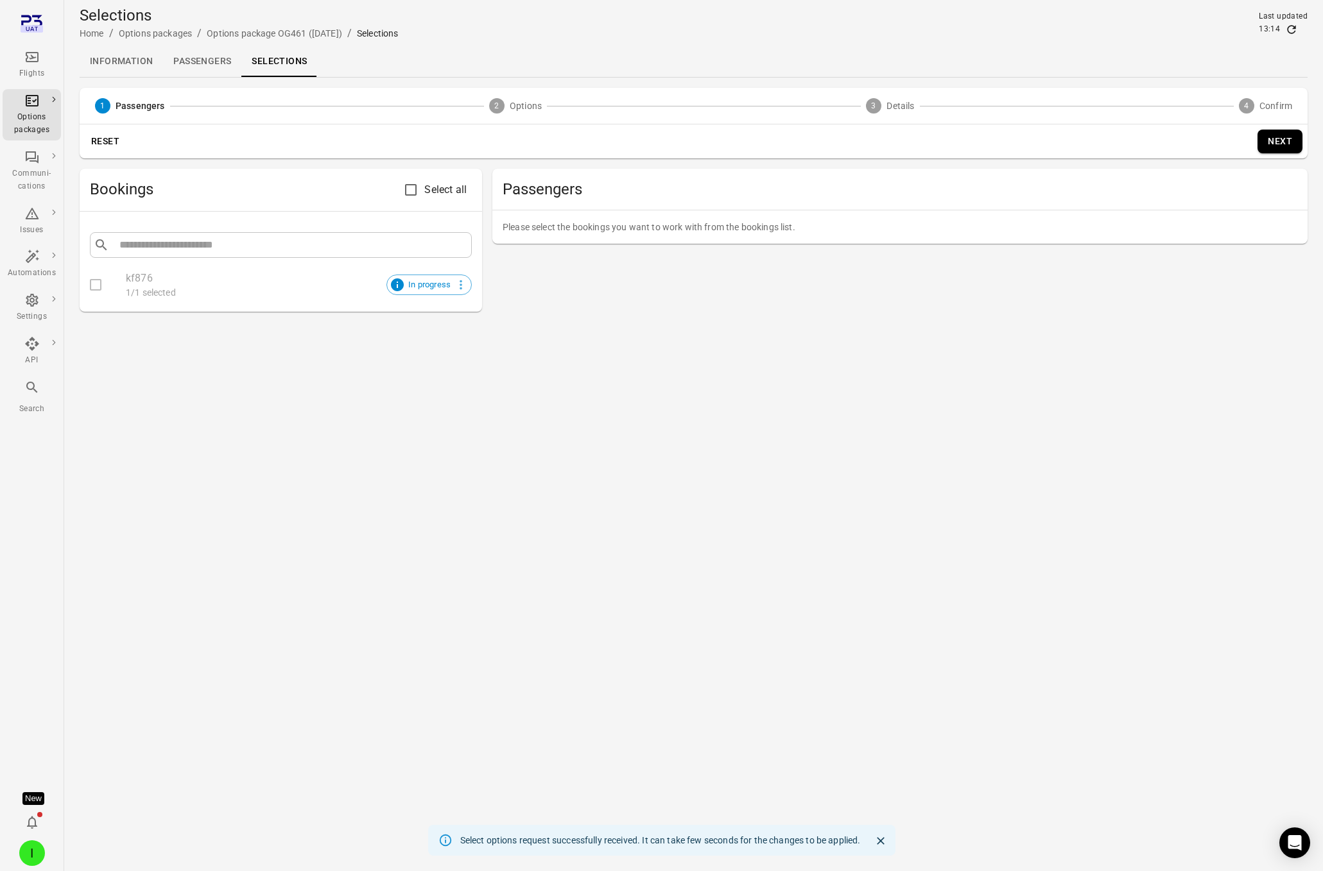
click at [196, 65] on link "Passengers" at bounding box center [202, 61] width 78 height 31
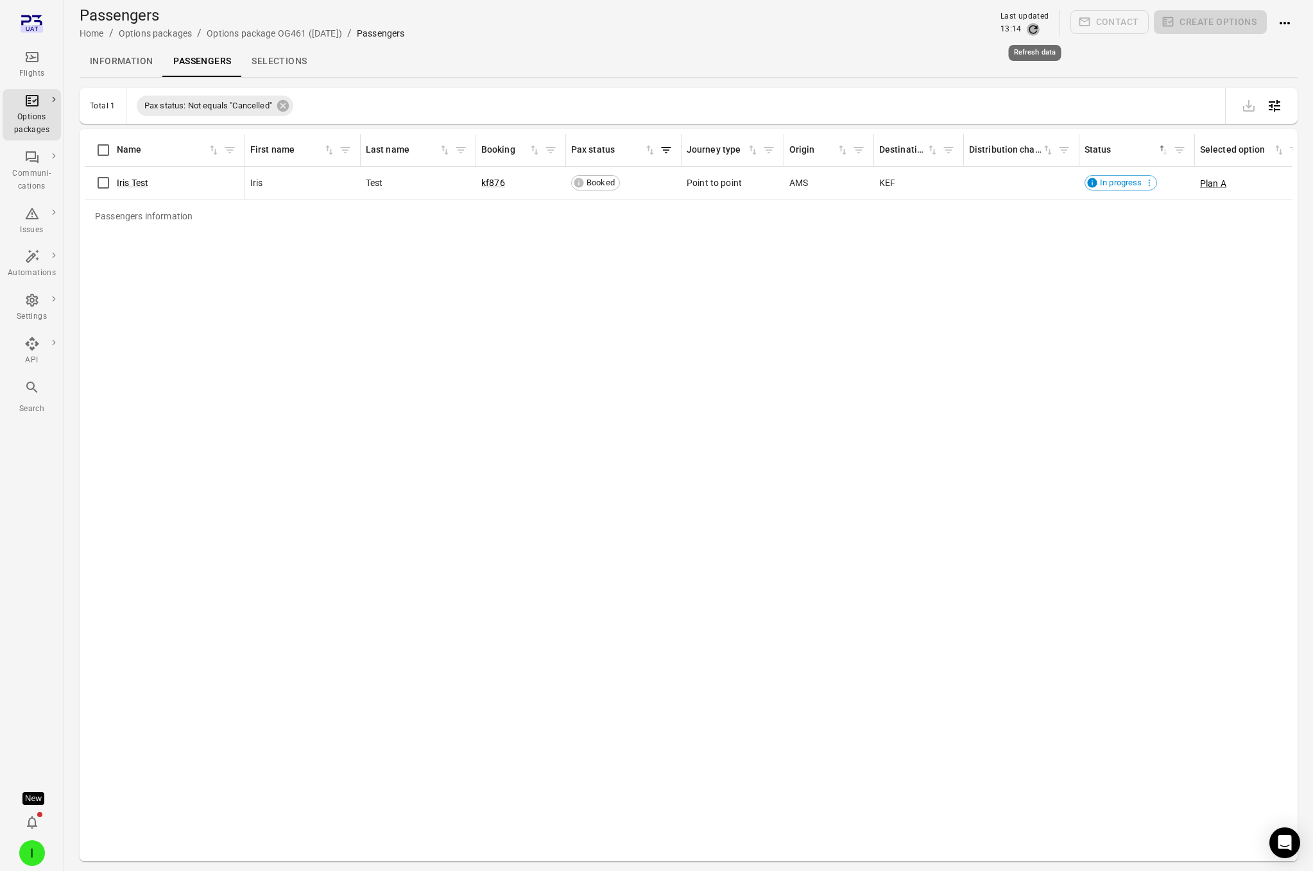
click at [1036, 32] on icon "Refresh data" at bounding box center [1033, 29] width 8 height 8
click at [1029, 30] on icon "Refresh data" at bounding box center [1033, 29] width 13 height 13
click at [1106, 24] on icon "Actions" at bounding box center [1284, 22] width 15 height 15
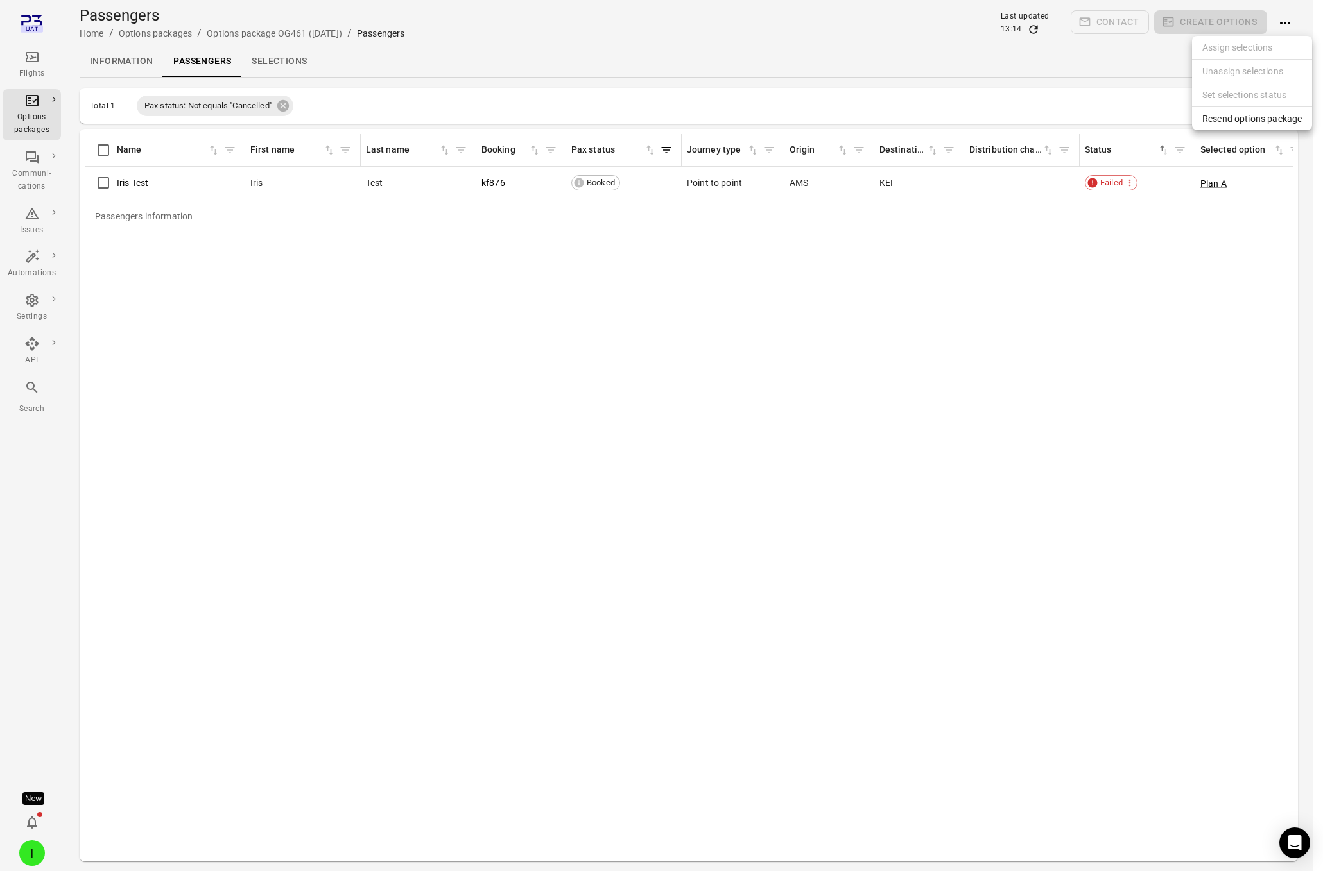
click at [1106, 119] on span "Resend options package" at bounding box center [1251, 118] width 99 height 13
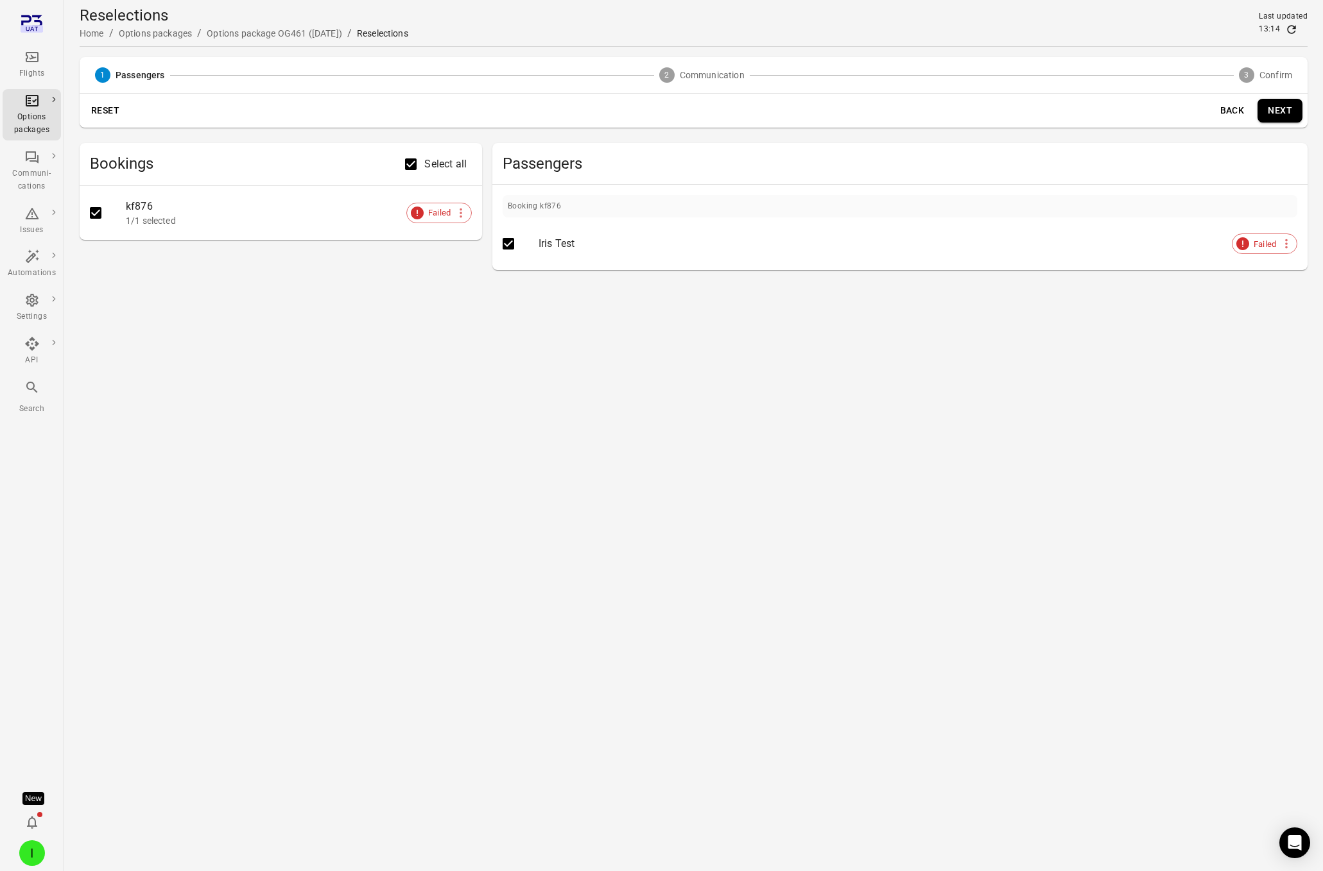
click at [1106, 110] on button "Next" at bounding box center [1279, 111] width 45 height 24
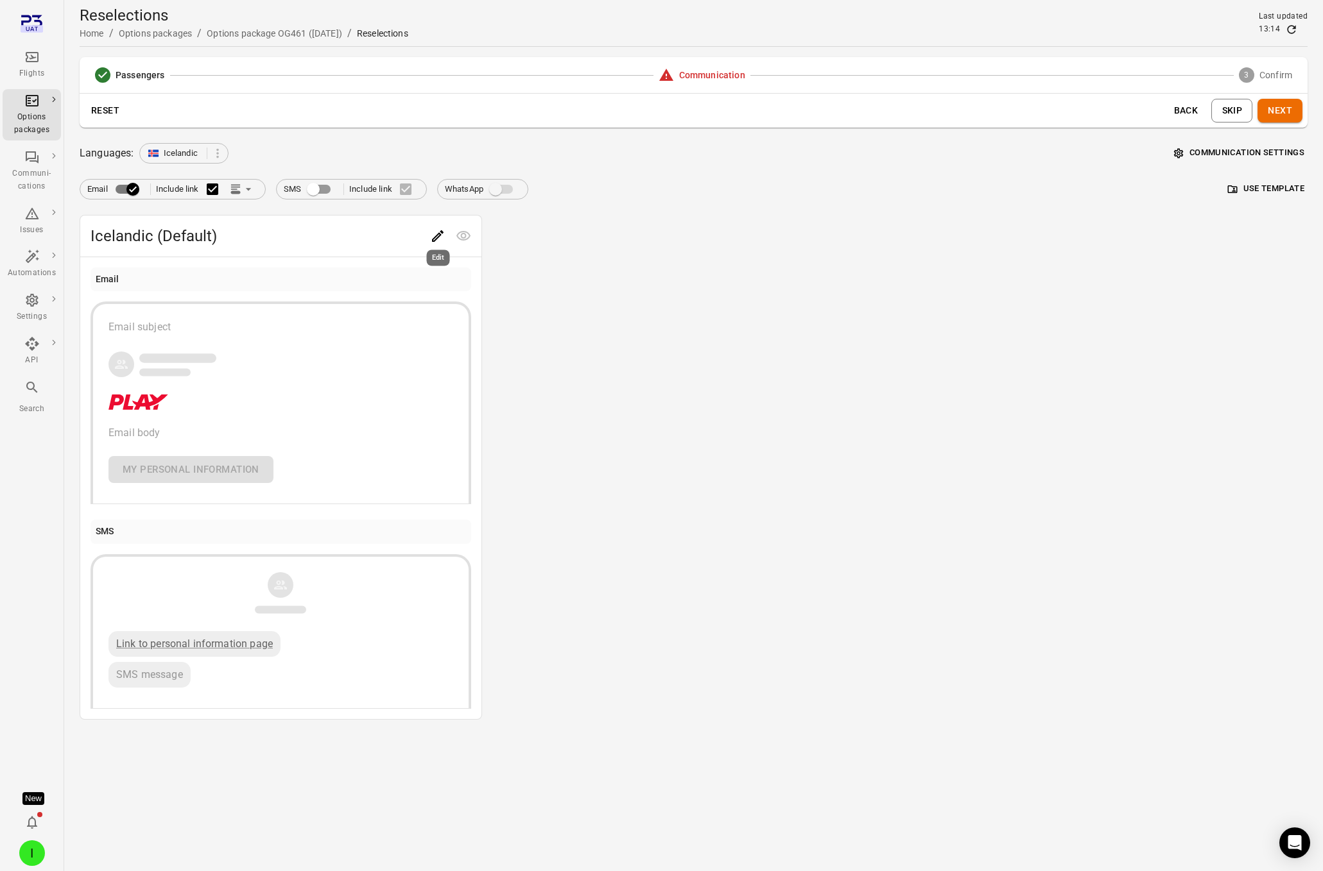
click at [438, 233] on icon "Edit" at bounding box center [438, 236] width 12 height 12
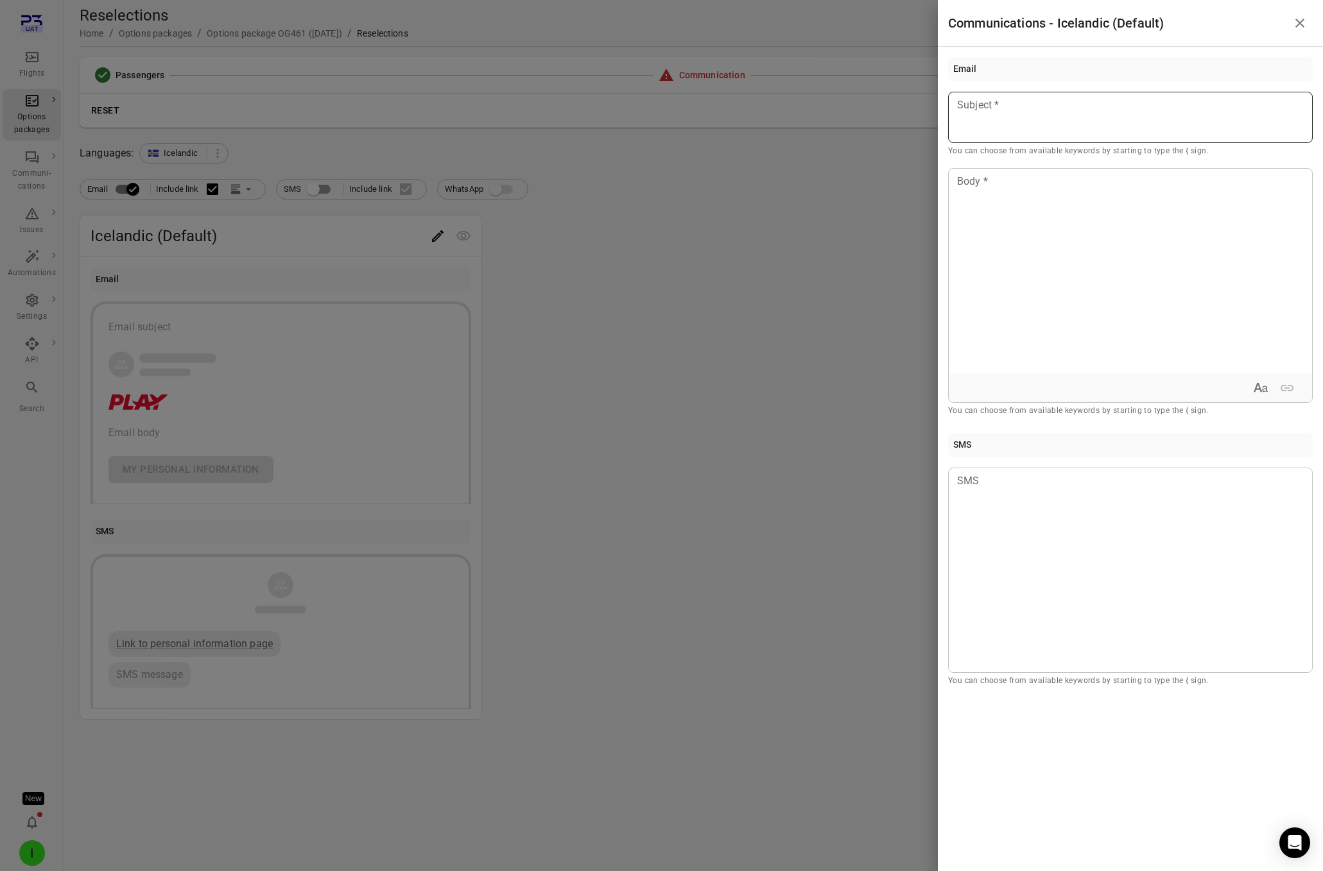
click at [1054, 127] on div at bounding box center [1130, 117] width 364 height 51
click at [1061, 270] on div at bounding box center [1129, 271] width 363 height 205
click at [818, 275] on div at bounding box center [661, 435] width 1323 height 871
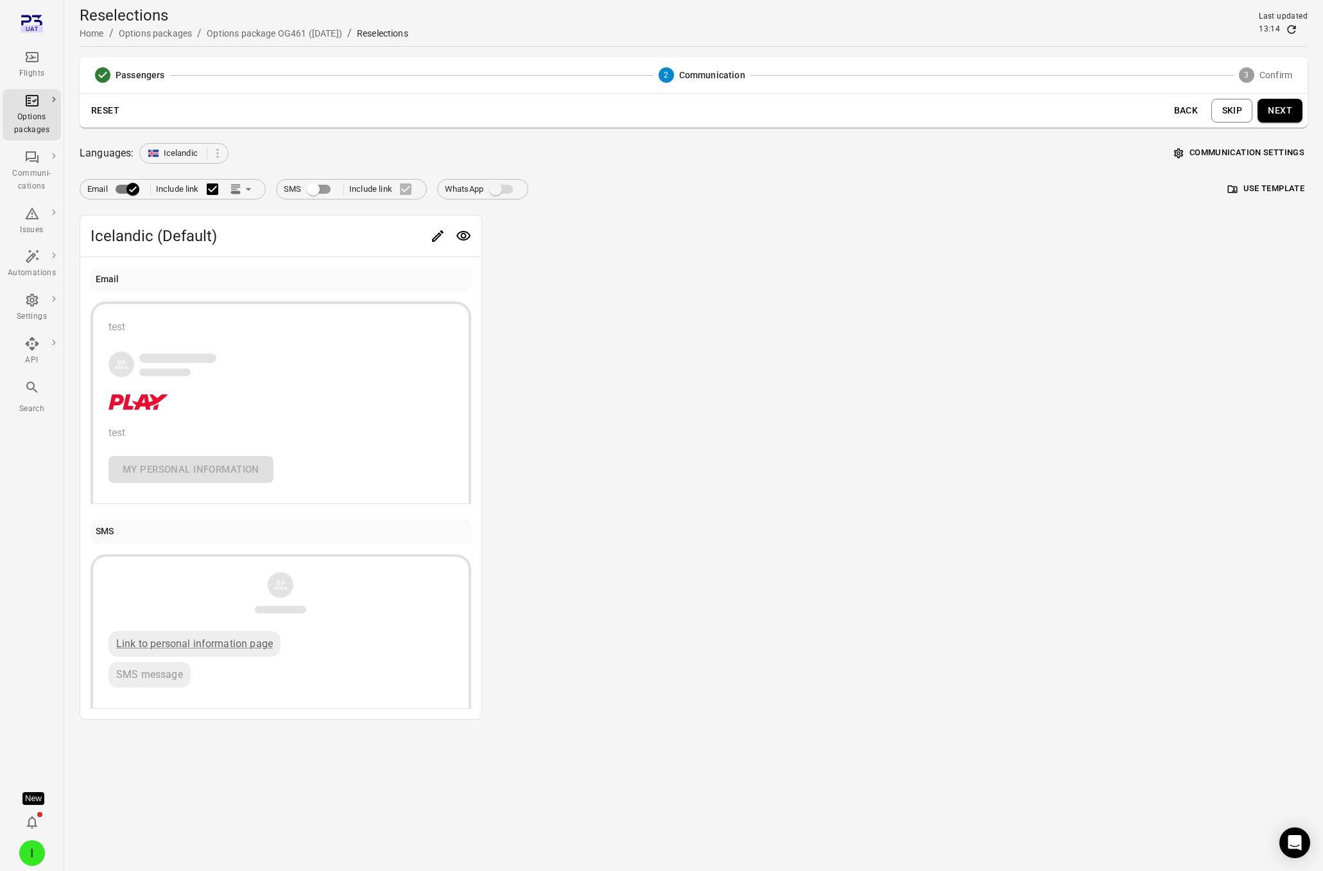
click at [1106, 148] on button "Communication settings" at bounding box center [1239, 153] width 137 height 20
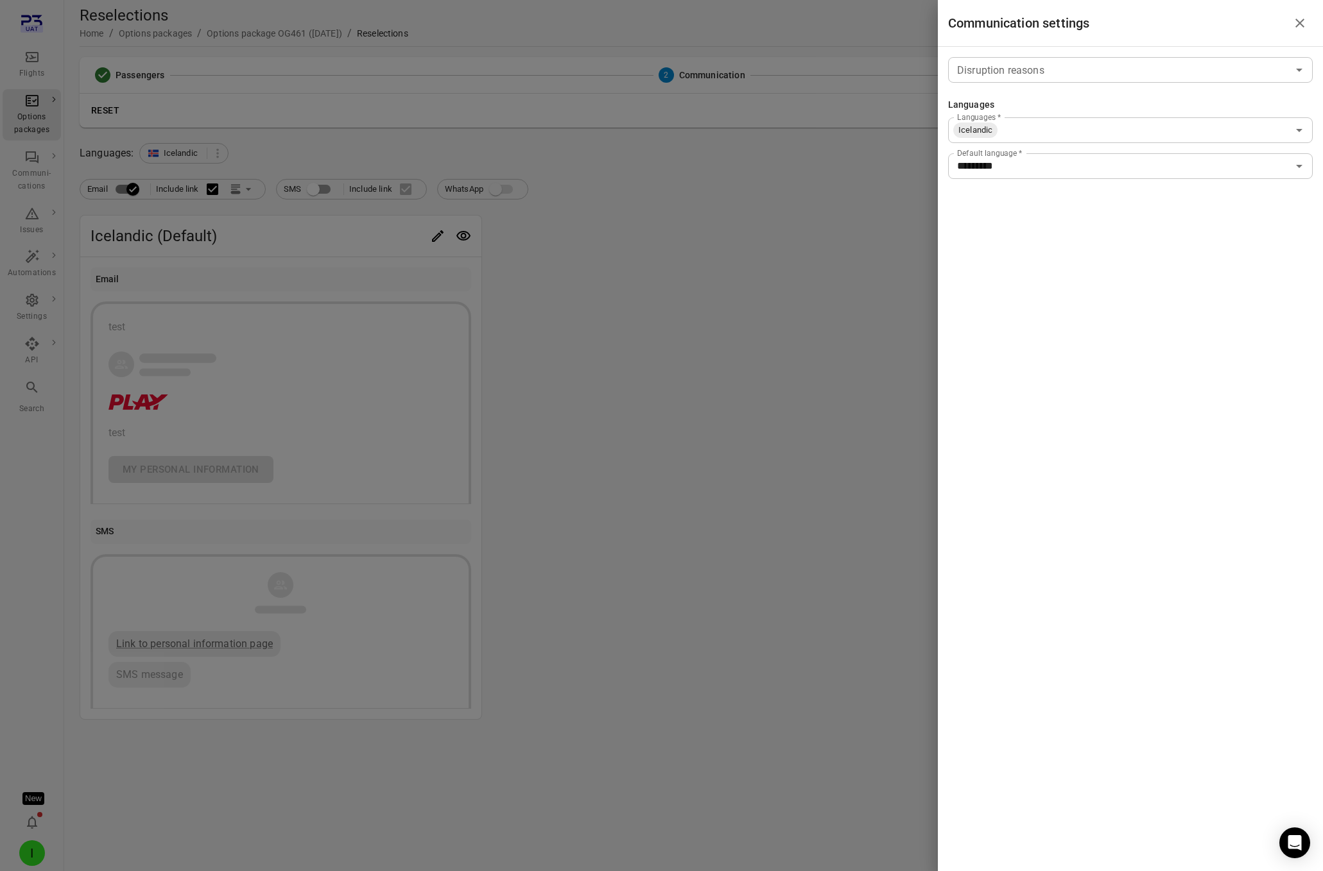
click at [1031, 72] on input "Disruption reasons" at bounding box center [1120, 70] width 336 height 18
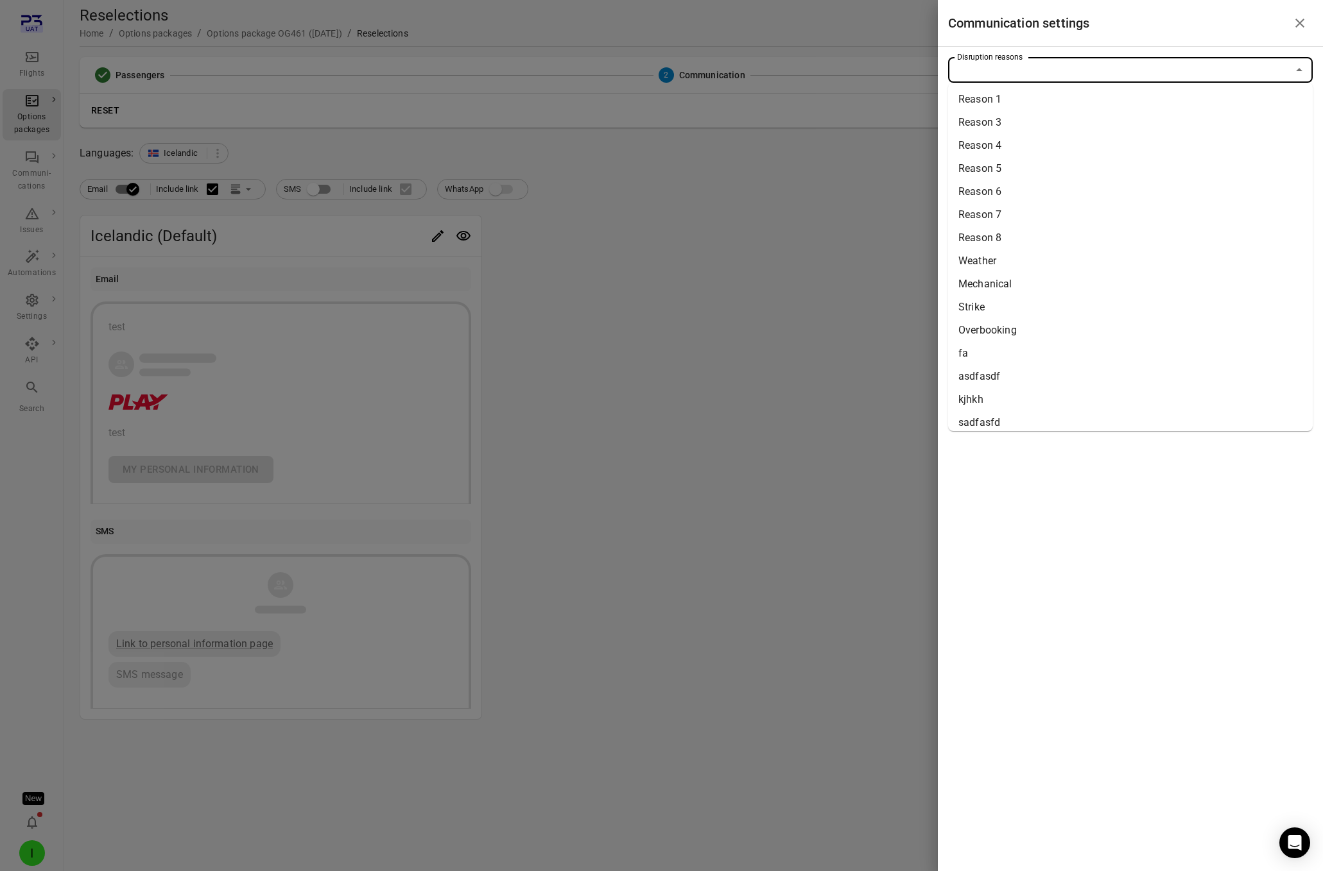
click at [973, 304] on li "Strike" at bounding box center [1130, 307] width 364 height 23
click at [834, 247] on div at bounding box center [661, 435] width 1323 height 871
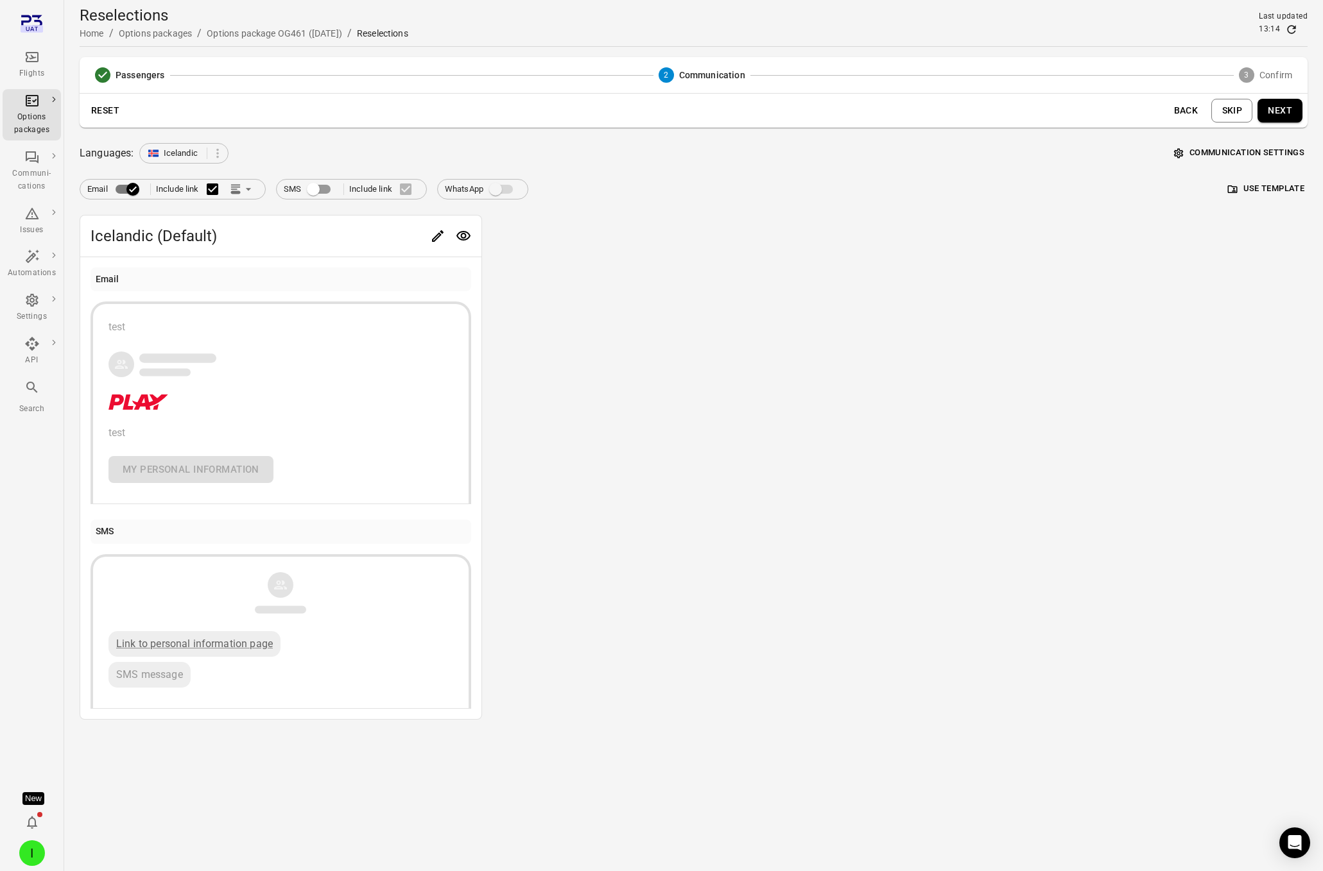
click at [1106, 106] on button "Next" at bounding box center [1279, 111] width 45 height 24
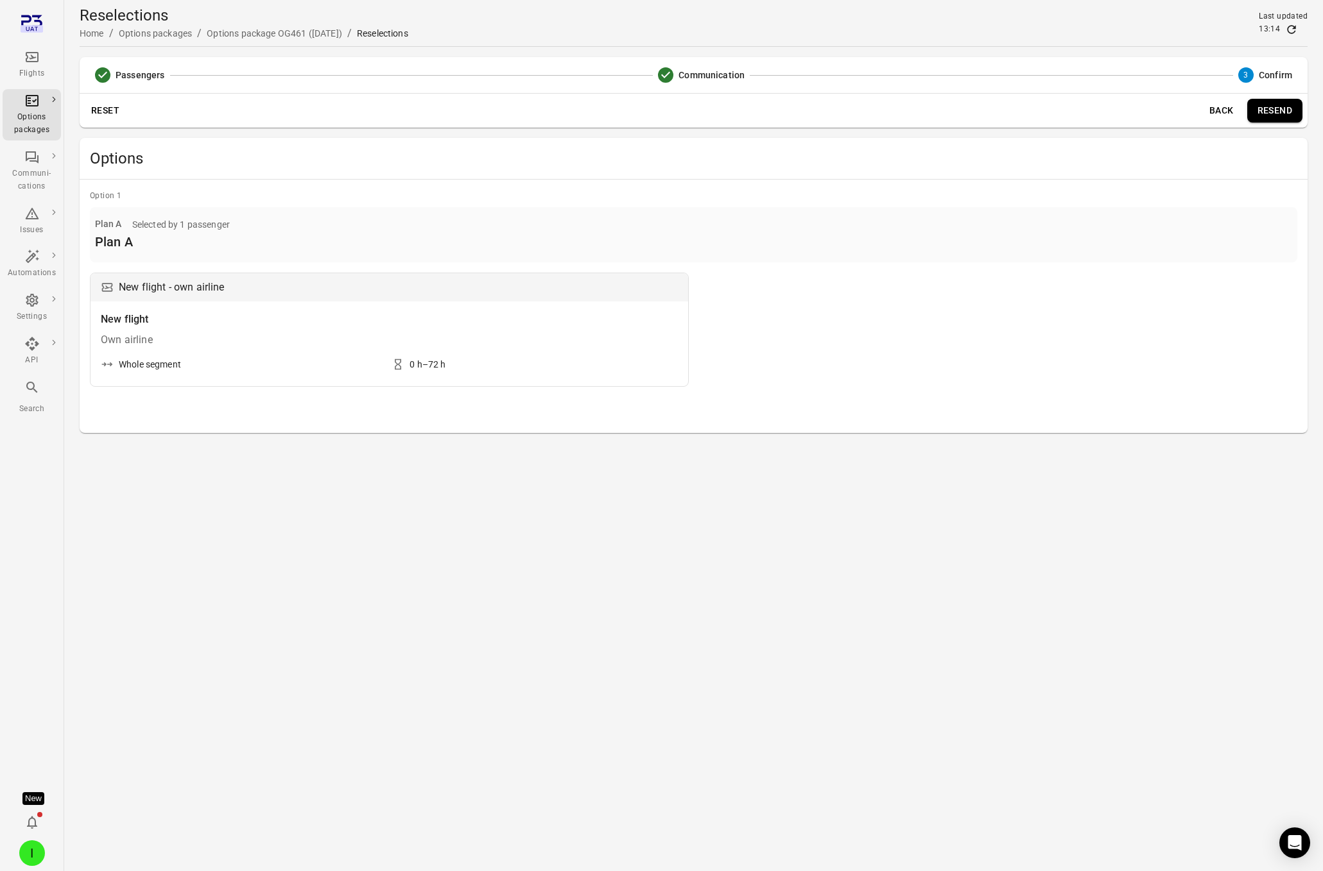
click at [1106, 113] on button "Resend" at bounding box center [1274, 111] width 55 height 24
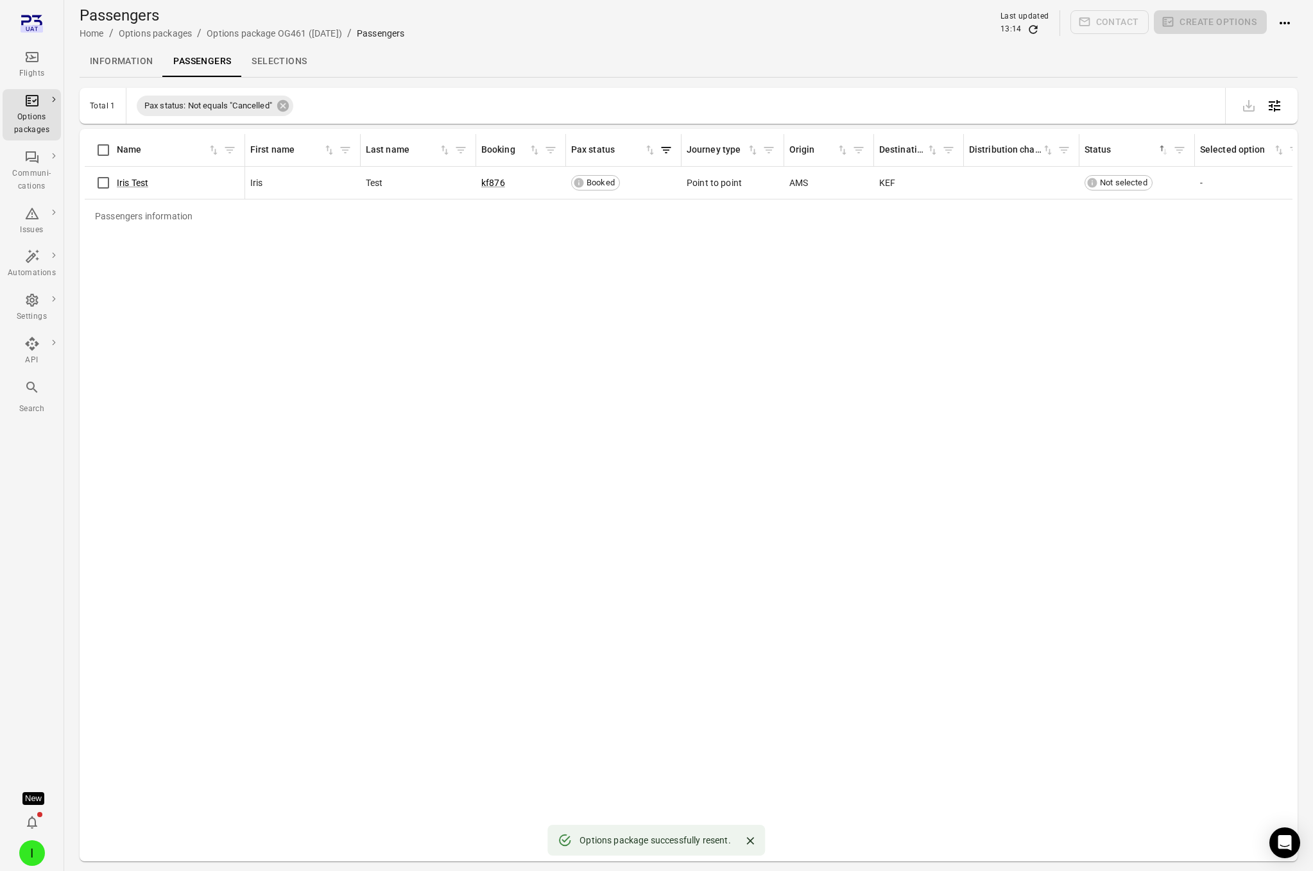
click at [128, 57] on link "Information" at bounding box center [121, 61] width 83 height 31
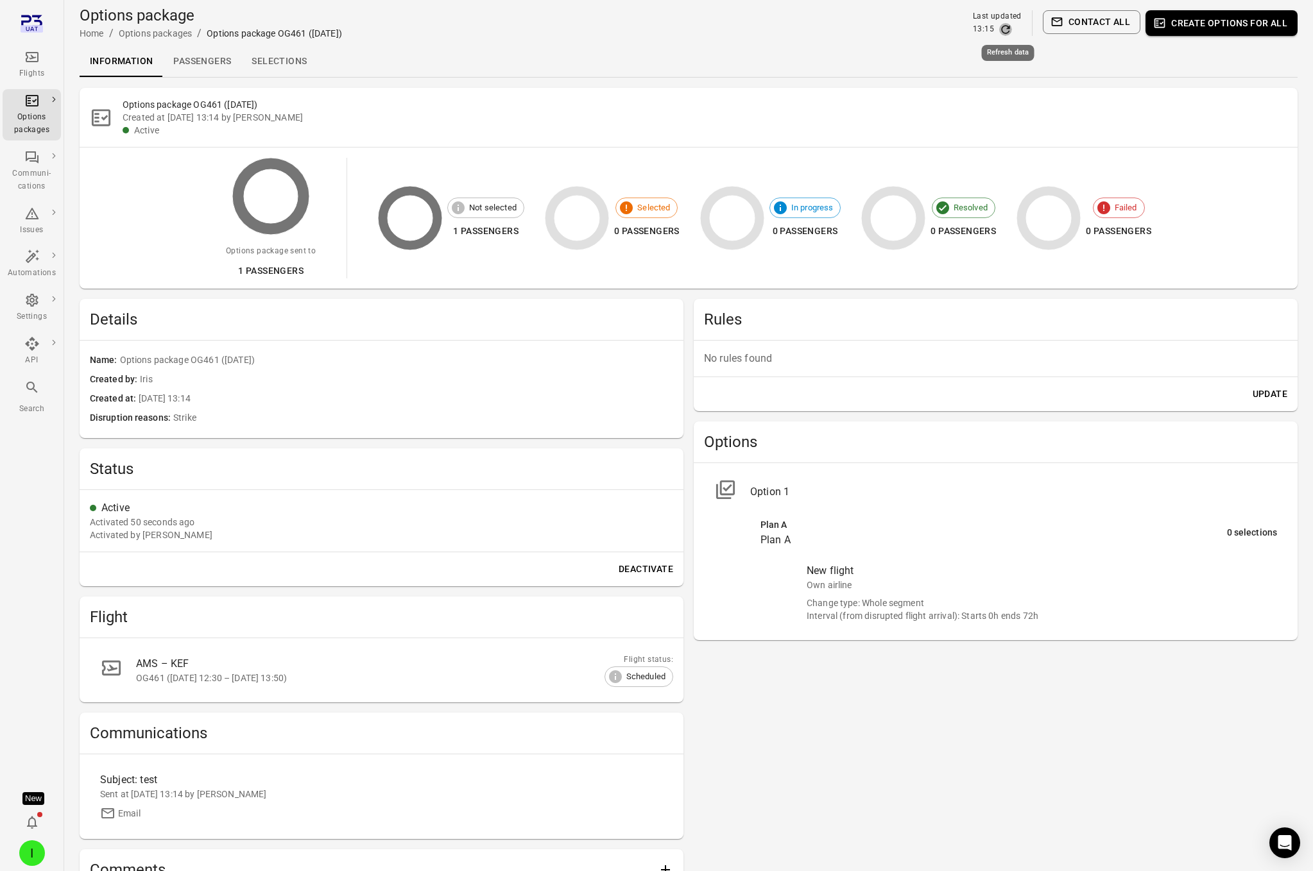
click at [1006, 30] on icon "Refresh data" at bounding box center [1005, 29] width 13 height 13
click at [186, 58] on link "Passengers" at bounding box center [202, 61] width 78 height 31
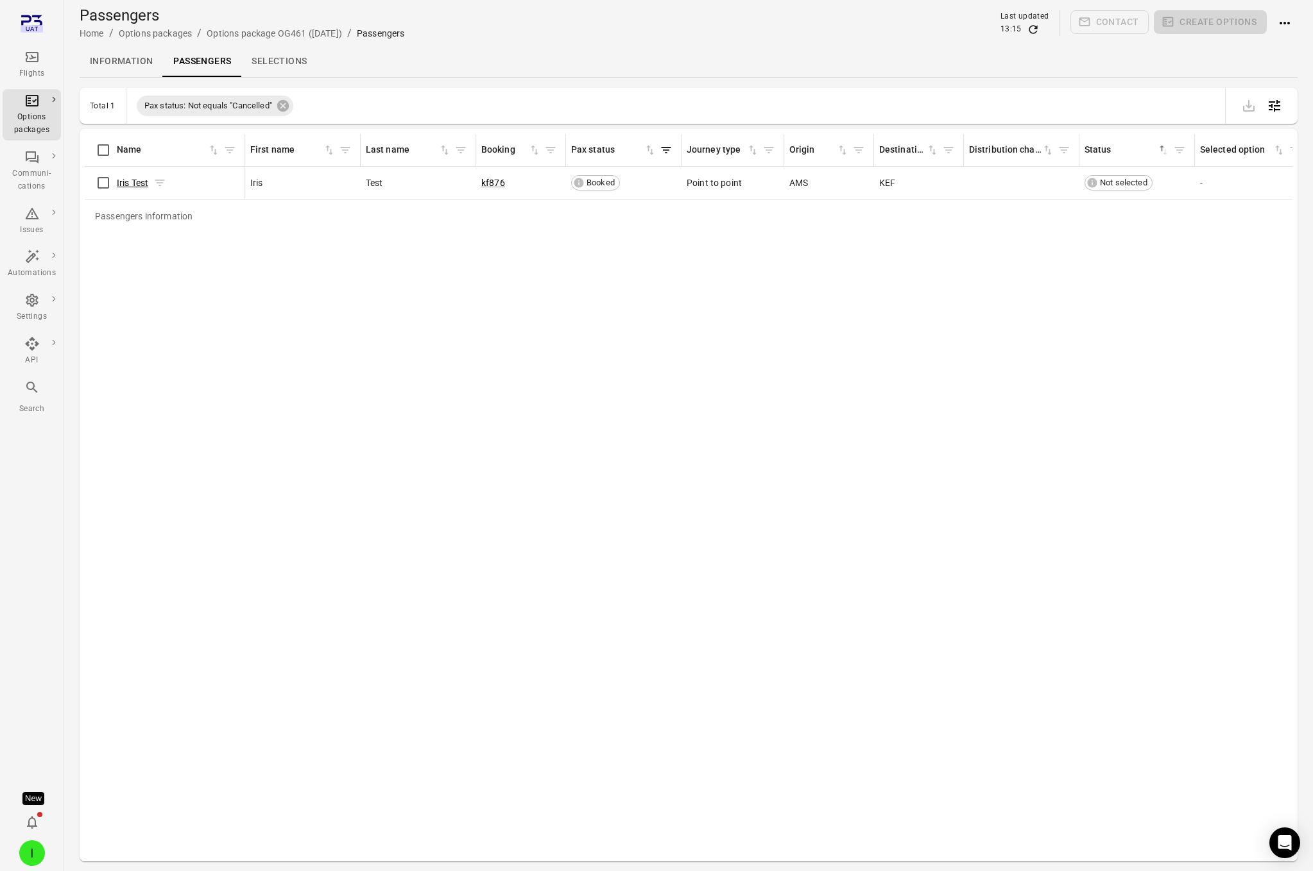
click at [129, 181] on link "Iris Test" at bounding box center [132, 183] width 31 height 10
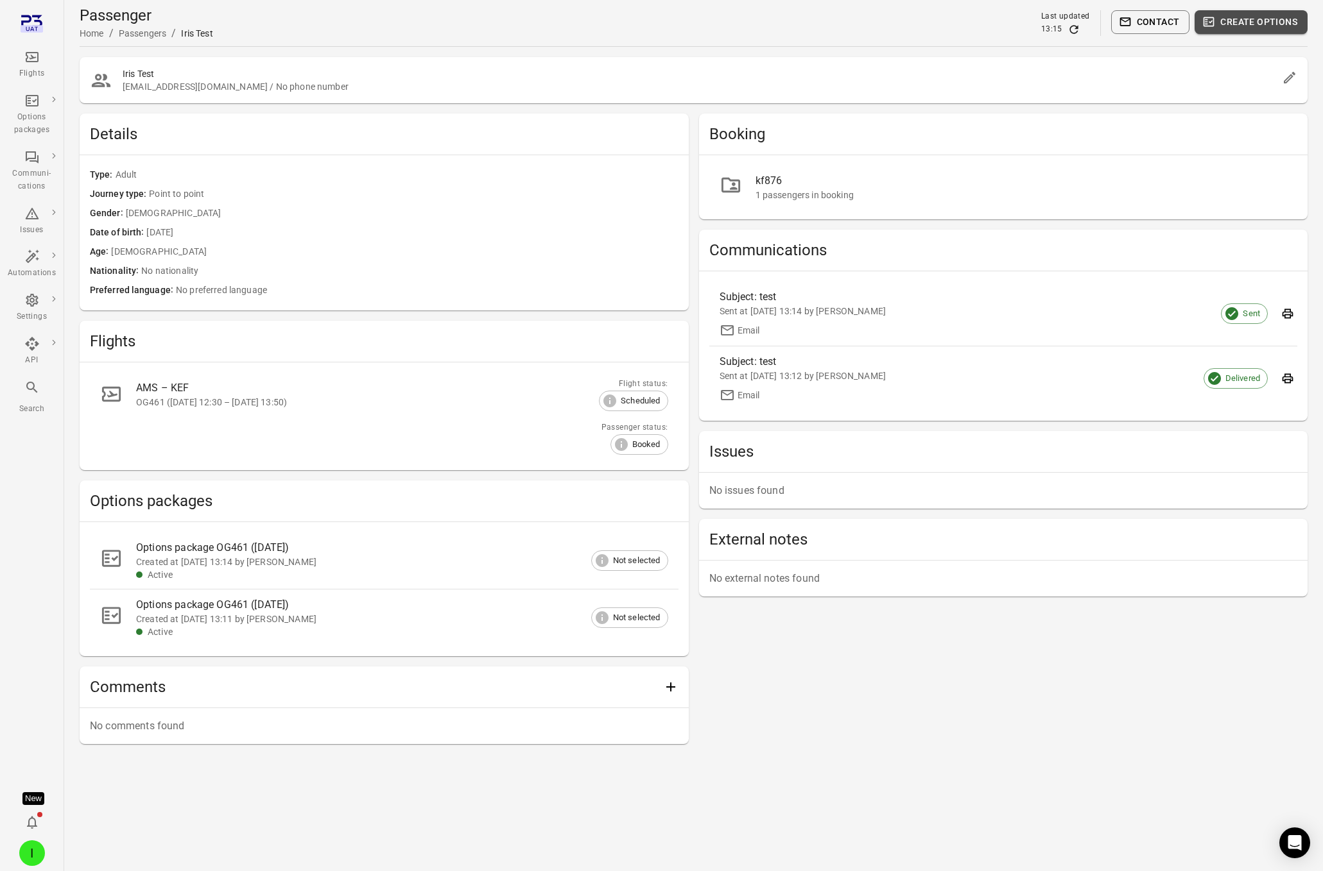
click at [1106, 15] on button "Create options" at bounding box center [1250, 22] width 113 height 24
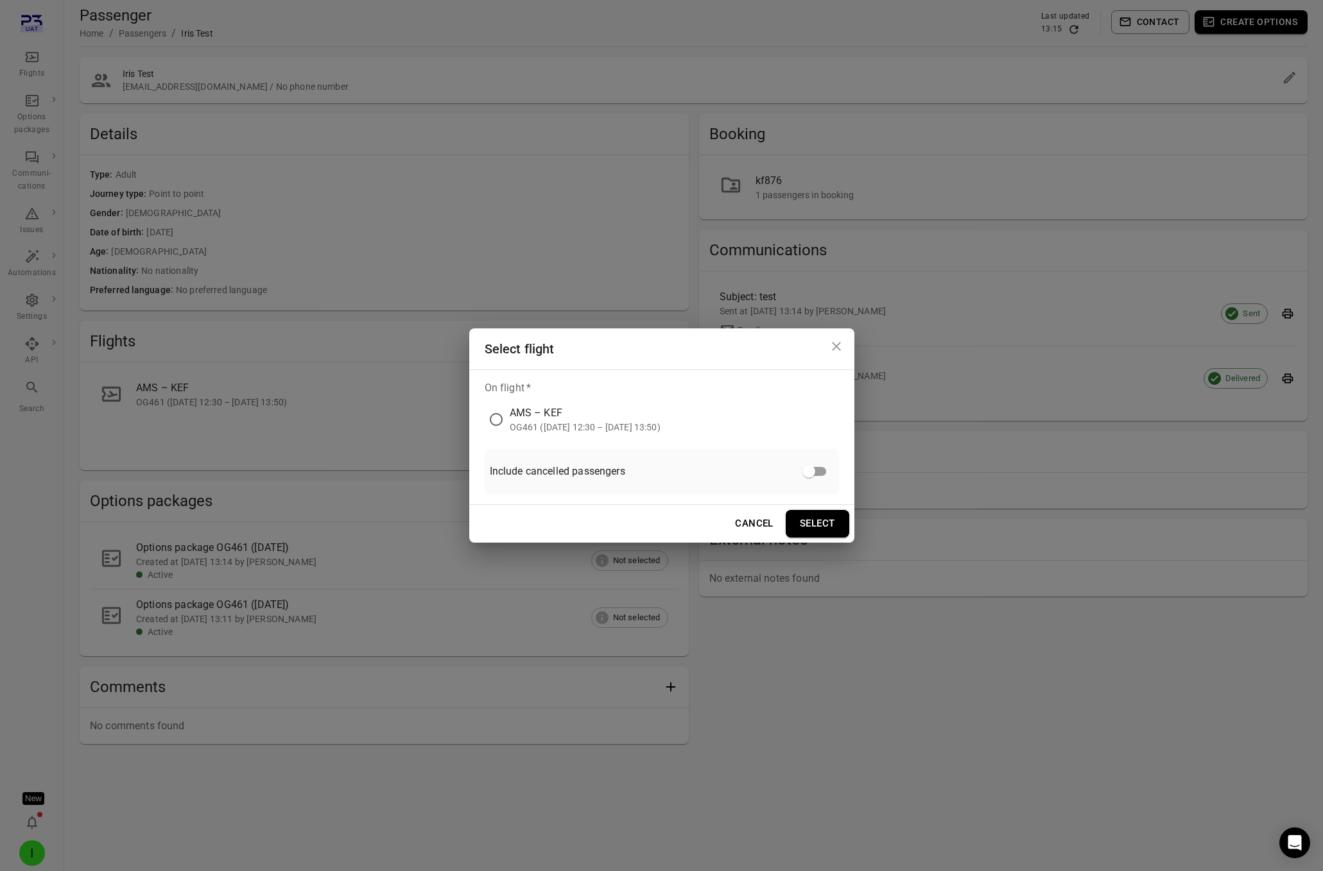
click at [567, 418] on div "AMS – KEF" at bounding box center [585, 413] width 151 height 15
click at [842, 535] on button "Select" at bounding box center [817, 523] width 64 height 27
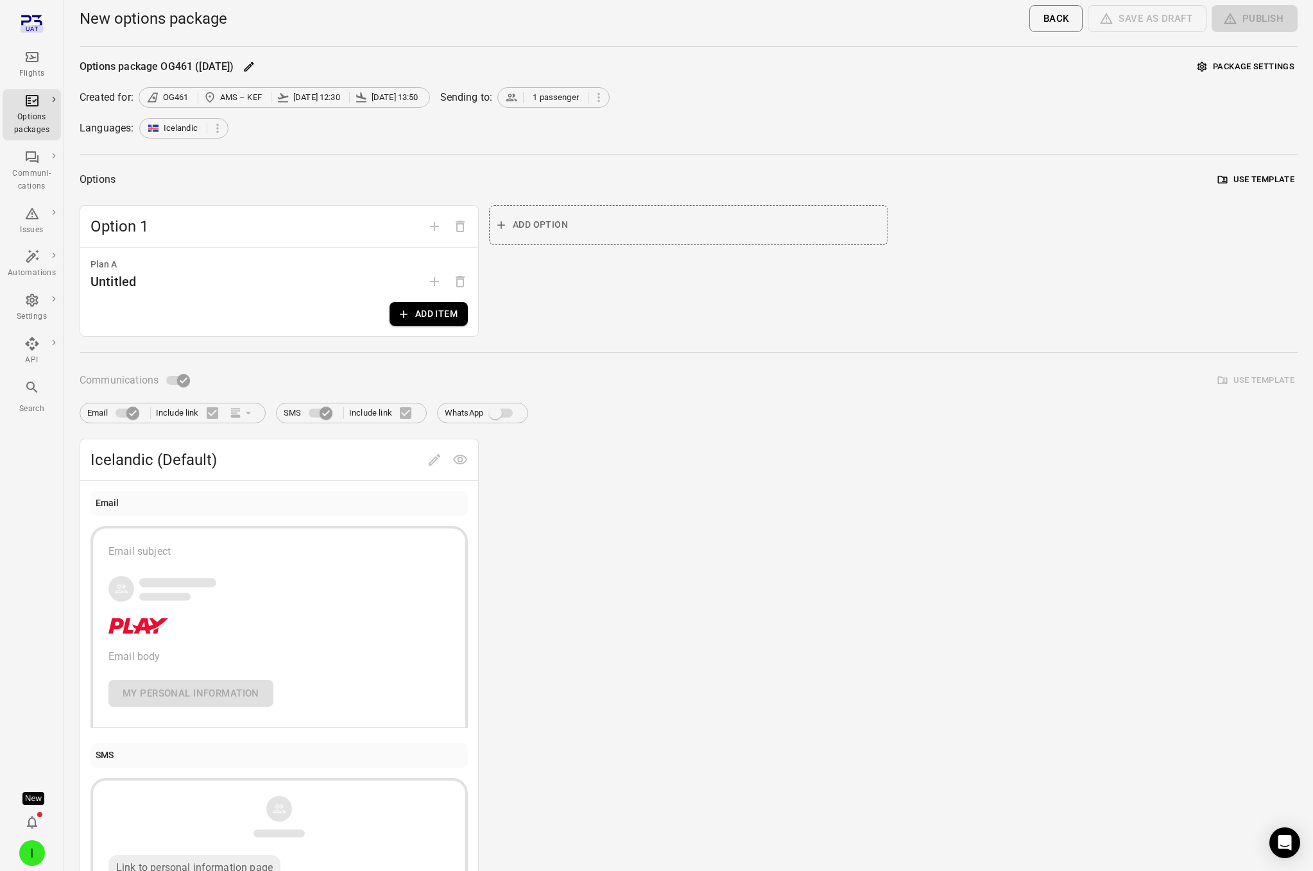
click at [435, 302] on button "Add item" at bounding box center [429, 314] width 78 height 24
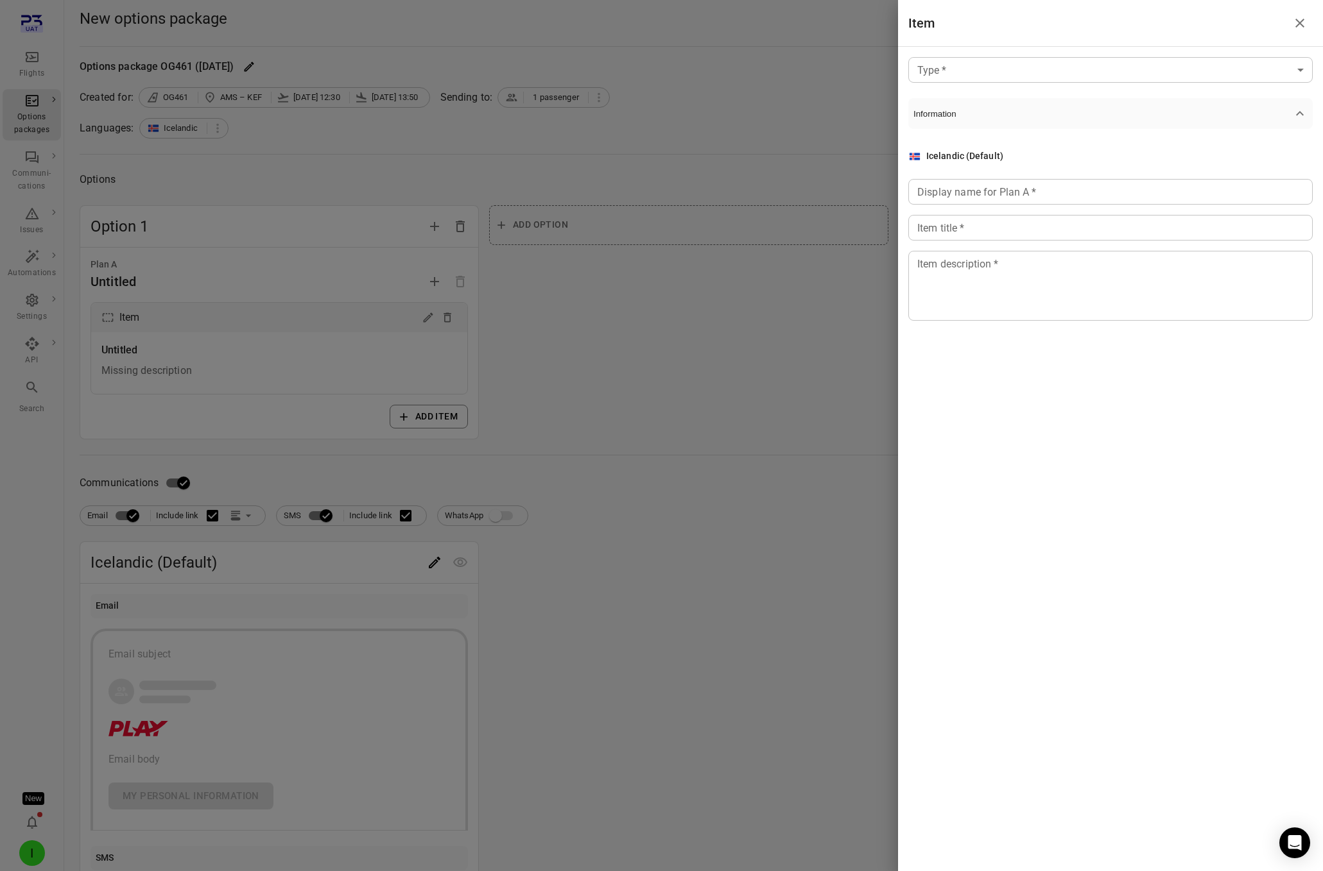
click at [1015, 75] on body "Flights Options packages Communi-cations Issues Automations Settings API Search…" at bounding box center [661, 549] width 1323 height 1098
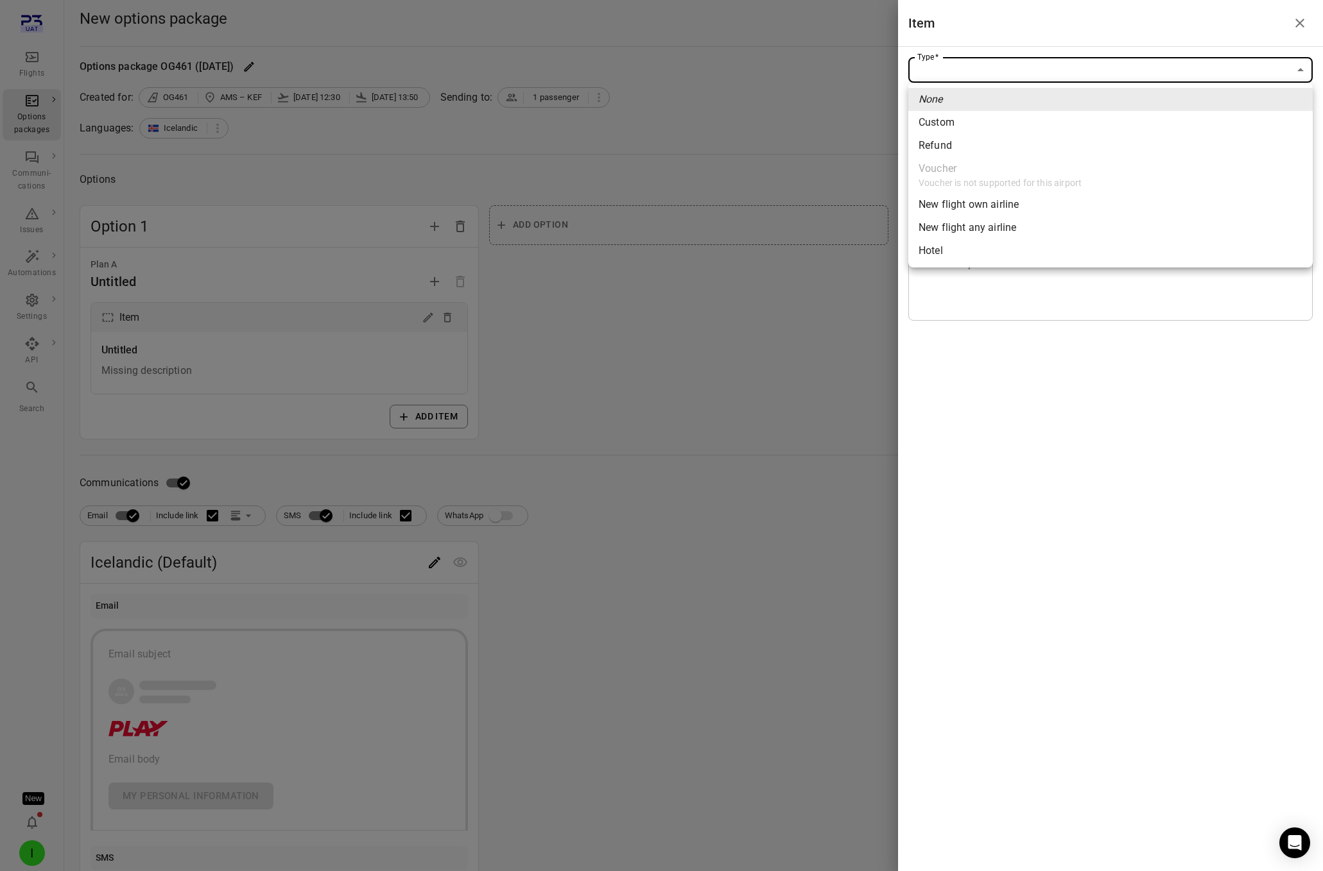
click at [993, 205] on span "New flight own airline" at bounding box center [1110, 204] width 384 height 15
type input "**********"
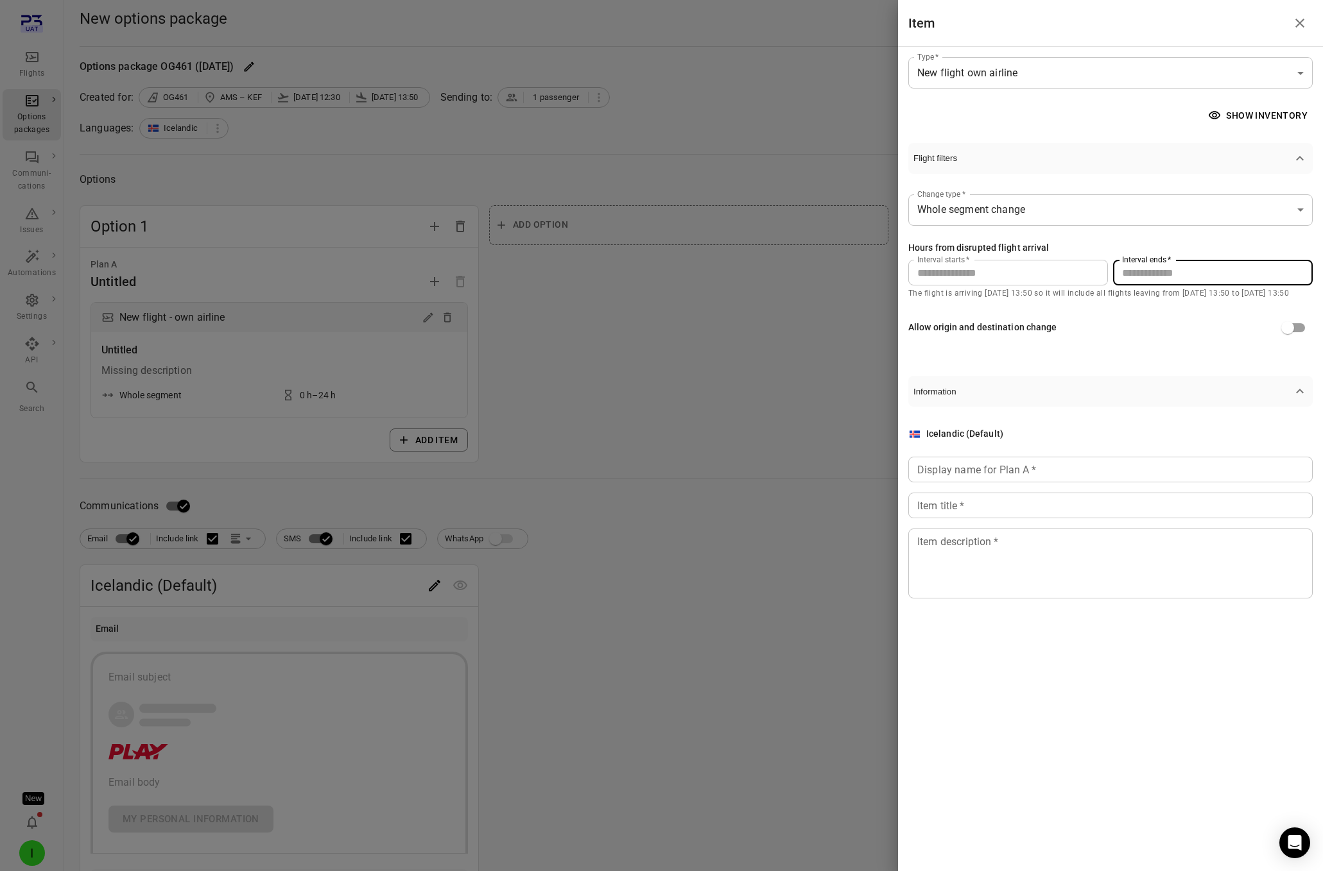
drag, startPoint x: 1156, startPoint y: 270, endPoint x: 1058, endPoint y: 254, distance: 100.0
click at [1056, 259] on div "Hours from disrupted flight arrival Interval starts   * * Interval starts   * I…" at bounding box center [1110, 263] width 404 height 45
type input "**"
click at [1009, 468] on div "Display name for Plan A   * Display name for Plan A   *" at bounding box center [1110, 470] width 404 height 26
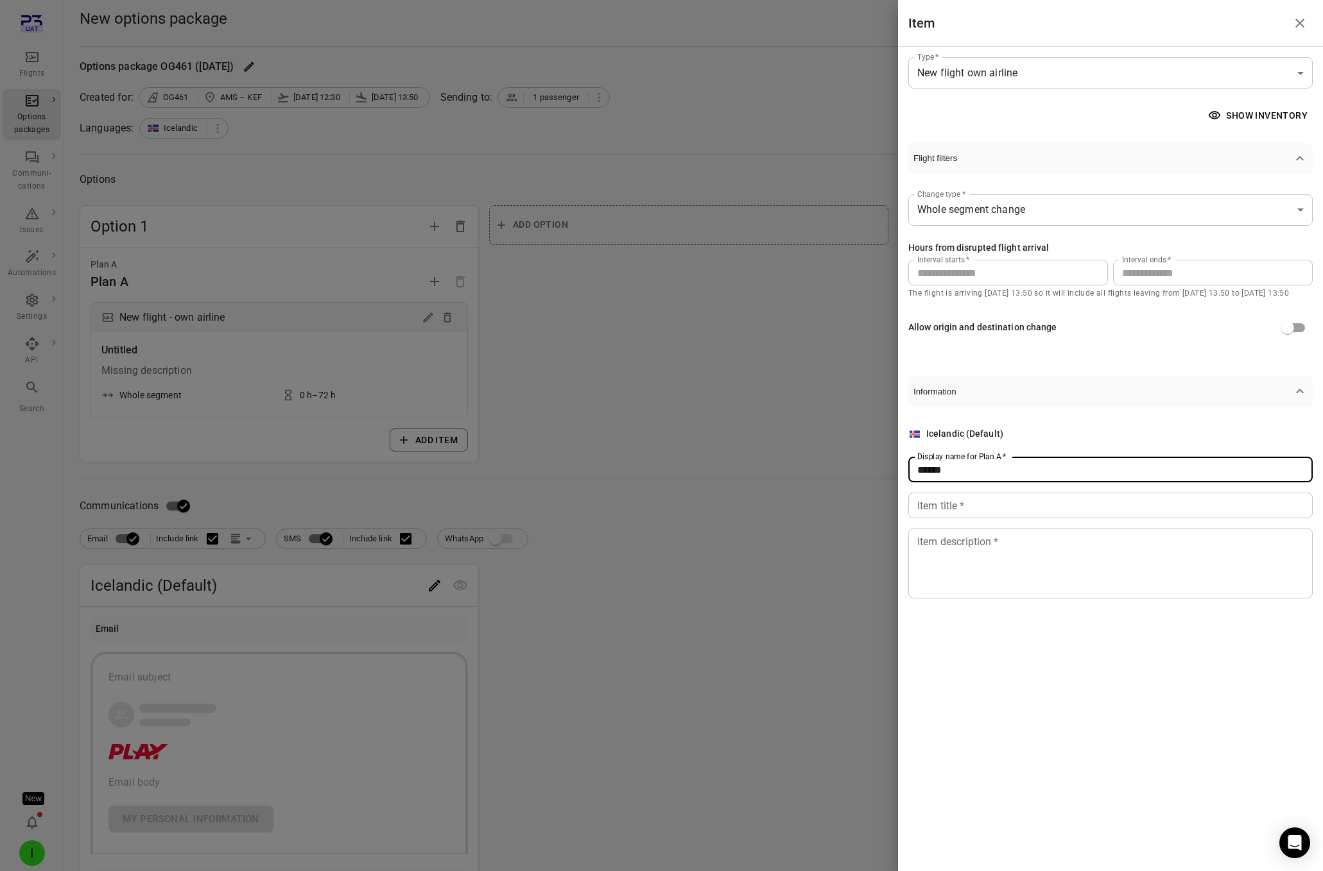
type input "******"
click at [997, 502] on input "Item title   *" at bounding box center [1110, 506] width 404 height 26
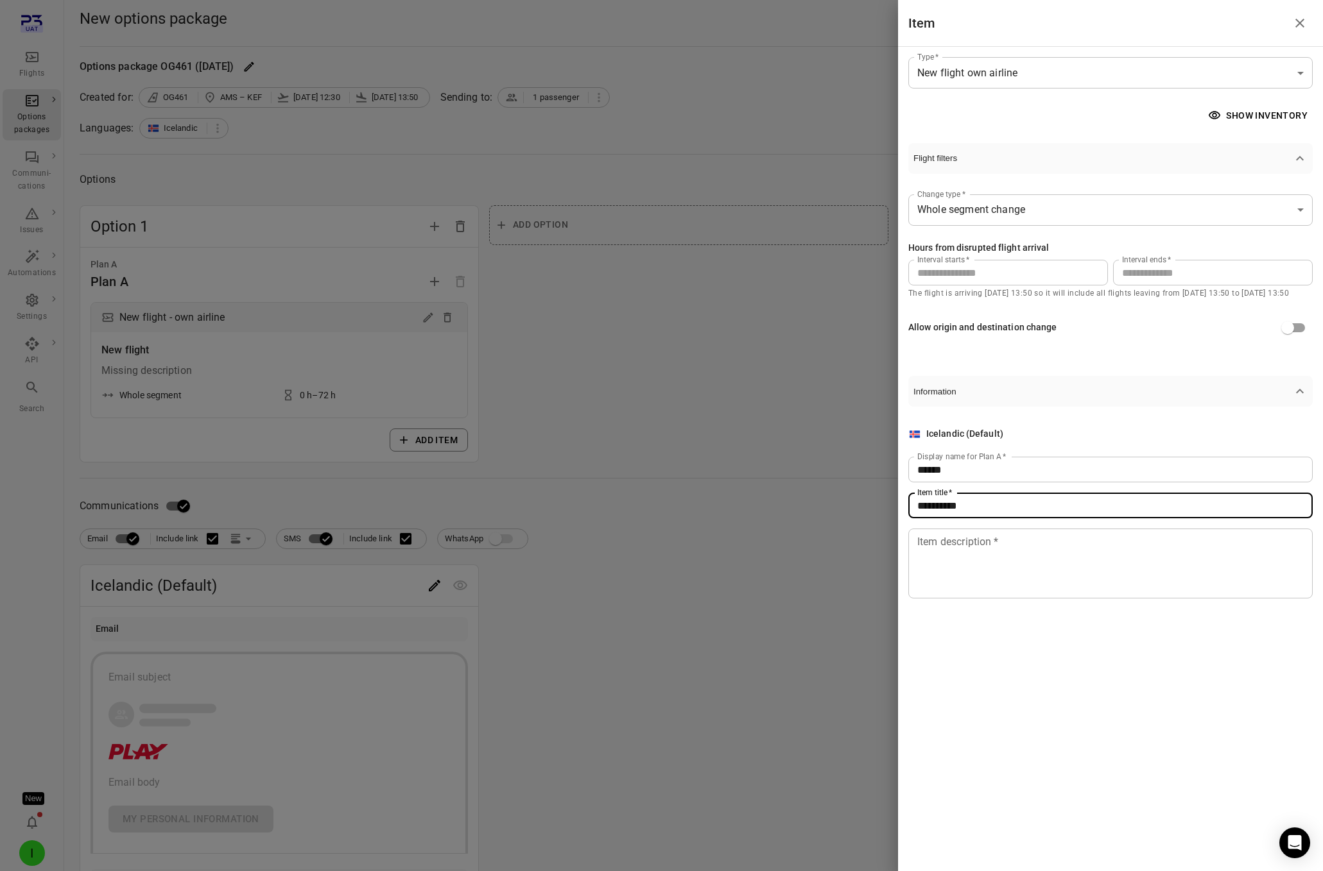
type input "**********"
click at [941, 570] on textarea "Item description   *" at bounding box center [1110, 564] width 386 height 59
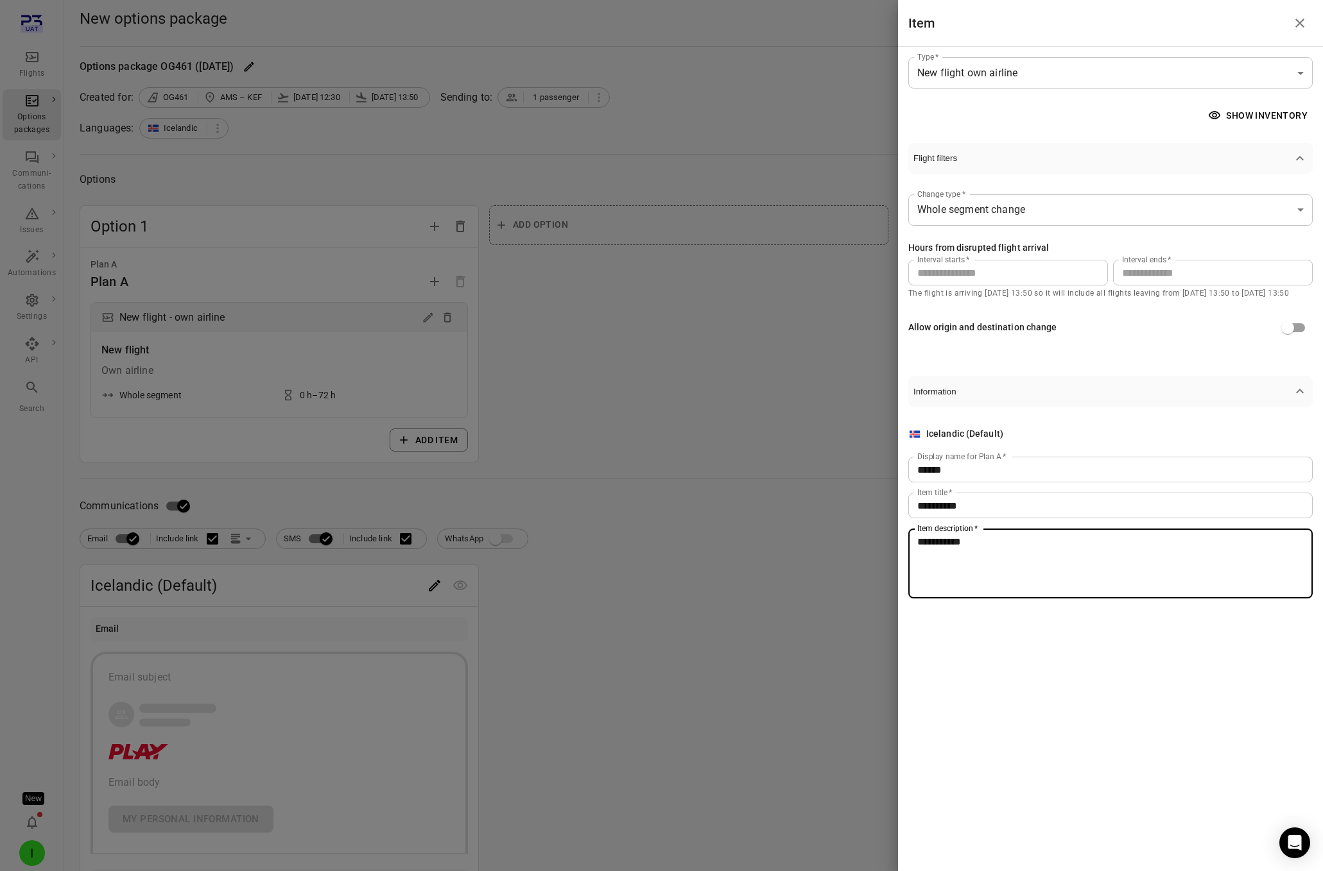
type textarea "**********"
click at [674, 492] on div at bounding box center [661, 435] width 1323 height 871
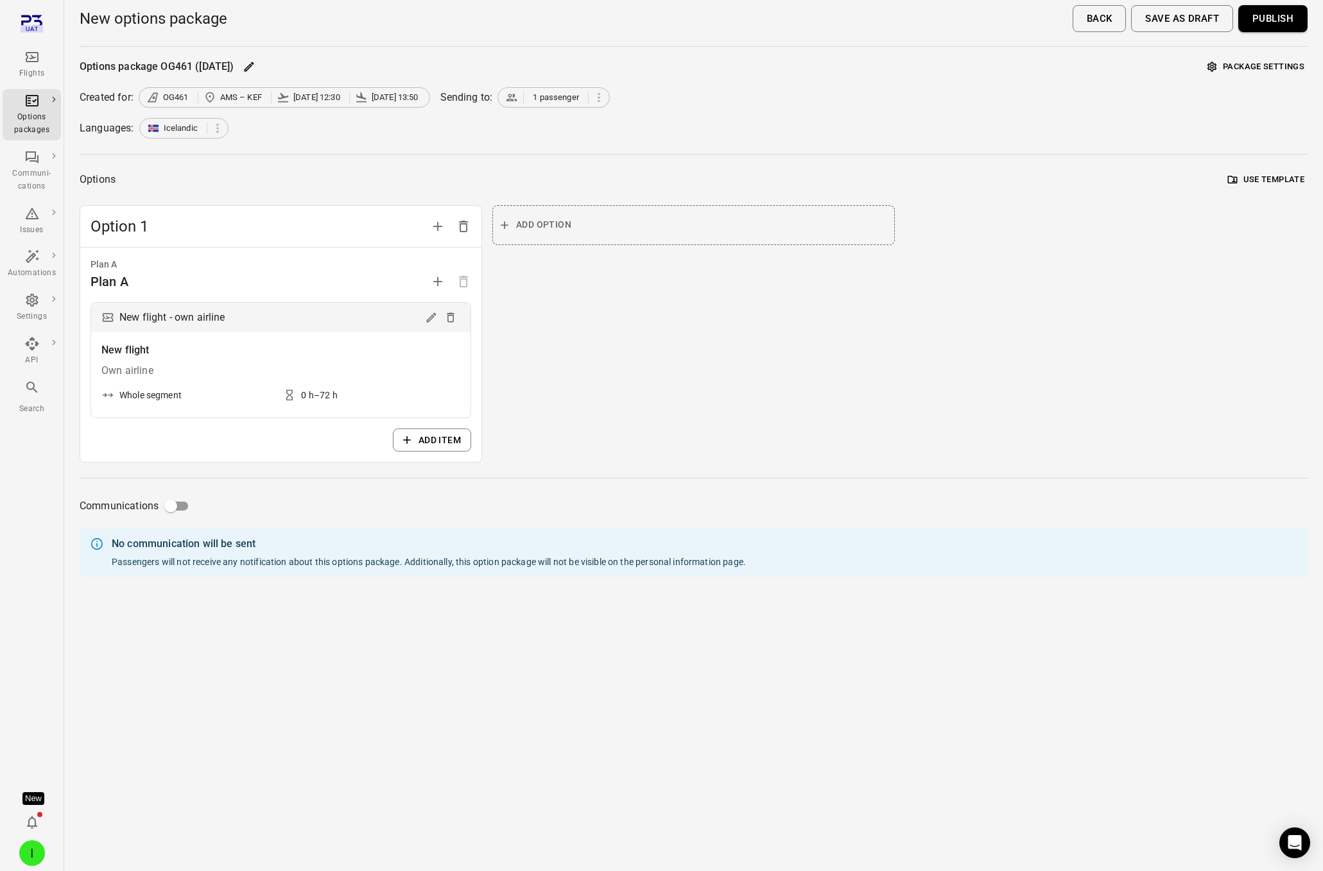
click at [1035, 271] on div "Option 1 Plan A Plan A New flight - own airline New flight Own airline Whole se…" at bounding box center [694, 334] width 1228 height 258
click at [1106, 22] on button "Publish" at bounding box center [1272, 18] width 69 height 27
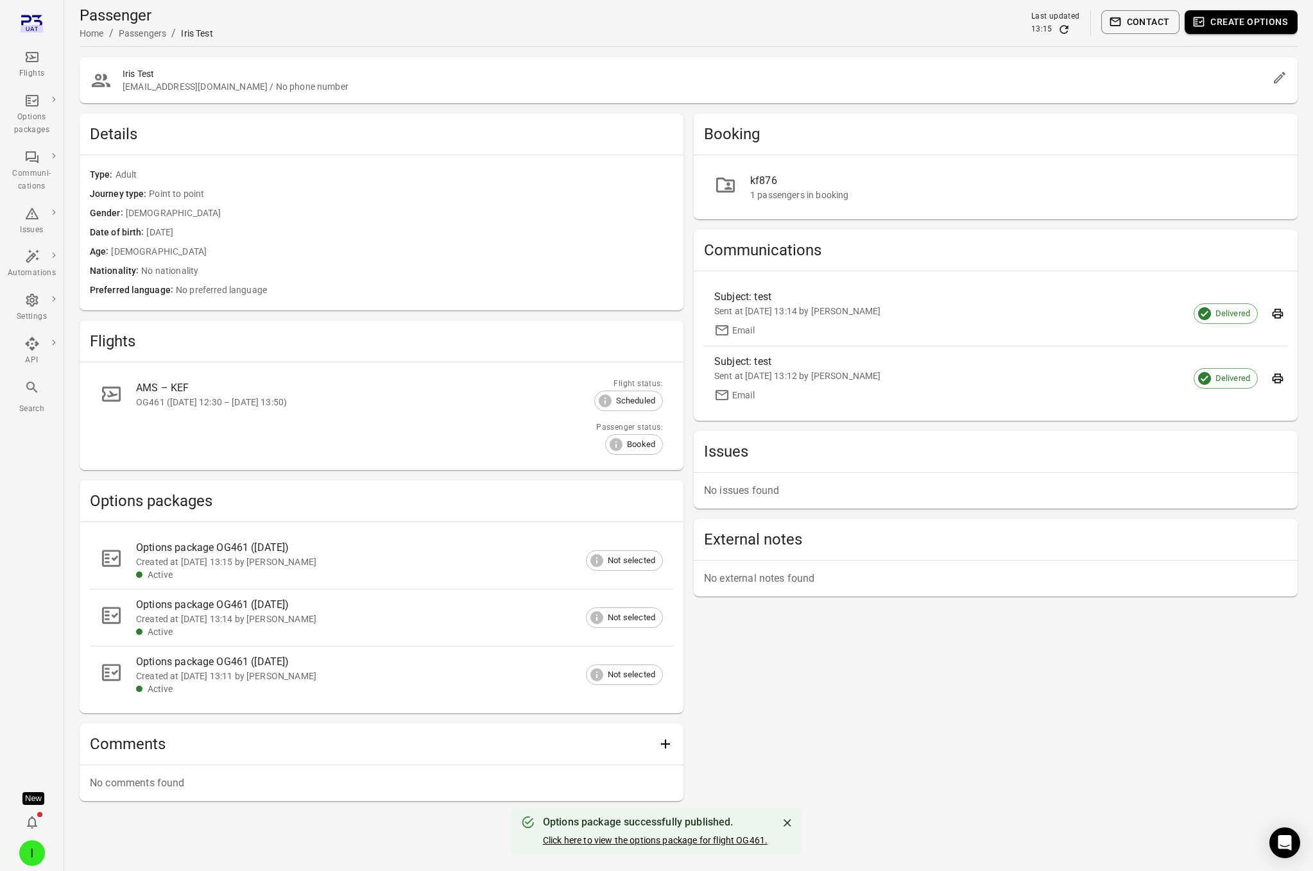
click at [683, 844] on link "Click here to view the options package for flight OG461." at bounding box center [655, 841] width 225 height 10
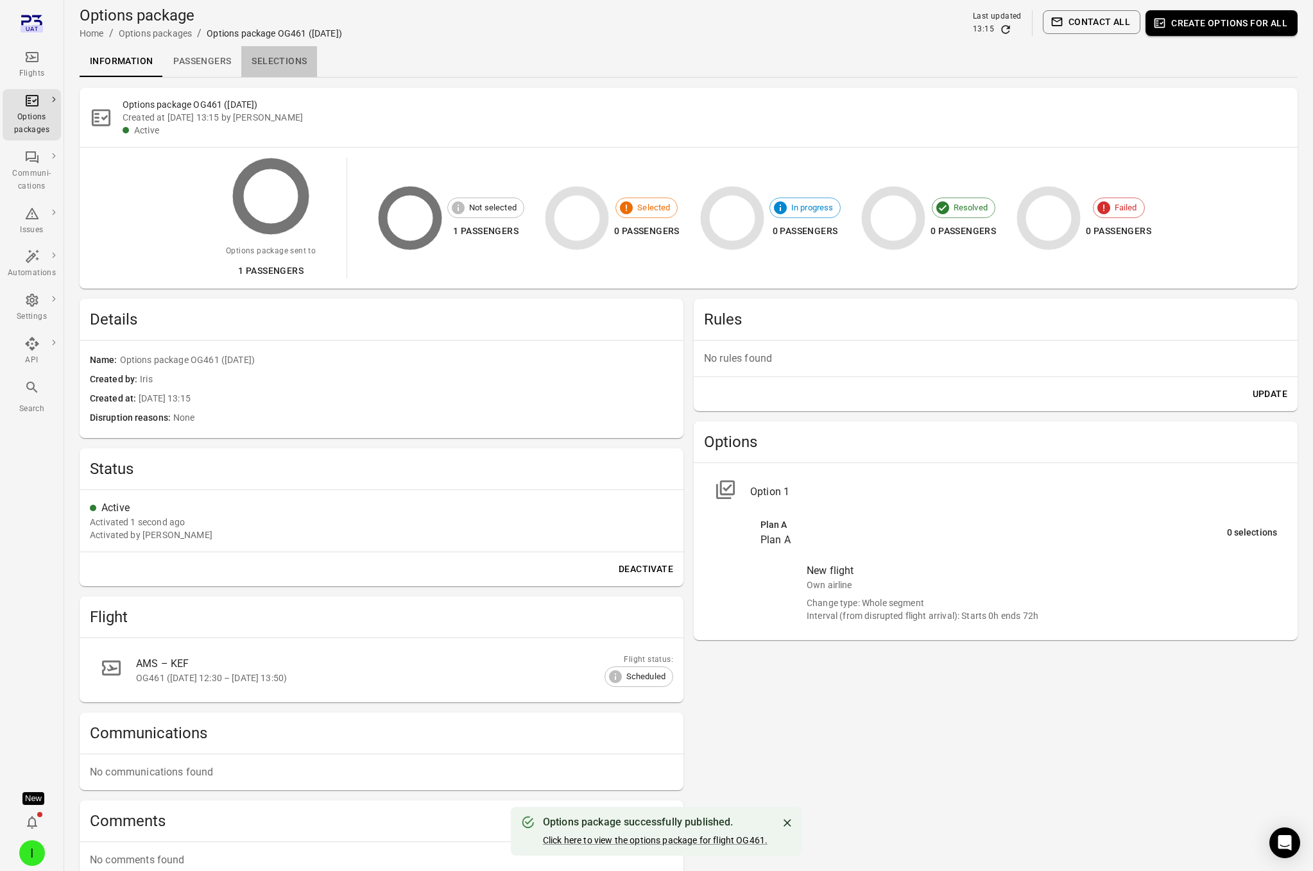
click at [277, 61] on link "Selections" at bounding box center [279, 61] width 76 height 31
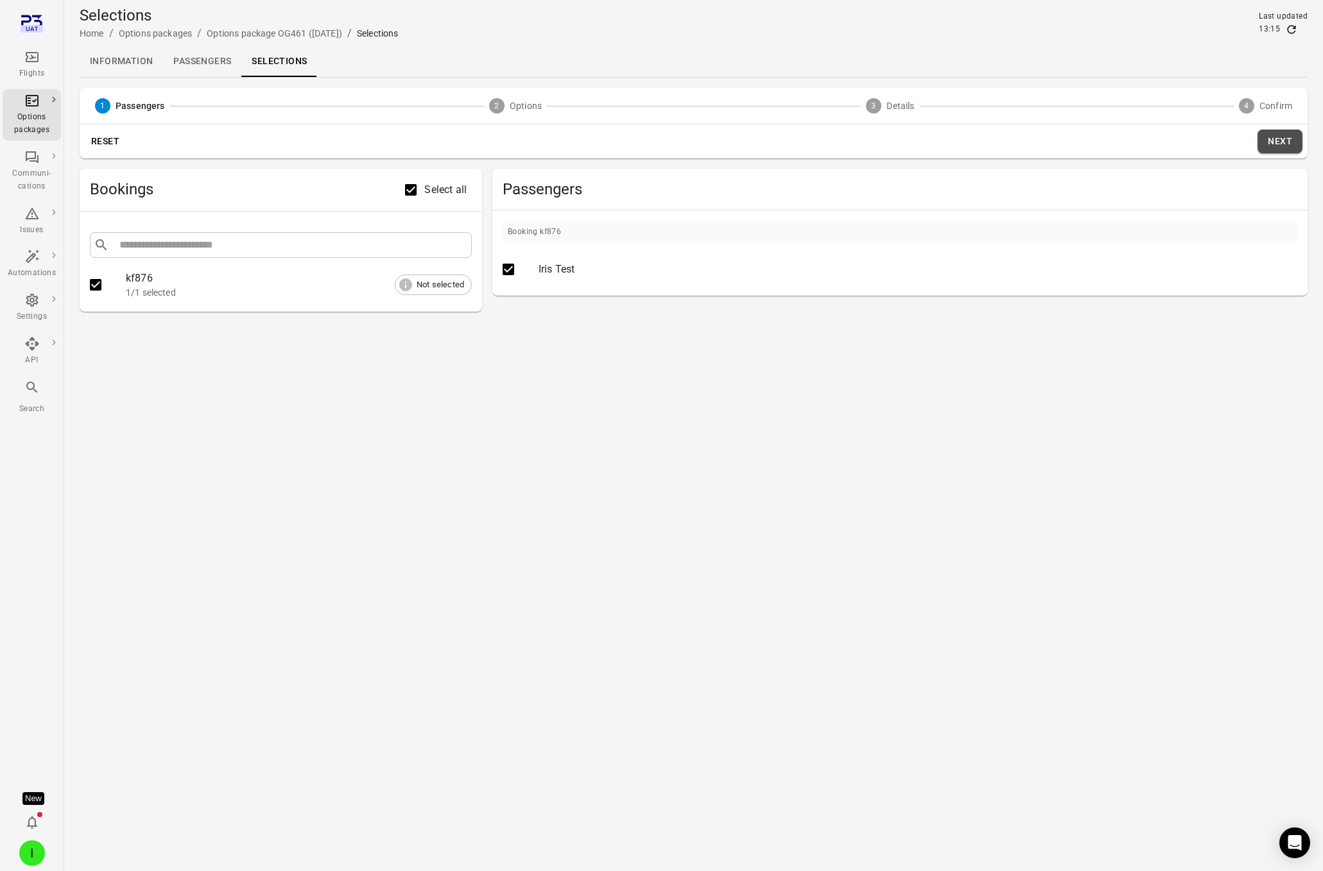
click at [1106, 139] on button "Next" at bounding box center [1279, 142] width 45 height 24
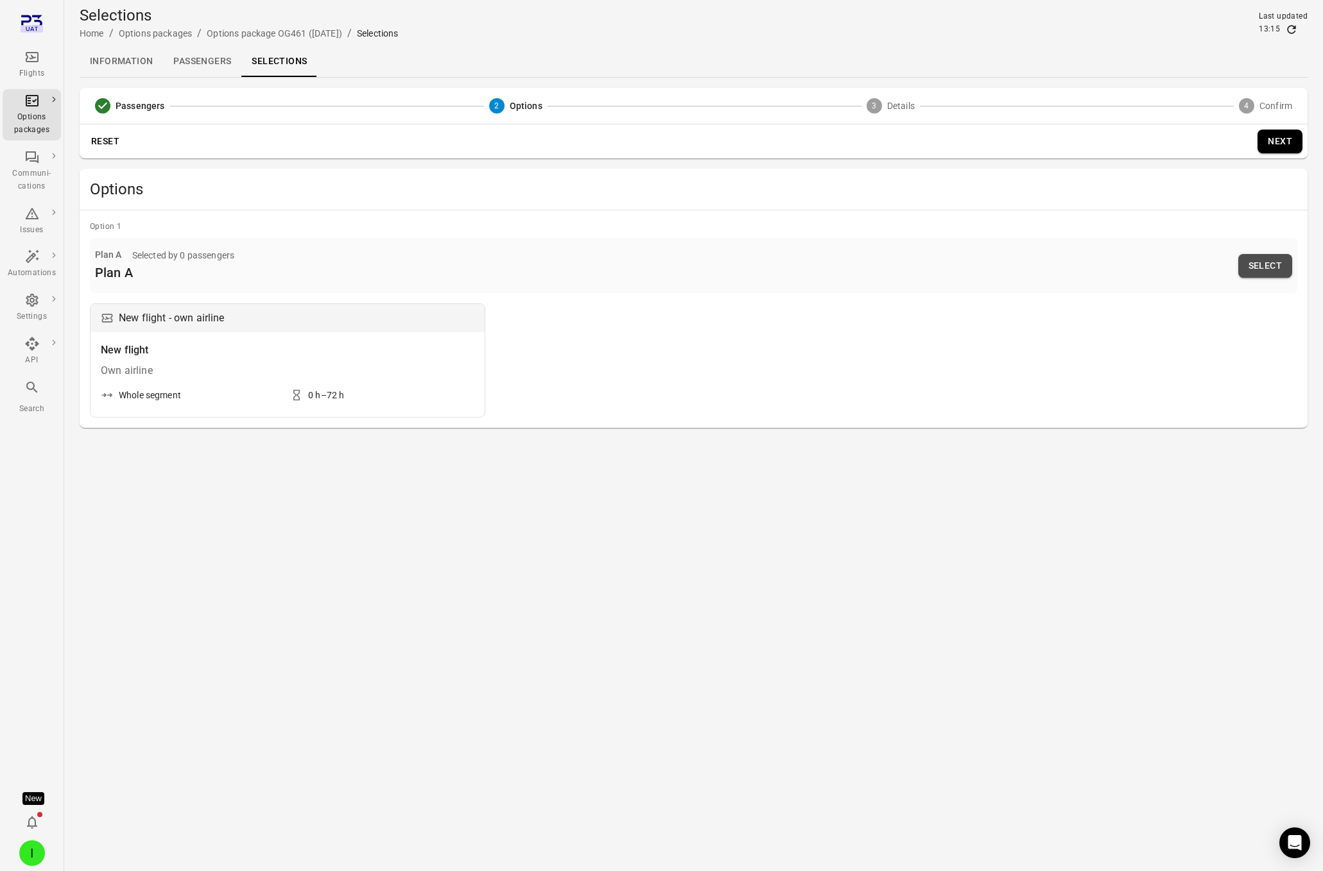
click at [1106, 268] on button "Select" at bounding box center [1265, 266] width 54 height 24
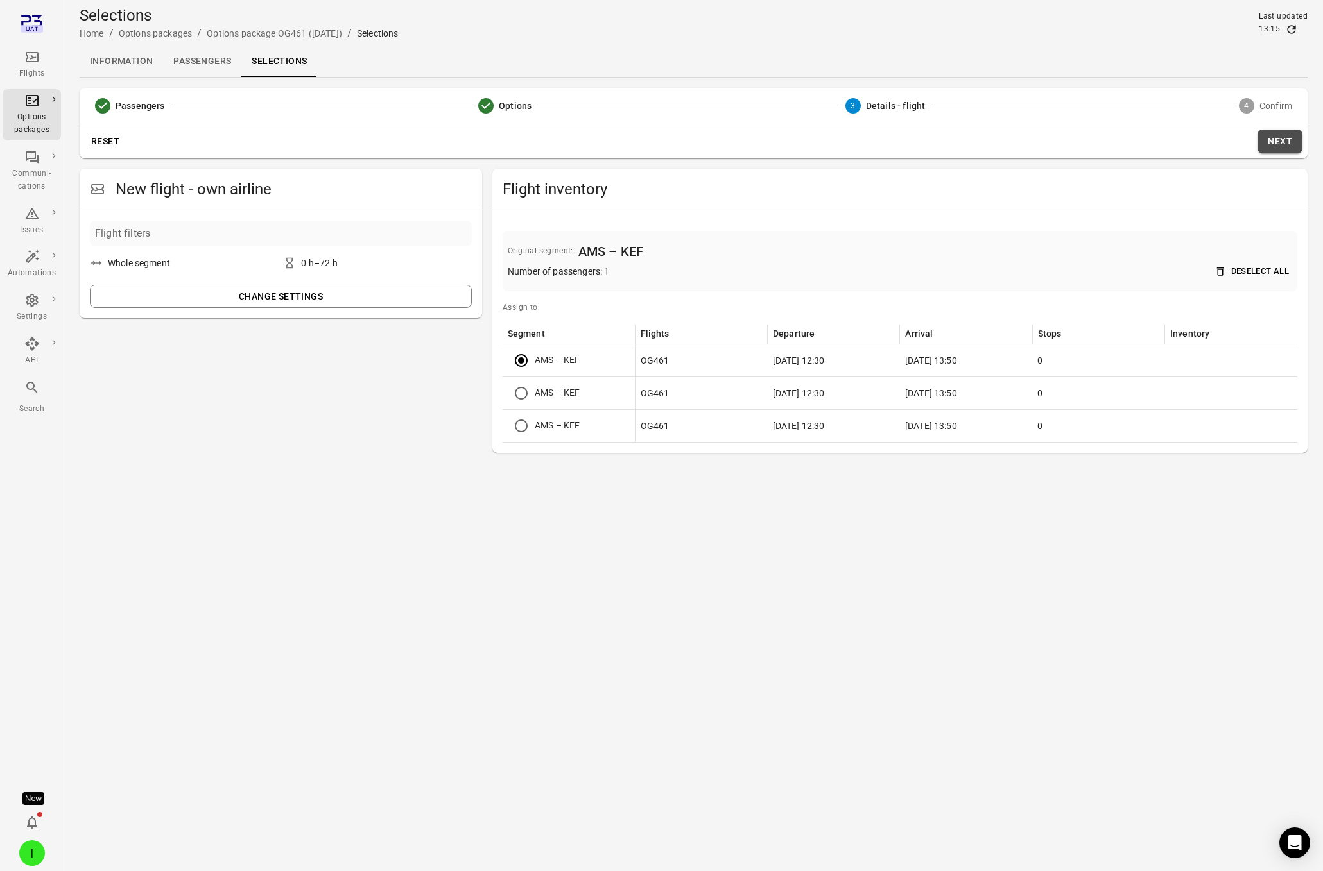
click at [1106, 141] on button "Next" at bounding box center [1279, 142] width 45 height 24
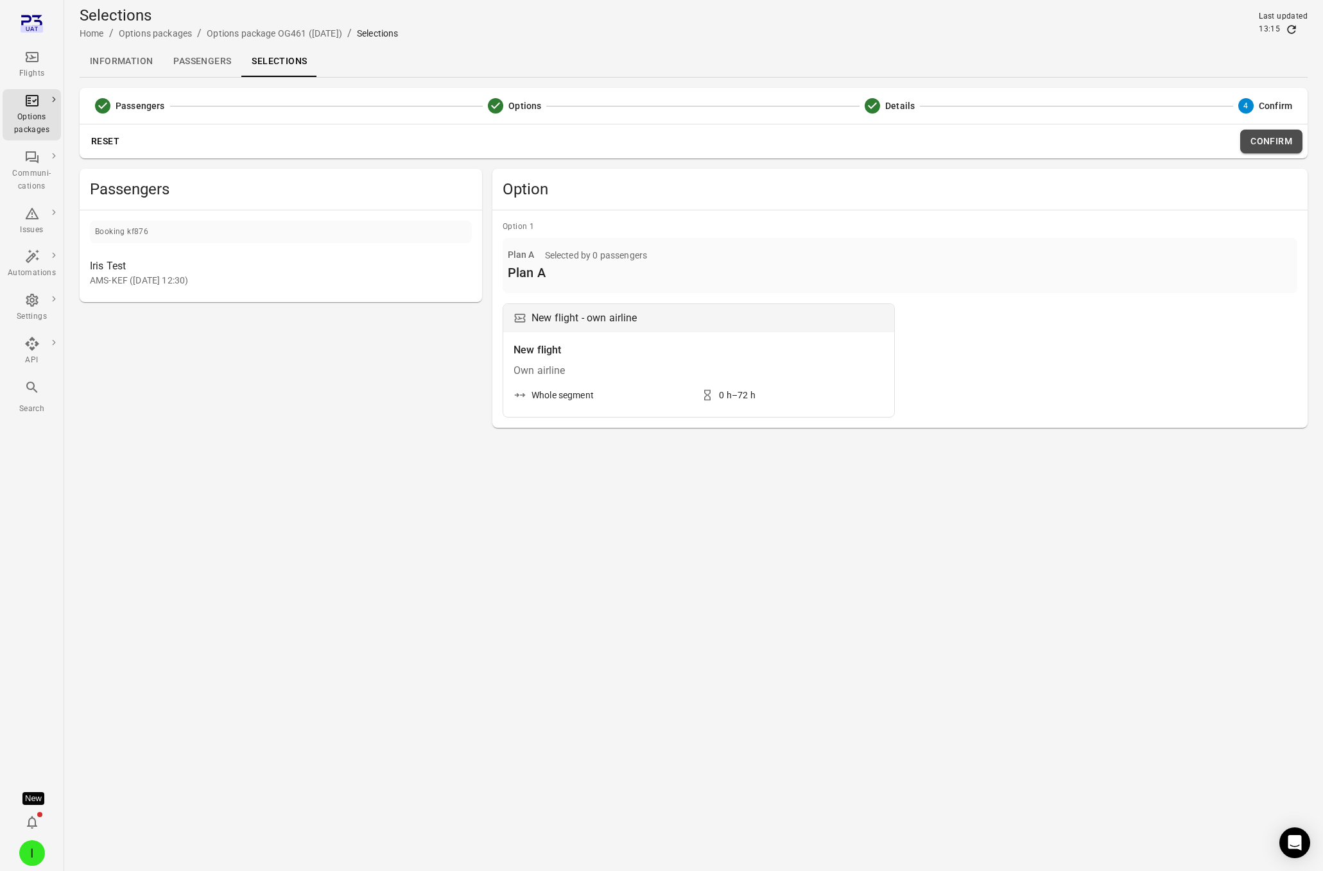
click at [1106, 142] on button "Confirm" at bounding box center [1271, 142] width 62 height 24
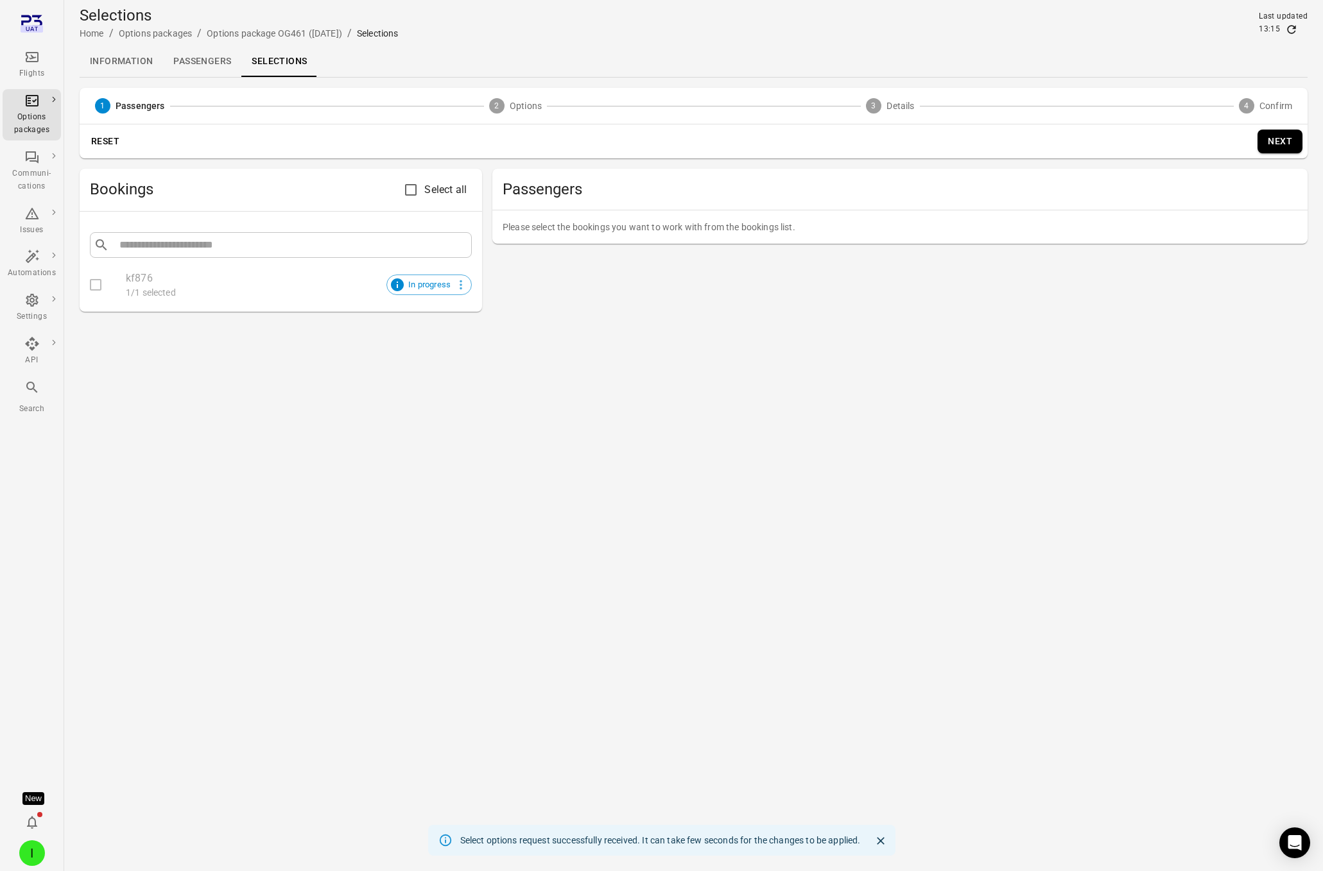
click at [200, 64] on link "Passengers" at bounding box center [202, 61] width 78 height 31
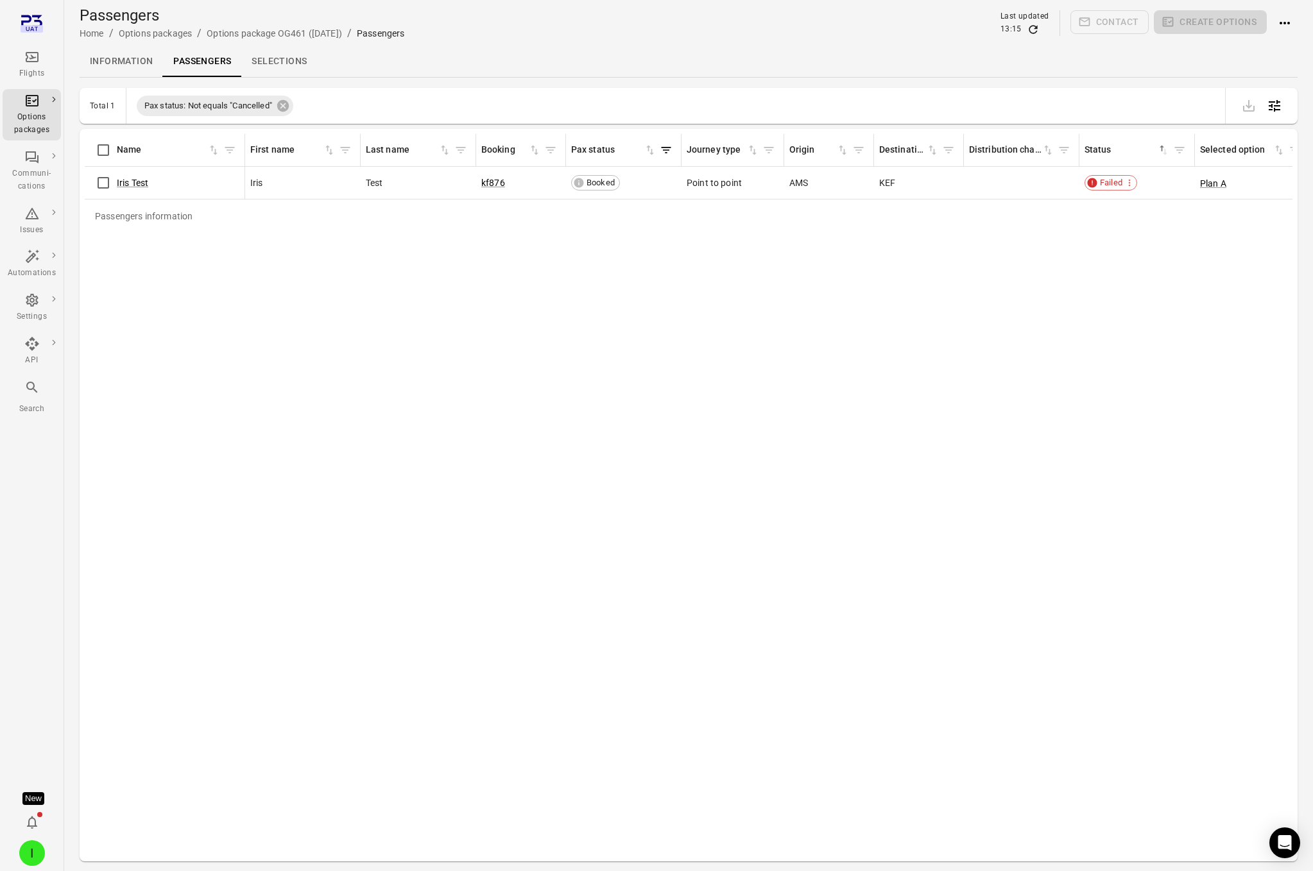
click at [110, 65] on link "Information" at bounding box center [121, 61] width 83 height 31
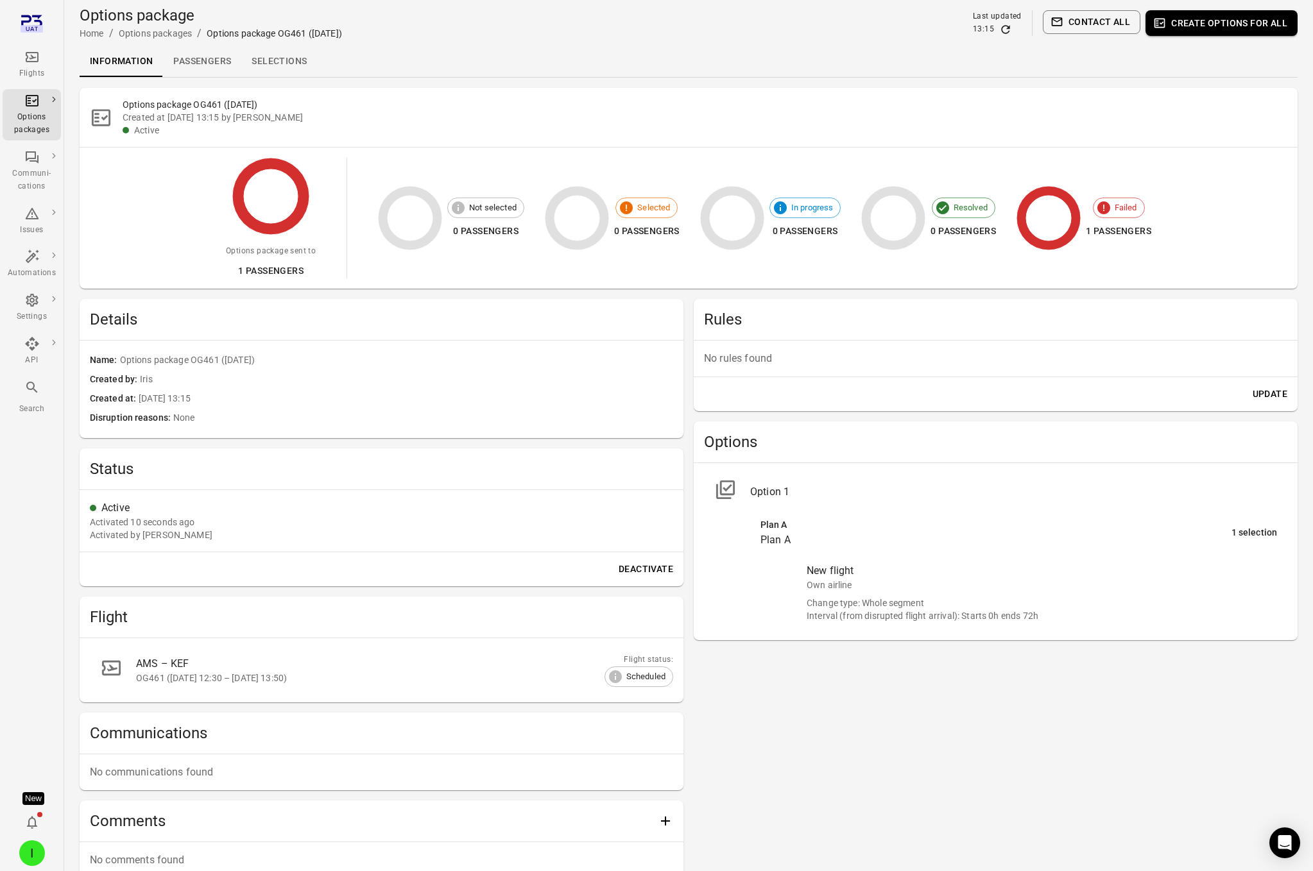
click at [225, 61] on link "Passengers" at bounding box center [202, 61] width 78 height 31
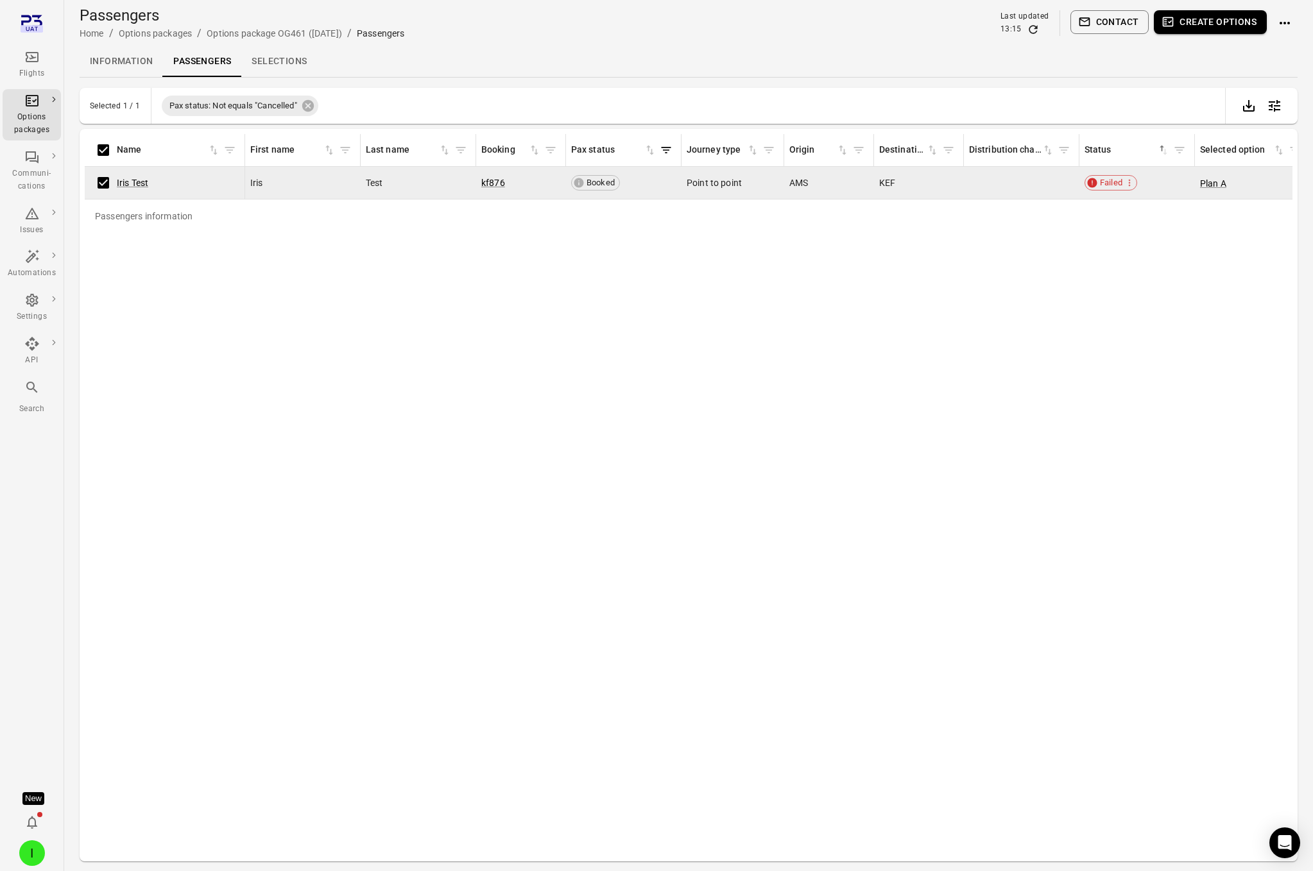
click at [1106, 21] on icon "Actions" at bounding box center [1284, 22] width 15 height 15
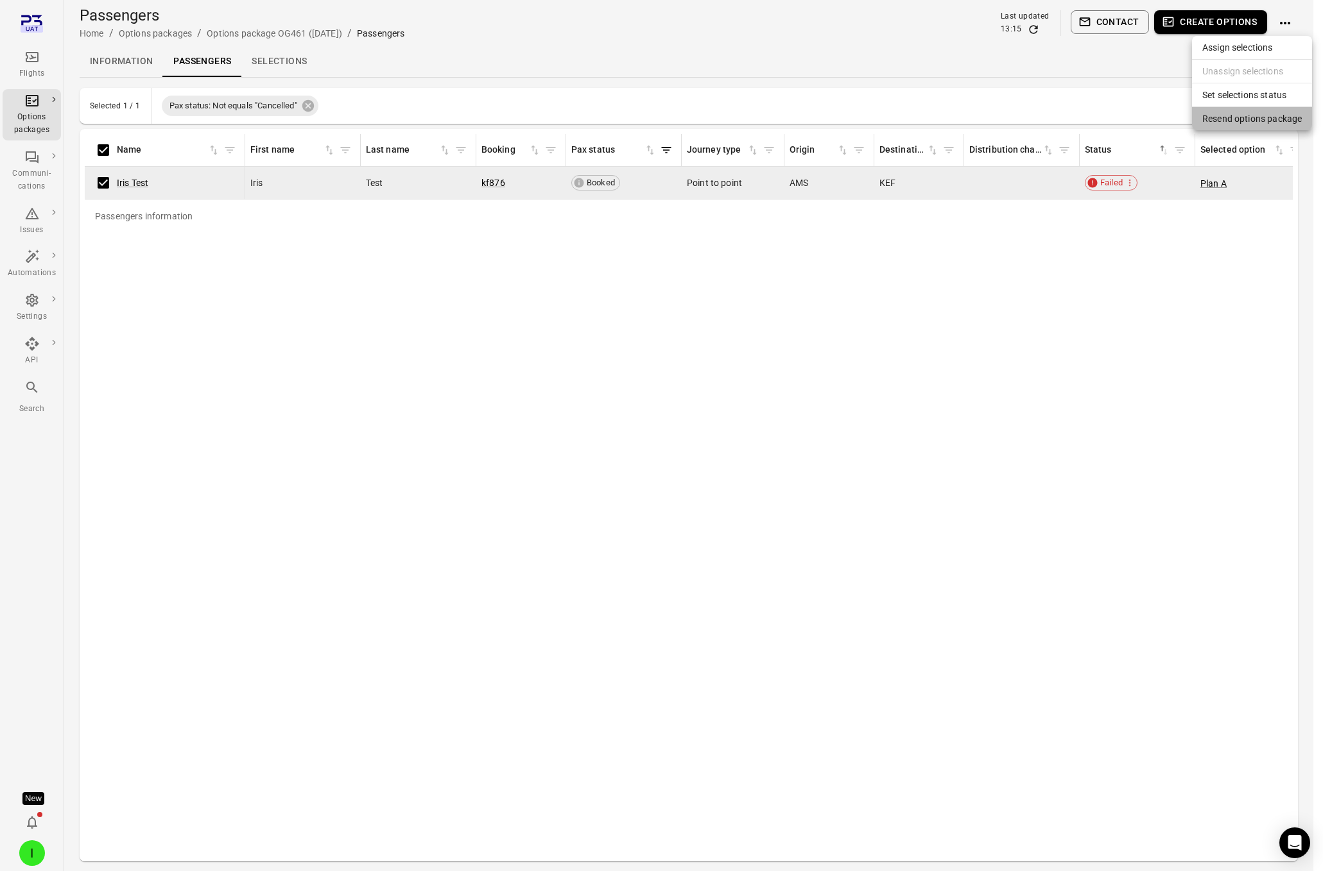
click at [1106, 120] on span "Resend options package" at bounding box center [1251, 118] width 99 height 13
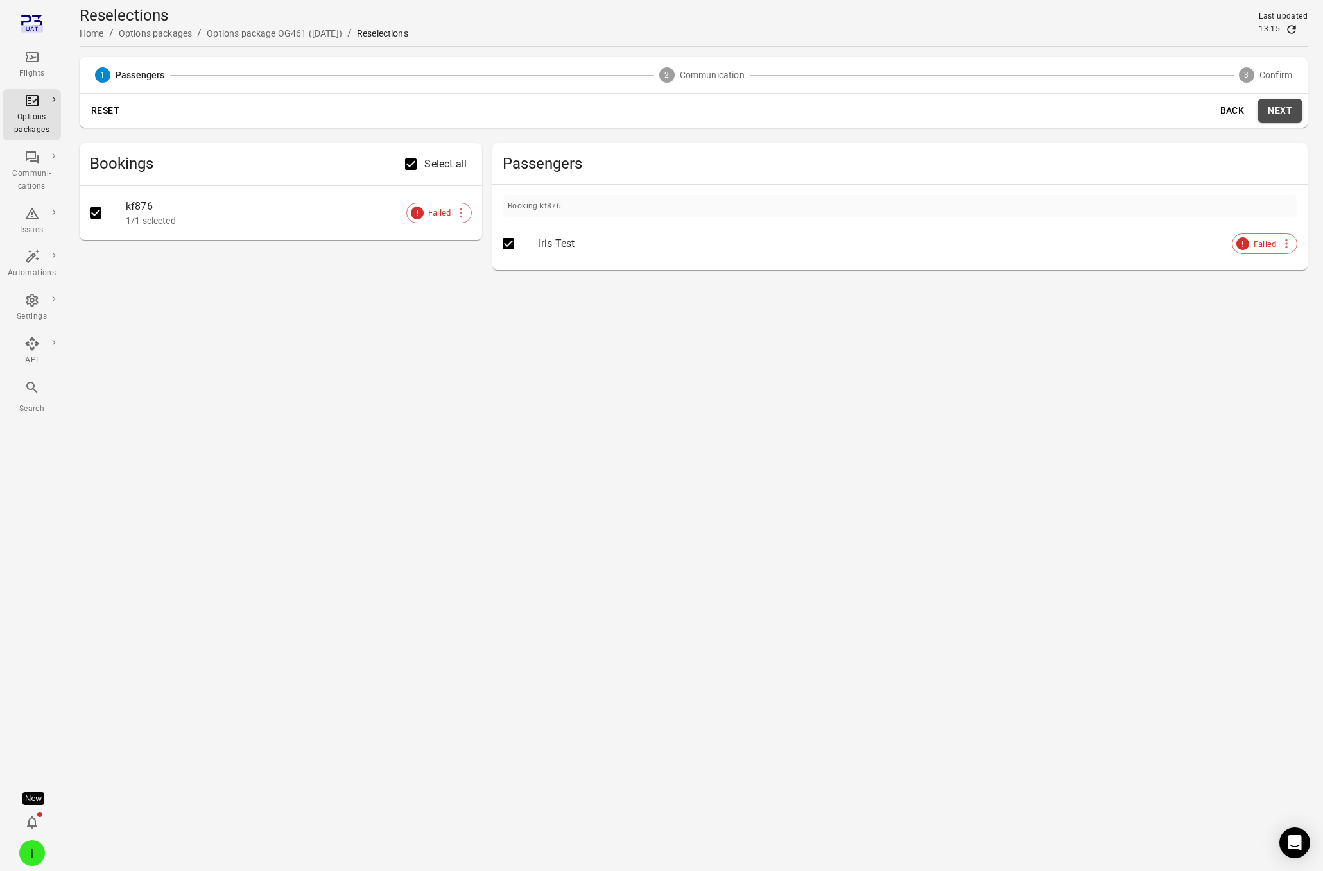
click at [1106, 115] on button "Next" at bounding box center [1279, 111] width 45 height 24
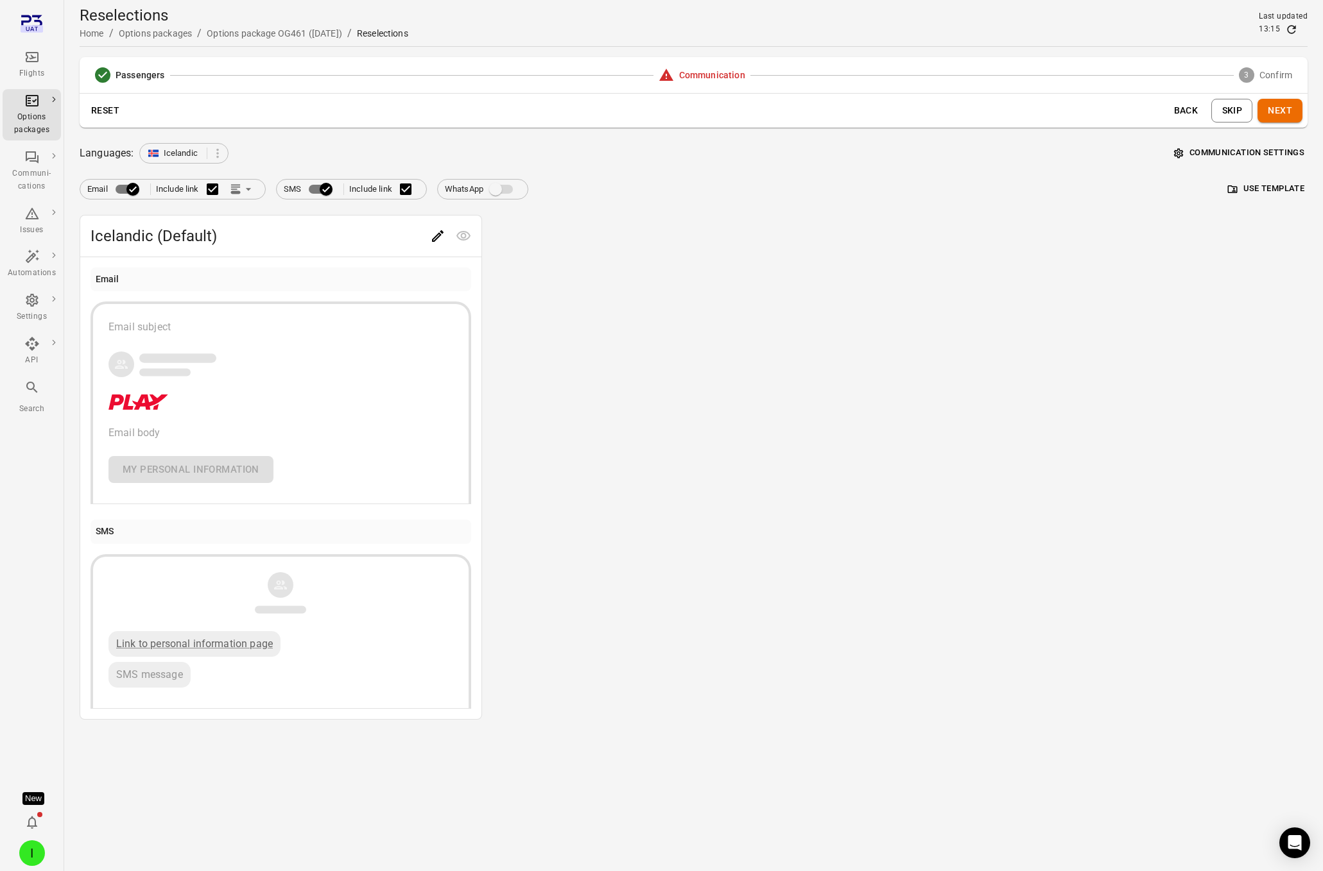
click at [1106, 143] on button "Communication settings" at bounding box center [1239, 153] width 137 height 20
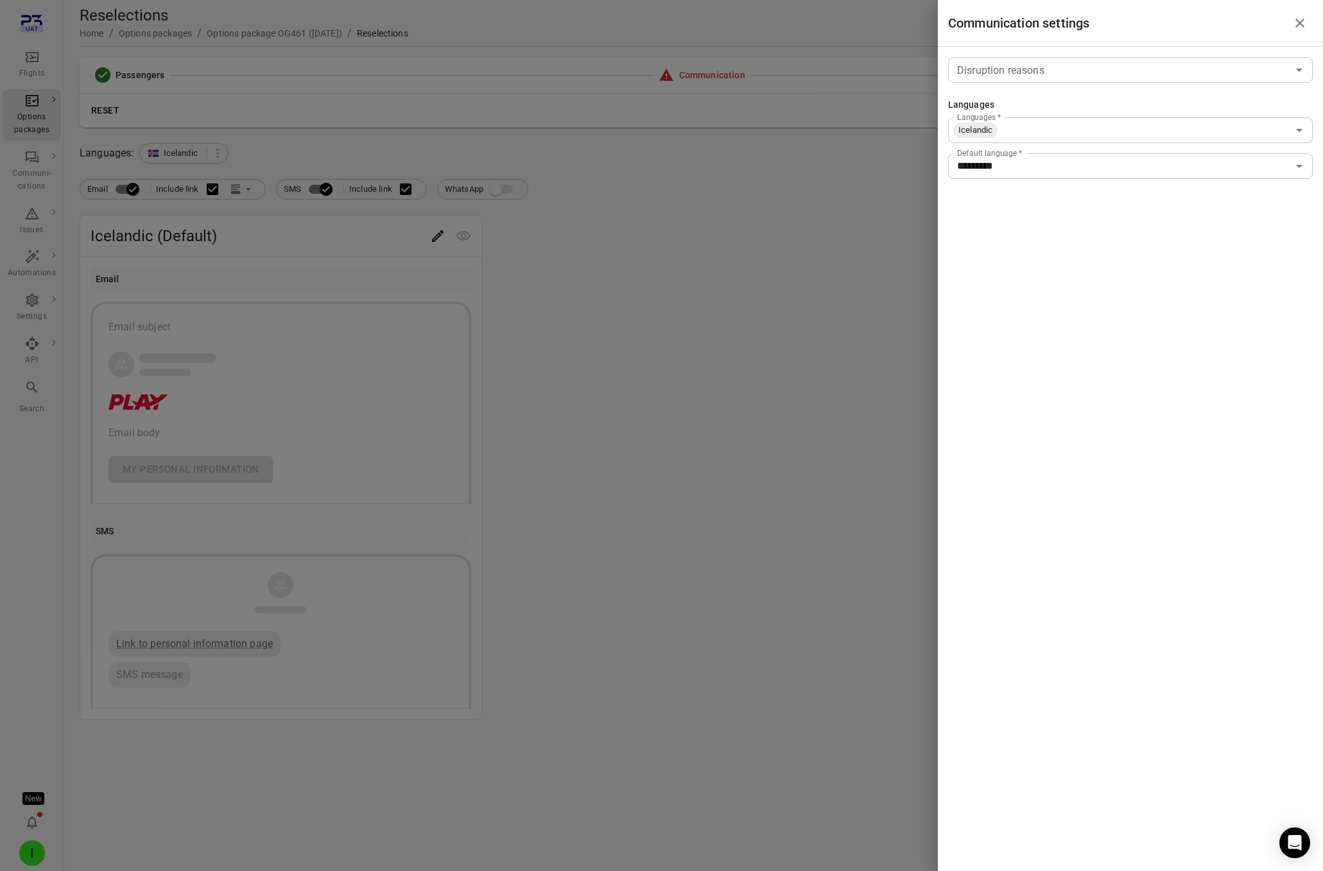
click at [1036, 67] on input "Disruption reasons" at bounding box center [1120, 70] width 336 height 18
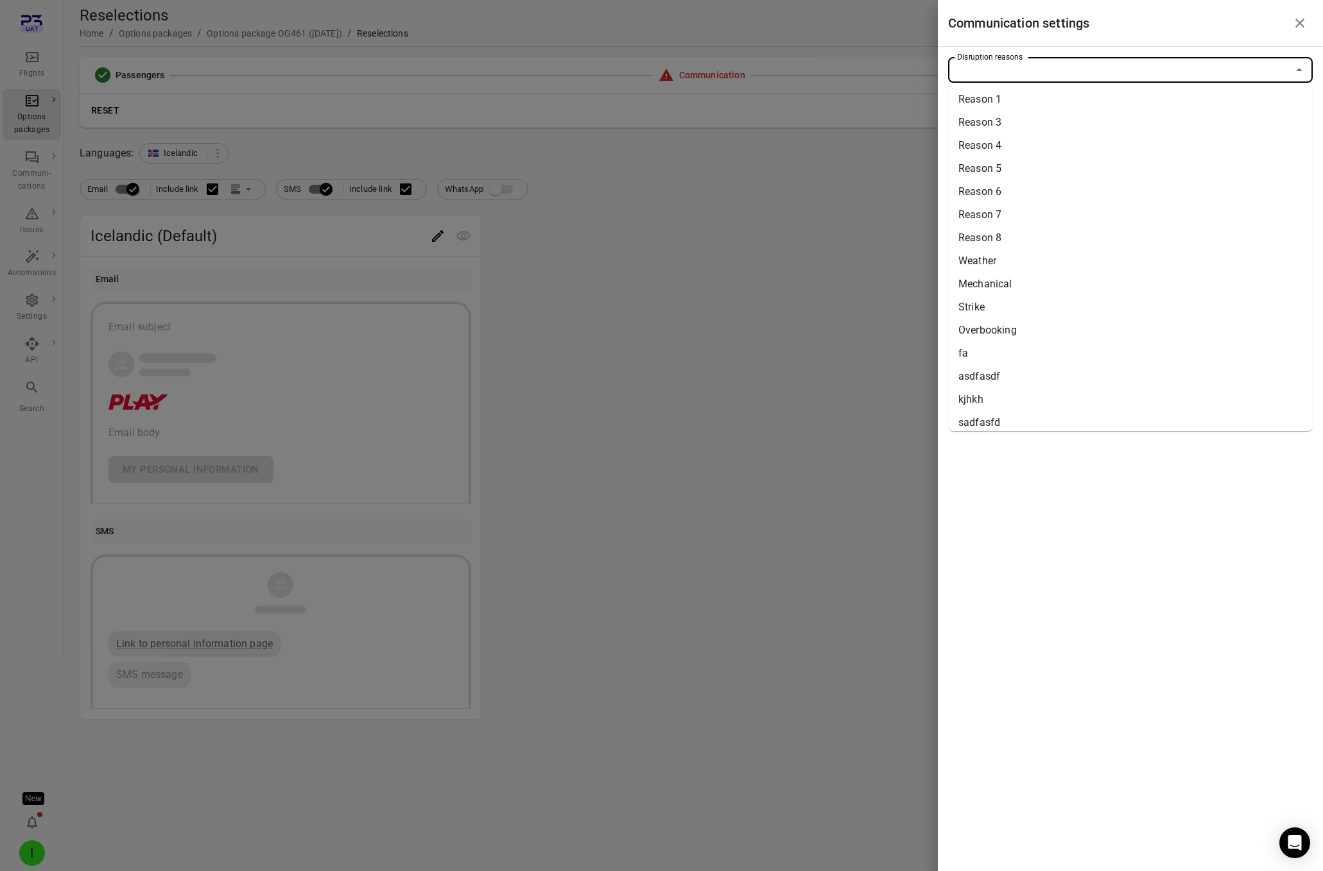
click at [975, 331] on li "Overbooking" at bounding box center [1130, 330] width 364 height 23
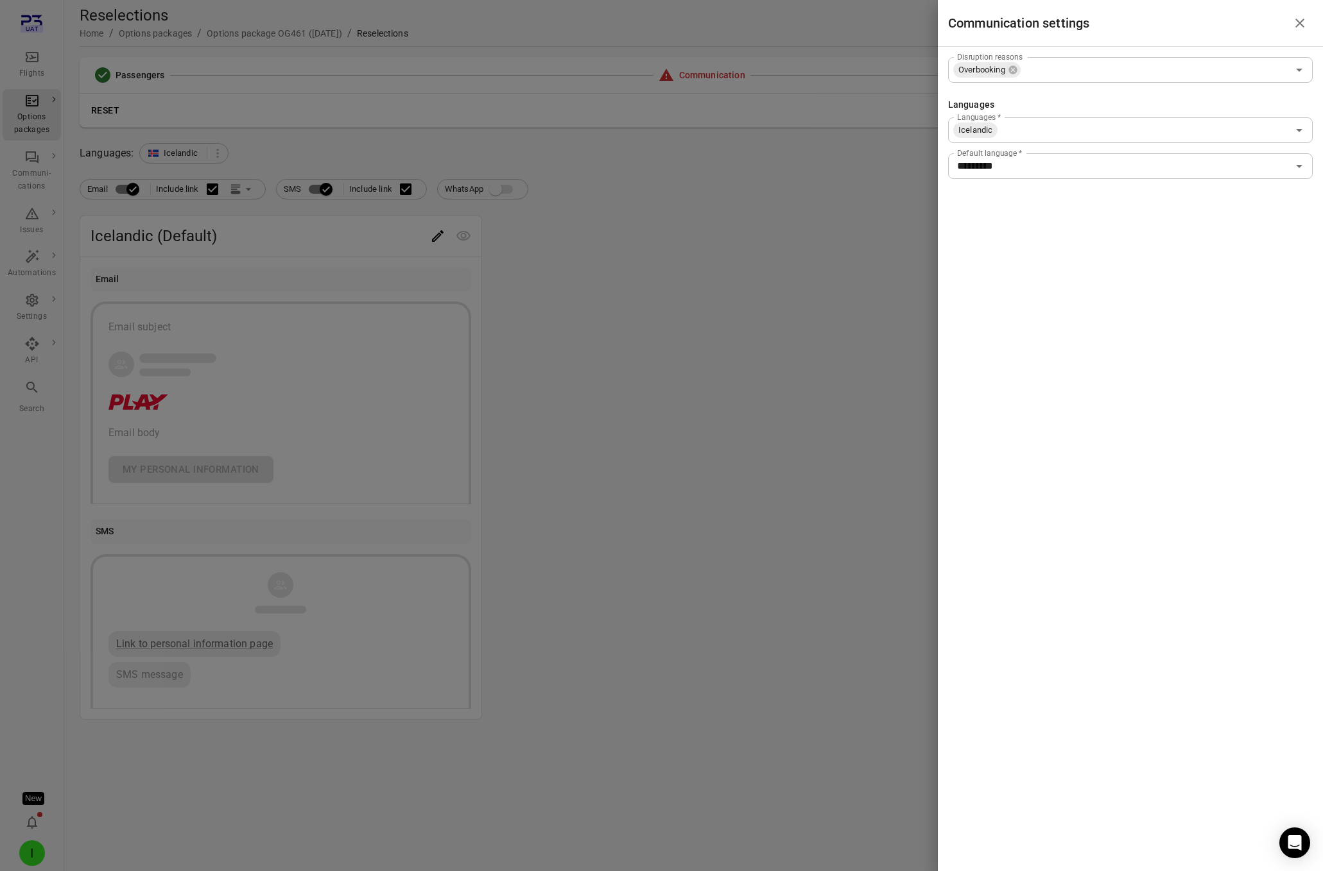
click at [706, 273] on div at bounding box center [661, 435] width 1323 height 871
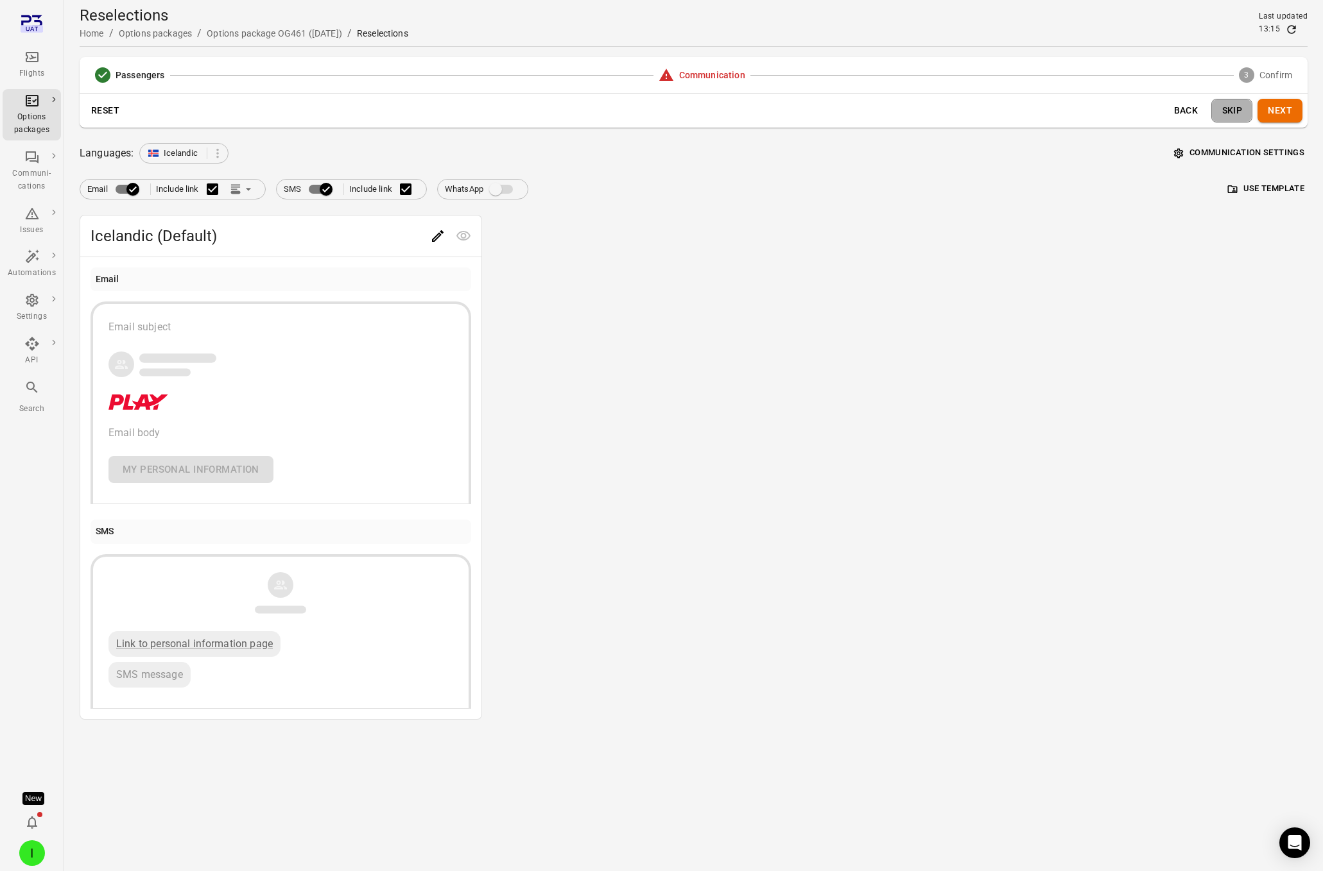
click at [1106, 111] on button "Skip" at bounding box center [1231, 111] width 41 height 24
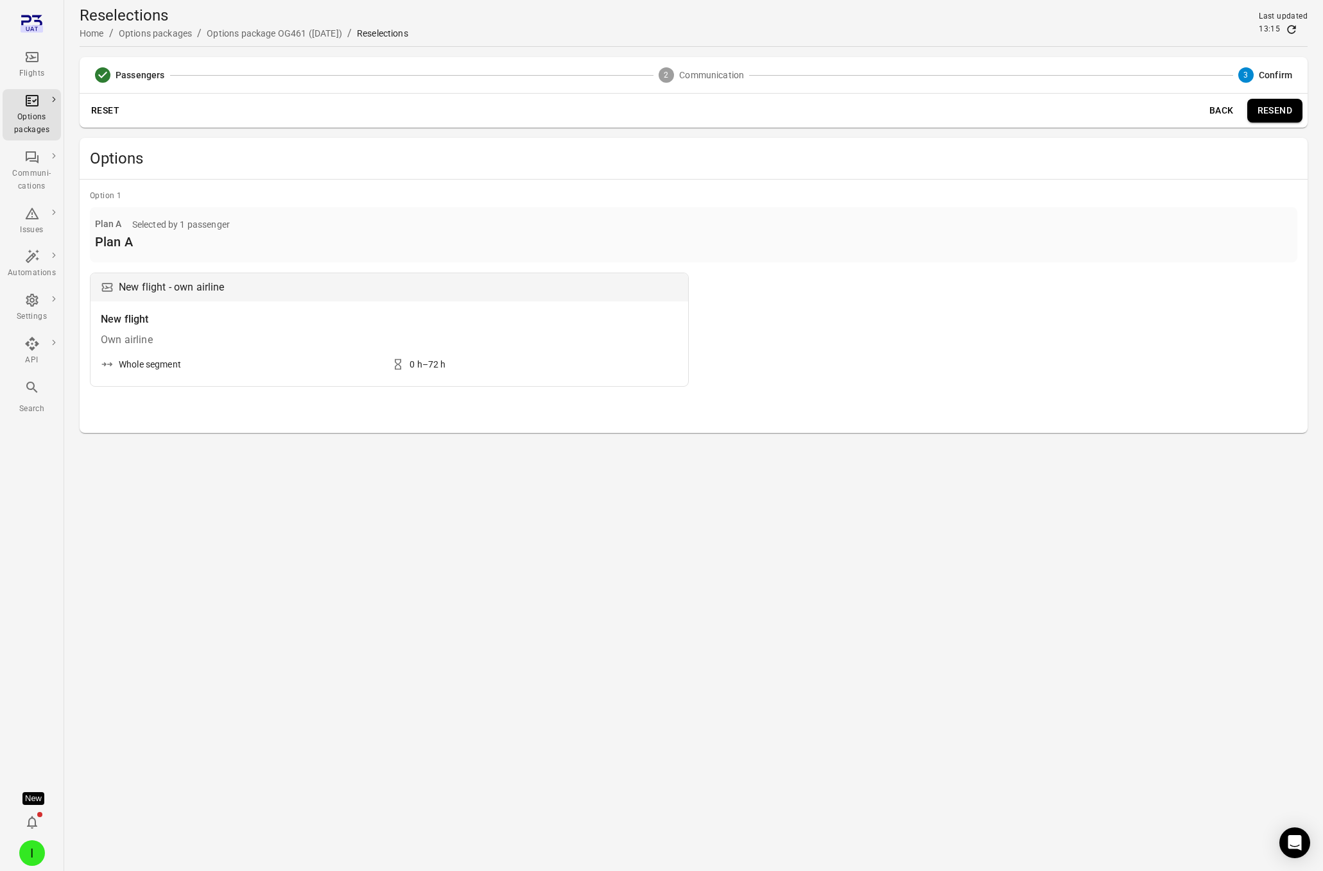
click at [1106, 117] on button "Resend" at bounding box center [1274, 111] width 55 height 24
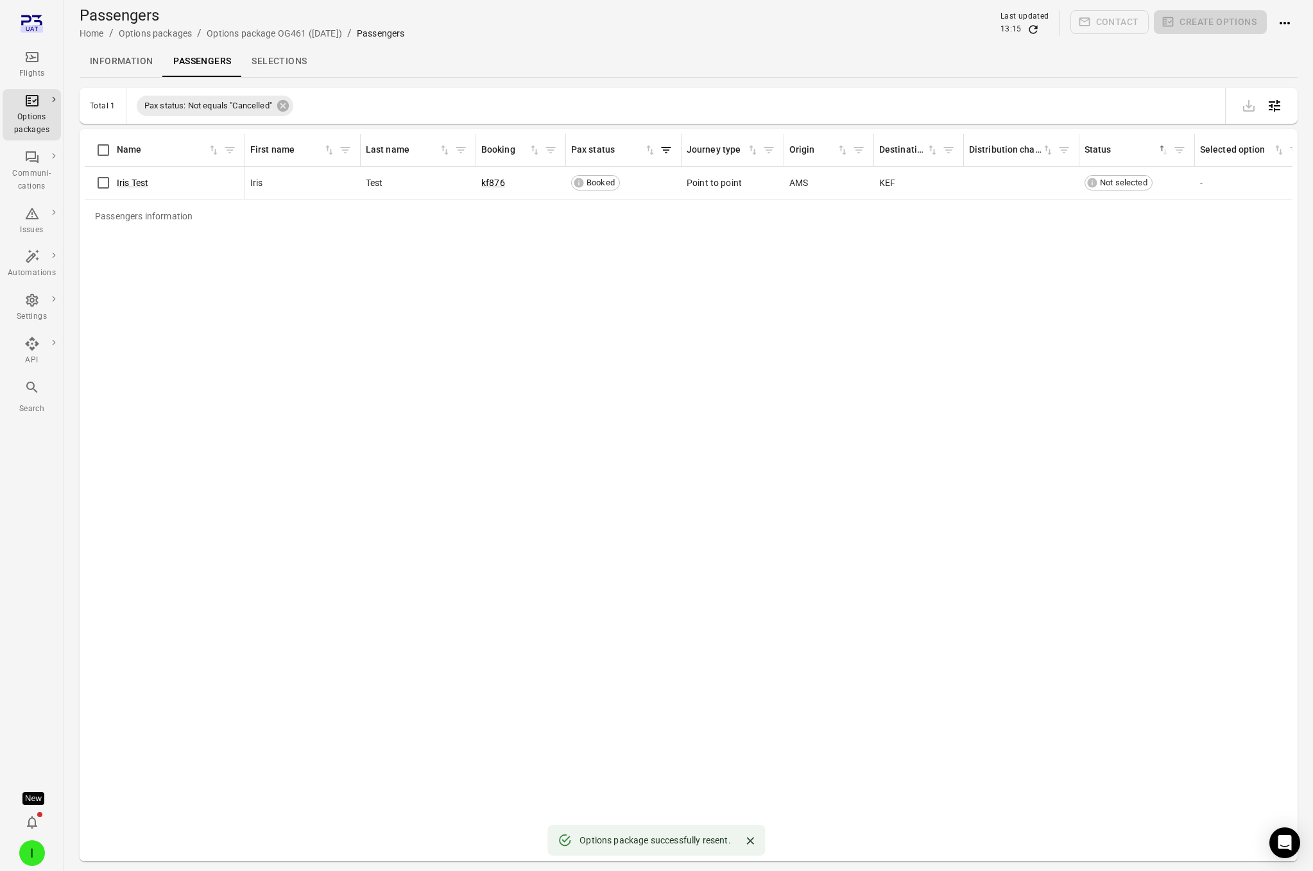
click at [133, 62] on link "Information" at bounding box center [121, 61] width 83 height 31
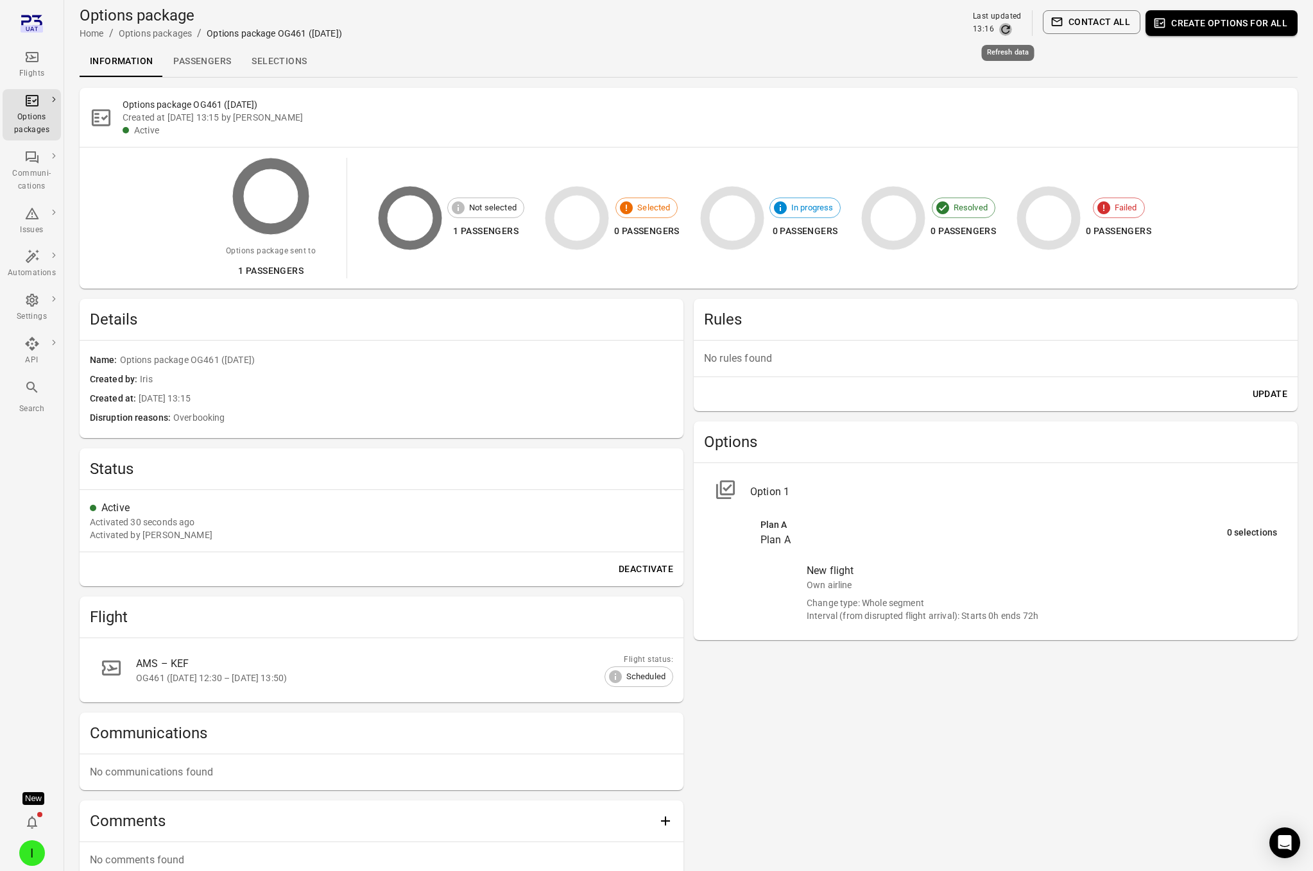
click at [1011, 30] on icon "Refresh data" at bounding box center [1005, 29] width 13 height 13
click at [1008, 25] on icon "Refresh data" at bounding box center [1005, 29] width 13 height 13
click at [572, 374] on span "Iris" at bounding box center [406, 380] width 533 height 14
click at [1008, 27] on icon "Refresh data" at bounding box center [1005, 29] width 13 height 13
click at [191, 64] on link "Passengers" at bounding box center [202, 61] width 78 height 31
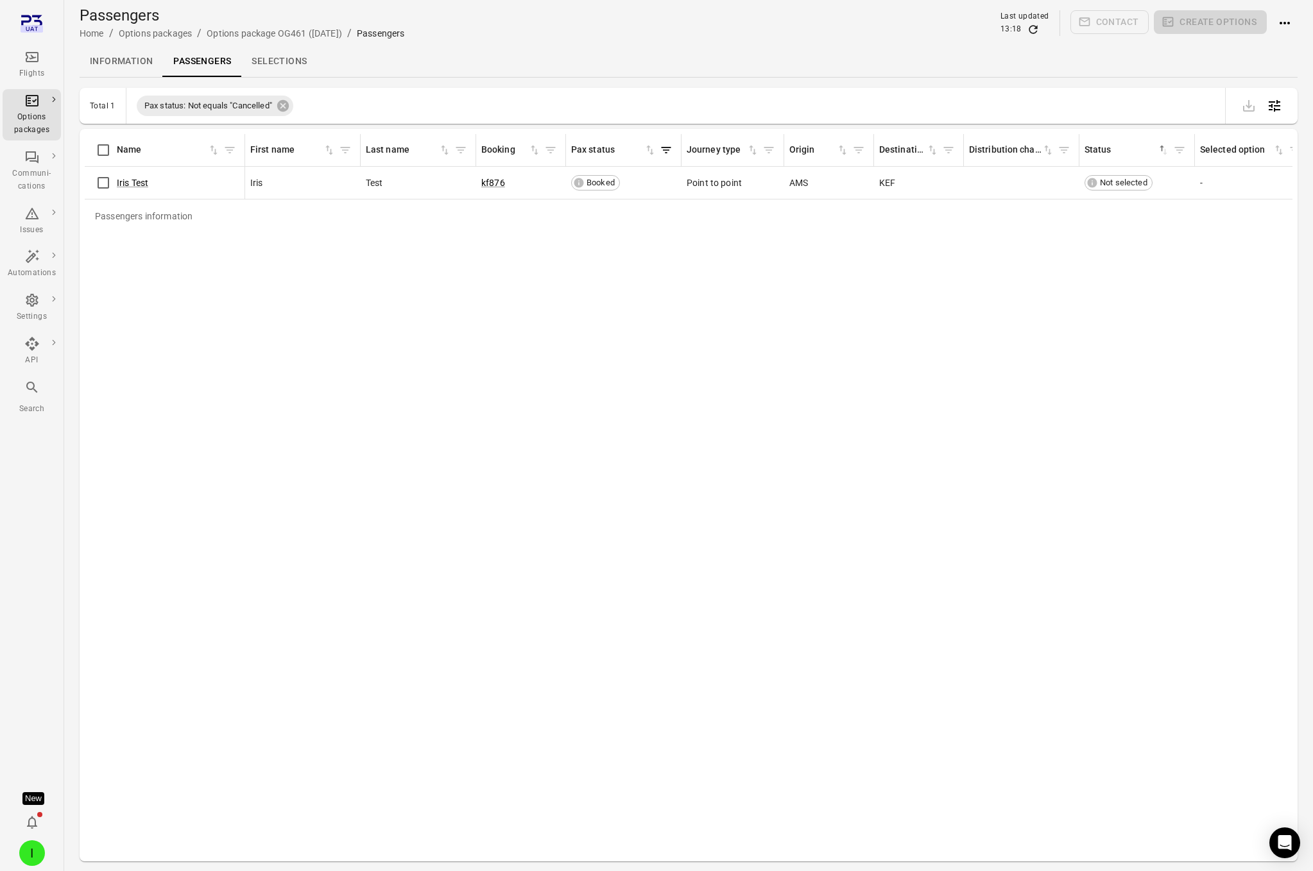
click at [185, 59] on link "Passengers" at bounding box center [202, 61] width 78 height 31
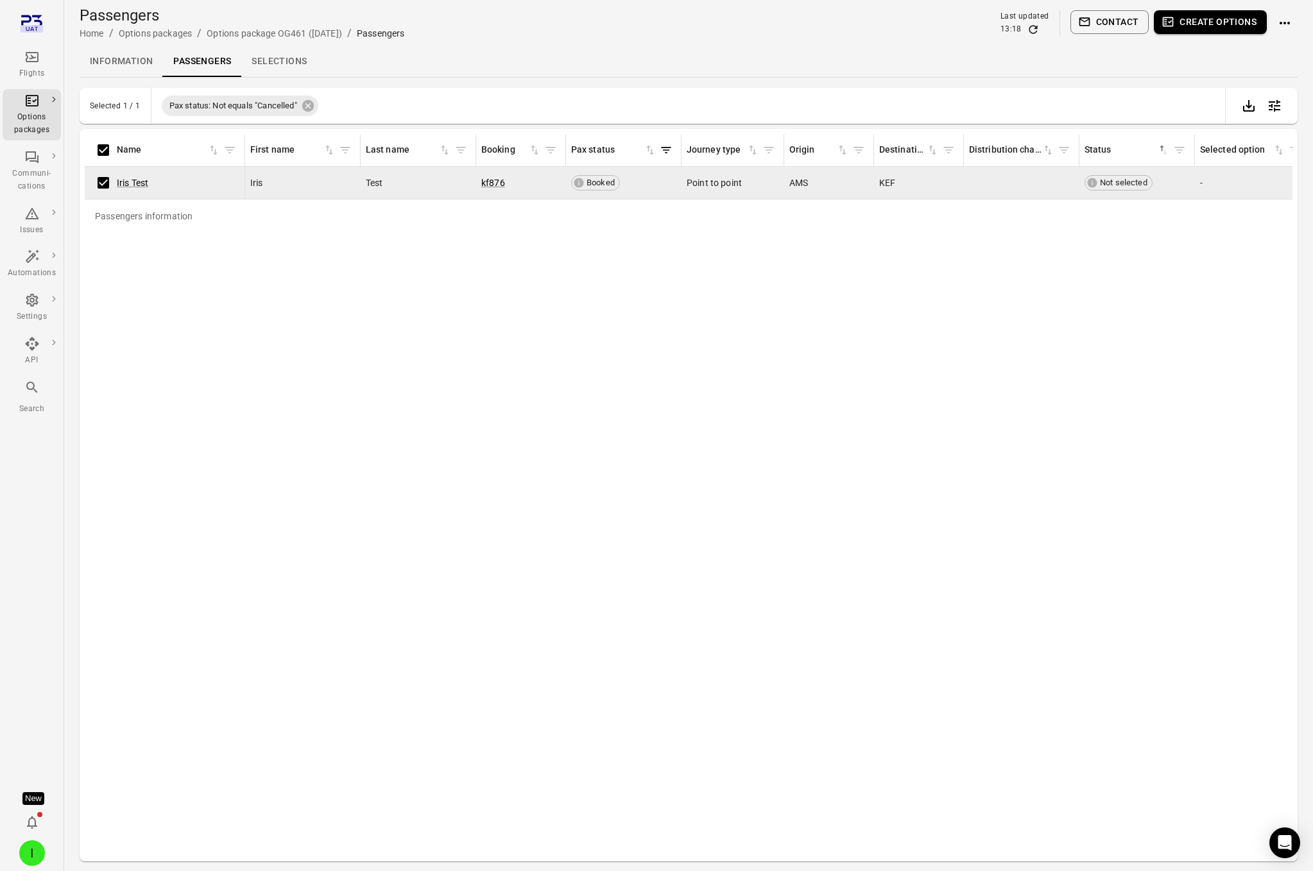
click at [1106, 26] on button "Create options" at bounding box center [1210, 22] width 113 height 24
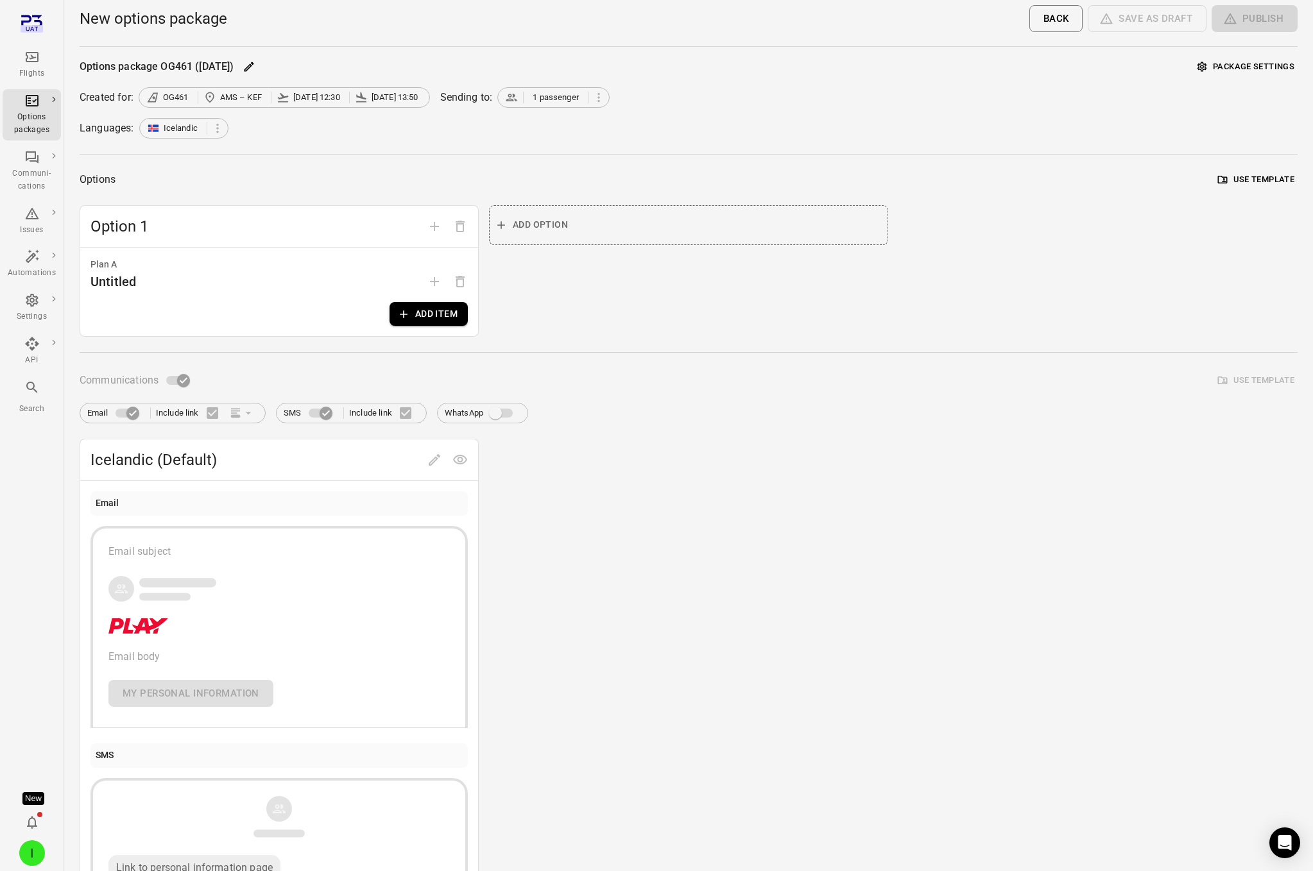
click at [415, 312] on button "Add item" at bounding box center [429, 314] width 78 height 24
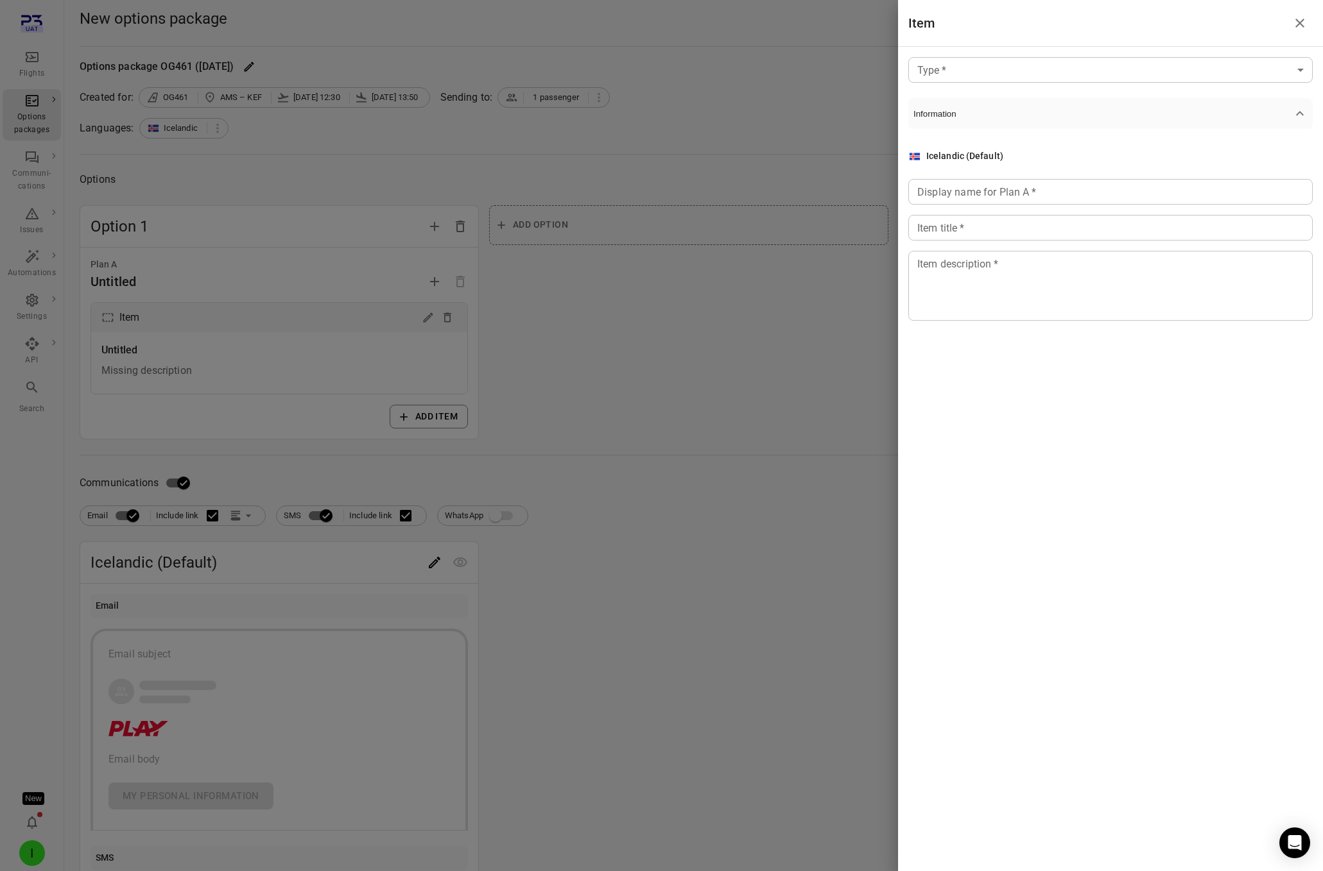
click at [995, 62] on body "Flights Options packages Communi-cations Issues Automations Settings API Search…" at bounding box center [661, 549] width 1323 height 1098
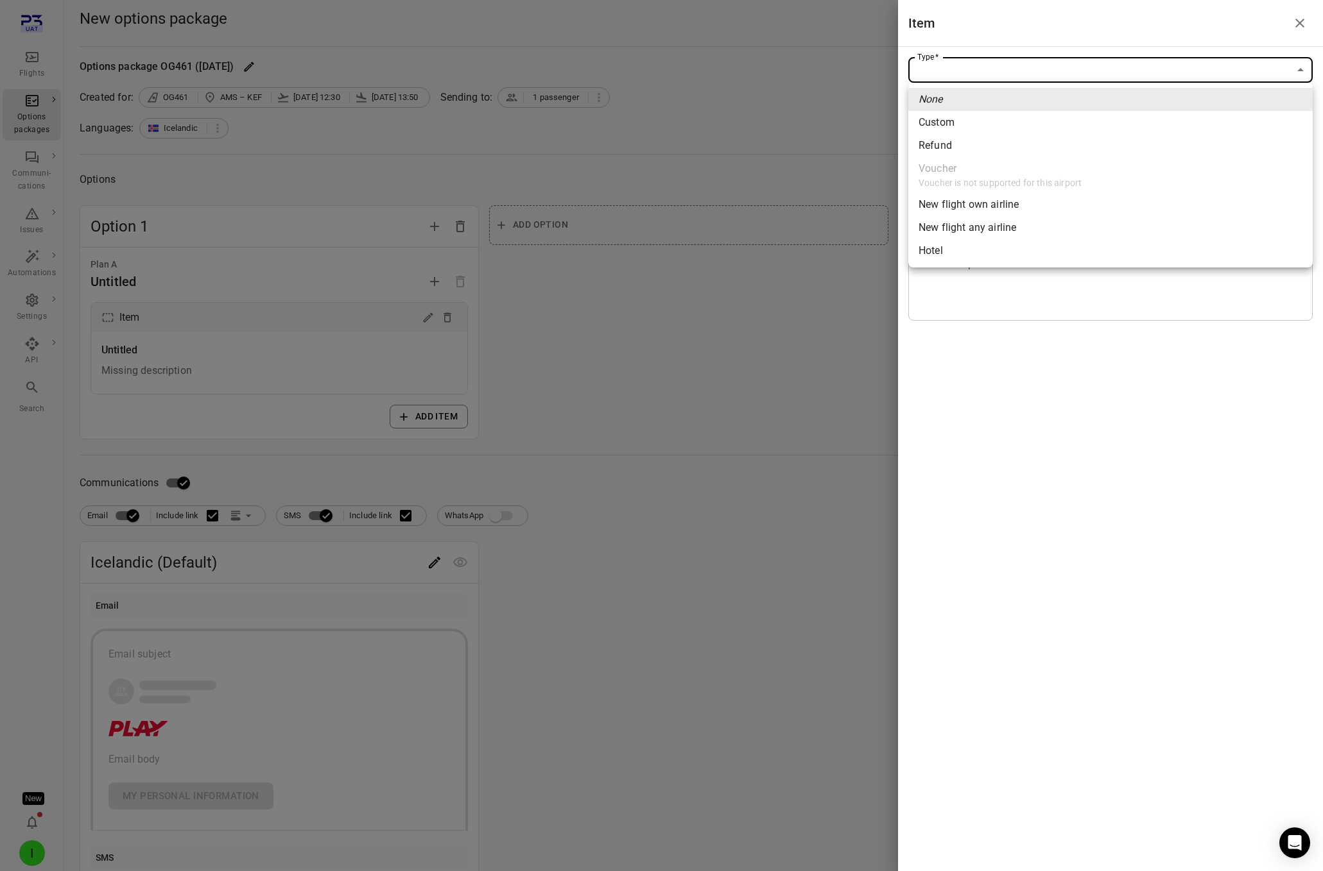
click at [964, 200] on span "New flight own airline" at bounding box center [1110, 204] width 384 height 15
type input "**********"
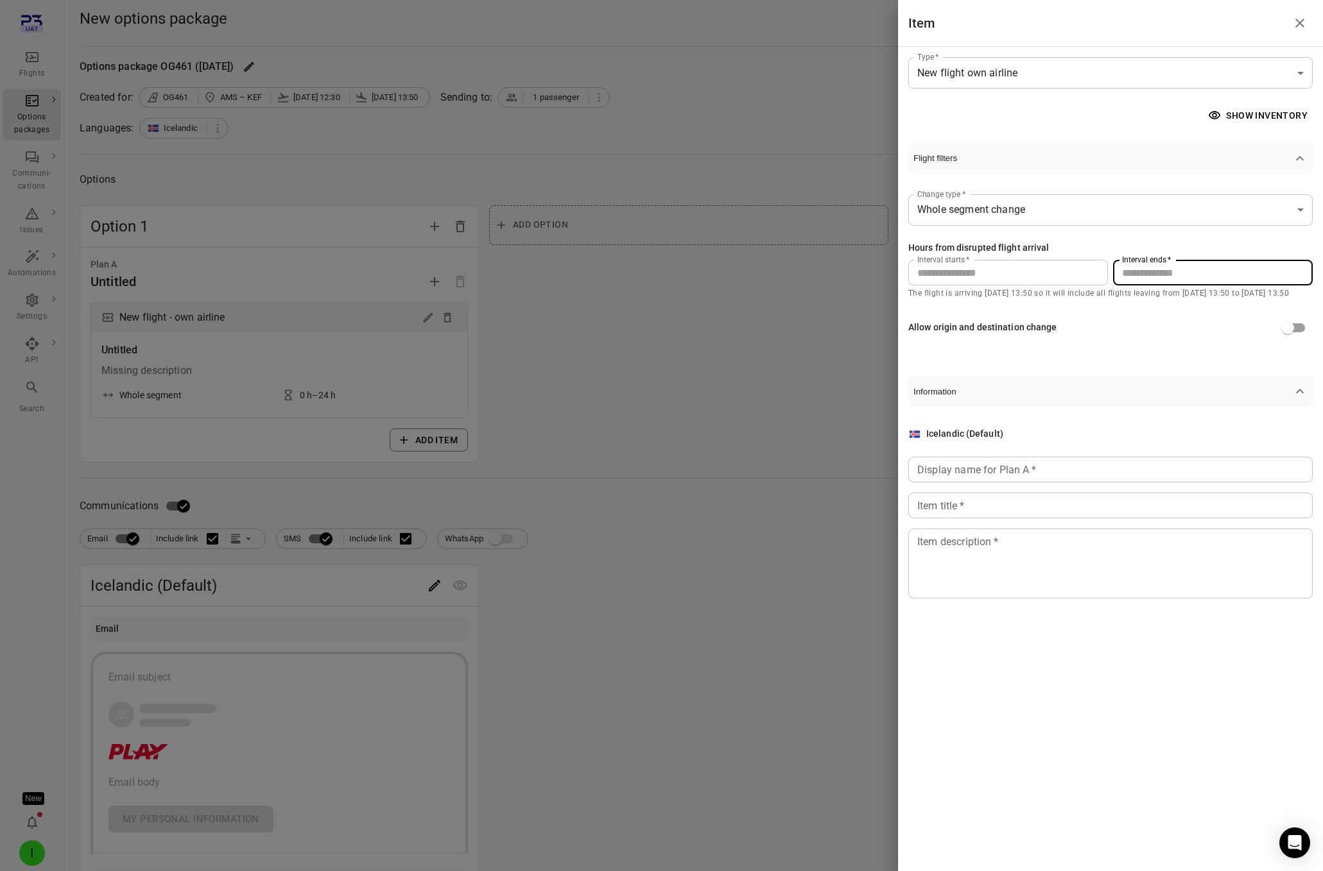
click at [1106, 273] on input "**" at bounding box center [1213, 273] width 200 height 26
click at [1106, 264] on label "Interval ends   *" at bounding box center [1146, 259] width 49 height 11
click at [1106, 264] on input "**" at bounding box center [1213, 273] width 200 height 26
click at [1106, 264] on label "Interval ends   *" at bounding box center [1146, 259] width 49 height 11
click at [1106, 264] on input "**" at bounding box center [1213, 273] width 200 height 26
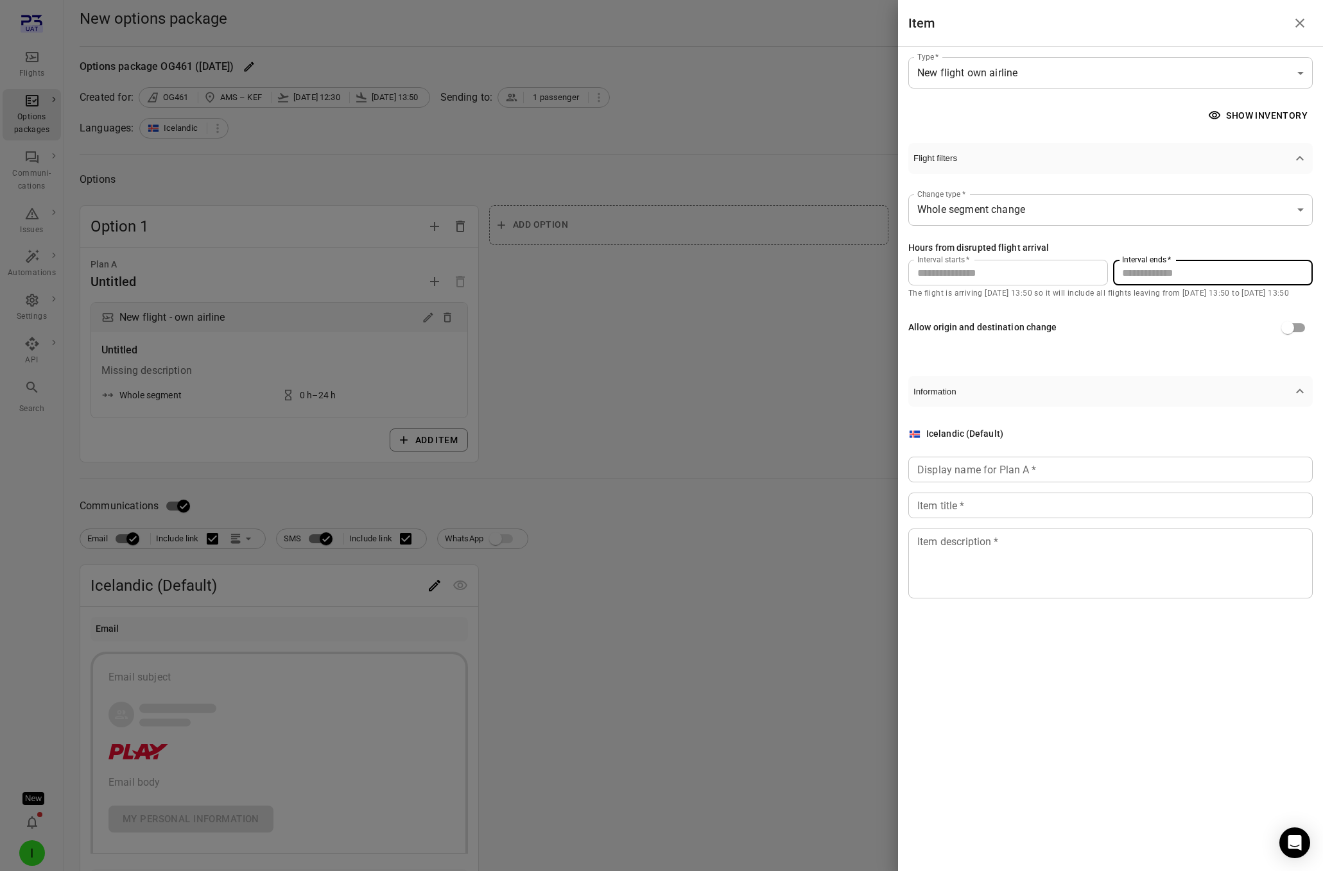
click at [1106, 266] on input "**" at bounding box center [1213, 273] width 200 height 26
click at [1106, 273] on input "**" at bounding box center [1213, 273] width 200 height 26
click at [1106, 272] on input "**" at bounding box center [1213, 273] width 200 height 26
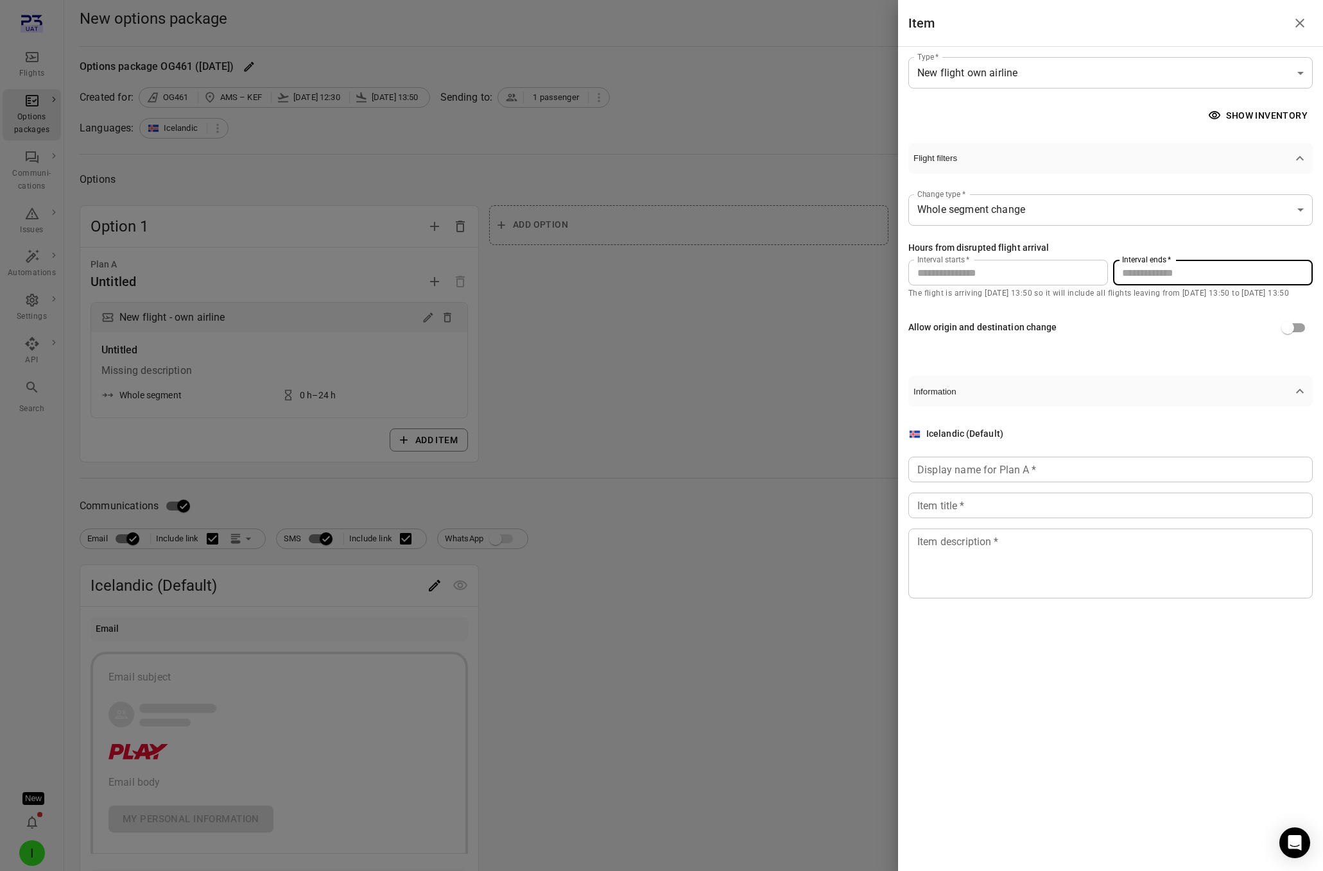
drag, startPoint x: 1144, startPoint y: 270, endPoint x: 1123, endPoint y: 268, distance: 20.7
click at [1106, 270] on input "**" at bounding box center [1213, 273] width 200 height 26
click at [1102, 266] on input "*" at bounding box center [1008, 273] width 200 height 26
drag, startPoint x: 1044, startPoint y: 273, endPoint x: 841, endPoint y: 252, distance: 204.0
click at [841, 252] on div "**********" at bounding box center [661, 435] width 1323 height 871
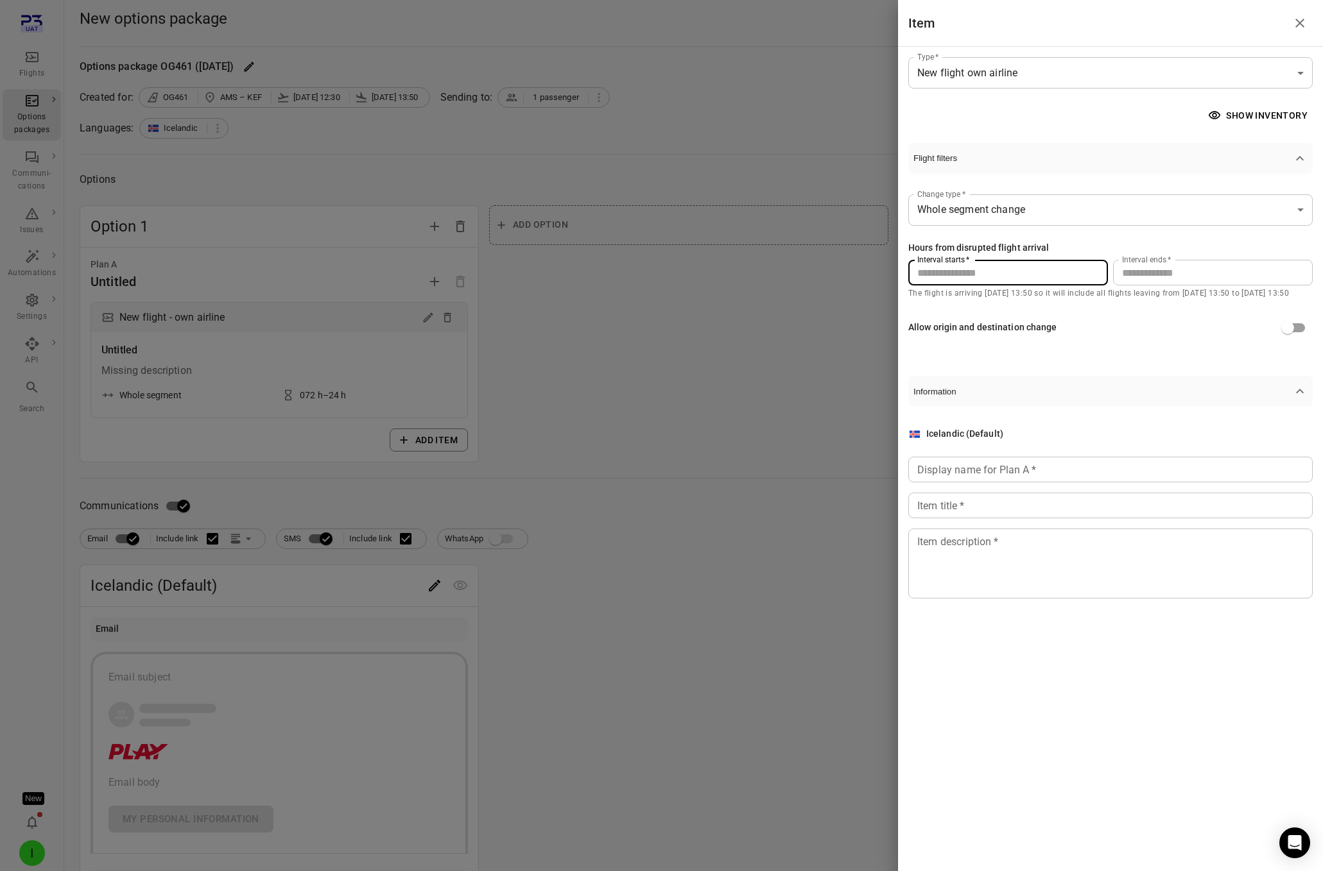
type input "*"
click at [1106, 285] on input "**" at bounding box center [1213, 273] width 200 height 26
click at [1106, 279] on input "**" at bounding box center [1213, 273] width 200 height 26
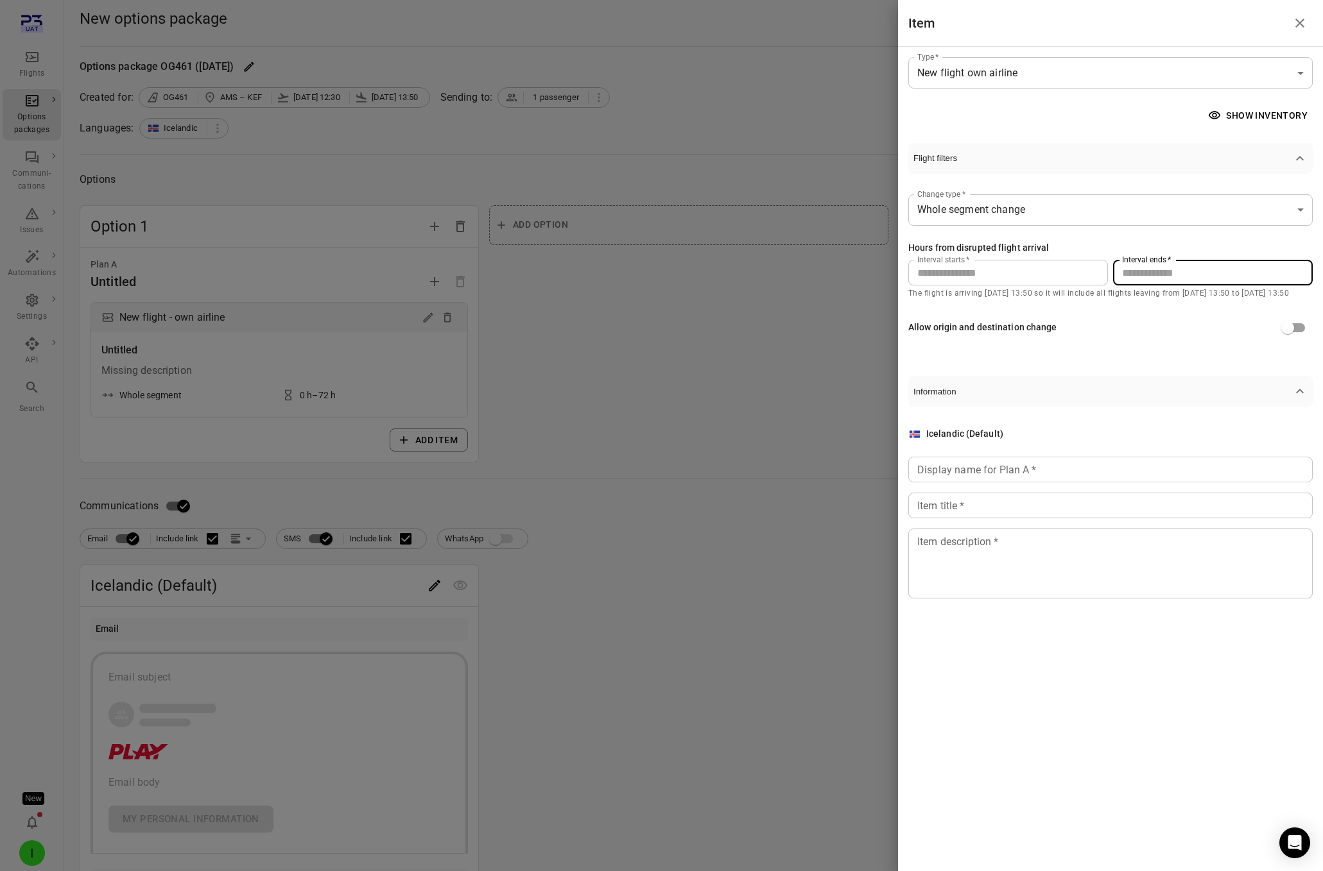
type input "**"
click at [1083, 466] on input "Display name for Plan A   *" at bounding box center [1110, 470] width 404 height 26
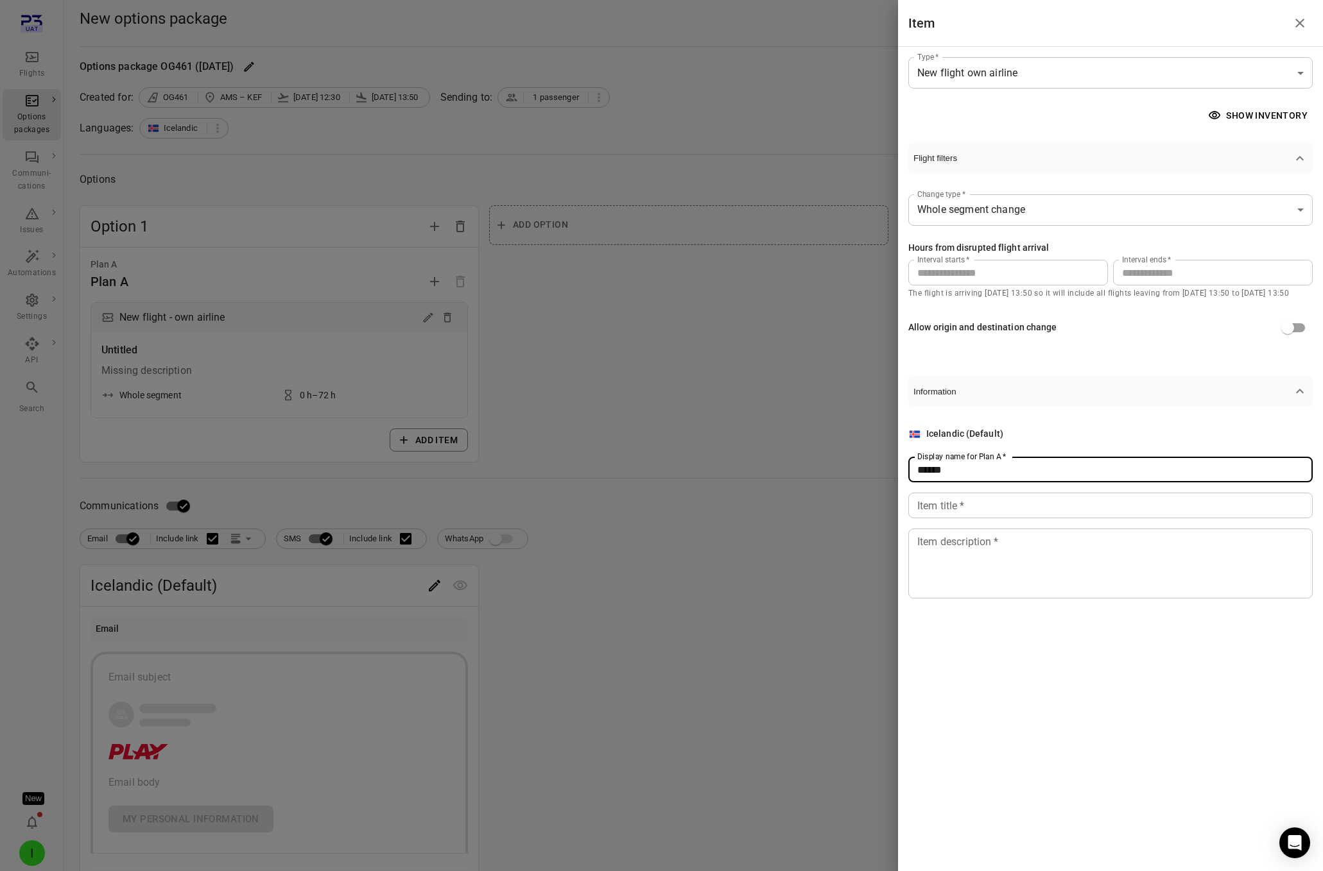
type input "******"
click at [1065, 492] on div "Icelandic (Default) Display name for Plan A   * ****** Display name for Plan A …" at bounding box center [1110, 512] width 404 height 171
click at [1066, 509] on input "Item title   *" at bounding box center [1110, 506] width 404 height 26
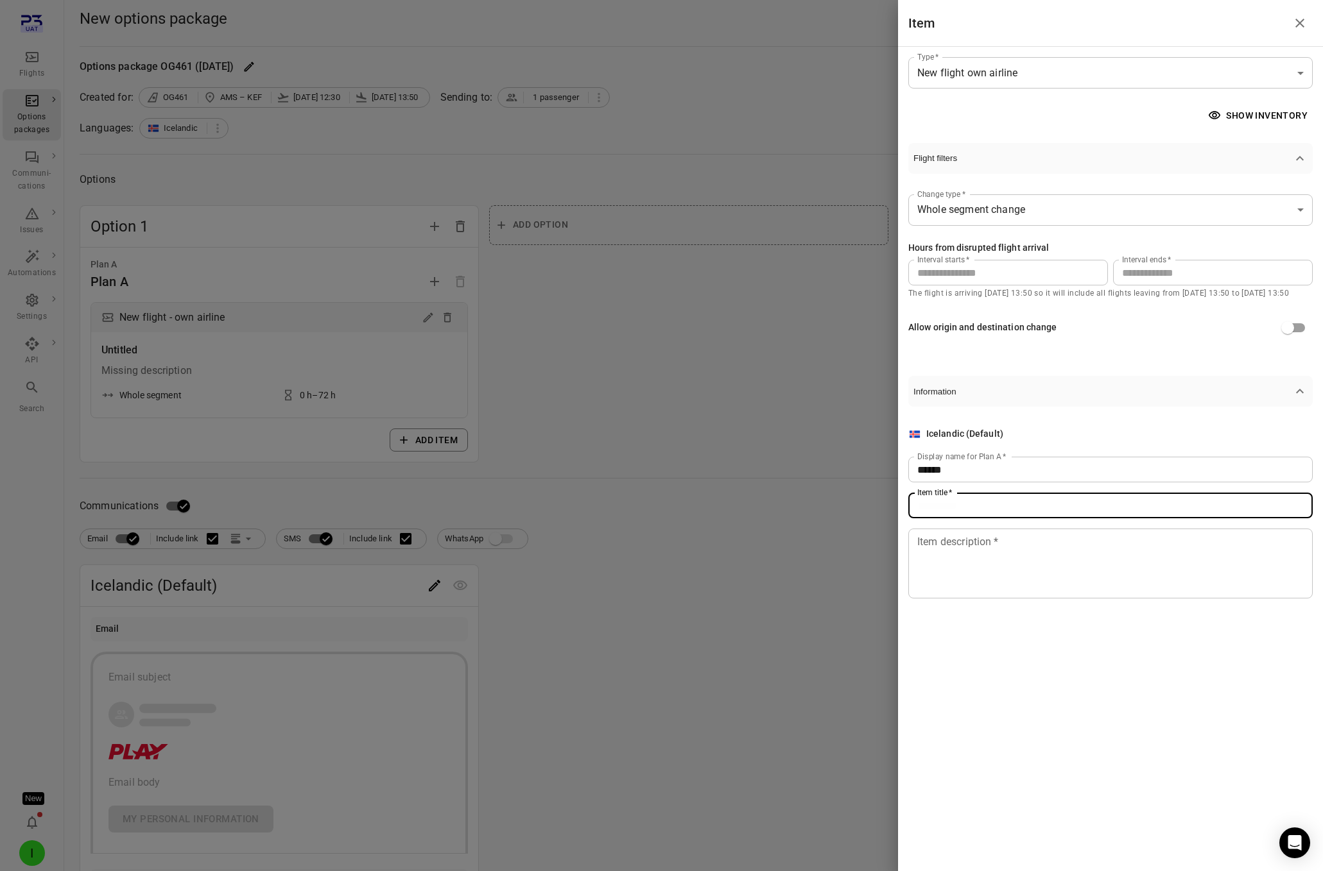
type input "*"
type input "**********"
click at [1051, 570] on textarea "Item description   *" at bounding box center [1110, 564] width 386 height 59
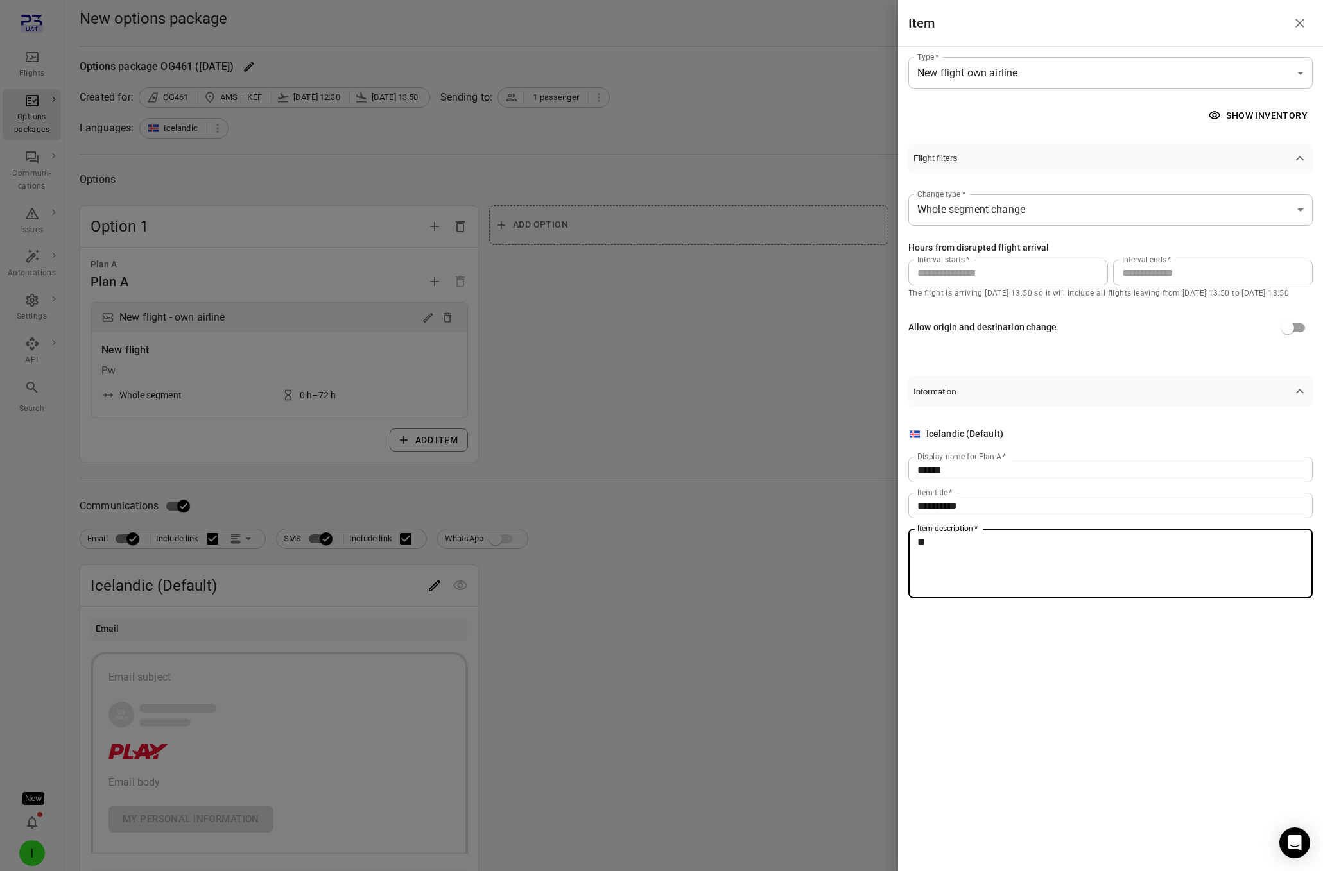
type textarea "*"
type textarea "**********"
click at [167, 486] on div at bounding box center [661, 435] width 1323 height 871
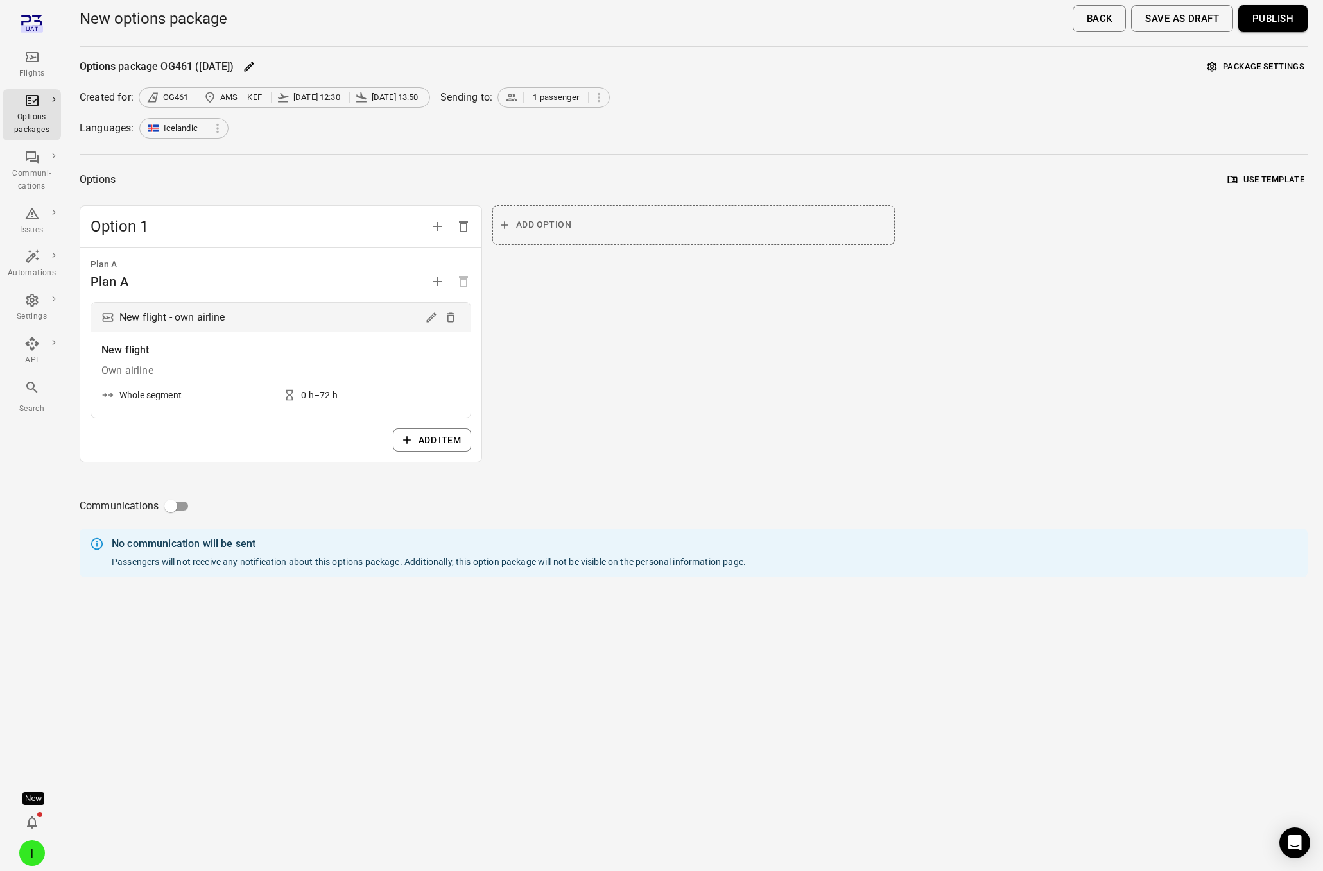
click at [1106, 13] on button "Publish" at bounding box center [1272, 18] width 69 height 27
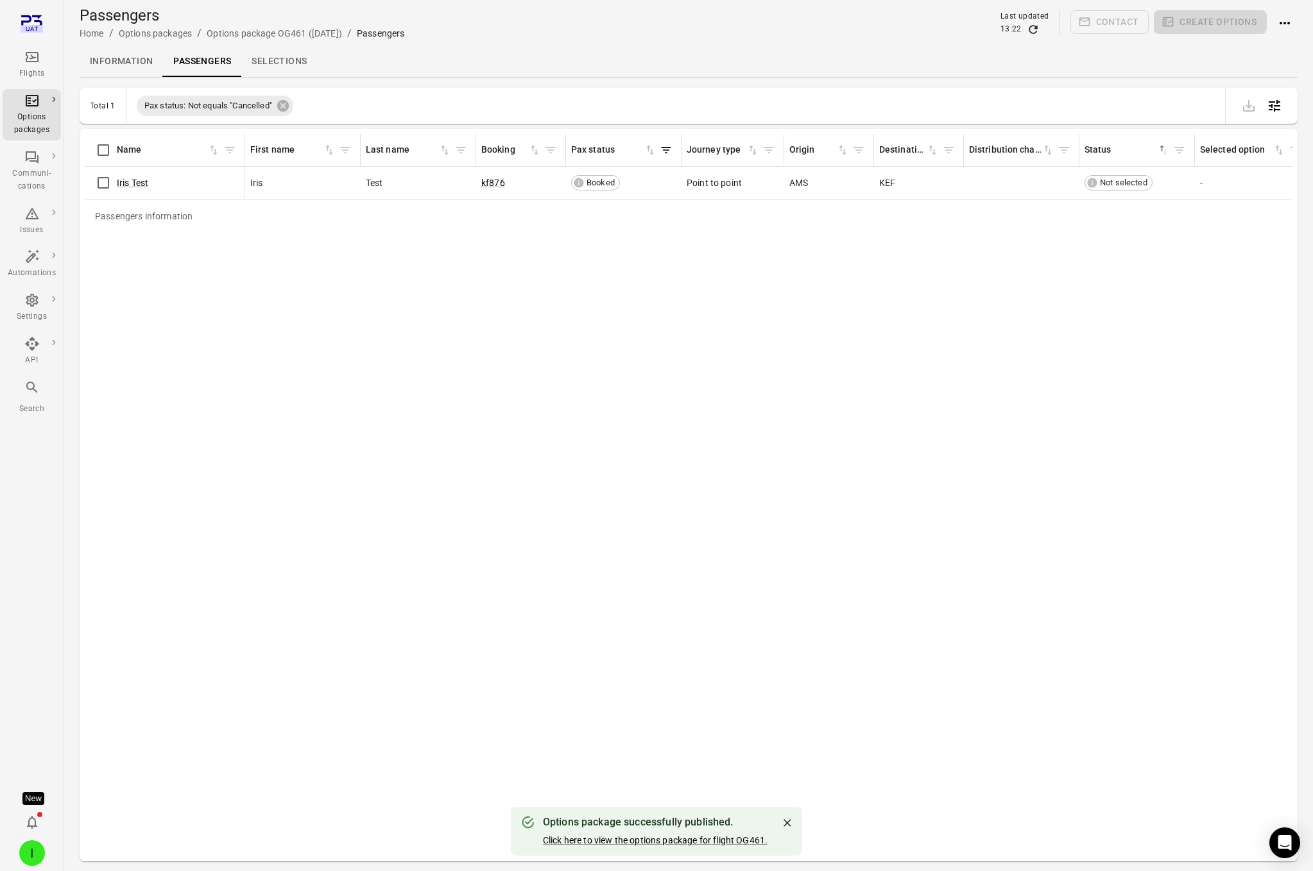
click at [647, 836] on link "Click here to view the options package for flight OG461." at bounding box center [655, 841] width 225 height 10
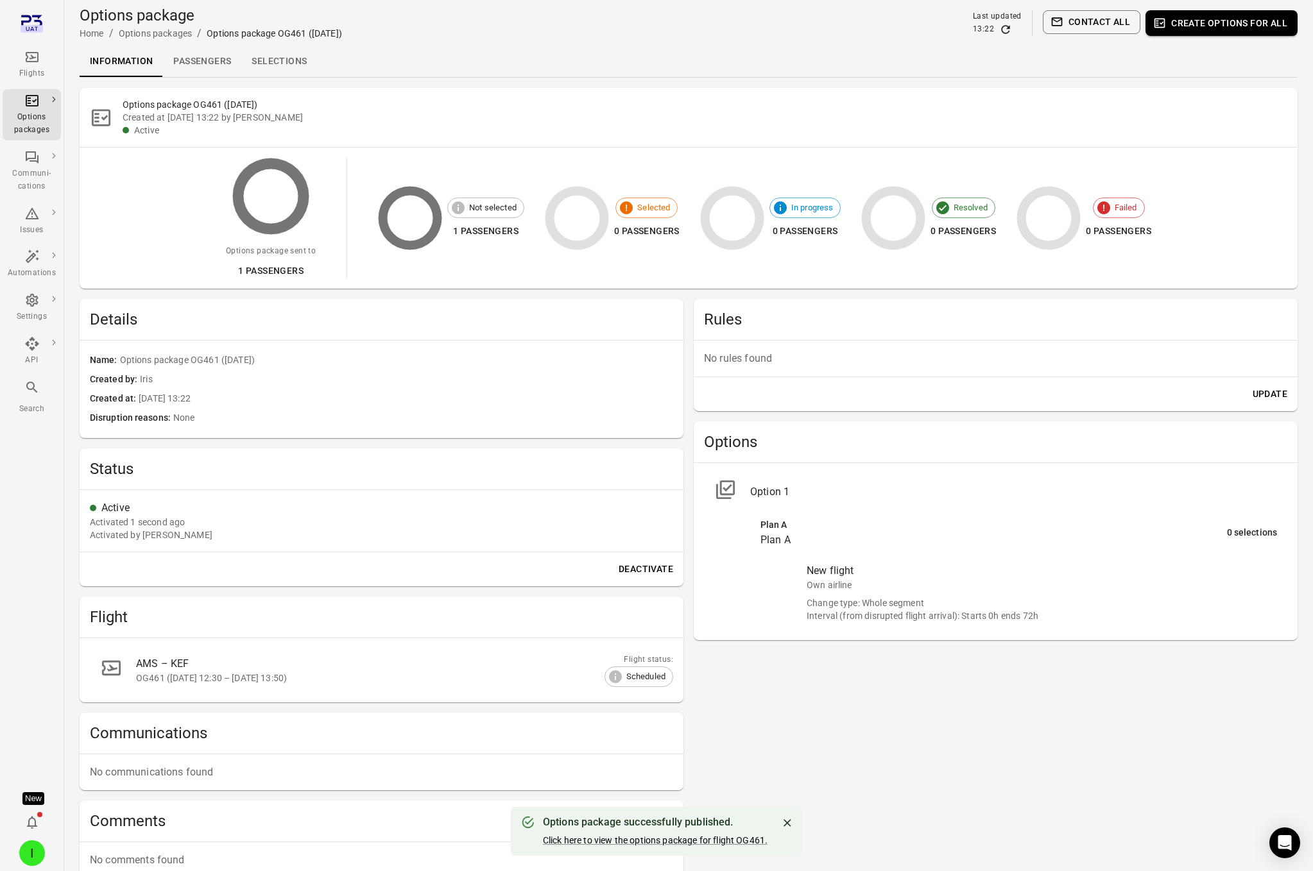
click at [269, 82] on main "Options package Home / Options packages / Options package OG461 (7 Sep) Last up…" at bounding box center [688, 475] width 1249 height 950
click at [268, 64] on link "Selections" at bounding box center [279, 61] width 76 height 31
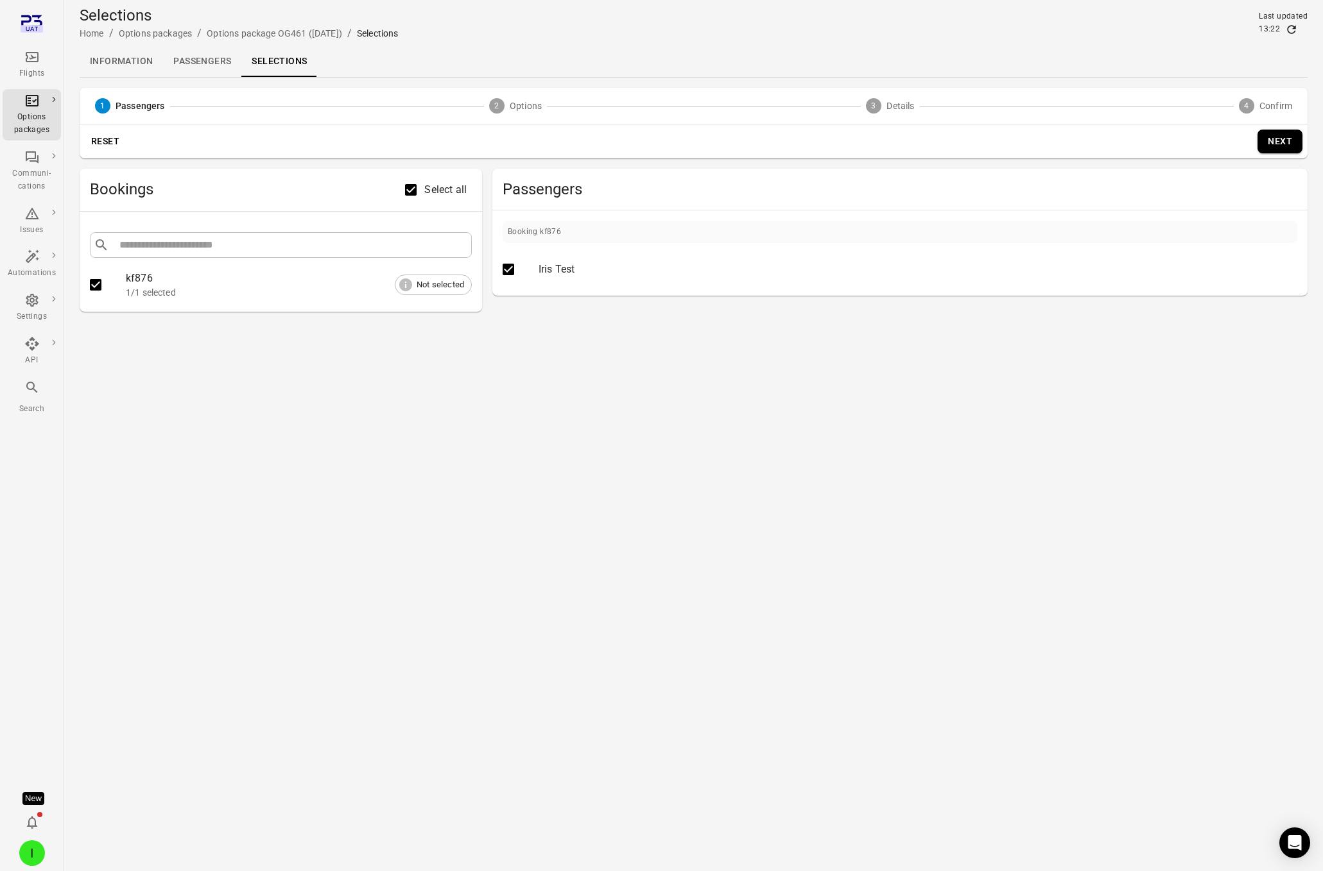
click at [1106, 128] on div "Reset Next" at bounding box center [694, 141] width 1228 height 34
click at [1106, 139] on button "Next" at bounding box center [1279, 142] width 45 height 24
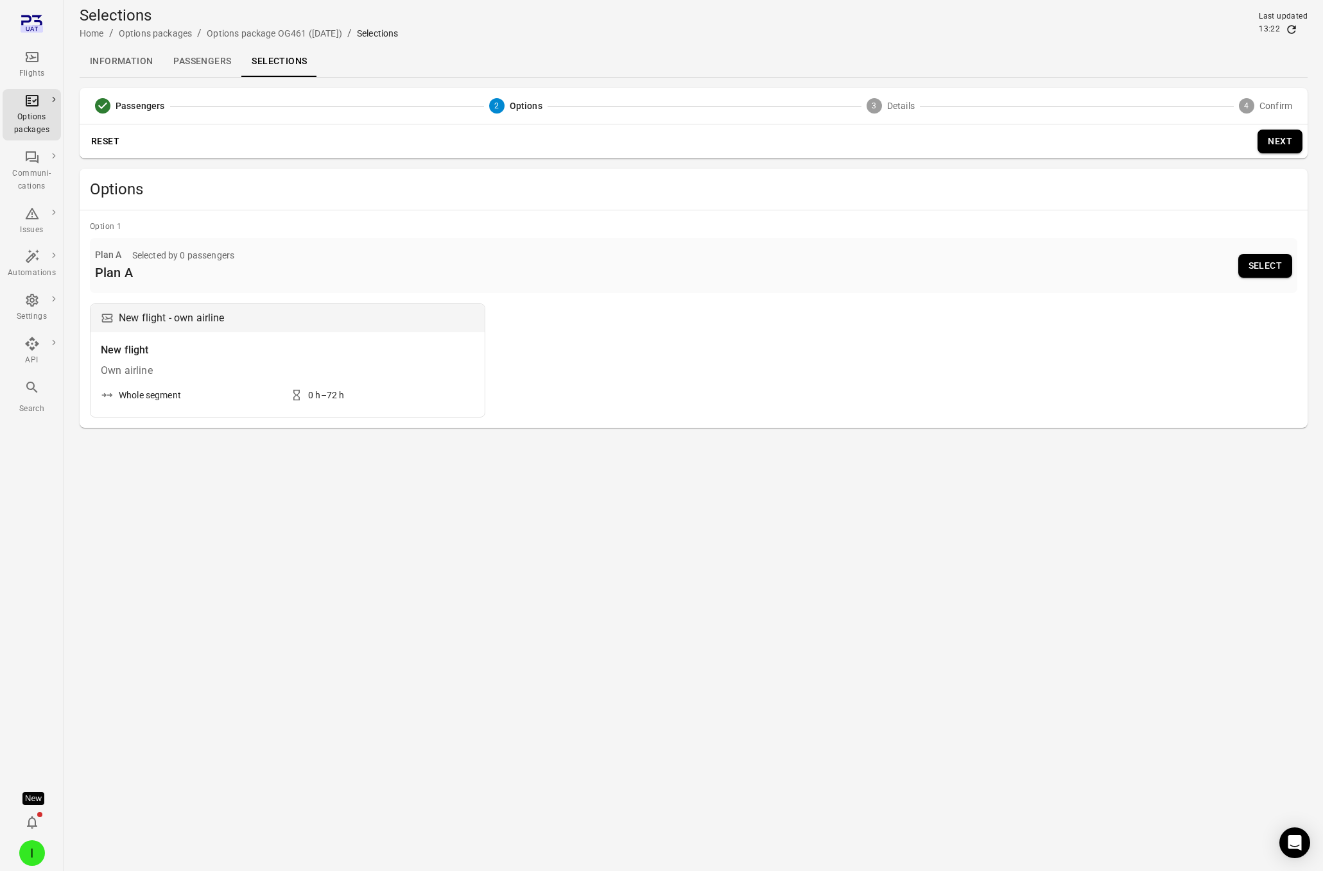
click at [1106, 266] on button "Select" at bounding box center [1265, 266] width 54 height 24
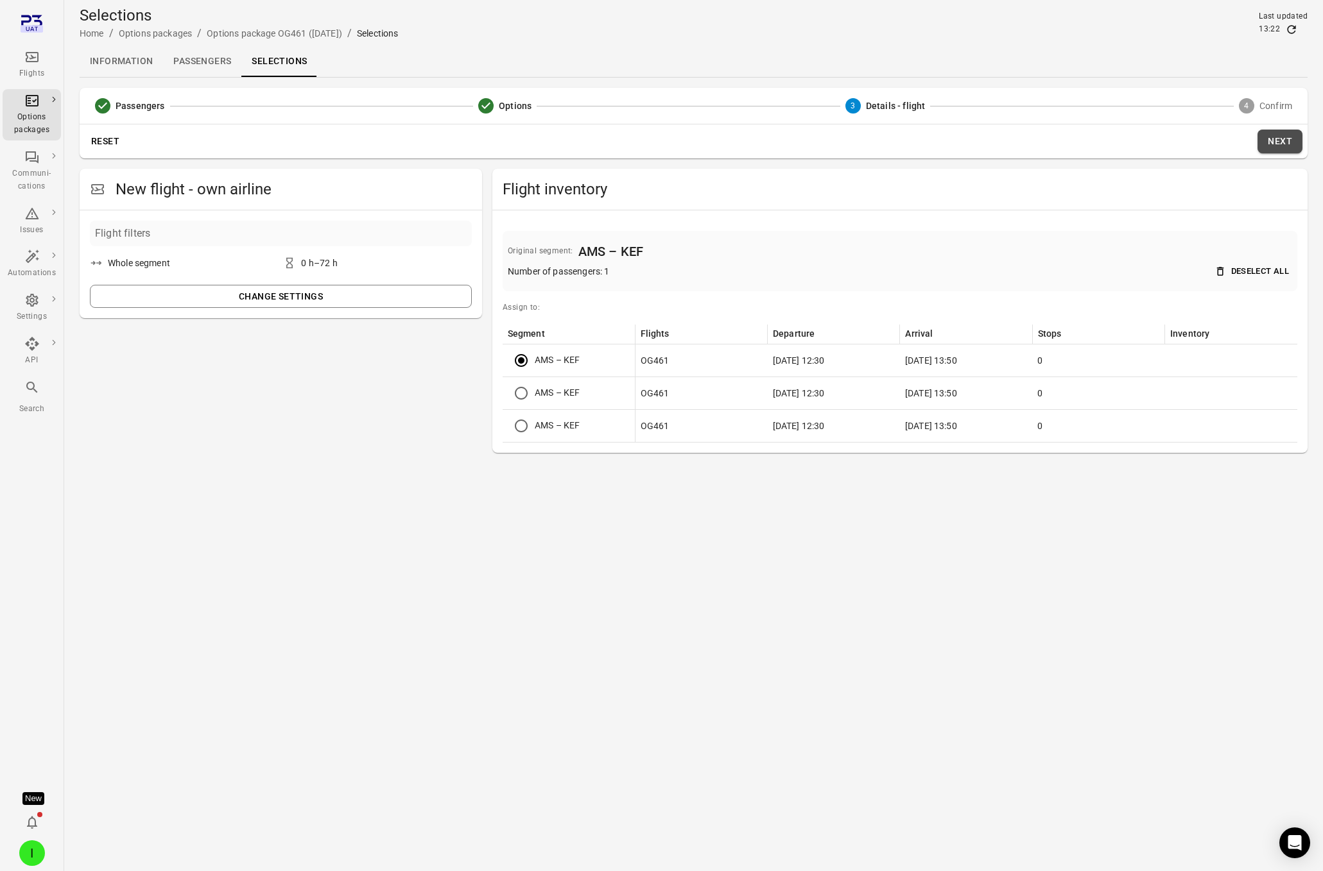
click at [1106, 135] on button "Next" at bounding box center [1279, 142] width 45 height 24
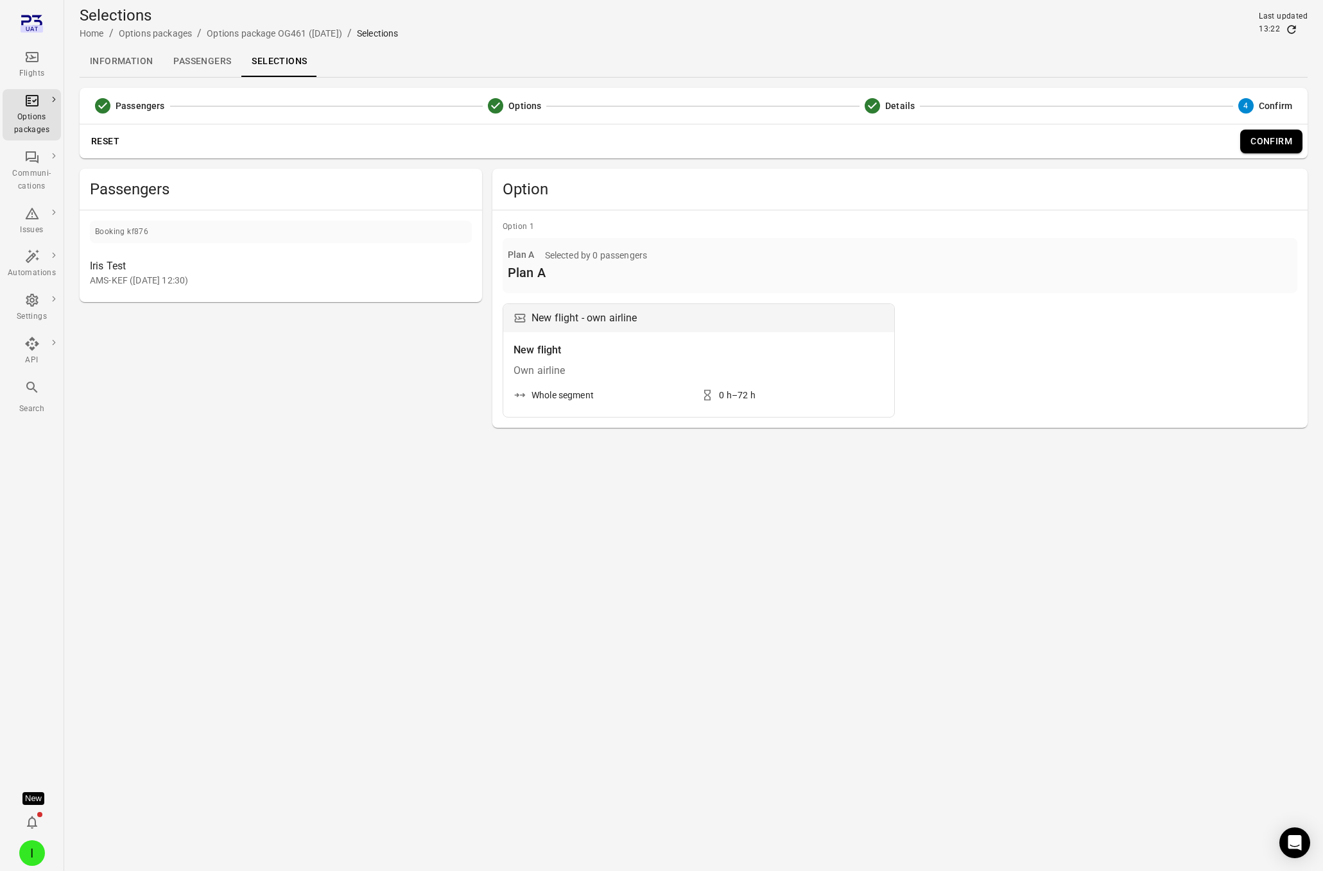
click at [1106, 146] on button "Confirm" at bounding box center [1271, 142] width 62 height 24
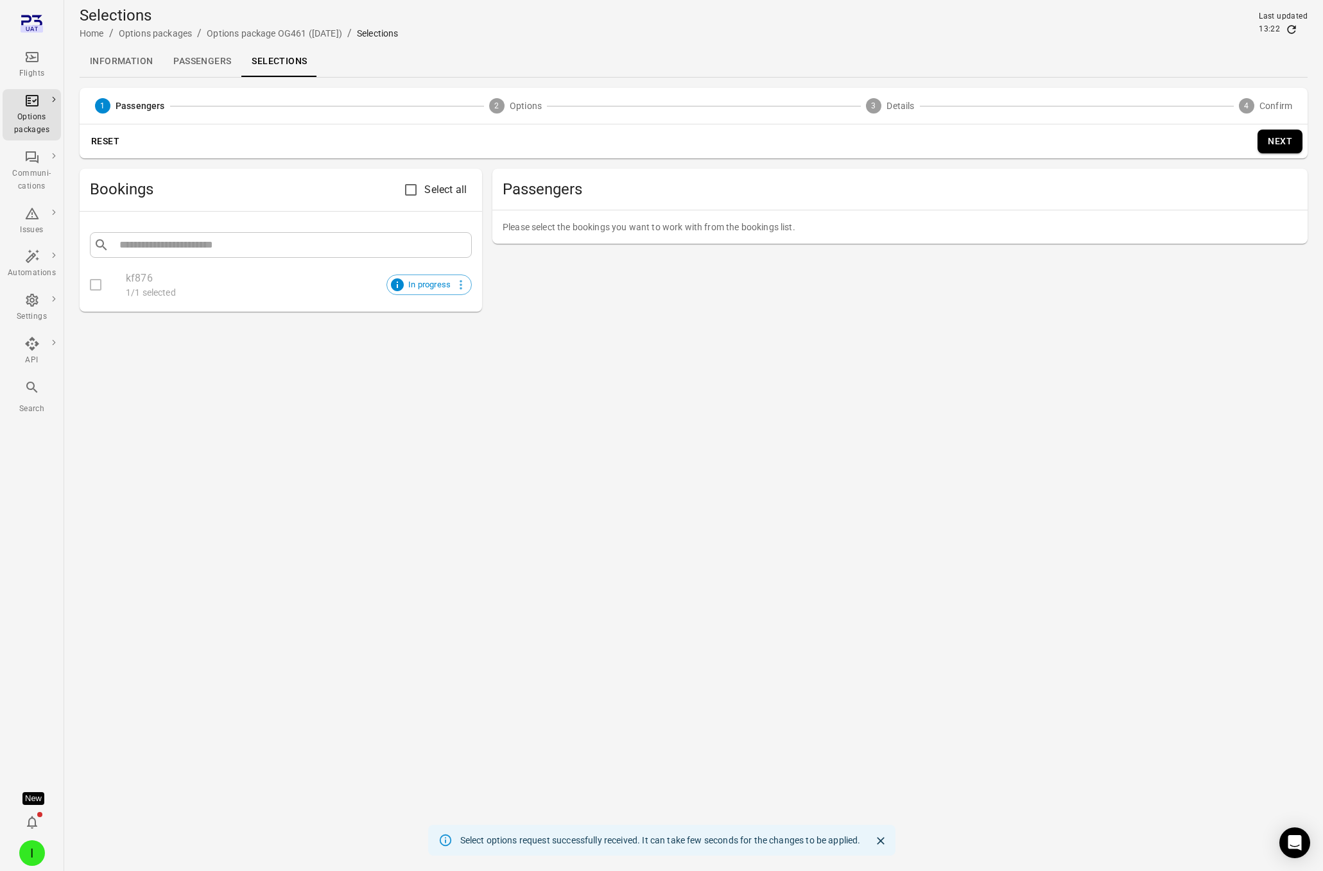
click at [207, 56] on link "Passengers" at bounding box center [202, 61] width 78 height 31
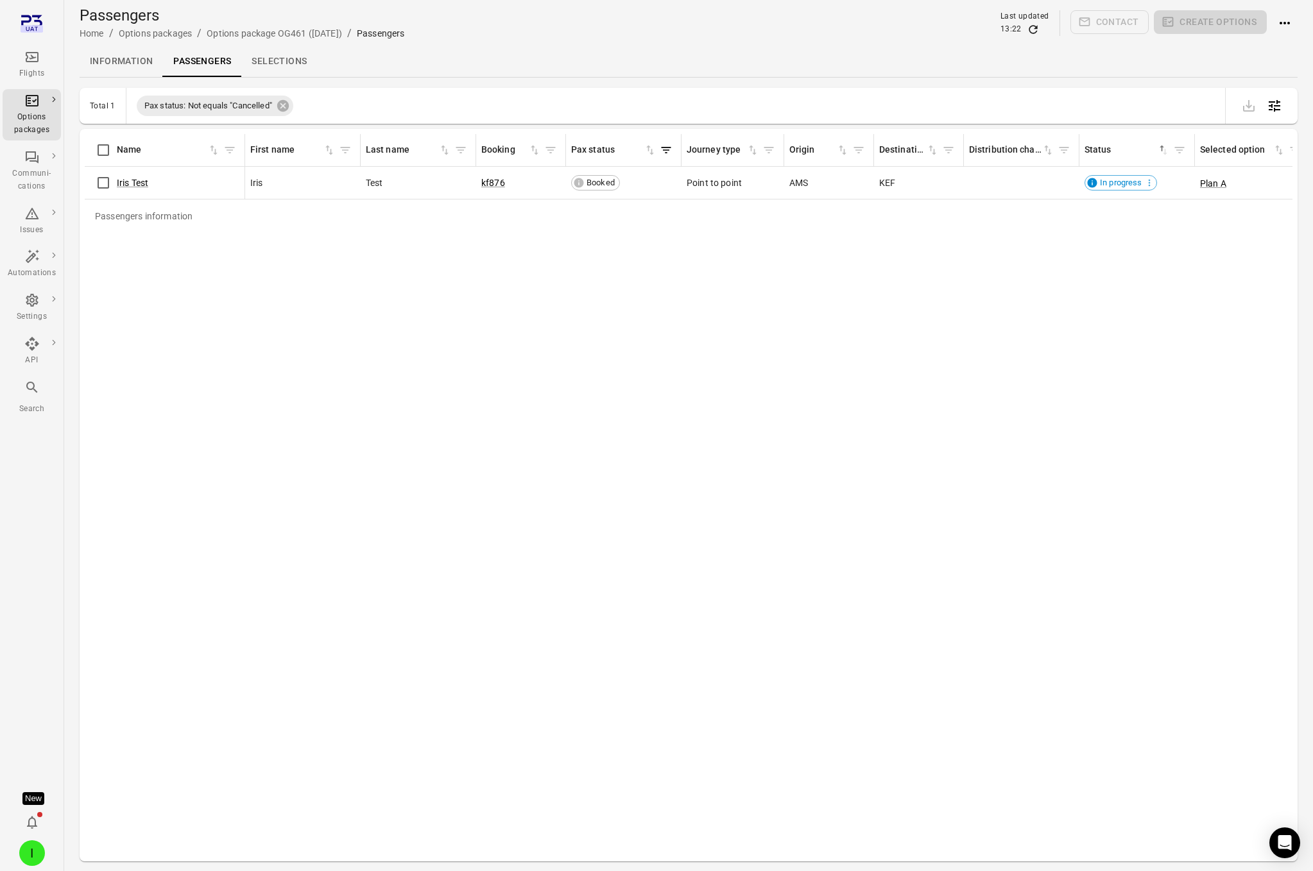
click at [1034, 28] on icon "Refresh data" at bounding box center [1033, 29] width 13 height 13
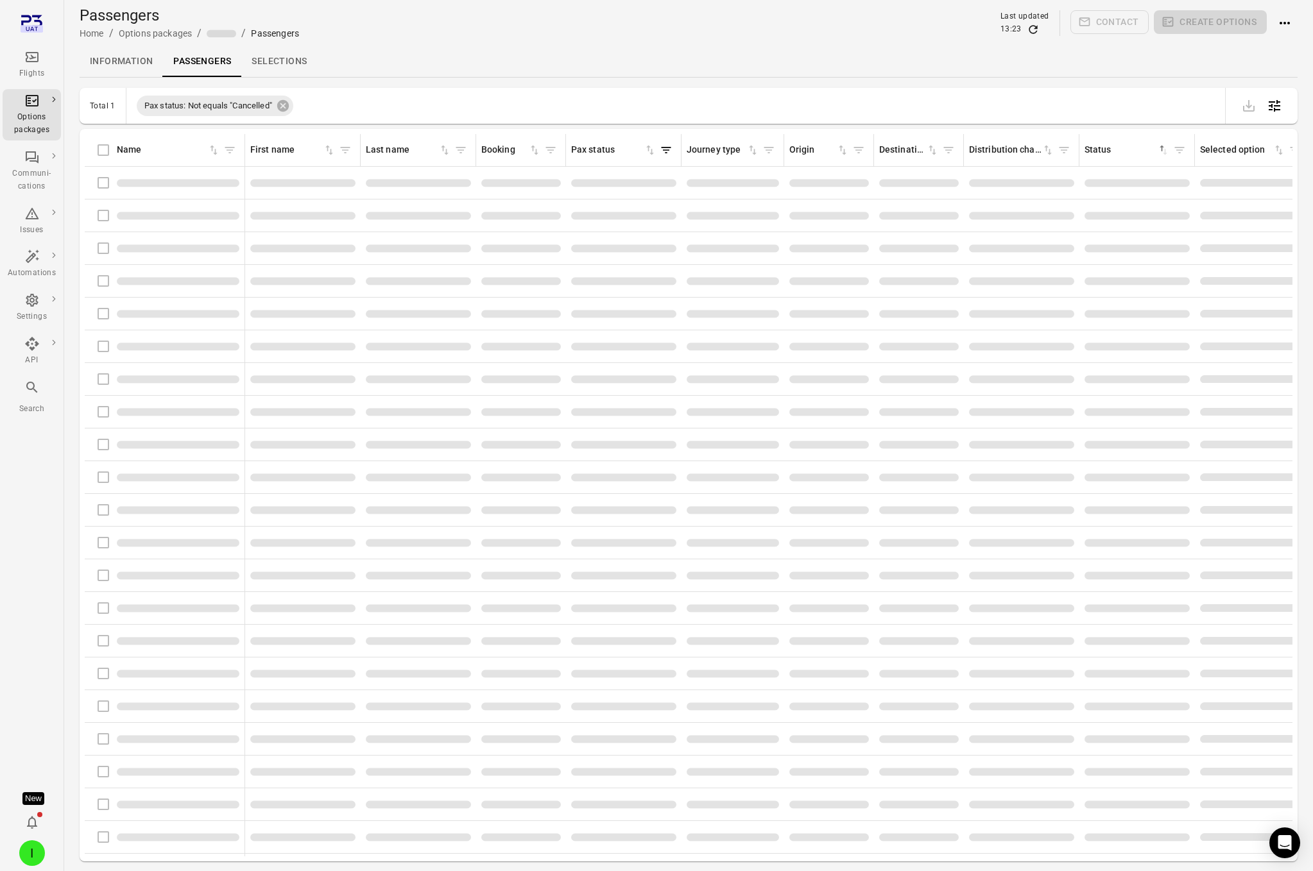
click at [1034, 28] on icon "Refresh data" at bounding box center [1033, 29] width 13 height 13
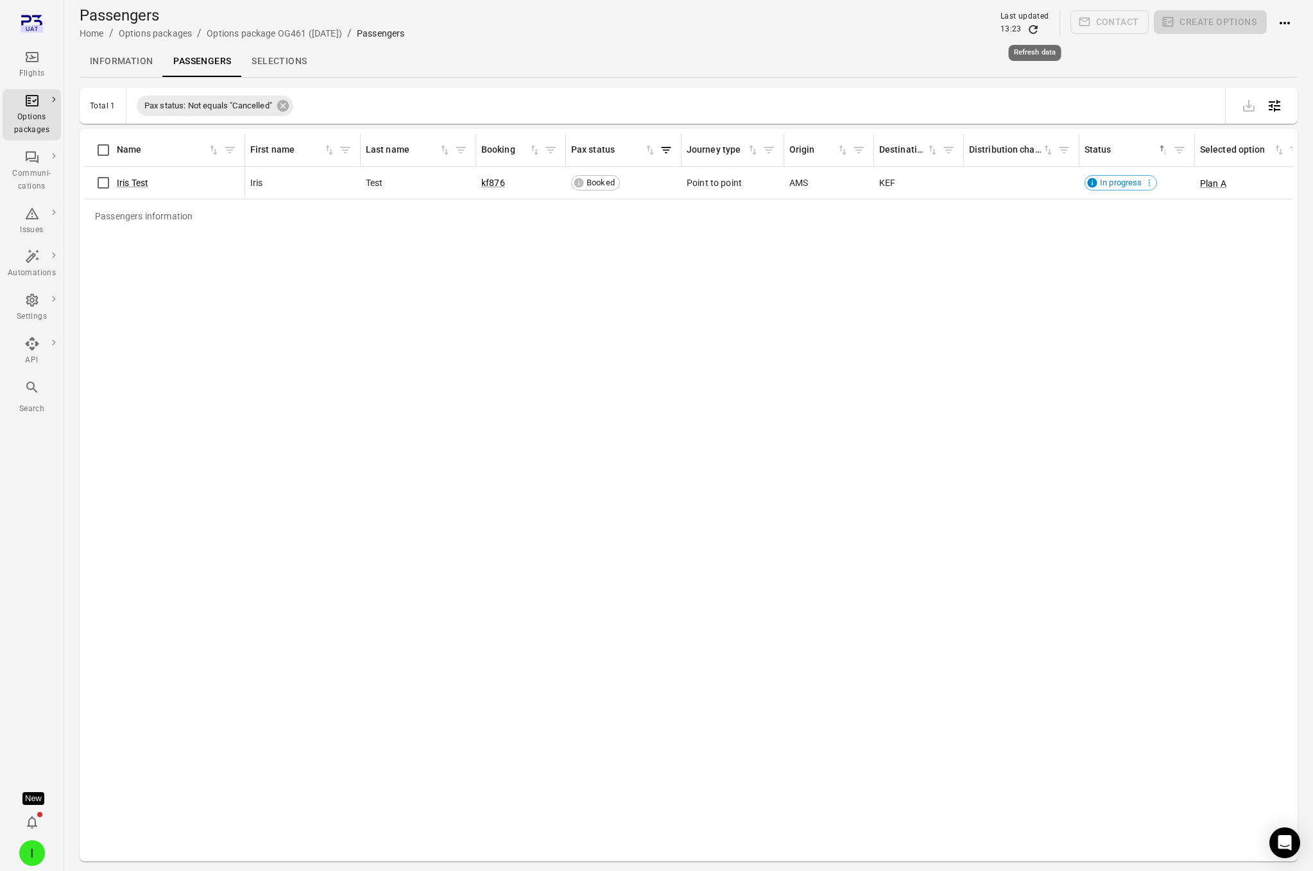
click at [1033, 30] on icon "Refresh data" at bounding box center [1033, 29] width 13 height 13
click at [1106, 22] on button "Actions" at bounding box center [1285, 23] width 26 height 26
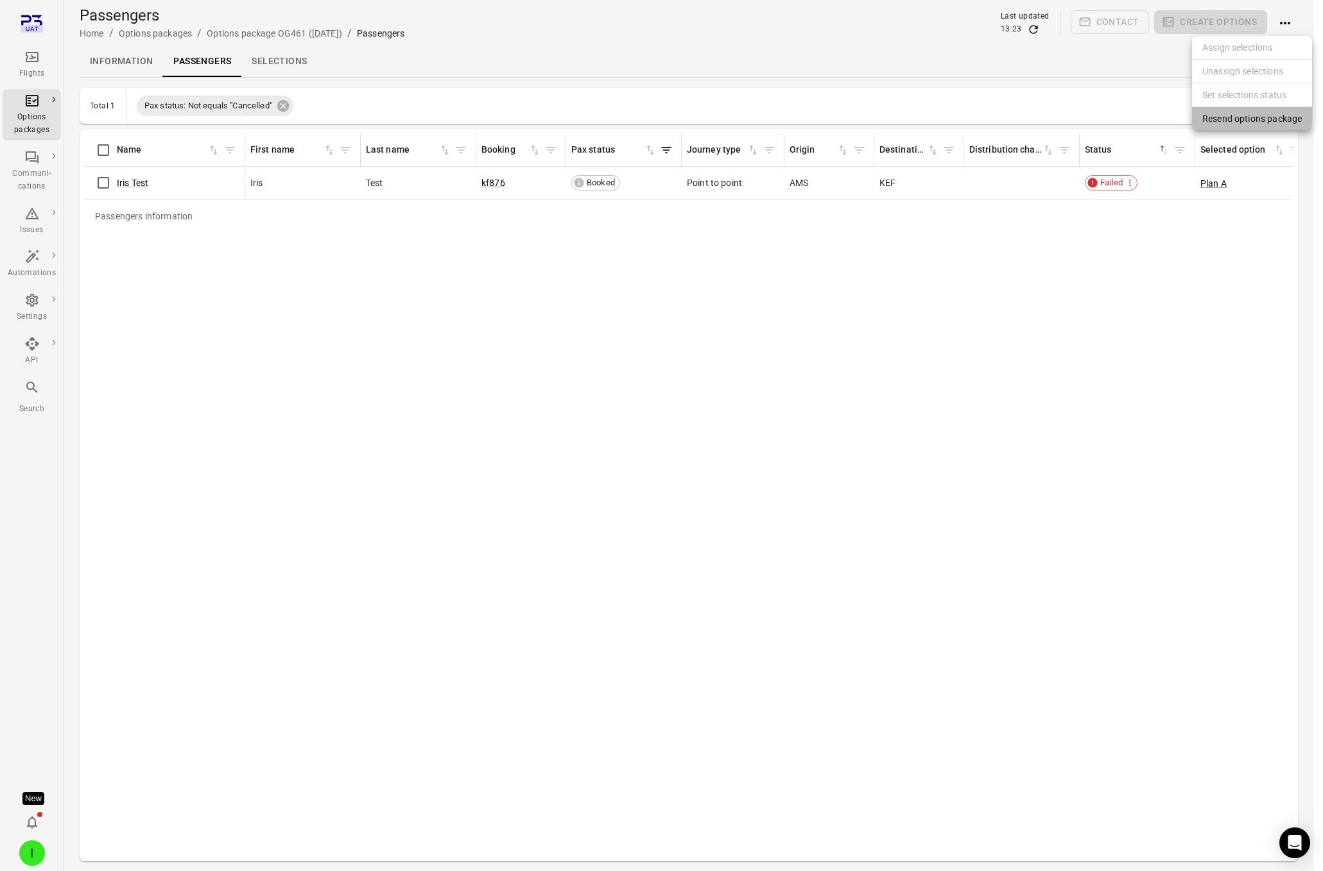
click at [1106, 121] on span "Resend options package" at bounding box center [1251, 118] width 99 height 13
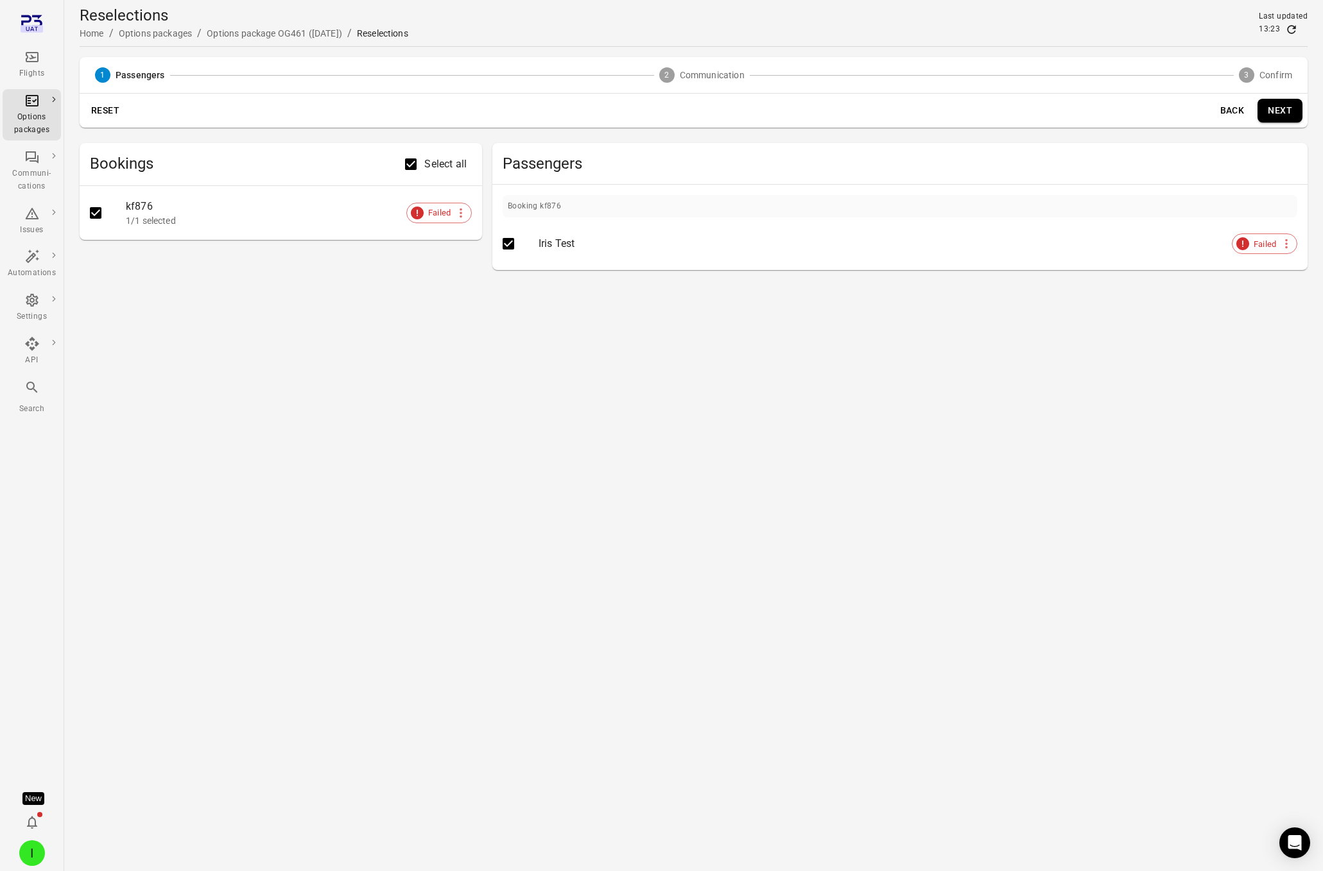
click at [1106, 114] on button "Next" at bounding box center [1279, 111] width 45 height 24
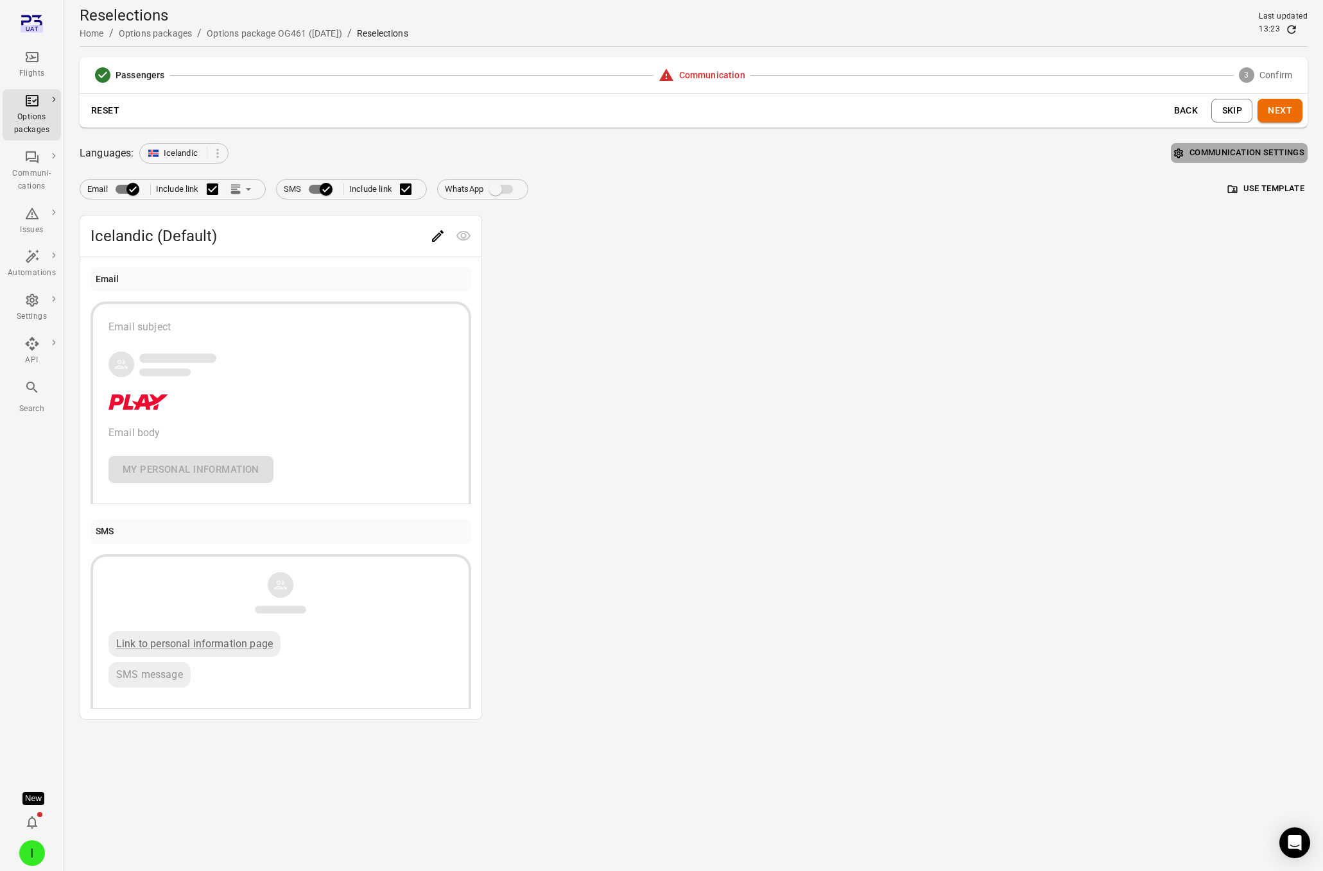
click at [1106, 155] on button "Communication settings" at bounding box center [1239, 153] width 137 height 20
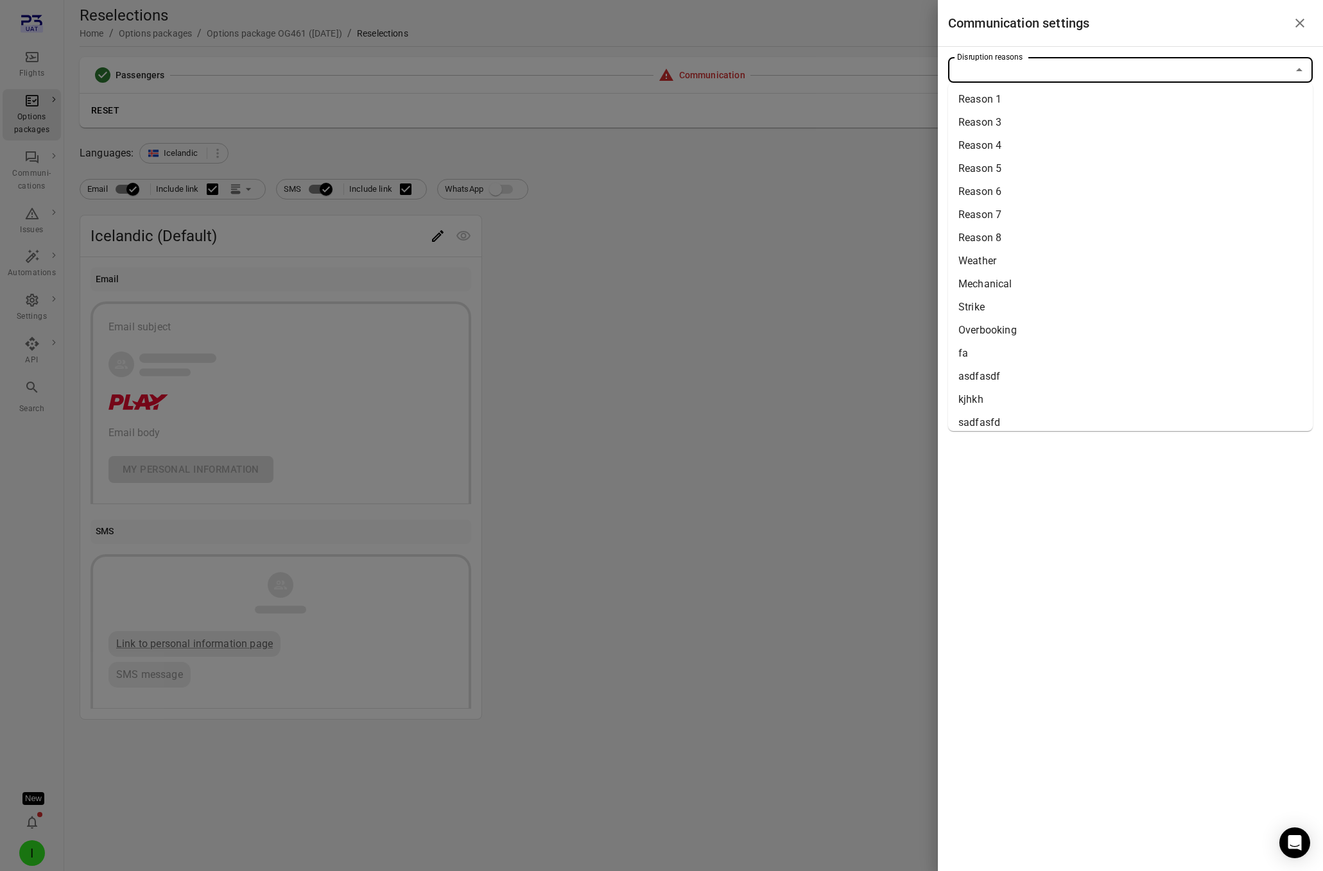
click at [1077, 69] on input "Disruption reasons" at bounding box center [1120, 70] width 336 height 18
click at [983, 313] on li "Strike" at bounding box center [1130, 307] width 364 height 23
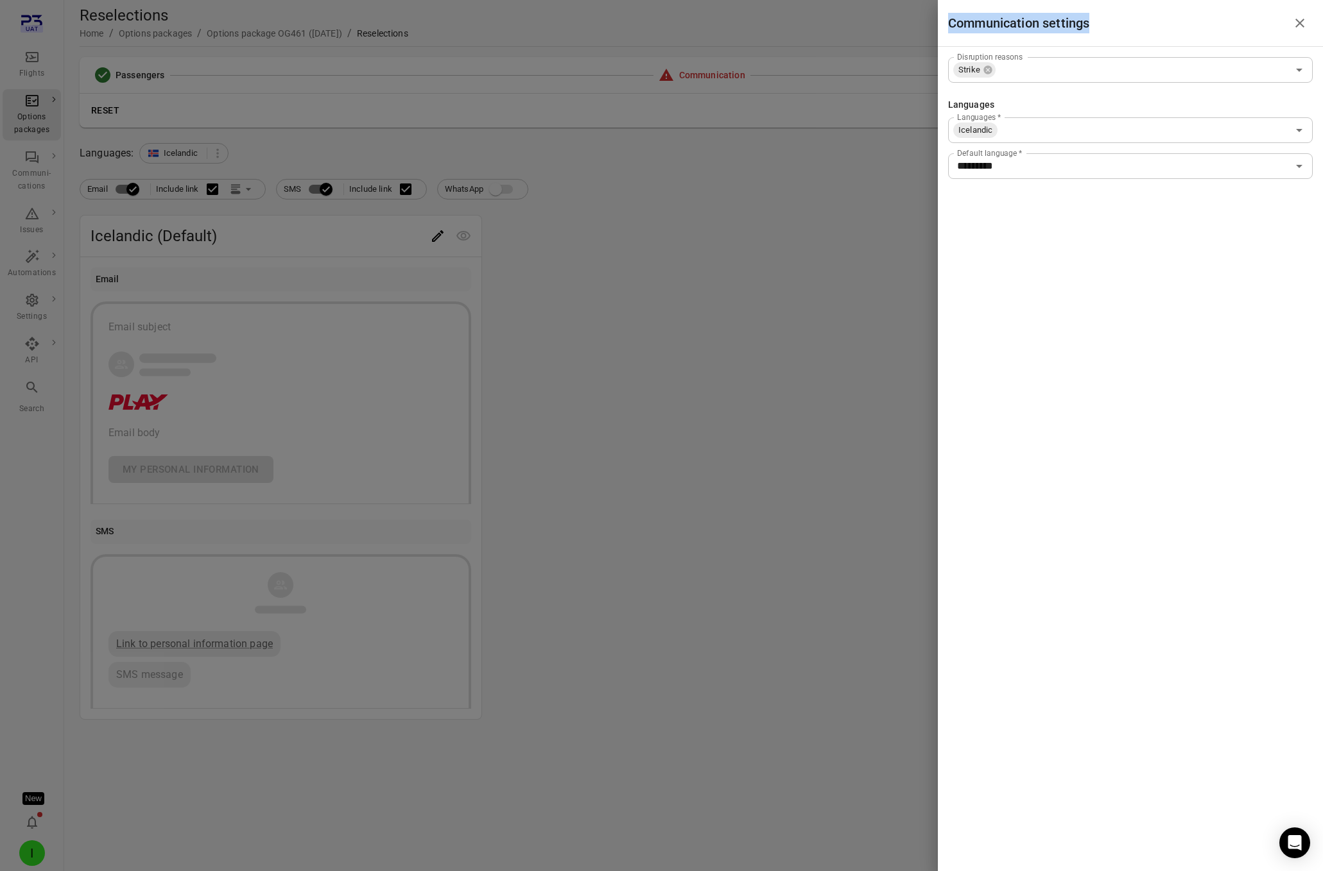
drag, startPoint x: 948, startPoint y: 23, endPoint x: 1117, endPoint y: 26, distance: 168.8
click at [1106, 26] on div "Communication settings" at bounding box center [1130, 23] width 385 height 46
click at [1093, 41] on div "Communication settings" at bounding box center [1130, 23] width 385 height 46
click at [715, 239] on div at bounding box center [661, 435] width 1323 height 871
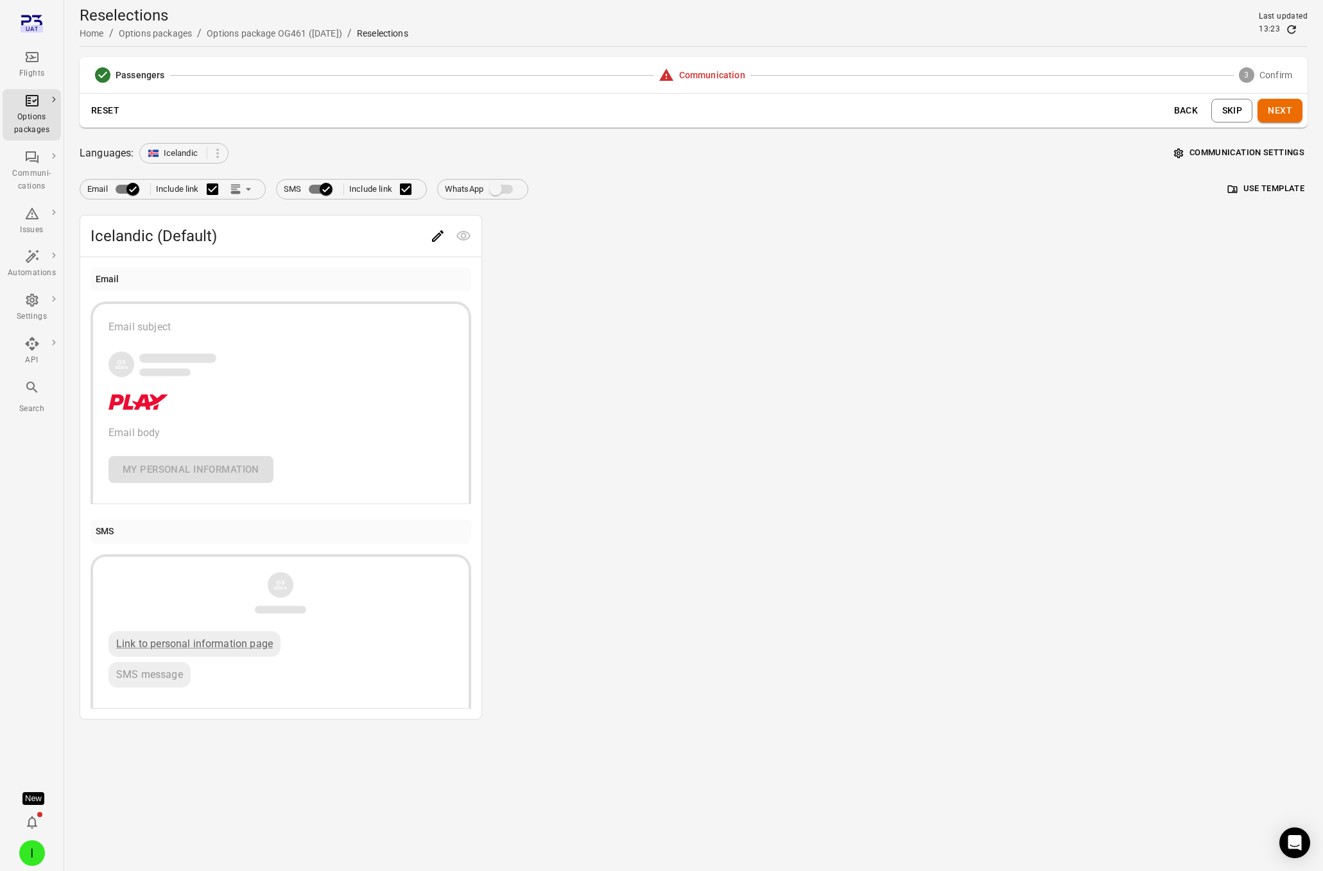
click at [1106, 107] on button "Skip" at bounding box center [1231, 111] width 41 height 24
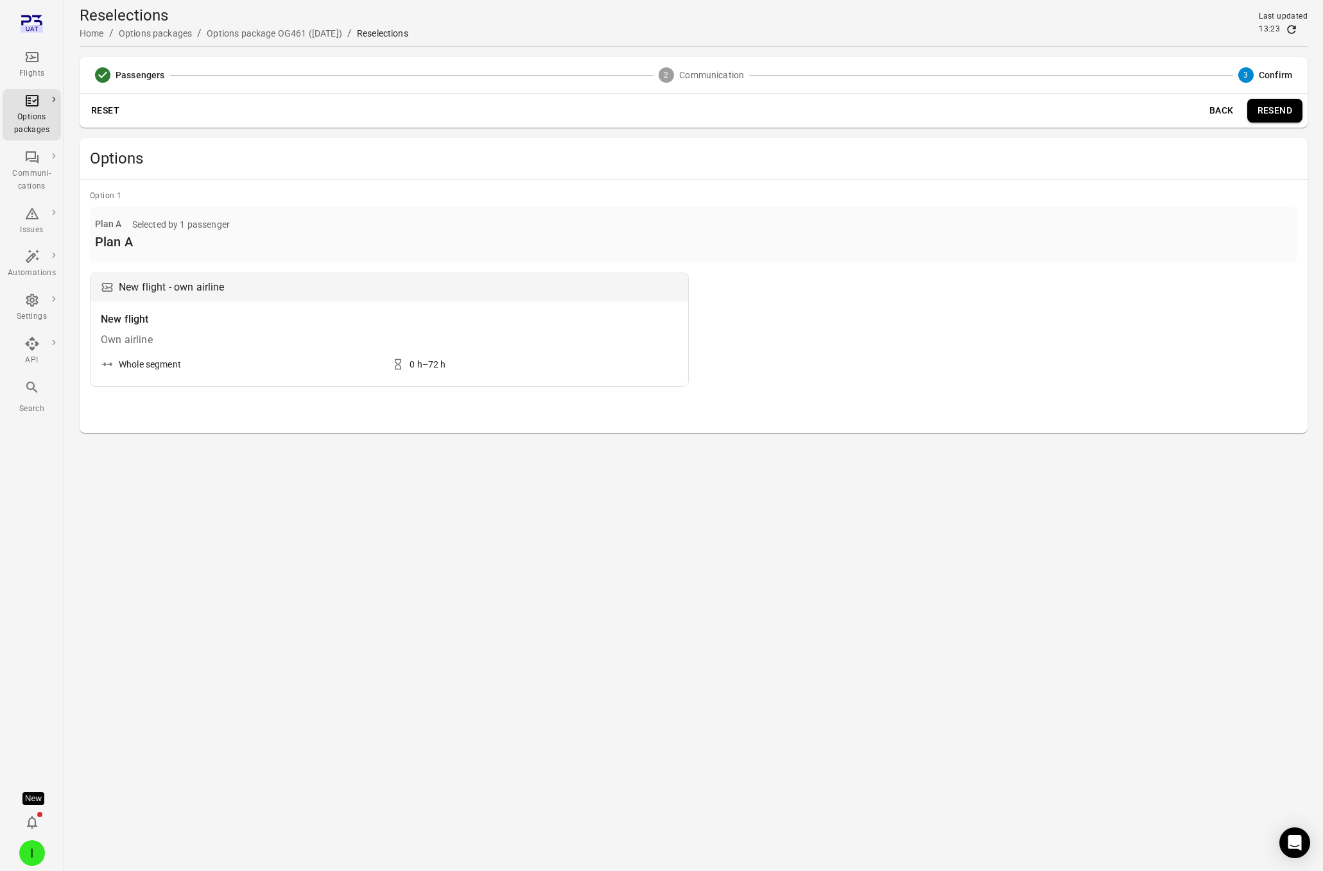
click at [1106, 111] on button "Resend" at bounding box center [1274, 111] width 55 height 24
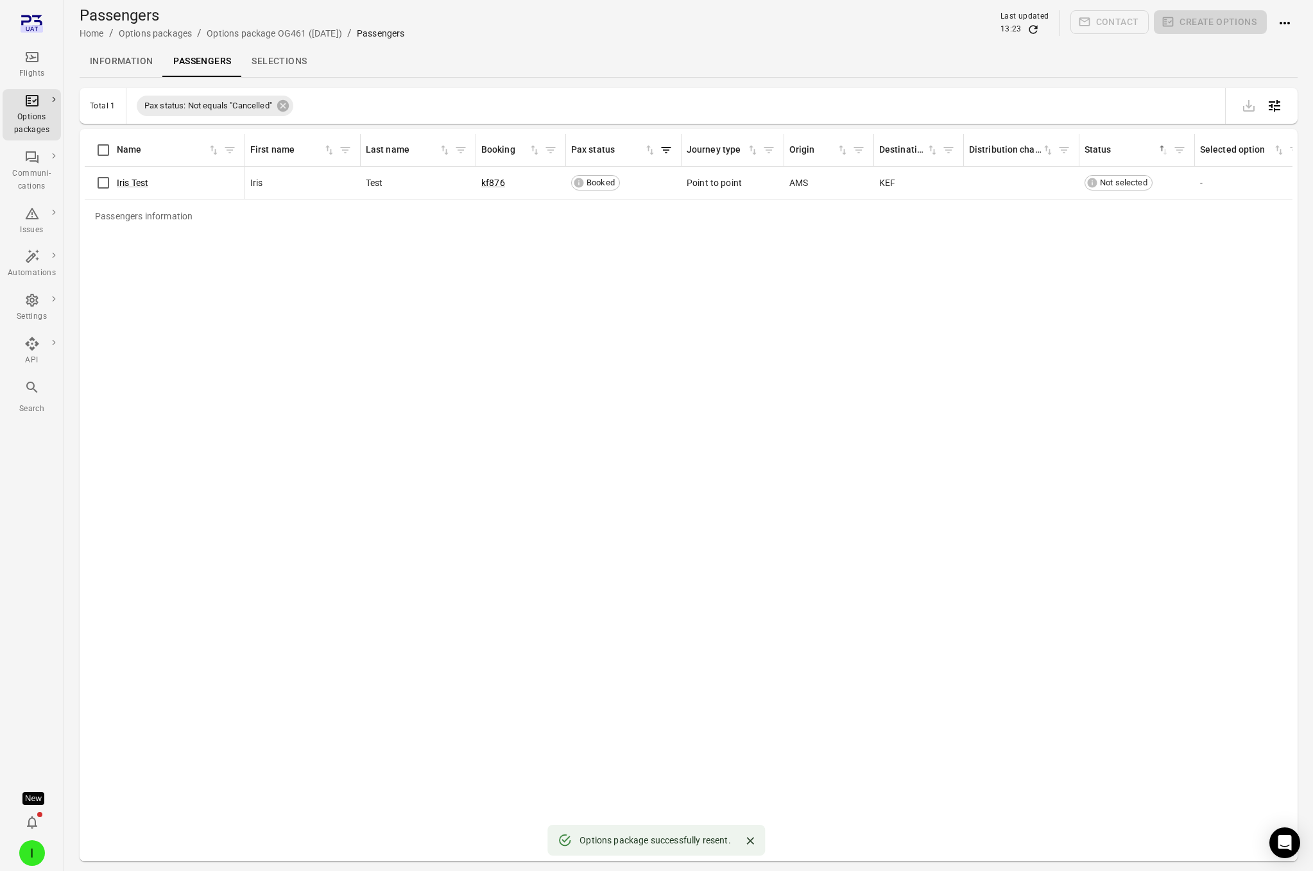
click at [132, 61] on link "Information" at bounding box center [121, 61] width 83 height 31
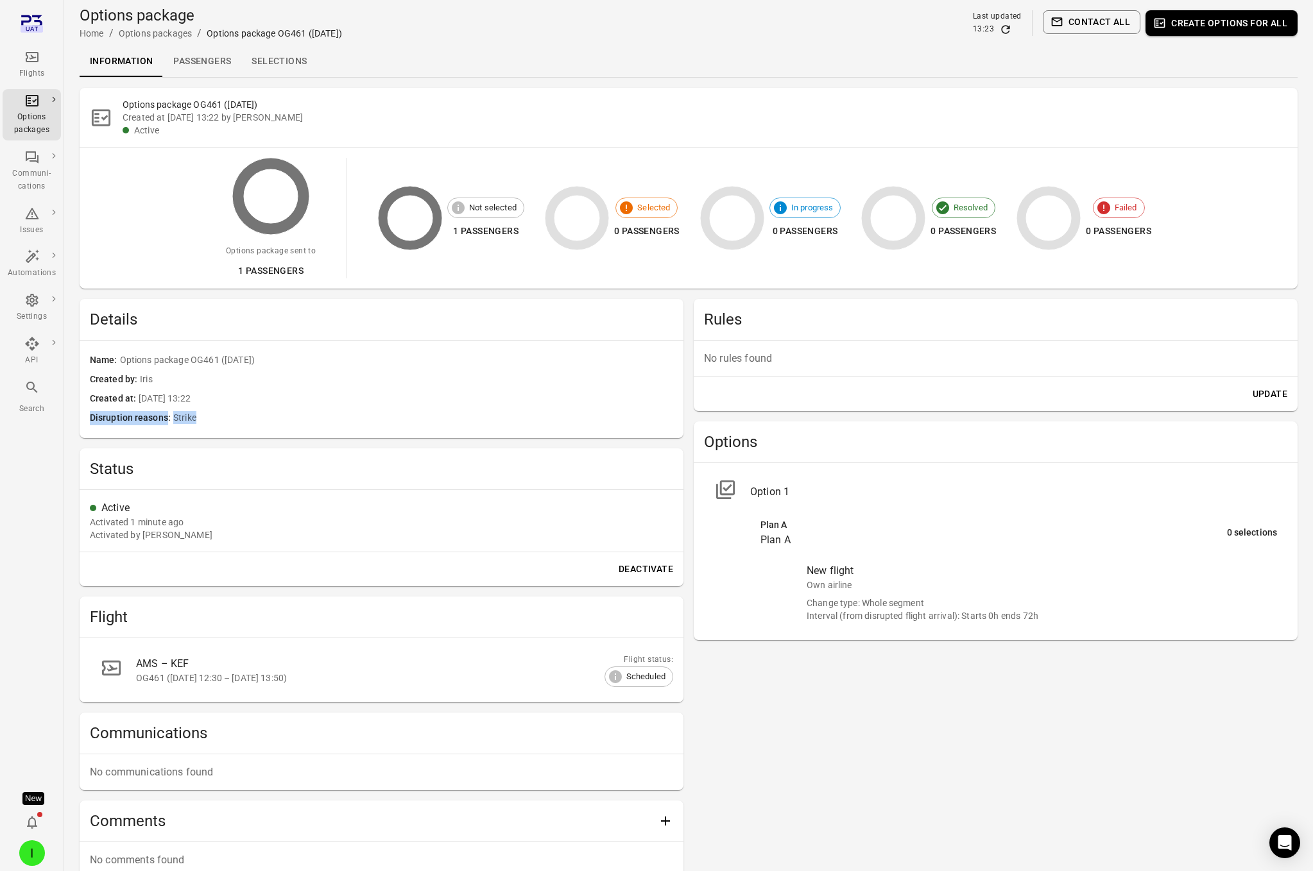
drag, startPoint x: 219, startPoint y: 420, endPoint x: 82, endPoint y: 420, distance: 136.7
click at [82, 420] on div "Name Options package OG461 (7 Sep) Created by Iris Created at 5 Sep 2025 13:22 …" at bounding box center [382, 390] width 604 height 98
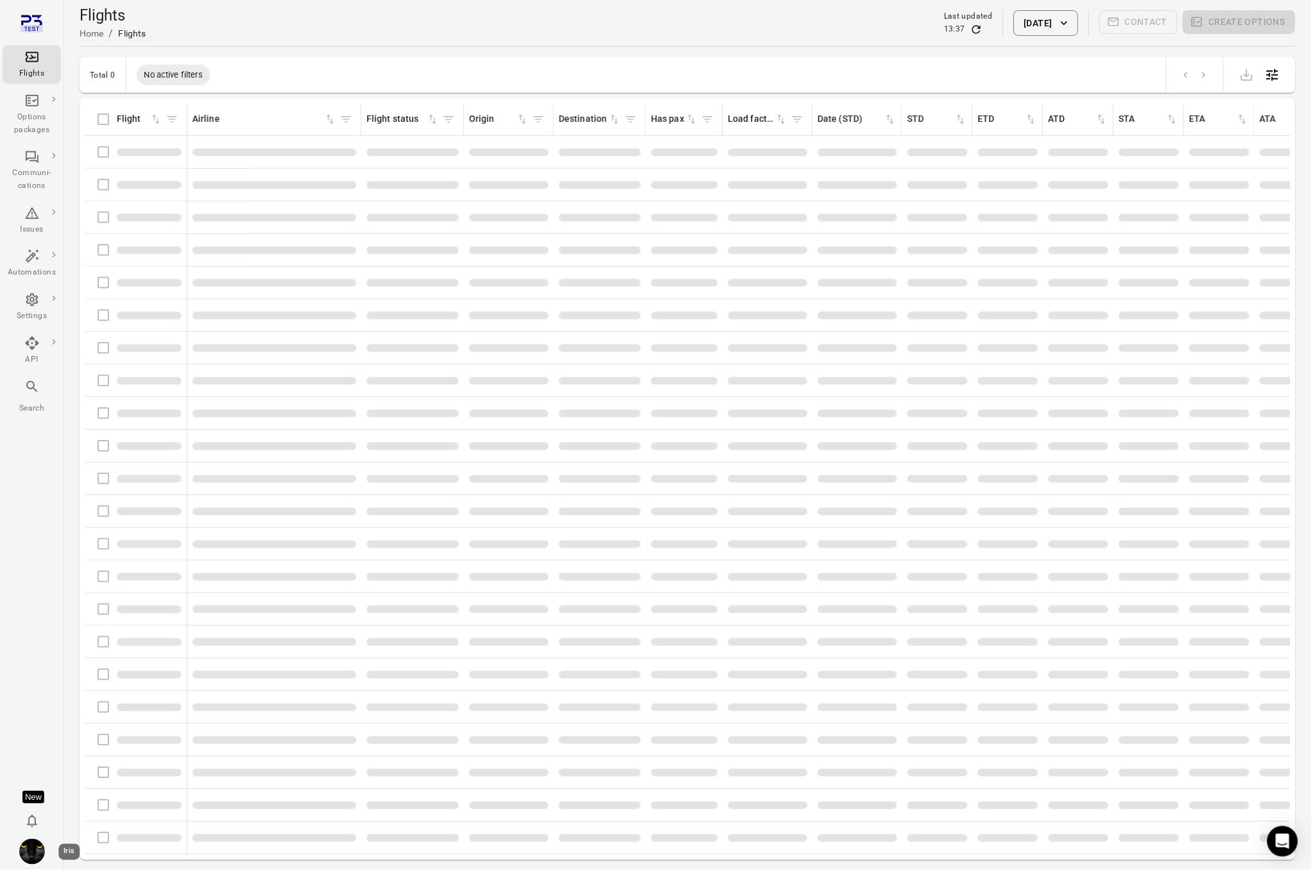
click at [31, 852] on img "Iris" at bounding box center [32, 854] width 26 height 26
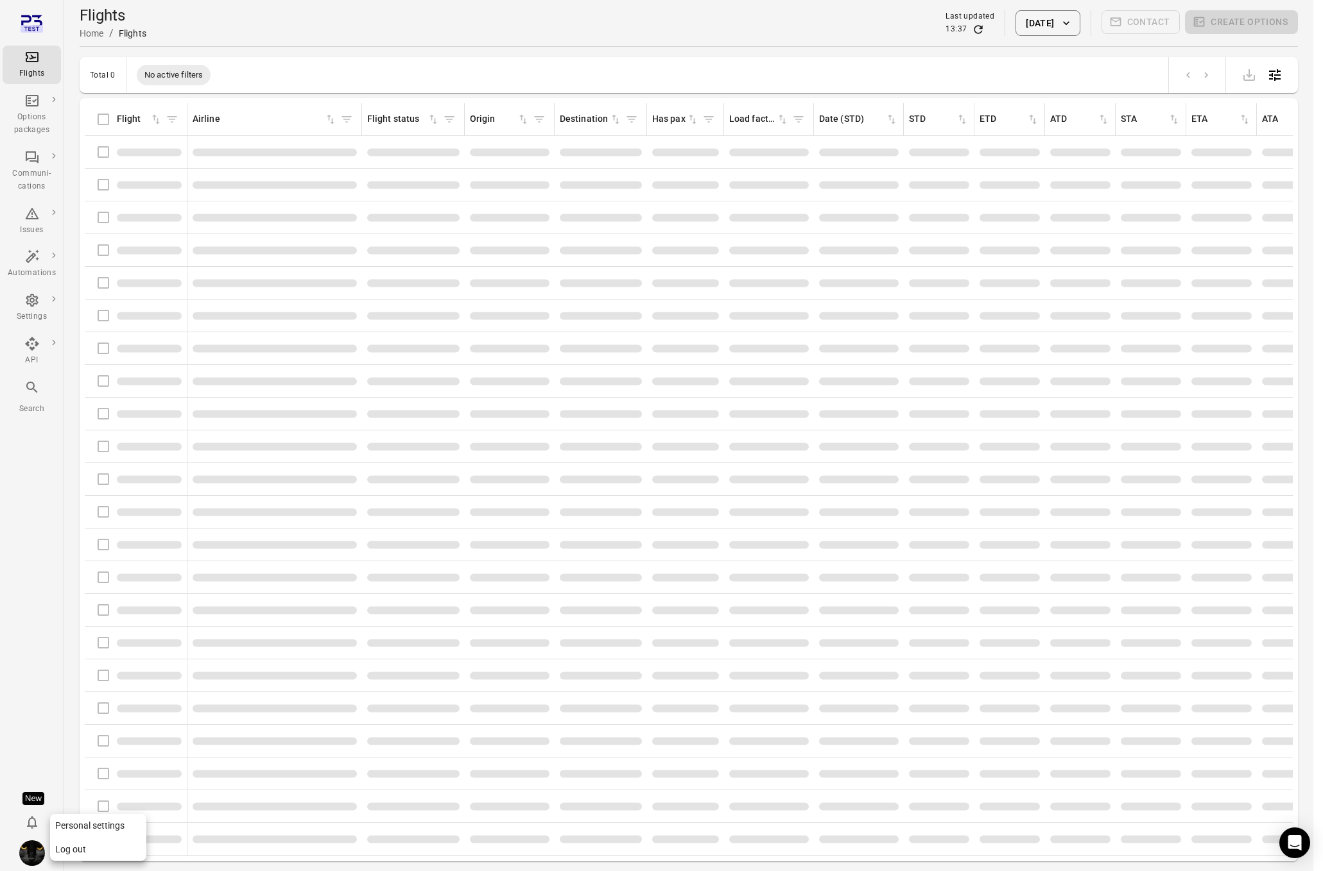
click at [80, 838] on button "Log out" at bounding box center [98, 850] width 96 height 24
